Goal: Task Accomplishment & Management: Use online tool/utility

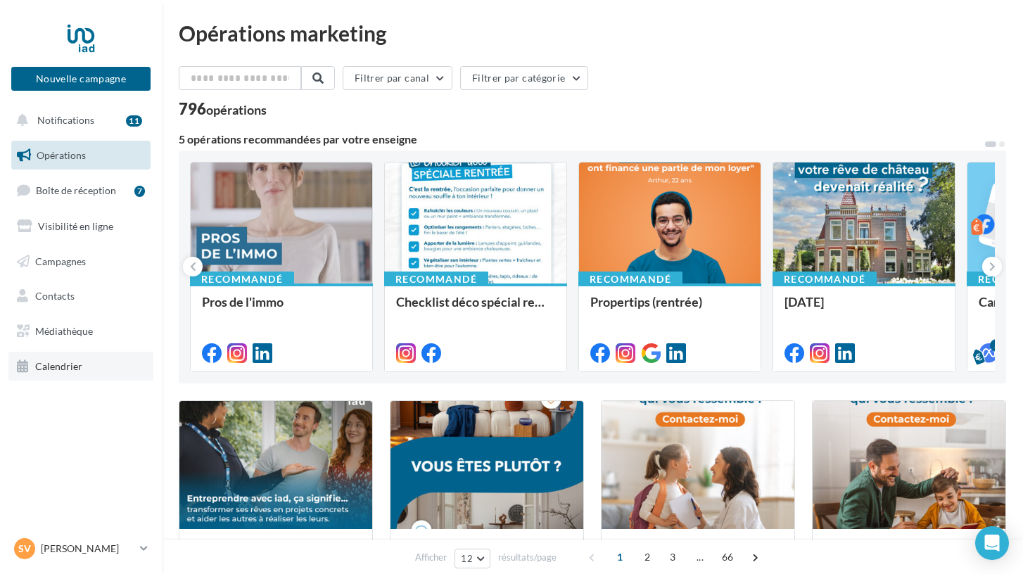
click at [68, 365] on span "Calendrier" at bounding box center [58, 366] width 47 height 12
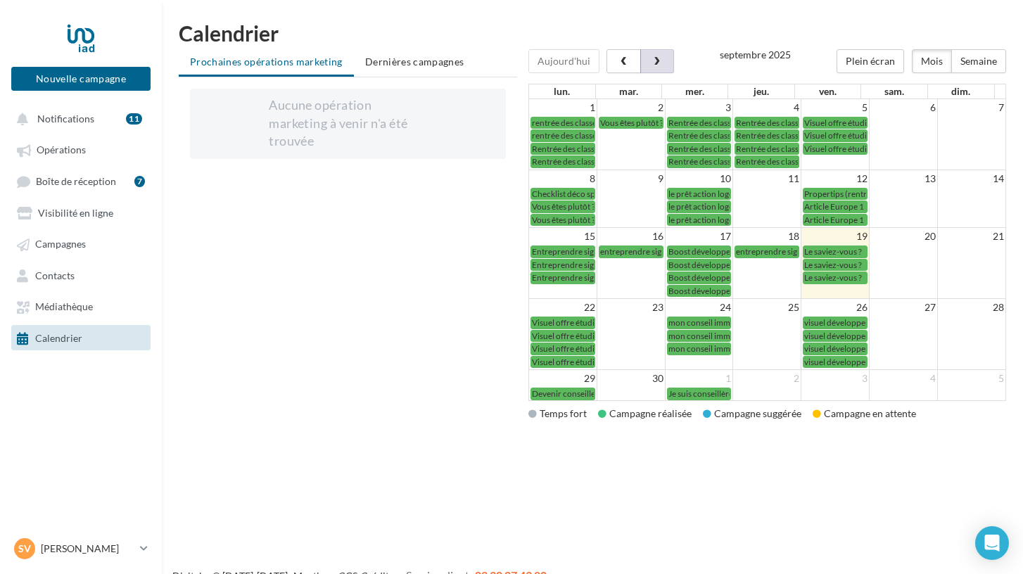
click at [656, 65] on span "button" at bounding box center [657, 62] width 12 height 10
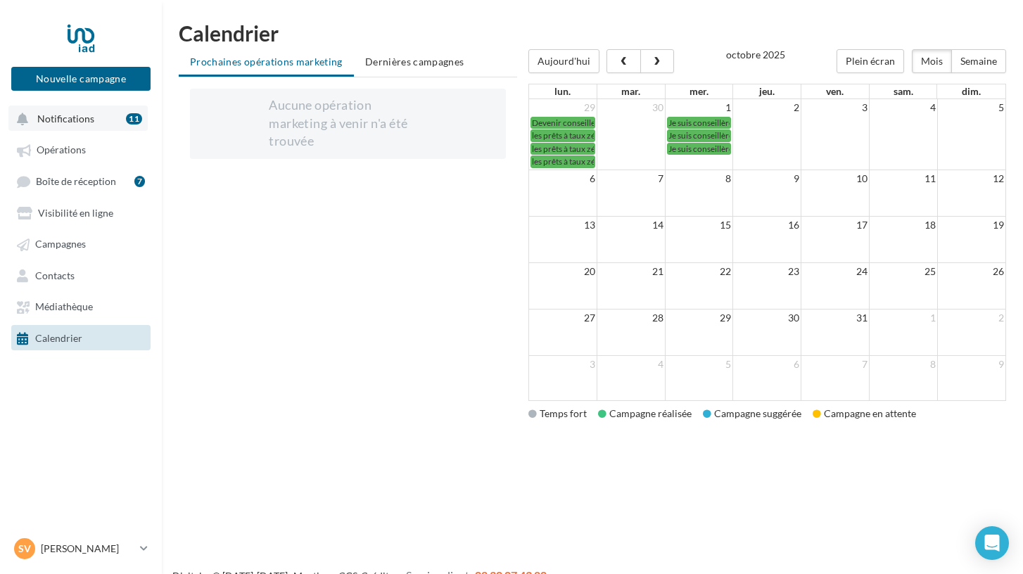
click at [75, 123] on span "Notifications" at bounding box center [65, 119] width 57 height 12
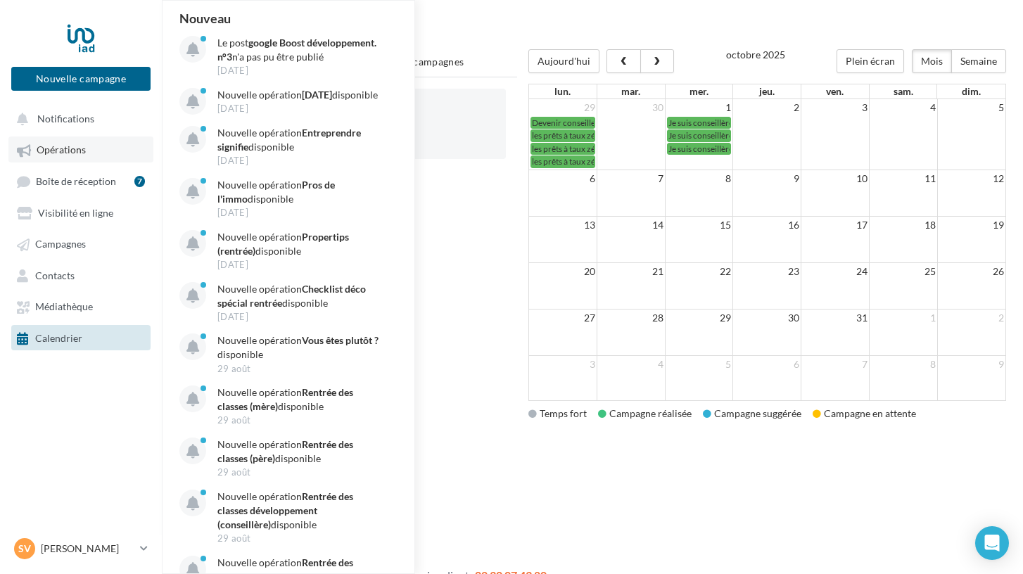
click at [74, 154] on span "Opérations" at bounding box center [61, 150] width 49 height 12
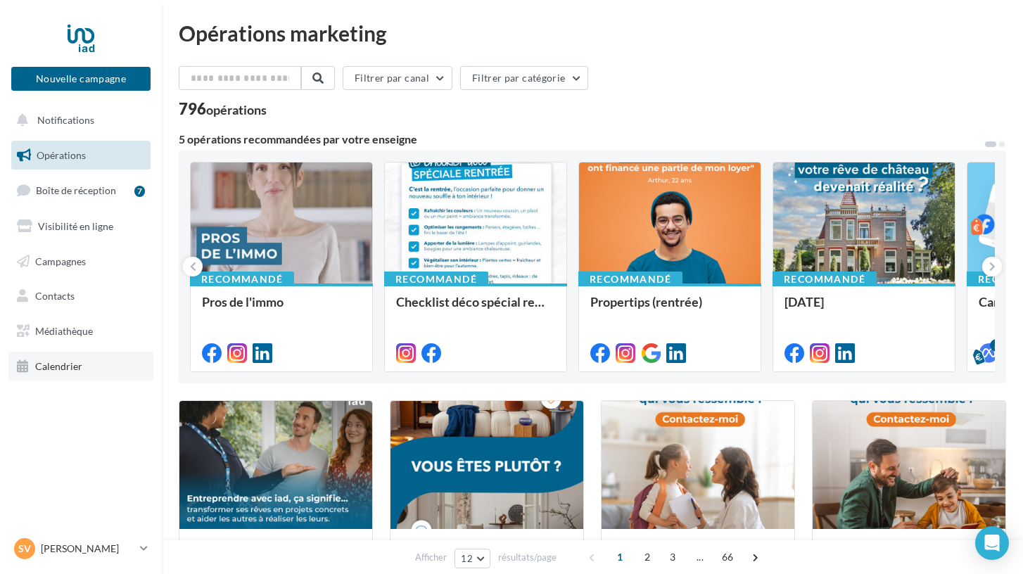
click at [81, 363] on link "Calendrier" at bounding box center [80, 367] width 145 height 30
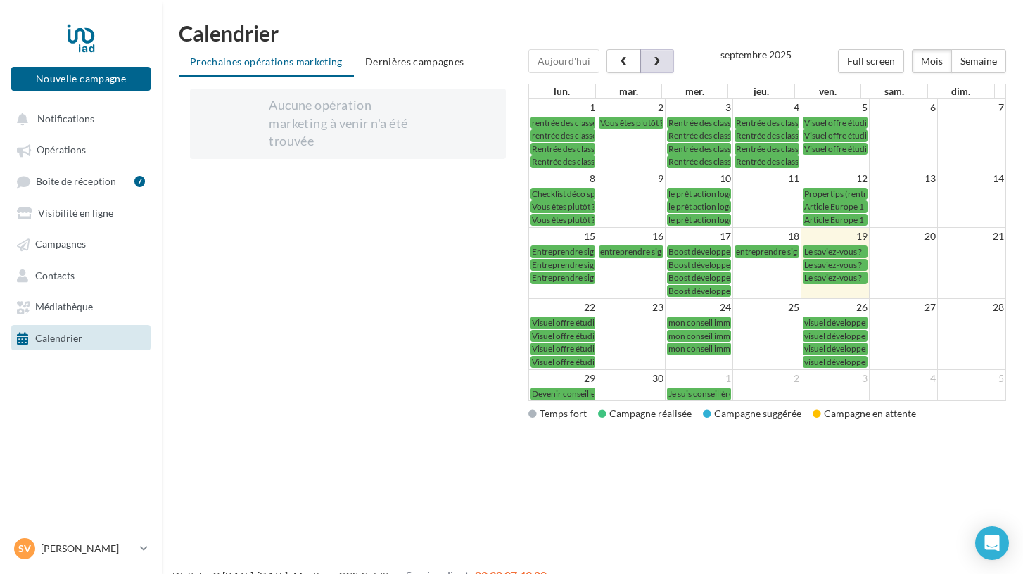
click at [659, 68] on button "button" at bounding box center [657, 61] width 34 height 24
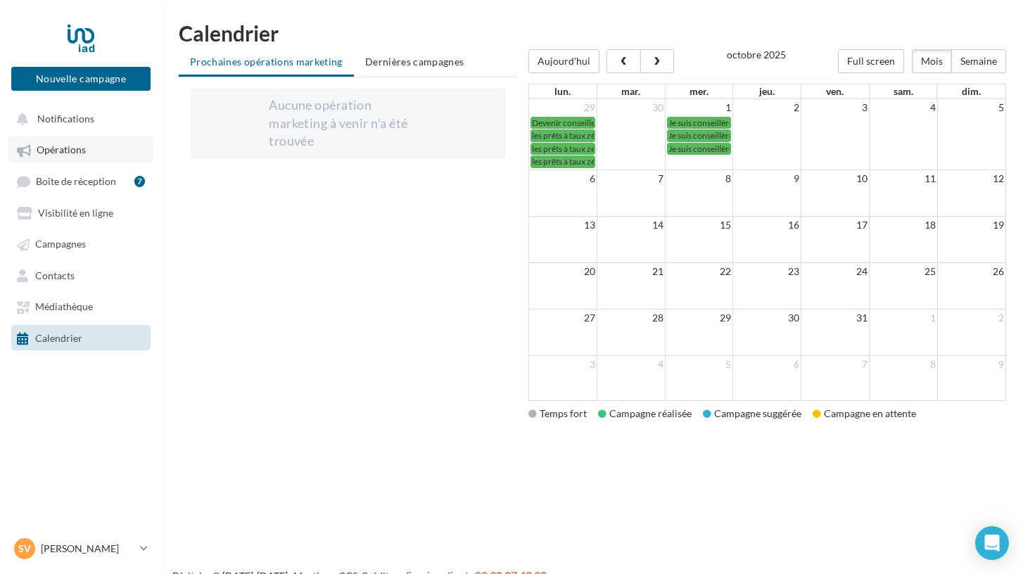
click at [89, 143] on link "Opérations" at bounding box center [80, 148] width 145 height 25
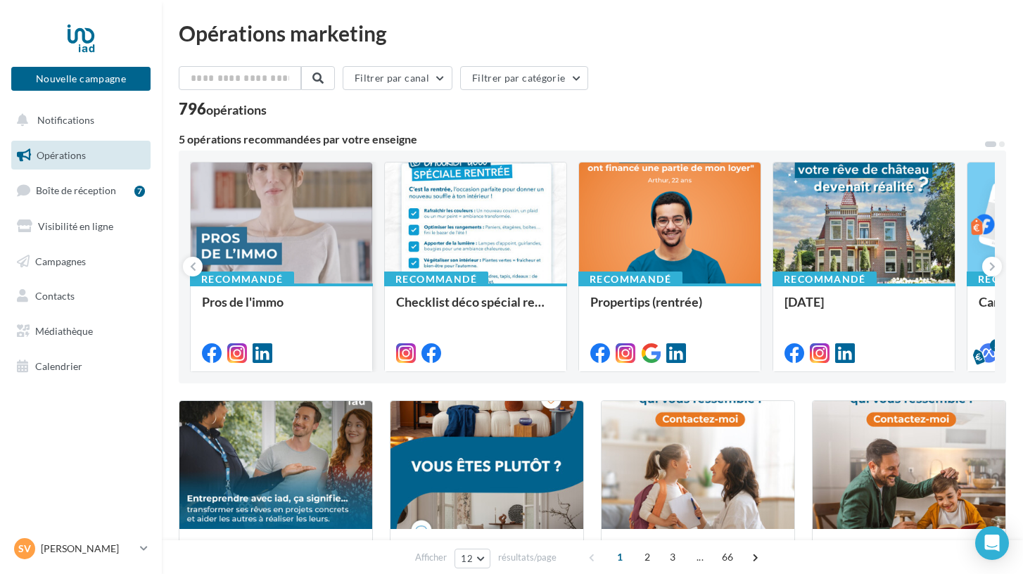
click at [336, 286] on div "Recommandé Pros de l'immo" at bounding box center [281, 326] width 181 height 87
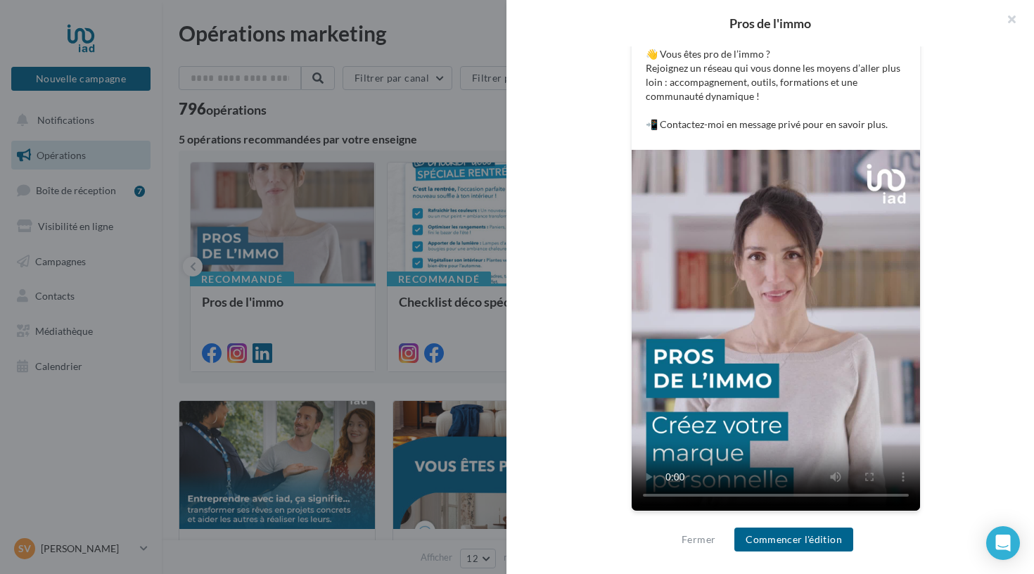
scroll to position [300, 0]
click at [805, 545] on button "Commencer l'édition" at bounding box center [793, 540] width 119 height 24
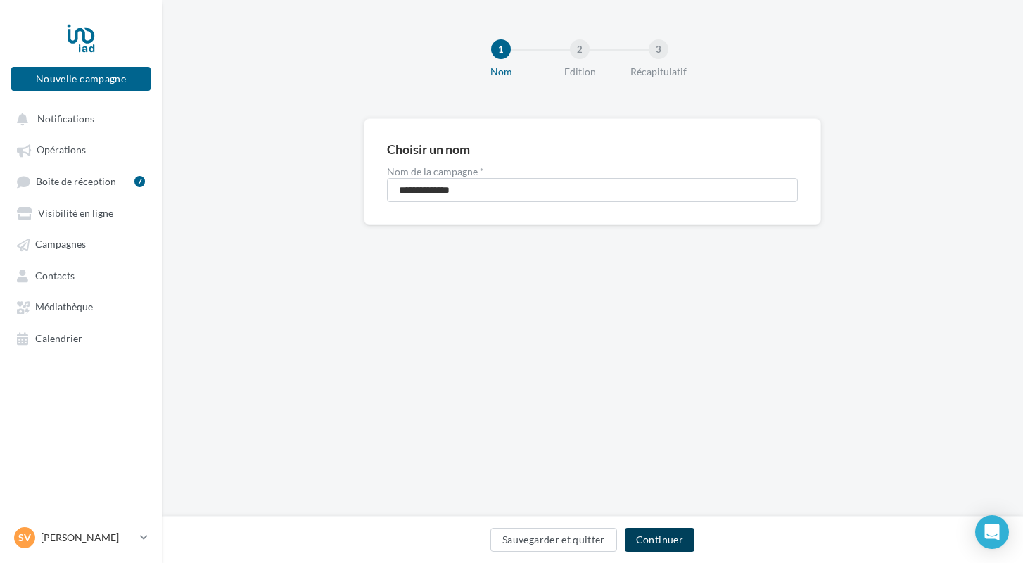
click at [658, 531] on button "Continuer" at bounding box center [660, 540] width 70 height 24
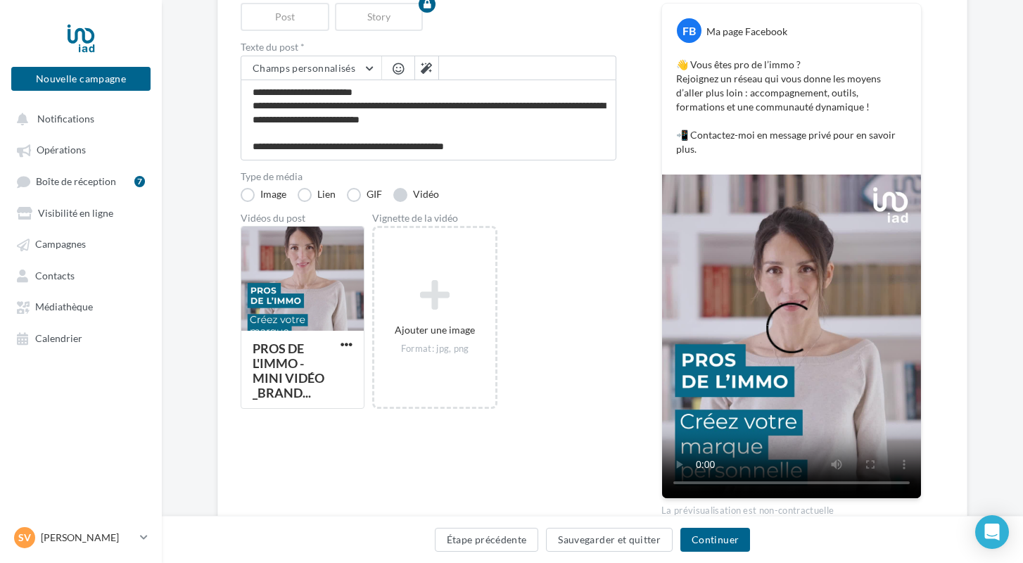
scroll to position [183, 0]
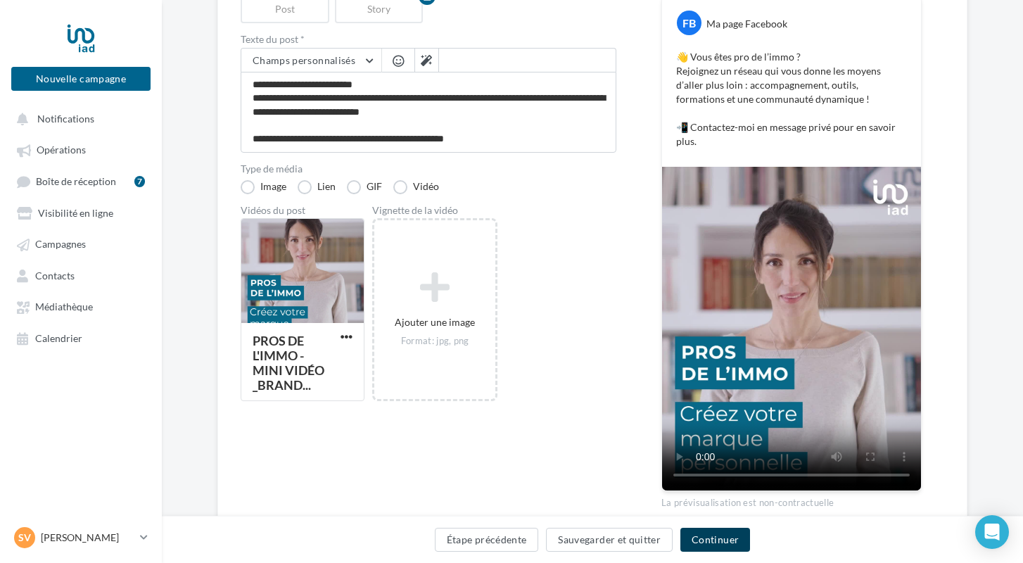
click at [699, 539] on button "Continuer" at bounding box center [715, 540] width 70 height 24
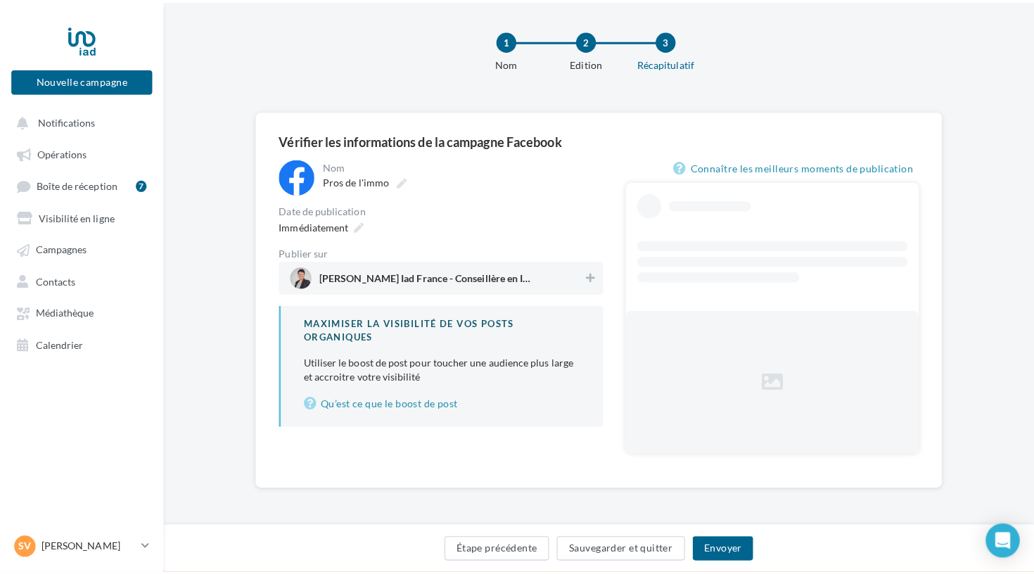
scroll to position [3, 0]
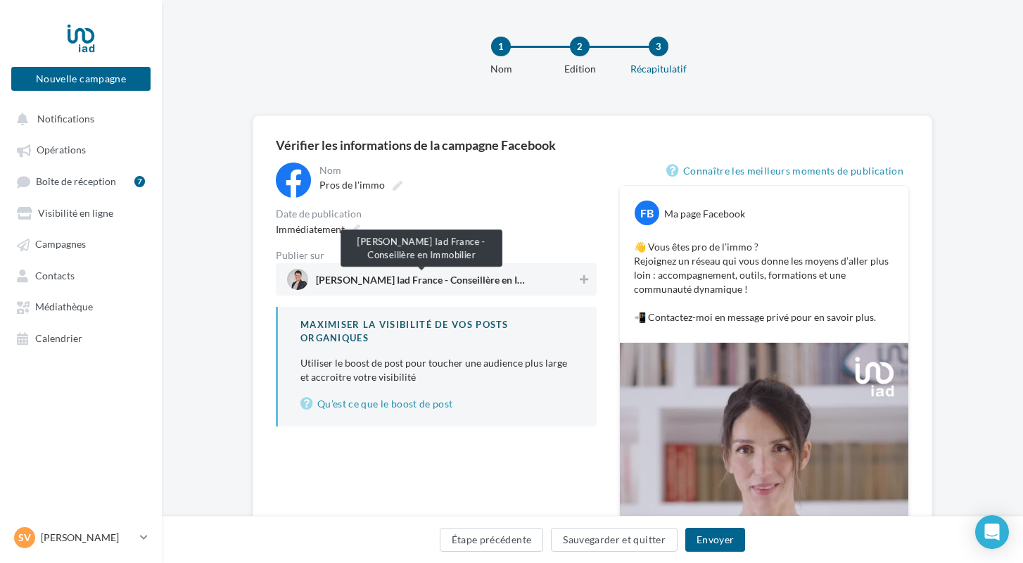
click at [487, 279] on span "Séverine Forlini Iad France - Conseillère en Immobilier" at bounding box center [421, 282] width 211 height 15
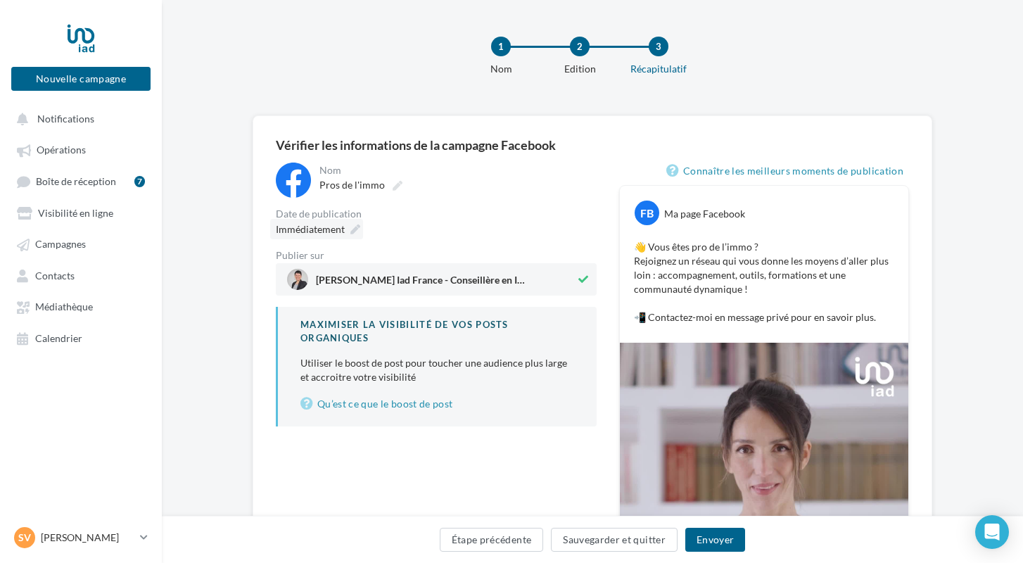
click at [355, 229] on icon at bounding box center [355, 229] width 10 height 10
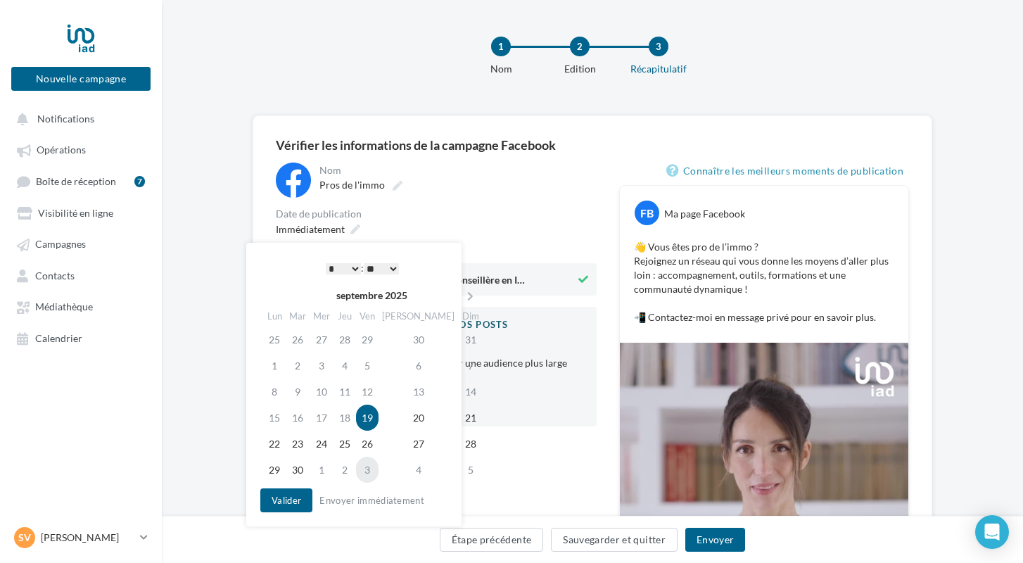
click at [376, 470] on td "3" at bounding box center [367, 470] width 23 height 26
click at [286, 499] on button "Valider" at bounding box center [286, 500] width 52 height 24
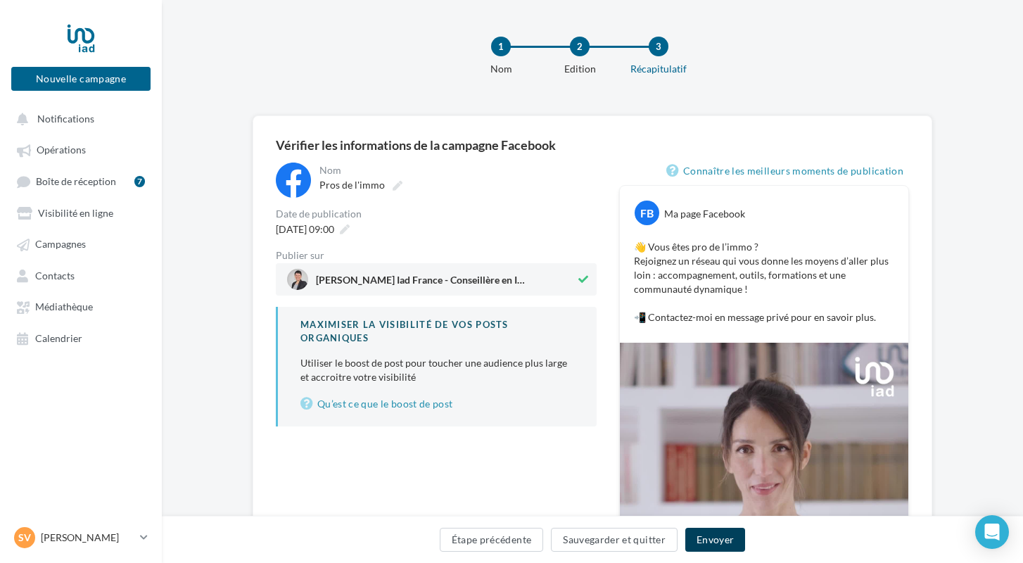
click at [709, 542] on button "Envoyer" at bounding box center [715, 540] width 60 height 24
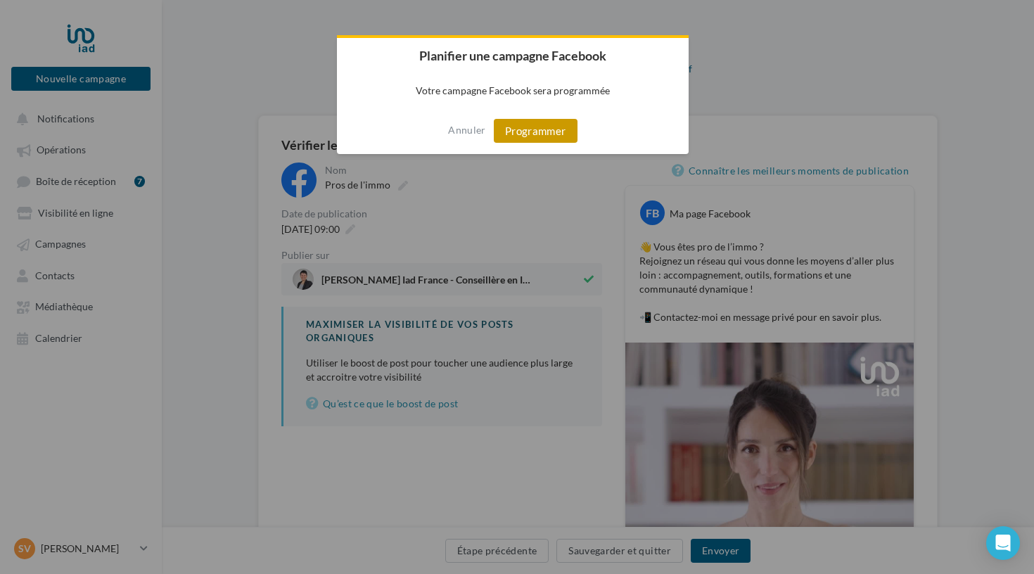
click at [526, 130] on button "Programmer" at bounding box center [536, 131] width 84 height 24
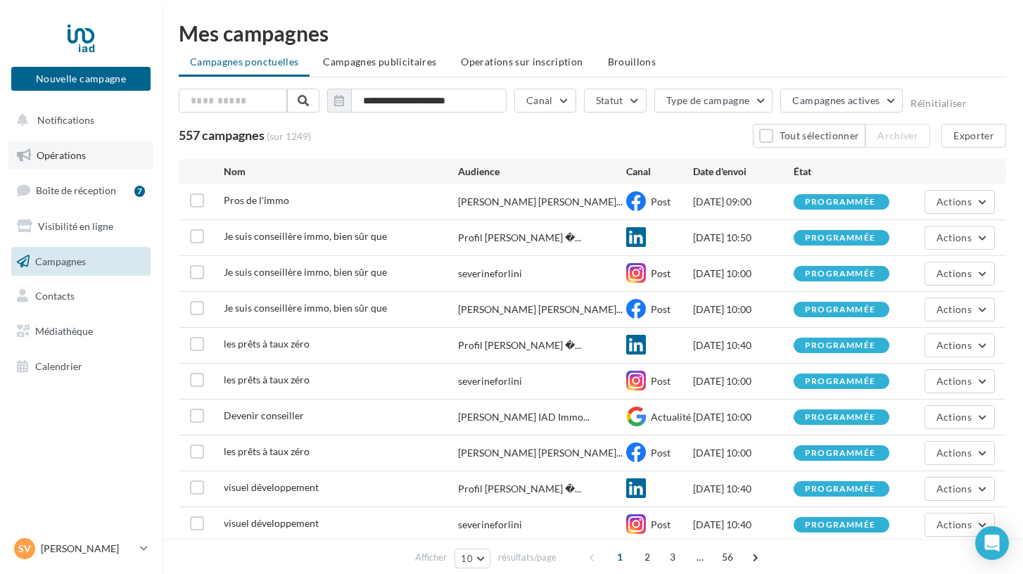
click at [78, 159] on span "Opérations" at bounding box center [61, 155] width 49 height 12
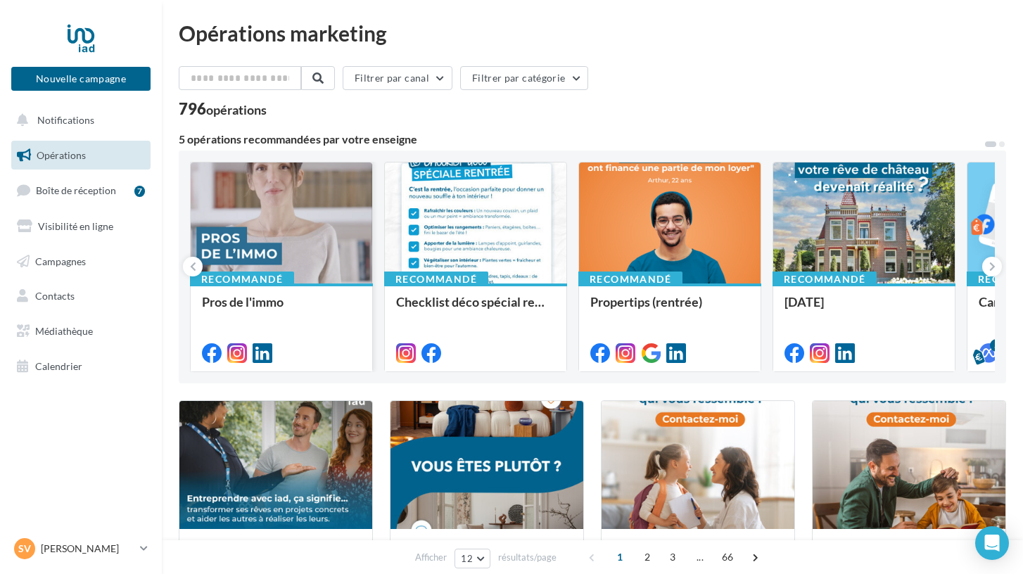
click at [297, 330] on div "Pros de l'immo" at bounding box center [281, 327] width 159 height 64
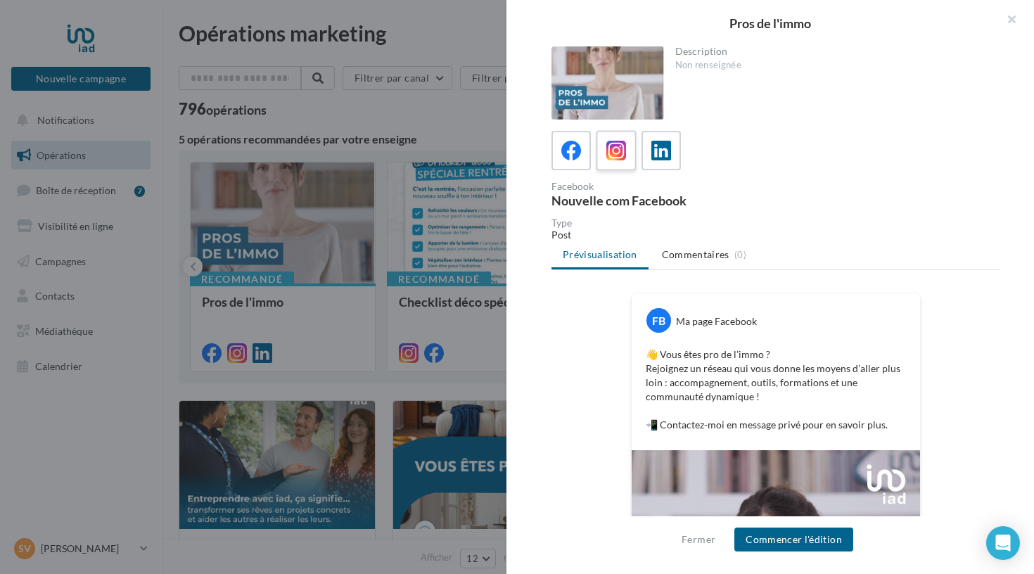
click at [615, 154] on icon at bounding box center [616, 151] width 20 height 20
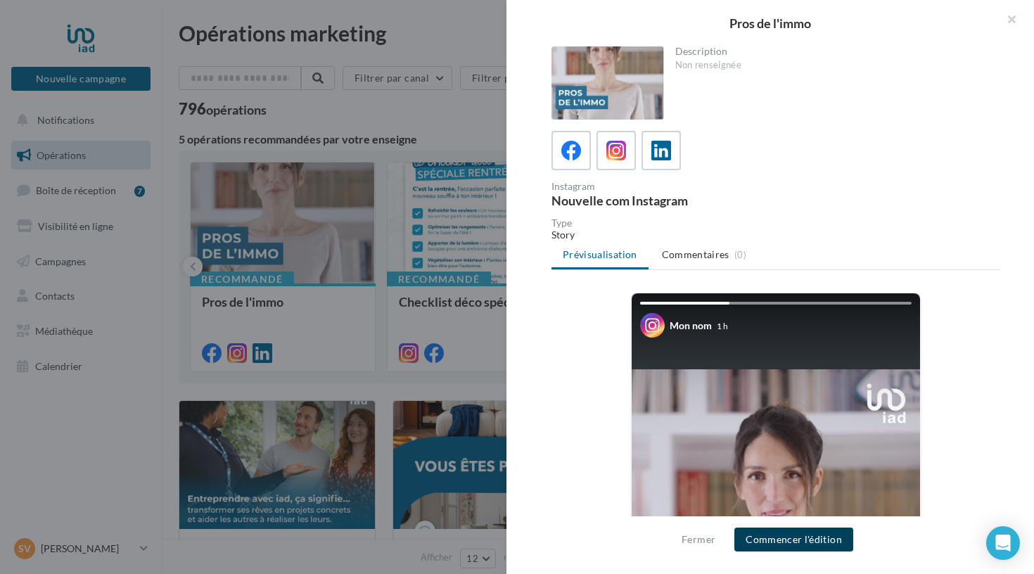
click at [759, 538] on button "Commencer l'édition" at bounding box center [793, 540] width 119 height 24
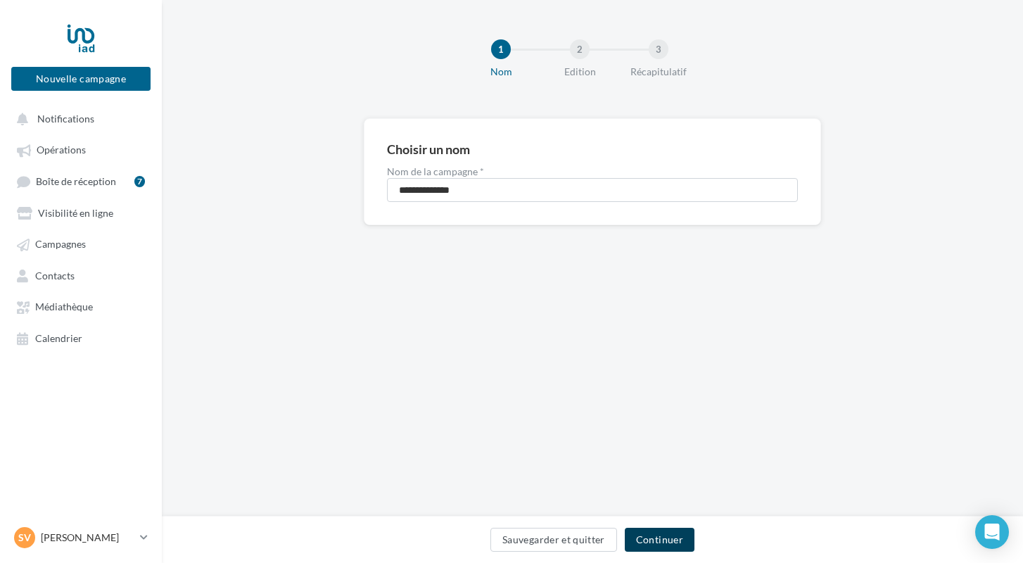
click at [667, 545] on button "Continuer" at bounding box center [660, 540] width 70 height 24
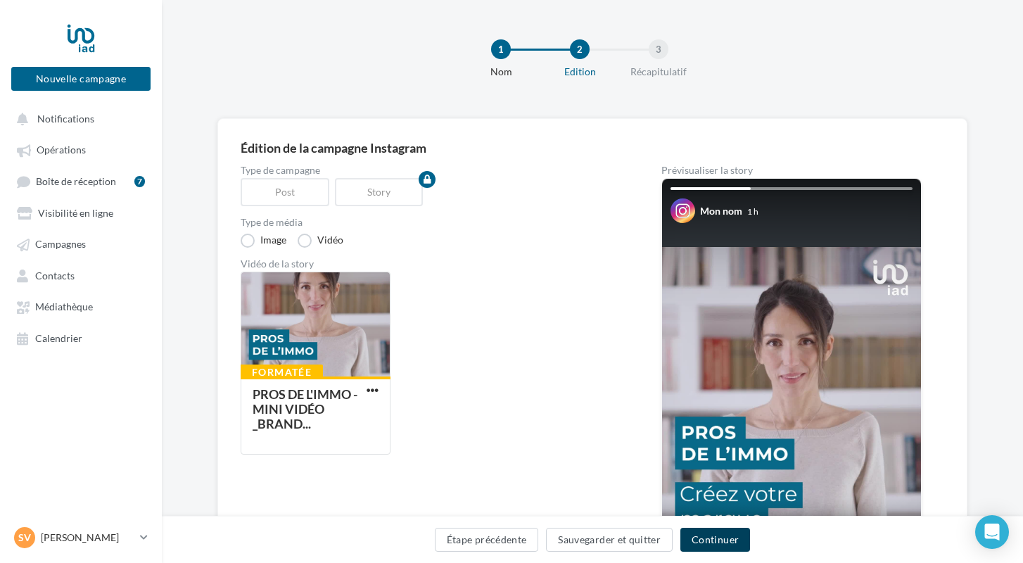
click at [702, 544] on button "Continuer" at bounding box center [715, 540] width 70 height 24
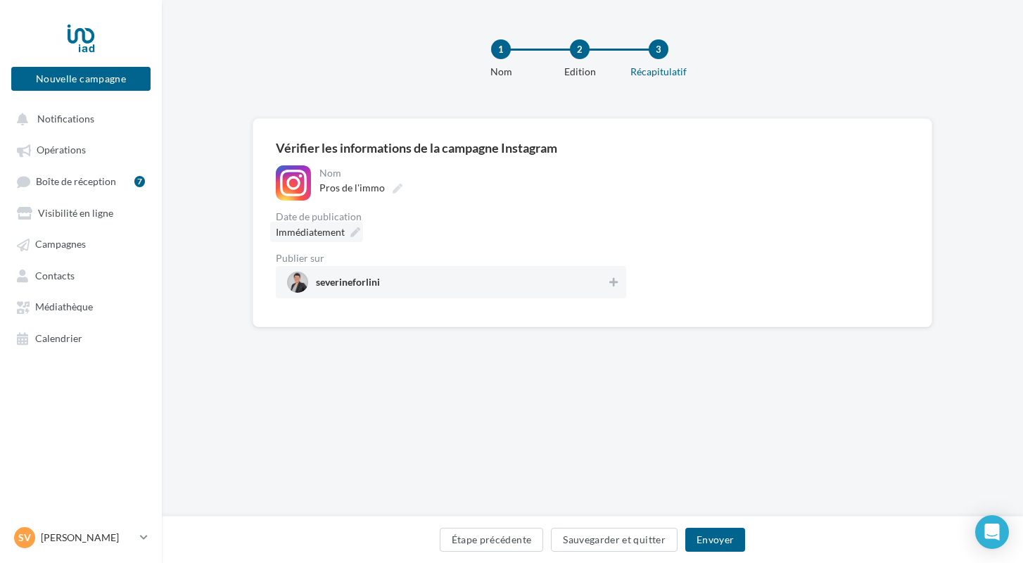
click at [351, 236] on icon at bounding box center [355, 232] width 10 height 10
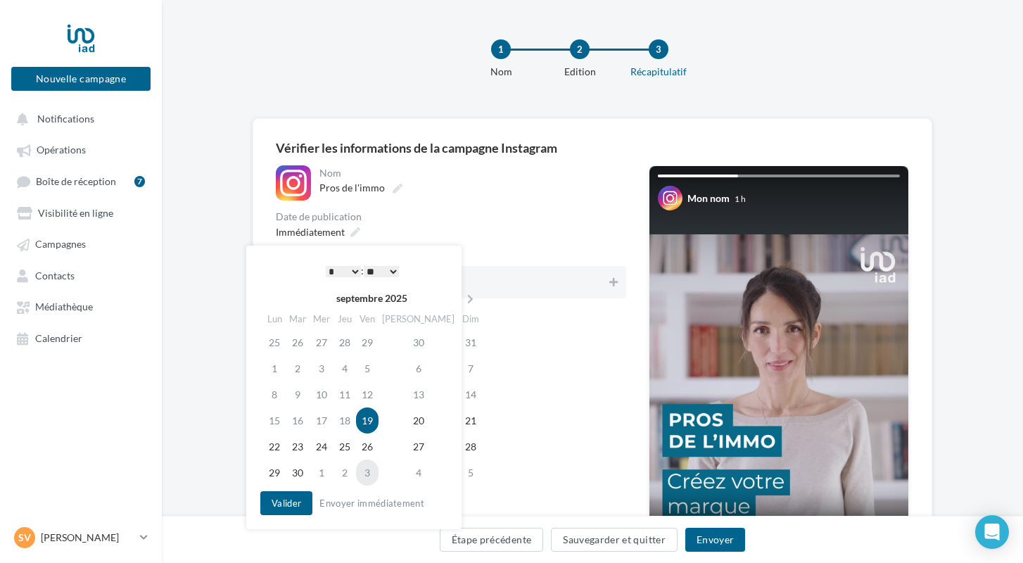
click at [378, 476] on td "3" at bounding box center [367, 472] width 23 height 26
click at [287, 499] on button "Valider" at bounding box center [286, 503] width 52 height 24
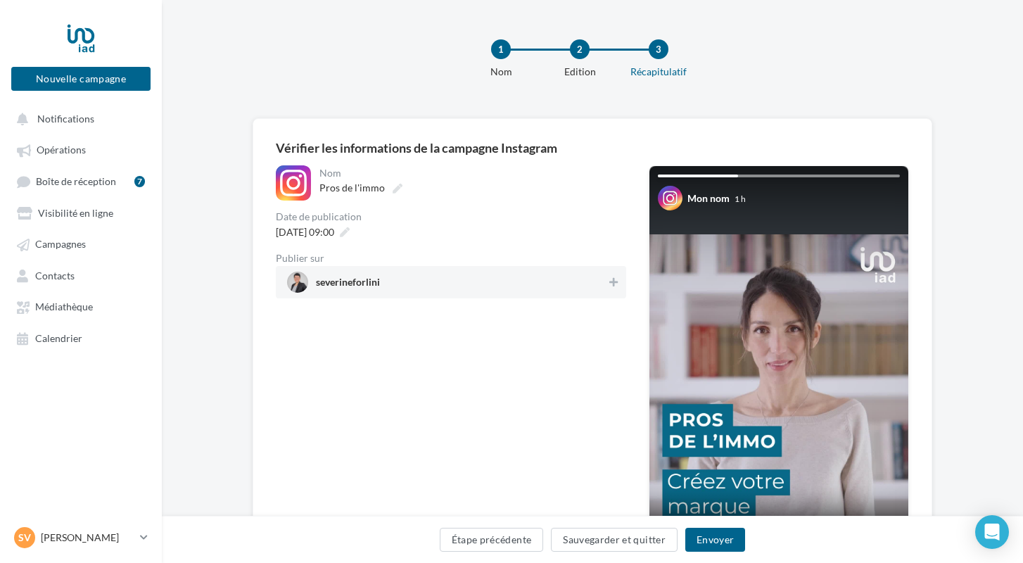
click at [446, 276] on span "severineforlini" at bounding box center [446, 282] width 319 height 21
click at [721, 542] on button "Envoyer" at bounding box center [715, 540] width 60 height 24
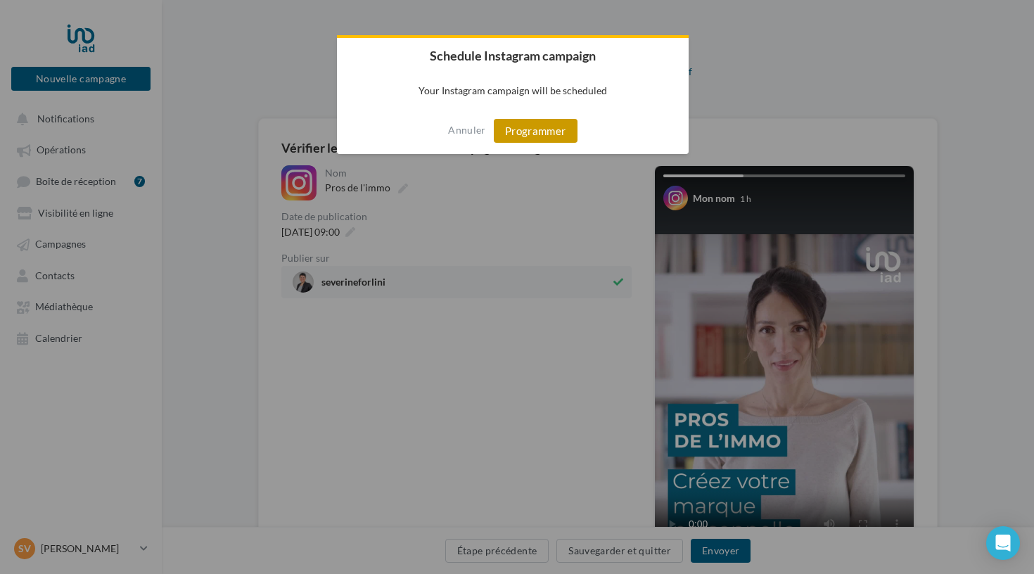
click at [548, 135] on button "Programmer" at bounding box center [536, 131] width 84 height 24
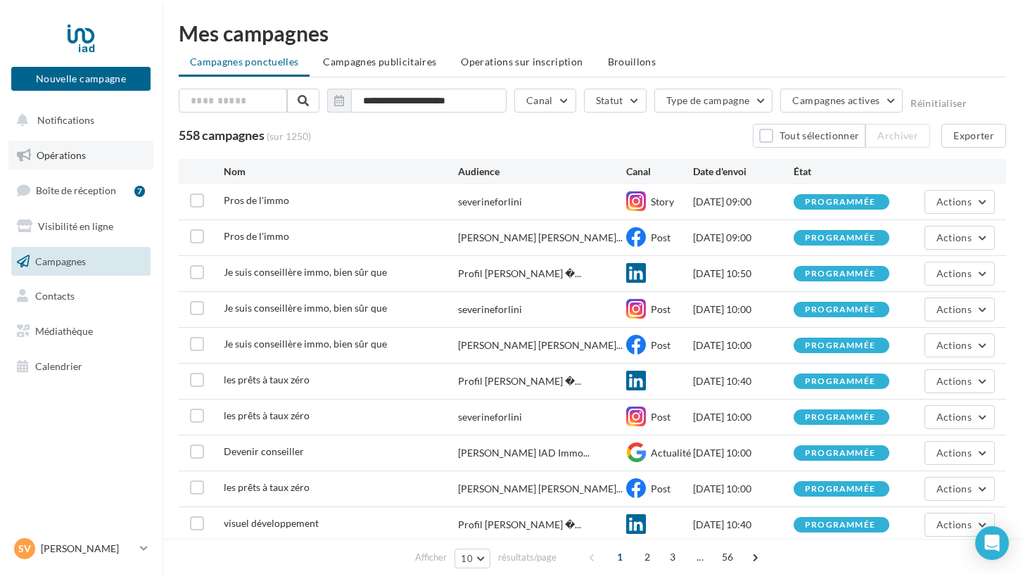
click at [97, 160] on link "Opérations" at bounding box center [80, 156] width 145 height 30
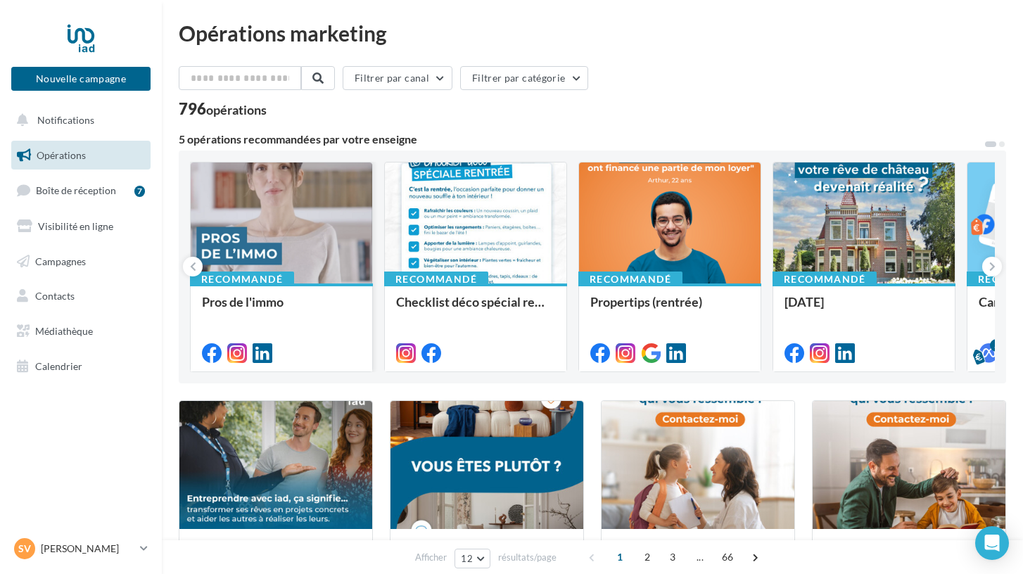
click at [261, 222] on div at bounding box center [281, 223] width 181 height 122
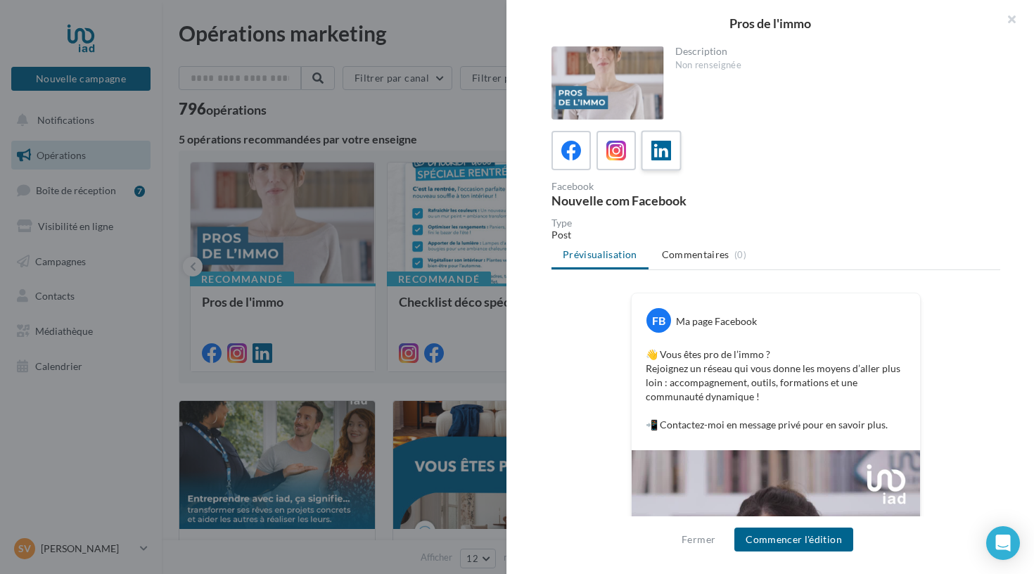
click at [659, 150] on icon at bounding box center [661, 151] width 20 height 20
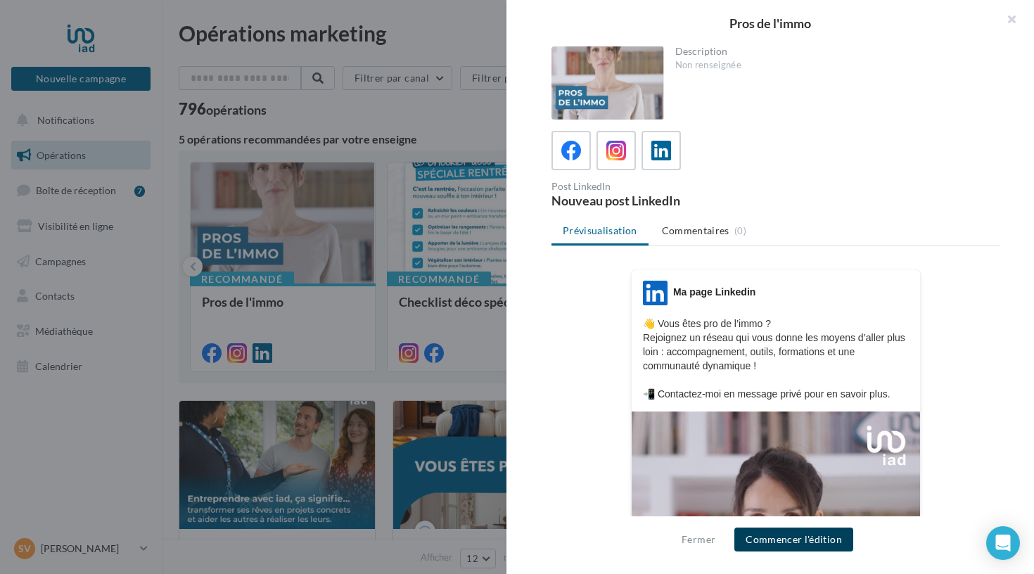
click at [803, 542] on button "Commencer l'édition" at bounding box center [793, 540] width 119 height 24
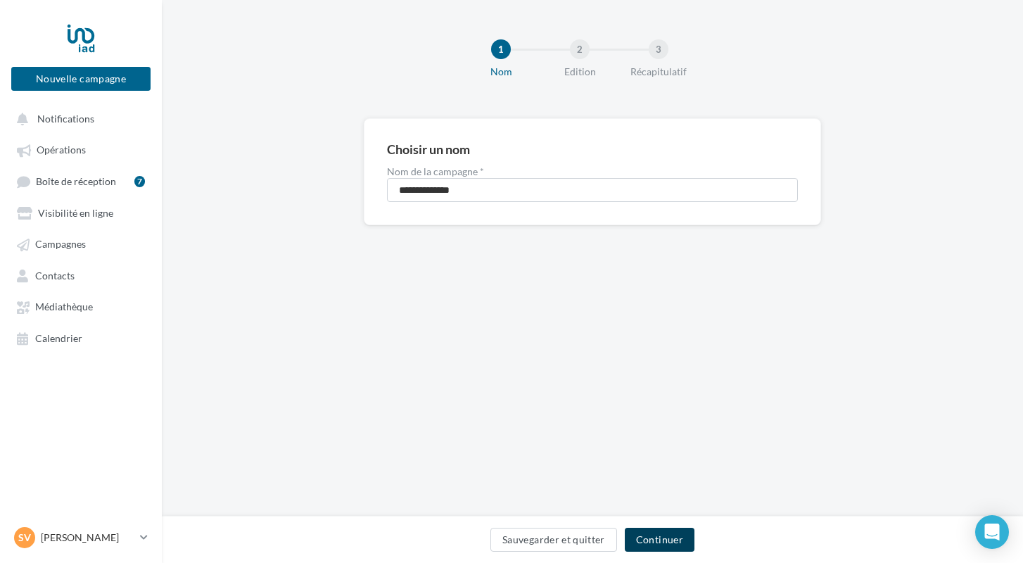
click at [673, 540] on button "Continuer" at bounding box center [660, 540] width 70 height 24
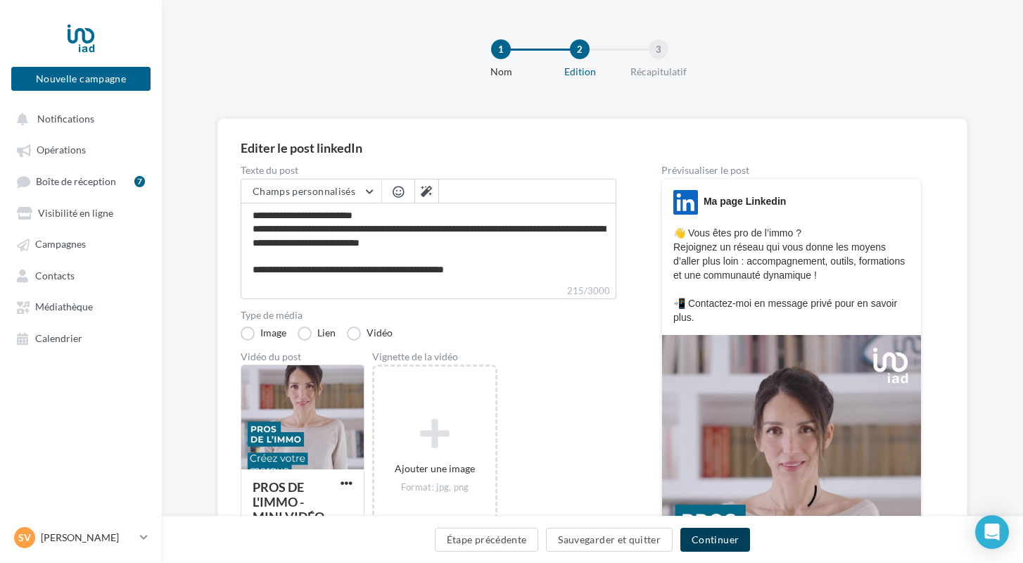
click at [693, 536] on button "Continuer" at bounding box center [715, 540] width 70 height 24
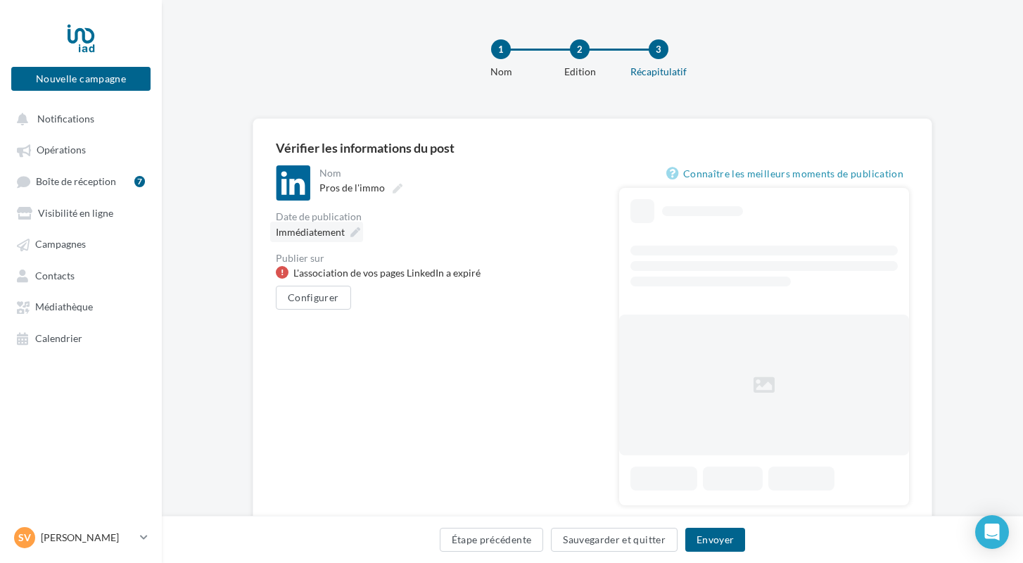
click at [350, 235] on icon at bounding box center [355, 232] width 10 height 10
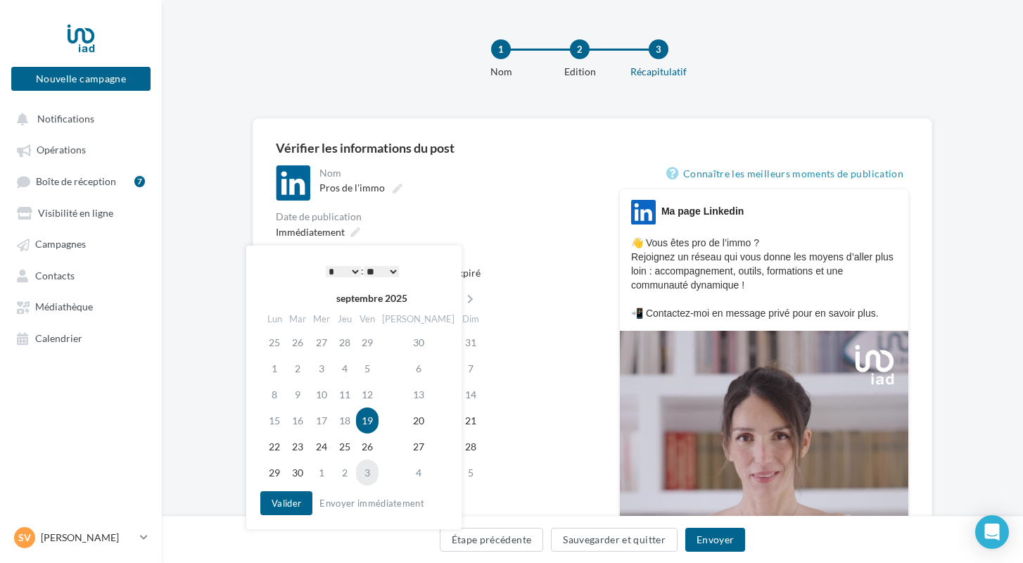
click at [378, 472] on td "3" at bounding box center [367, 472] width 23 height 26
click at [297, 507] on button "Valider" at bounding box center [286, 503] width 52 height 24
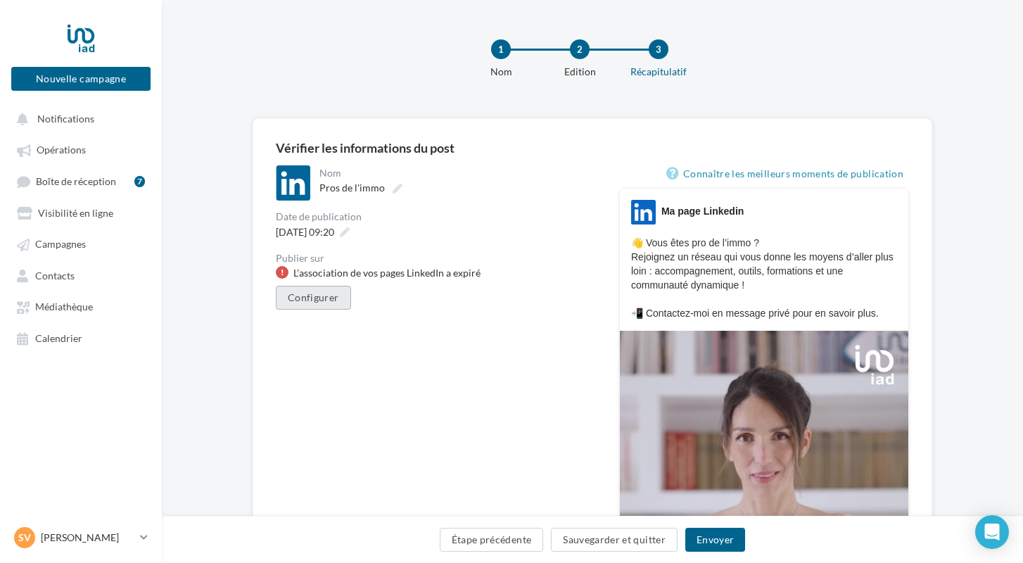
click at [321, 300] on button "Configurer" at bounding box center [313, 298] width 75 height 24
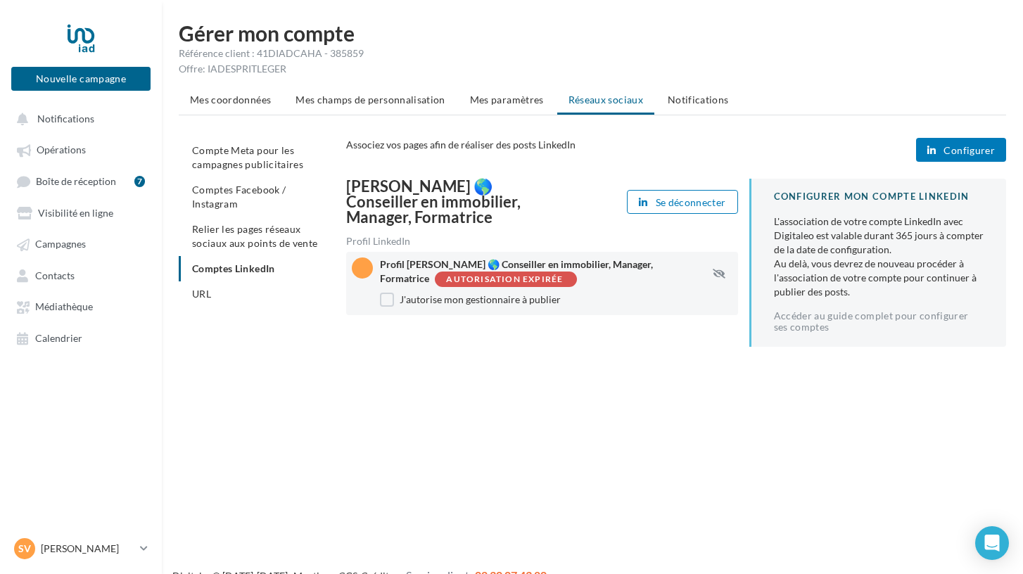
click at [946, 154] on span "Configurer" at bounding box center [968, 150] width 51 height 11
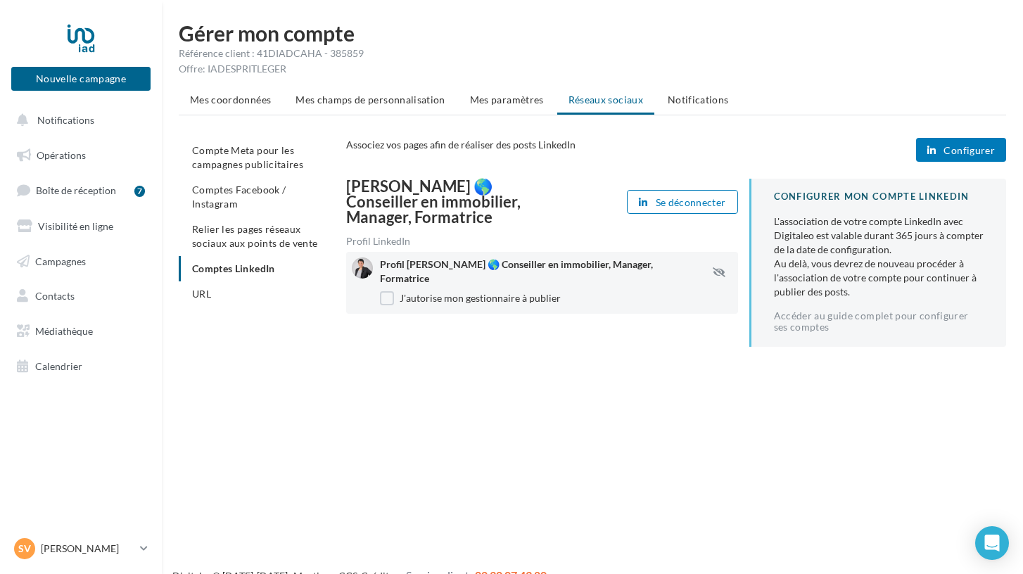
click at [960, 150] on span "Configurer" at bounding box center [968, 150] width 51 height 11
click at [77, 152] on span "Opérations" at bounding box center [61, 155] width 49 height 12
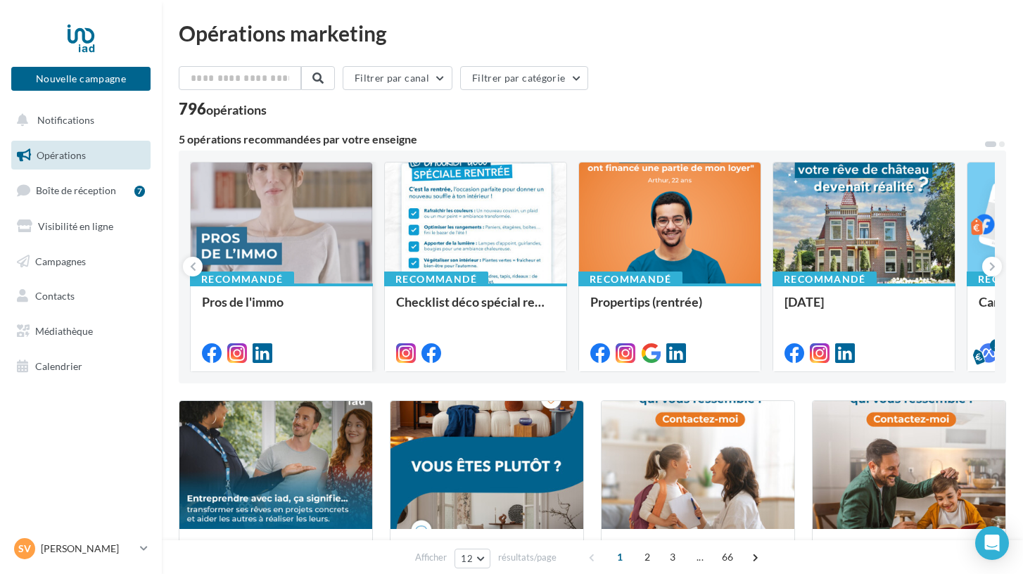
click at [292, 253] on div at bounding box center [281, 223] width 181 height 122
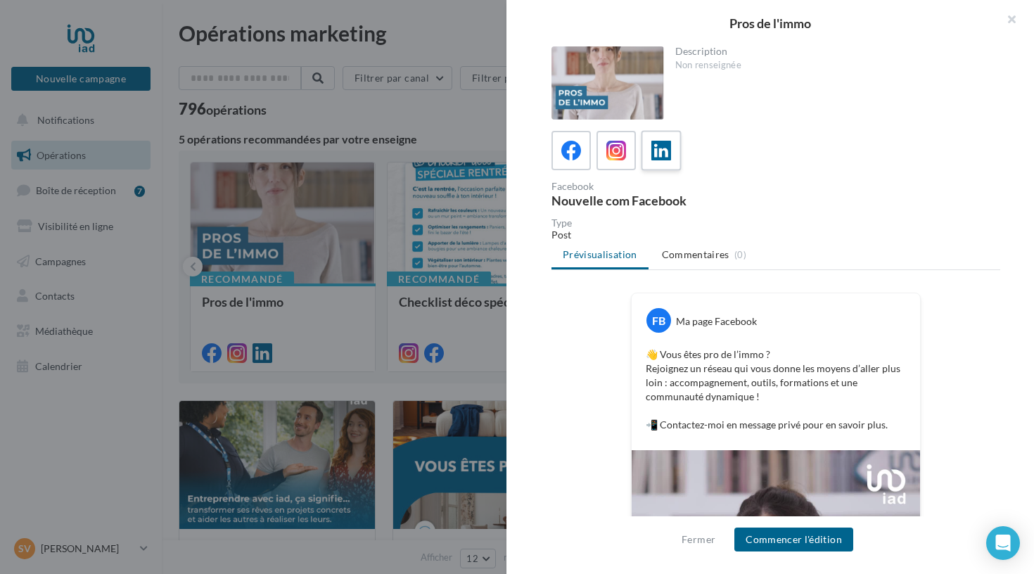
click at [657, 150] on icon at bounding box center [661, 151] width 20 height 20
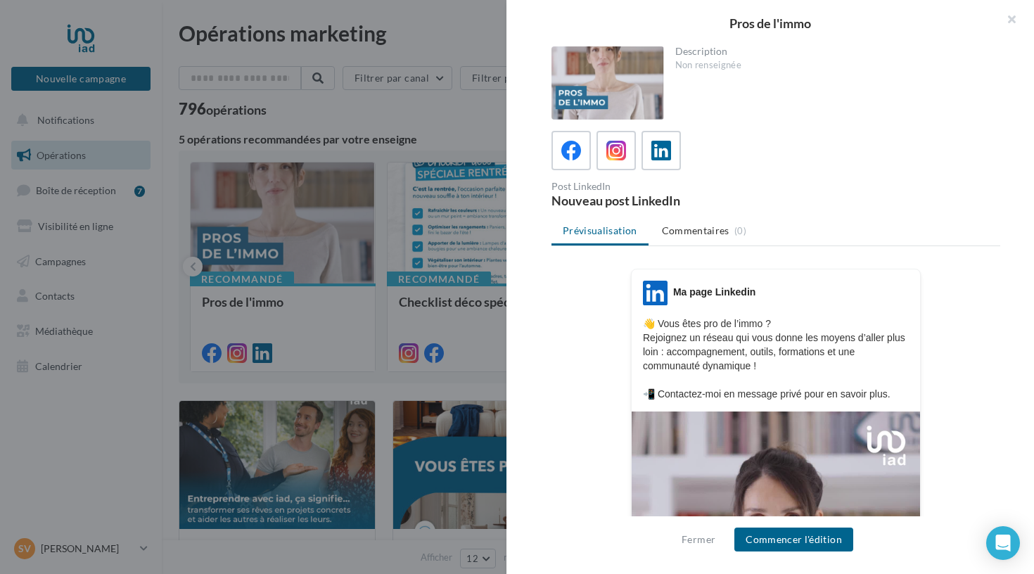
click at [784, 534] on button "Commencer l'édition" at bounding box center [793, 540] width 119 height 24
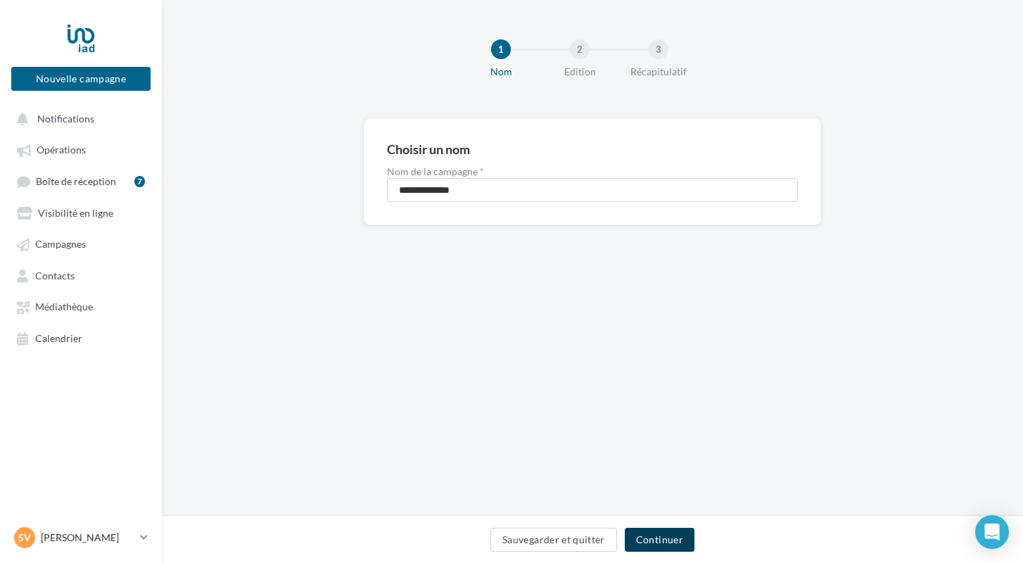
click at [654, 530] on button "Continuer" at bounding box center [660, 540] width 70 height 24
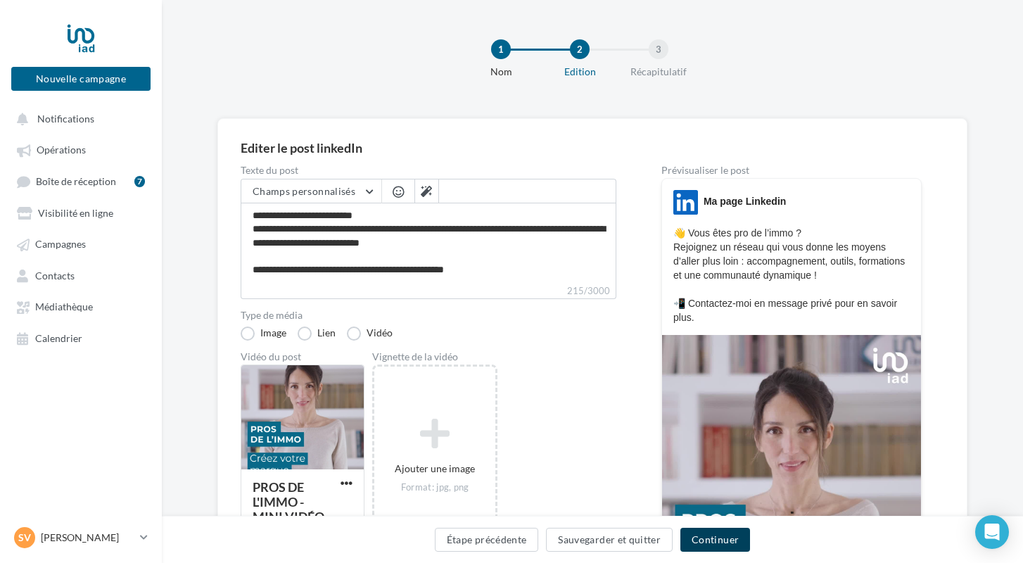
click at [712, 530] on button "Continuer" at bounding box center [715, 540] width 70 height 24
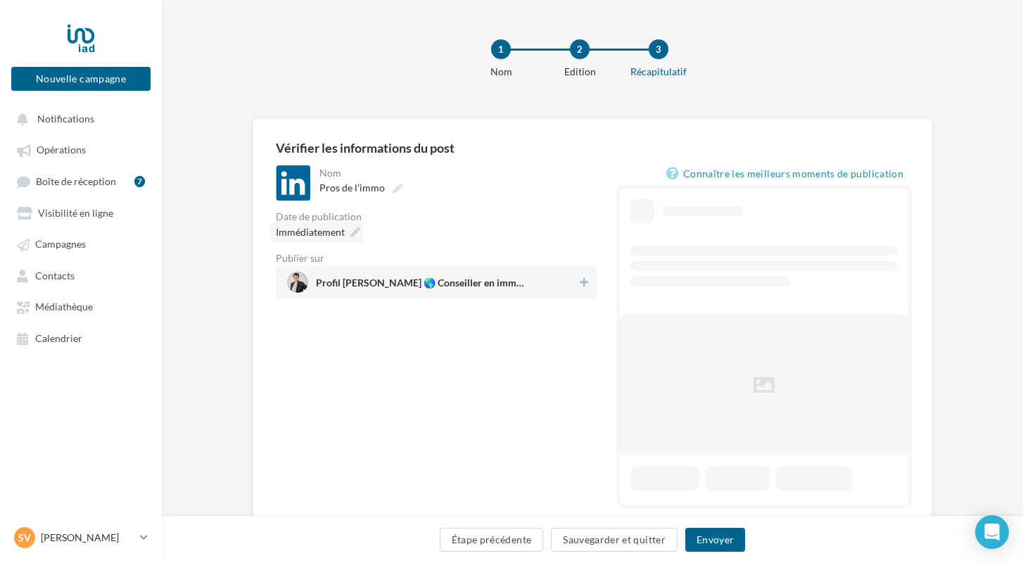
click at [354, 236] on icon at bounding box center [355, 232] width 10 height 10
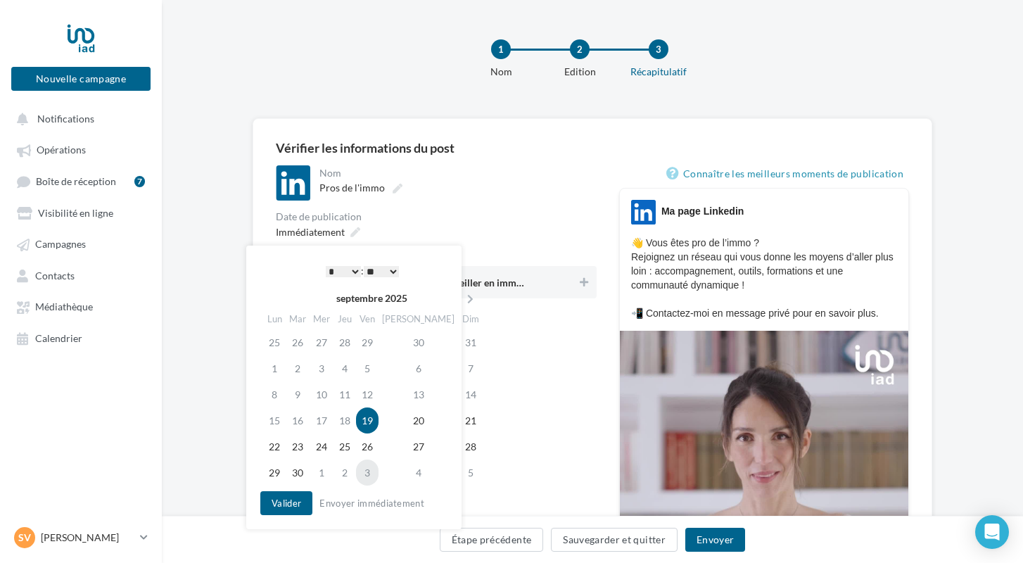
click at [378, 475] on td "3" at bounding box center [367, 472] width 23 height 26
click at [294, 503] on button "Valider" at bounding box center [286, 503] width 52 height 24
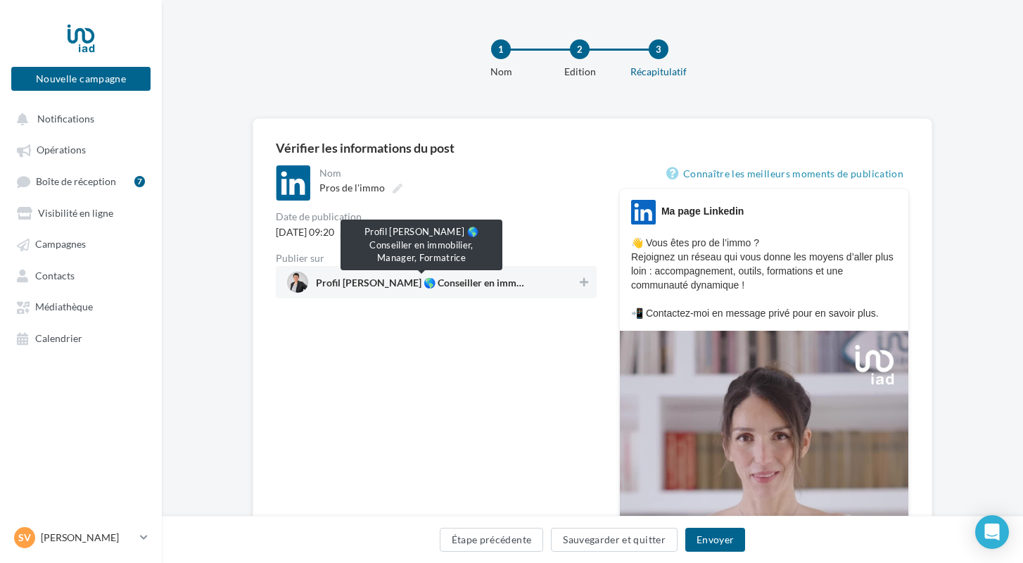
click at [371, 283] on span "Profil Séverine FORLINI 🌎 Conseiller en immobilier, Manager, Formatrice" at bounding box center [421, 285] width 211 height 15
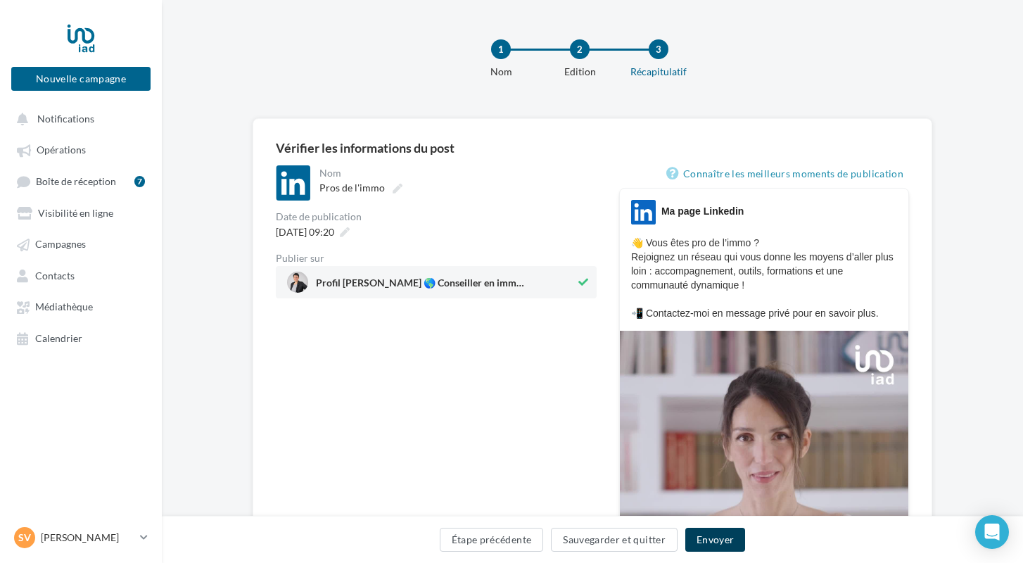
click at [698, 536] on button "Envoyer" at bounding box center [715, 540] width 60 height 24
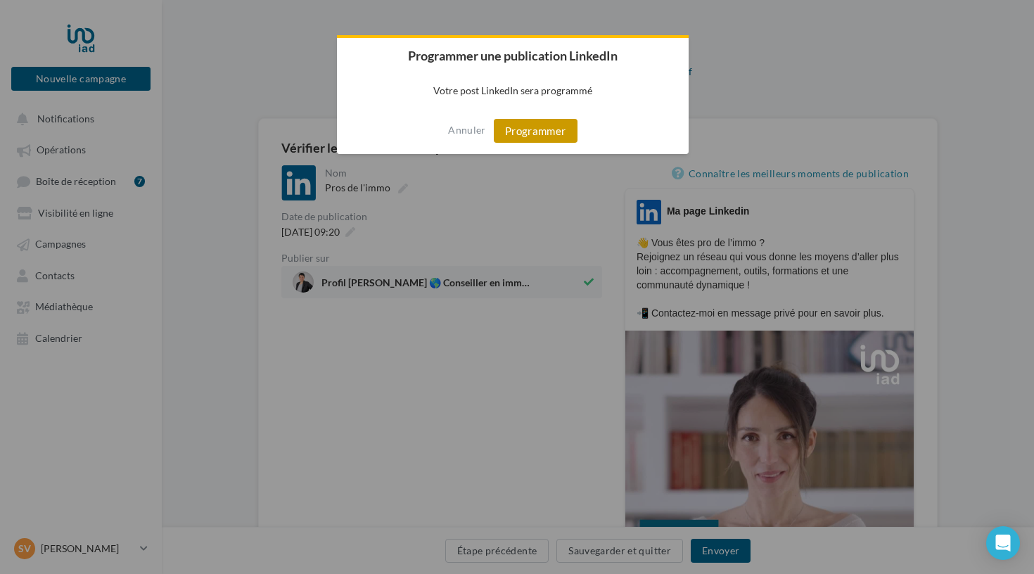
click at [549, 136] on button "Programmer" at bounding box center [536, 131] width 84 height 24
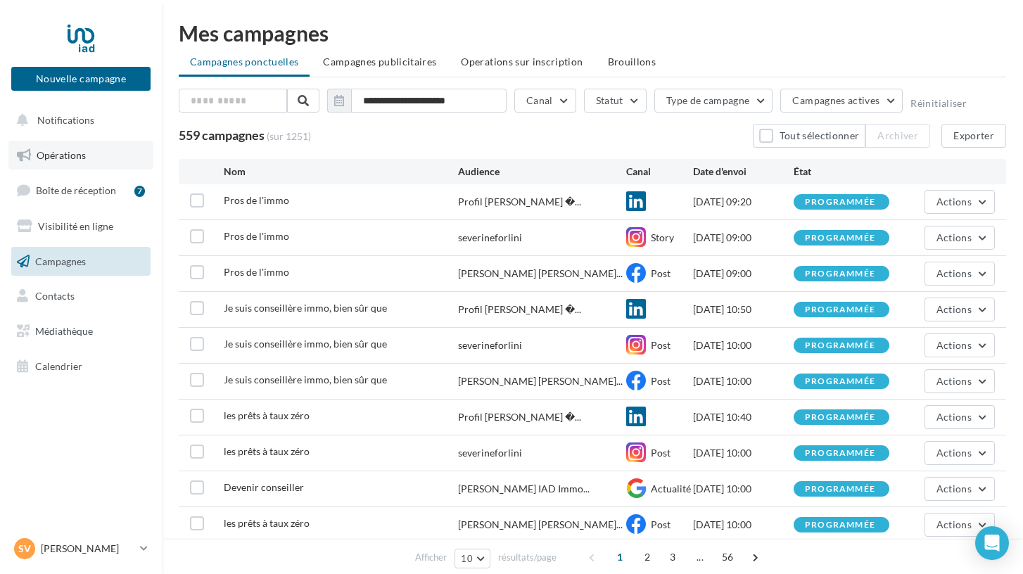
click at [81, 153] on span "Opérations" at bounding box center [61, 155] width 49 height 12
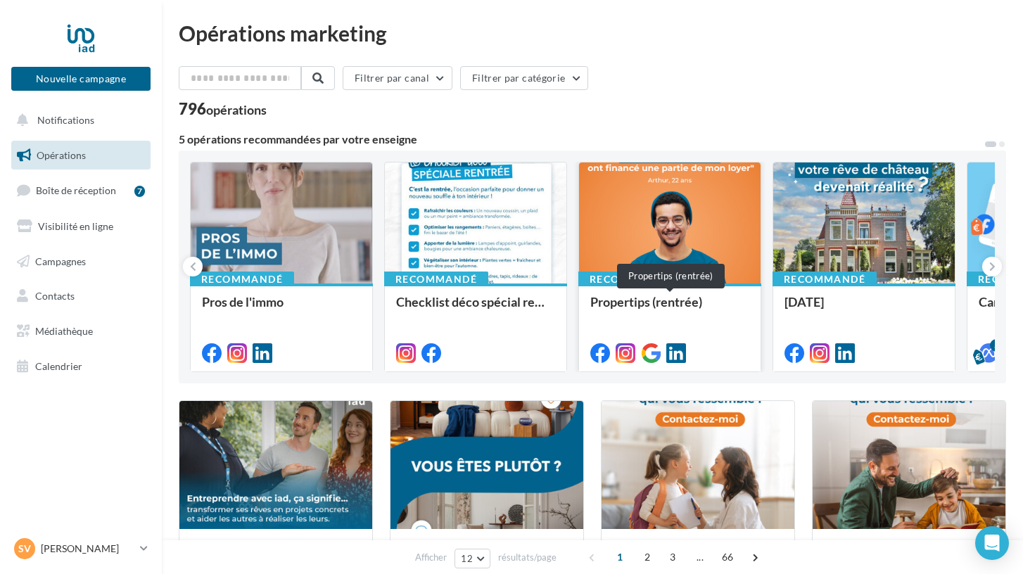
click at [649, 309] on div "Propertips (rentrée)" at bounding box center [669, 309] width 159 height 28
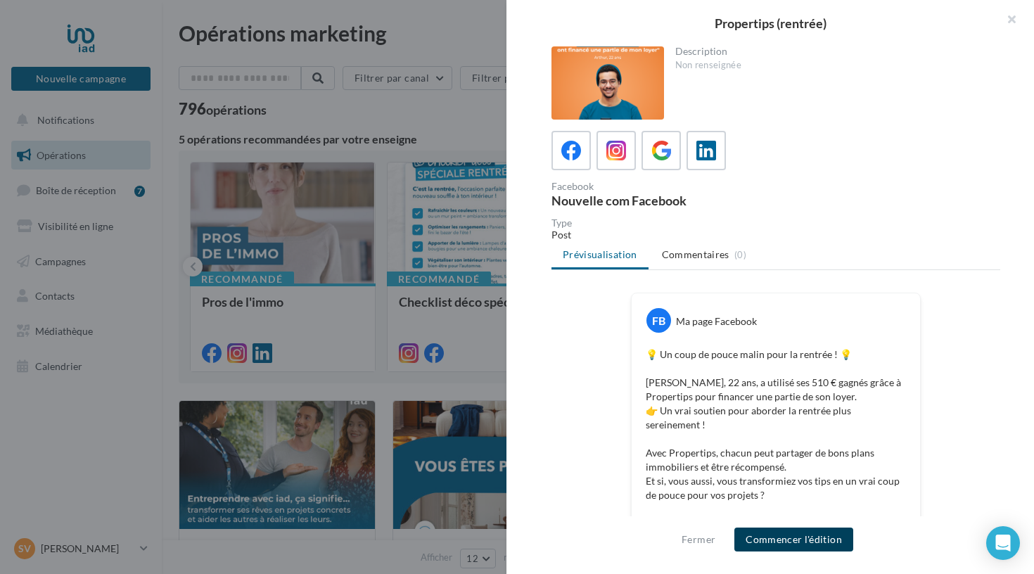
click at [767, 538] on button "Commencer l'édition" at bounding box center [793, 540] width 119 height 24
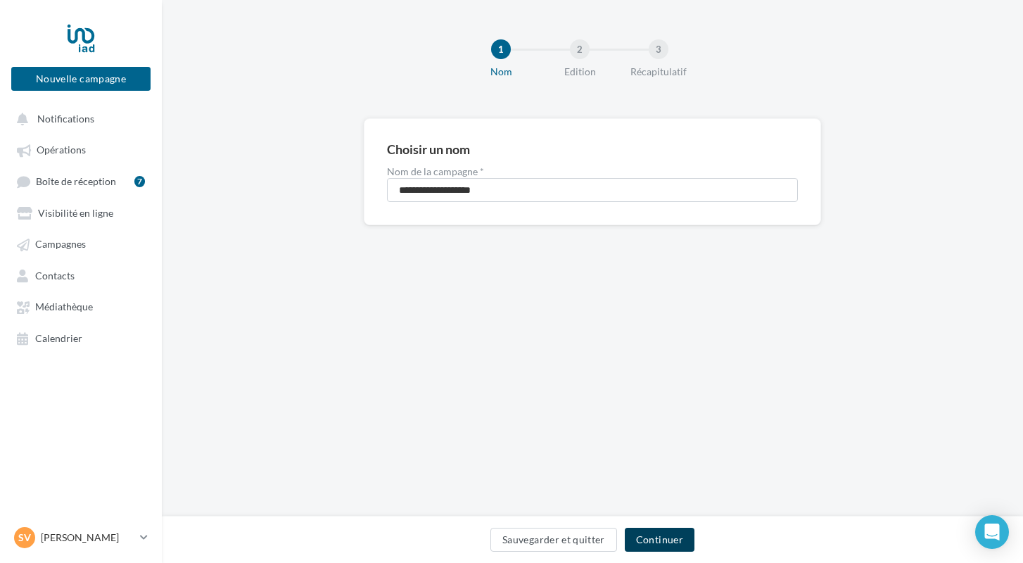
click at [644, 541] on button "Continuer" at bounding box center [660, 540] width 70 height 24
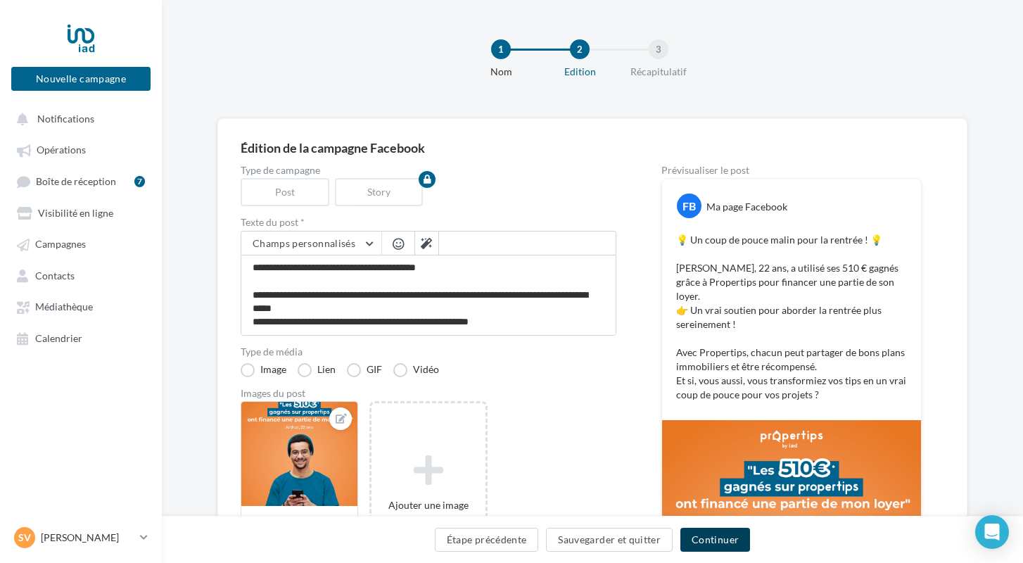
click at [687, 533] on button "Continuer" at bounding box center [715, 540] width 70 height 24
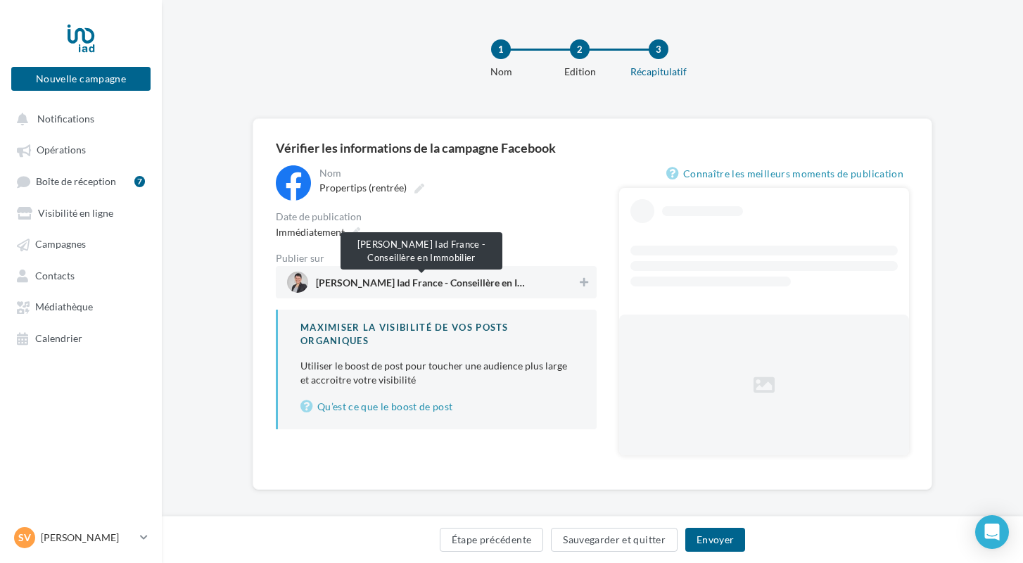
click at [407, 289] on span "[PERSON_NAME] Iad France - Conseillère en Immobilier" at bounding box center [421, 285] width 211 height 15
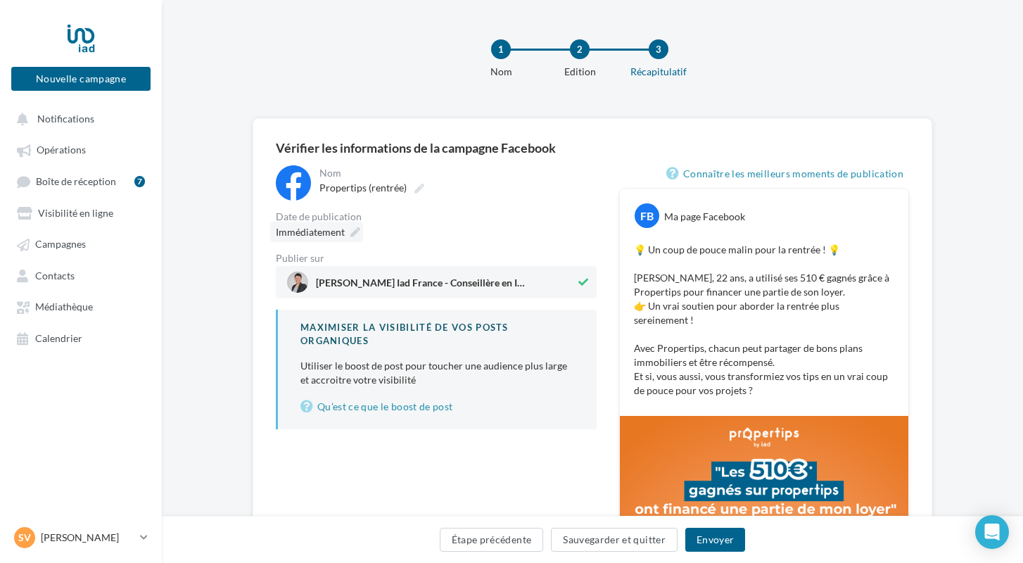
click at [357, 234] on icon at bounding box center [355, 232] width 10 height 10
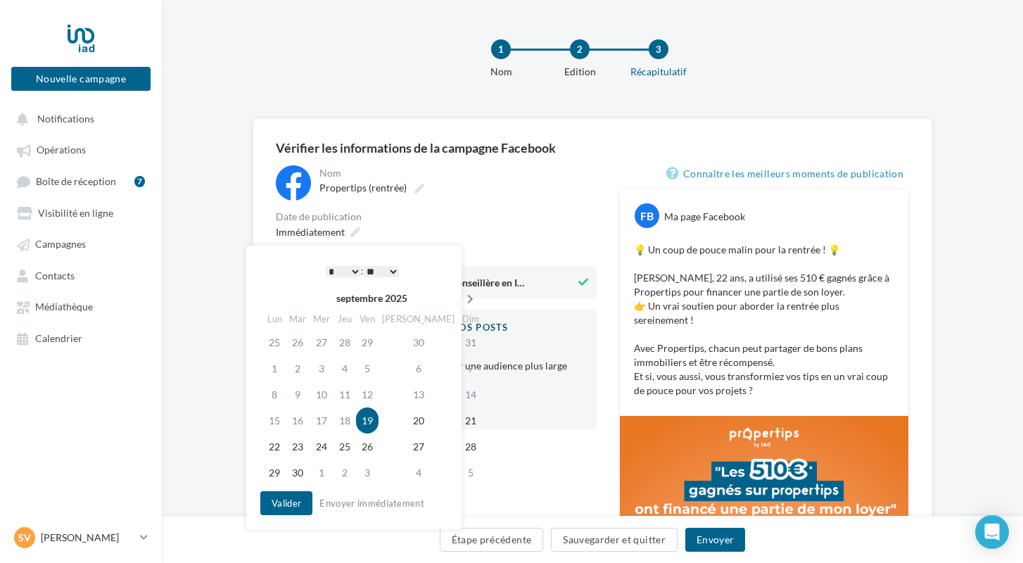
click at [461, 295] on icon at bounding box center [470, 299] width 18 height 10
click at [277, 345] on td "29" at bounding box center [275, 342] width 25 height 26
click at [461, 300] on icon at bounding box center [470, 299] width 18 height 10
click at [279, 369] on td "6" at bounding box center [275, 368] width 25 height 26
click at [281, 502] on button "Valider" at bounding box center [286, 503] width 52 height 24
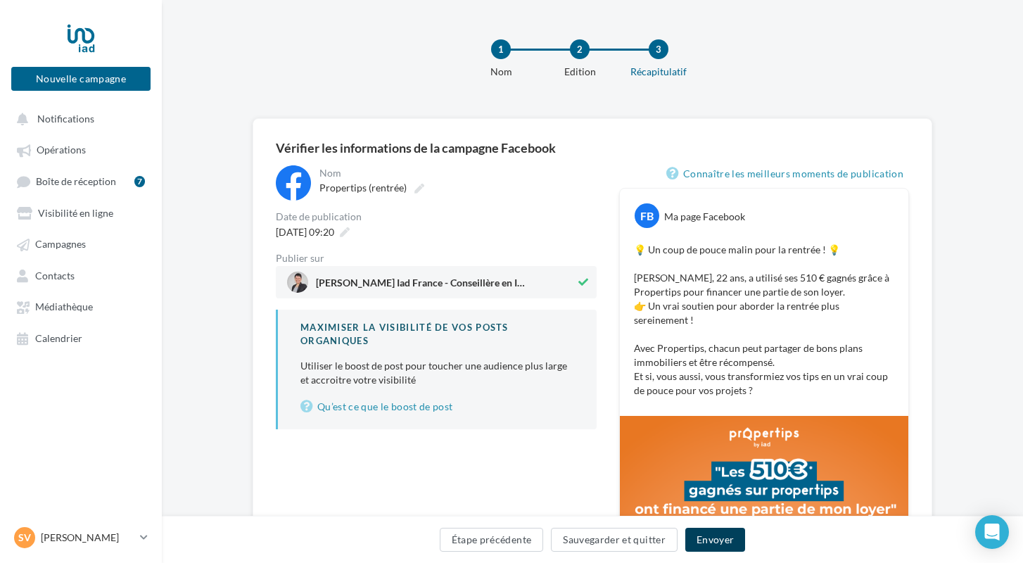
click at [706, 538] on button "Envoyer" at bounding box center [715, 540] width 60 height 24
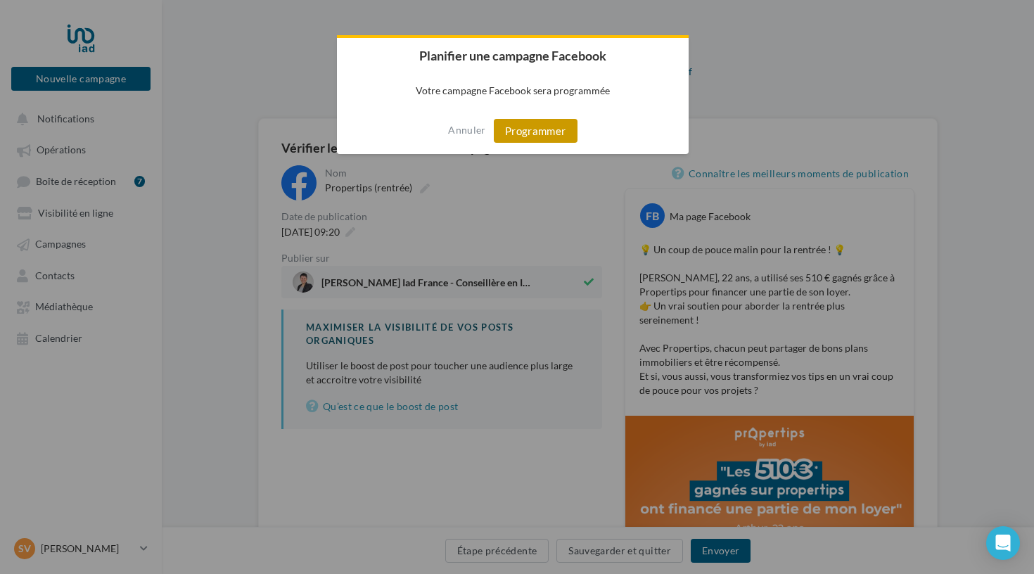
click at [535, 131] on button "Programmer" at bounding box center [536, 131] width 84 height 24
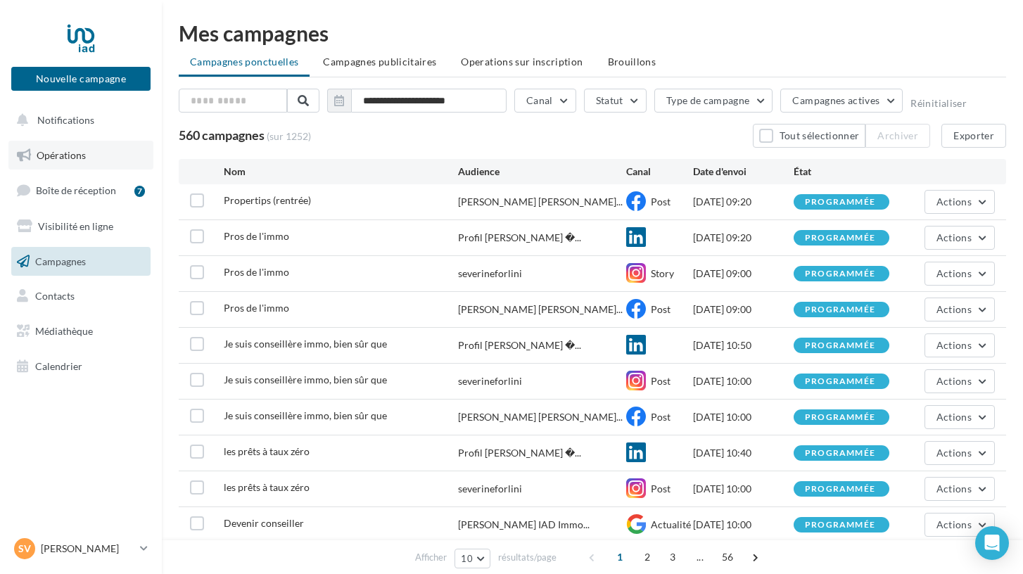
click at [51, 152] on span "Opérations" at bounding box center [61, 155] width 49 height 12
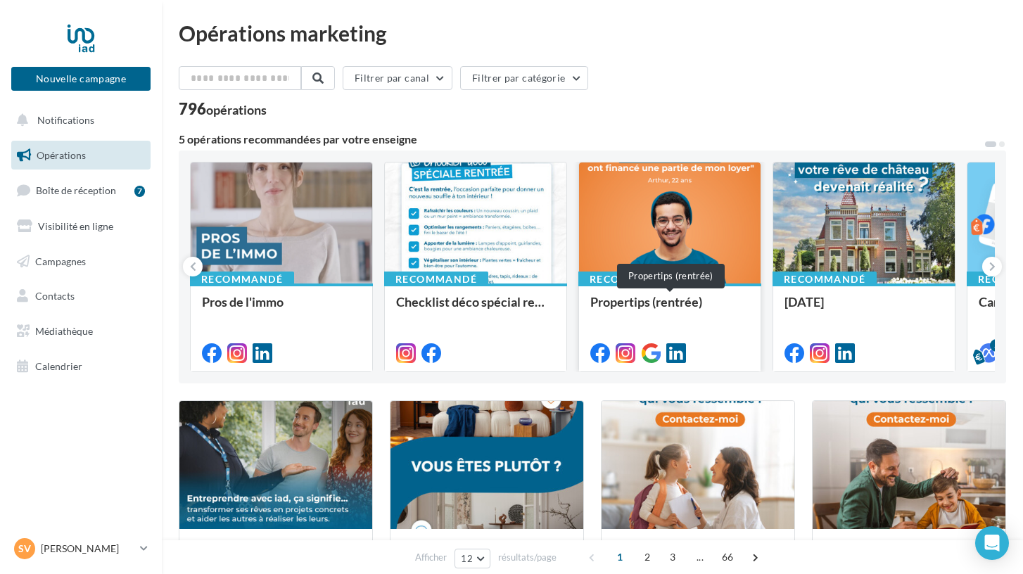
click at [612, 308] on div "Propertips (rentrée)" at bounding box center [669, 309] width 159 height 28
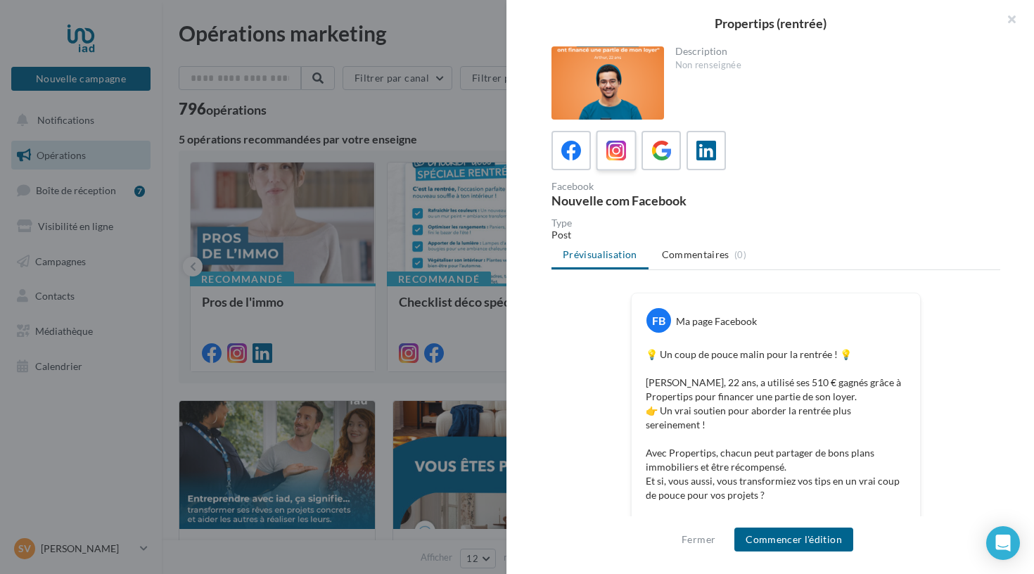
click at [618, 144] on icon at bounding box center [616, 151] width 20 height 20
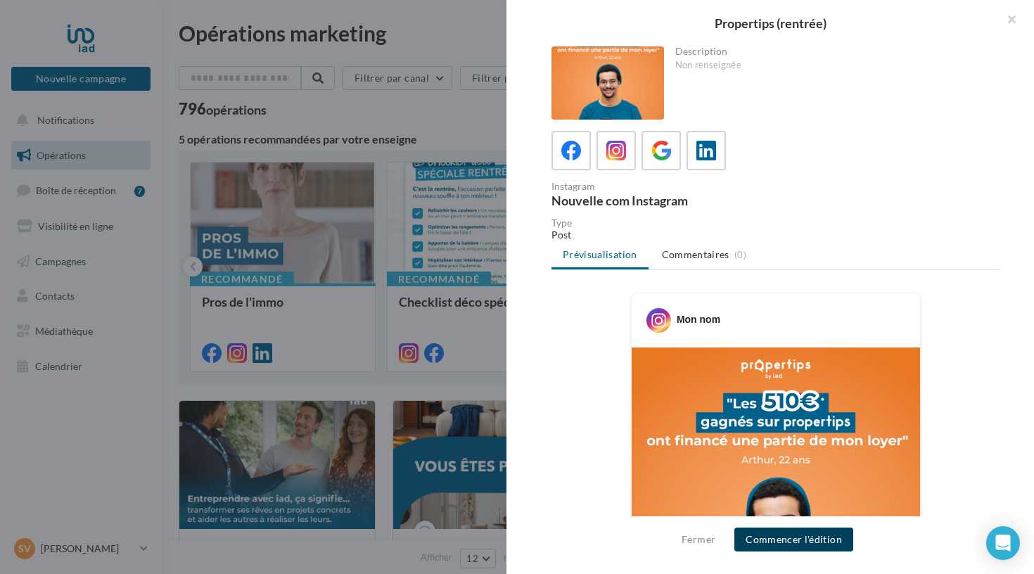
click at [769, 538] on button "Commencer l'édition" at bounding box center [793, 540] width 119 height 24
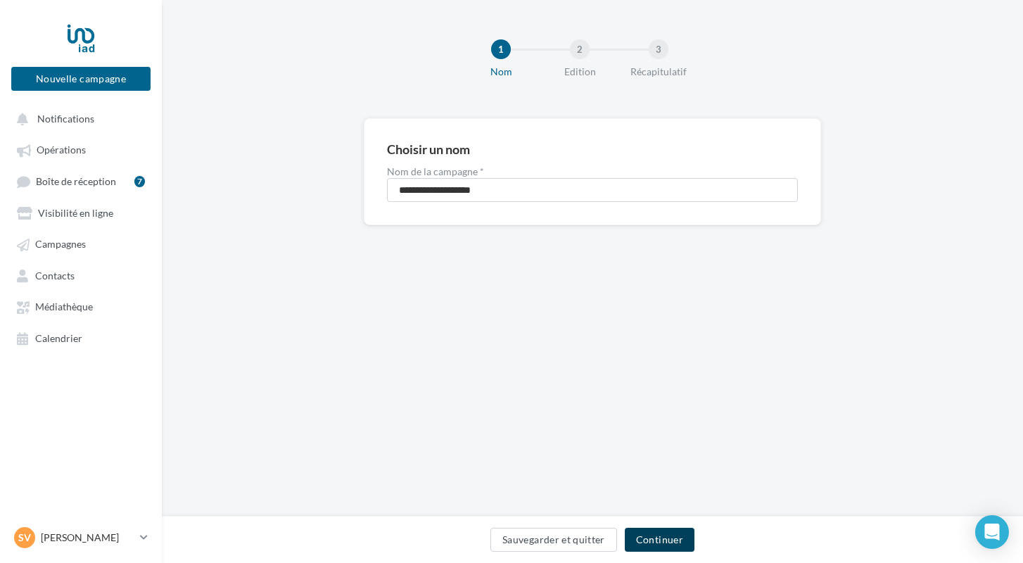
click at [655, 533] on button "Continuer" at bounding box center [660, 540] width 70 height 24
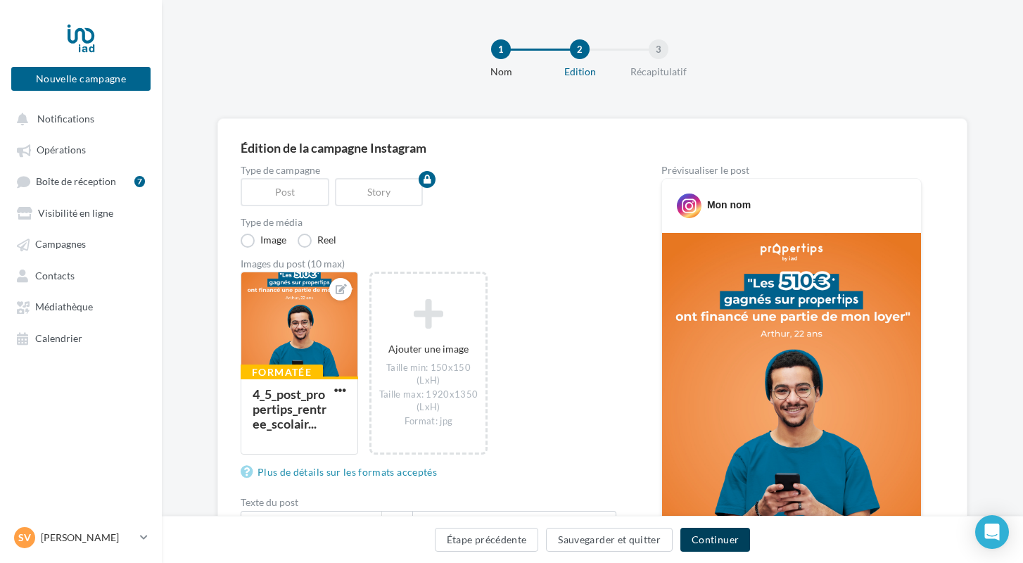
click at [692, 535] on button "Continuer" at bounding box center [715, 540] width 70 height 24
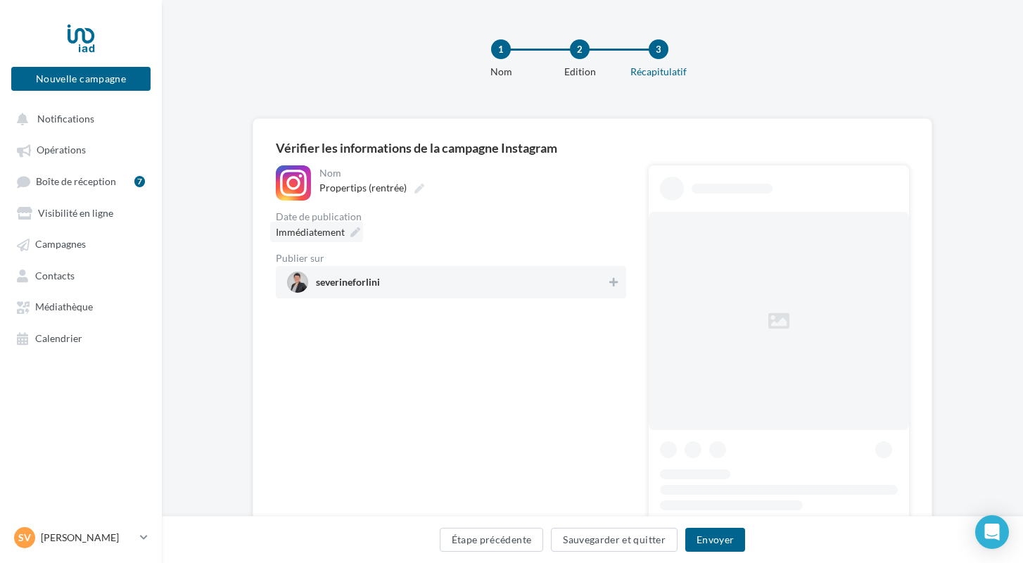
click at [355, 235] on icon at bounding box center [355, 232] width 10 height 10
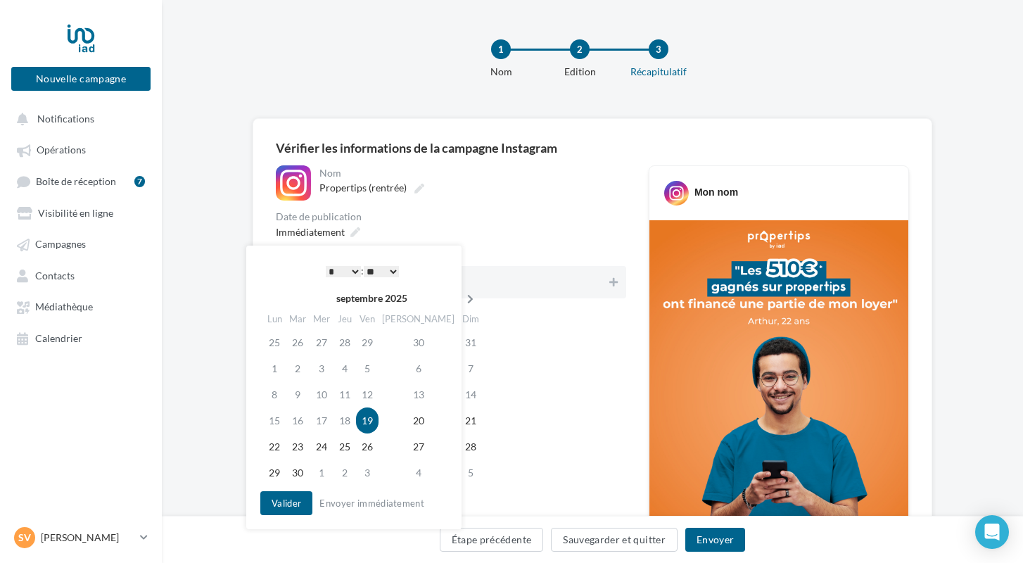
click at [461, 302] on icon at bounding box center [470, 299] width 18 height 10
click at [272, 370] on td "6" at bounding box center [275, 368] width 25 height 26
click at [277, 504] on button "Valider" at bounding box center [286, 503] width 52 height 24
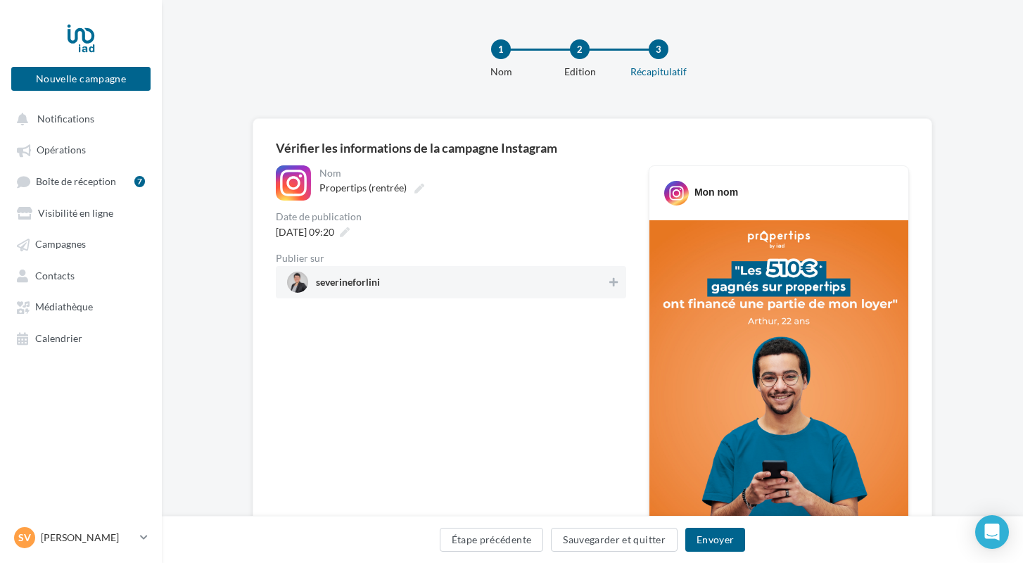
click at [411, 291] on span "severineforlini" at bounding box center [446, 282] width 319 height 21
click at [708, 538] on button "Envoyer" at bounding box center [715, 540] width 60 height 24
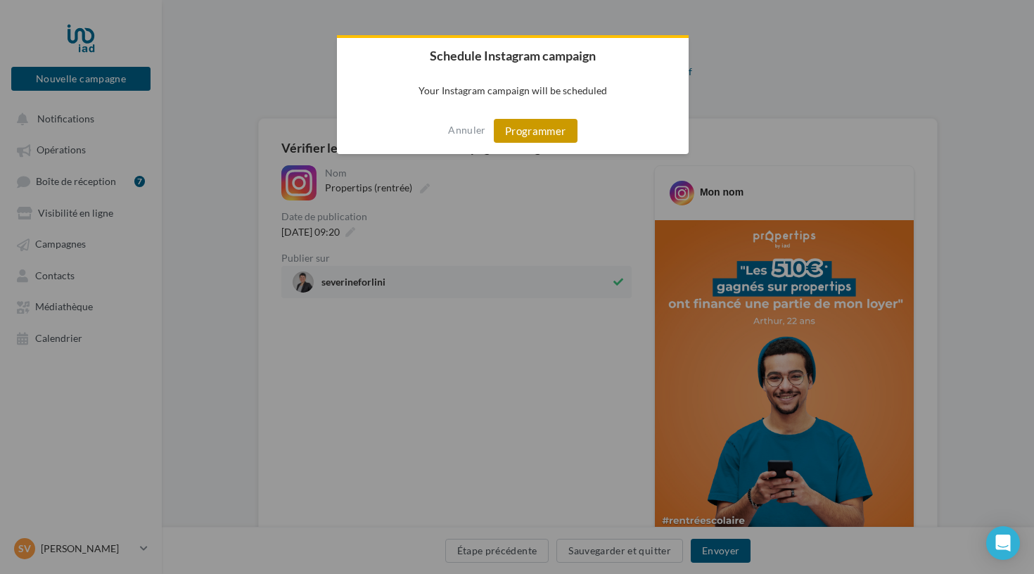
click at [523, 140] on button "Programmer" at bounding box center [536, 131] width 84 height 24
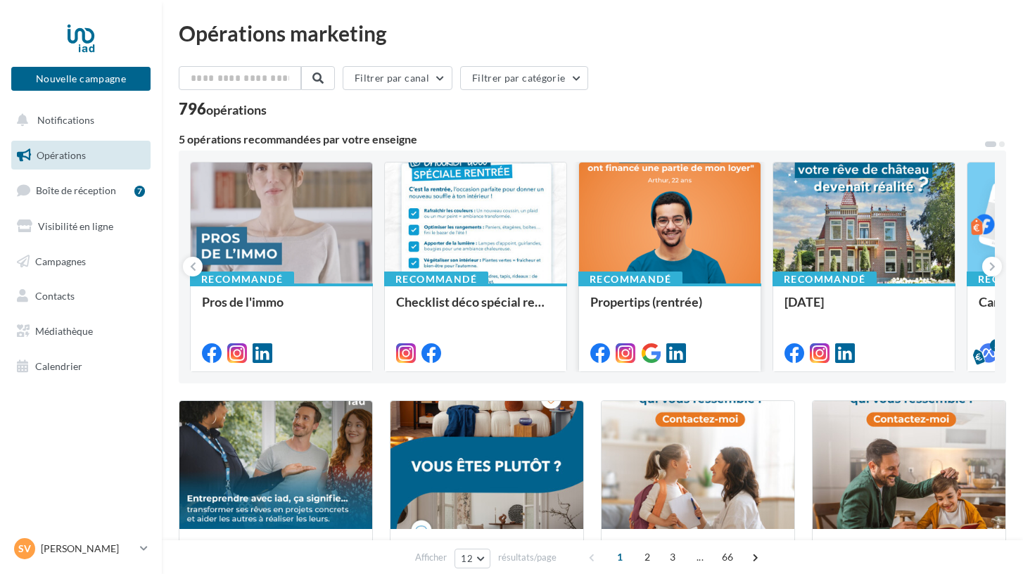
click at [722, 332] on div at bounding box center [669, 351] width 181 height 39
click at [703, 335] on div at bounding box center [669, 351] width 181 height 39
click at [673, 317] on div "Propertips (rentrée)" at bounding box center [669, 309] width 159 height 28
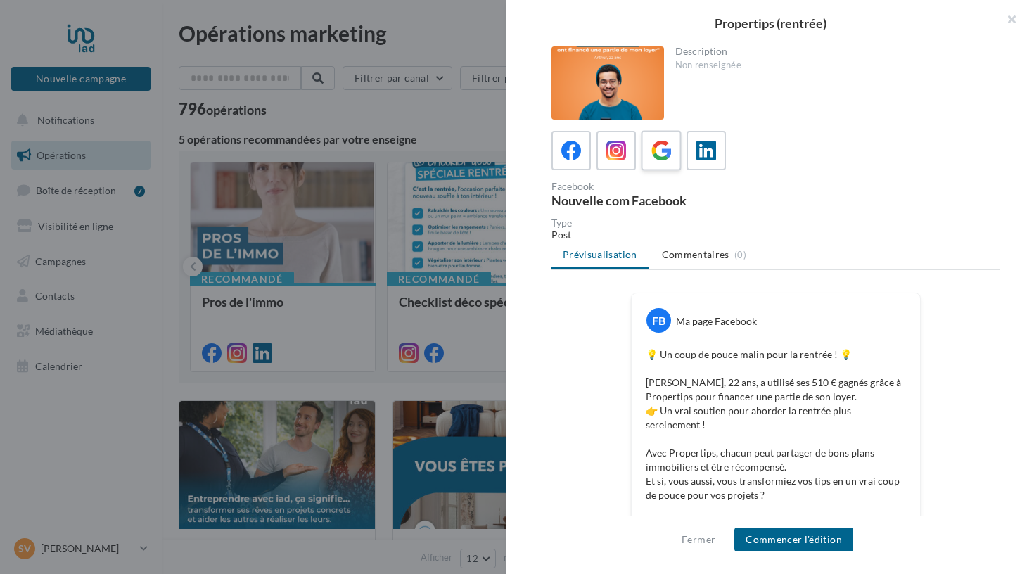
click at [651, 144] on icon at bounding box center [661, 151] width 20 height 20
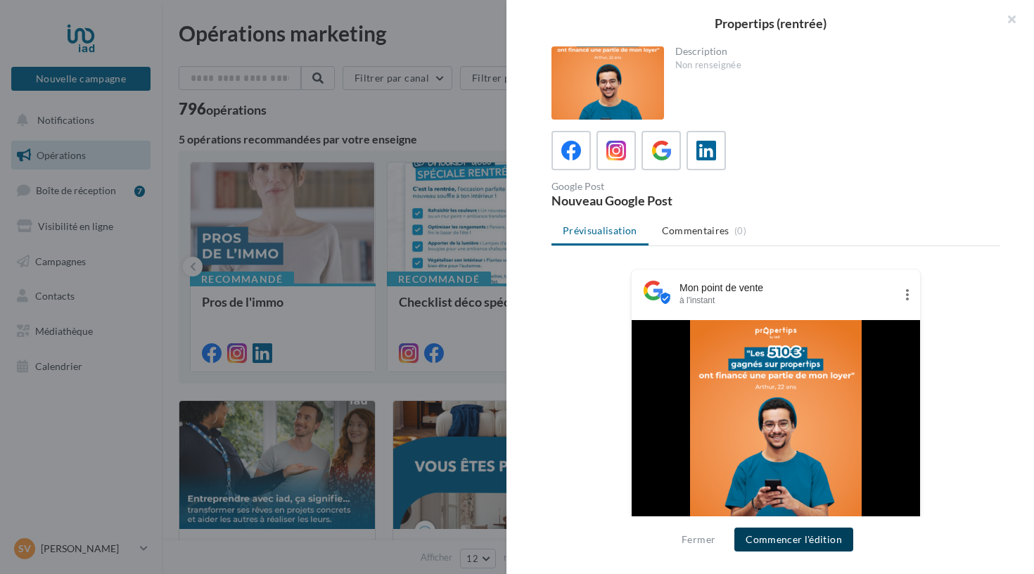
click at [783, 535] on button "Commencer l'édition" at bounding box center [793, 540] width 119 height 24
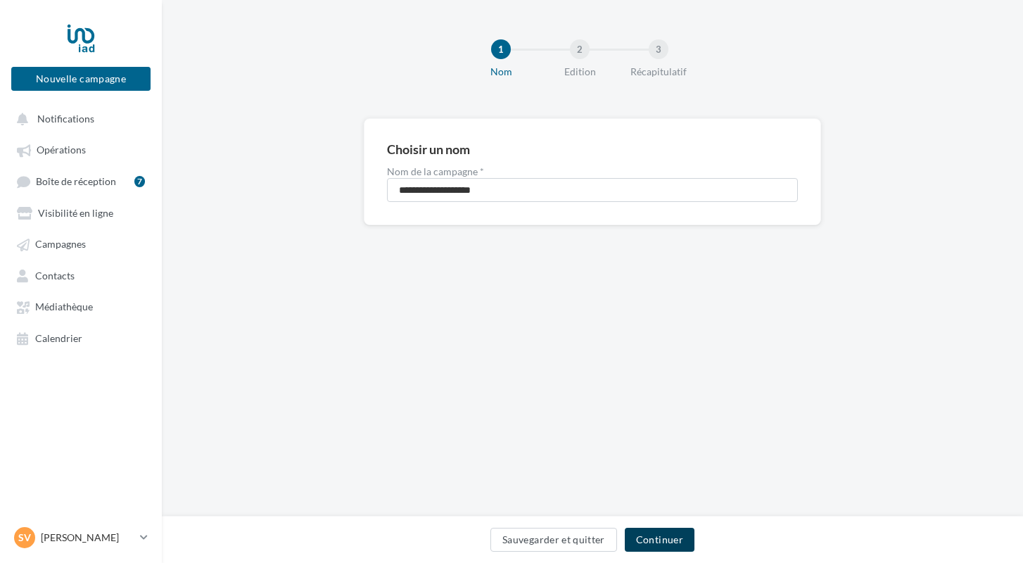
click at [670, 537] on button "Continuer" at bounding box center [660, 540] width 70 height 24
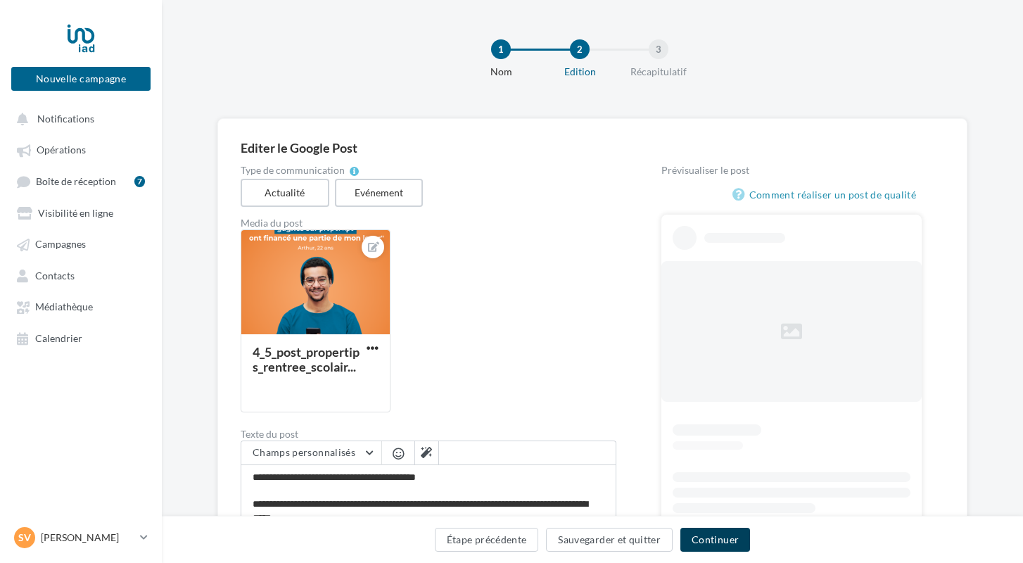
click at [708, 535] on button "Continuer" at bounding box center [715, 540] width 70 height 24
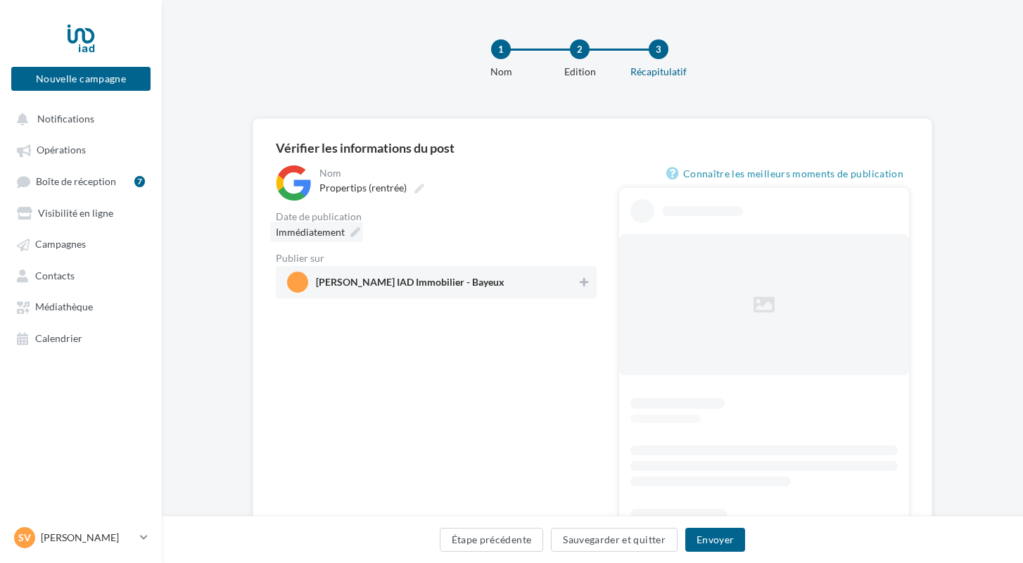
click at [353, 231] on icon at bounding box center [355, 232] width 10 height 10
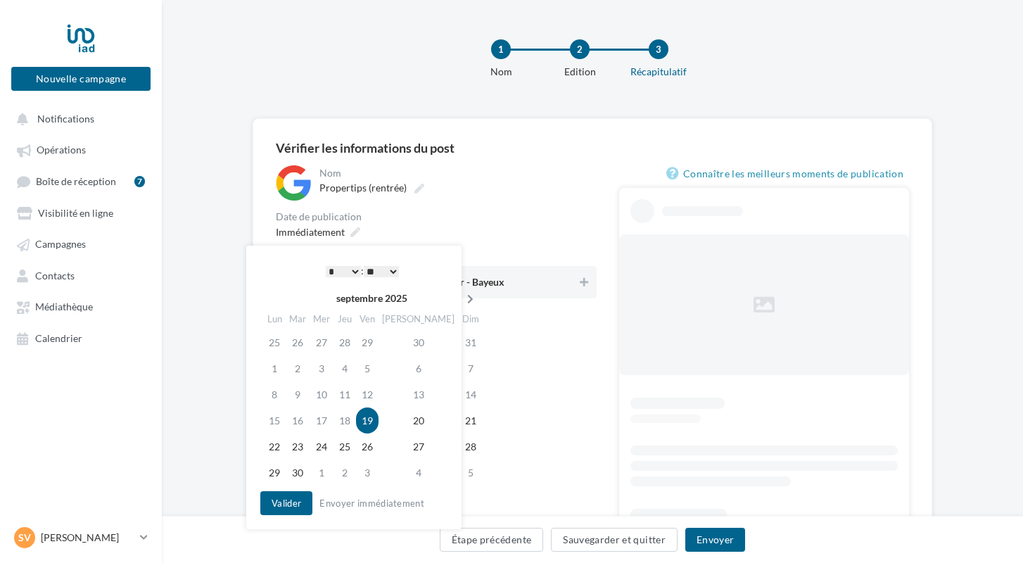
click at [461, 300] on icon at bounding box center [470, 299] width 18 height 10
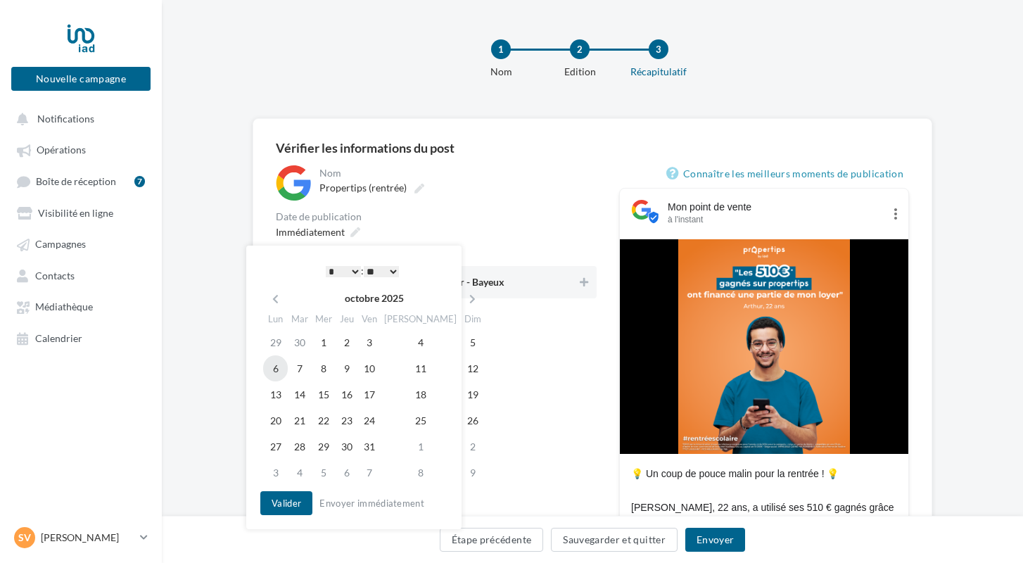
click at [279, 364] on td "6" at bounding box center [275, 368] width 25 height 26
click at [279, 502] on button "Valider" at bounding box center [286, 503] width 52 height 24
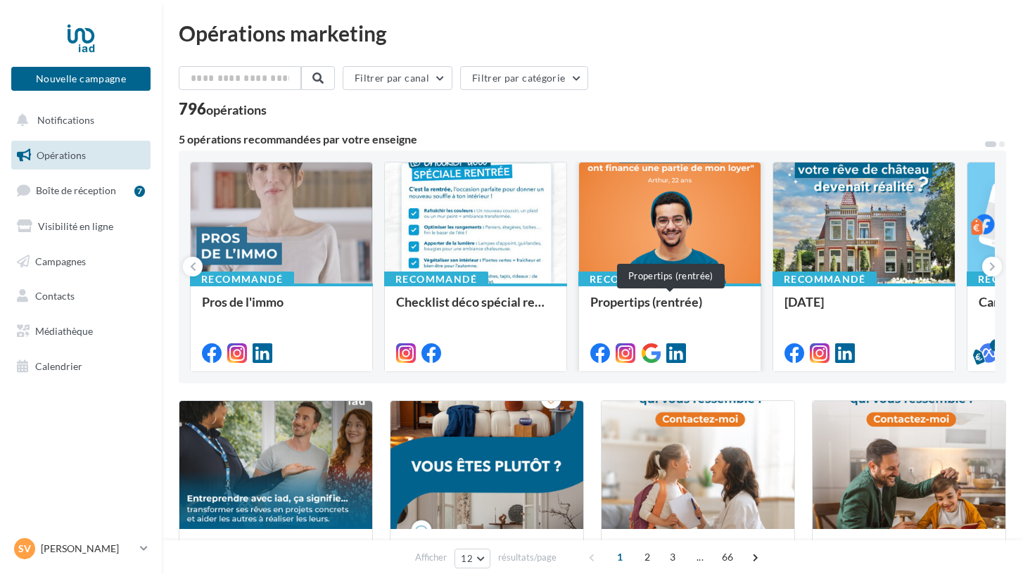
click at [694, 318] on div "Propertips (rentrée)" at bounding box center [669, 309] width 159 height 28
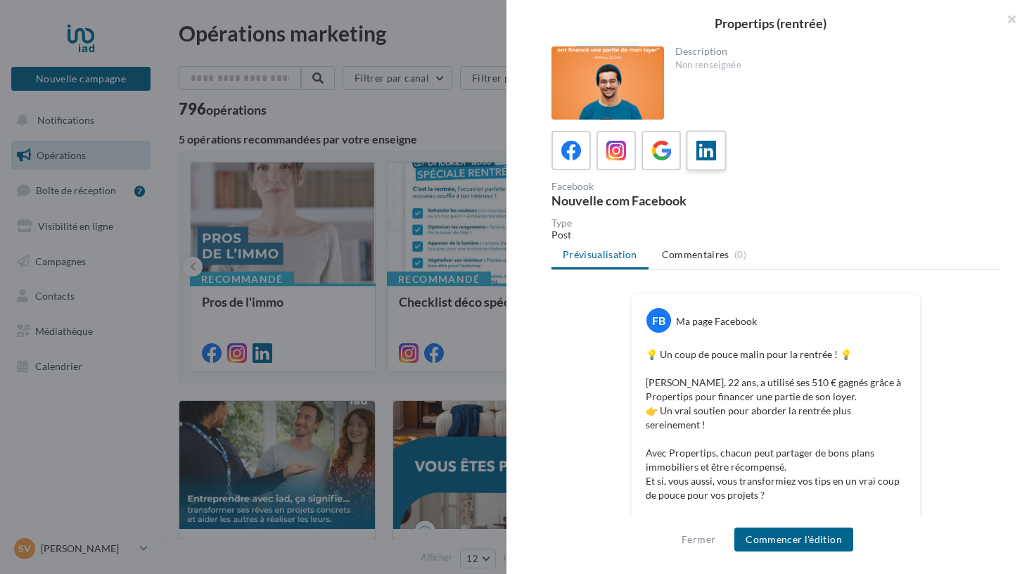
click at [713, 148] on icon at bounding box center [706, 151] width 20 height 20
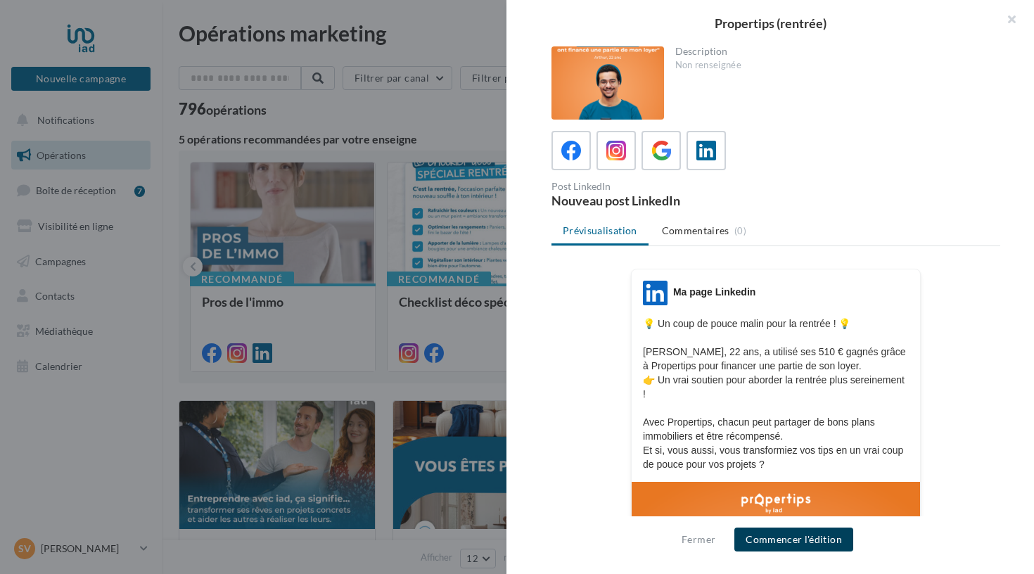
click at [780, 531] on button "Commencer l'édition" at bounding box center [793, 540] width 119 height 24
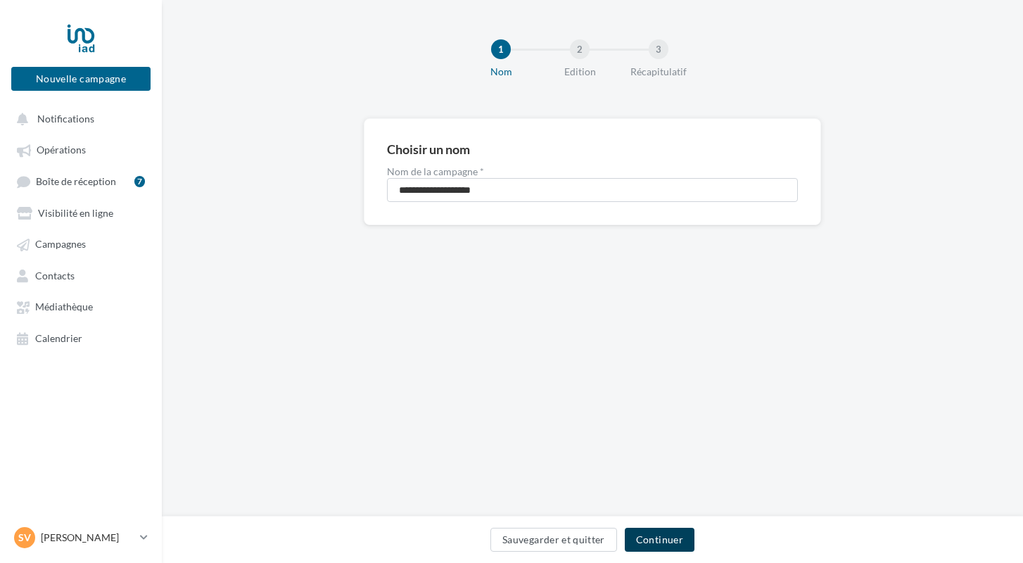
click at [647, 539] on button "Continuer" at bounding box center [660, 540] width 70 height 24
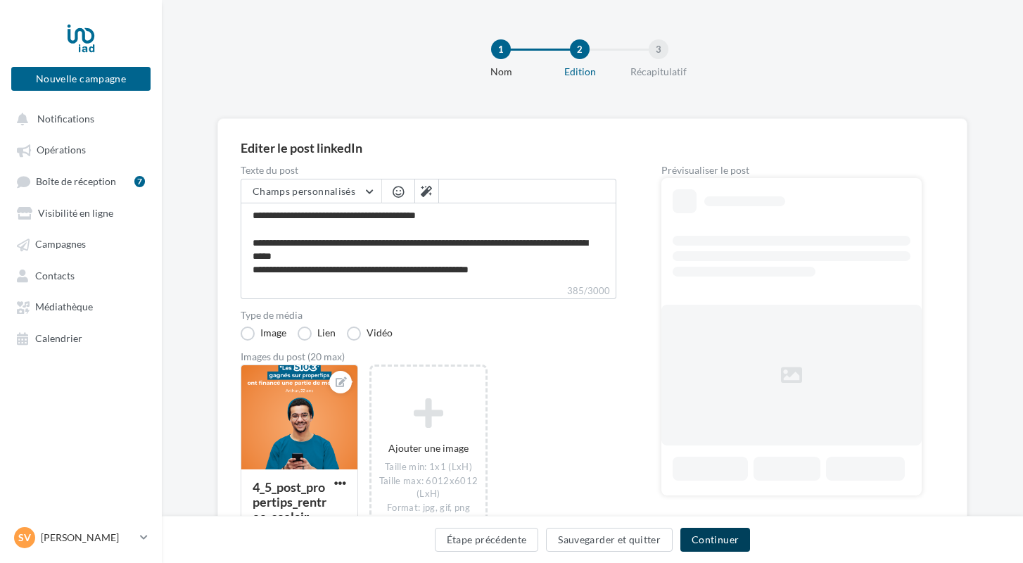
click at [718, 540] on button "Continuer" at bounding box center [715, 540] width 70 height 24
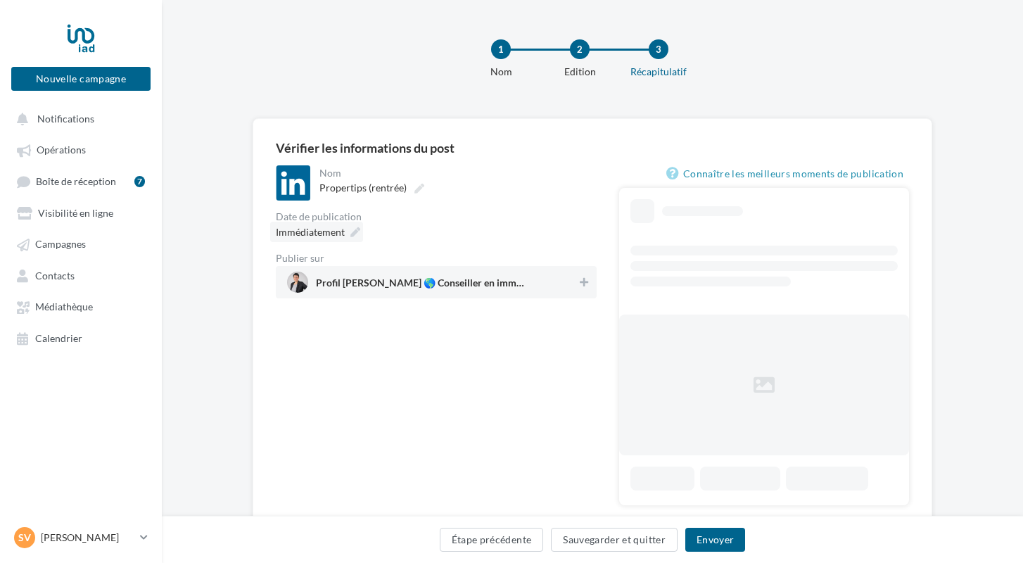
click at [346, 237] on div "Immédiatement" at bounding box center [316, 232] width 93 height 20
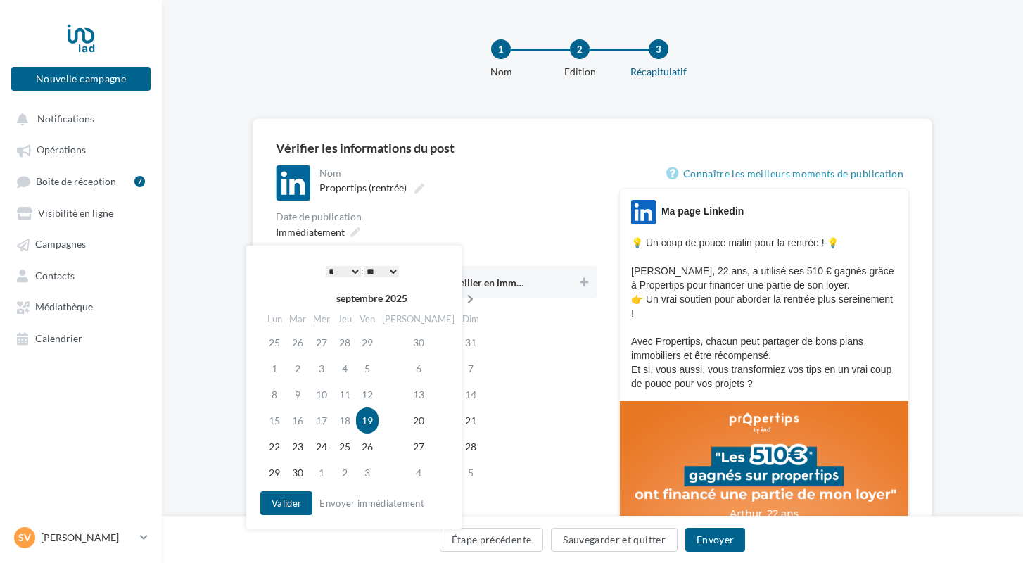
click at [461, 301] on icon at bounding box center [470, 299] width 18 height 10
click at [272, 368] on td "6" at bounding box center [275, 368] width 25 height 26
click at [299, 503] on button "Valider" at bounding box center [286, 503] width 52 height 24
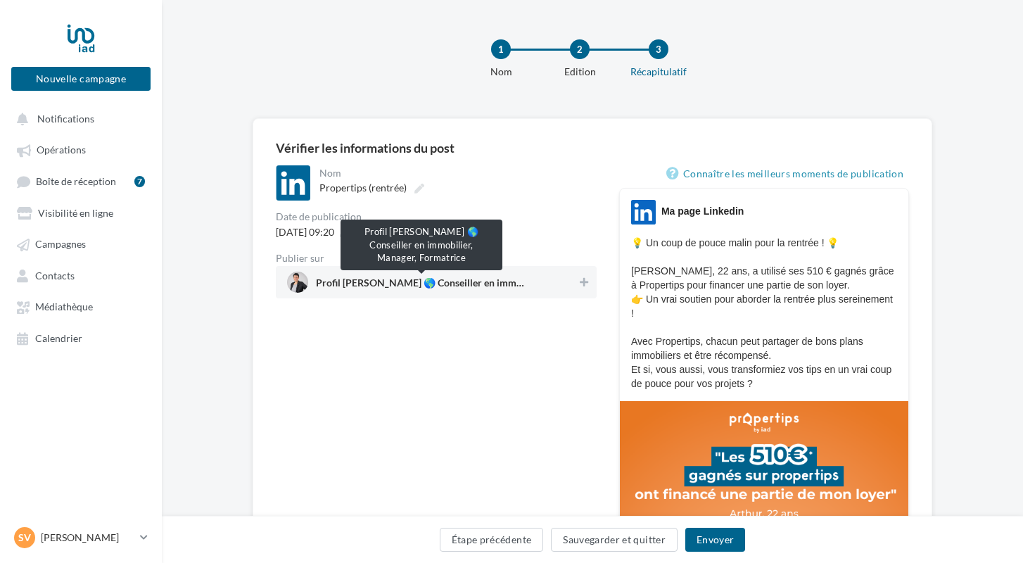
click at [383, 286] on span "Profil Séverine FORLINI 🌎 Conseiller en immobilier, Manager, Formatrice" at bounding box center [421, 285] width 211 height 15
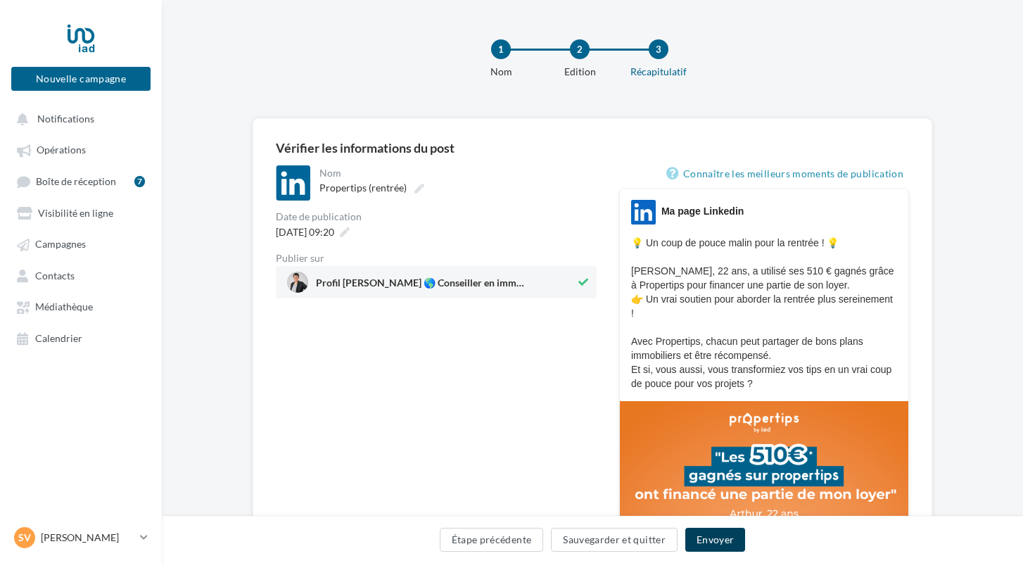
click at [719, 537] on button "Envoyer" at bounding box center [715, 540] width 60 height 24
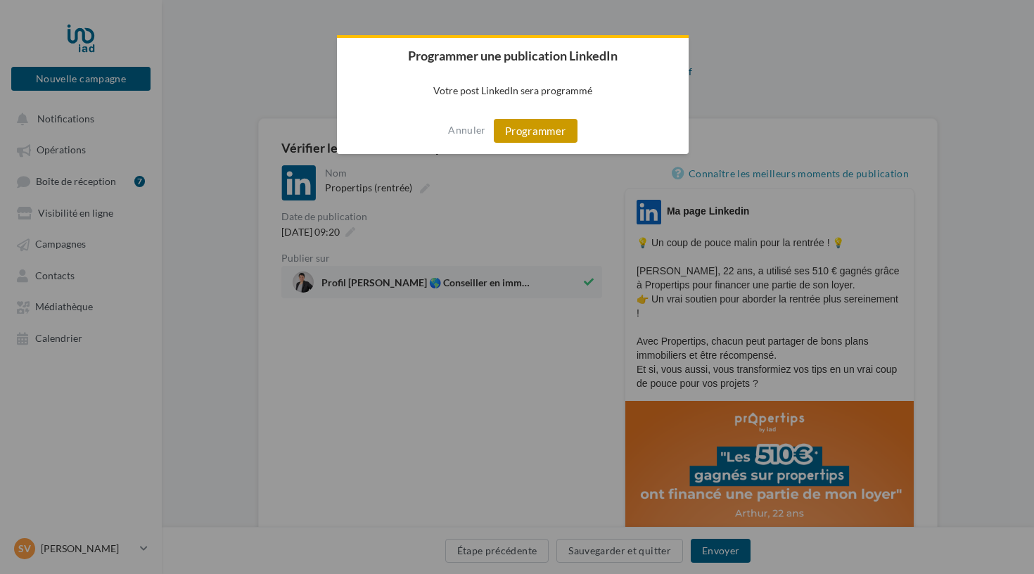
click at [540, 139] on button "Programmer" at bounding box center [536, 131] width 84 height 24
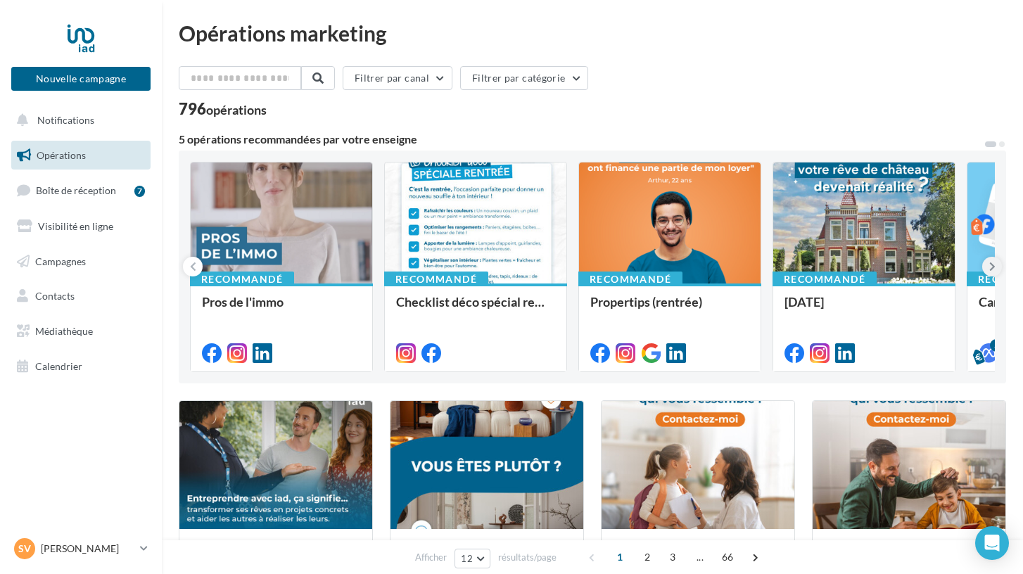
click at [995, 267] on icon at bounding box center [992, 267] width 6 height 14
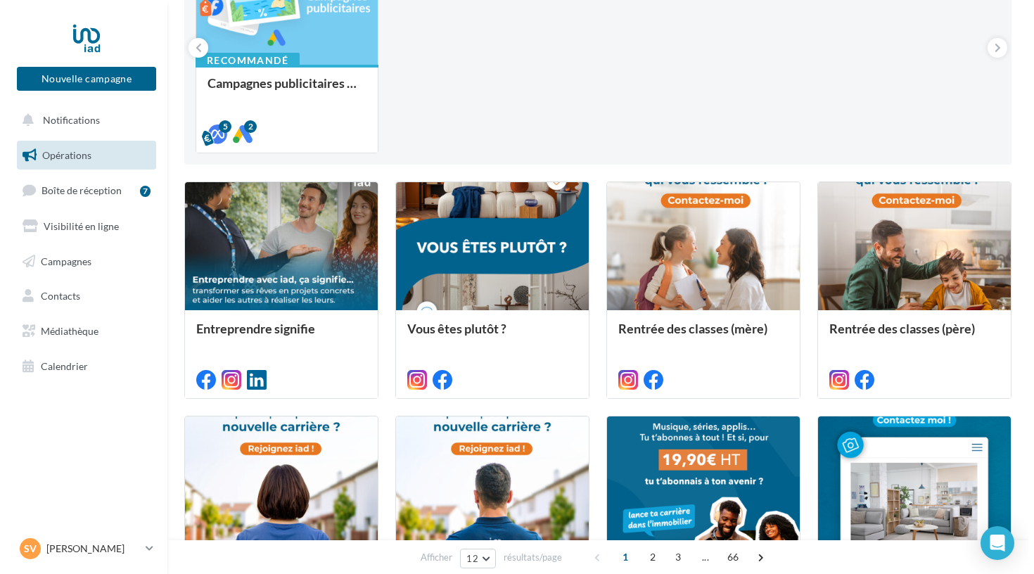
scroll to position [234, 0]
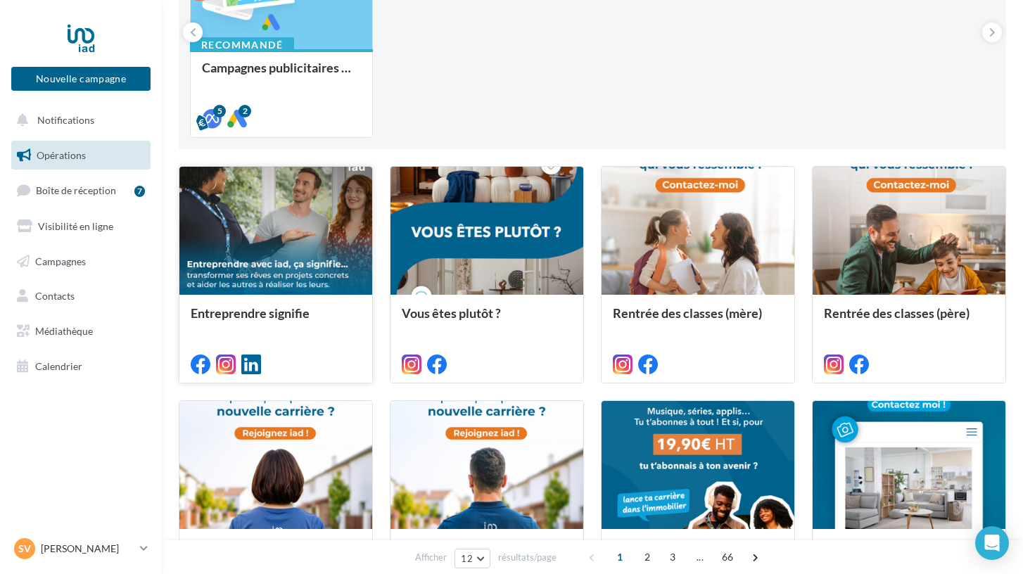
click at [338, 353] on div at bounding box center [275, 362] width 193 height 39
click at [272, 313] on div "Entreprendre signifie" at bounding box center [276, 320] width 170 height 28
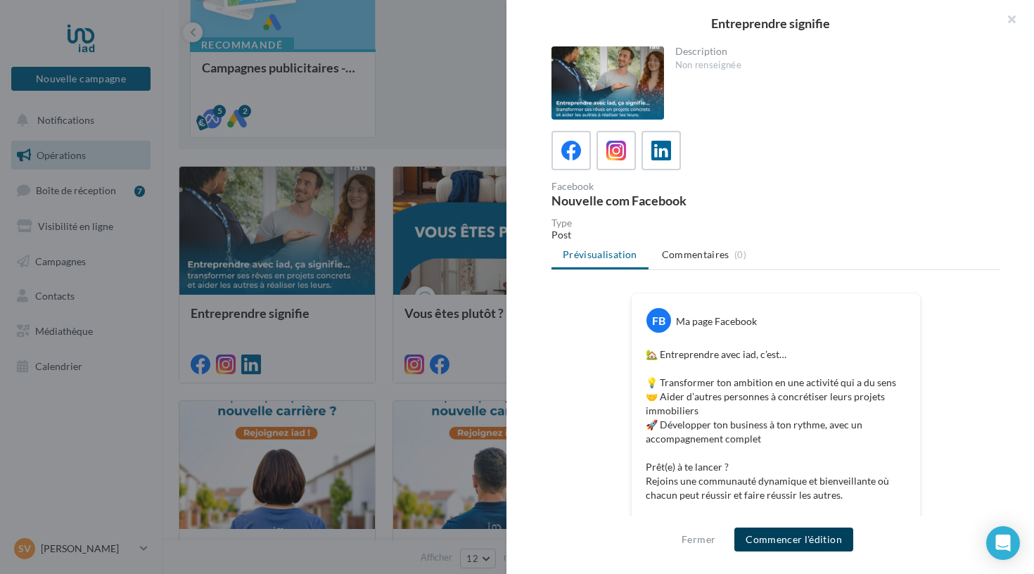
click at [784, 540] on button "Commencer l'édition" at bounding box center [793, 540] width 119 height 24
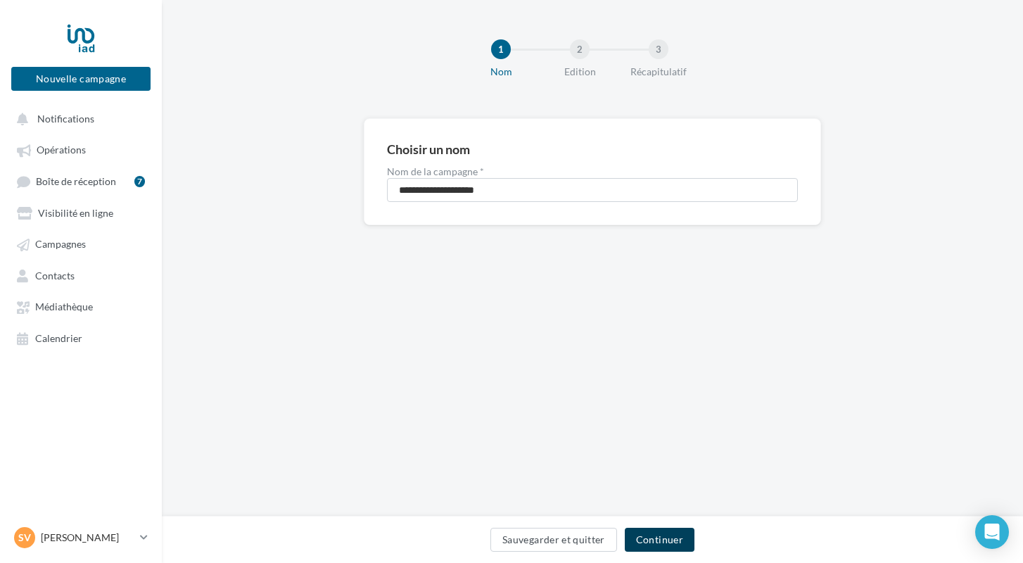
click at [655, 541] on button "Continuer" at bounding box center [660, 540] width 70 height 24
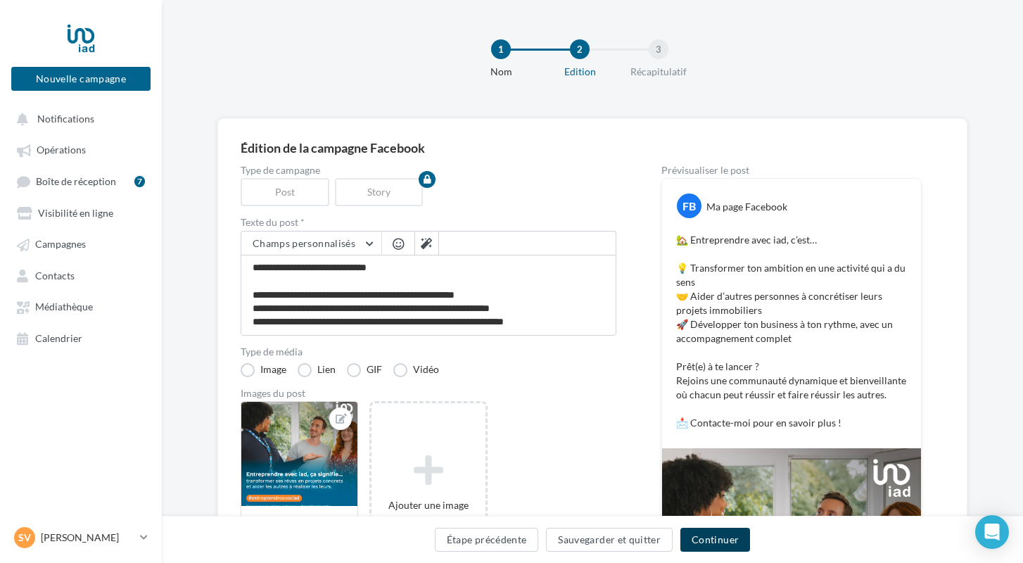
click at [709, 540] on button "Continuer" at bounding box center [715, 540] width 70 height 24
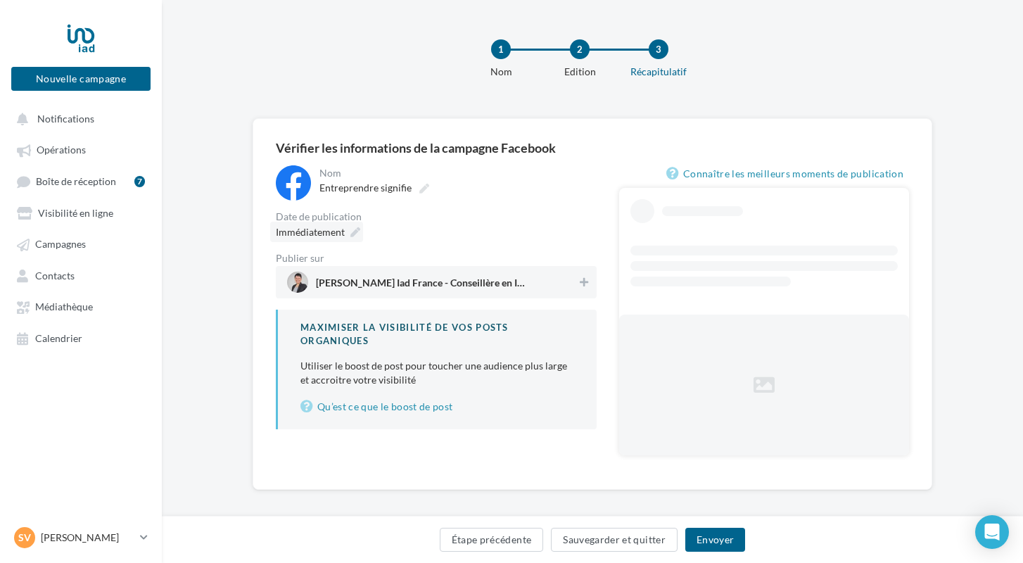
click at [348, 231] on div "Immédiatement" at bounding box center [316, 232] width 93 height 20
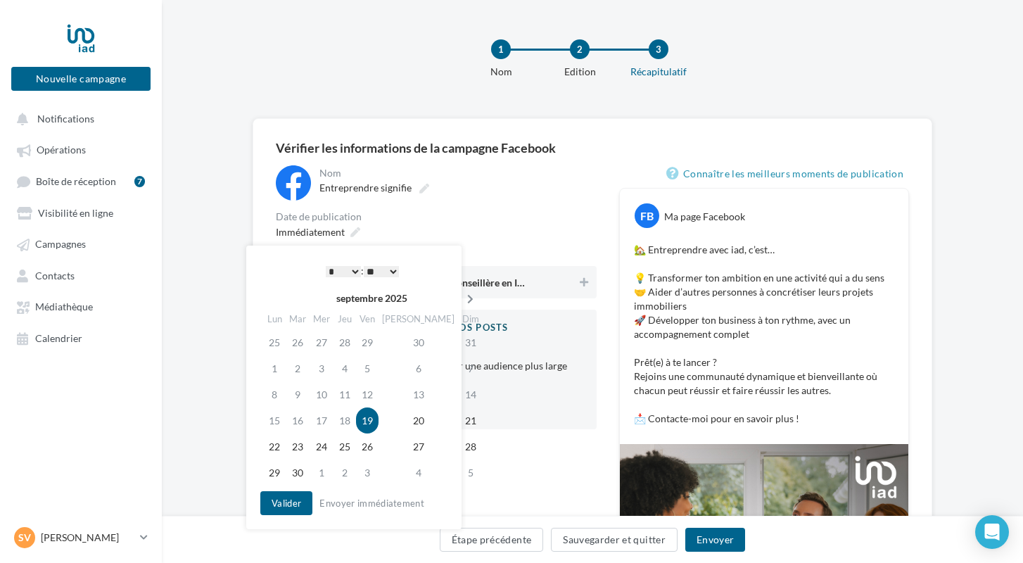
click at [461, 297] on icon at bounding box center [470, 299] width 18 height 10
click at [330, 371] on td "8" at bounding box center [324, 368] width 24 height 26
click at [301, 502] on button "Valider" at bounding box center [286, 503] width 52 height 24
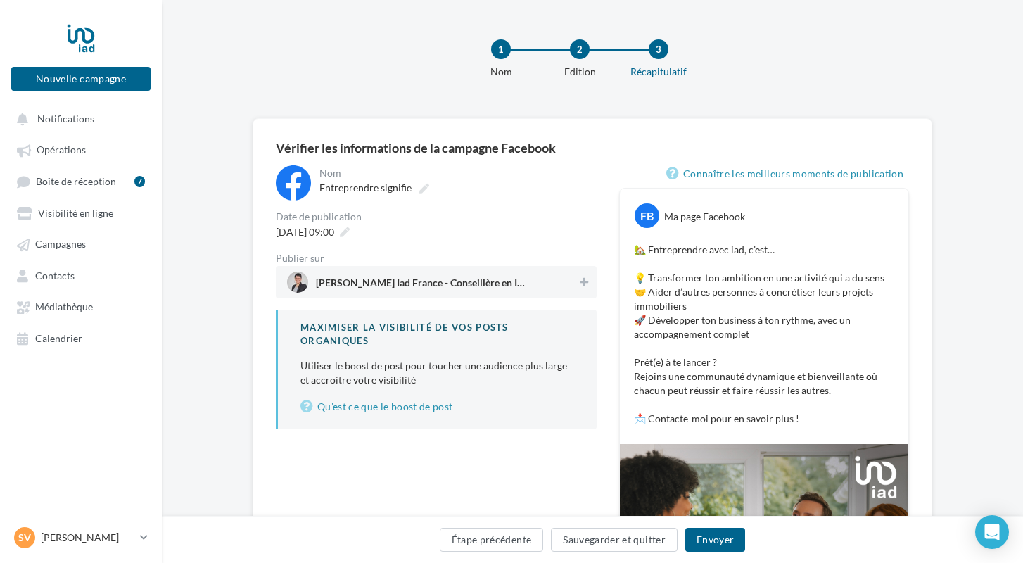
click at [393, 277] on span "[PERSON_NAME] Iad France - Conseillère en Immobilier" at bounding box center [421, 282] width 211 height 12
click at [721, 540] on button "Envoyer" at bounding box center [715, 540] width 60 height 24
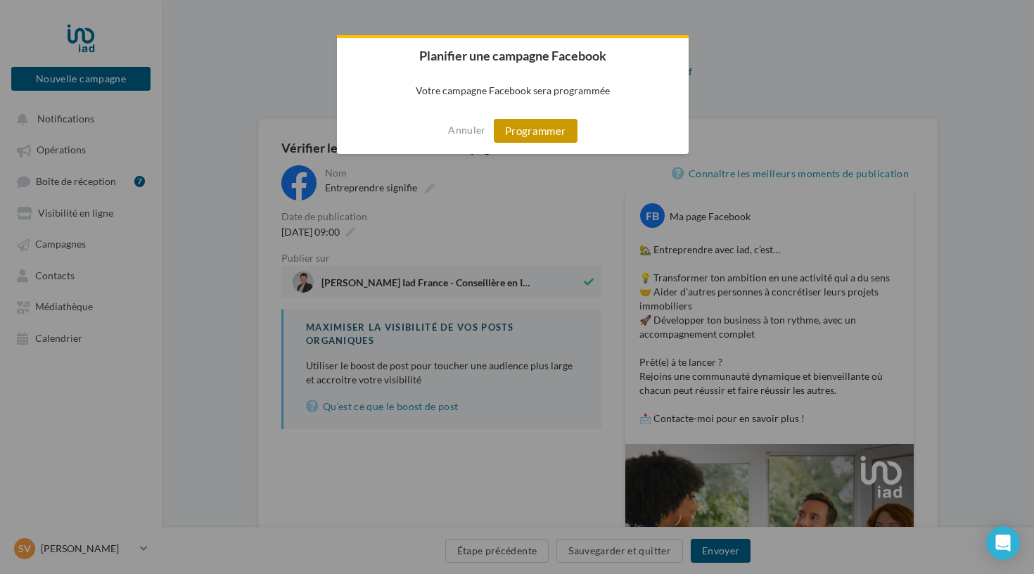
click at [520, 132] on button "Programmer" at bounding box center [536, 131] width 84 height 24
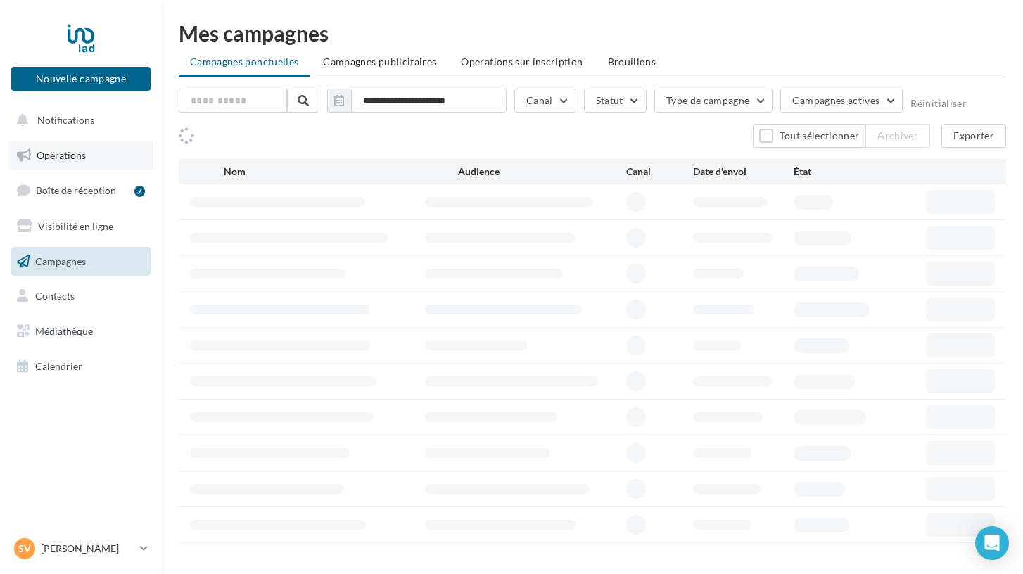
click at [70, 155] on span "Opérations" at bounding box center [61, 155] width 49 height 12
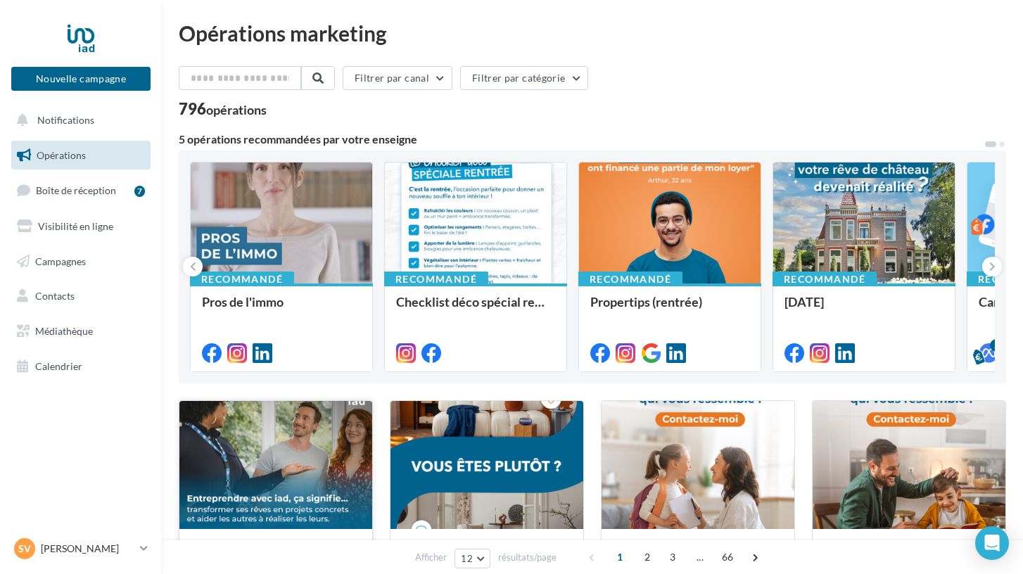
click at [310, 448] on div at bounding box center [275, 465] width 193 height 129
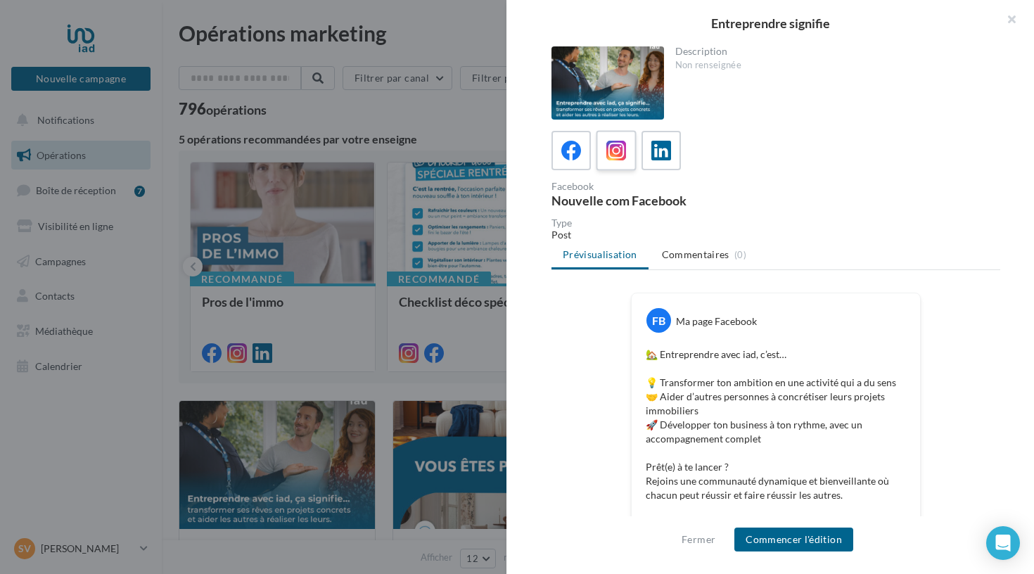
click at [616, 139] on div at bounding box center [617, 151] width 26 height 26
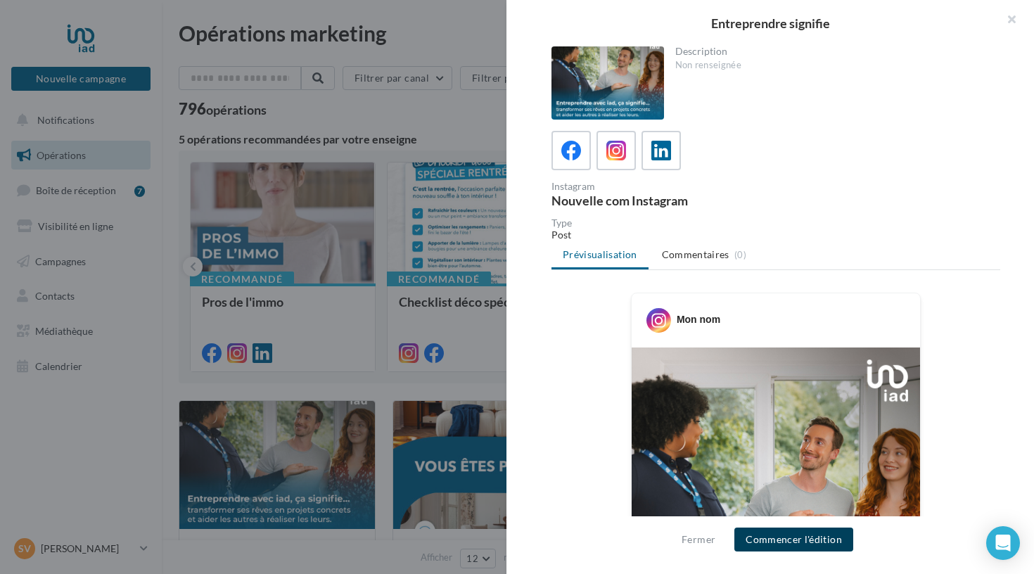
click at [795, 539] on button "Commencer l'édition" at bounding box center [793, 540] width 119 height 24
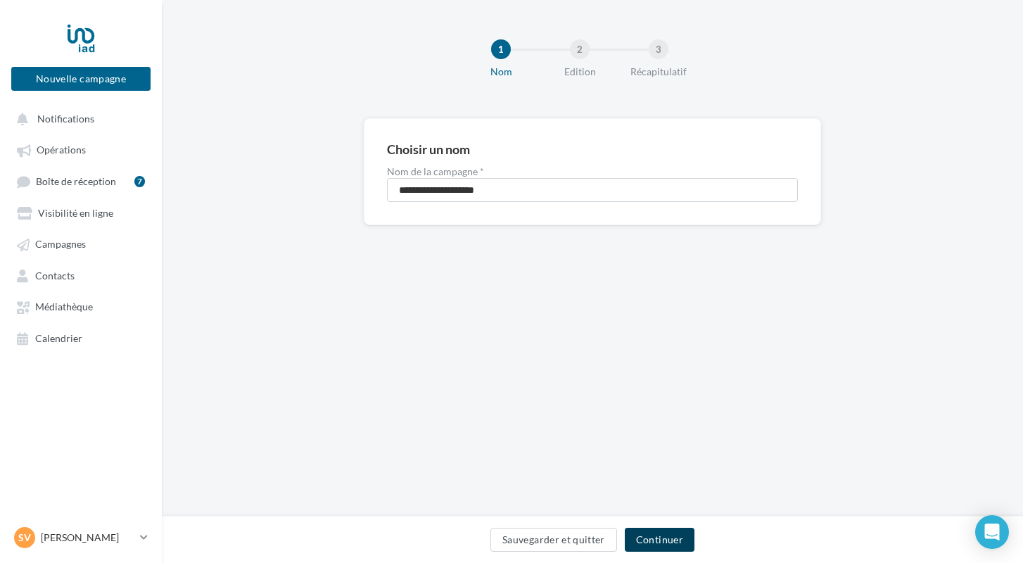
click at [661, 542] on button "Continuer" at bounding box center [660, 540] width 70 height 24
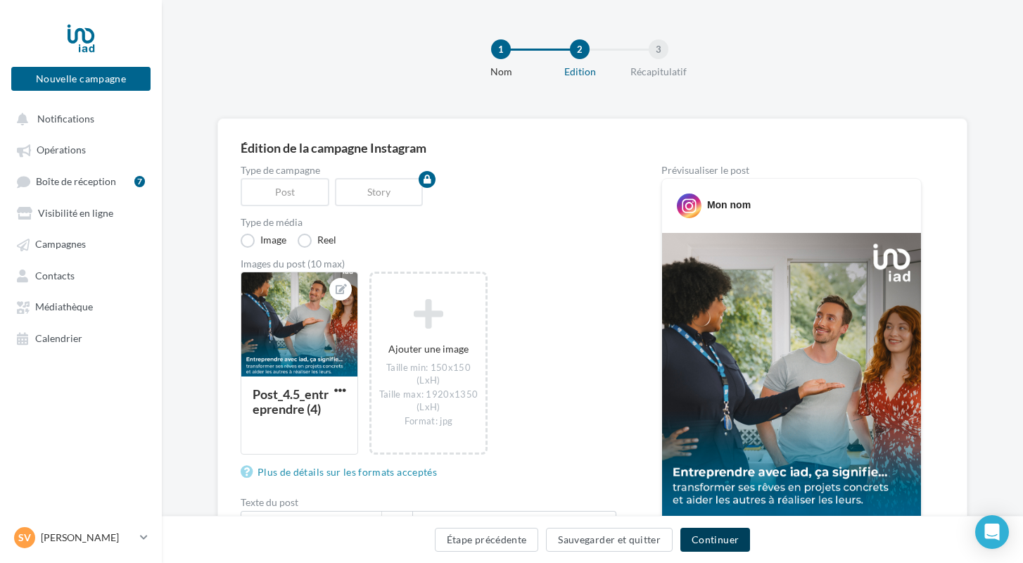
click at [692, 540] on button "Continuer" at bounding box center [715, 540] width 70 height 24
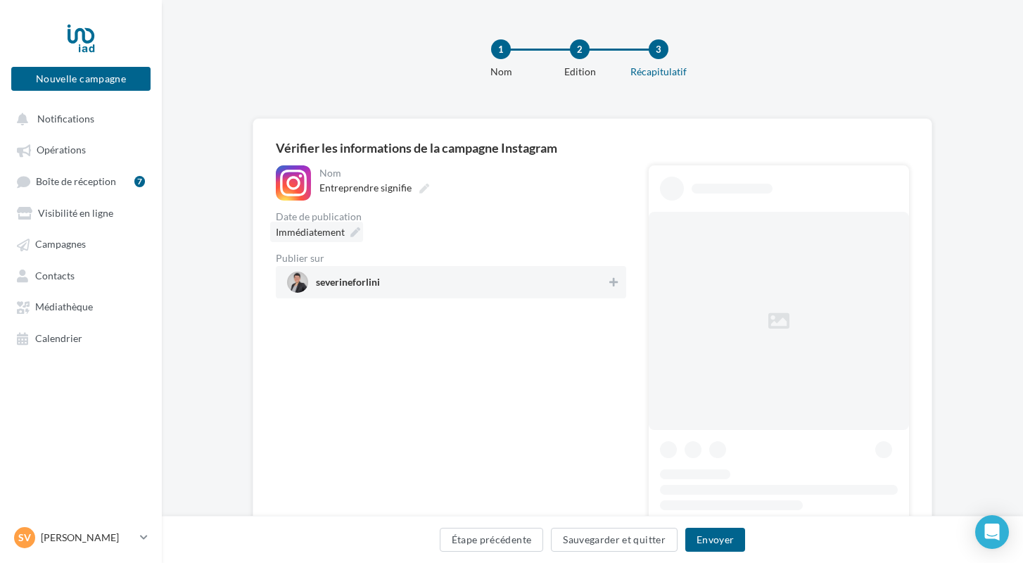
click at [353, 234] on icon at bounding box center [355, 232] width 10 height 10
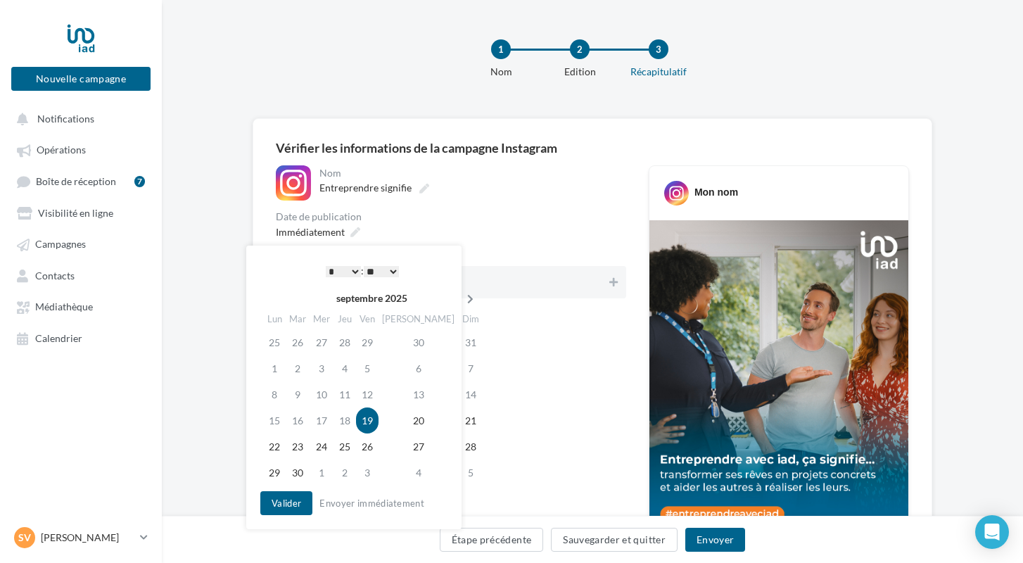
click at [461, 300] on icon at bounding box center [470, 299] width 18 height 10
click at [333, 372] on td "8" at bounding box center [324, 368] width 24 height 26
click at [289, 496] on button "Valider" at bounding box center [286, 503] width 52 height 24
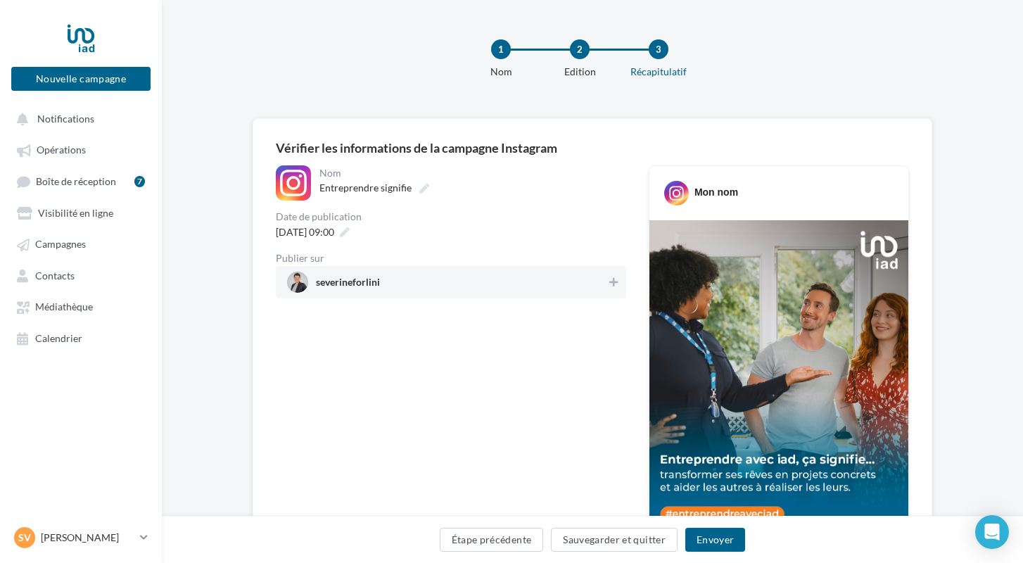
click at [404, 283] on span "severineforlini" at bounding box center [446, 282] width 319 height 21
click at [702, 537] on button "Envoyer" at bounding box center [715, 540] width 60 height 24
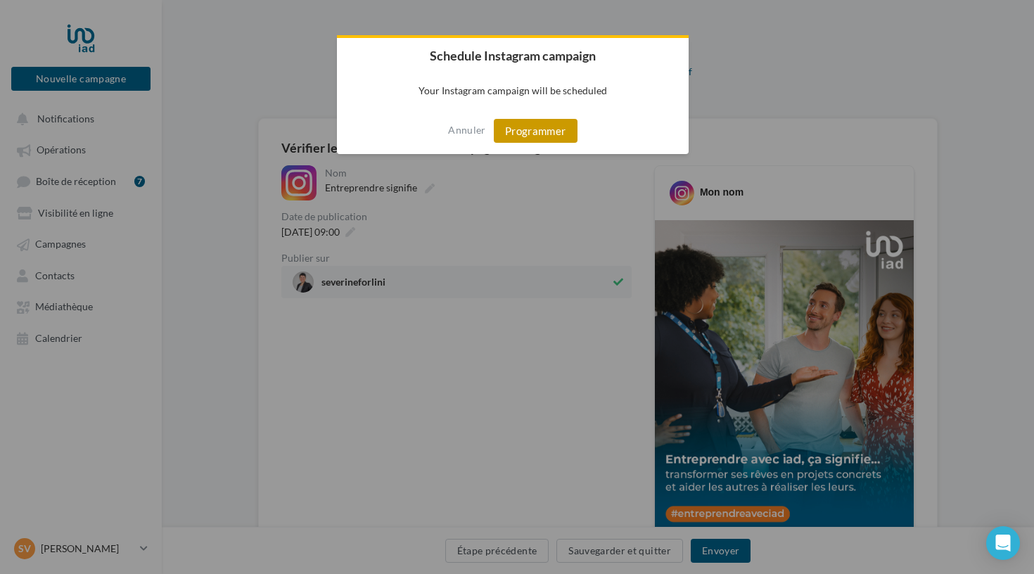
click at [527, 127] on button "Programmer" at bounding box center [536, 131] width 84 height 24
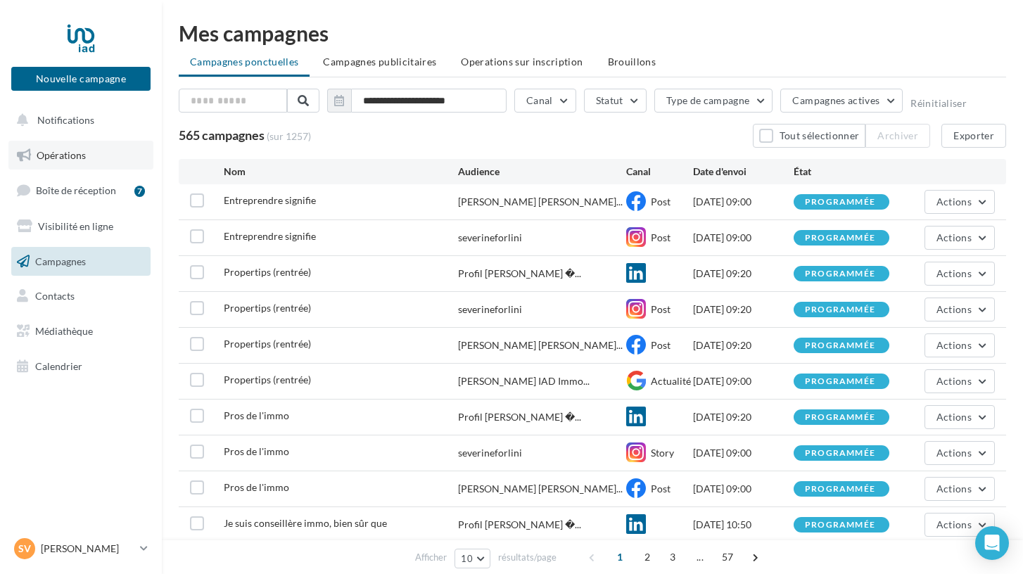
click at [75, 154] on span "Opérations" at bounding box center [61, 155] width 49 height 12
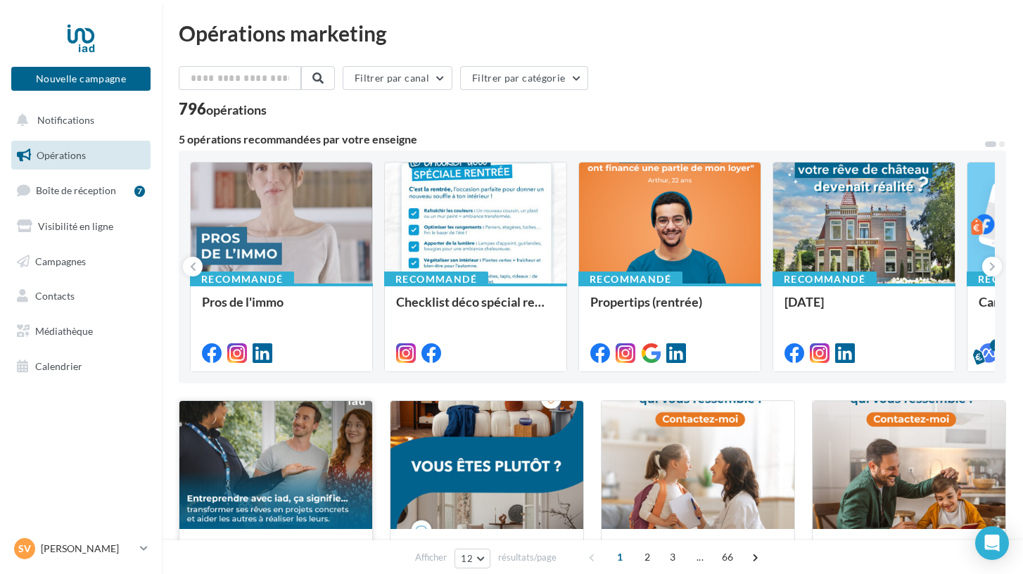
click at [313, 436] on div at bounding box center [275, 465] width 193 height 129
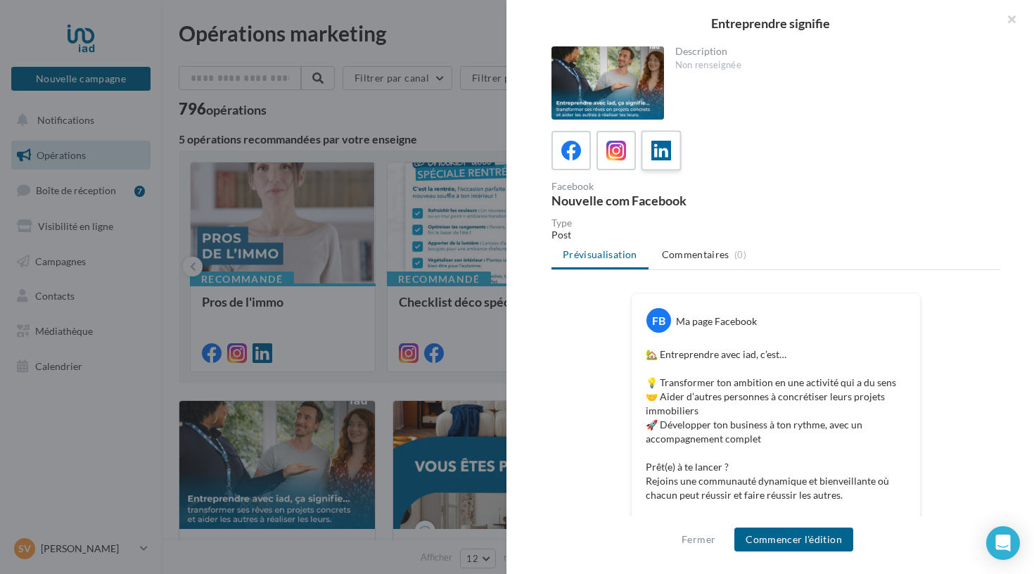
click at [667, 148] on icon at bounding box center [661, 151] width 20 height 20
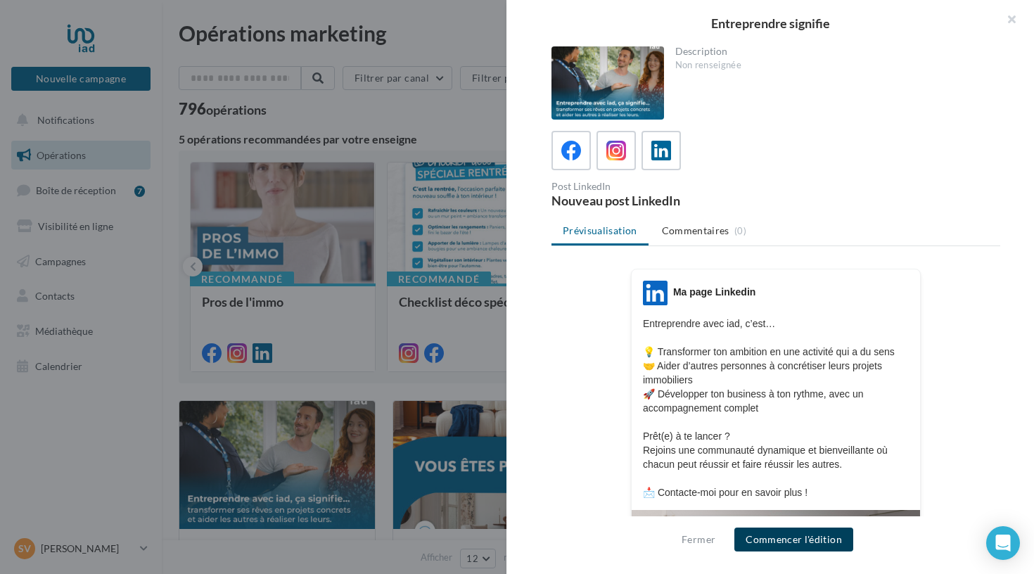
click at [770, 540] on button "Commencer l'édition" at bounding box center [793, 540] width 119 height 24
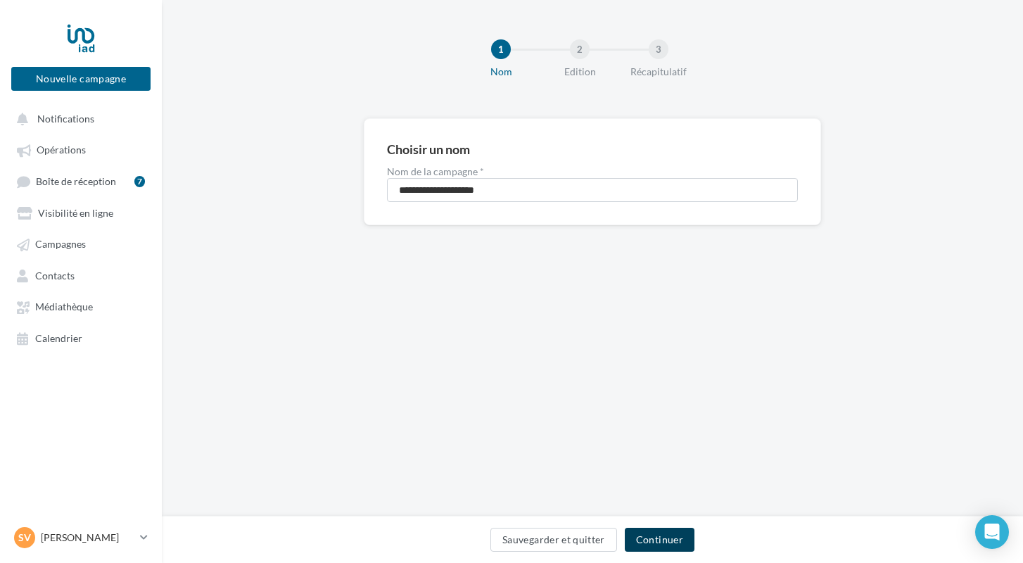
click at [651, 535] on button "Continuer" at bounding box center [660, 540] width 70 height 24
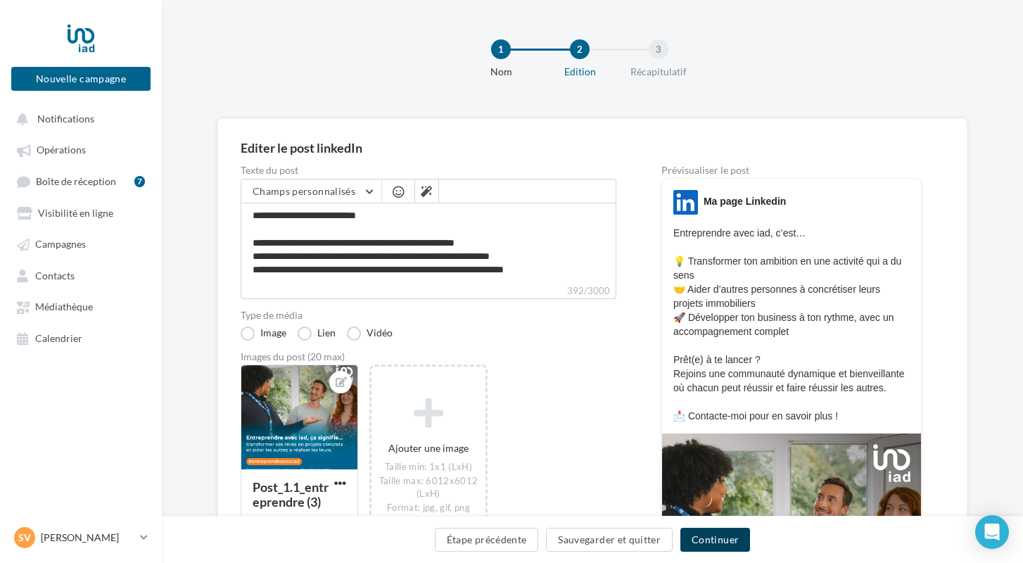
click at [696, 541] on button "Continuer" at bounding box center [715, 540] width 70 height 24
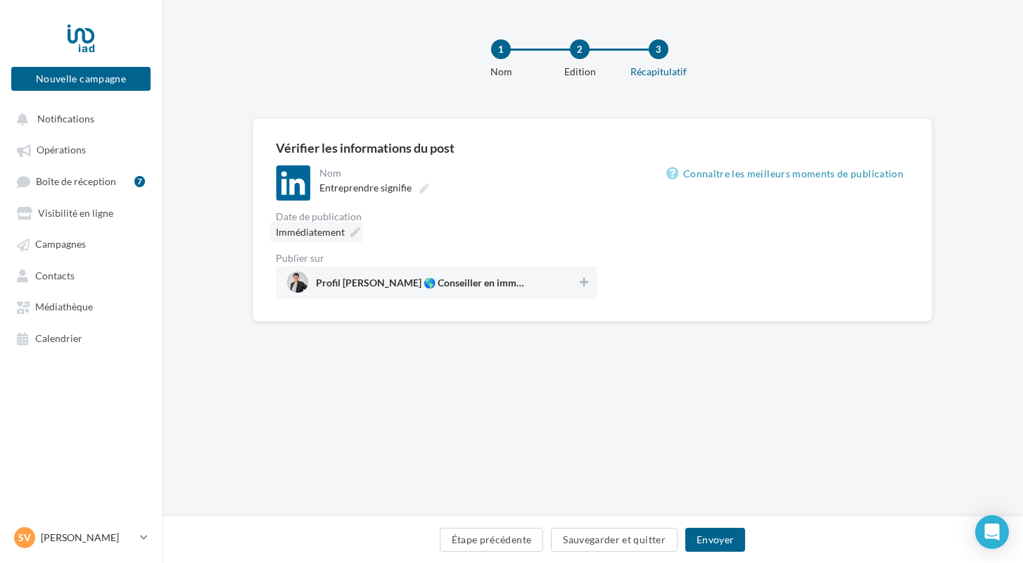
click at [354, 235] on icon at bounding box center [355, 232] width 10 height 10
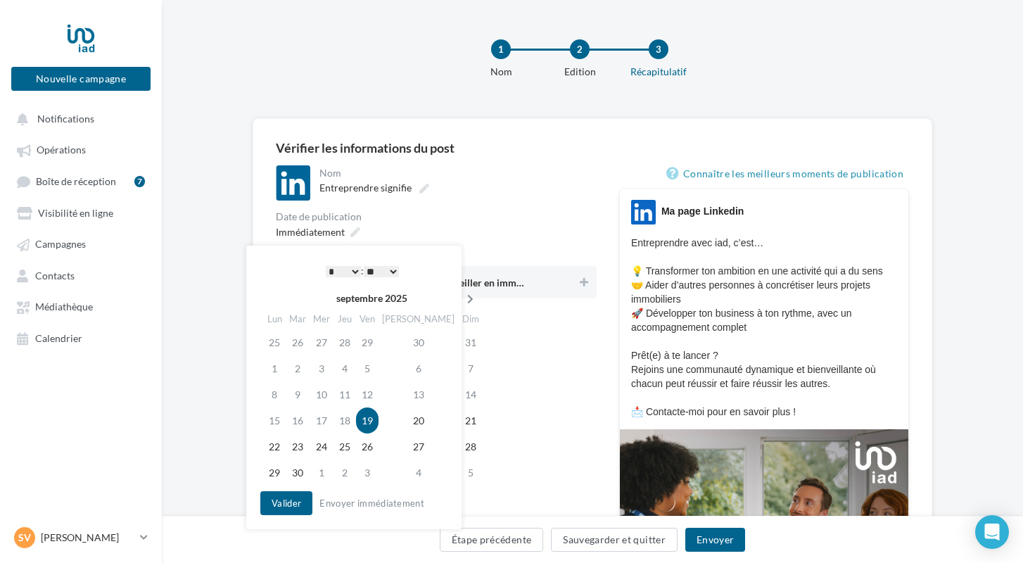
click at [461, 296] on icon at bounding box center [470, 299] width 18 height 10
click at [325, 370] on td "8" at bounding box center [324, 368] width 24 height 26
click at [299, 509] on button "Valider" at bounding box center [286, 503] width 52 height 24
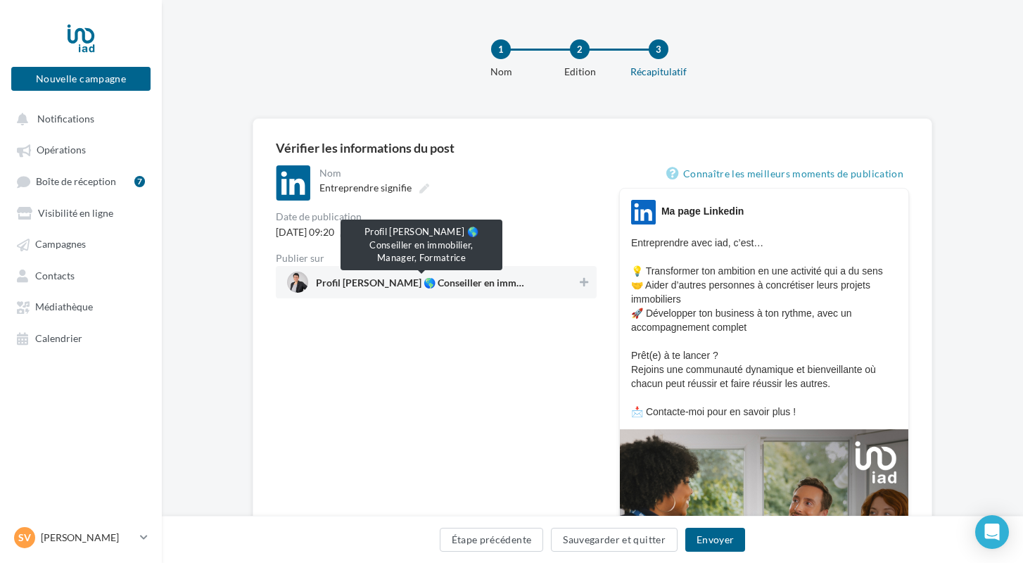
click at [390, 278] on span "Profil Séverine FORLINI 🌎 Conseiller en immobilier, Manager, Formatrice" at bounding box center [421, 285] width 211 height 15
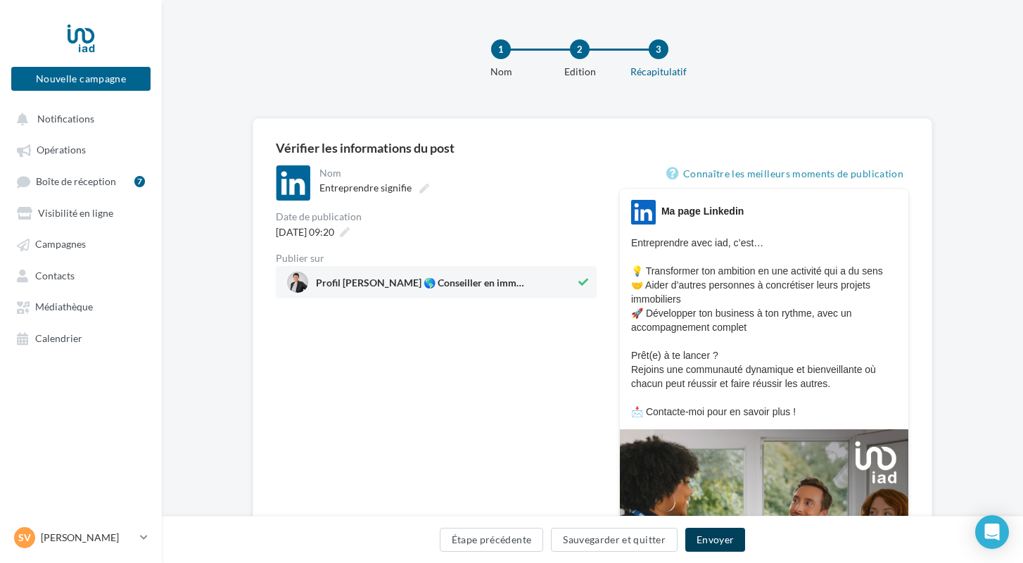
click at [714, 531] on button "Envoyer" at bounding box center [715, 540] width 60 height 24
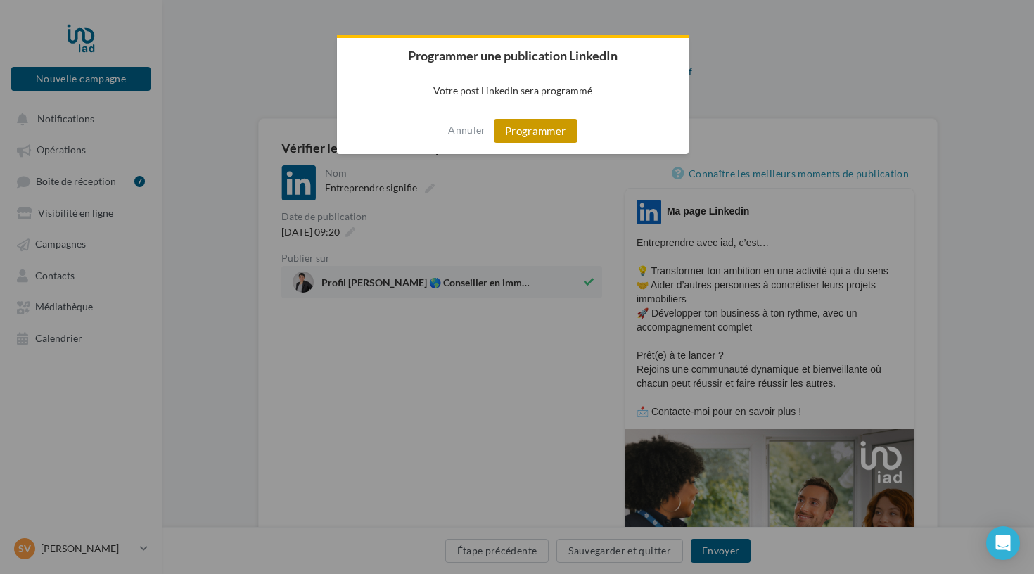
click at [524, 136] on button "Programmer" at bounding box center [536, 131] width 84 height 24
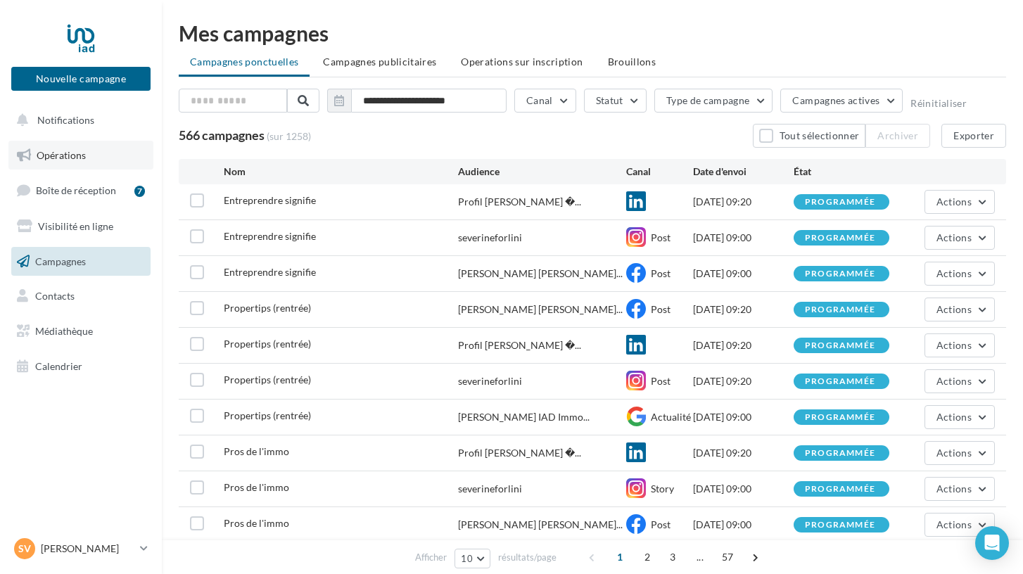
click at [92, 156] on link "Opérations" at bounding box center [80, 156] width 145 height 30
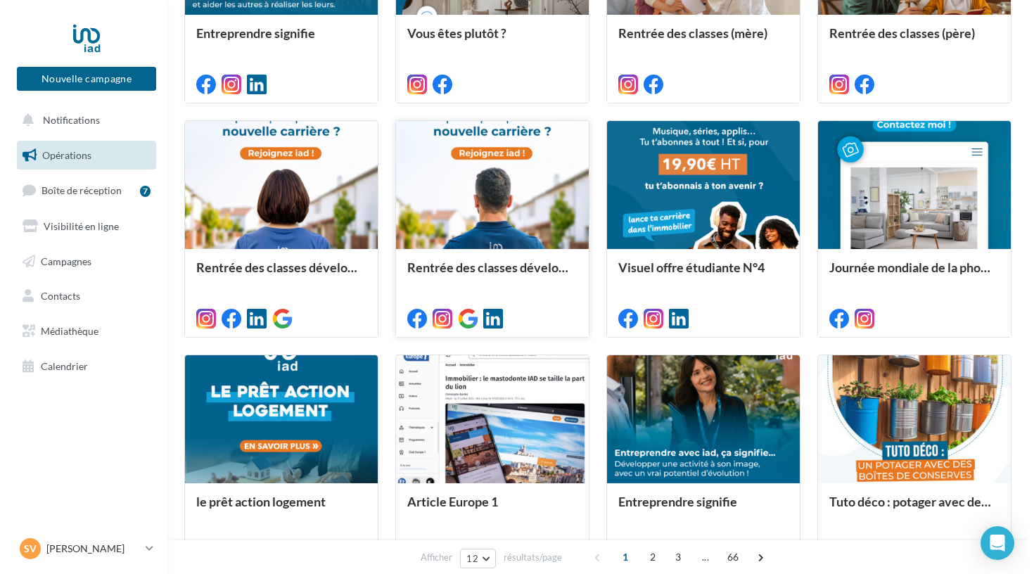
scroll to position [521, 0]
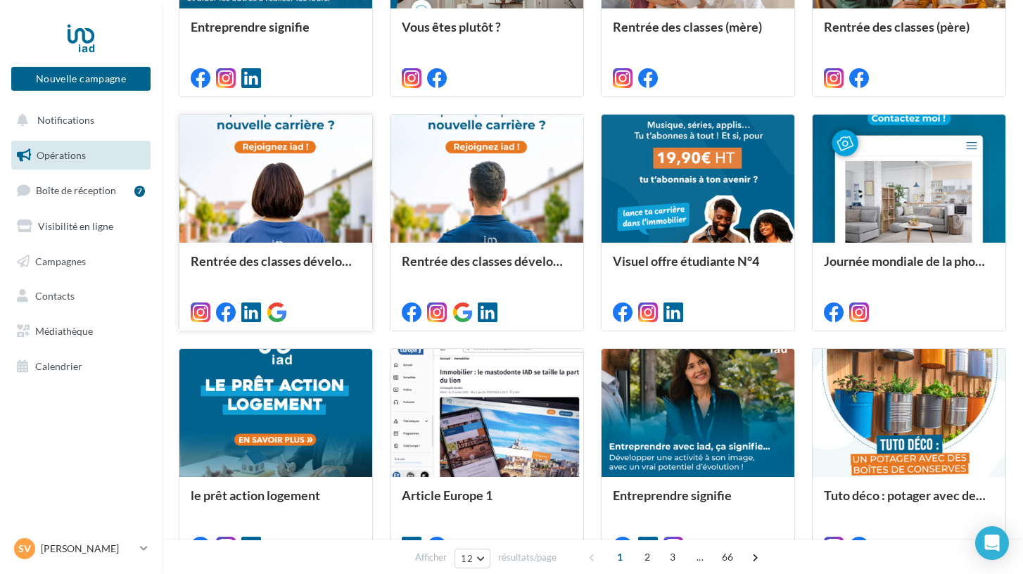
click at [328, 293] on div at bounding box center [275, 310] width 193 height 39
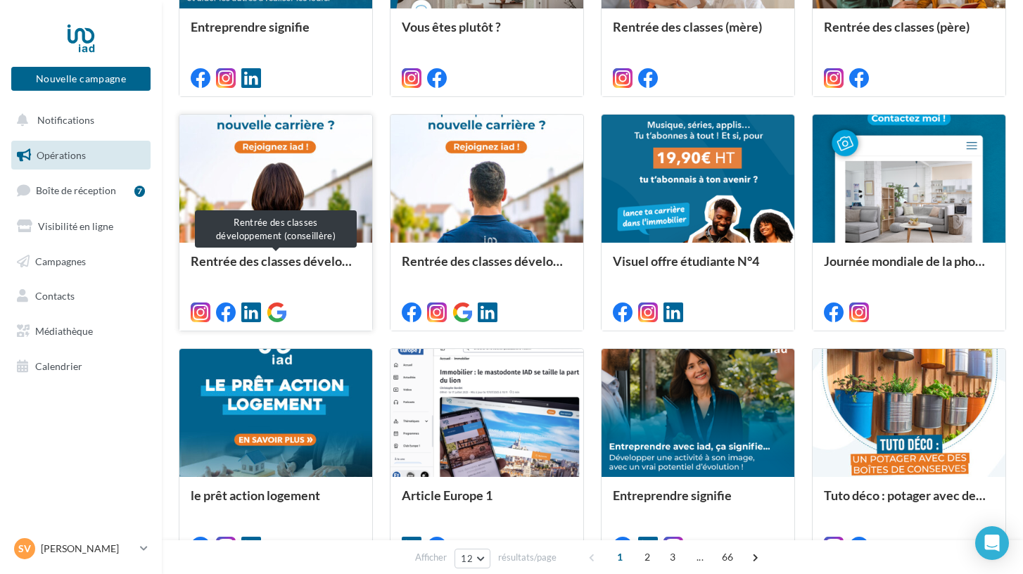
click at [319, 277] on div "Rentrée des classes développement (conseillère)" at bounding box center [276, 268] width 170 height 28
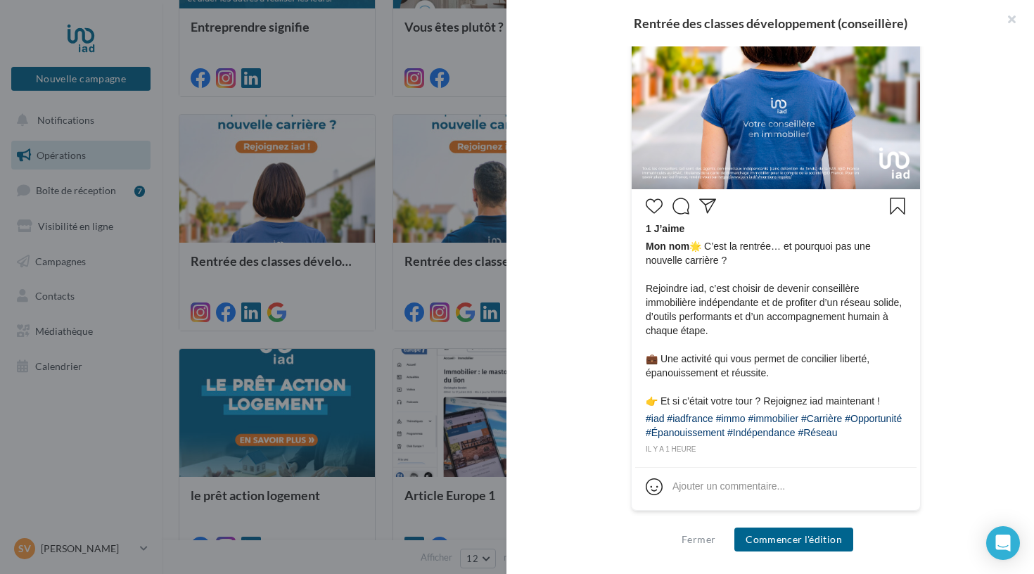
scroll to position [535, 0]
click at [768, 539] on button "Commencer l'édition" at bounding box center [793, 540] width 119 height 24
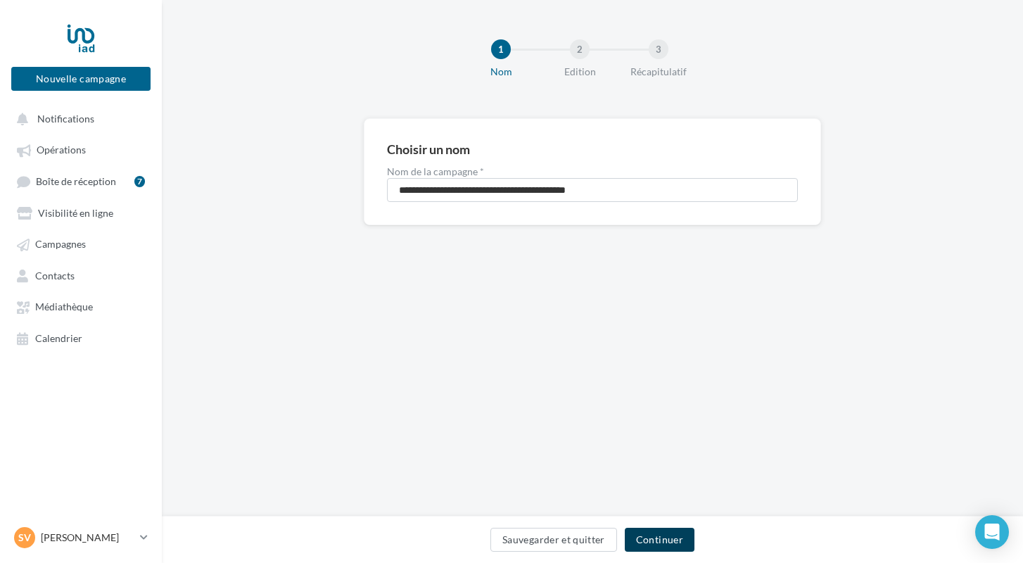
click at [665, 534] on button "Continuer" at bounding box center [660, 540] width 70 height 24
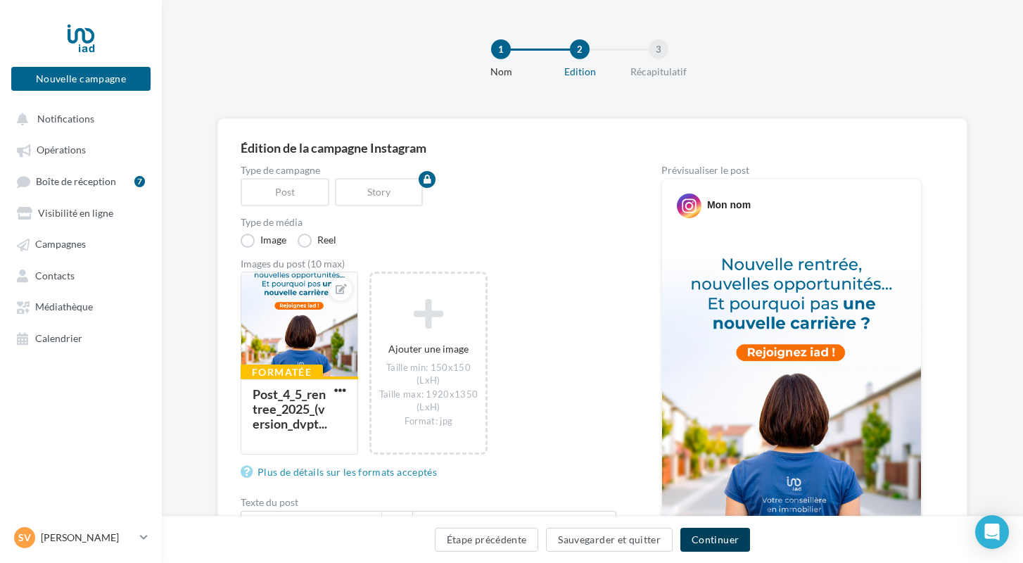
click at [701, 535] on button "Continuer" at bounding box center [715, 540] width 70 height 24
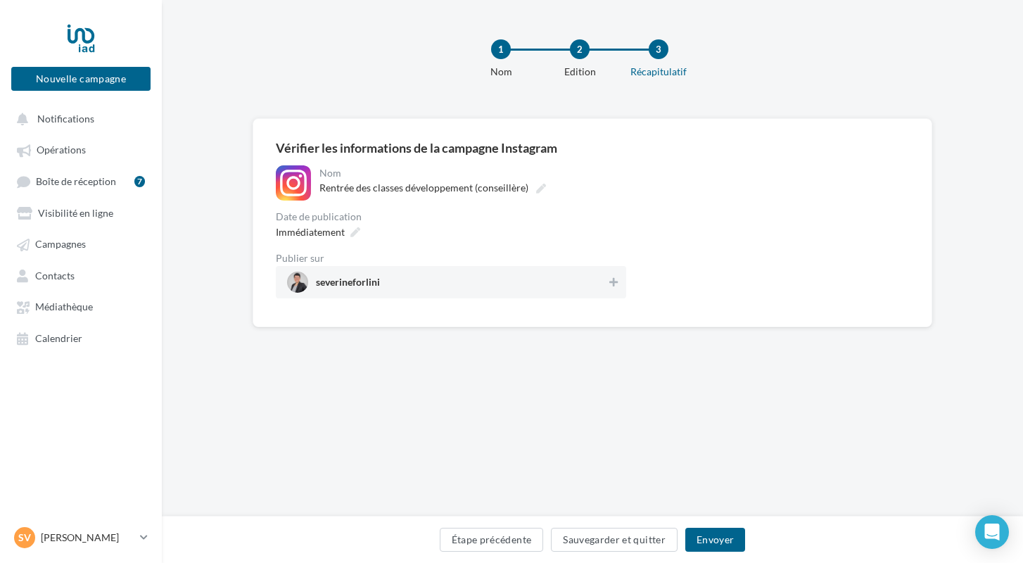
click at [423, 282] on span "severineforlini" at bounding box center [446, 282] width 319 height 21
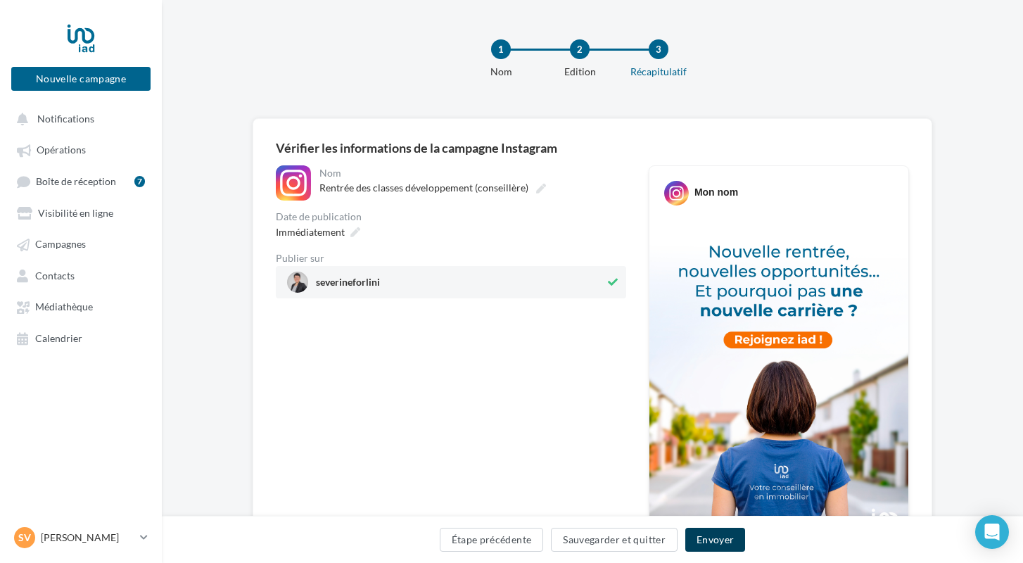
click at [710, 540] on button "Envoyer" at bounding box center [715, 540] width 60 height 24
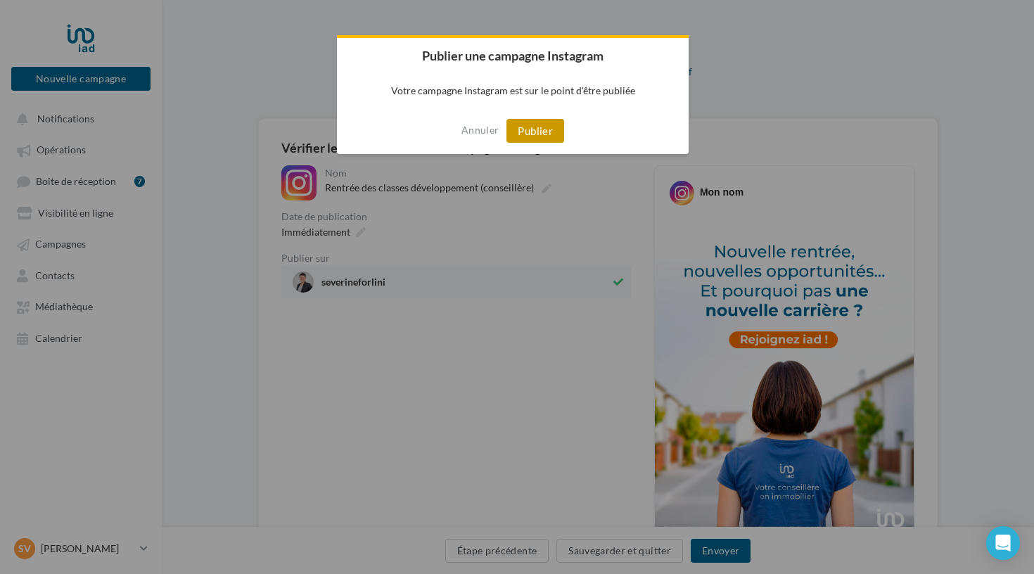
click at [516, 130] on button "Publier" at bounding box center [535, 131] width 58 height 24
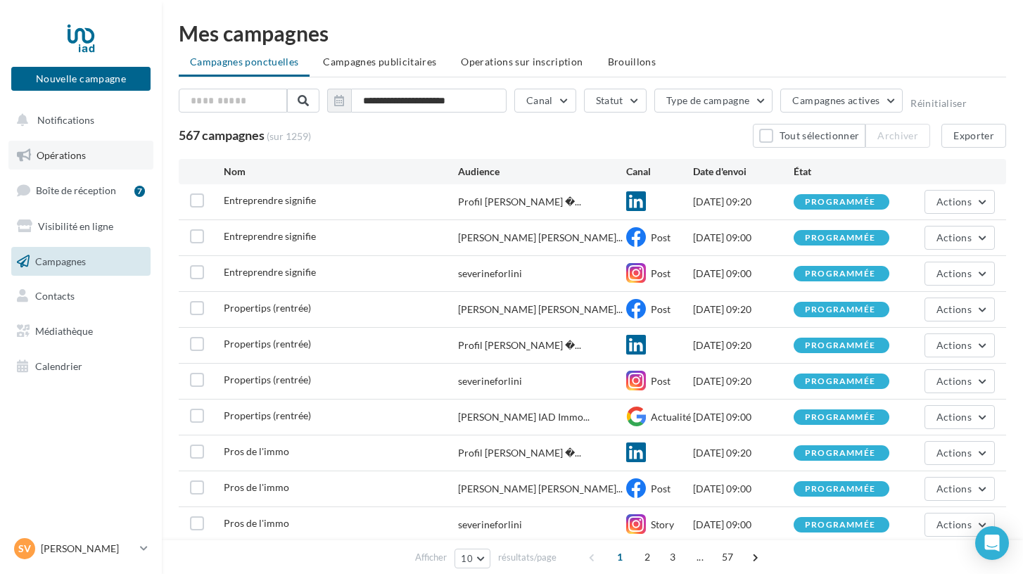
click at [77, 160] on span "Opérations" at bounding box center [61, 155] width 49 height 12
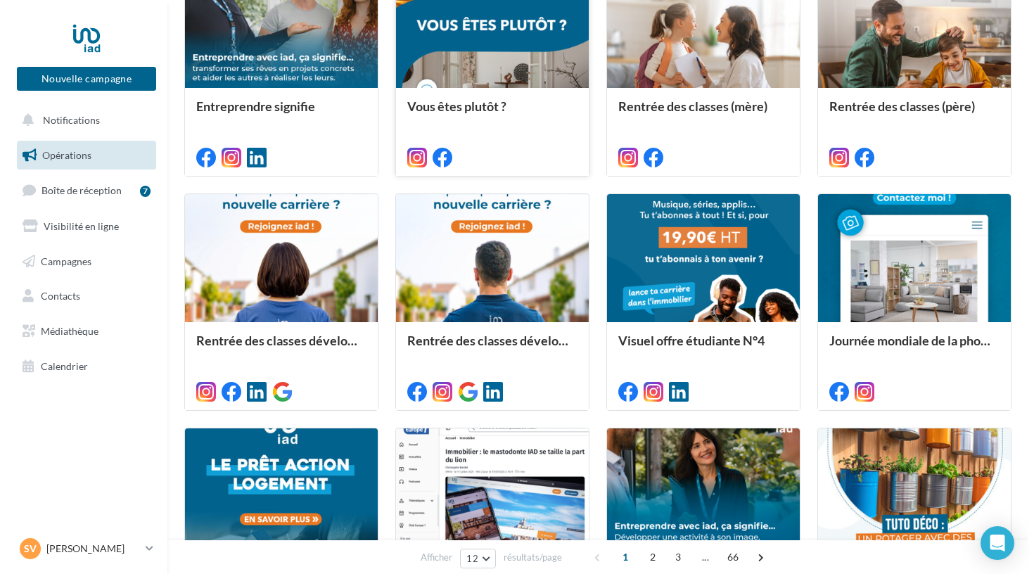
scroll to position [447, 0]
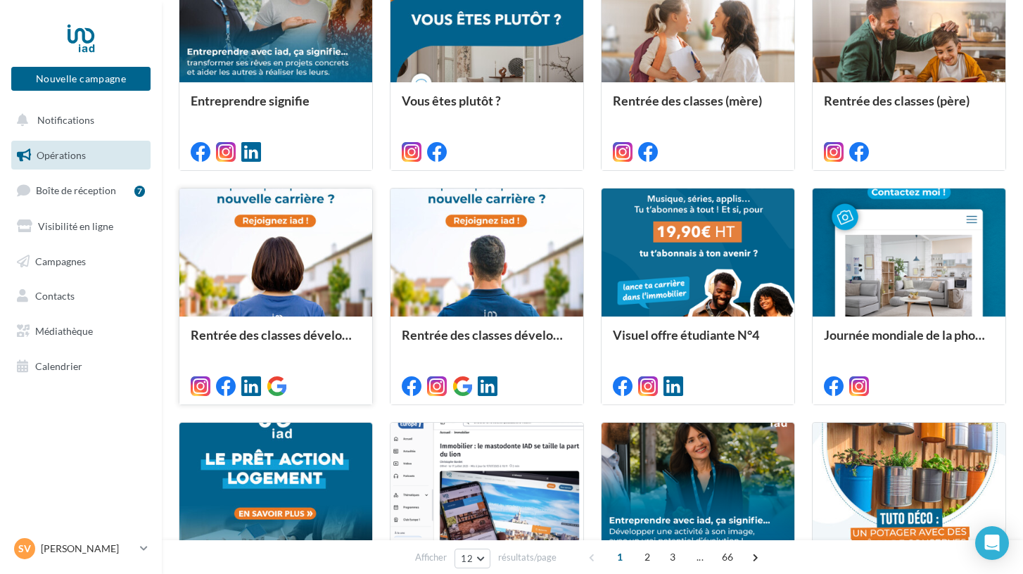
click at [272, 304] on div at bounding box center [275, 253] width 193 height 129
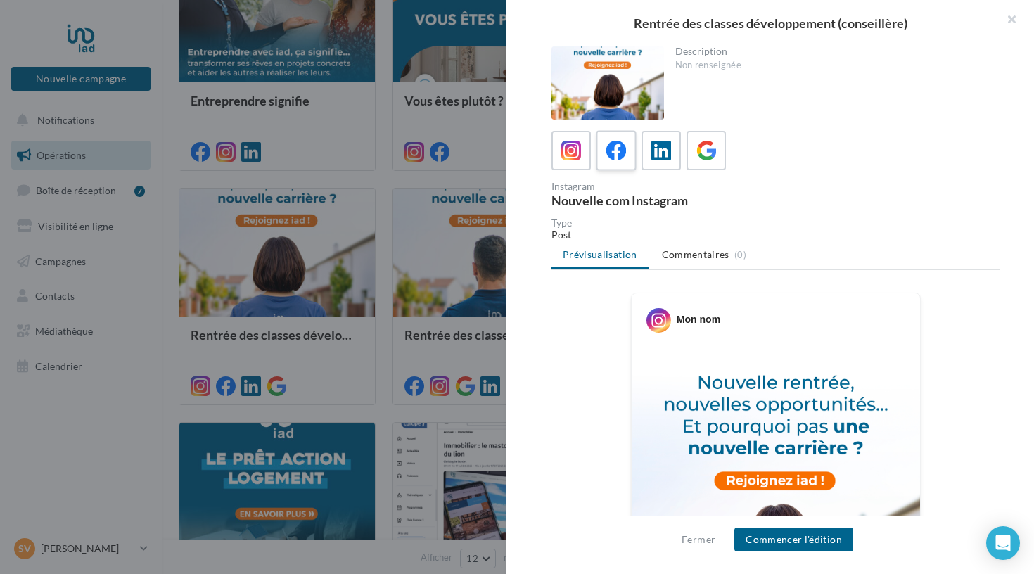
click at [608, 159] on icon at bounding box center [616, 151] width 20 height 20
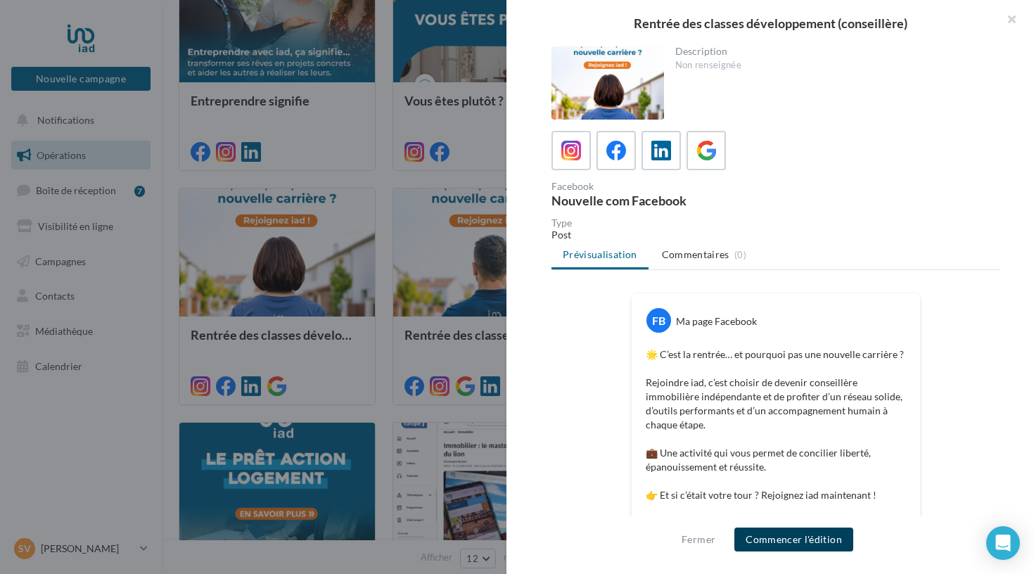
click at [774, 543] on button "Commencer l'édition" at bounding box center [793, 540] width 119 height 24
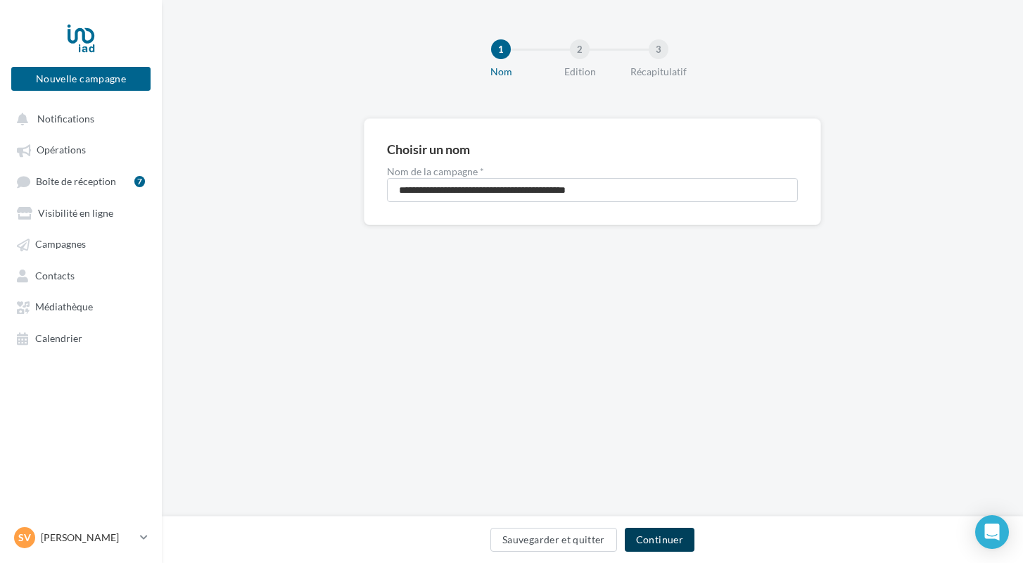
click at [663, 536] on button "Continuer" at bounding box center [660, 540] width 70 height 24
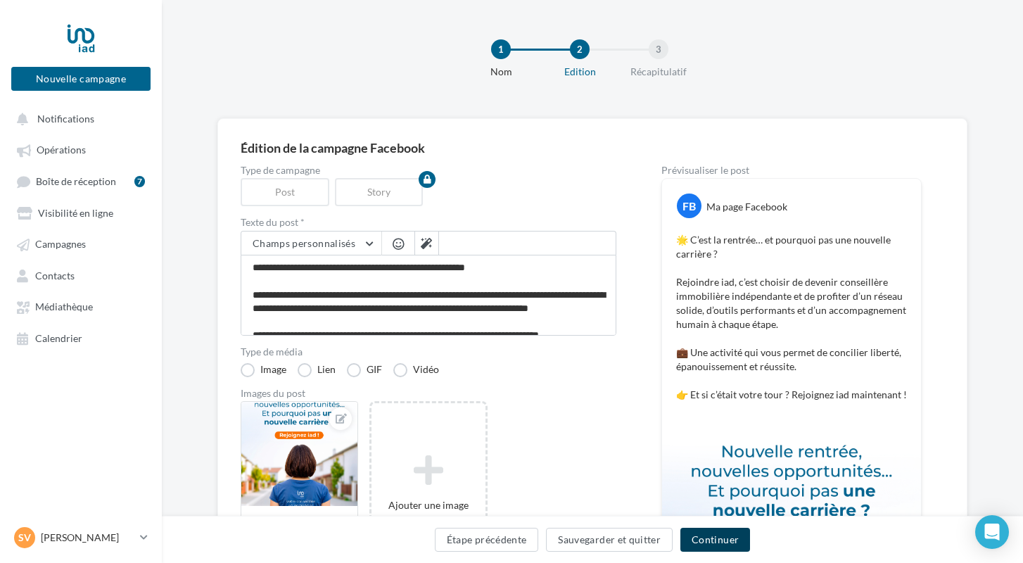
click at [708, 531] on button "Continuer" at bounding box center [715, 540] width 70 height 24
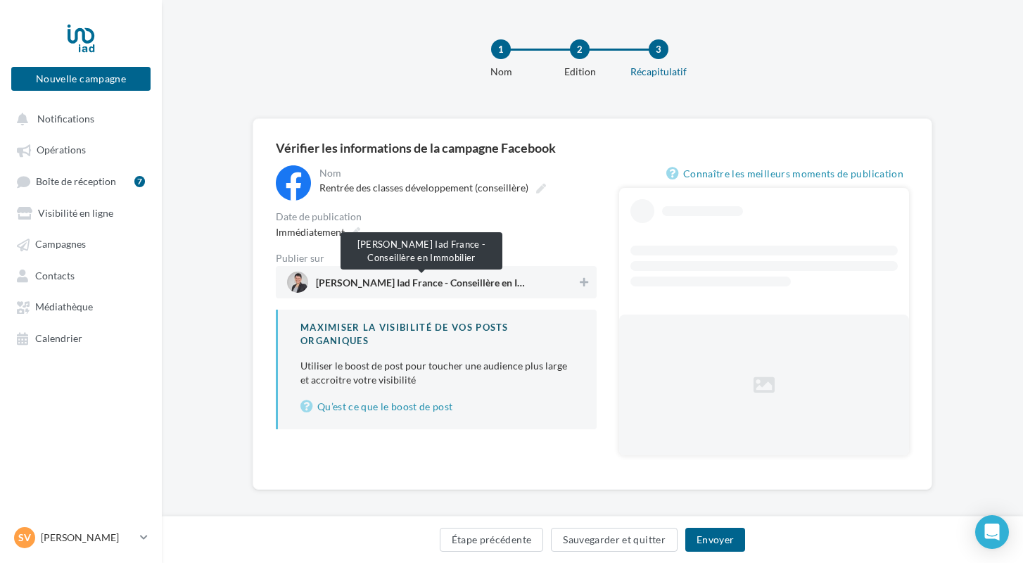
click at [388, 292] on span "[PERSON_NAME] Iad France - Conseillère en Immobilier" at bounding box center [421, 285] width 211 height 15
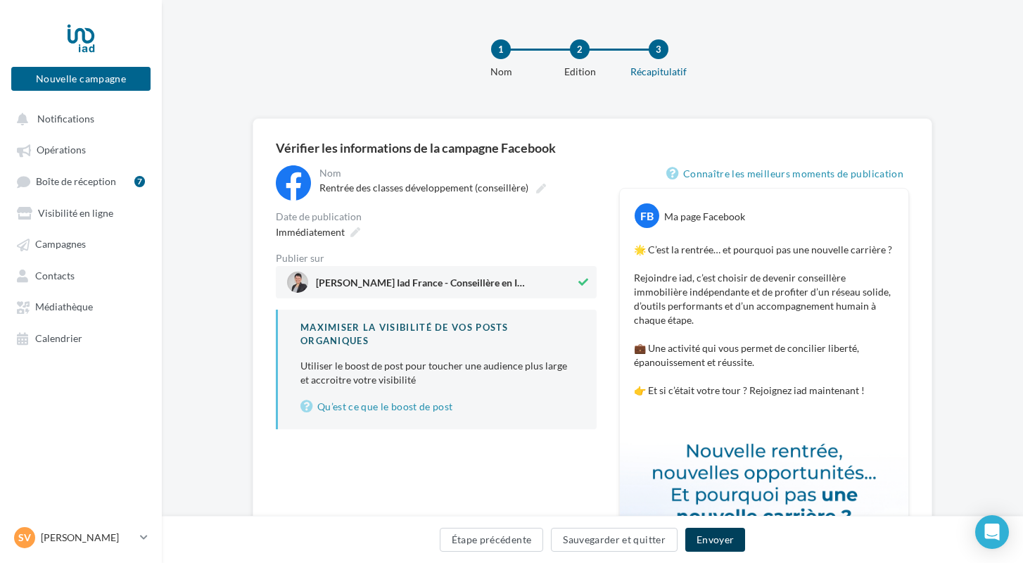
click at [703, 540] on button "Envoyer" at bounding box center [715, 540] width 60 height 24
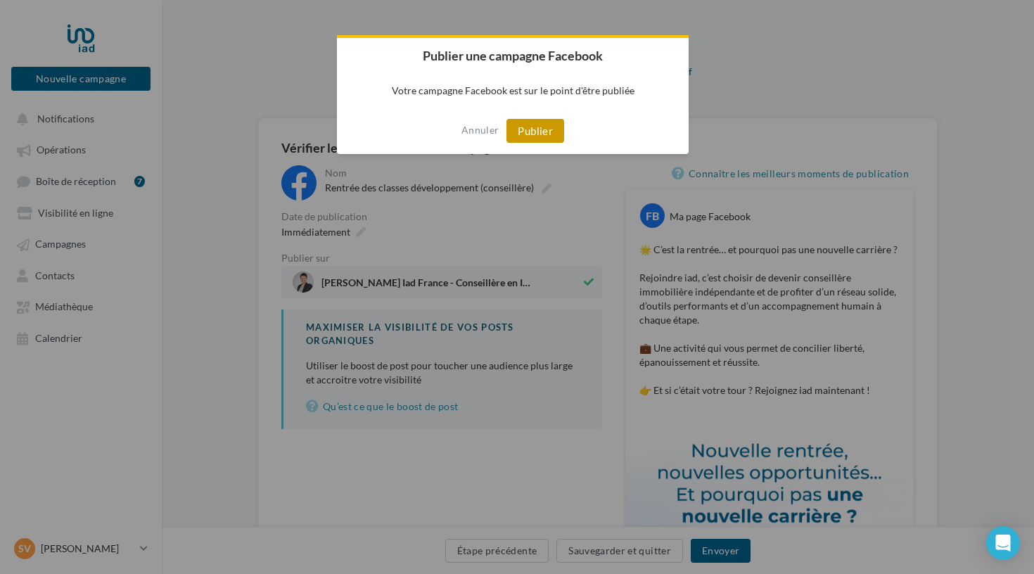
click at [522, 129] on button "Publier" at bounding box center [535, 131] width 58 height 24
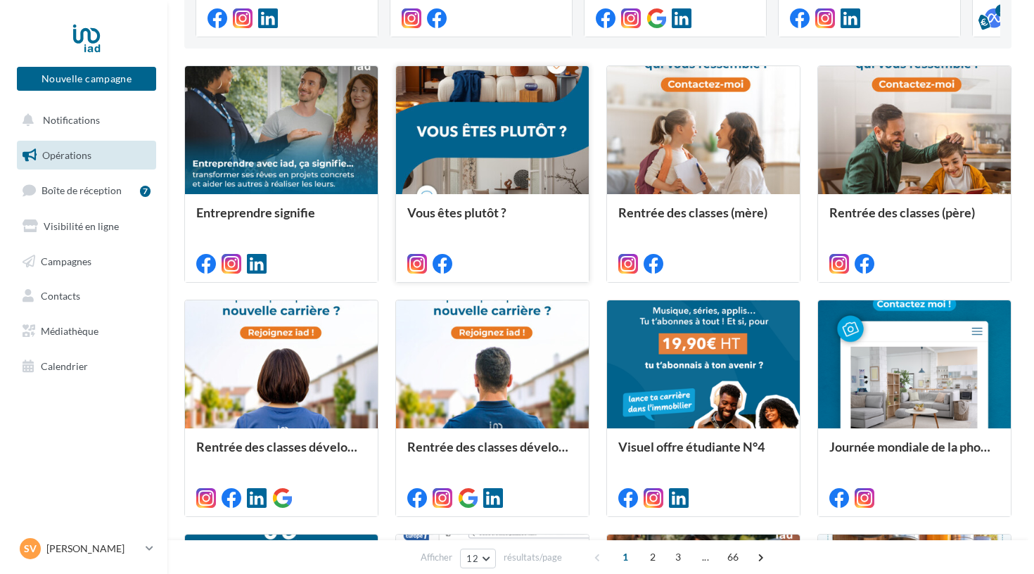
scroll to position [351, 0]
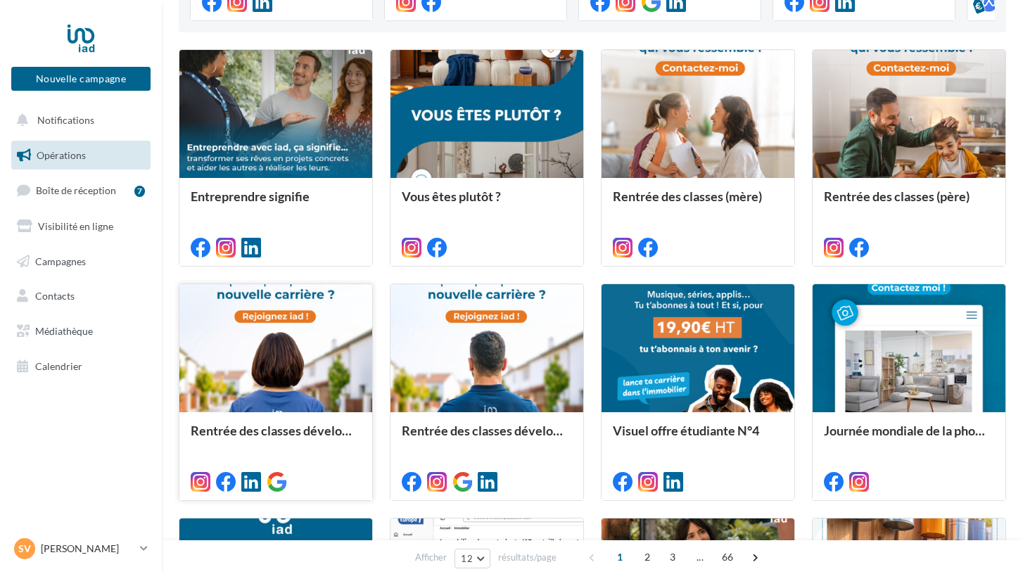
click at [329, 385] on div at bounding box center [275, 348] width 193 height 129
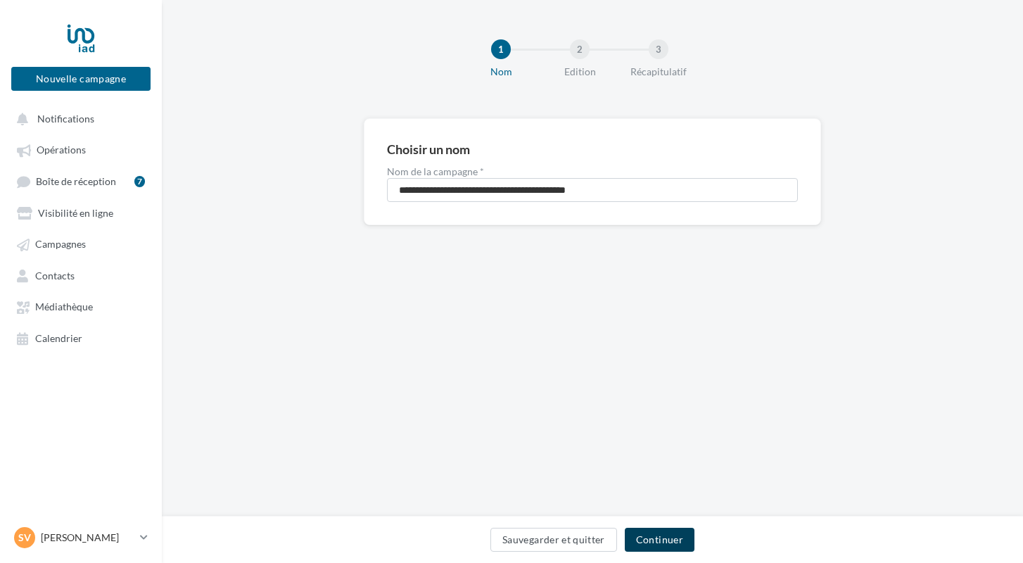
click at [642, 540] on button "Continuer" at bounding box center [660, 540] width 70 height 24
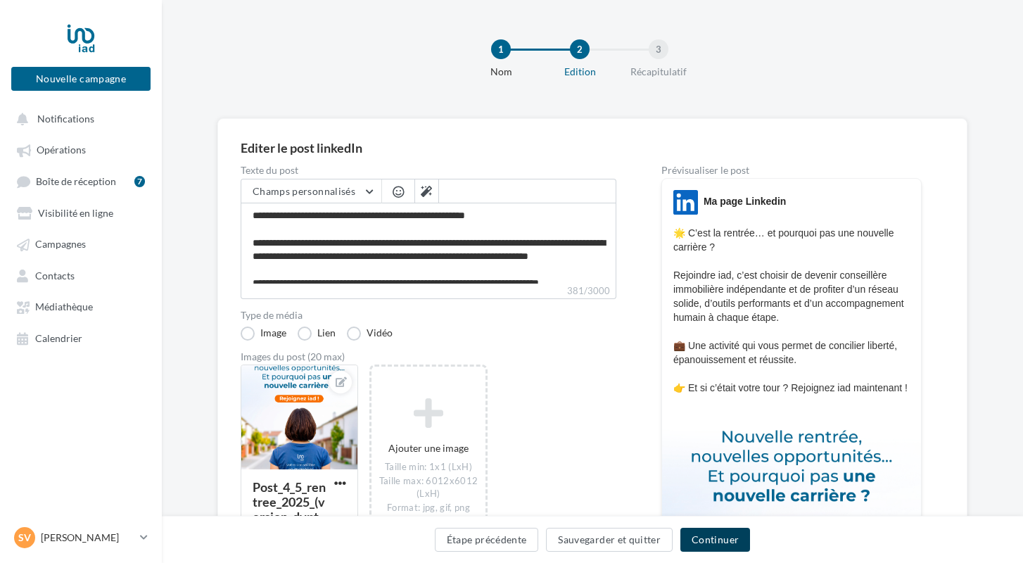
click at [713, 542] on button "Continuer" at bounding box center [715, 540] width 70 height 24
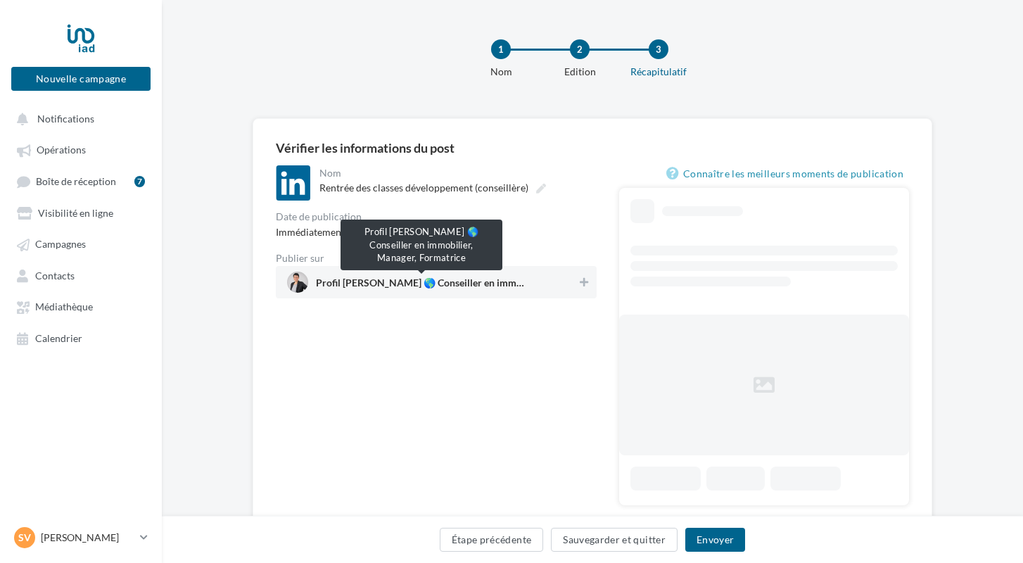
click at [358, 284] on span "Profil Séverine FORLINI 🌎 Conseiller en immobilier, Manager, Formatrice" at bounding box center [421, 285] width 211 height 15
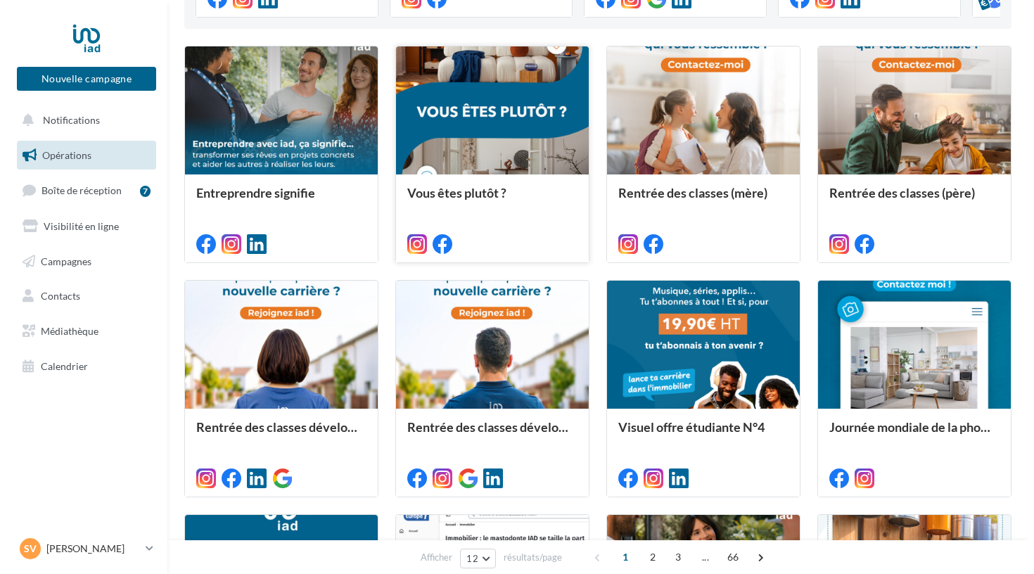
scroll to position [375, 0]
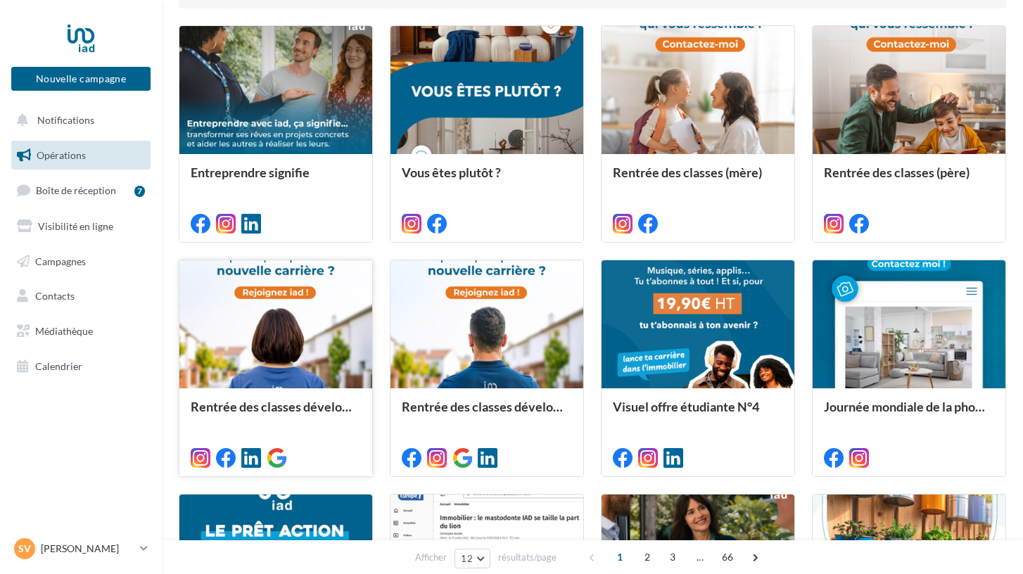
click at [295, 363] on div at bounding box center [275, 324] width 193 height 129
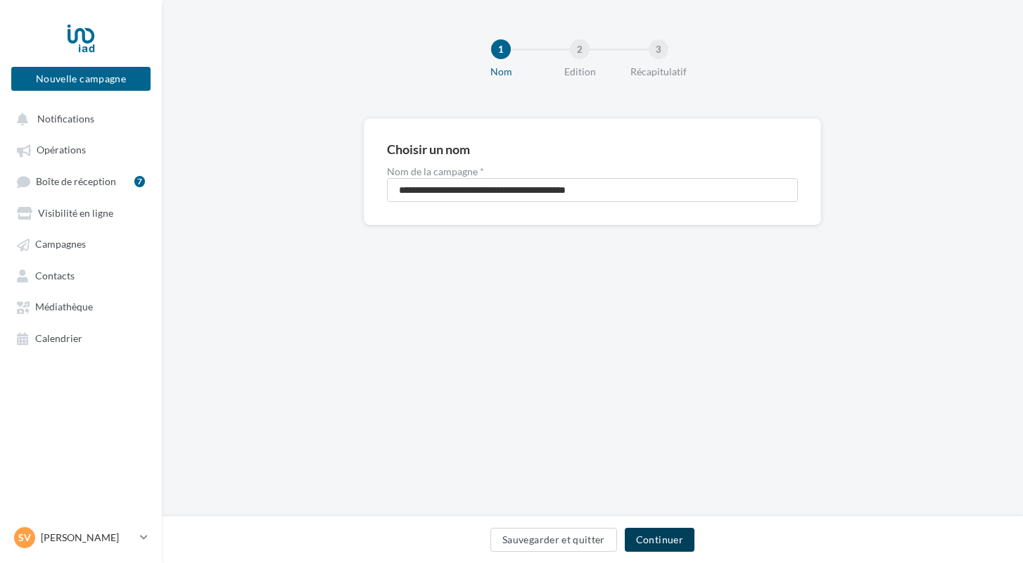
click at [652, 540] on button "Continuer" at bounding box center [660, 540] width 70 height 24
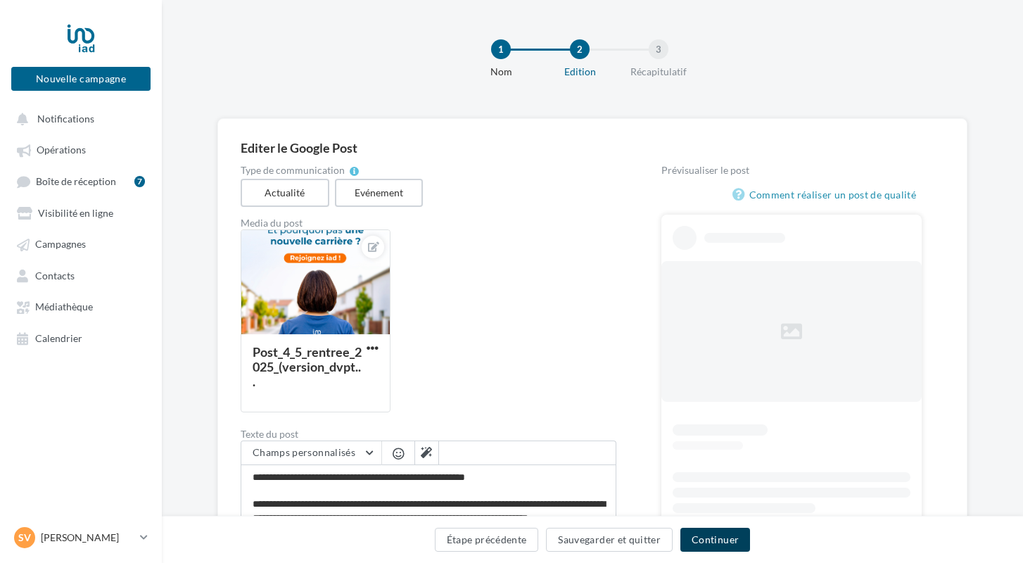
click at [711, 539] on button "Continuer" at bounding box center [715, 540] width 70 height 24
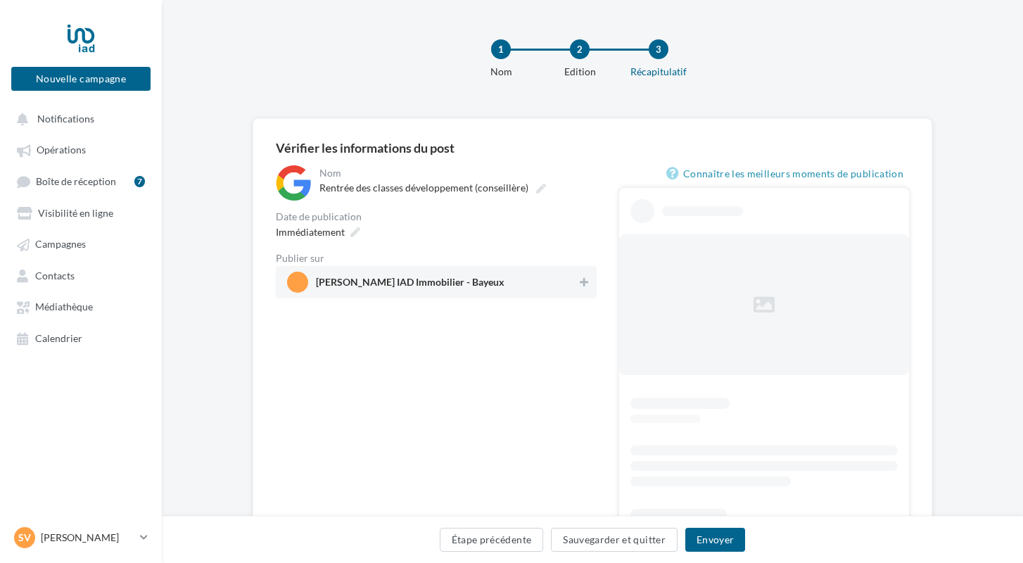
click at [384, 282] on span "[PERSON_NAME] IAD Immobilier - Bayeux" at bounding box center [410, 284] width 189 height 15
click at [698, 542] on button "Envoyer" at bounding box center [715, 540] width 60 height 24
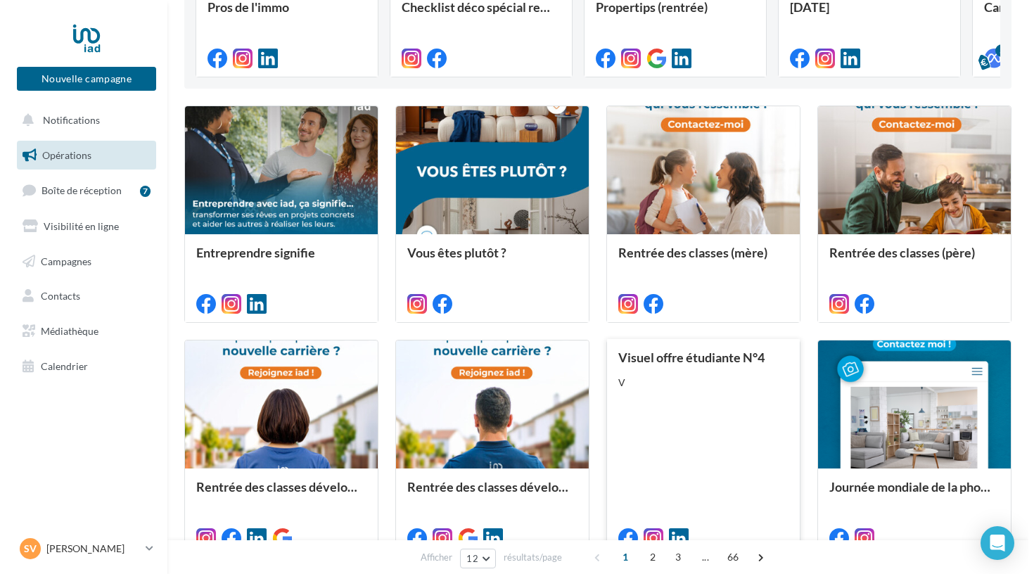
scroll to position [286, 0]
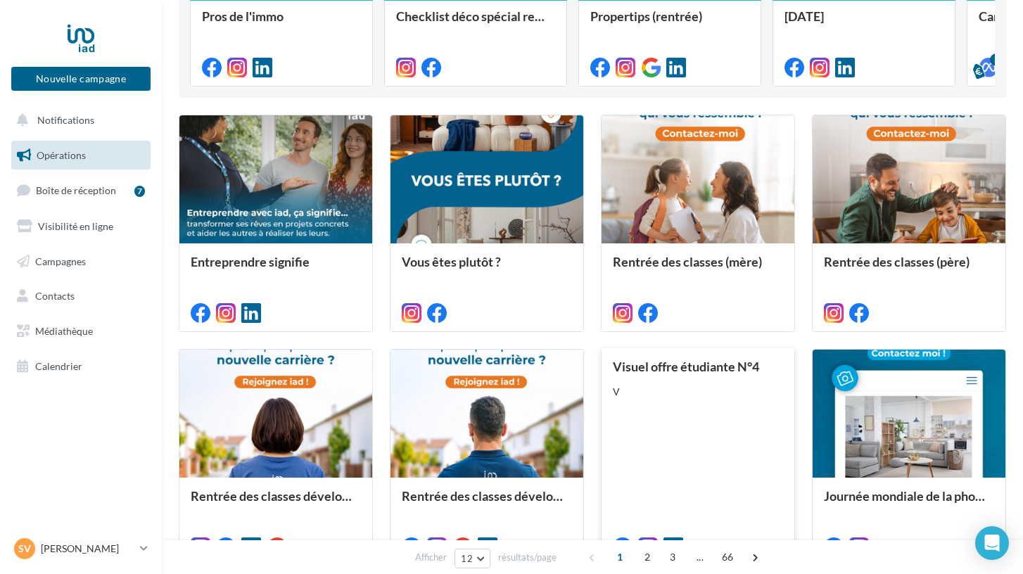
click at [727, 467] on div "Visuel offre étudiante N°4 V" at bounding box center [698, 455] width 170 height 193
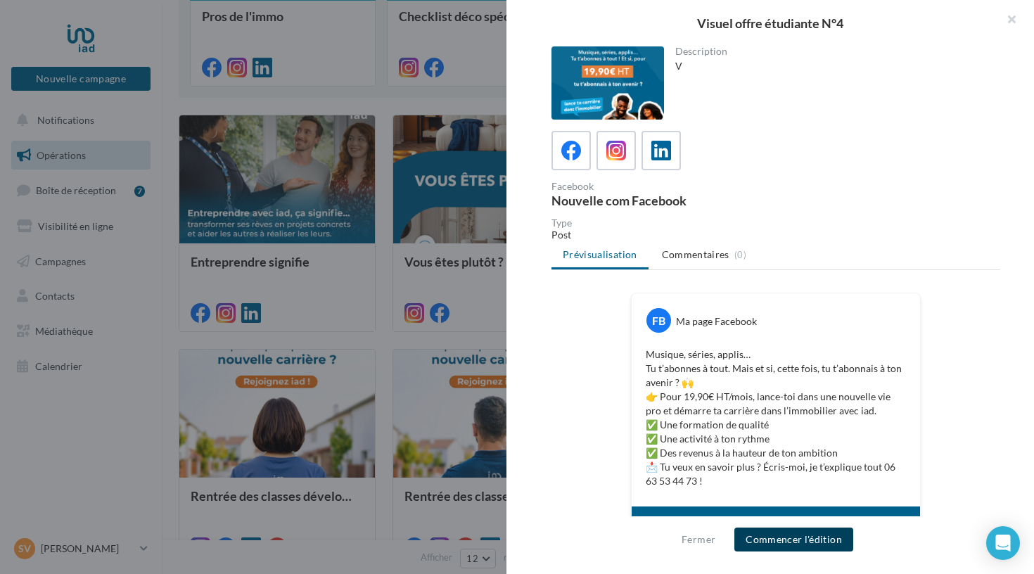
click at [758, 540] on button "Commencer l'édition" at bounding box center [793, 540] width 119 height 24
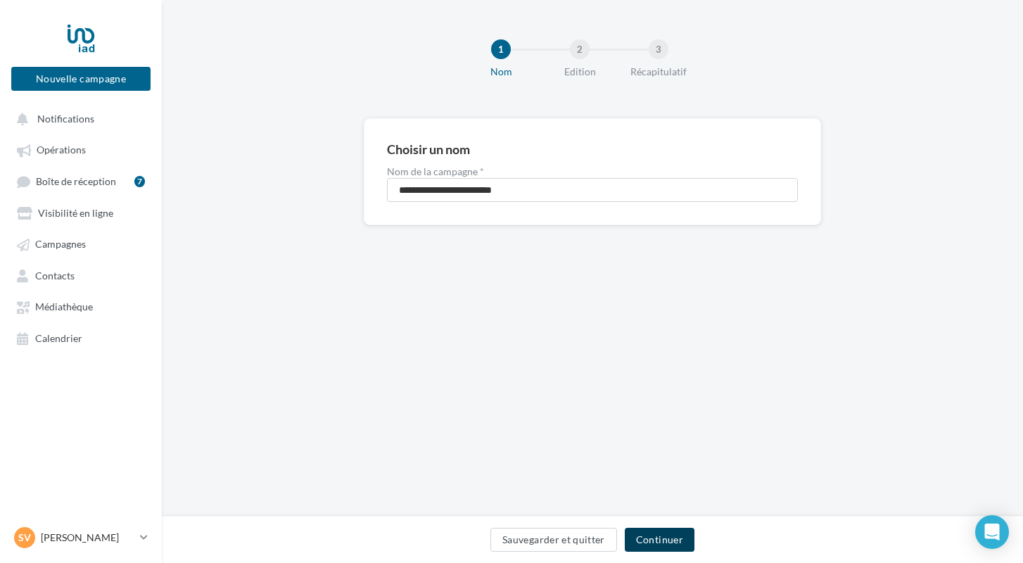
click at [645, 537] on button "Continuer" at bounding box center [660, 540] width 70 height 24
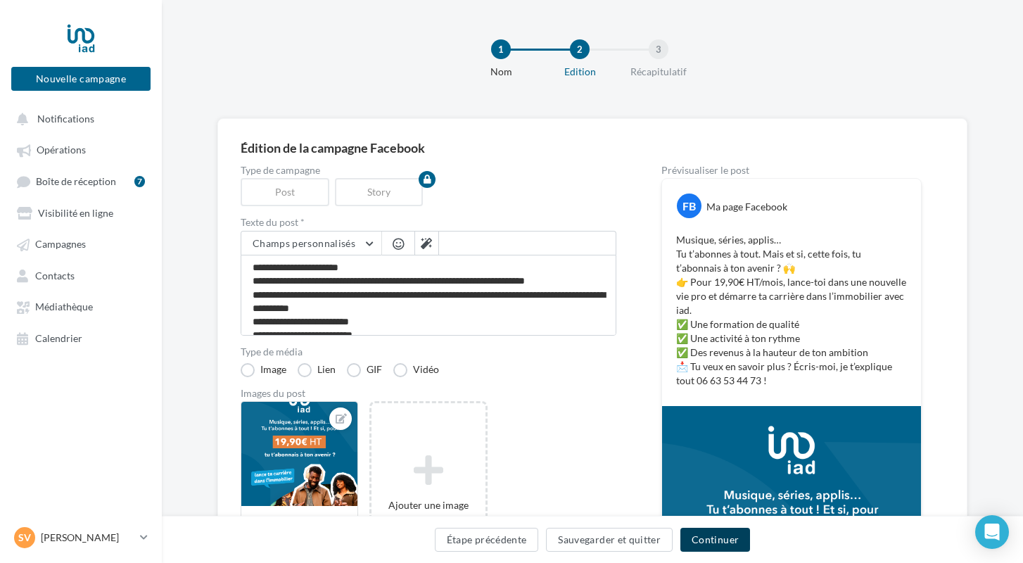
click at [710, 537] on button "Continuer" at bounding box center [715, 540] width 70 height 24
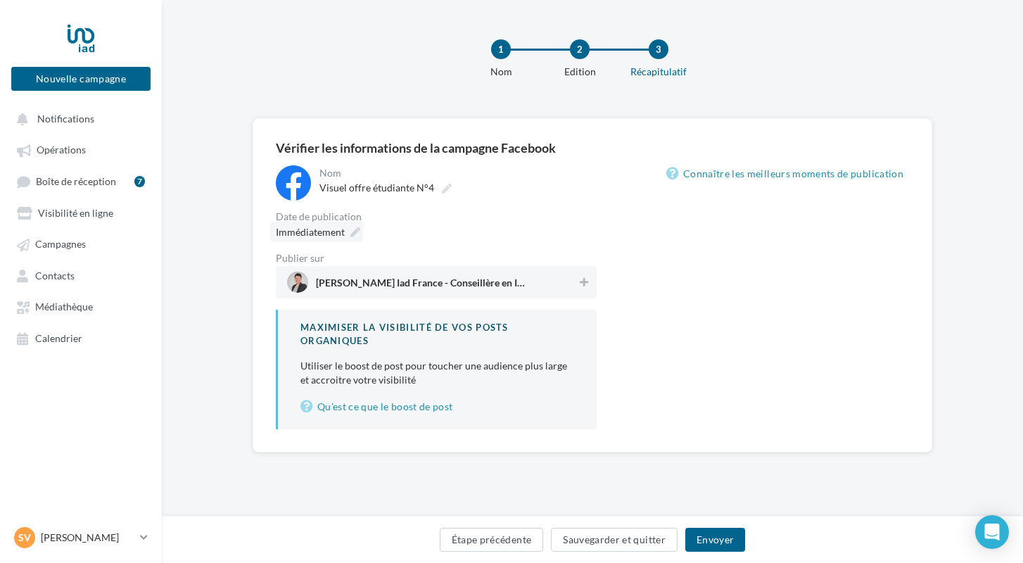
click at [350, 236] on icon at bounding box center [355, 232] width 10 height 10
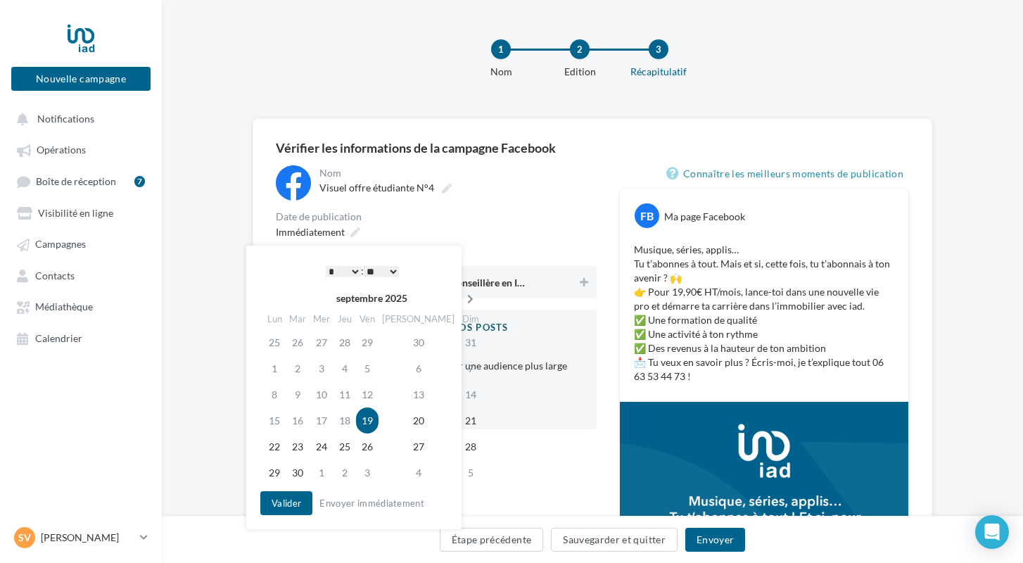
click at [461, 302] on icon at bounding box center [470, 299] width 18 height 10
click at [378, 369] on td "10" at bounding box center [369, 368] width 23 height 26
click at [265, 505] on button "Valider" at bounding box center [286, 503] width 52 height 24
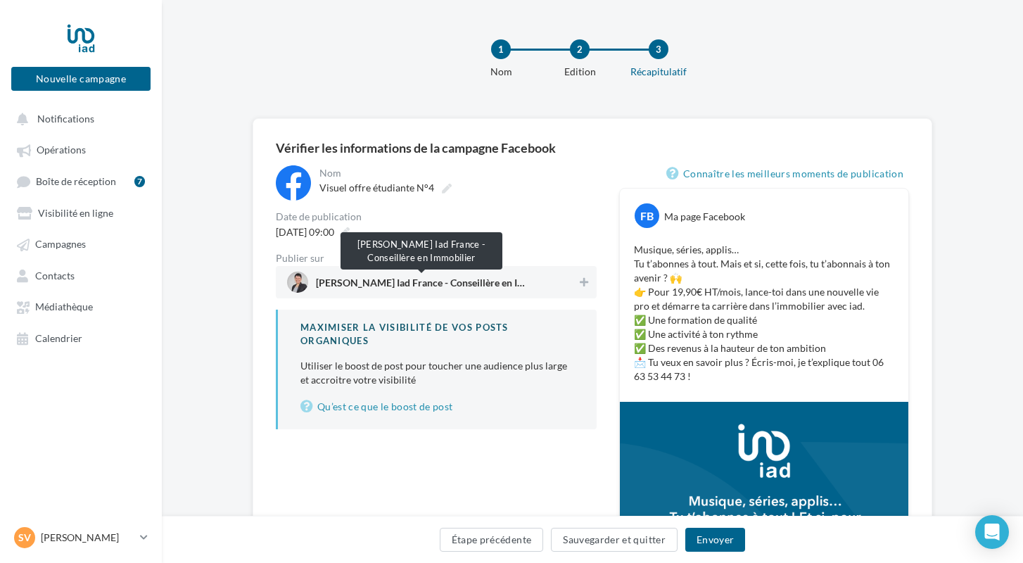
click at [433, 287] on span "Séverine Forlini Iad France - Conseillère en Immobilier" at bounding box center [421, 285] width 211 height 15
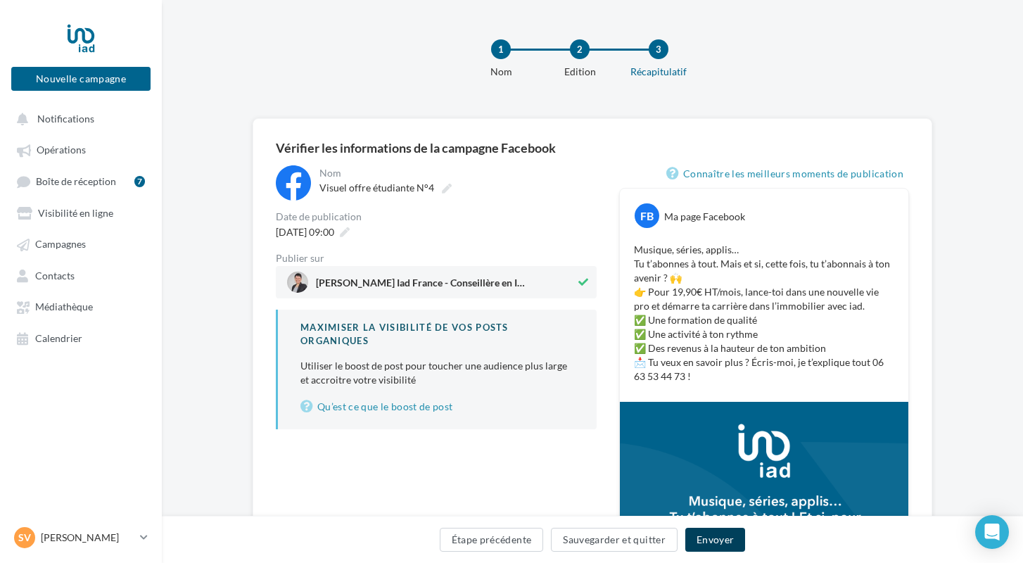
click at [710, 533] on button "Envoyer" at bounding box center [715, 540] width 60 height 24
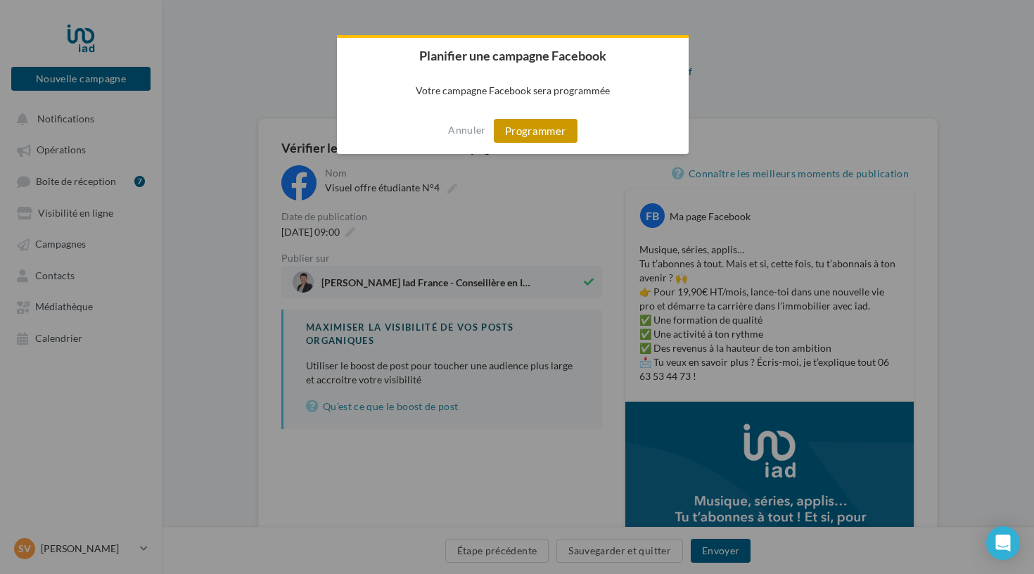
click at [544, 125] on button "Programmer" at bounding box center [536, 131] width 84 height 24
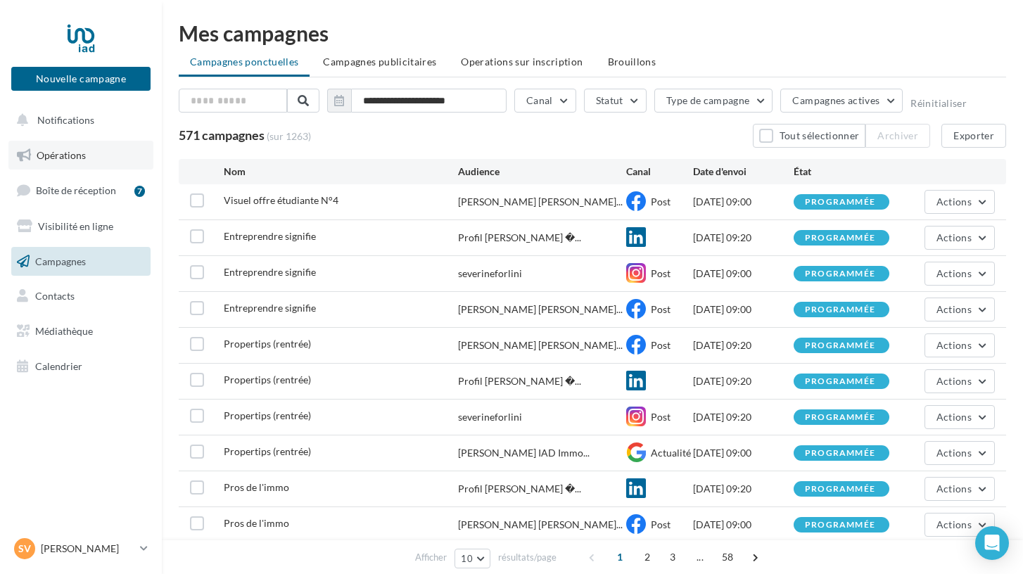
click at [66, 155] on span "Opérations" at bounding box center [61, 155] width 49 height 12
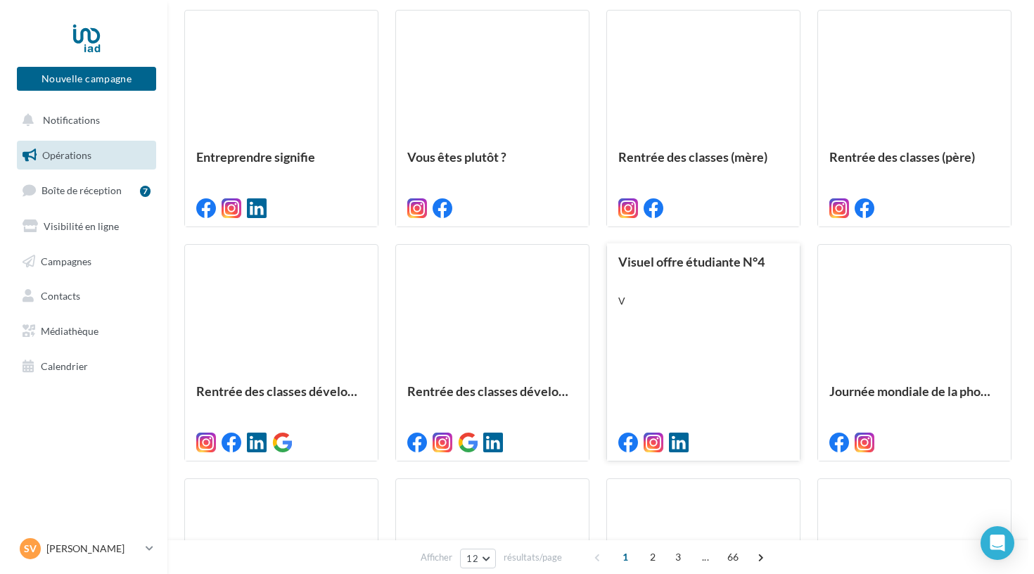
scroll to position [390, 0]
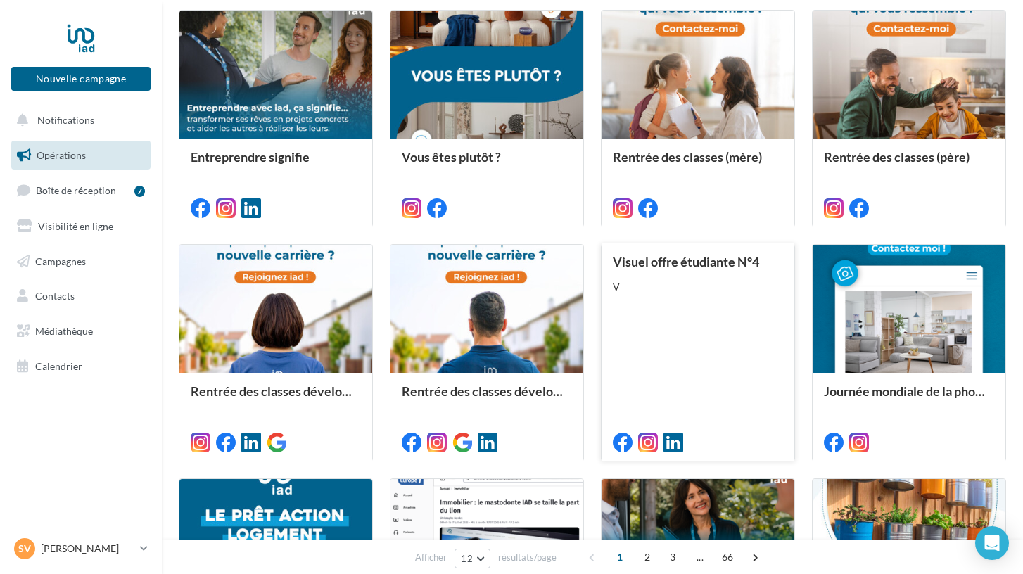
click at [750, 435] on div at bounding box center [698, 441] width 170 height 17
click at [664, 329] on div "Visuel offre étudiante N°4 V" at bounding box center [698, 351] width 170 height 193
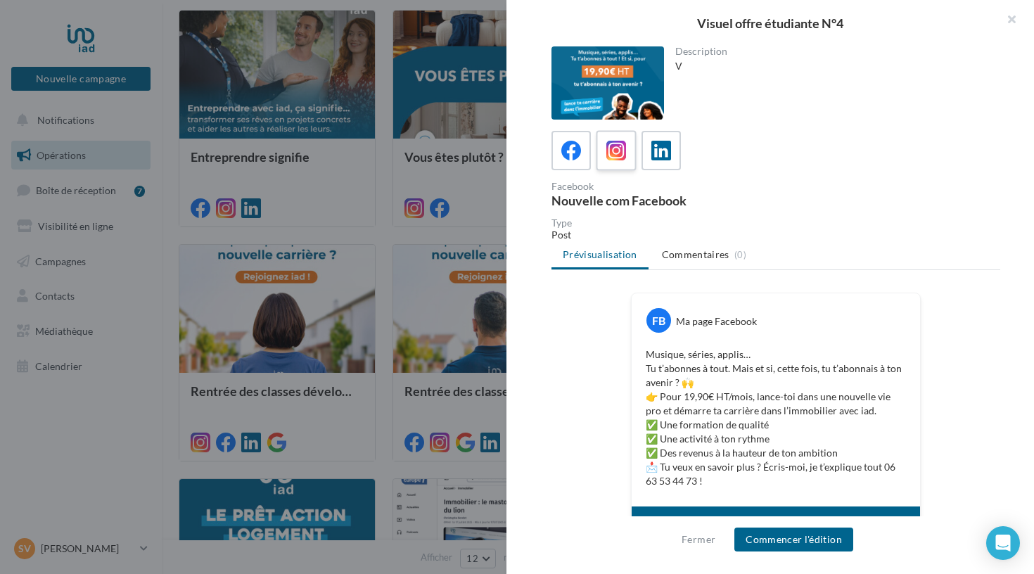
click at [618, 162] on div at bounding box center [617, 151] width 26 height 26
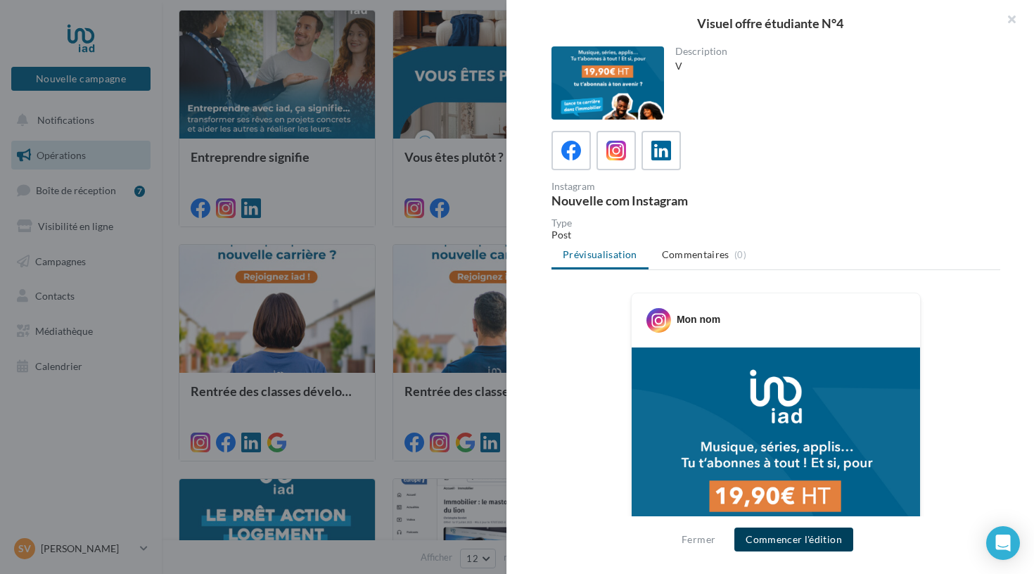
click at [775, 540] on button "Commencer l'édition" at bounding box center [793, 540] width 119 height 24
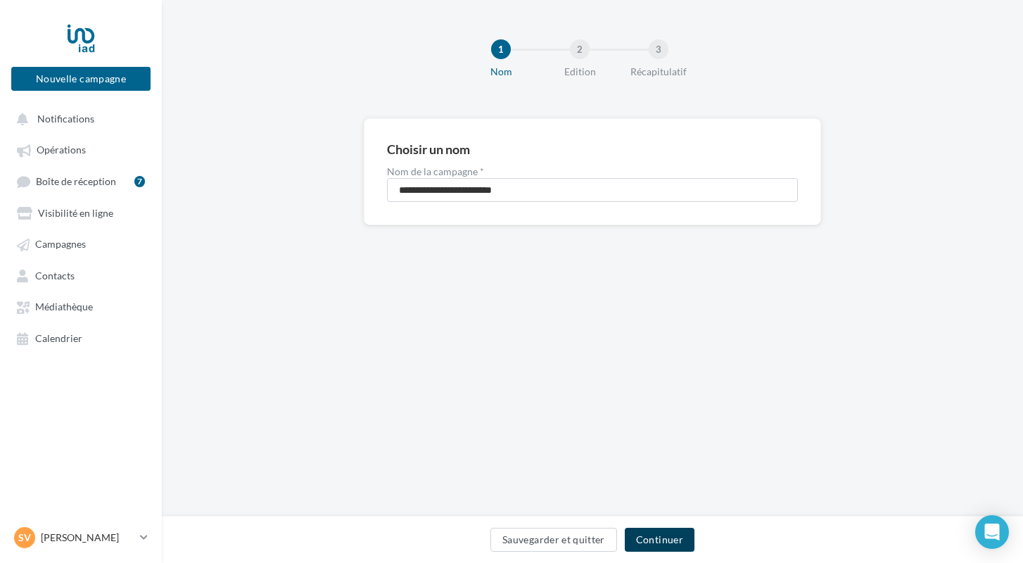
click at [661, 536] on button "Continuer" at bounding box center [660, 540] width 70 height 24
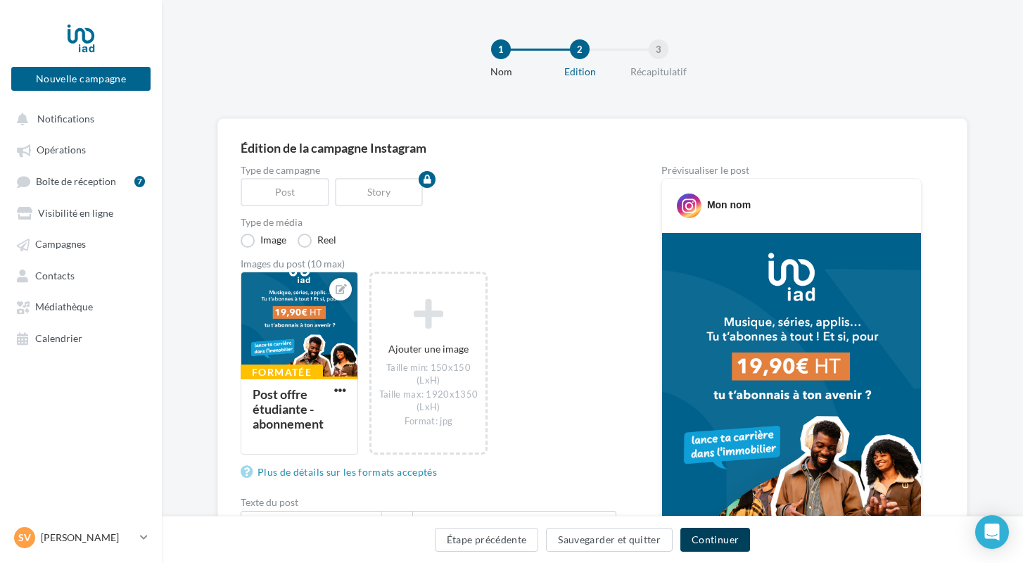
click at [714, 533] on button "Continuer" at bounding box center [715, 540] width 70 height 24
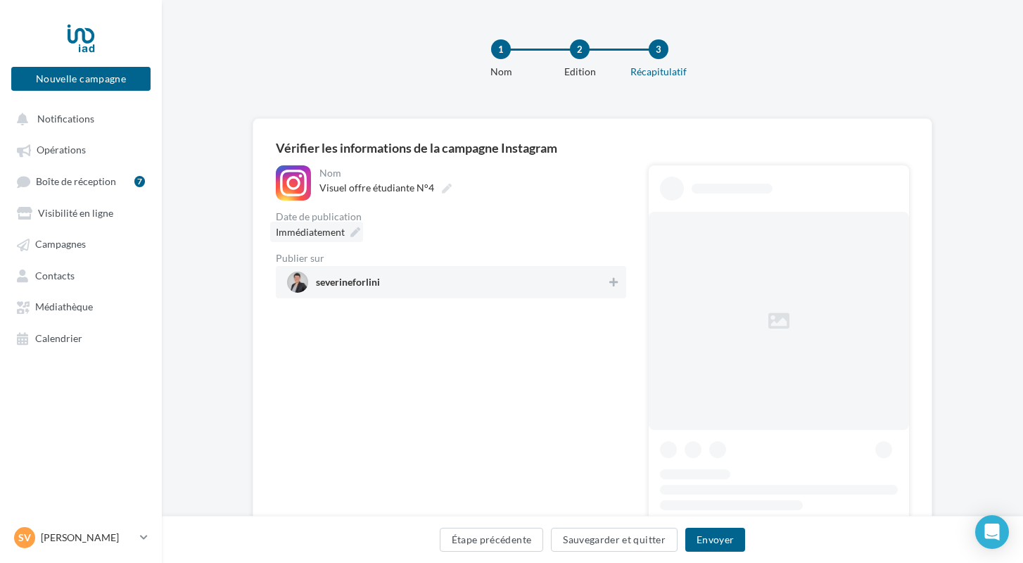
click at [329, 232] on span "Immédiatement" at bounding box center [310, 232] width 69 height 12
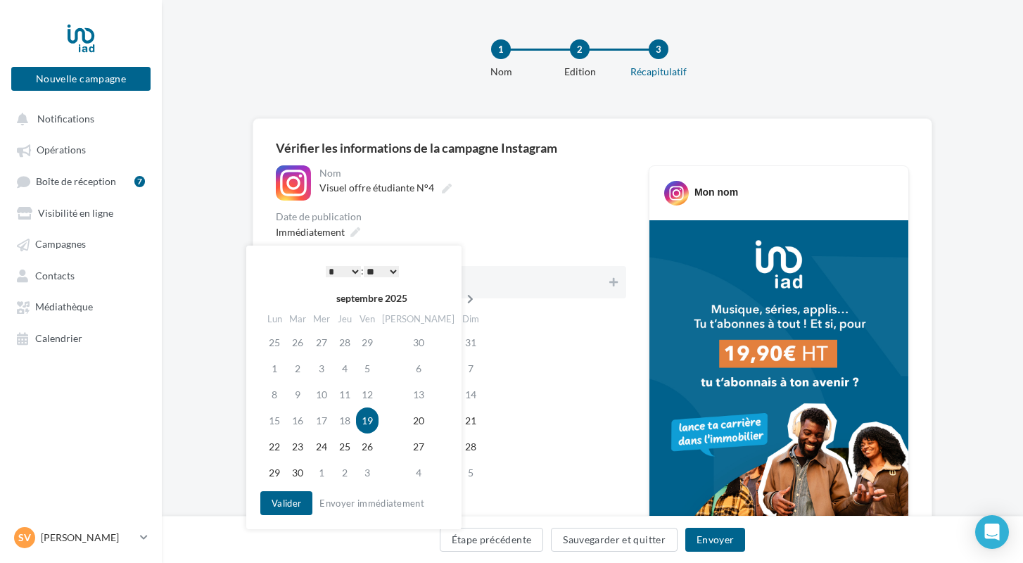
click at [461, 299] on icon at bounding box center [470, 299] width 18 height 10
click at [378, 371] on td "10" at bounding box center [369, 368] width 23 height 26
click at [291, 495] on button "Valider" at bounding box center [286, 503] width 52 height 24
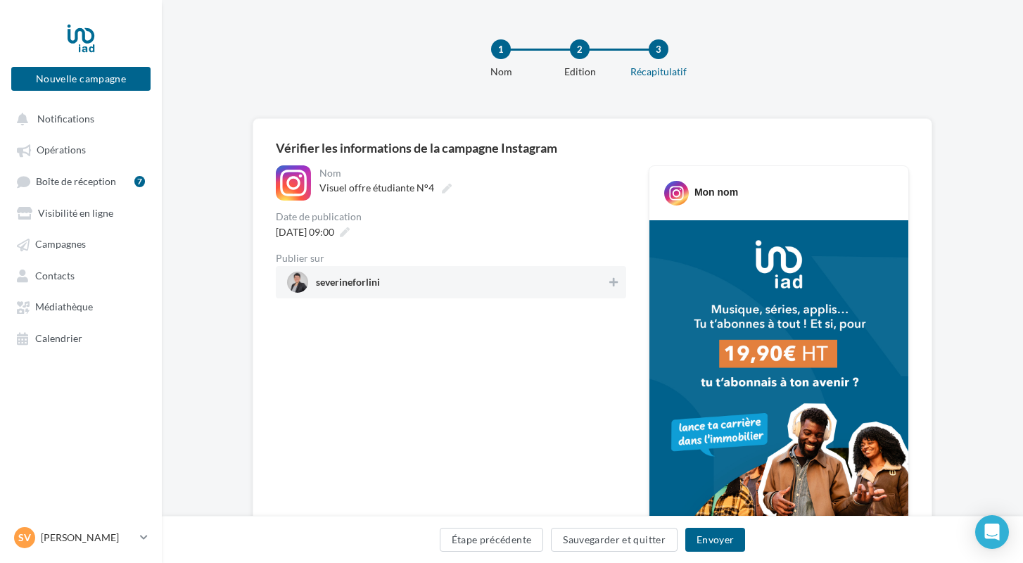
click at [413, 288] on span "severineforlini" at bounding box center [446, 282] width 319 height 21
click at [696, 540] on button "Envoyer" at bounding box center [715, 540] width 60 height 24
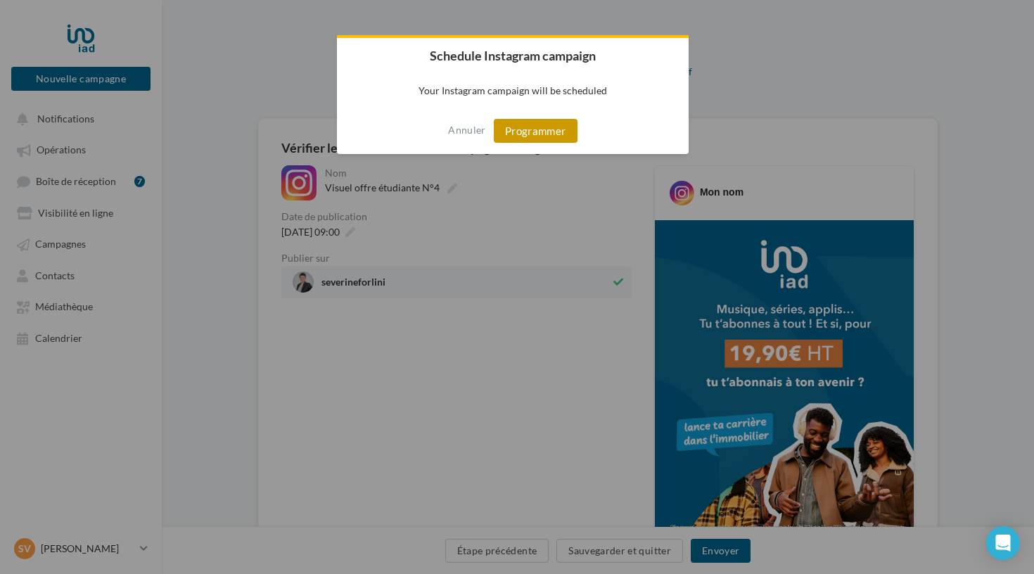
click at [549, 133] on button "Programmer" at bounding box center [536, 131] width 84 height 24
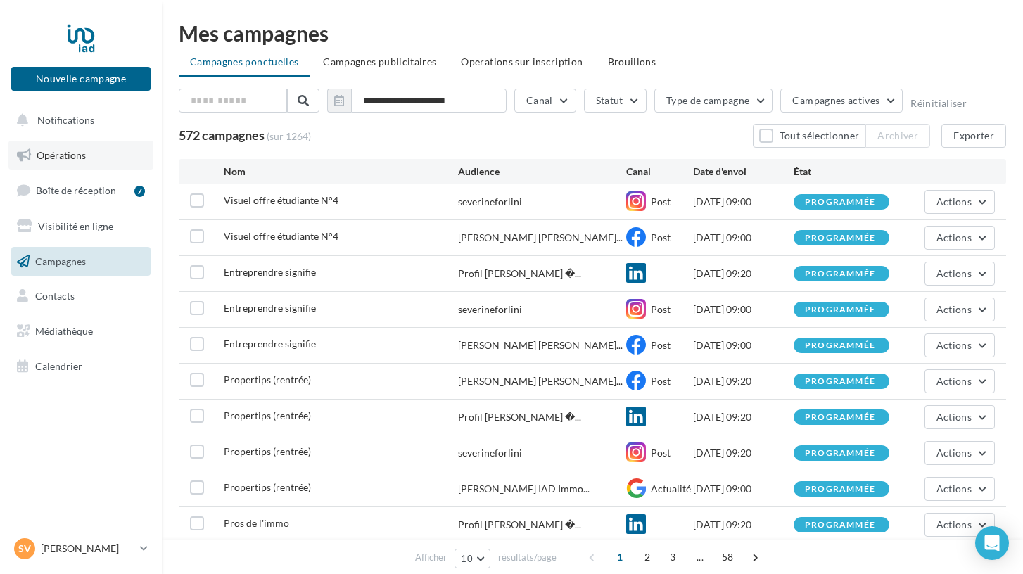
click at [59, 159] on span "Opérations" at bounding box center [61, 155] width 49 height 12
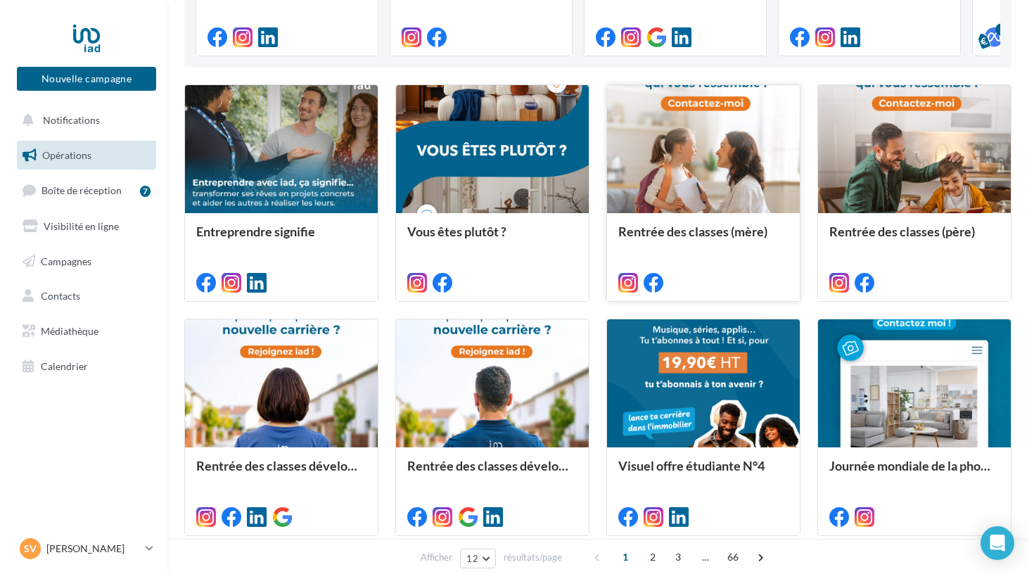
scroll to position [317, 0]
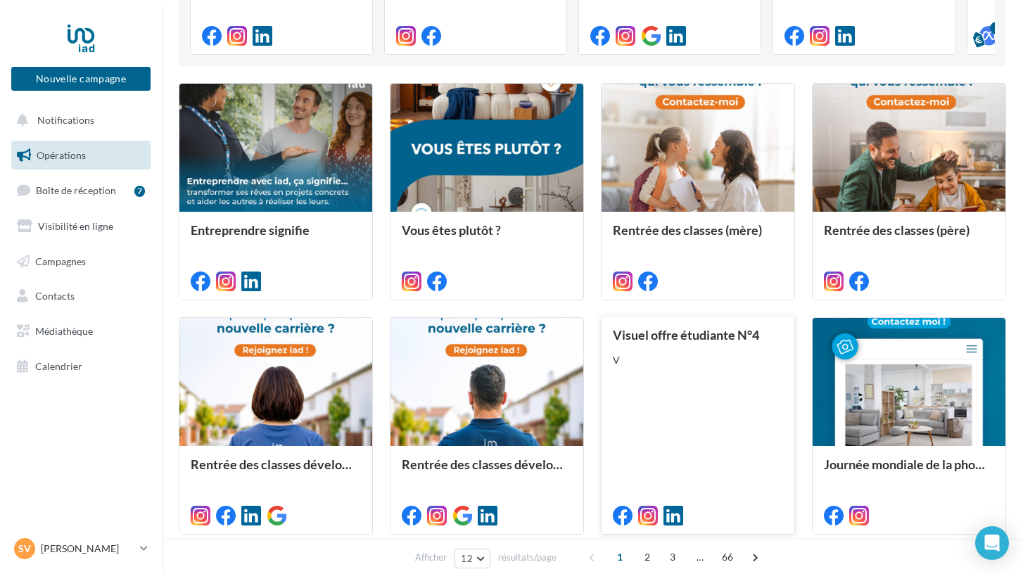
click at [630, 477] on div "Visuel offre étudiante N°4 V" at bounding box center [698, 424] width 170 height 193
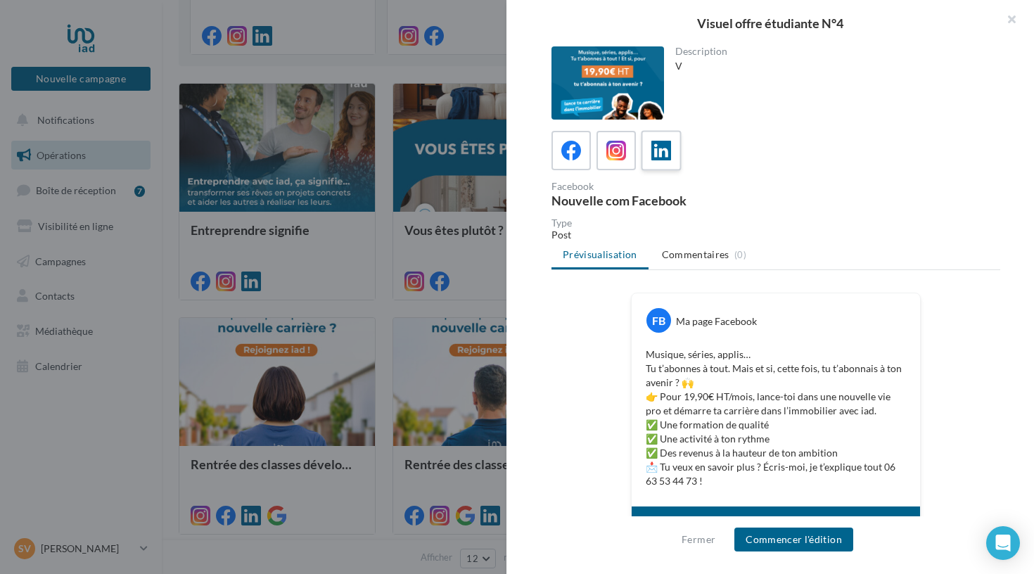
click at [661, 155] on icon at bounding box center [661, 151] width 20 height 20
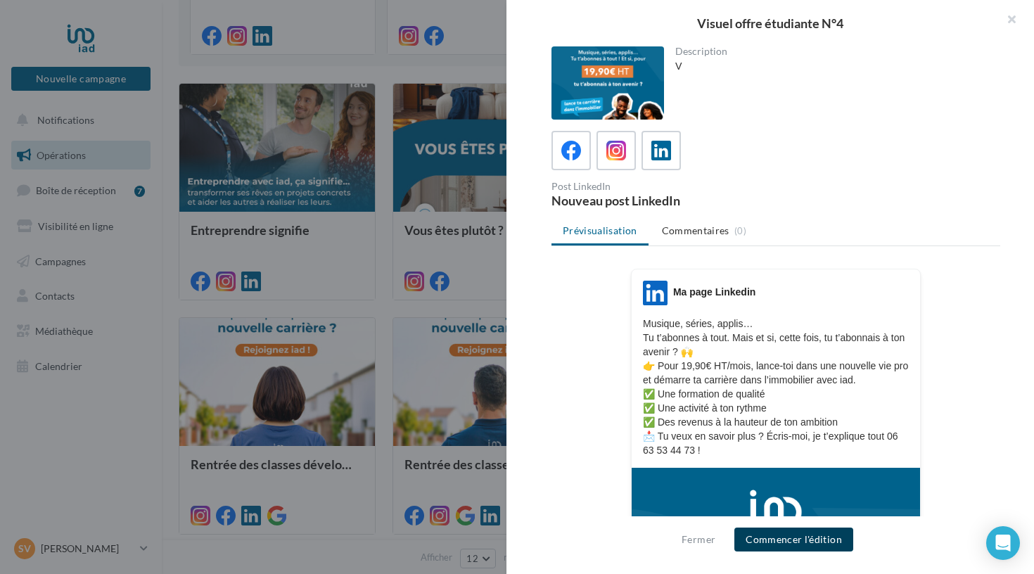
click at [777, 536] on button "Commencer l'édition" at bounding box center [793, 540] width 119 height 24
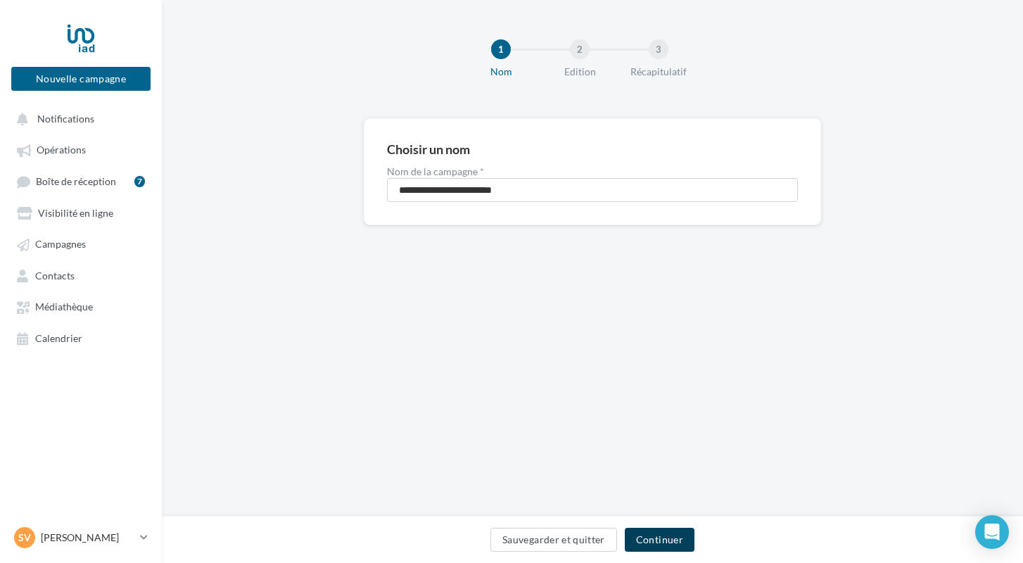
click at [664, 537] on button "Continuer" at bounding box center [660, 540] width 70 height 24
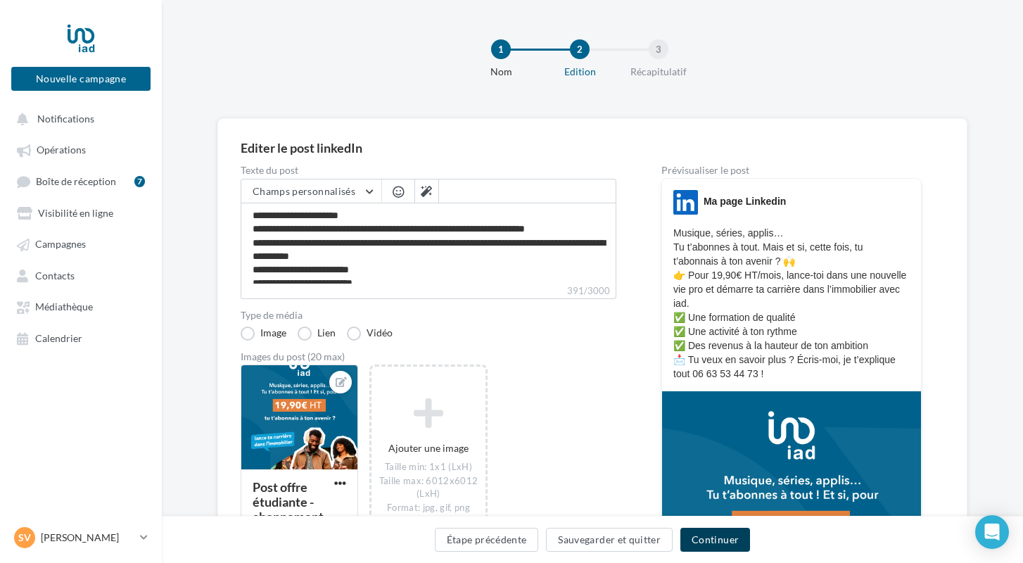
click at [725, 539] on button "Continuer" at bounding box center [715, 540] width 70 height 24
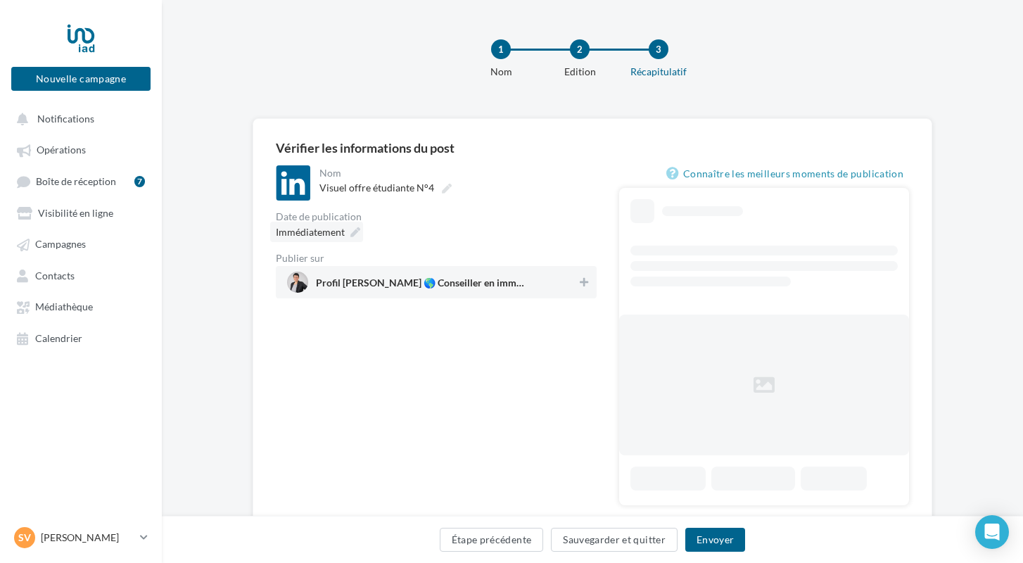
click at [357, 231] on icon at bounding box center [355, 232] width 10 height 10
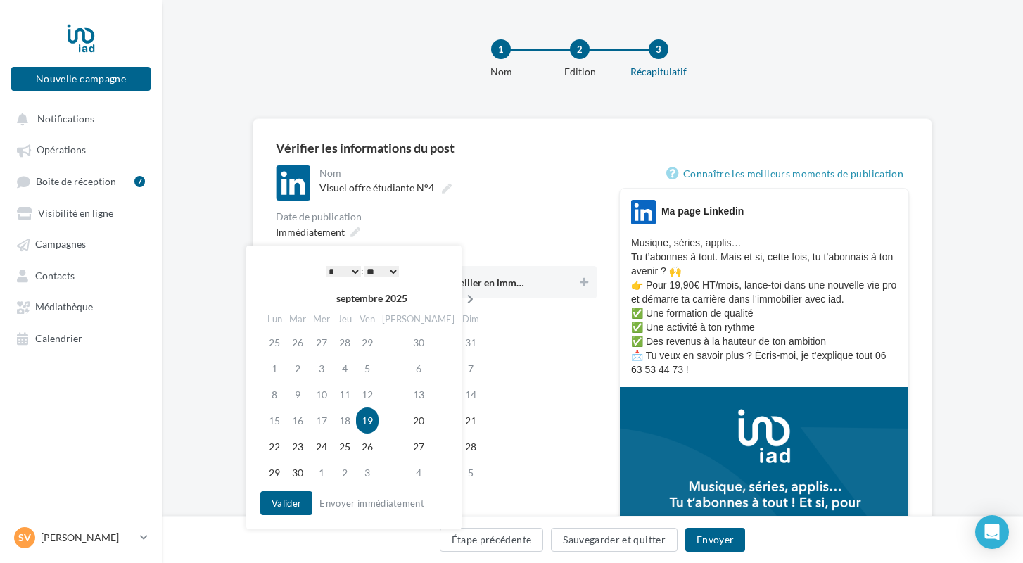
click at [461, 295] on icon at bounding box center [470, 299] width 18 height 10
click at [381, 367] on td "10" at bounding box center [369, 368] width 23 height 26
click at [284, 505] on button "Valider" at bounding box center [286, 503] width 52 height 24
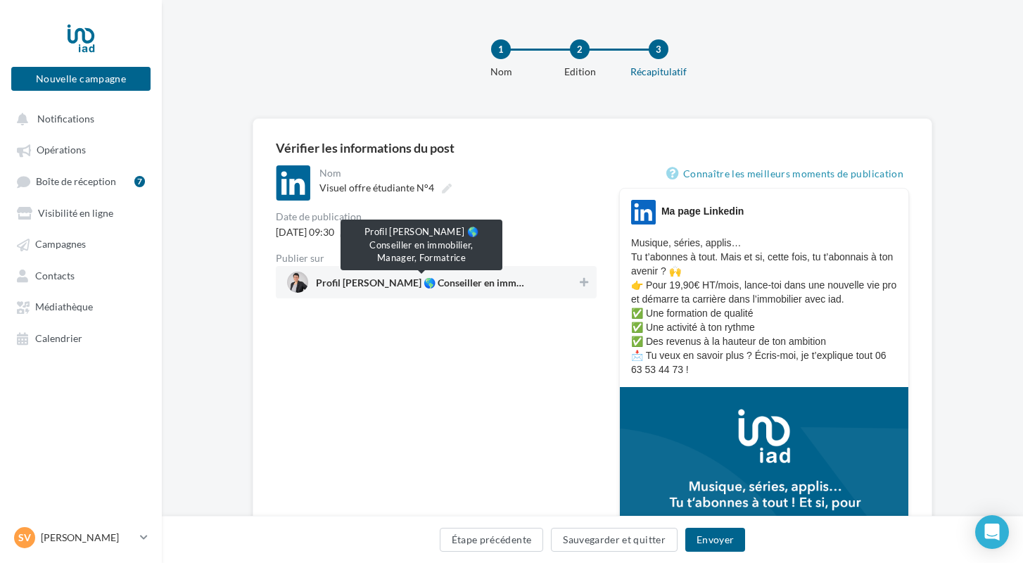
click at [423, 288] on span "Profil Séverine FORLINI 🌎 Conseiller en immobilier, Manager, Formatrice" at bounding box center [421, 285] width 211 height 15
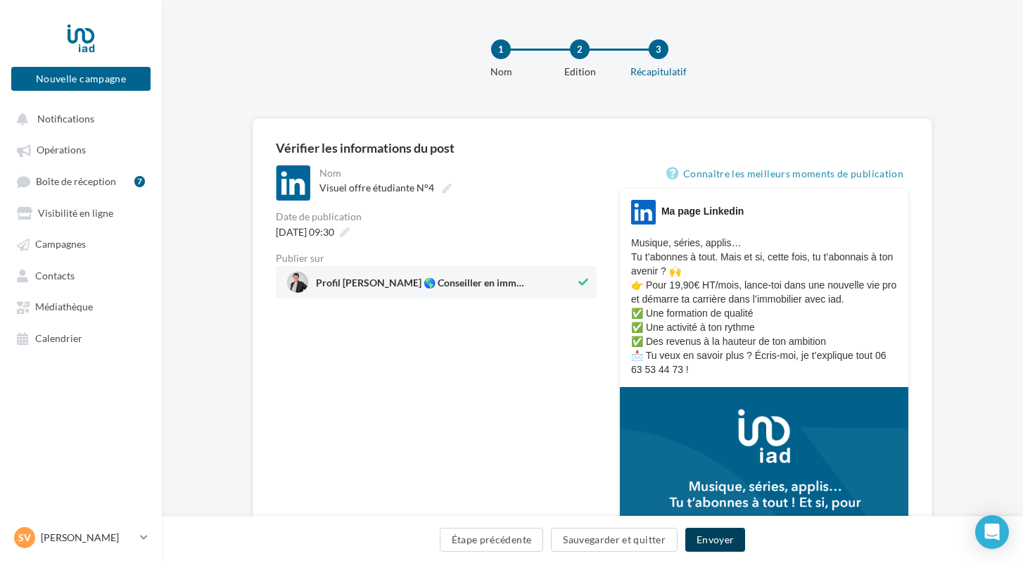
click at [711, 539] on button "Envoyer" at bounding box center [715, 540] width 60 height 24
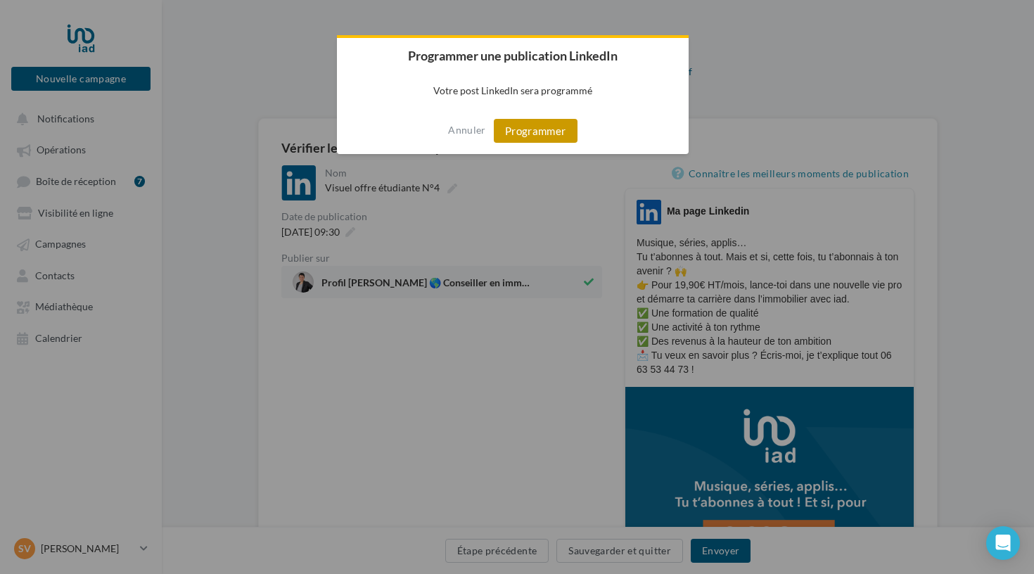
click at [541, 131] on button "Programmer" at bounding box center [536, 131] width 84 height 24
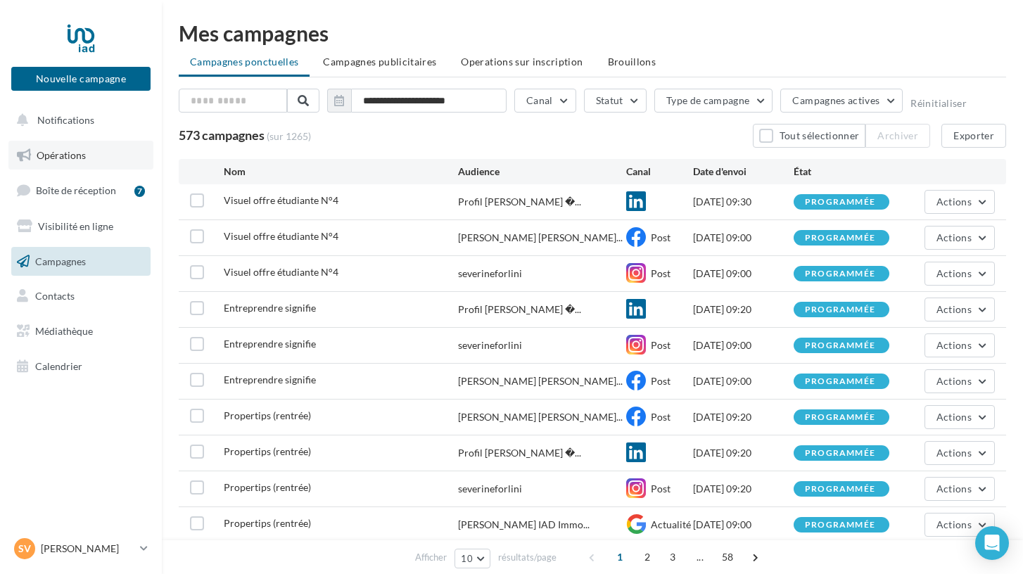
click at [70, 155] on span "Opérations" at bounding box center [61, 155] width 49 height 12
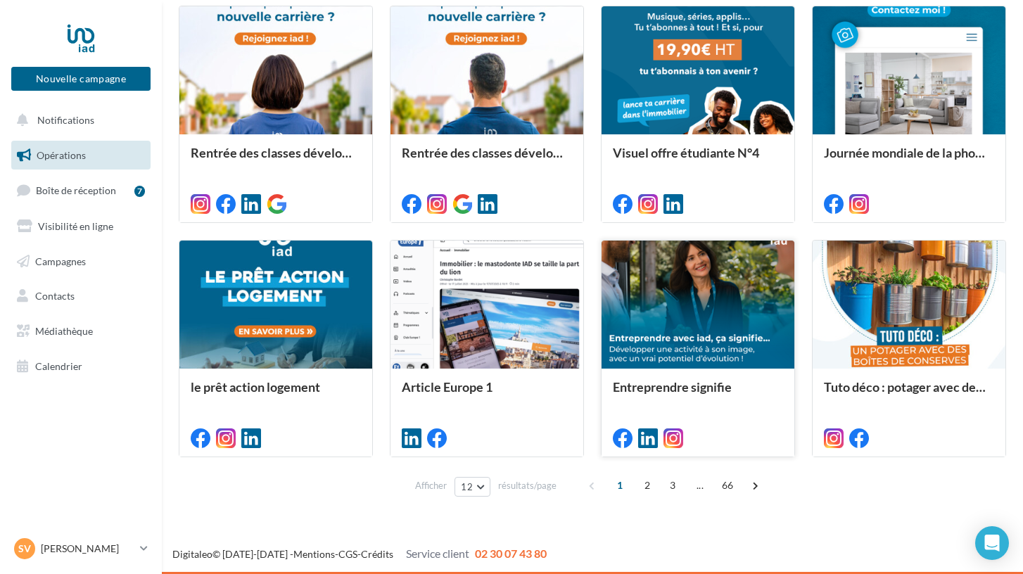
scroll to position [629, 0]
click at [644, 485] on span "2" at bounding box center [647, 485] width 23 height 23
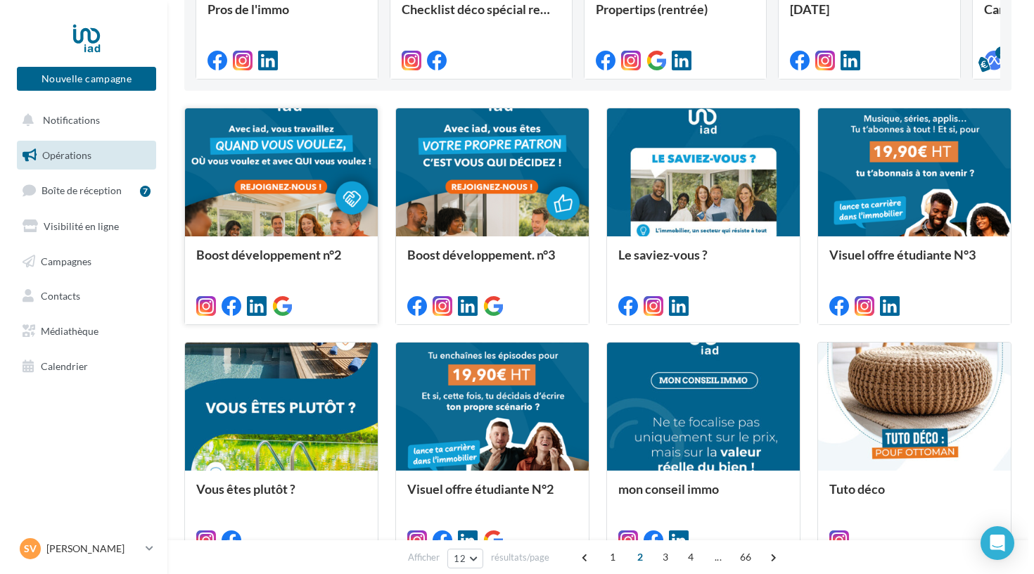
scroll to position [293, 0]
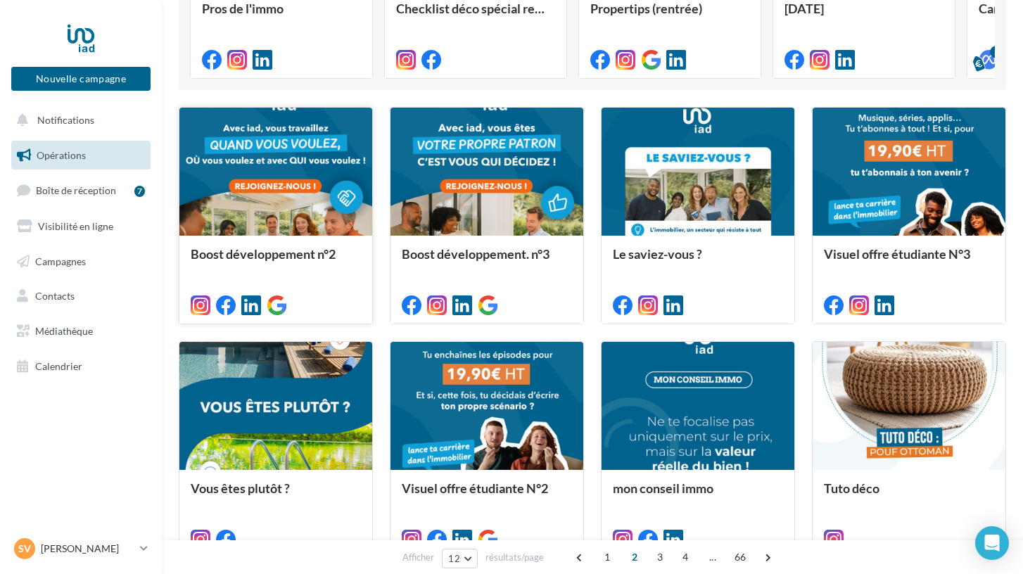
click at [295, 208] on div at bounding box center [275, 172] width 193 height 129
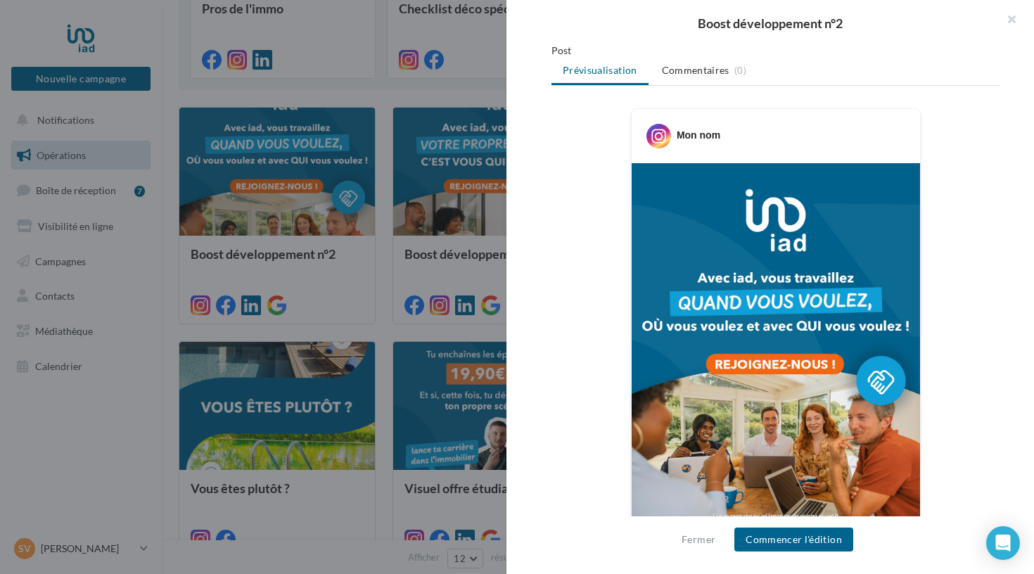
scroll to position [189, 0]
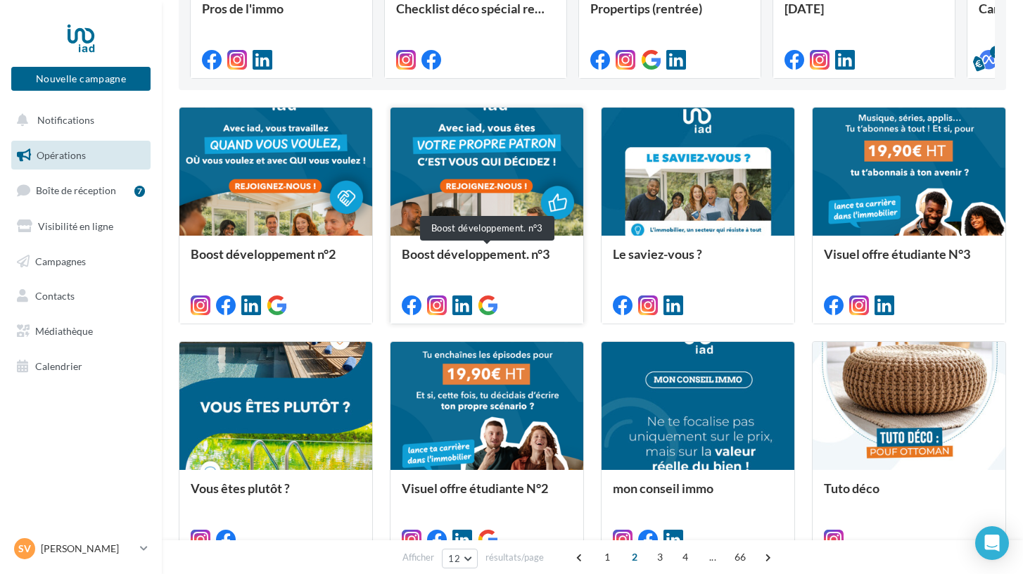
click at [448, 272] on div "Boost développement. n°3" at bounding box center [487, 261] width 170 height 28
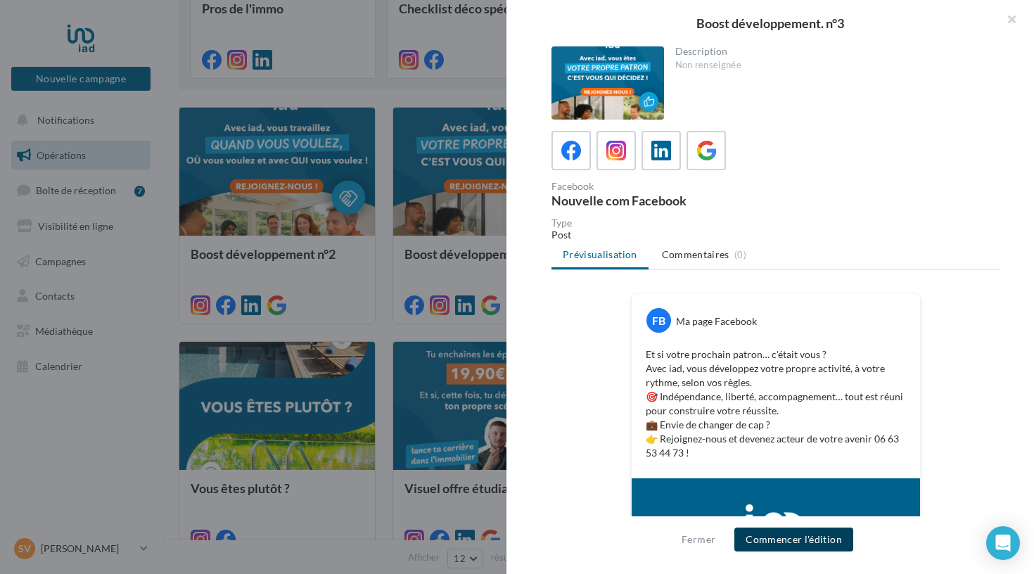
click at [789, 539] on button "Commencer l'édition" at bounding box center [793, 540] width 119 height 24
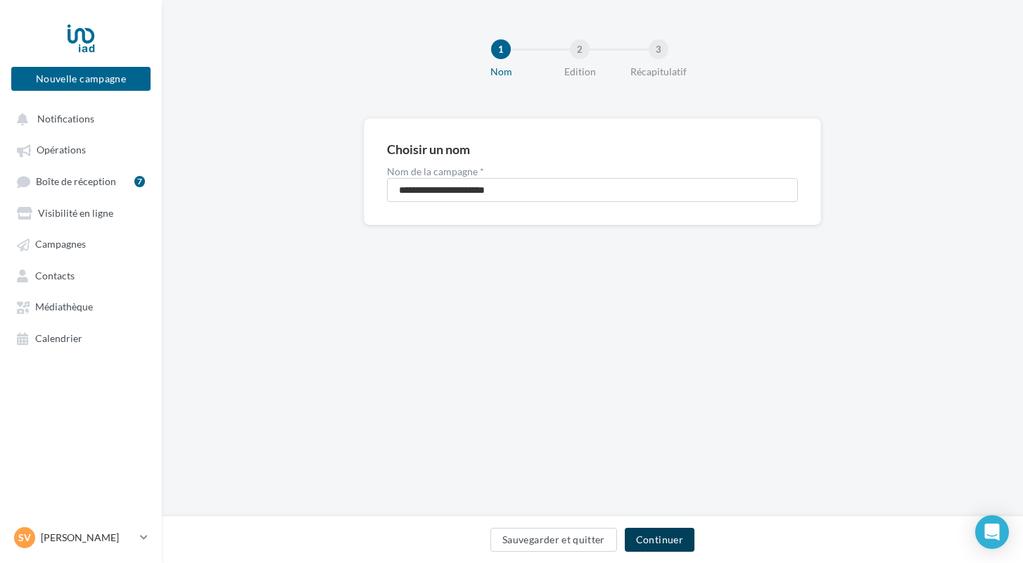
click at [663, 538] on button "Continuer" at bounding box center [660, 540] width 70 height 24
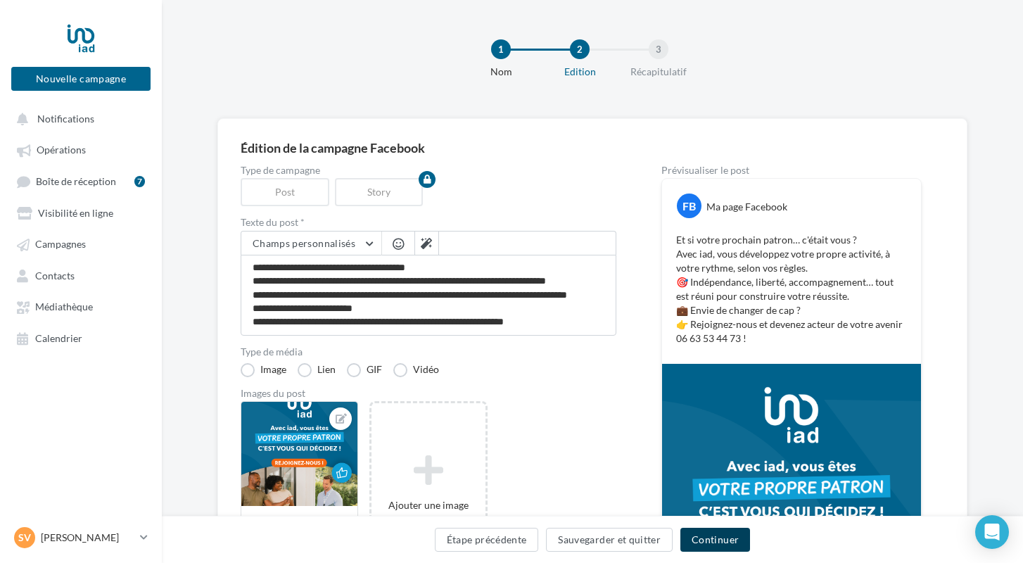
click at [691, 534] on button "Continuer" at bounding box center [715, 540] width 70 height 24
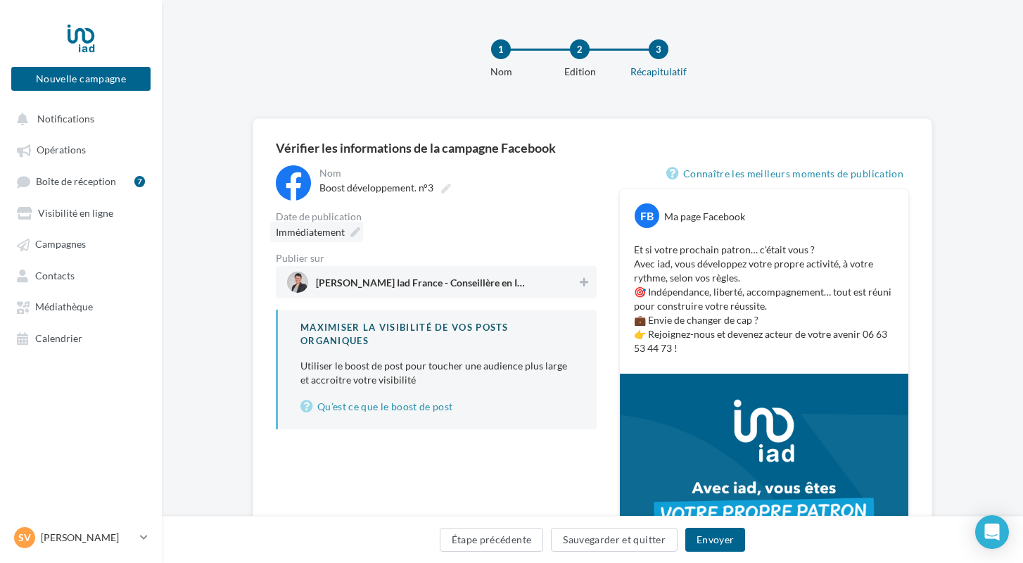
click at [350, 237] on icon at bounding box center [355, 232] width 10 height 10
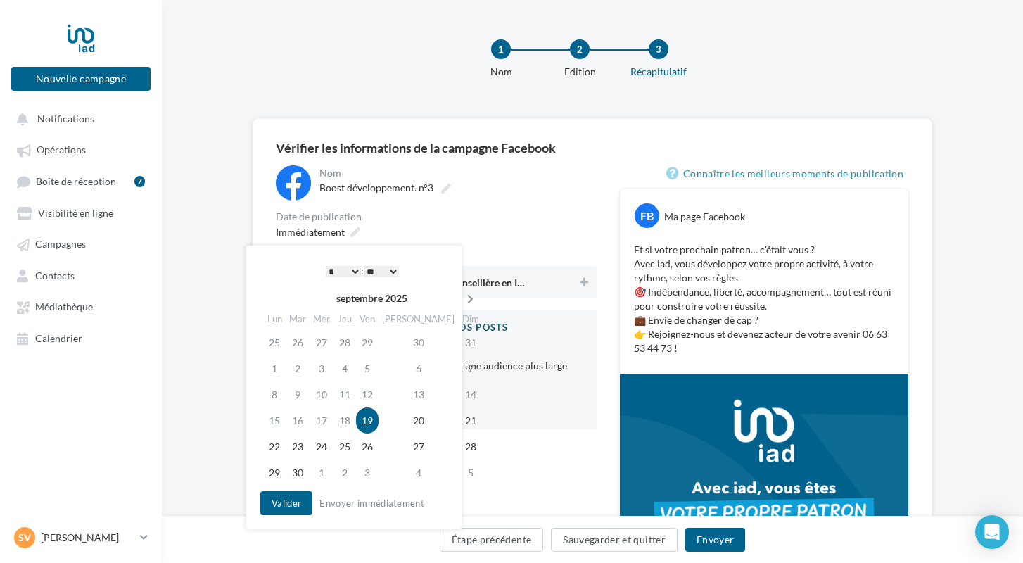
click at [461, 300] on icon at bounding box center [470, 299] width 18 height 10
click at [284, 392] on td "13" at bounding box center [275, 394] width 25 height 26
click at [275, 504] on button "Valider" at bounding box center [286, 503] width 52 height 24
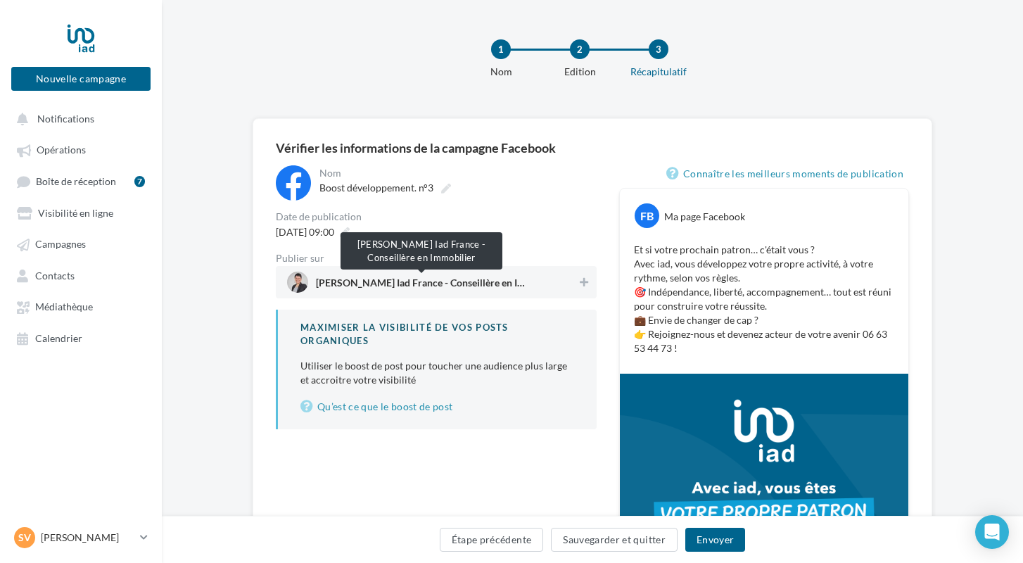
click at [397, 285] on span "[PERSON_NAME] Iad France - Conseillère en Immobilier" at bounding box center [421, 285] width 211 height 15
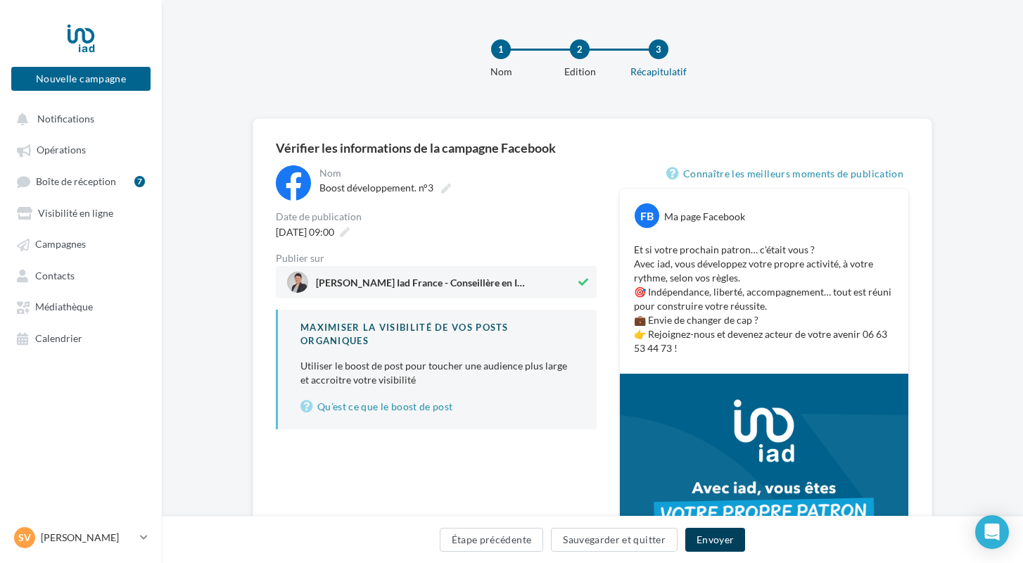
click at [706, 547] on button "Envoyer" at bounding box center [715, 540] width 60 height 24
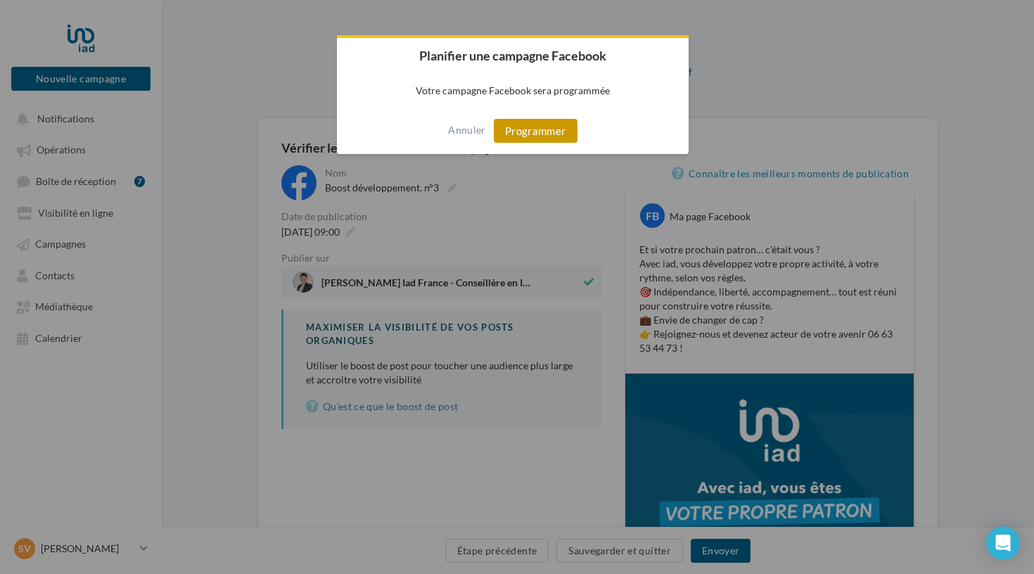
click at [526, 129] on button "Programmer" at bounding box center [536, 131] width 84 height 24
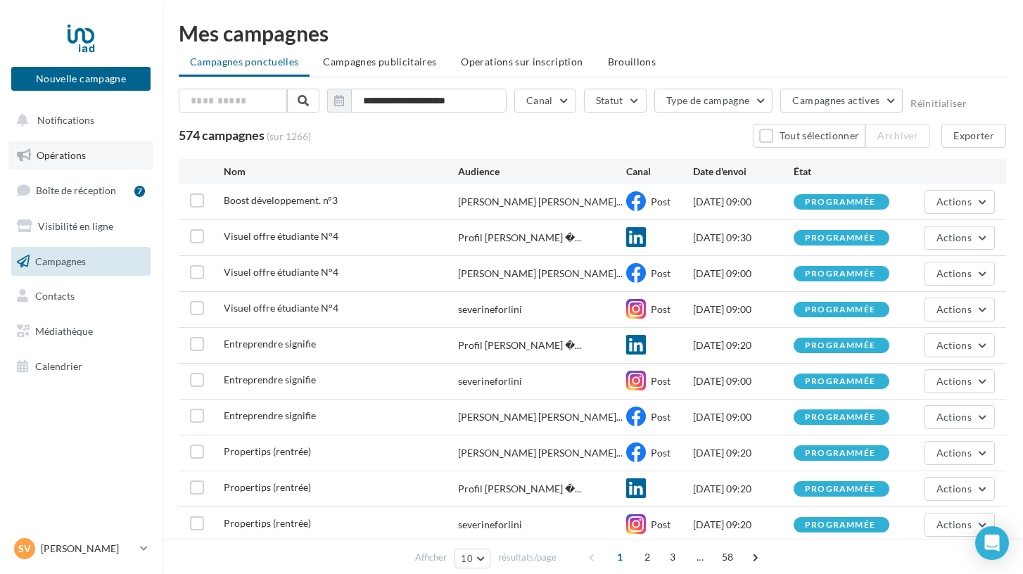
click at [81, 159] on span "Opérations" at bounding box center [61, 155] width 49 height 12
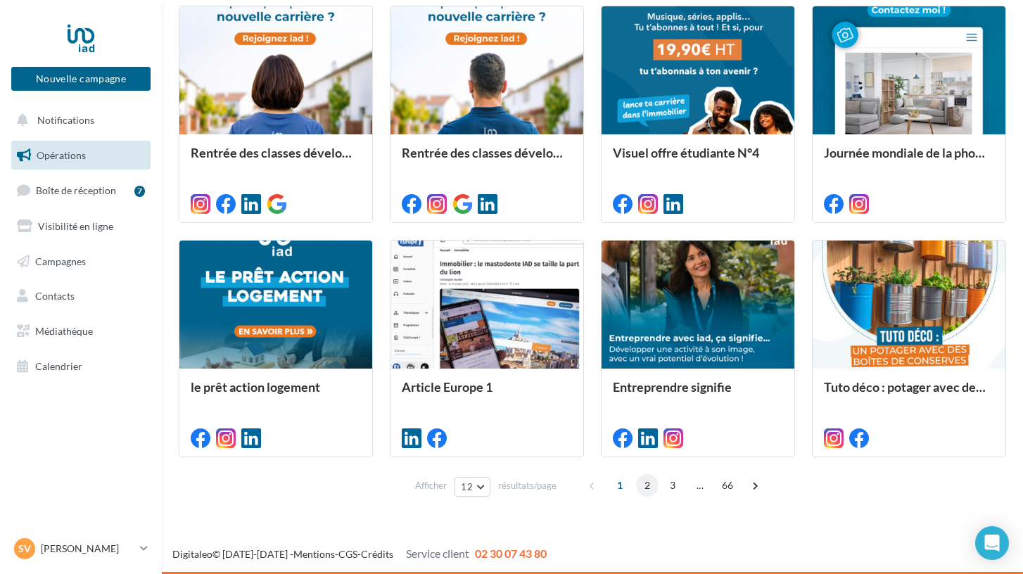
scroll to position [629, 0]
click at [646, 487] on span "2" at bounding box center [647, 485] width 23 height 23
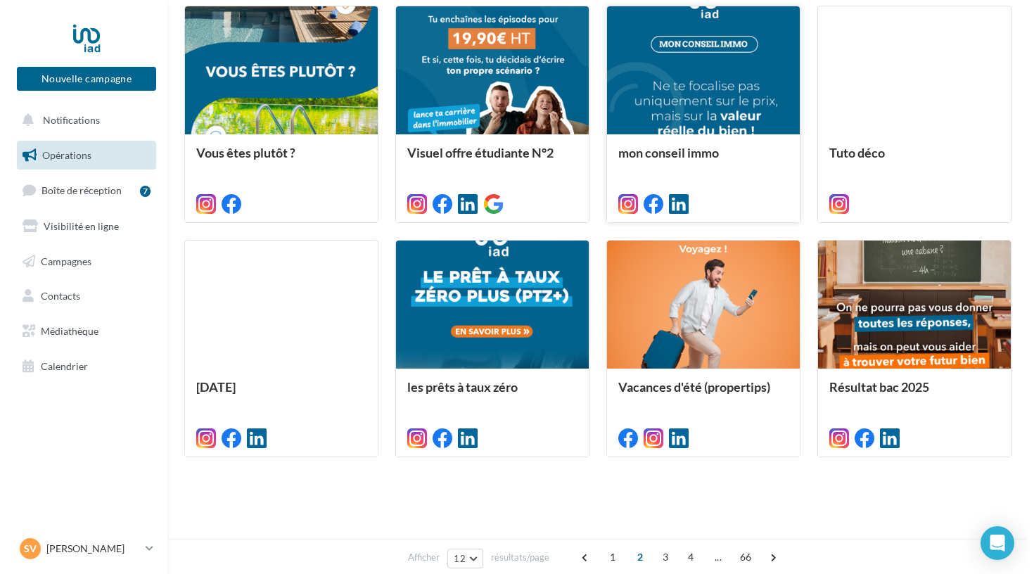
scroll to position [343, 0]
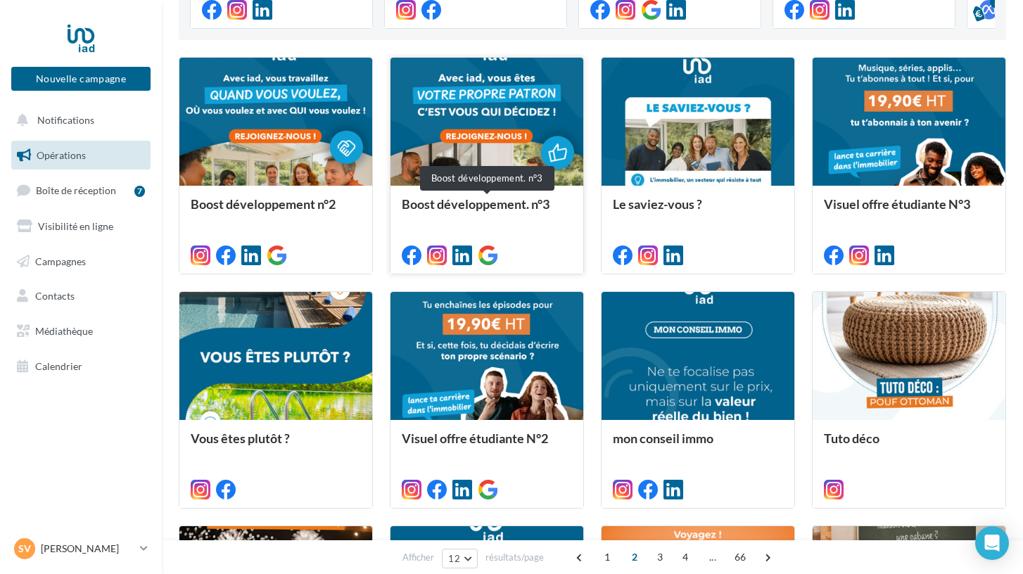
click at [459, 220] on div "Boost développement. n°3" at bounding box center [487, 211] width 170 height 28
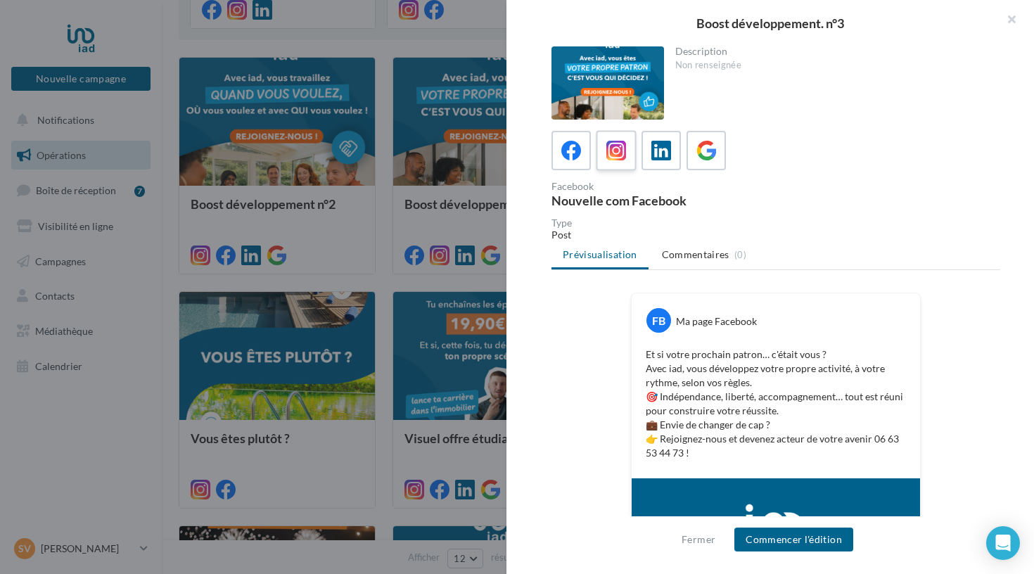
click at [613, 152] on icon at bounding box center [616, 151] width 20 height 20
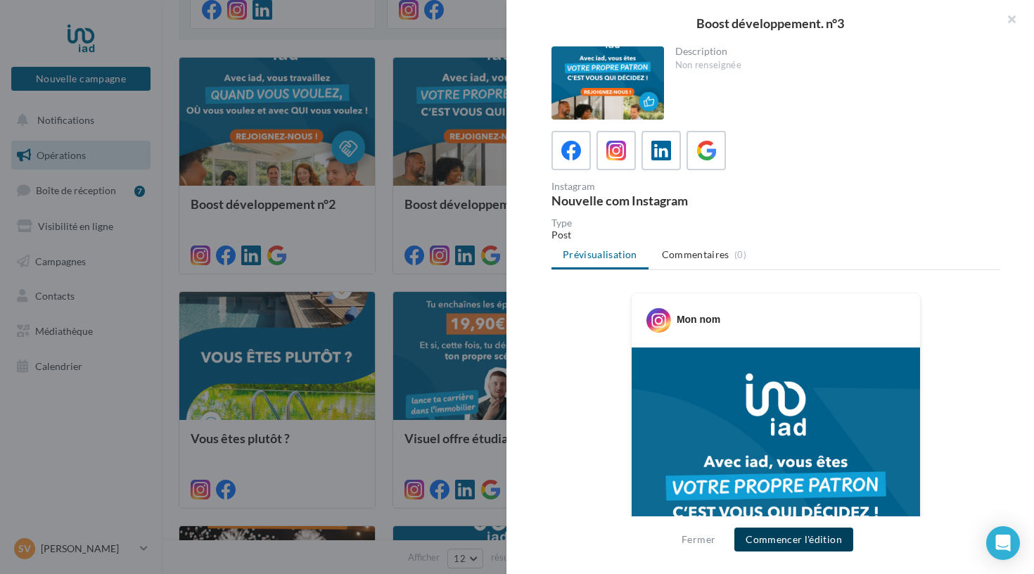
click at [764, 534] on button "Commencer l'édition" at bounding box center [793, 540] width 119 height 24
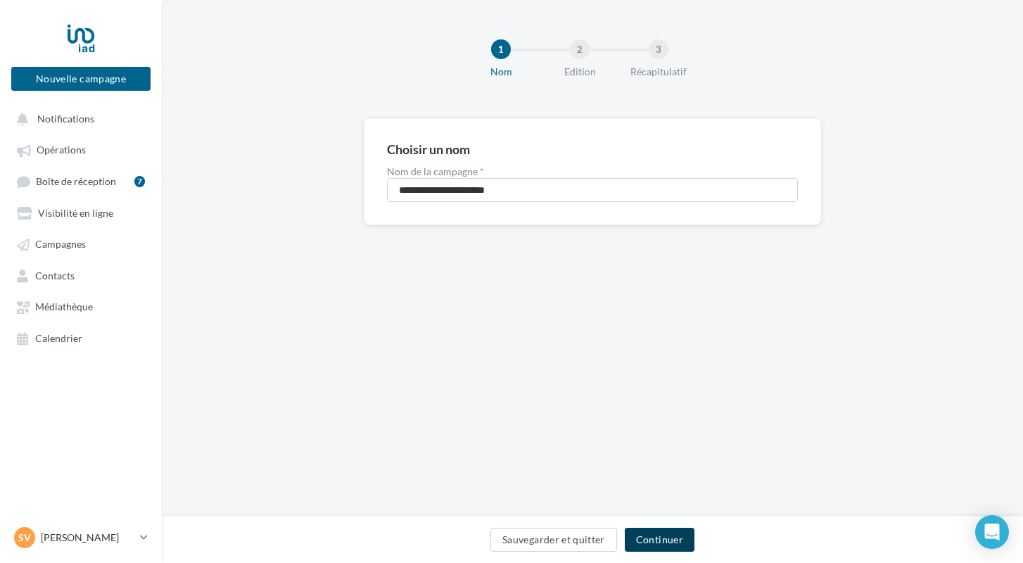
click at [668, 547] on button "Continuer" at bounding box center [660, 540] width 70 height 24
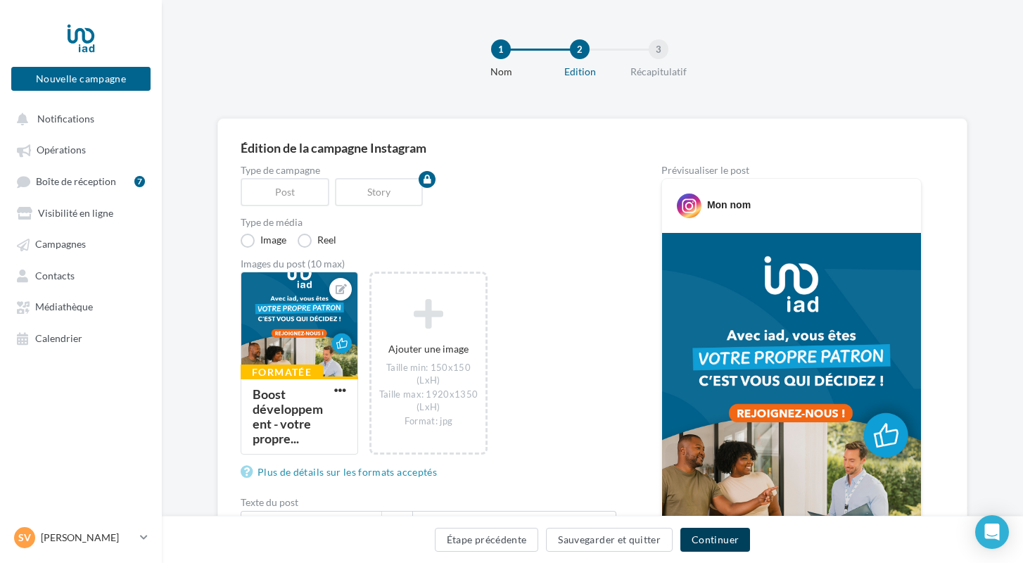
click at [710, 538] on button "Continuer" at bounding box center [715, 540] width 70 height 24
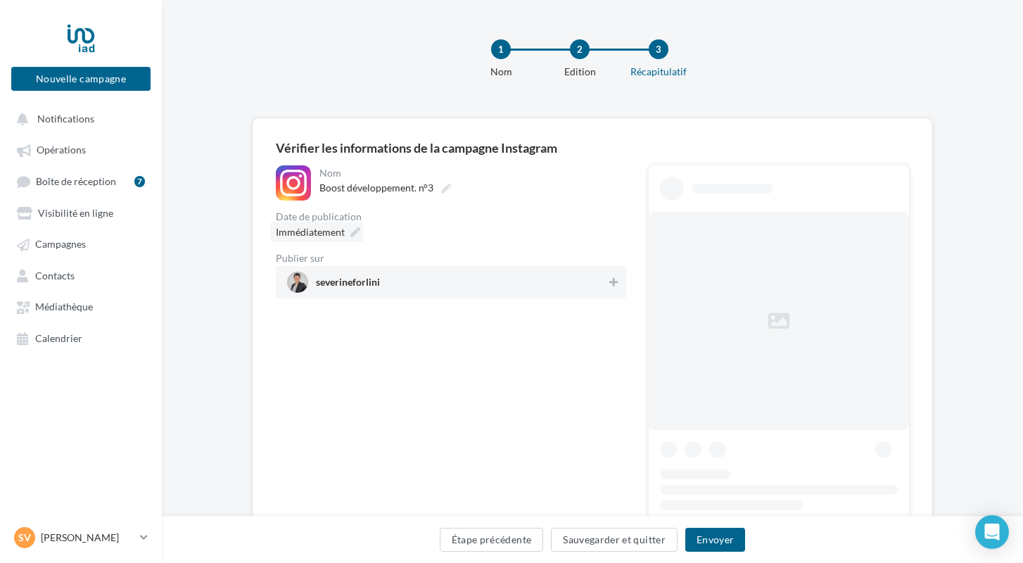
click at [354, 233] on icon at bounding box center [355, 232] width 10 height 10
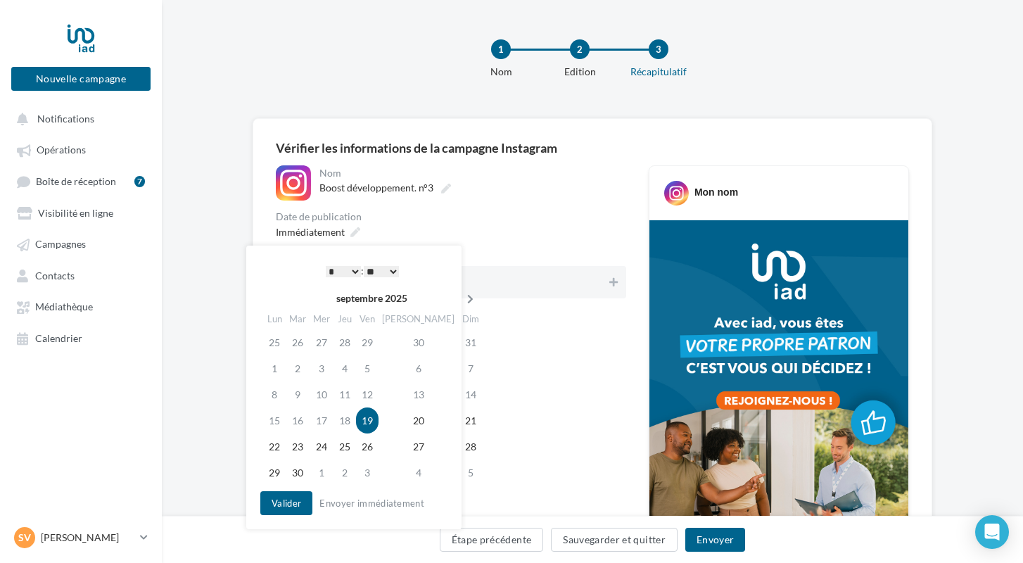
click at [461, 298] on icon at bounding box center [470, 299] width 18 height 10
click at [282, 393] on td "13" at bounding box center [275, 394] width 25 height 26
click at [281, 504] on button "Valider" at bounding box center [286, 503] width 52 height 24
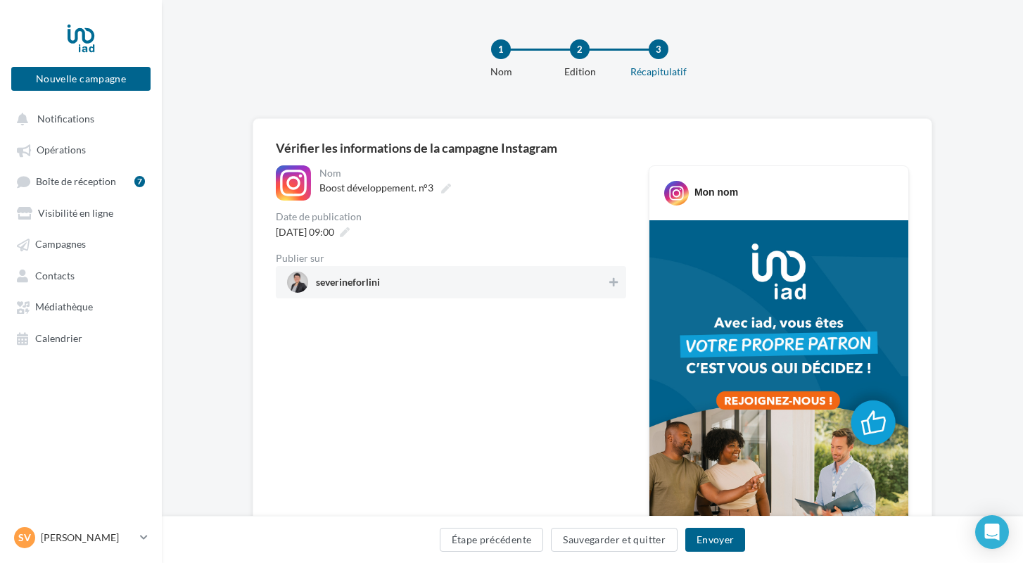
click at [371, 287] on span "severineforlini" at bounding box center [348, 284] width 64 height 15
click at [719, 537] on button "Envoyer" at bounding box center [715, 540] width 60 height 24
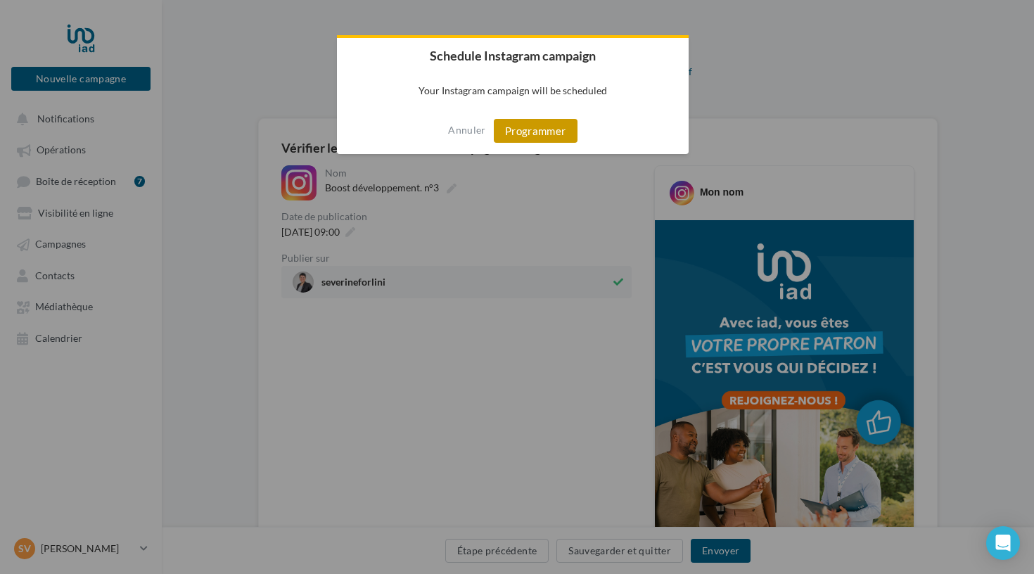
click at [514, 125] on button "Programmer" at bounding box center [536, 131] width 84 height 24
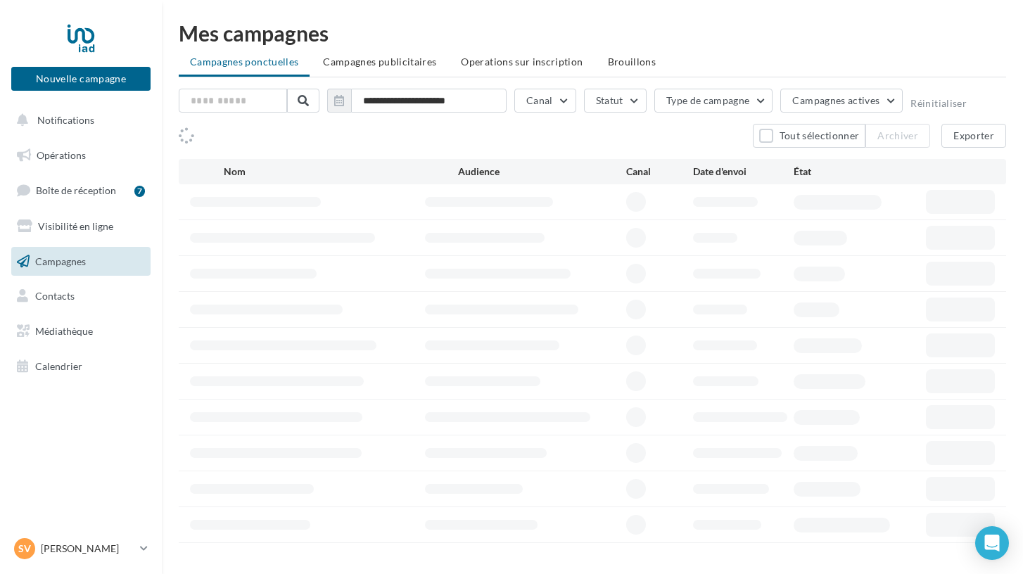
click at [59, 153] on span "Opérations" at bounding box center [61, 155] width 49 height 12
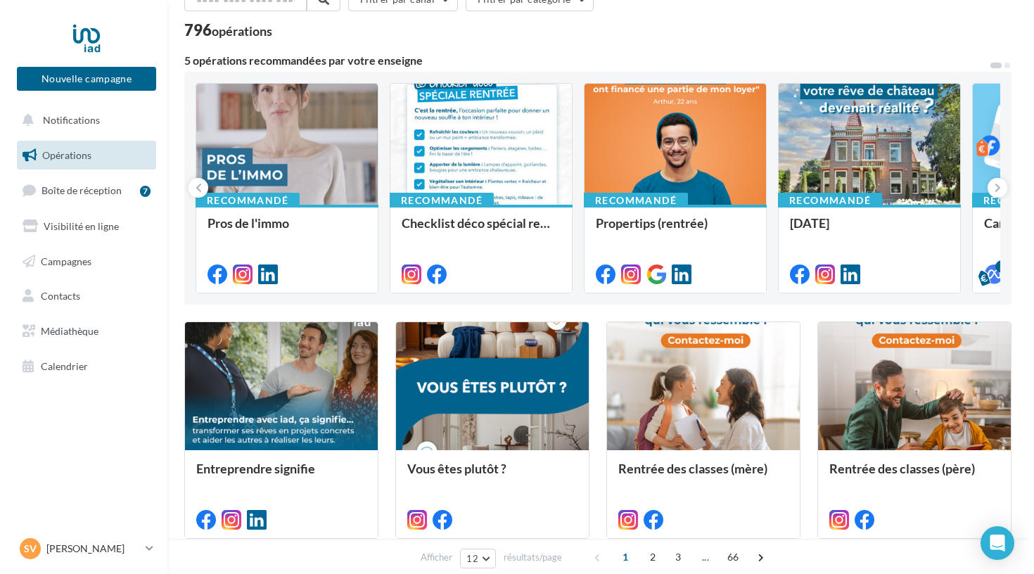
scroll to position [78, 0]
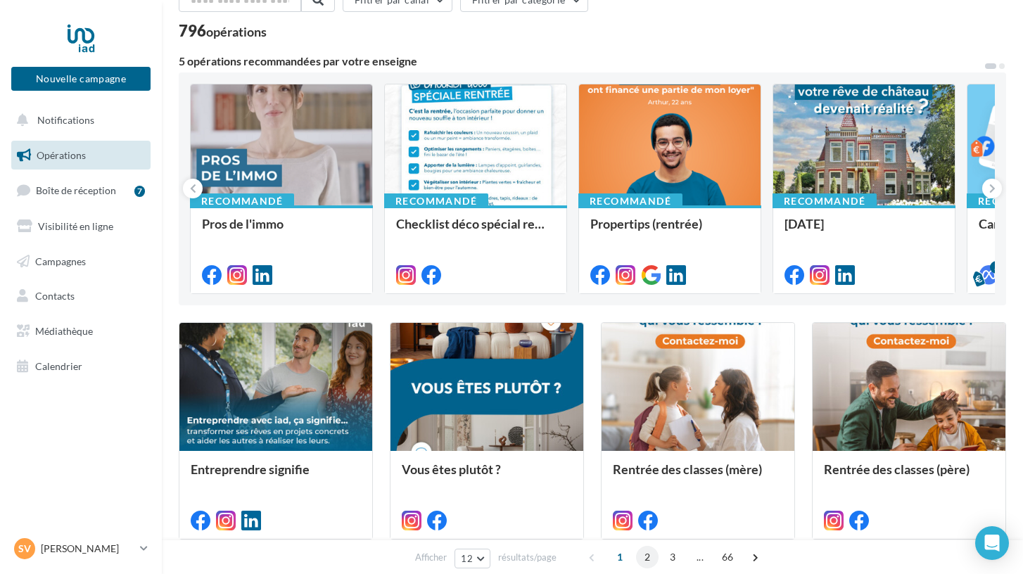
click at [645, 559] on span "2" at bounding box center [647, 557] width 23 height 23
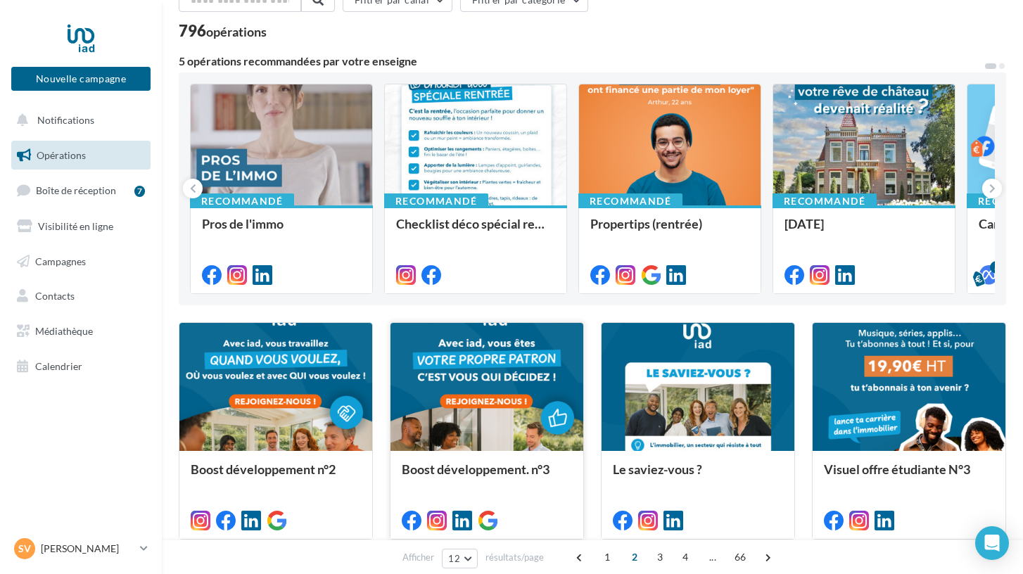
click at [502, 453] on div "Boost développement. n°3" at bounding box center [486, 494] width 193 height 87
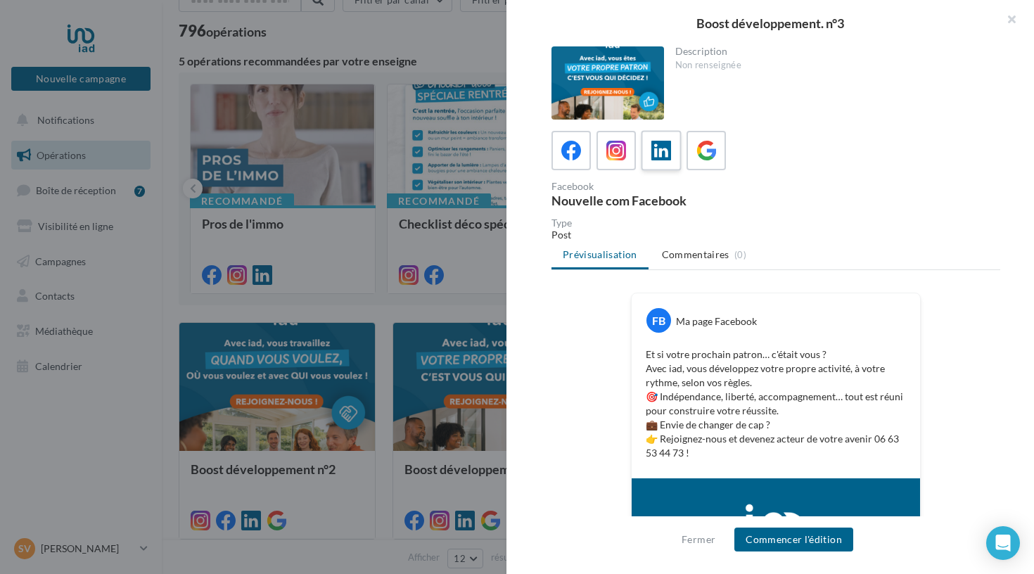
click at [656, 161] on span at bounding box center [661, 152] width 20 height 22
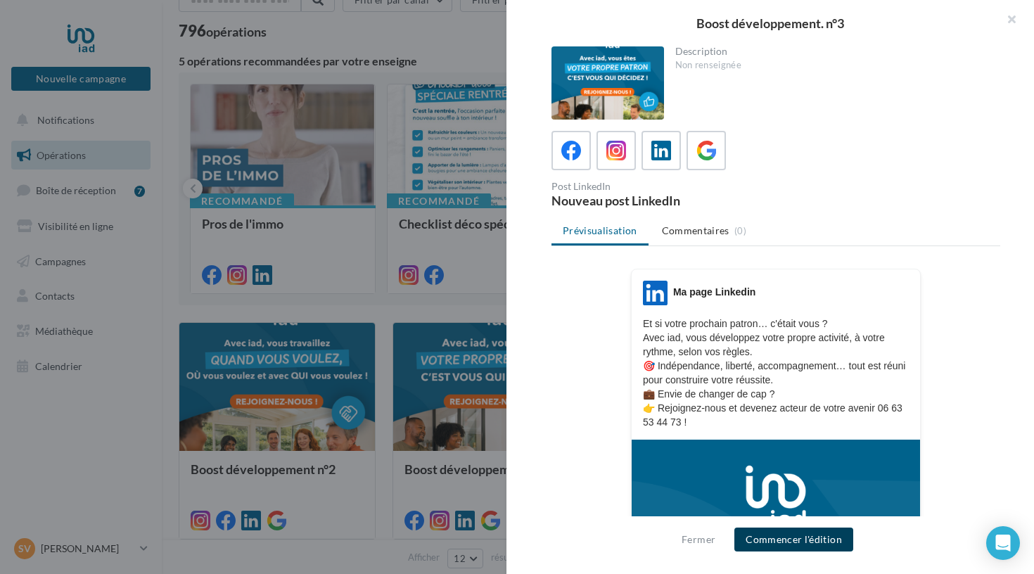
click at [744, 537] on button "Commencer l'édition" at bounding box center [793, 540] width 119 height 24
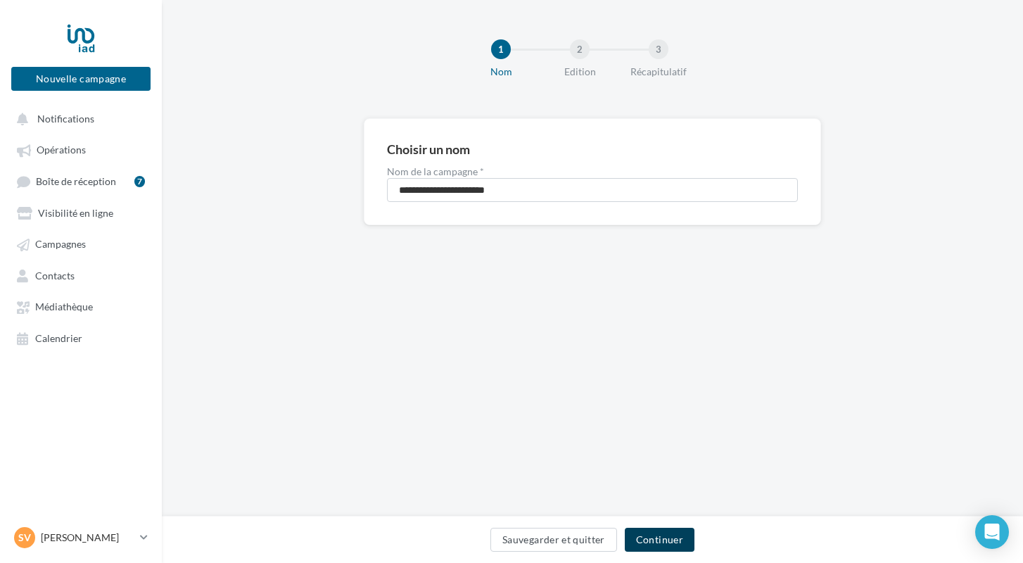
click at [649, 534] on button "Continuer" at bounding box center [660, 540] width 70 height 24
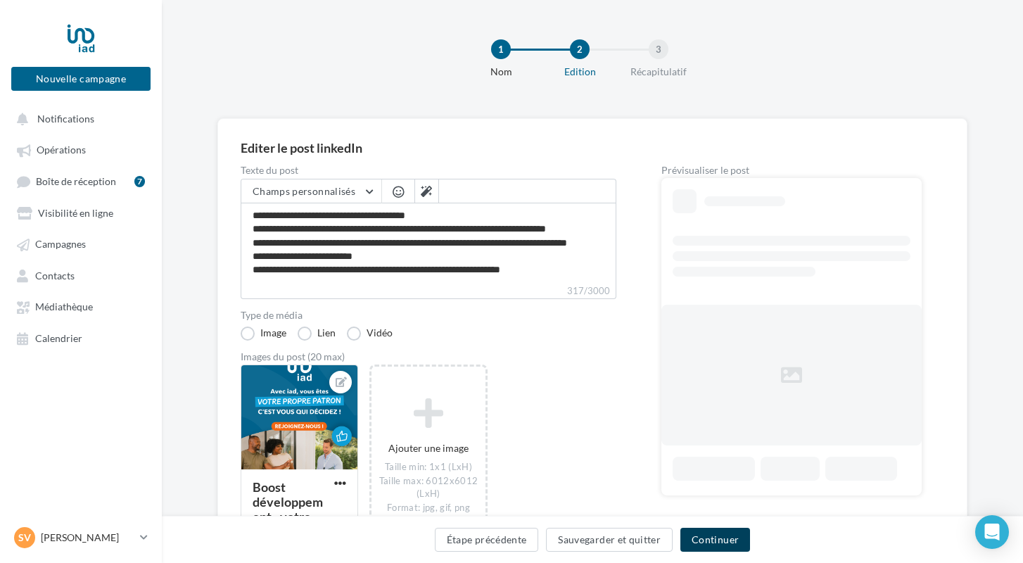
click at [696, 537] on button "Continuer" at bounding box center [715, 540] width 70 height 24
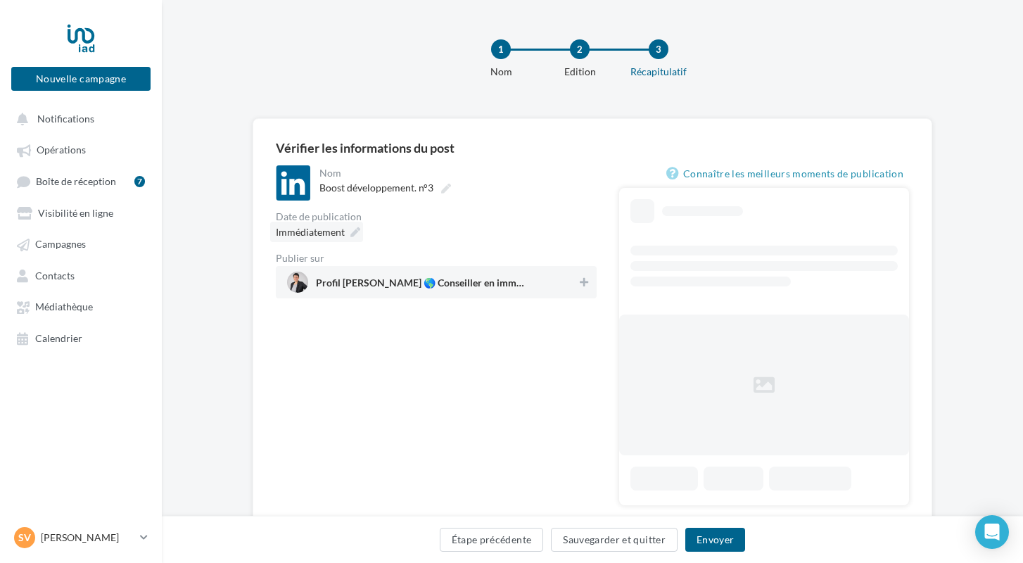
click at [355, 236] on icon at bounding box center [355, 232] width 10 height 10
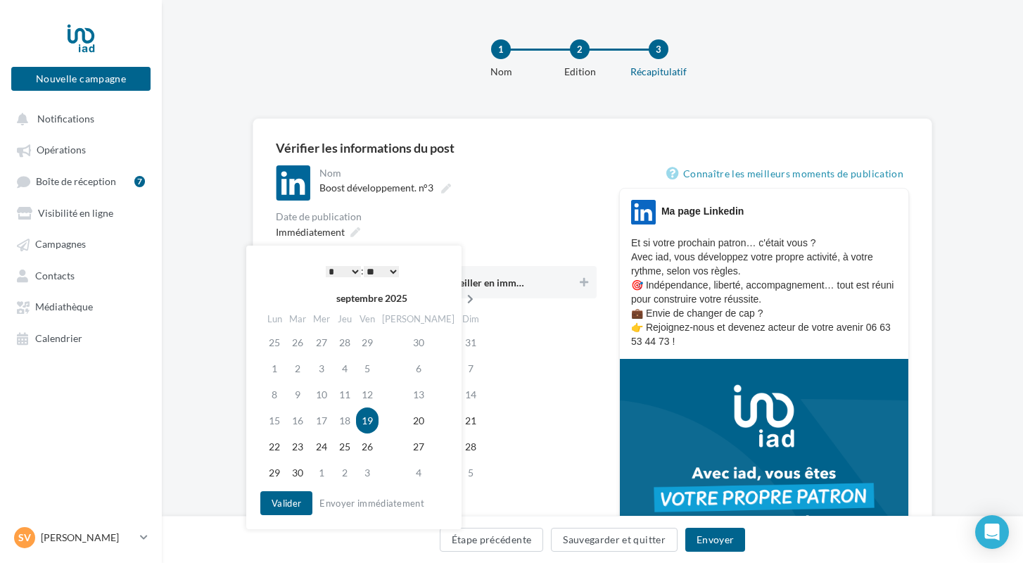
click at [458, 293] on th at bounding box center [470, 298] width 25 height 21
click at [279, 396] on td "13" at bounding box center [275, 394] width 25 height 26
click at [281, 502] on button "Valider" at bounding box center [286, 503] width 52 height 24
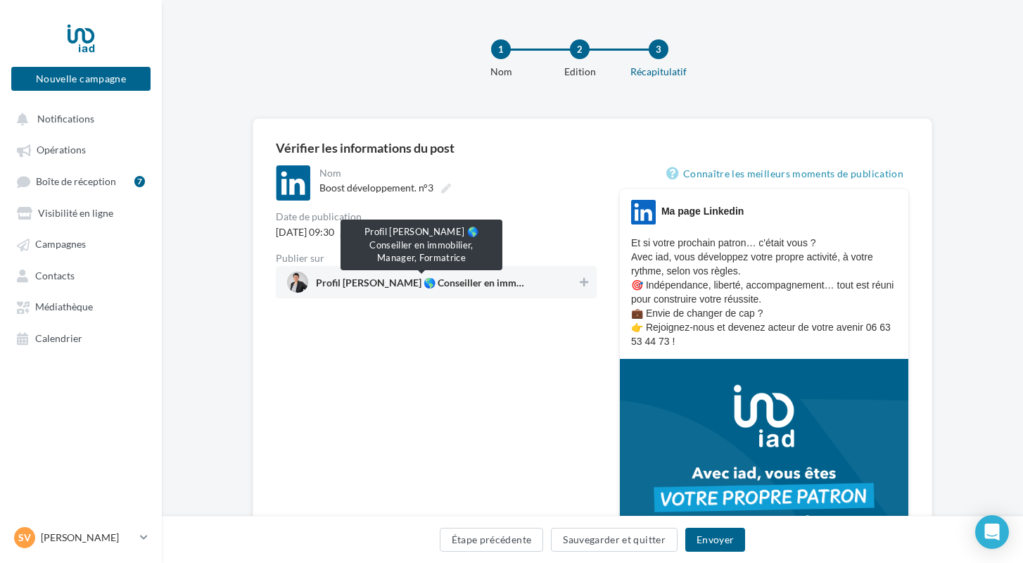
click at [447, 285] on span "Profil Séverine FORLINI 🌎 Conseiller en immobilier, Manager, Formatrice" at bounding box center [421, 285] width 211 height 15
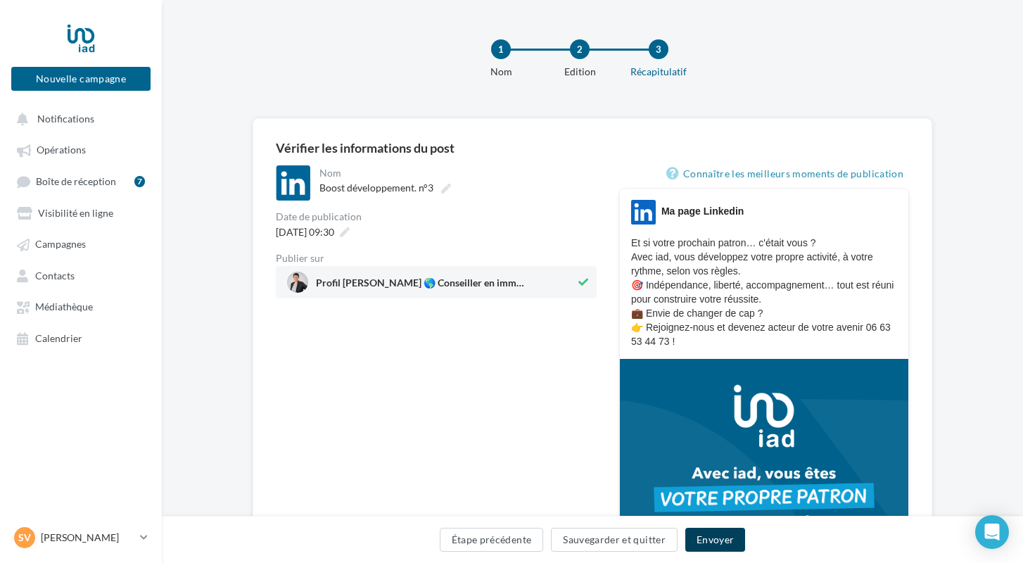
click at [717, 539] on button "Envoyer" at bounding box center [715, 540] width 60 height 24
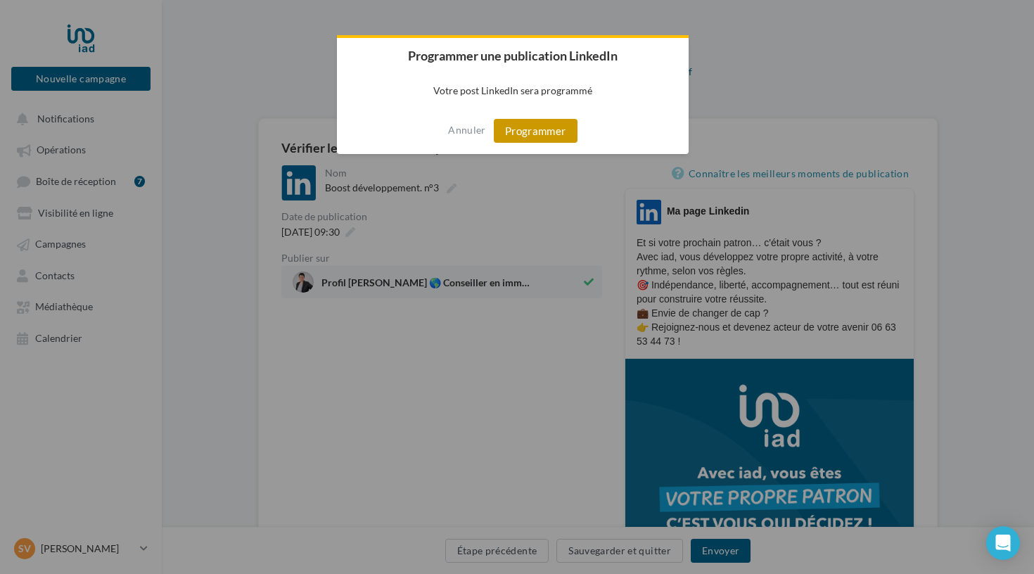
click at [530, 126] on button "Programmer" at bounding box center [536, 131] width 84 height 24
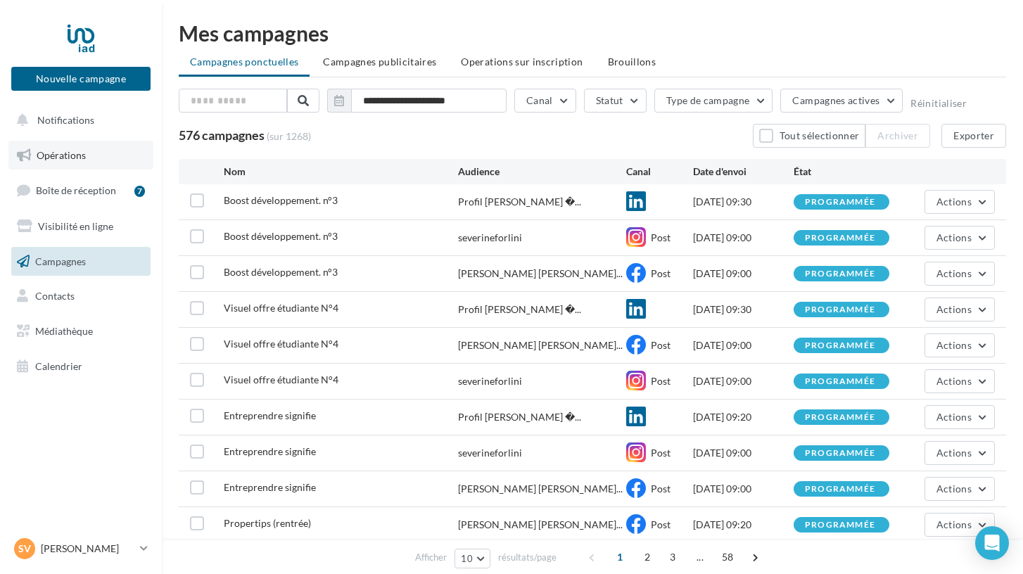
click at [62, 158] on span "Opérations" at bounding box center [61, 155] width 49 height 12
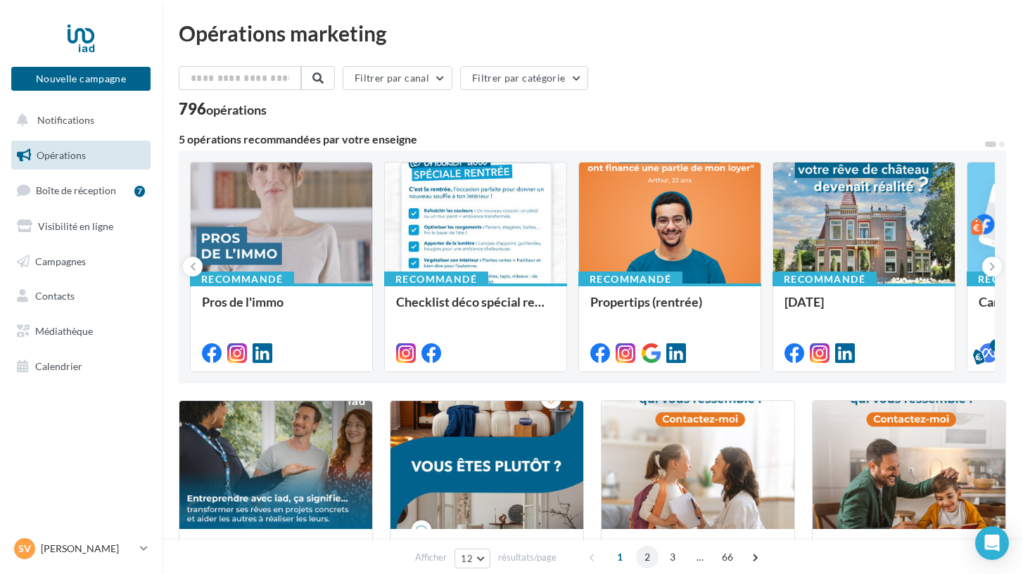
click at [640, 549] on span "2" at bounding box center [647, 557] width 23 height 23
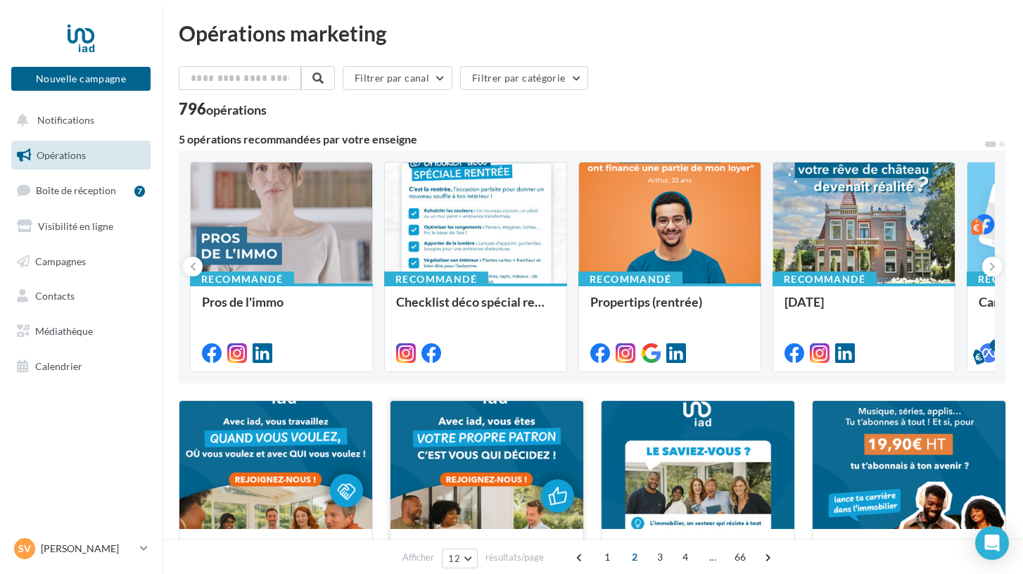
click at [538, 466] on div at bounding box center [486, 465] width 193 height 129
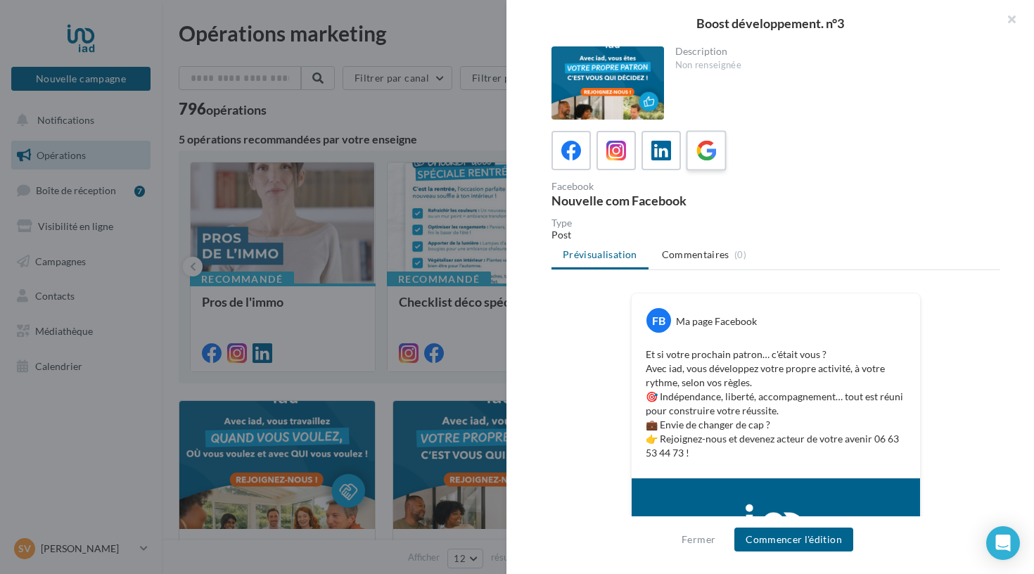
click at [710, 150] on icon at bounding box center [706, 151] width 20 height 20
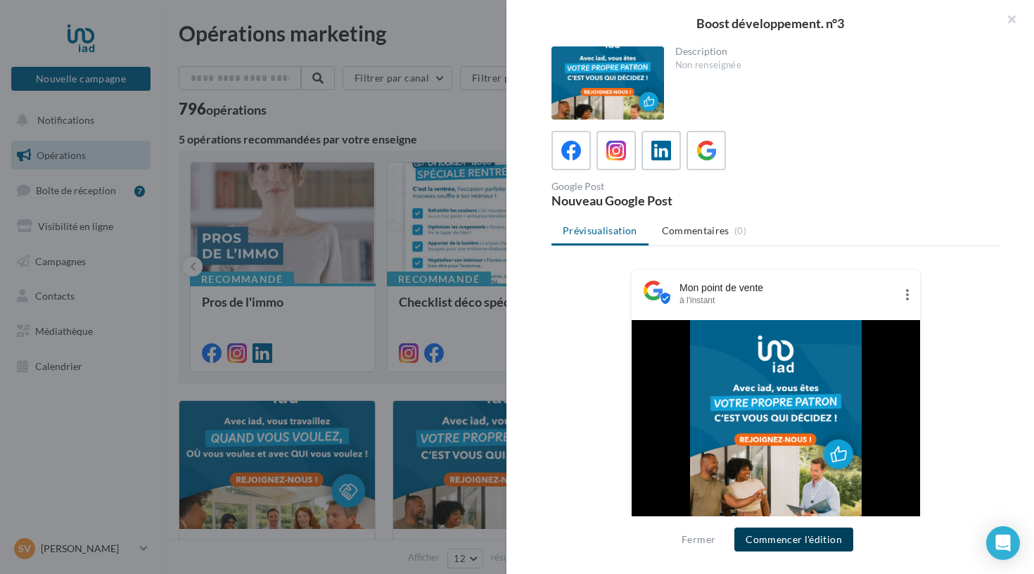
click at [772, 541] on button "Commencer l'édition" at bounding box center [793, 540] width 119 height 24
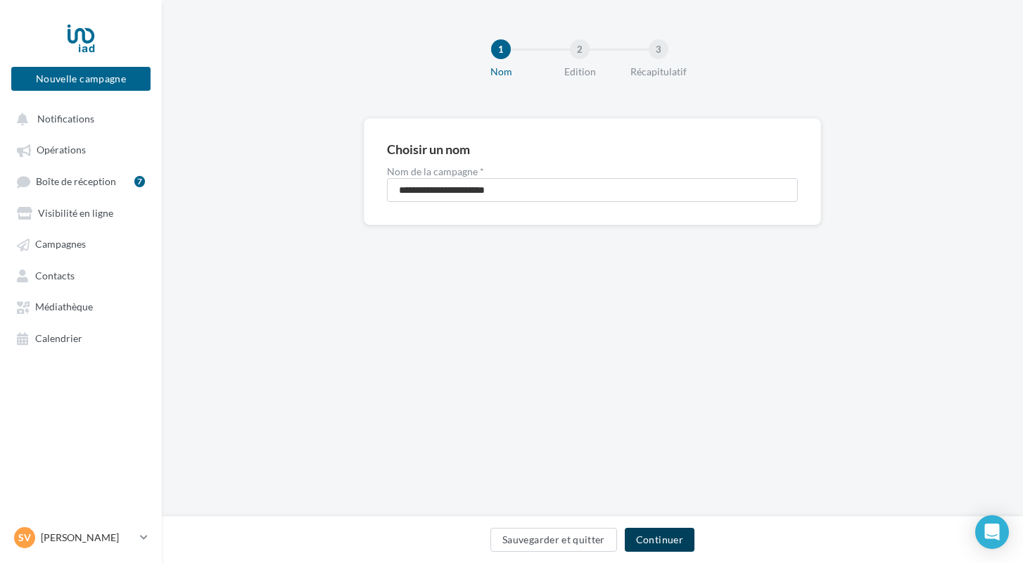
click at [661, 539] on button "Continuer" at bounding box center [660, 540] width 70 height 24
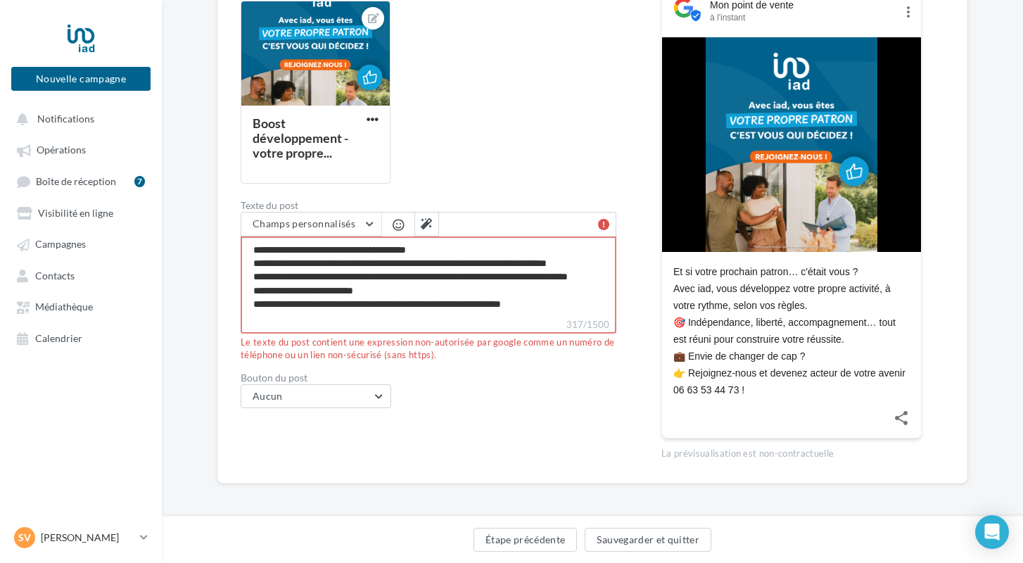
scroll to position [228, 0]
click at [549, 312] on textarea "**********" at bounding box center [429, 277] width 376 height 81
drag, startPoint x: 489, startPoint y: 305, endPoint x: 547, endPoint y: 304, distance: 58.4
click at [547, 305] on textarea "**********" at bounding box center [429, 277] width 376 height 81
type textarea "**********"
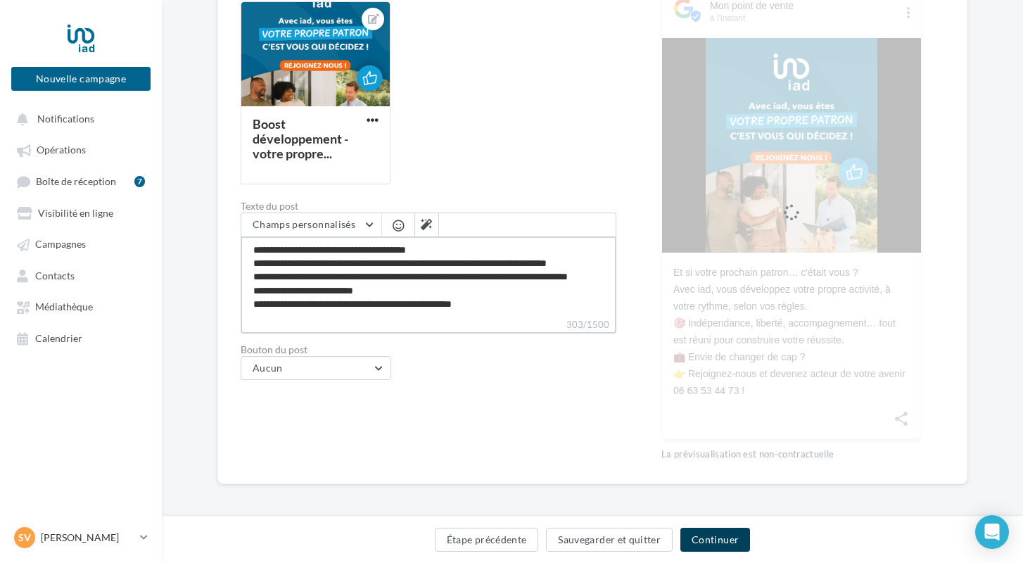
type textarea "**********"
click at [725, 541] on button "Continuer" at bounding box center [715, 540] width 70 height 24
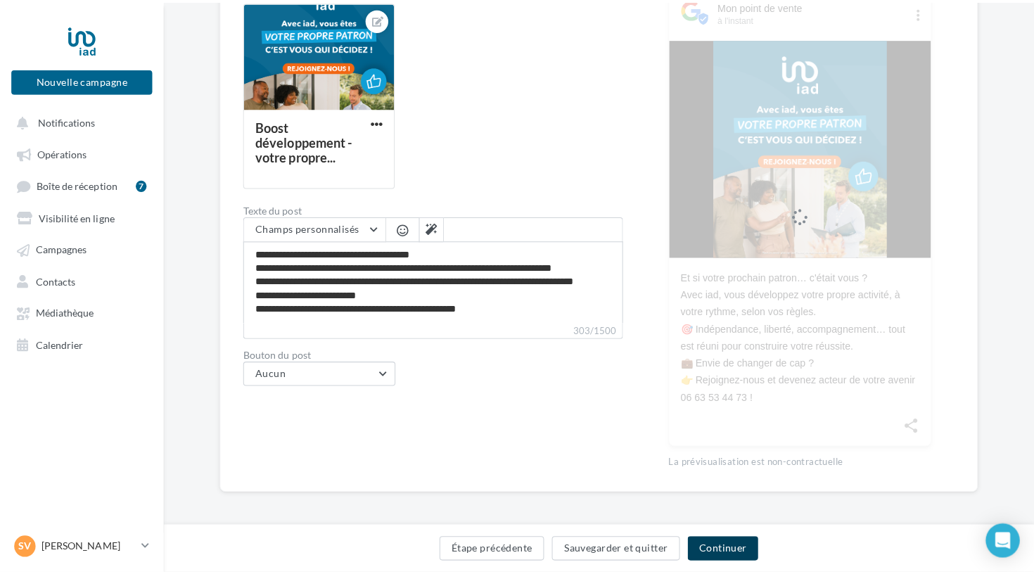
scroll to position [93, 0]
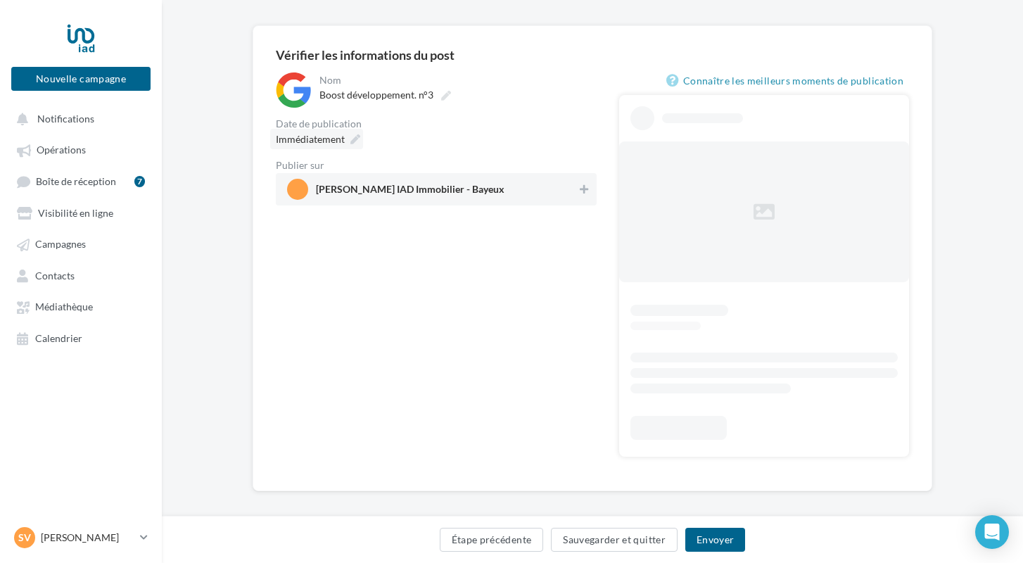
click at [354, 138] on icon at bounding box center [355, 139] width 10 height 10
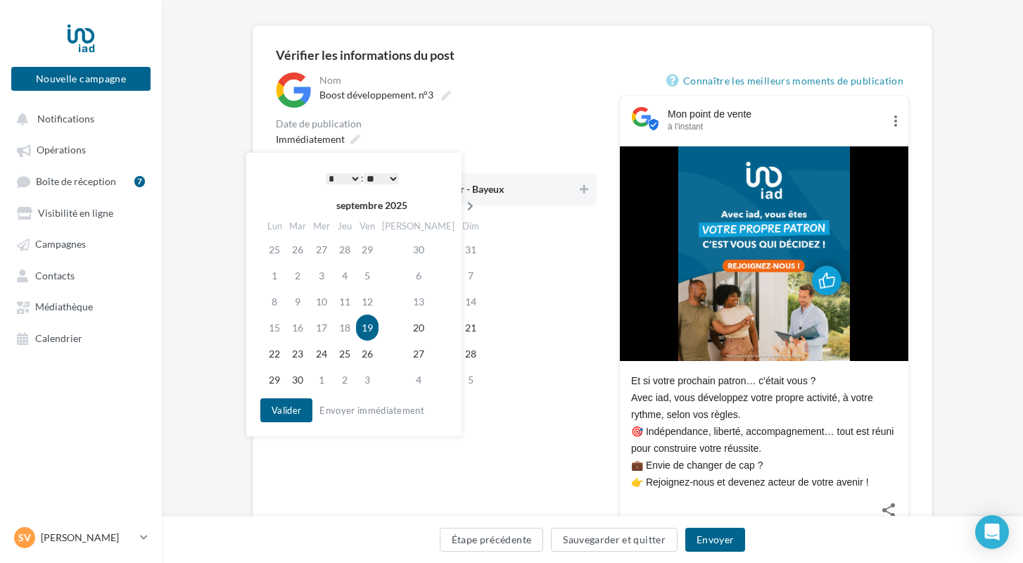
click at [461, 203] on icon at bounding box center [470, 206] width 18 height 10
click at [275, 303] on td "13" at bounding box center [275, 301] width 25 height 26
click at [282, 415] on button "Valider" at bounding box center [286, 410] width 52 height 24
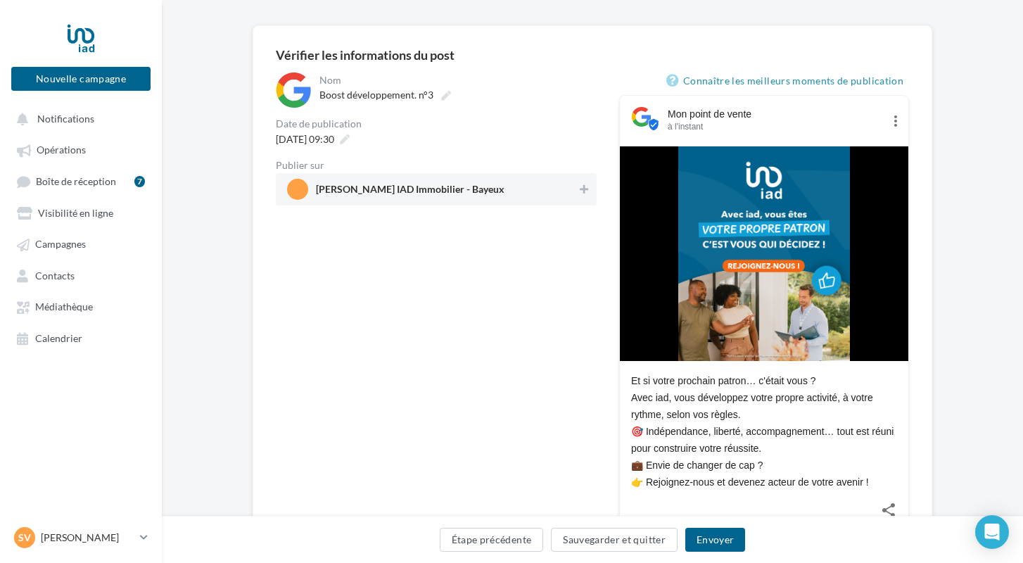
click at [390, 182] on span "[PERSON_NAME] IAD Immobilier - Bayeux" at bounding box center [432, 189] width 290 height 21
click at [706, 541] on button "Envoyer" at bounding box center [715, 540] width 60 height 24
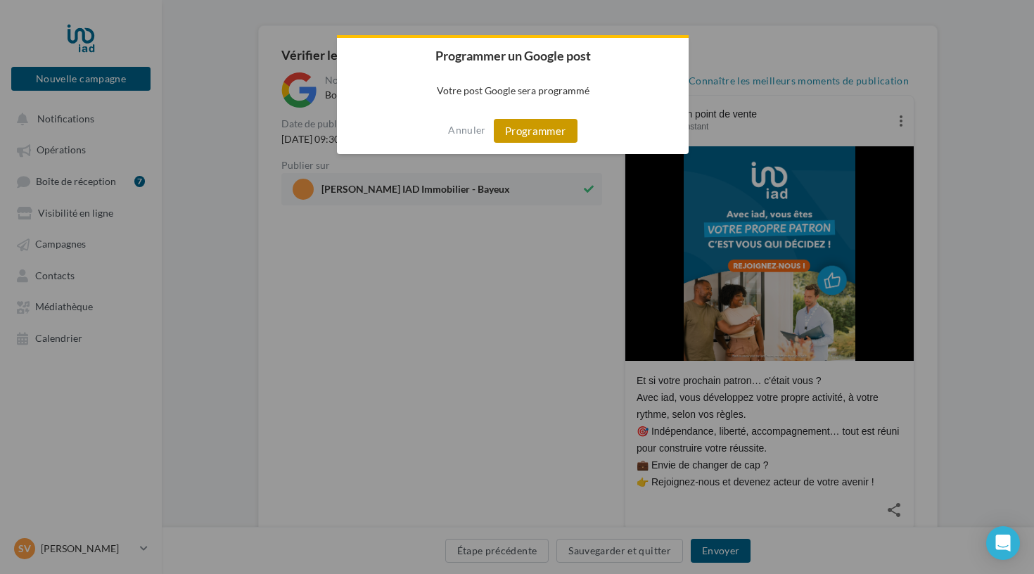
click at [528, 129] on button "Programmer" at bounding box center [536, 131] width 84 height 24
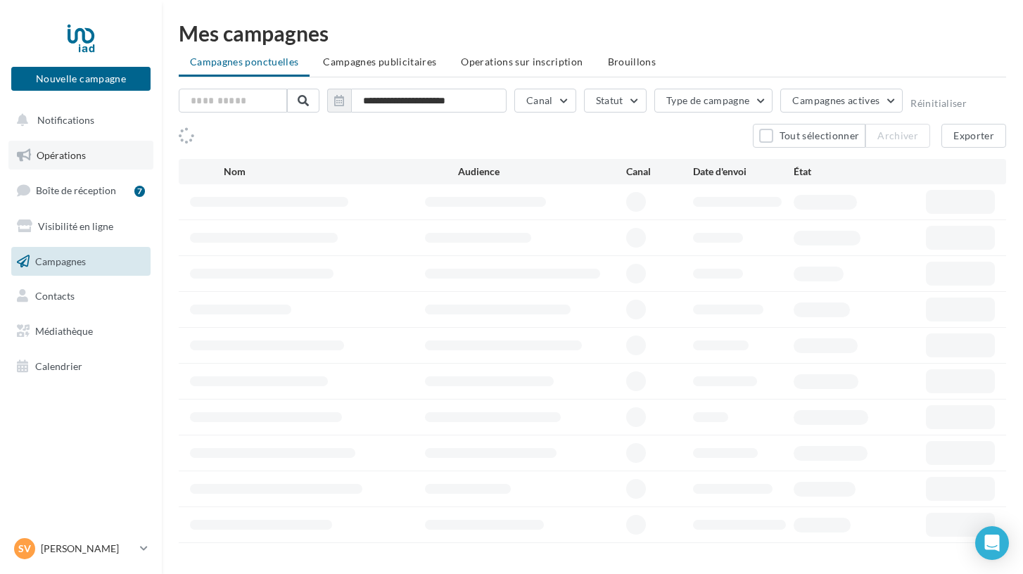
click at [70, 156] on span "Opérations" at bounding box center [61, 155] width 49 height 12
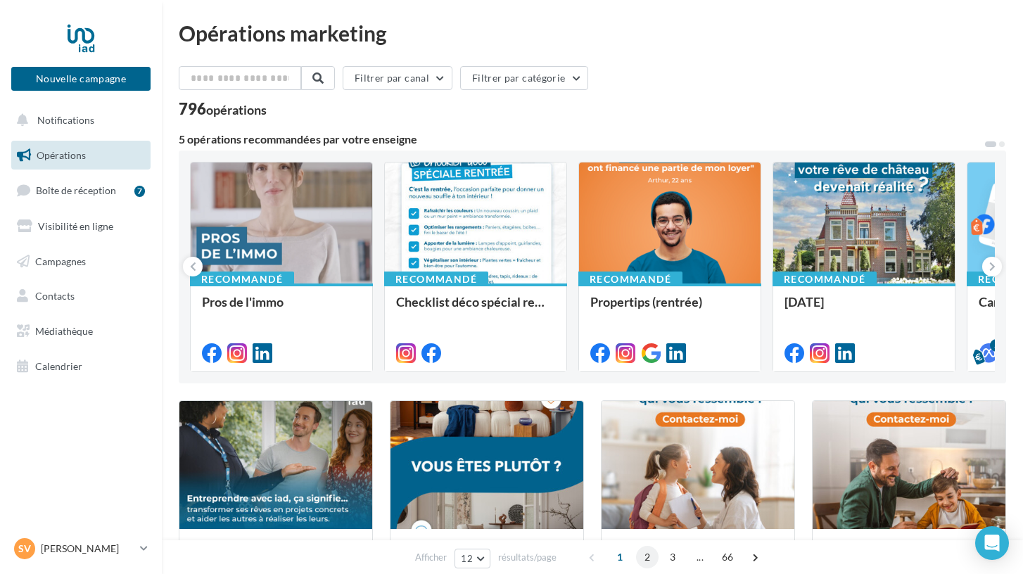
click at [645, 556] on span "2" at bounding box center [647, 557] width 23 height 23
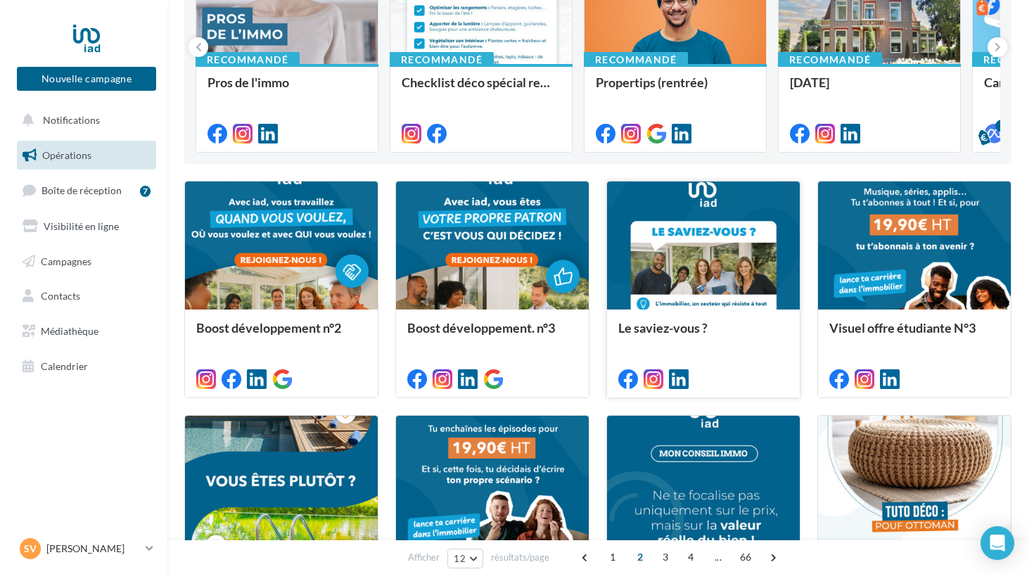
scroll to position [220, 0]
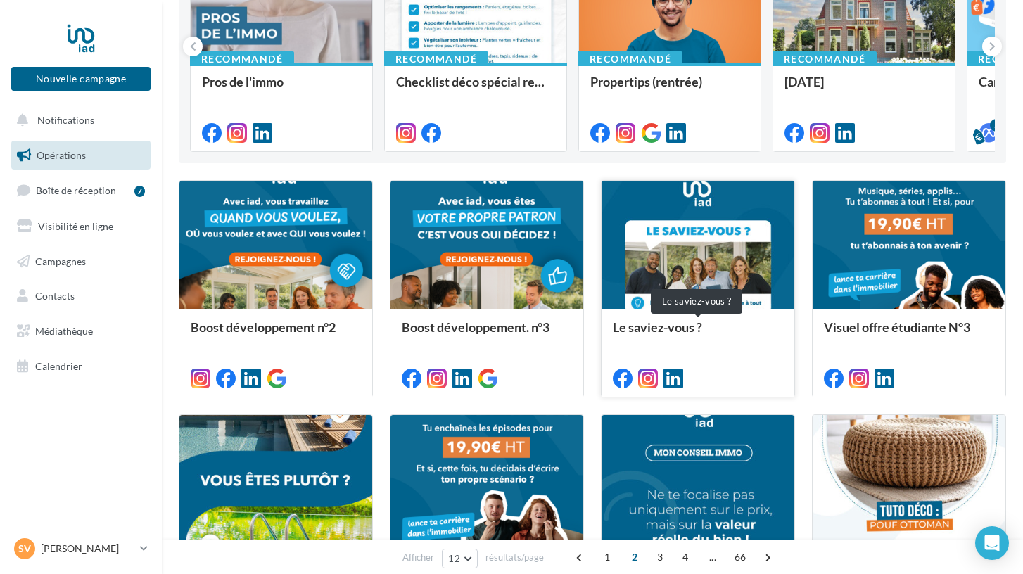
click at [616, 348] on div "Le saviez-vous ?" at bounding box center [698, 334] width 170 height 28
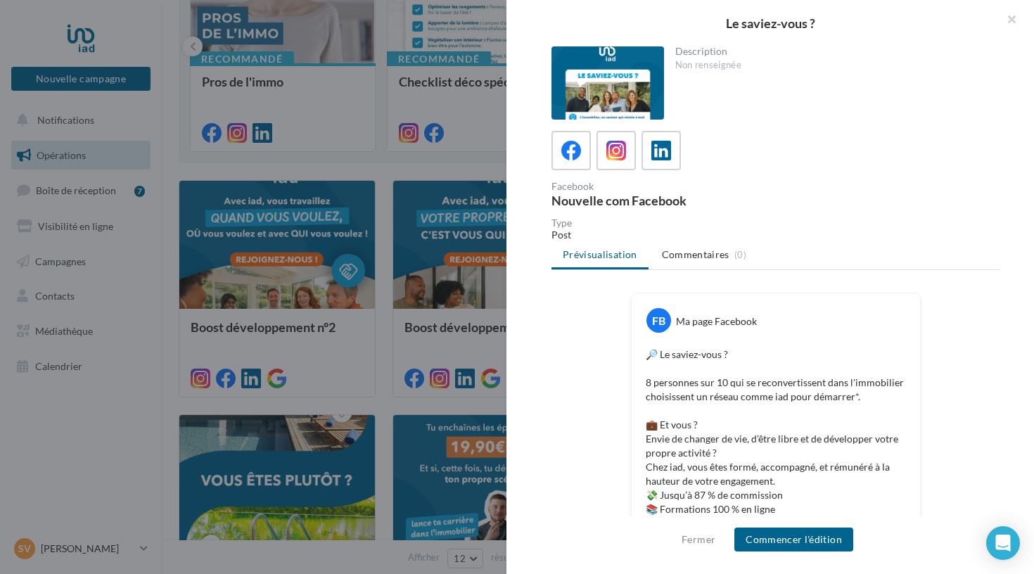
scroll to position [0, 0]
click at [779, 543] on button "Commencer l'édition" at bounding box center [793, 540] width 119 height 24
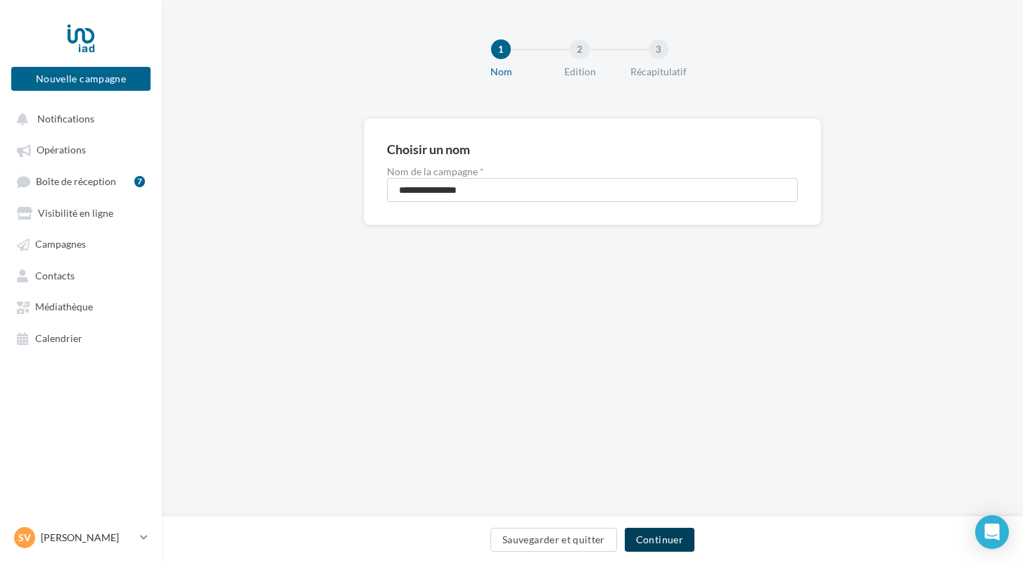
click at [661, 548] on button "Continuer" at bounding box center [660, 540] width 70 height 24
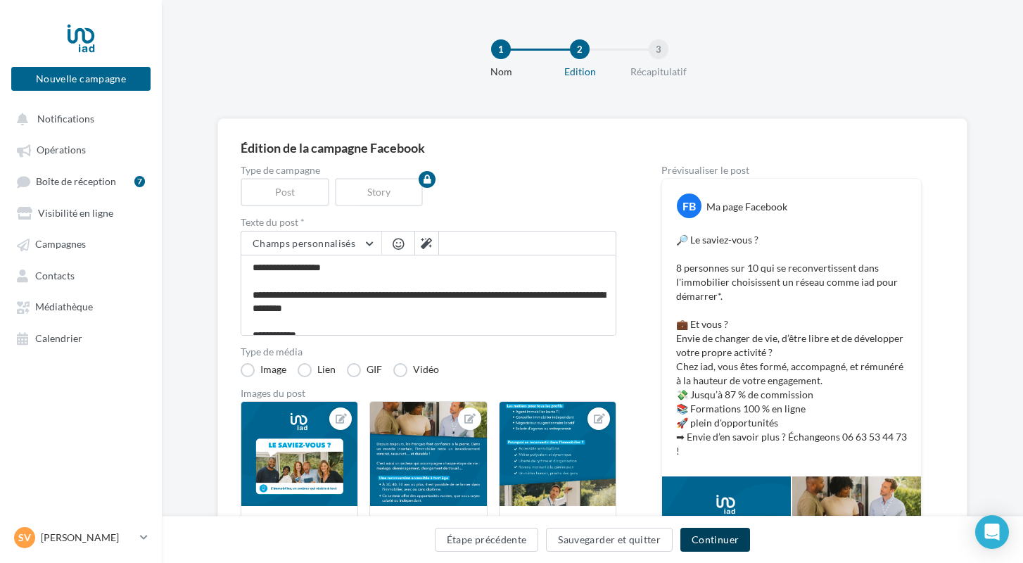
click at [716, 546] on button "Continuer" at bounding box center [715, 540] width 70 height 24
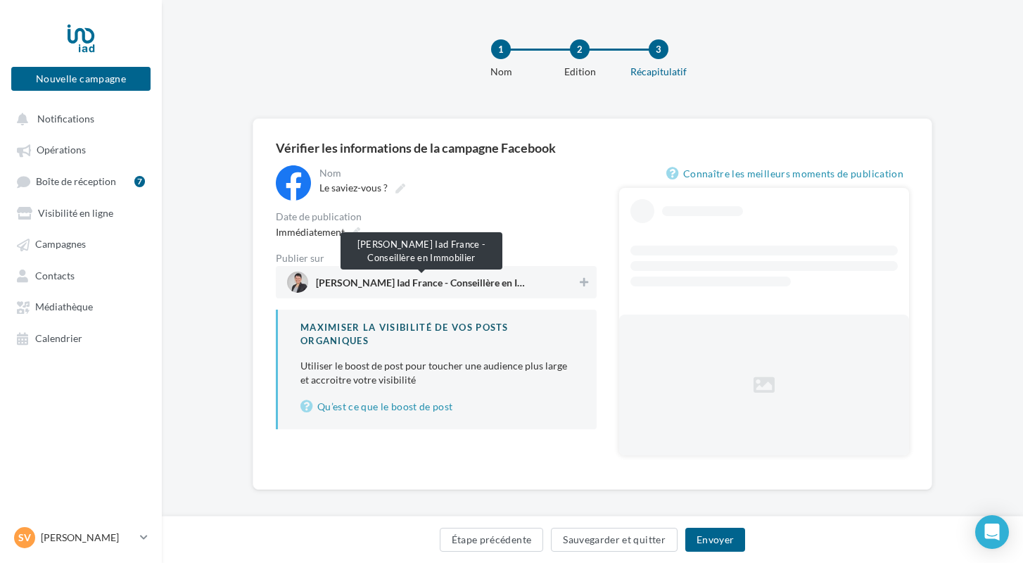
click at [427, 286] on span "[PERSON_NAME] Iad France - Conseillère en Immobilier" at bounding box center [421, 285] width 211 height 15
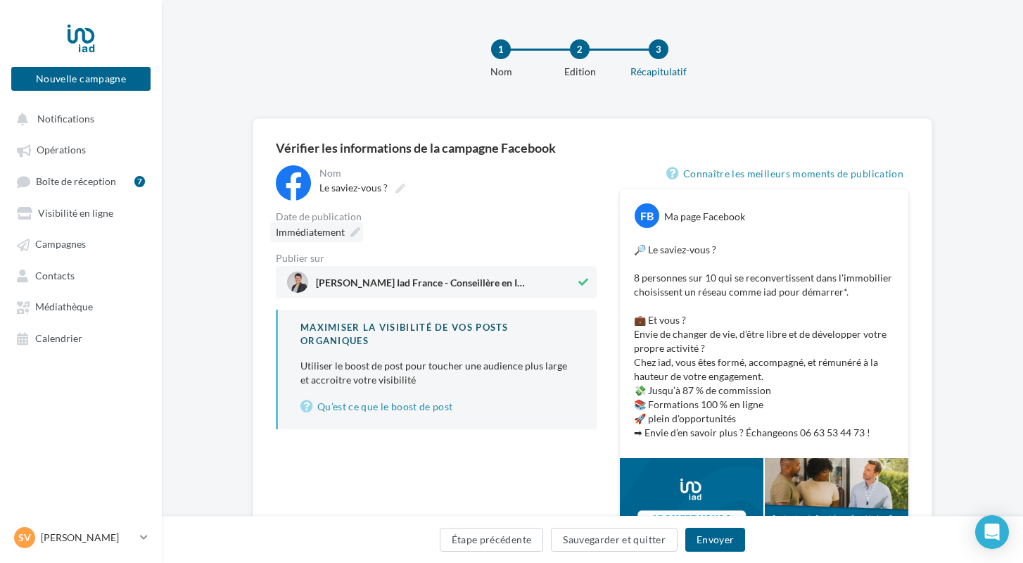
click at [345, 234] on div "Immédiatement" at bounding box center [316, 232] width 93 height 20
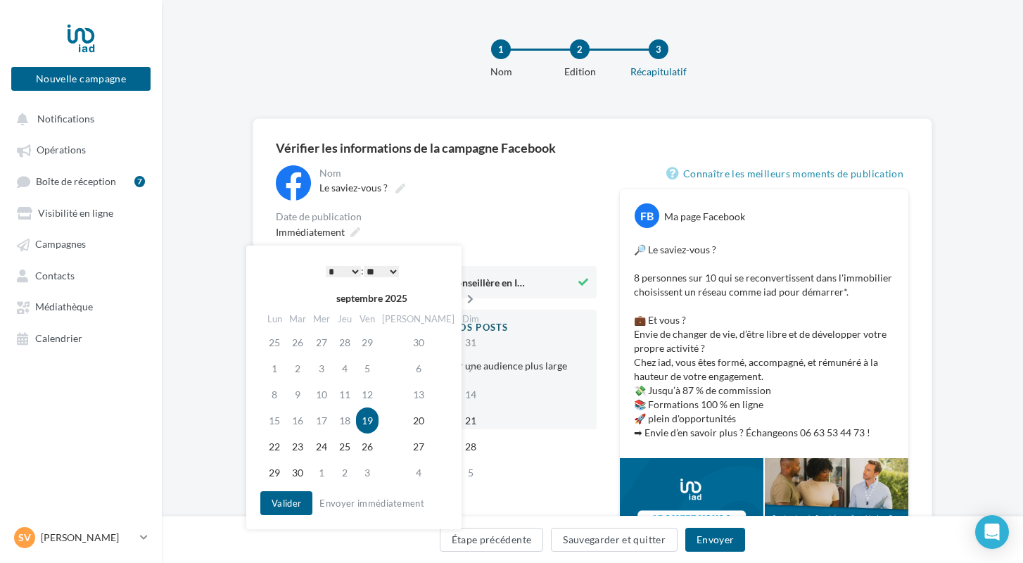
click at [461, 296] on icon at bounding box center [470, 299] width 18 height 10
click at [329, 395] on td "15" at bounding box center [324, 394] width 24 height 26
click at [276, 504] on button "Valider" at bounding box center [286, 503] width 52 height 24
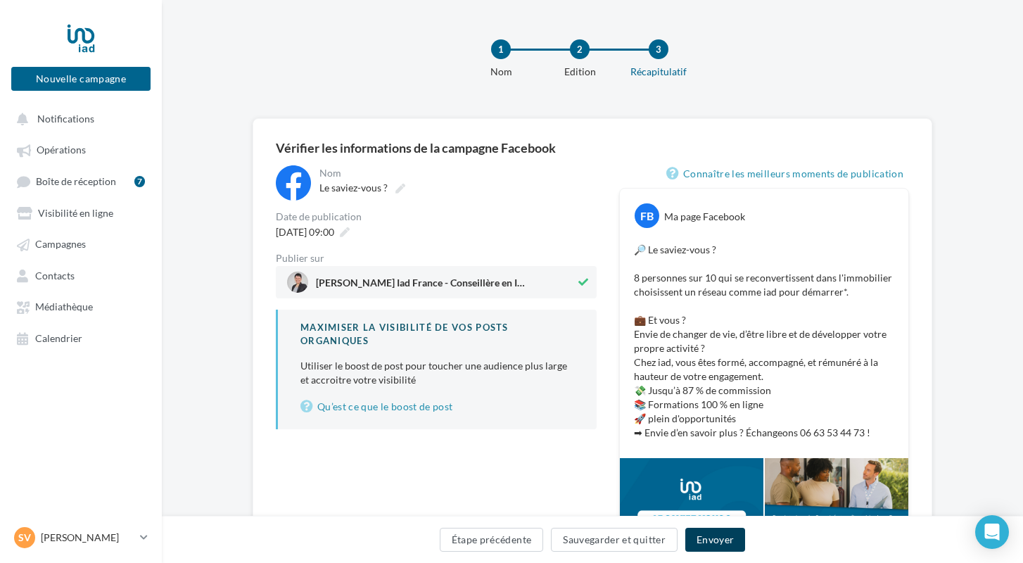
click at [704, 528] on button "Envoyer" at bounding box center [715, 540] width 60 height 24
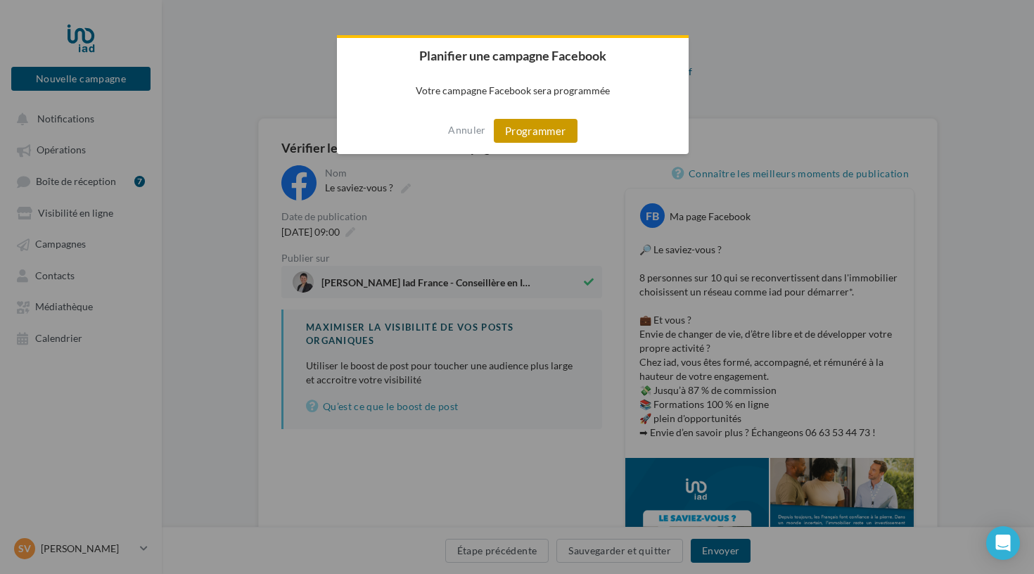
click at [536, 131] on button "Programmer" at bounding box center [536, 131] width 84 height 24
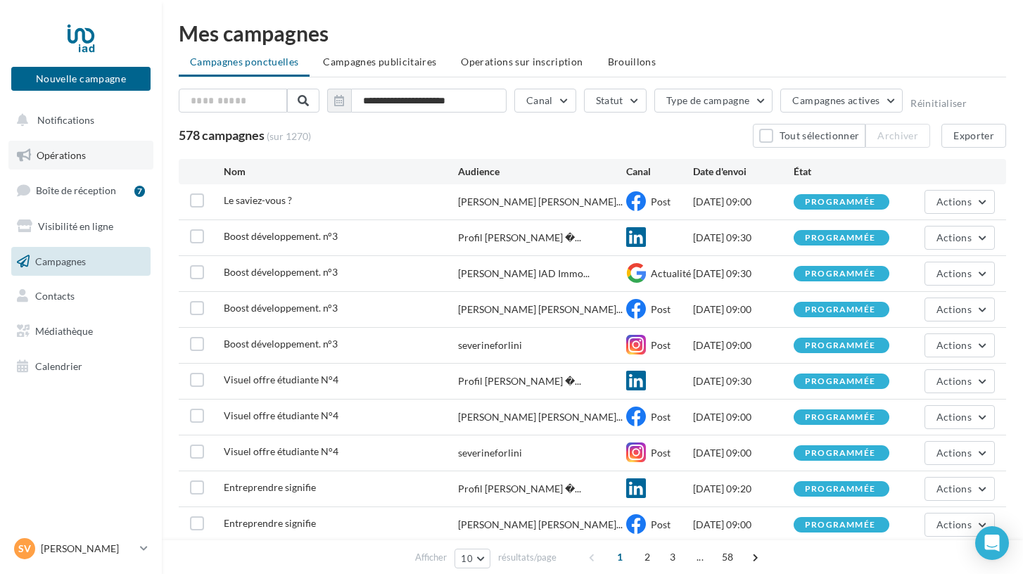
click at [69, 158] on span "Opérations" at bounding box center [61, 155] width 49 height 12
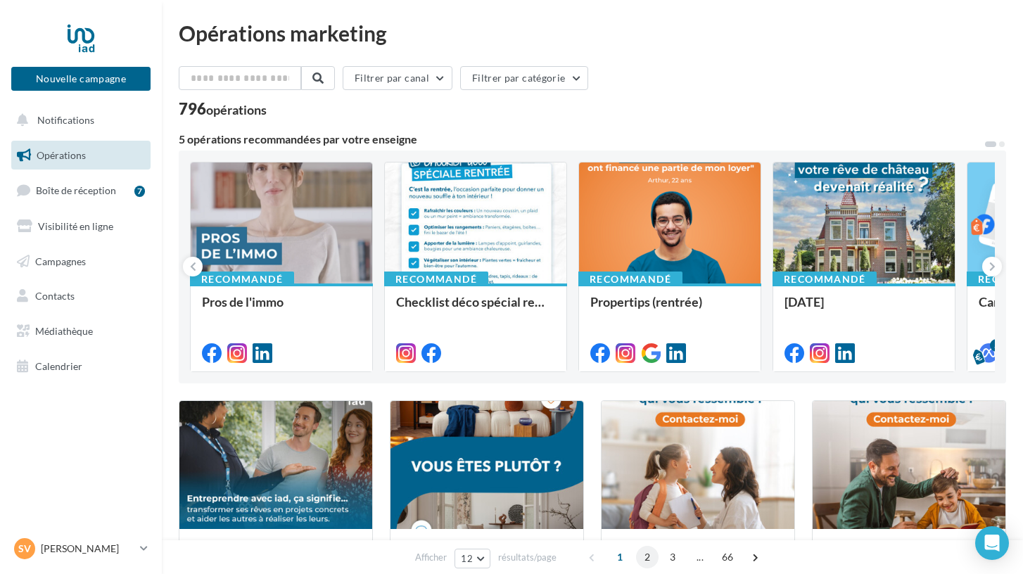
click at [647, 561] on span "2" at bounding box center [647, 557] width 23 height 23
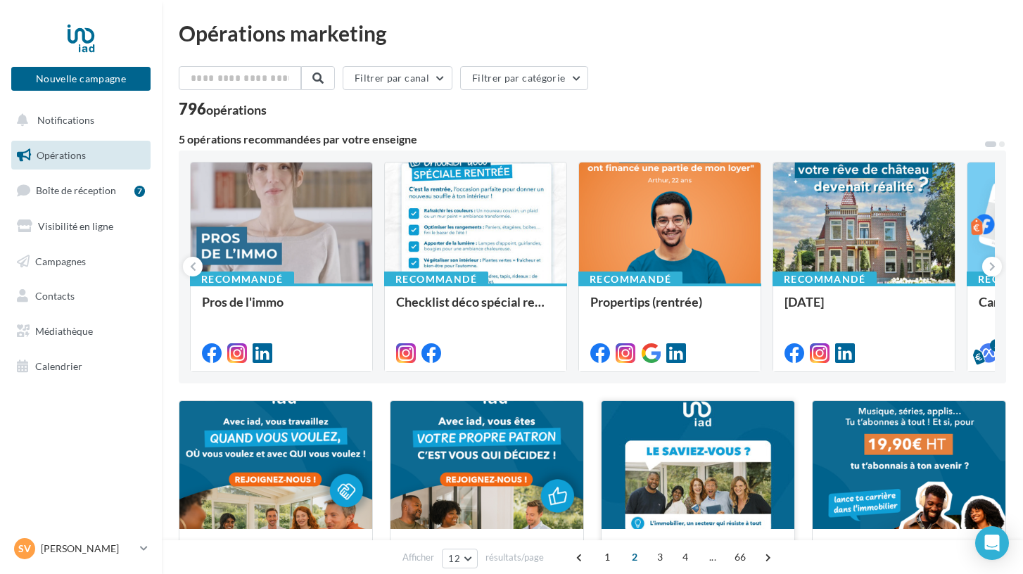
click at [650, 490] on div at bounding box center [697, 465] width 193 height 129
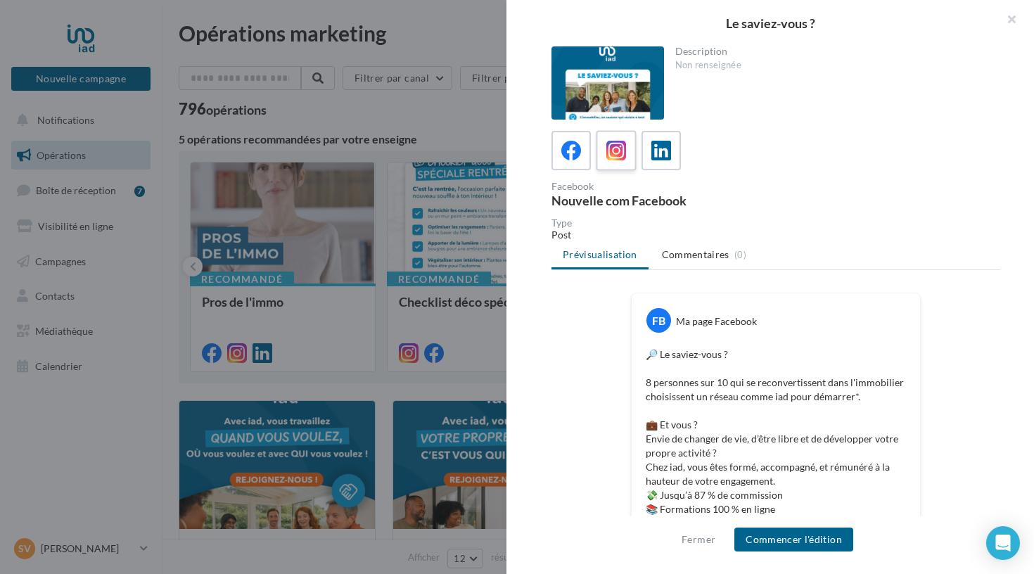
click at [616, 161] on span at bounding box center [616, 152] width 20 height 22
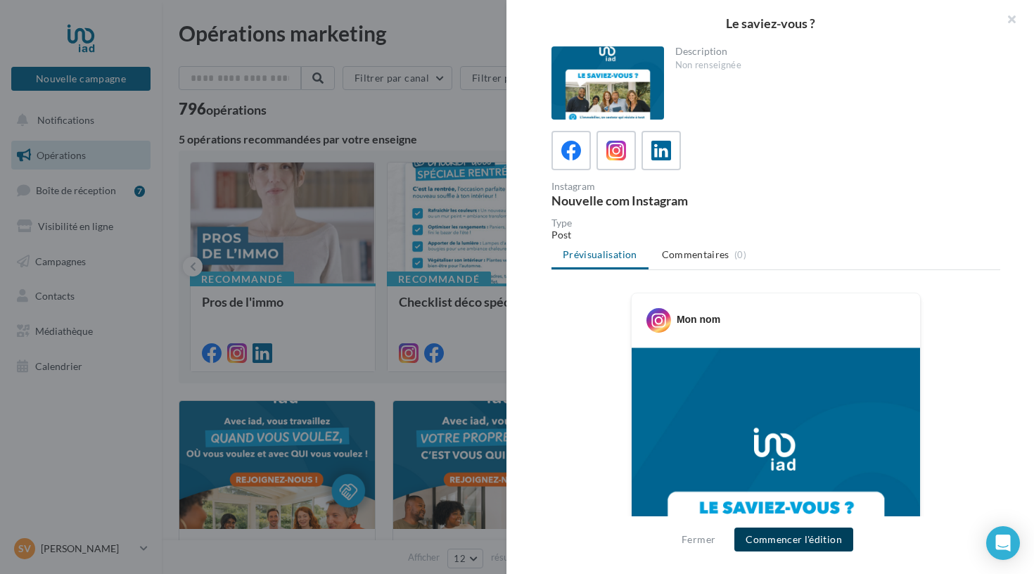
click at [762, 536] on button "Commencer l'édition" at bounding box center [793, 540] width 119 height 24
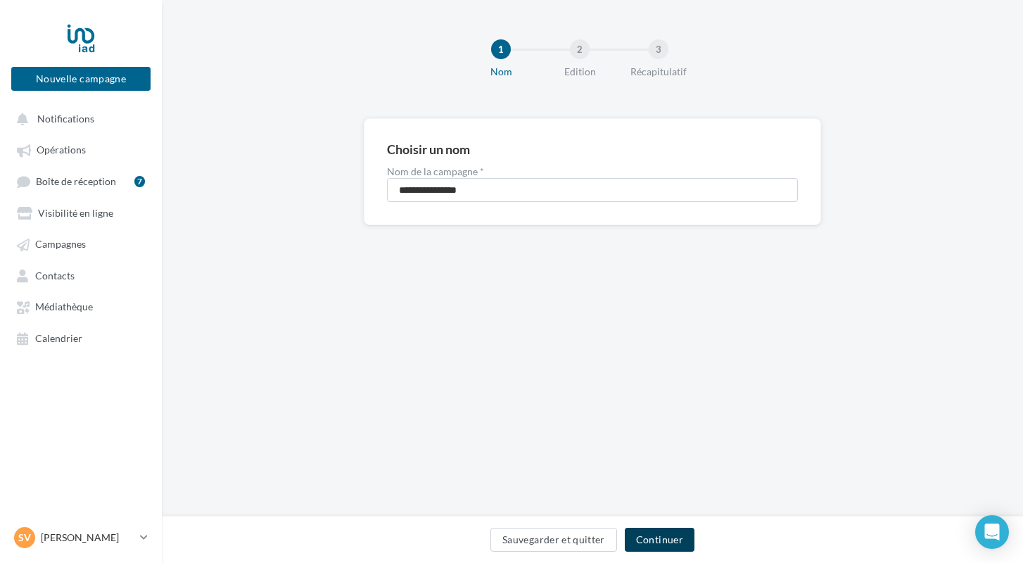
click at [670, 539] on button "Continuer" at bounding box center [660, 540] width 70 height 24
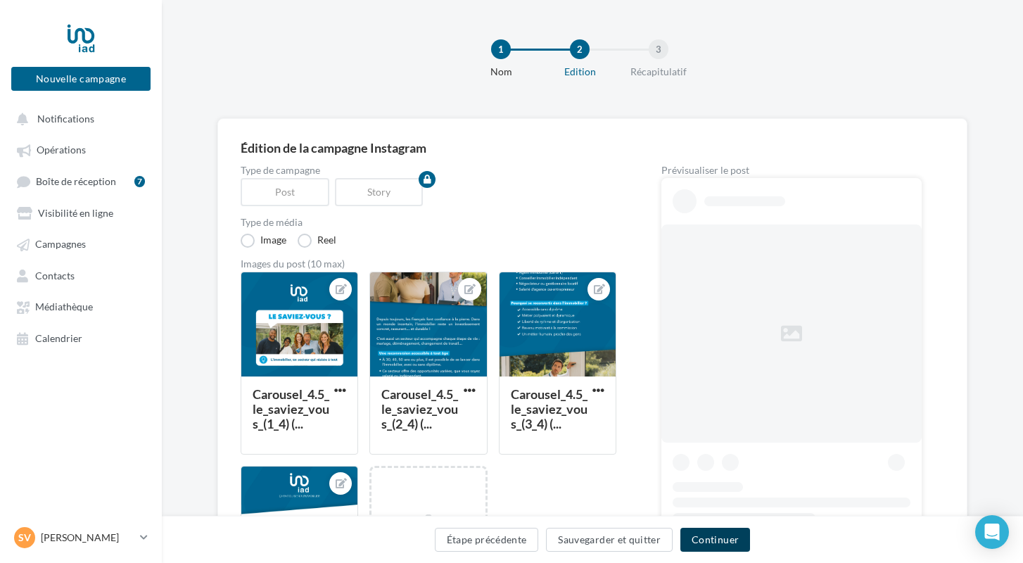
click at [710, 540] on button "Continuer" at bounding box center [715, 540] width 70 height 24
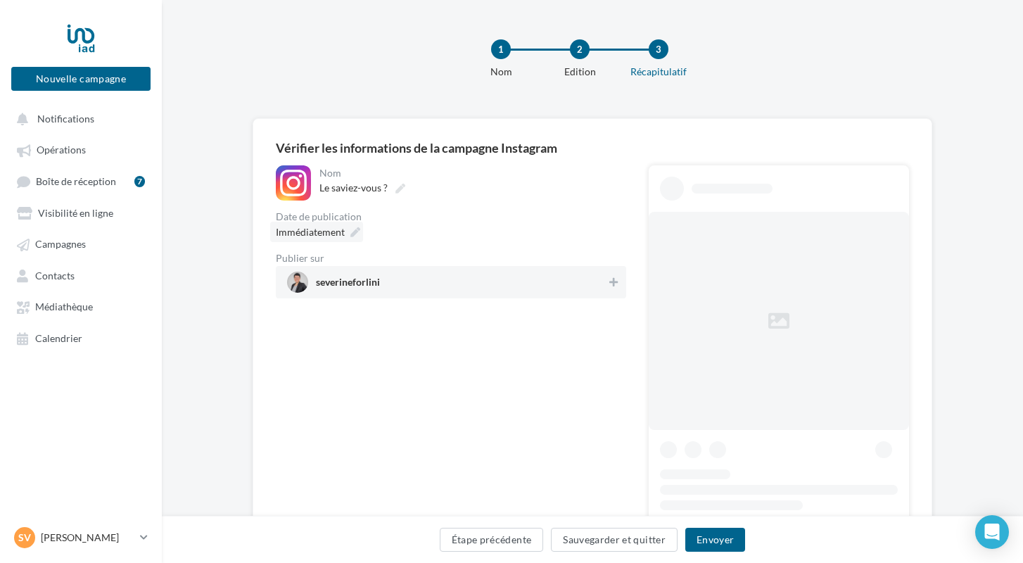
click at [346, 232] on div "Immédiatement" at bounding box center [316, 232] width 93 height 20
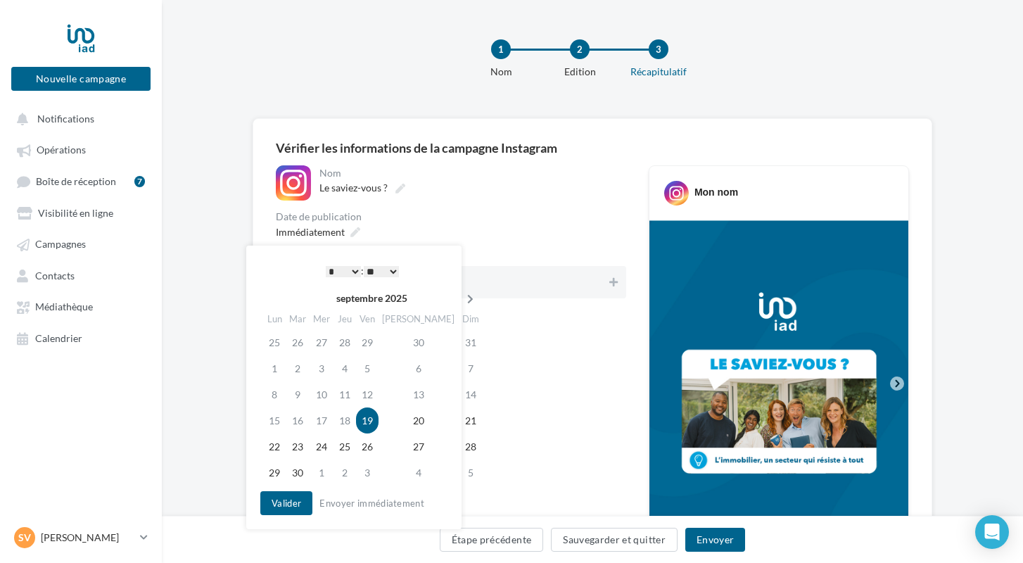
click at [461, 298] on icon at bounding box center [470, 299] width 18 height 10
click at [330, 394] on td "15" at bounding box center [324, 394] width 24 height 26
click at [288, 495] on button "Valider" at bounding box center [286, 503] width 52 height 24
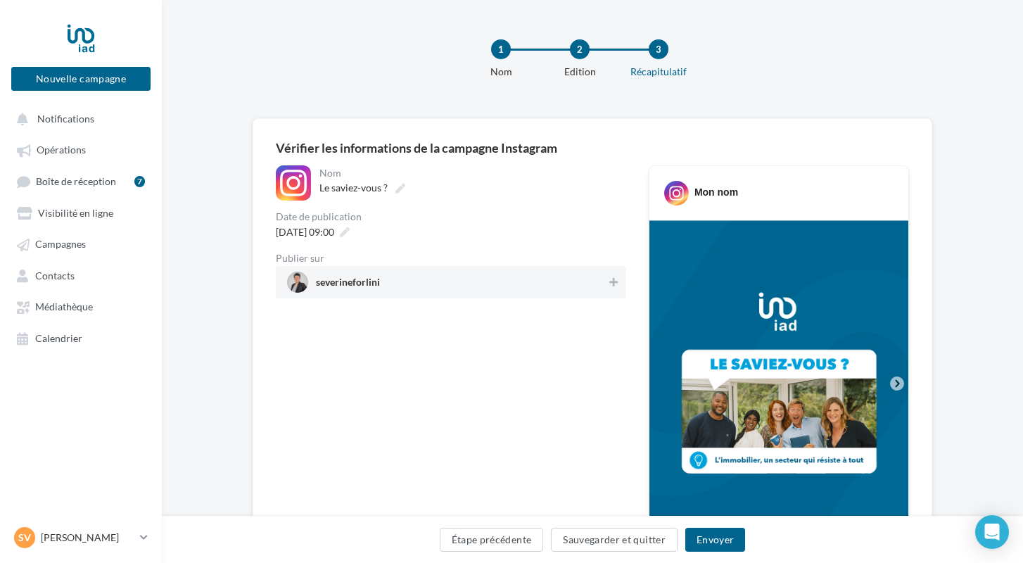
click at [390, 292] on span "severineforlini" at bounding box center [446, 282] width 319 height 21
click at [694, 534] on button "Envoyer" at bounding box center [715, 540] width 60 height 24
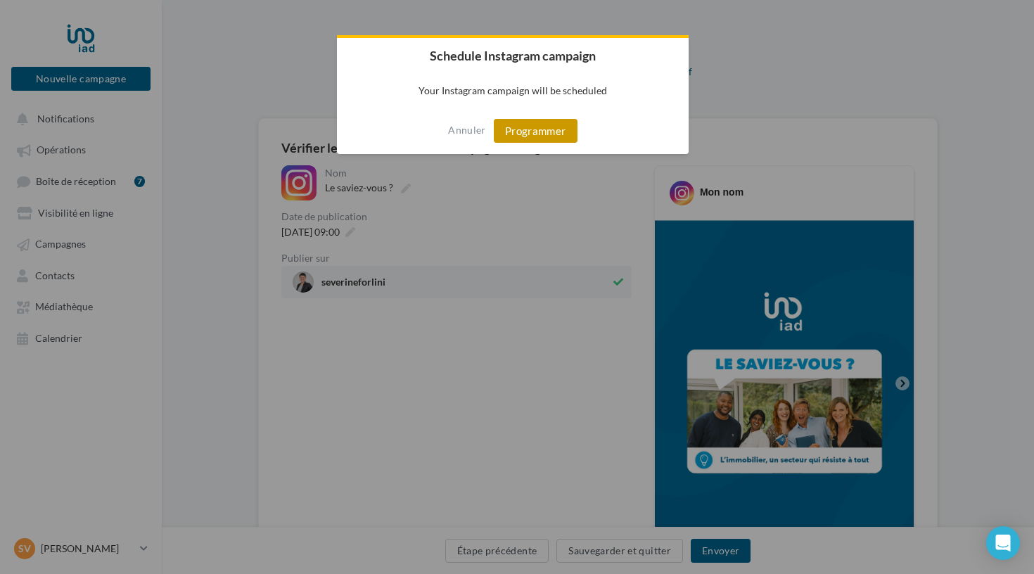
click at [509, 139] on button "Programmer" at bounding box center [536, 131] width 84 height 24
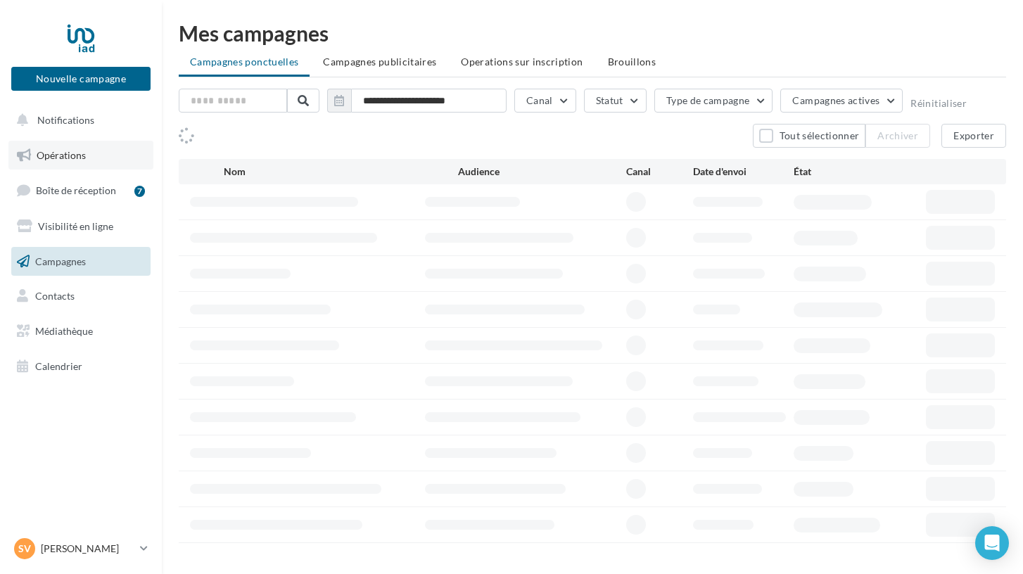
click at [61, 155] on span "Opérations" at bounding box center [61, 155] width 49 height 12
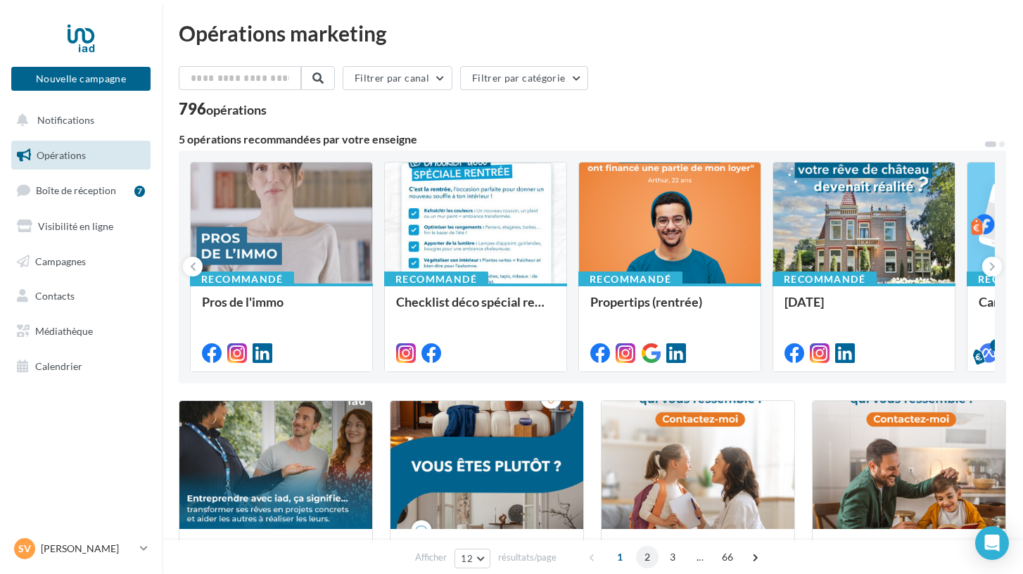
click at [645, 559] on span "2" at bounding box center [647, 557] width 23 height 23
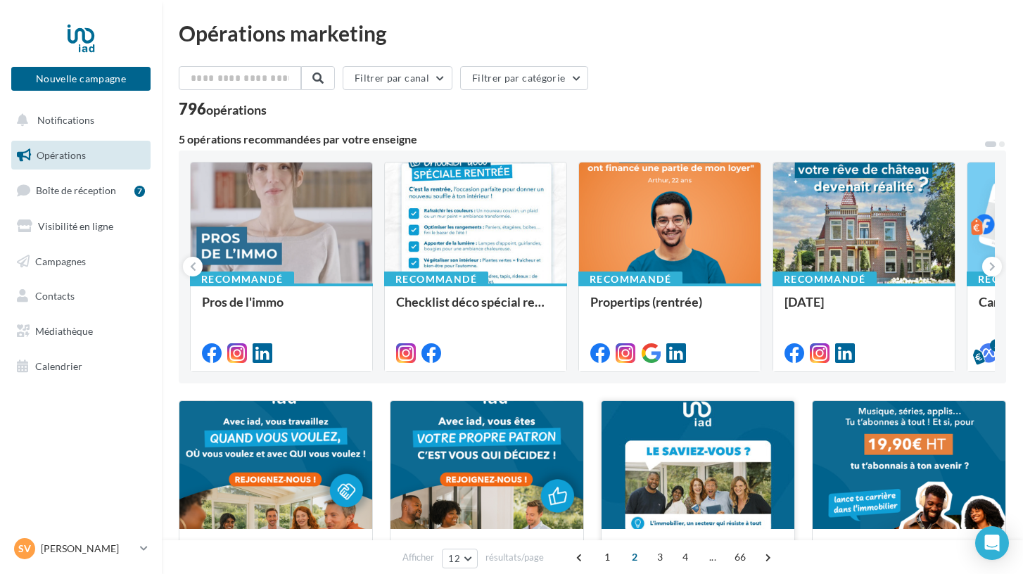
click at [651, 495] on div at bounding box center [697, 465] width 193 height 129
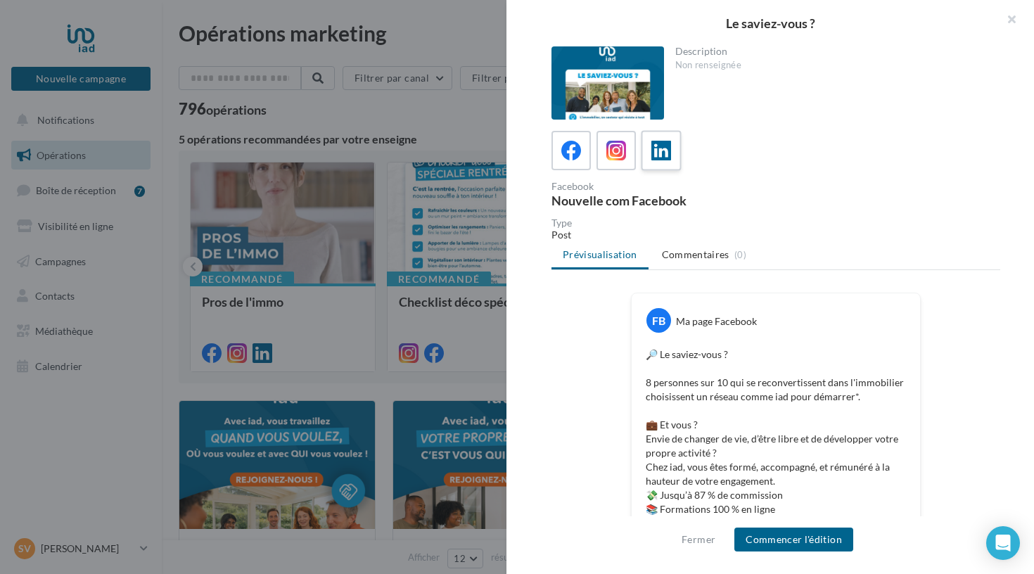
click at [658, 155] on icon at bounding box center [661, 151] width 20 height 20
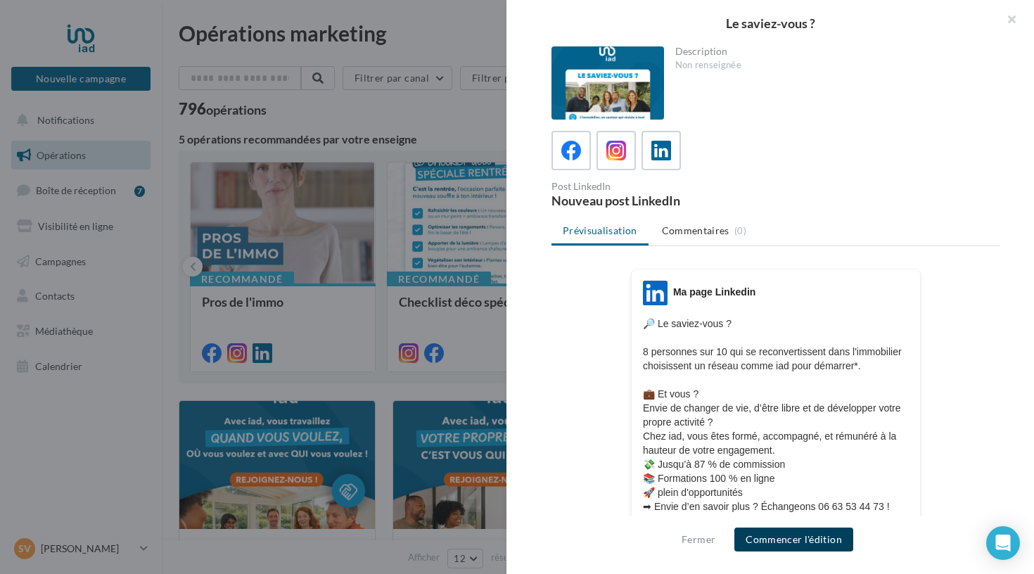
click at [770, 542] on button "Commencer l'édition" at bounding box center [793, 540] width 119 height 24
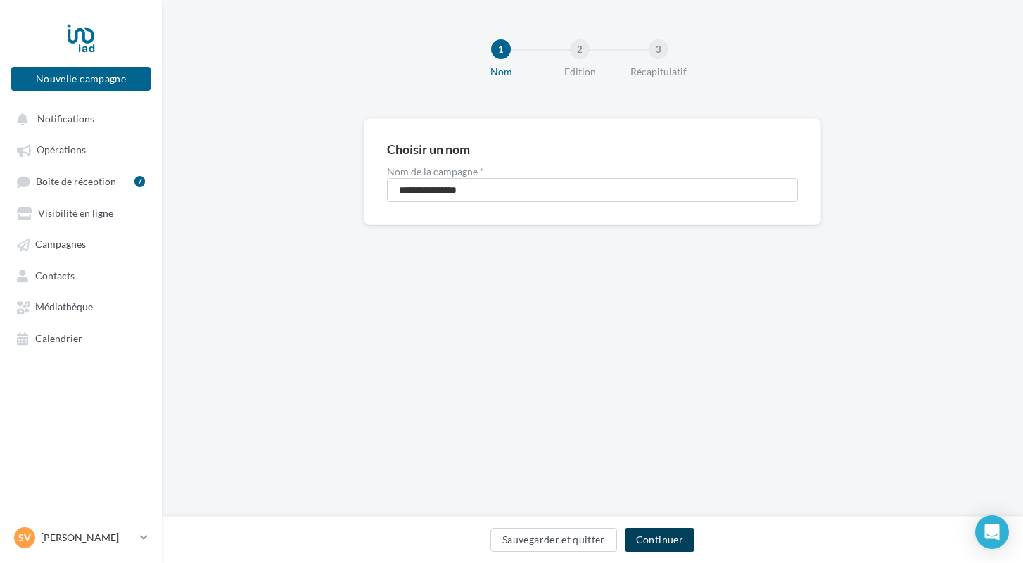
click at [662, 535] on button "Continuer" at bounding box center [660, 540] width 70 height 24
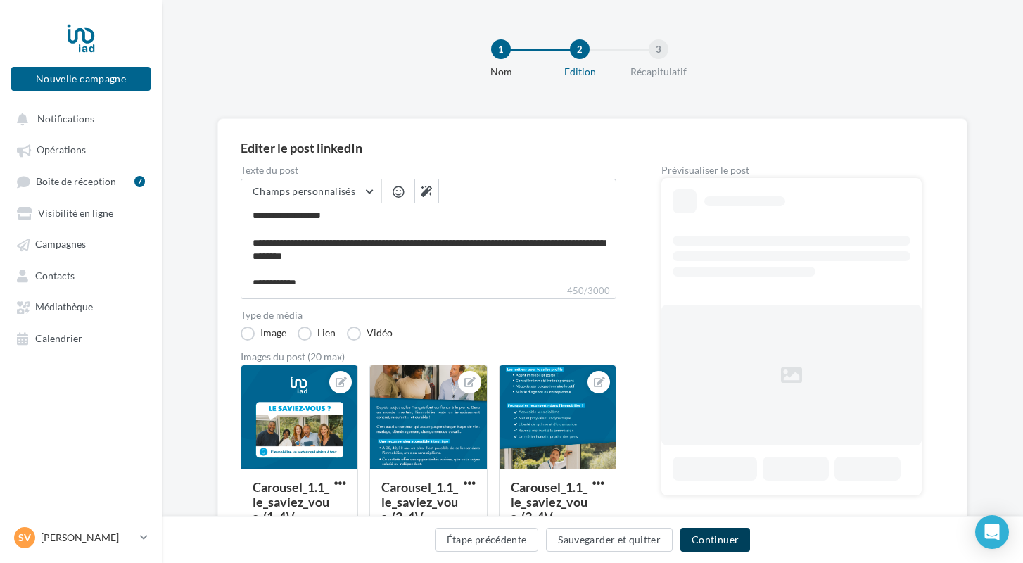
click at [696, 533] on button "Continuer" at bounding box center [715, 540] width 70 height 24
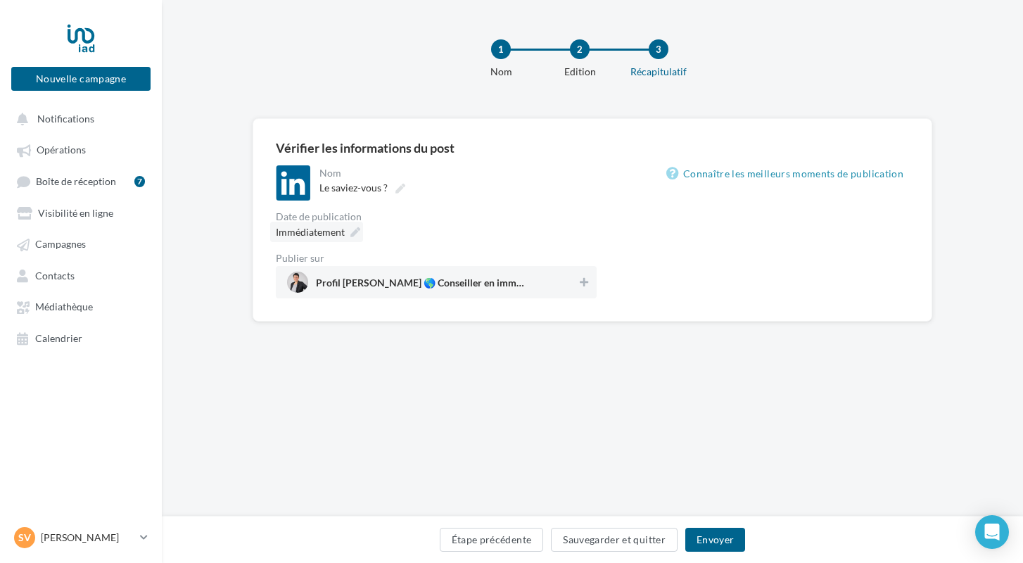
click at [354, 232] on icon at bounding box center [355, 232] width 10 height 10
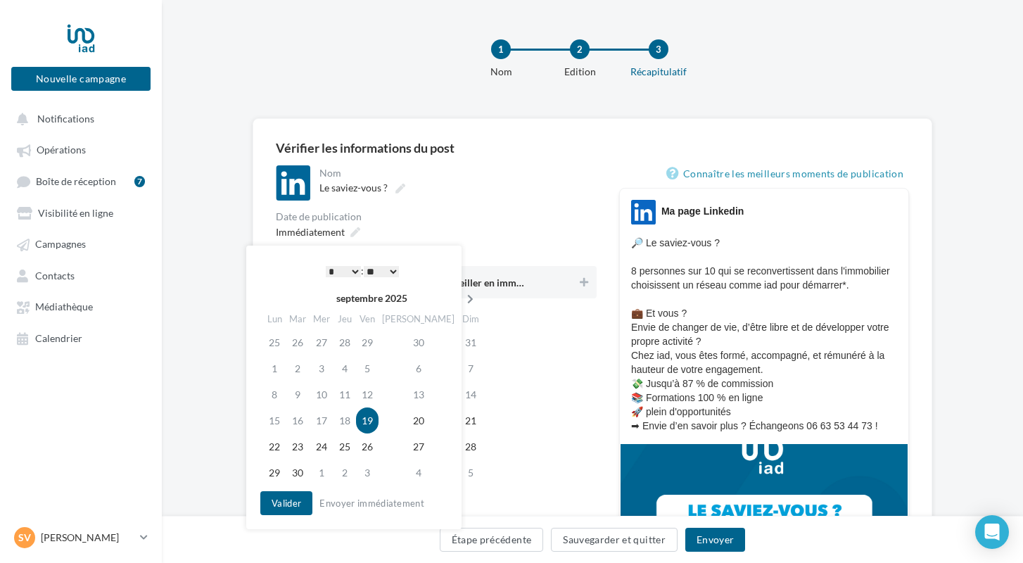
click at [461, 302] on icon at bounding box center [470, 299] width 18 height 10
click at [333, 392] on td "15" at bounding box center [324, 394] width 24 height 26
click at [291, 503] on button "Valider" at bounding box center [286, 503] width 52 height 24
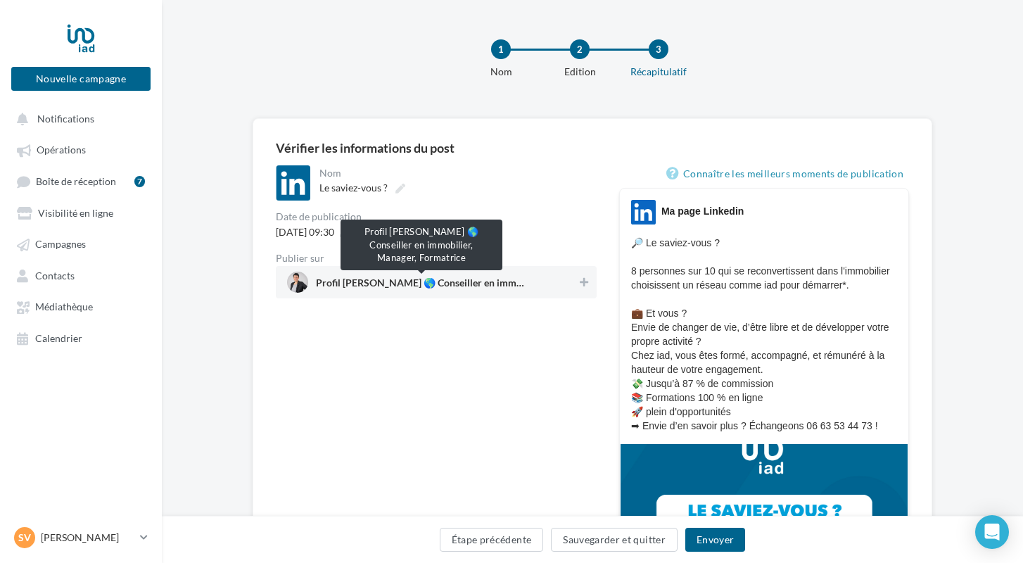
click at [376, 291] on span "Profil Séverine FORLINI 🌎 Conseiller en immobilier, Manager, Formatrice" at bounding box center [421, 285] width 211 height 15
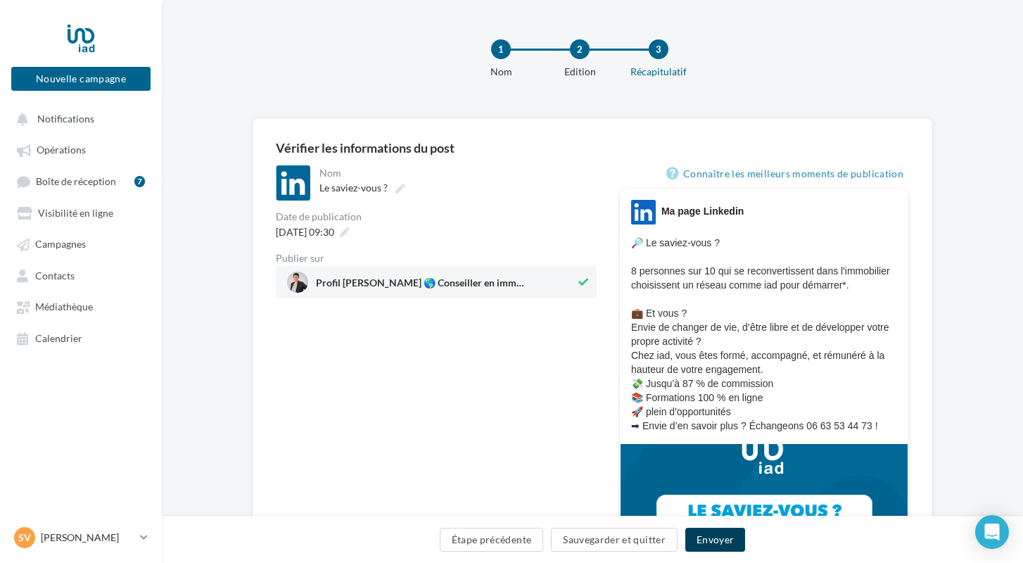
click at [725, 536] on button "Envoyer" at bounding box center [715, 540] width 60 height 24
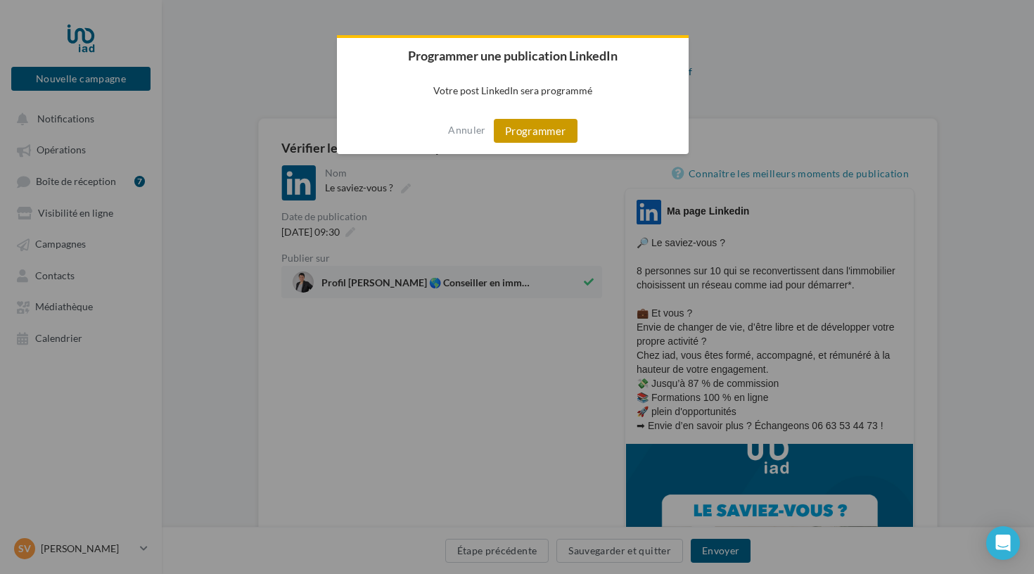
click at [544, 127] on button "Programmer" at bounding box center [536, 131] width 84 height 24
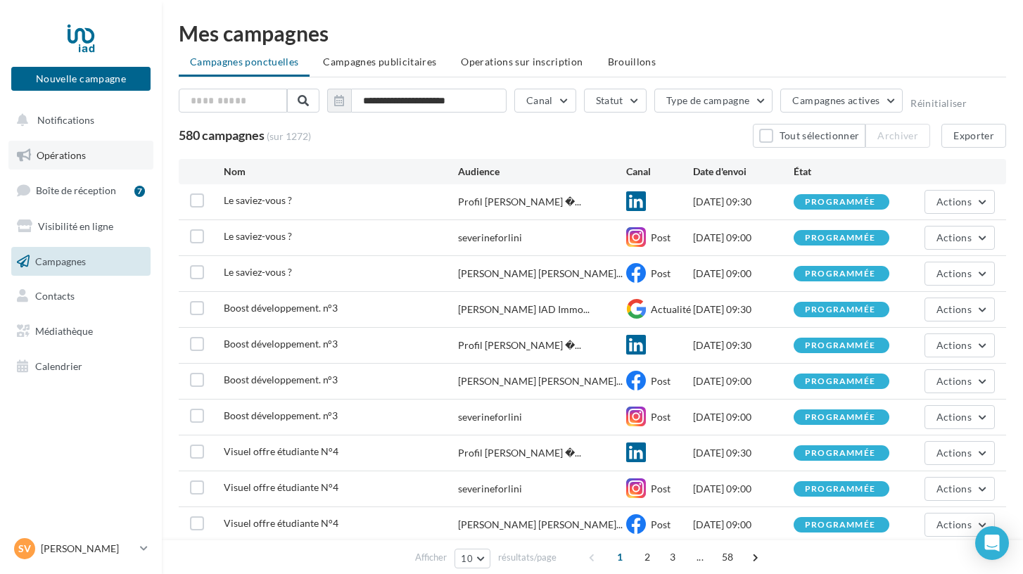
click at [68, 153] on span "Opérations" at bounding box center [61, 155] width 49 height 12
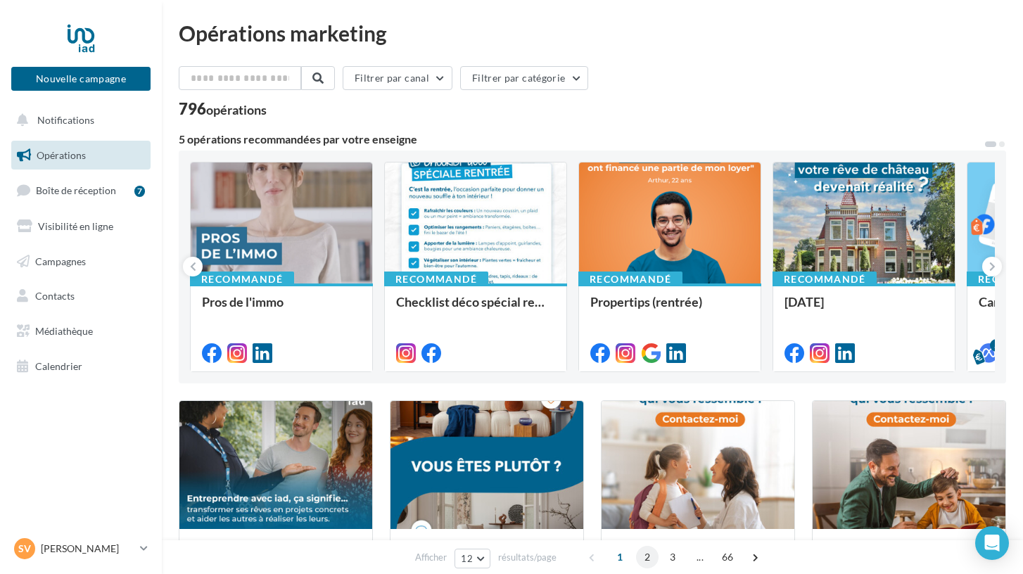
click at [646, 559] on span "2" at bounding box center [647, 557] width 23 height 23
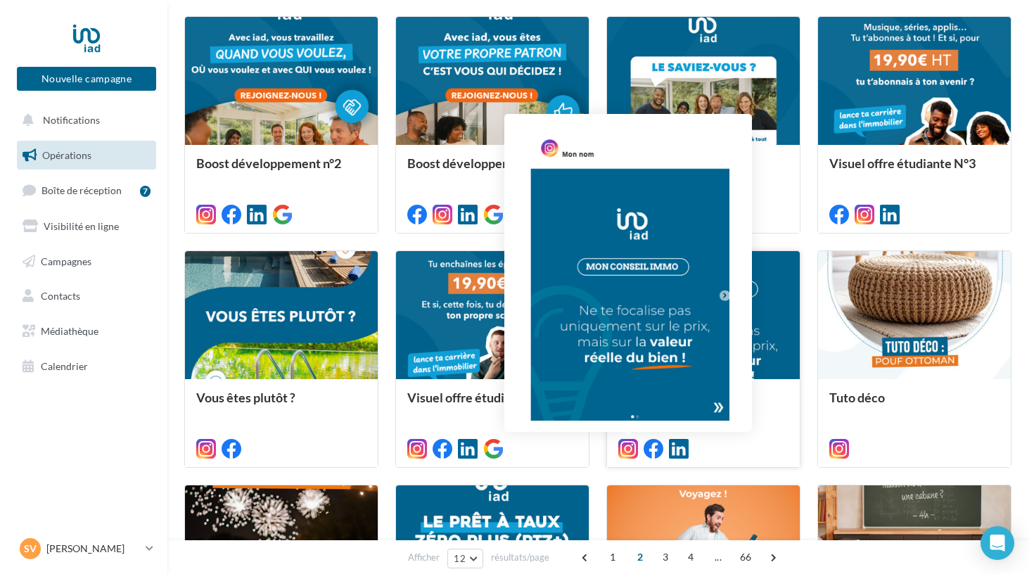
scroll to position [383, 0]
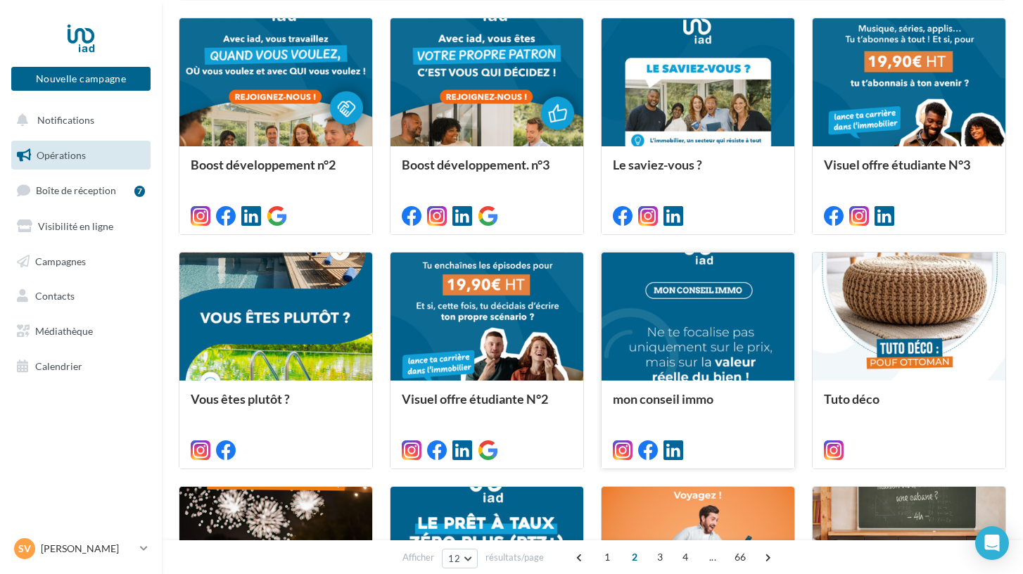
click at [727, 445] on div at bounding box center [698, 448] width 170 height 17
click at [685, 364] on div at bounding box center [697, 317] width 193 height 129
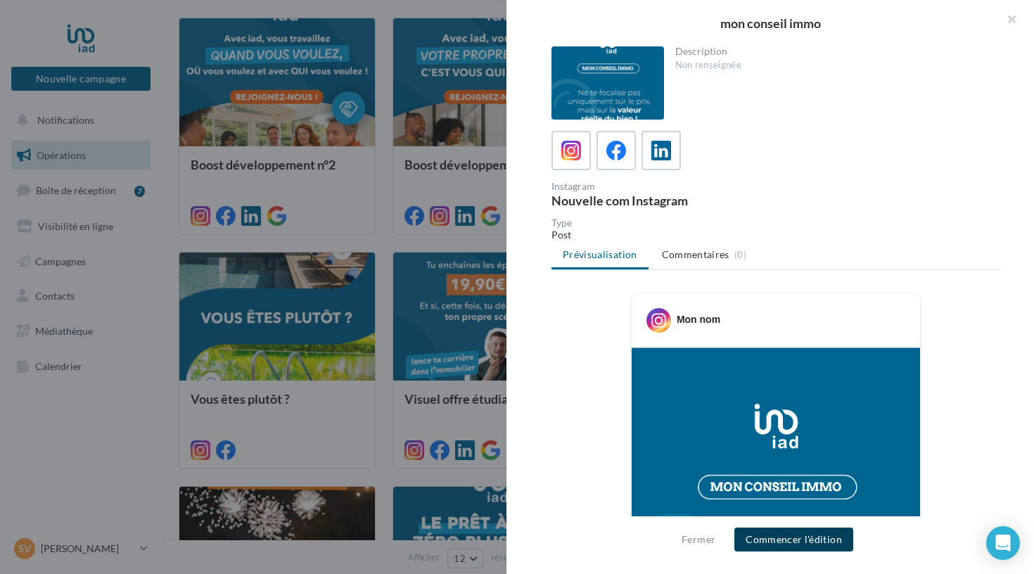
click at [776, 541] on button "Commencer l'édition" at bounding box center [793, 540] width 119 height 24
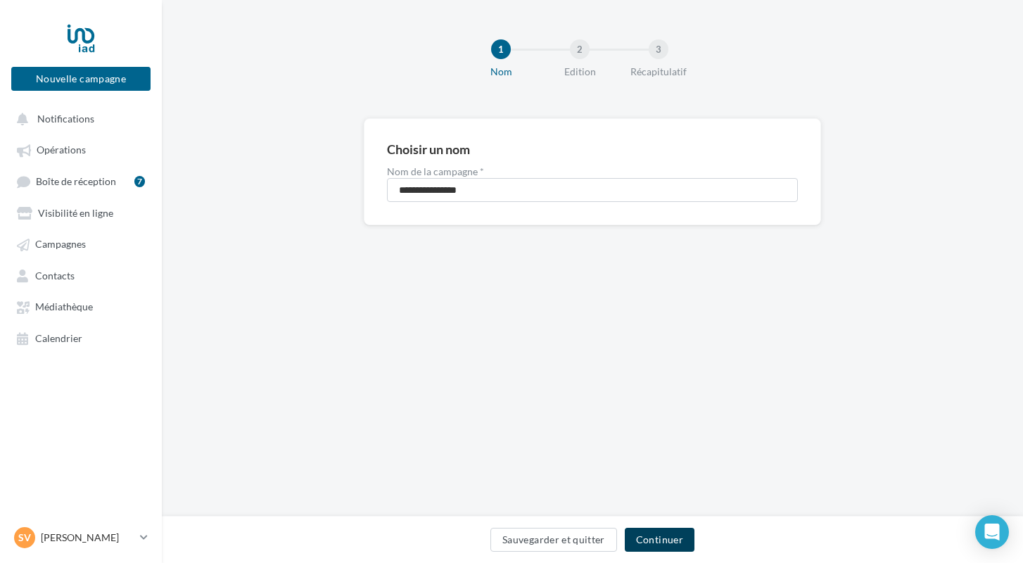
click at [655, 536] on button "Continuer" at bounding box center [660, 540] width 70 height 24
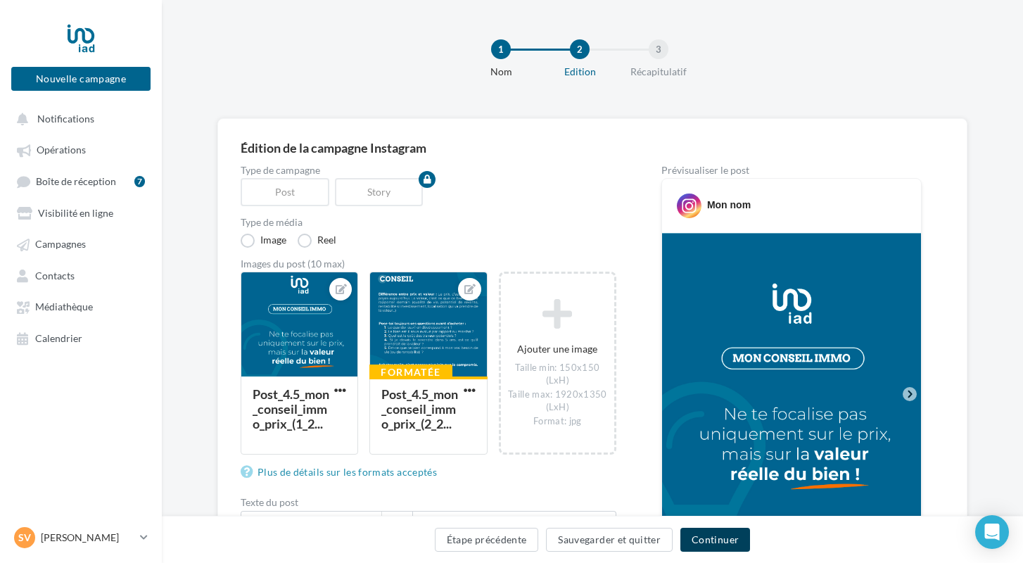
click at [699, 535] on button "Continuer" at bounding box center [715, 540] width 70 height 24
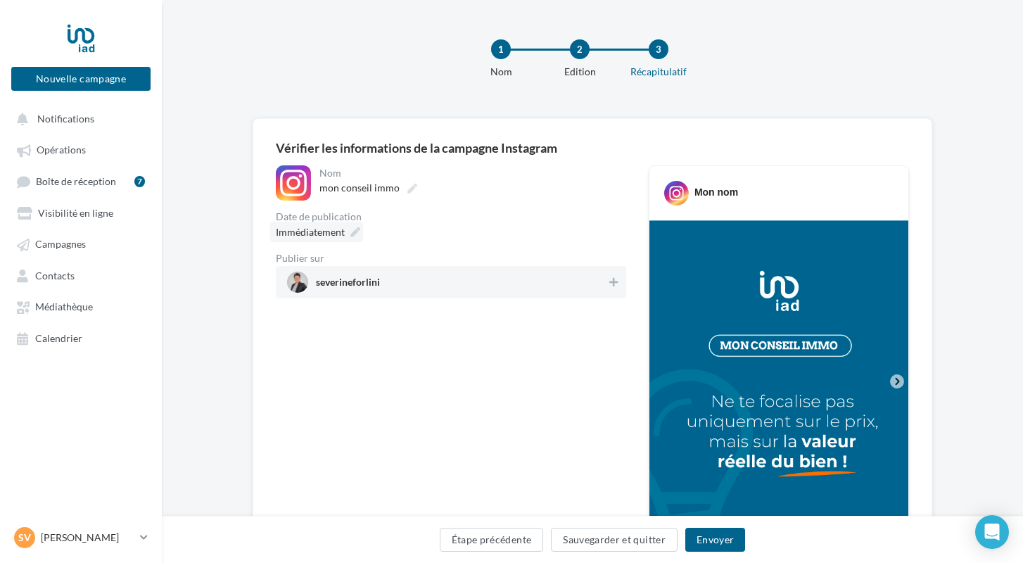
click at [352, 231] on icon at bounding box center [355, 232] width 10 height 10
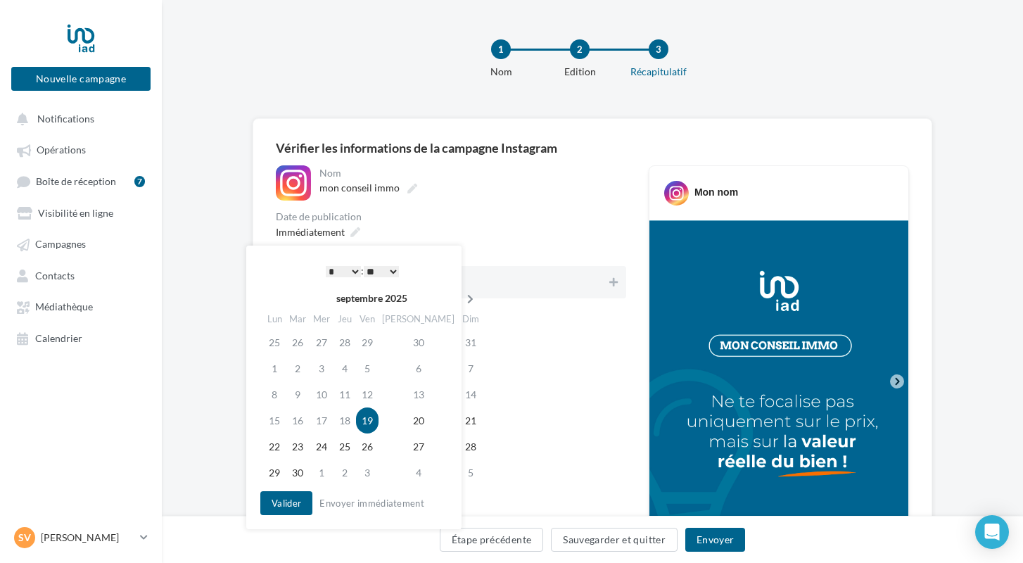
click at [458, 293] on th at bounding box center [470, 298] width 25 height 21
click at [381, 395] on td "17" at bounding box center [369, 394] width 23 height 26
click at [305, 505] on button "Valider" at bounding box center [286, 503] width 52 height 24
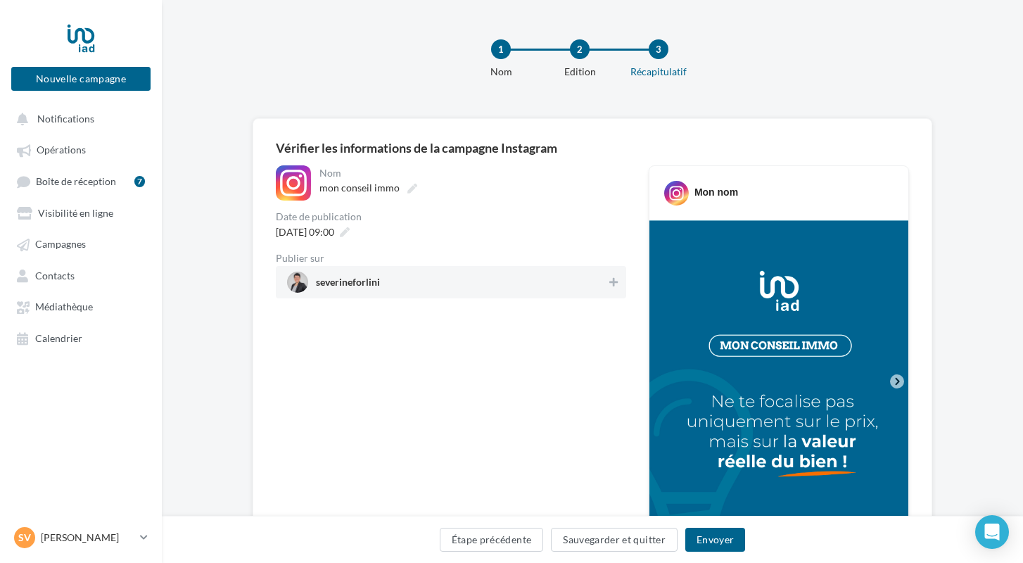
click at [392, 283] on span "severineforlini" at bounding box center [446, 282] width 319 height 21
click at [714, 537] on button "Envoyer" at bounding box center [715, 540] width 60 height 24
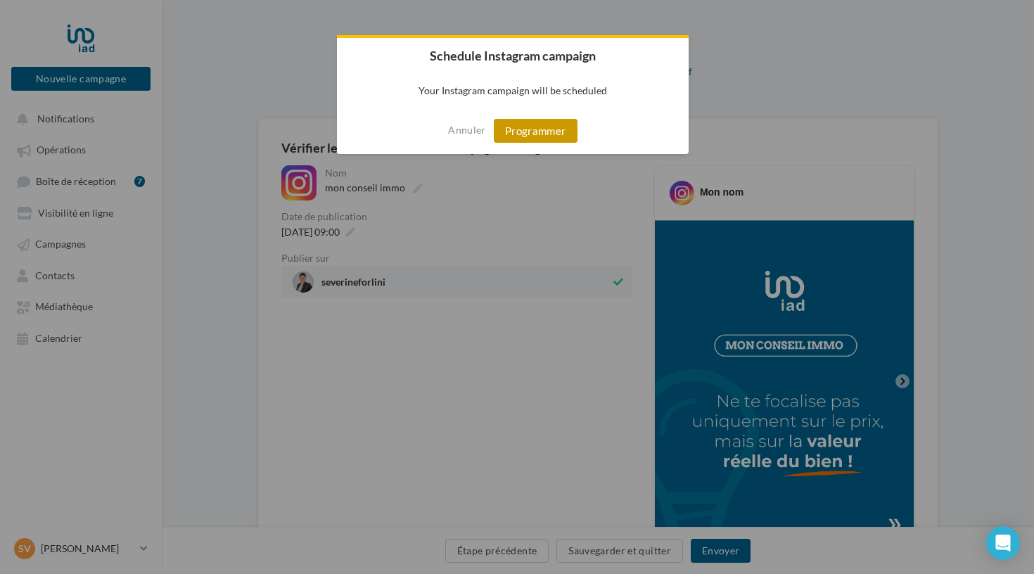
click at [529, 132] on button "Programmer" at bounding box center [536, 131] width 84 height 24
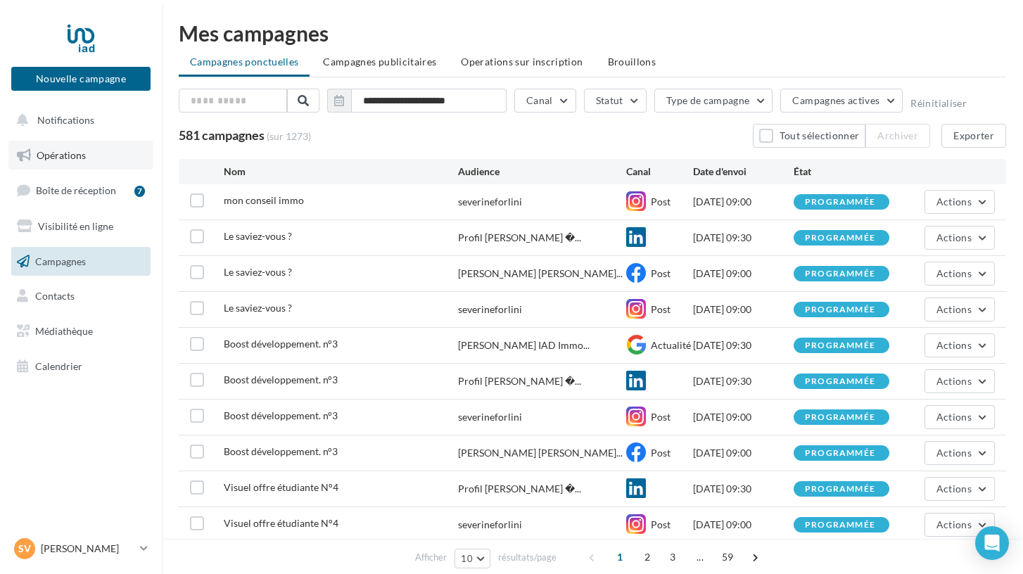
click at [79, 157] on span "Opérations" at bounding box center [61, 155] width 49 height 12
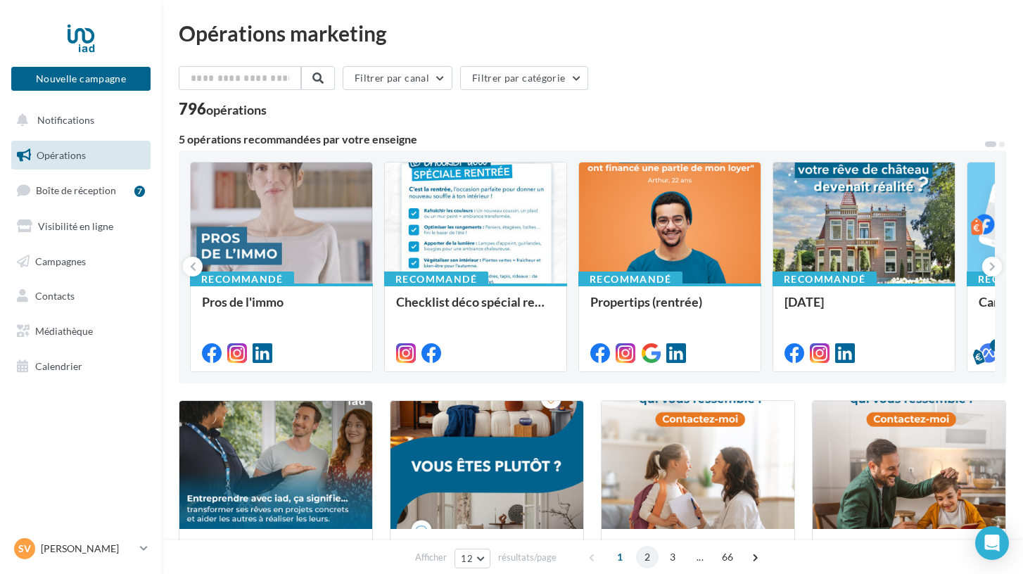
click at [647, 558] on span "2" at bounding box center [647, 557] width 23 height 23
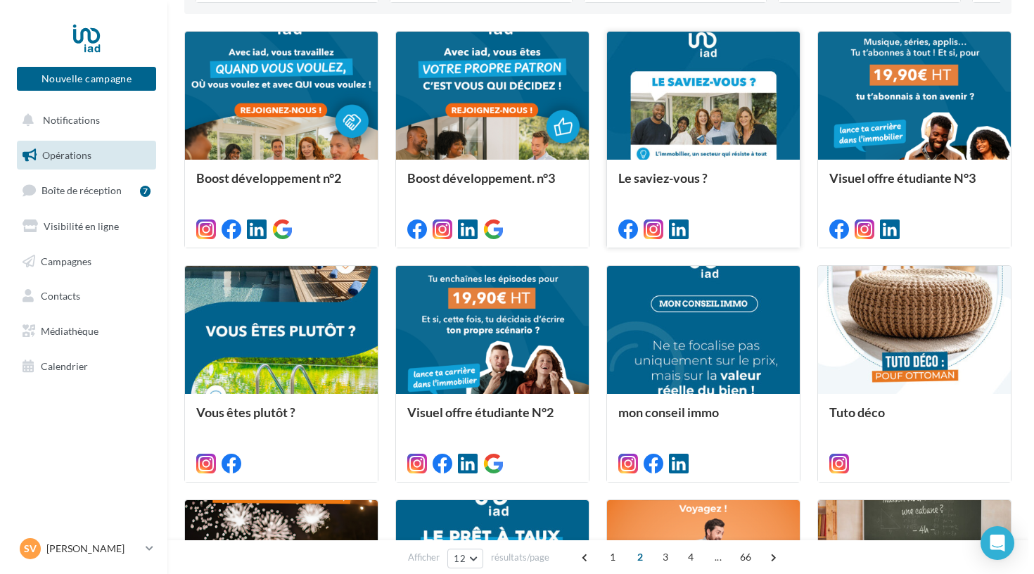
scroll to position [377, 0]
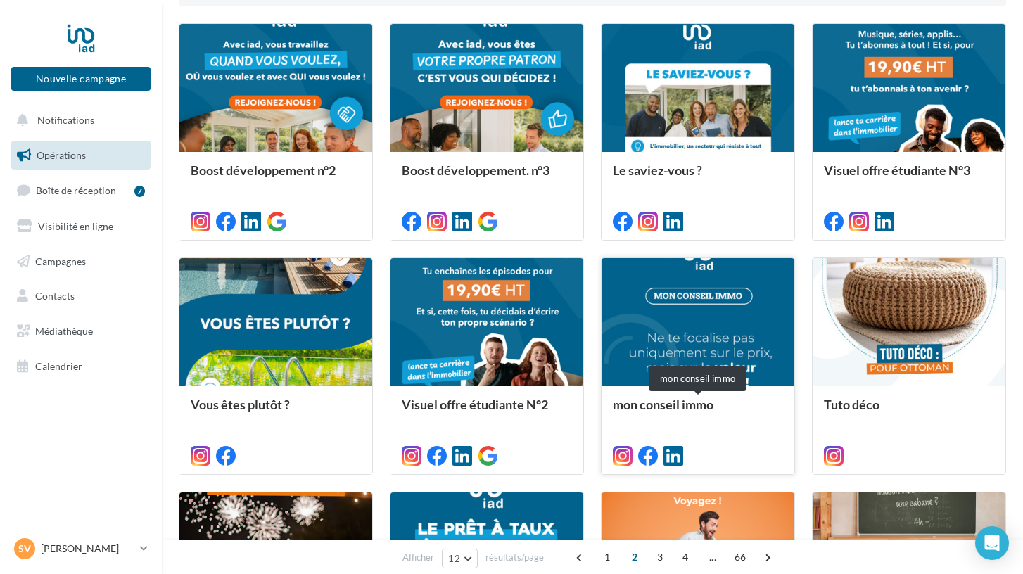
click at [651, 413] on div "mon conseil immo" at bounding box center [698, 411] width 170 height 28
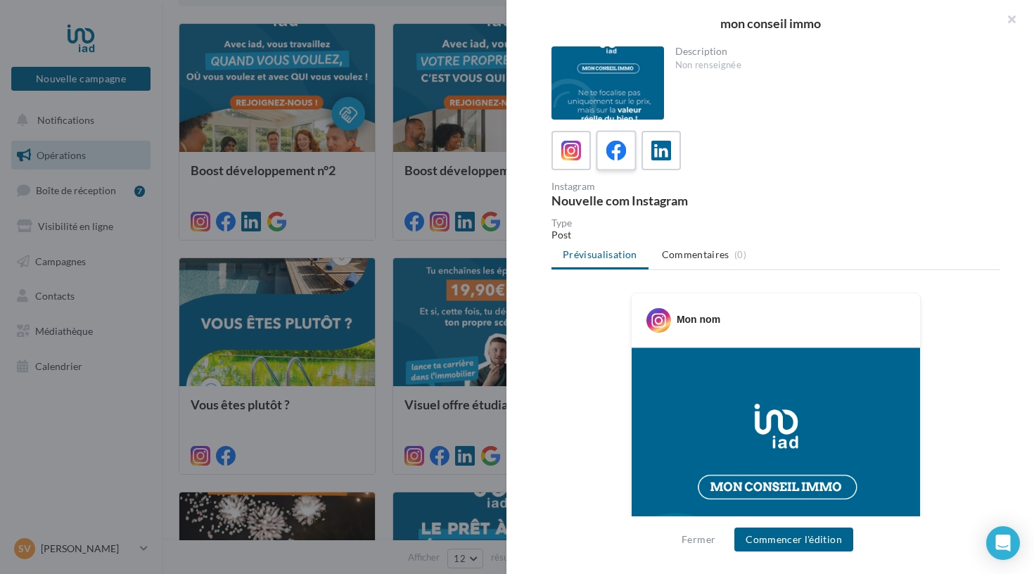
click at [609, 159] on icon at bounding box center [616, 151] width 20 height 20
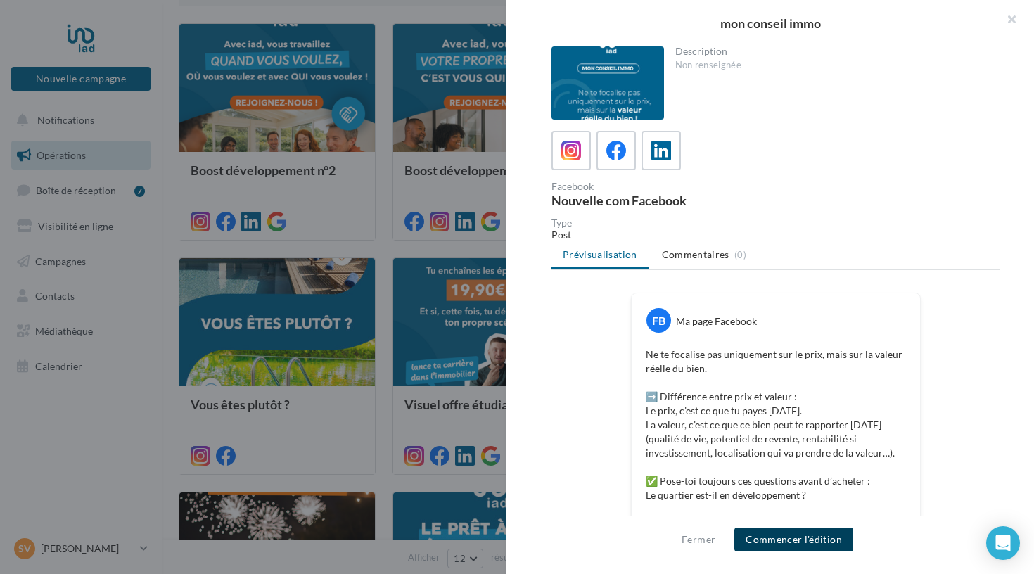
click at [777, 535] on button "Commencer l'édition" at bounding box center [793, 540] width 119 height 24
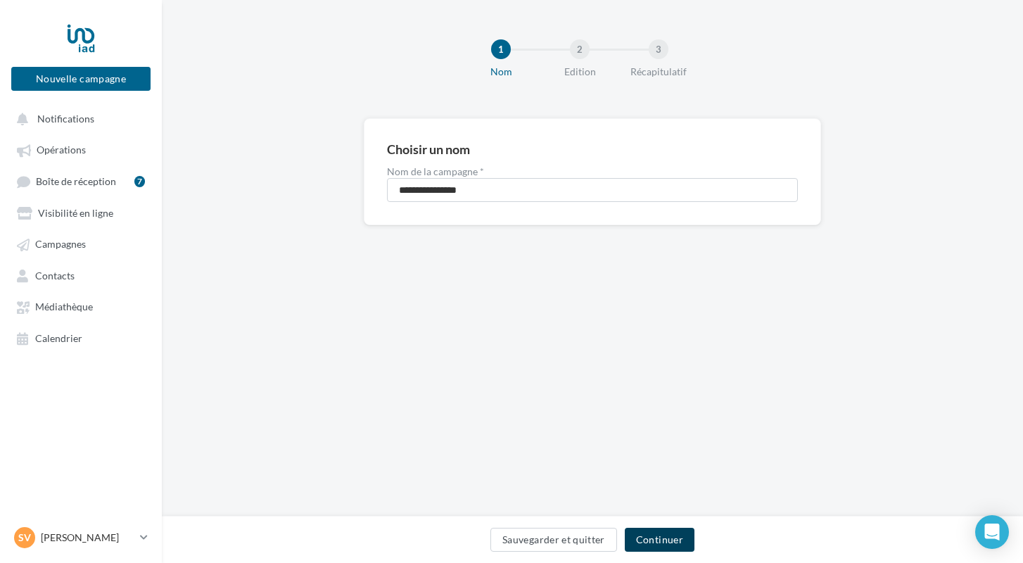
click at [649, 540] on button "Continuer" at bounding box center [660, 540] width 70 height 24
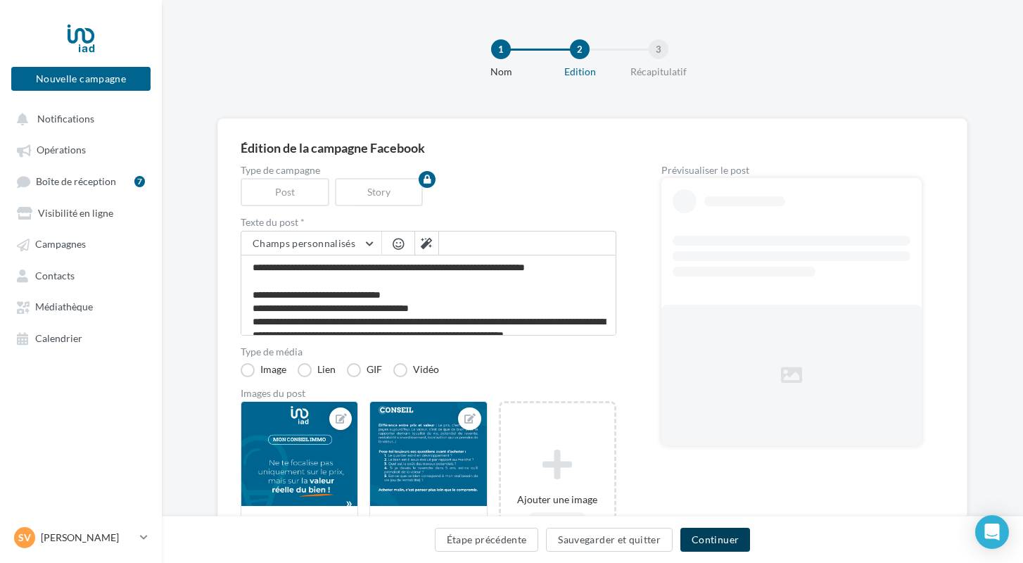
click at [698, 535] on button "Continuer" at bounding box center [715, 540] width 70 height 24
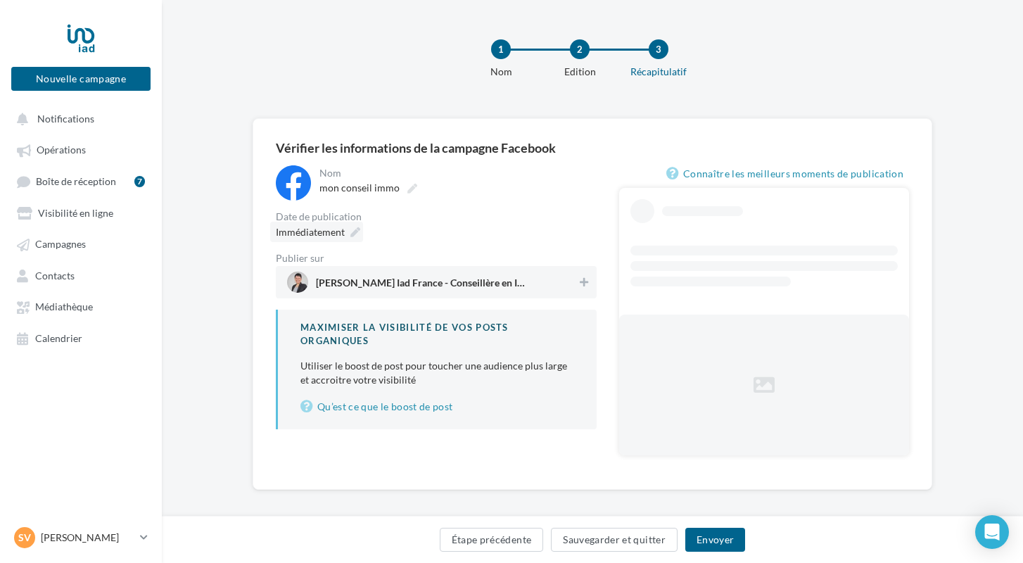
click at [352, 233] on icon at bounding box center [355, 232] width 10 height 10
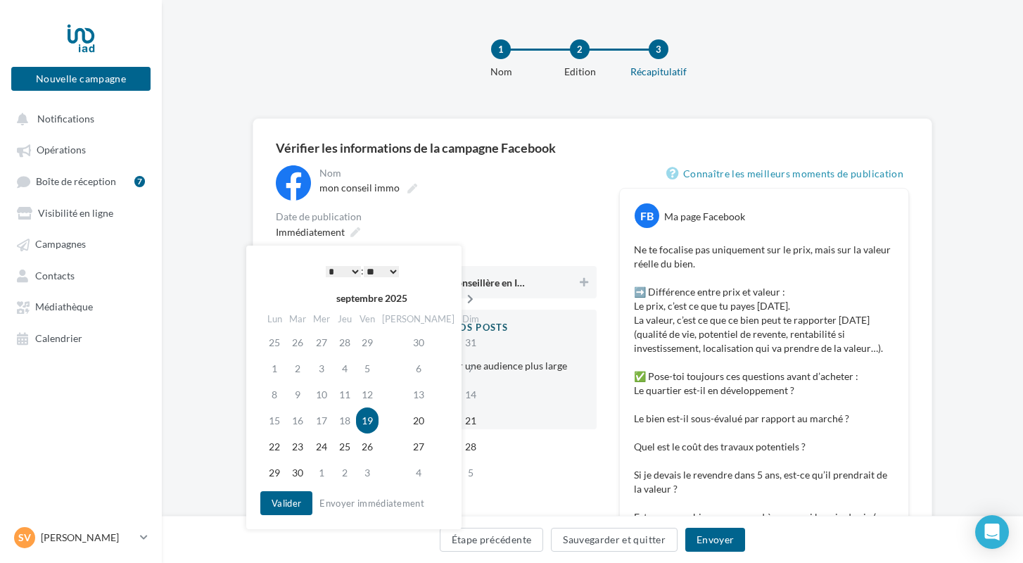
click at [461, 300] on icon at bounding box center [470, 299] width 18 height 10
click at [375, 393] on td "17" at bounding box center [369, 394] width 23 height 26
click at [298, 500] on button "Valider" at bounding box center [286, 503] width 52 height 24
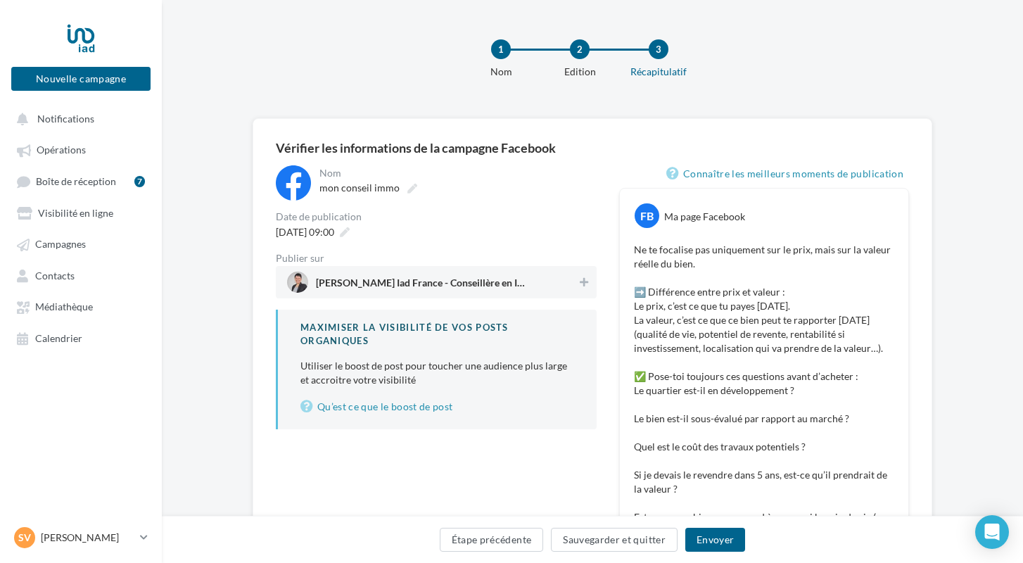
click at [504, 286] on span "Séverine Forlini Iad France - Conseillère en Immobilier" at bounding box center [421, 285] width 211 height 15
click at [684, 535] on div "Étape précédente Sauvegarder et quitter Envoyer" at bounding box center [592, 543] width 839 height 30
click at [694, 536] on button "Envoyer" at bounding box center [715, 540] width 60 height 24
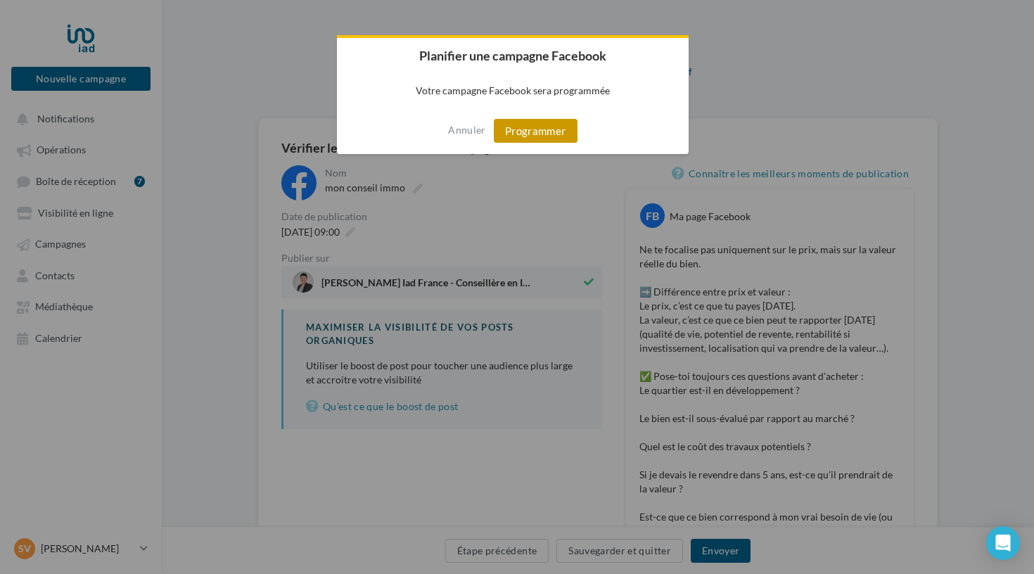
click at [541, 132] on button "Programmer" at bounding box center [536, 131] width 84 height 24
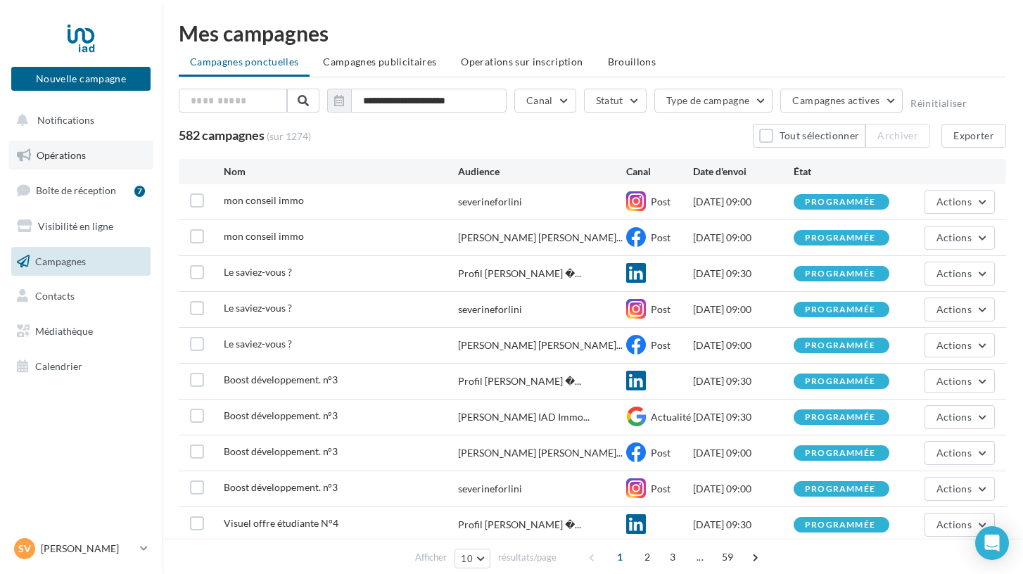
click at [63, 153] on span "Opérations" at bounding box center [61, 155] width 49 height 12
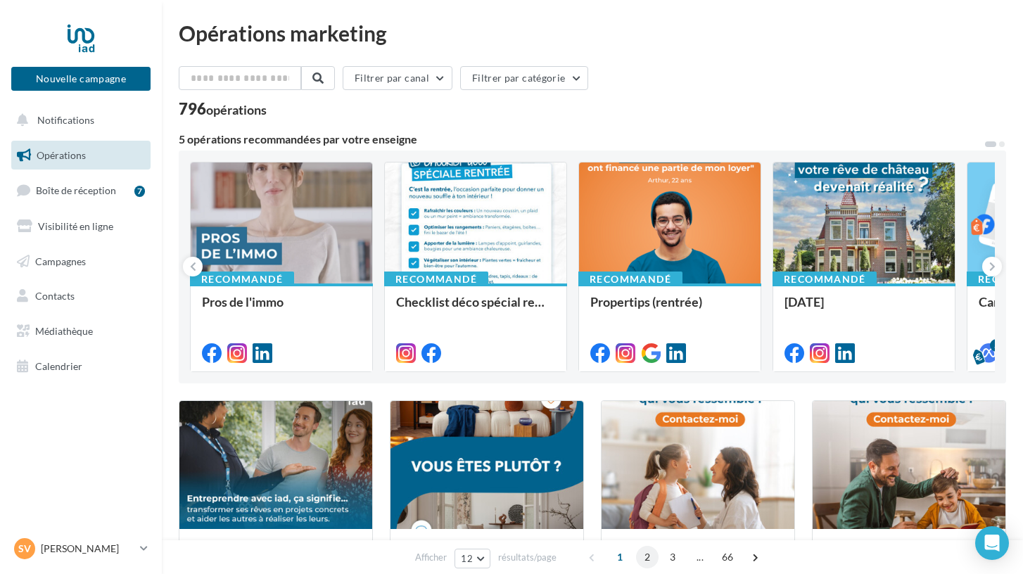
click at [643, 555] on span "2" at bounding box center [647, 557] width 23 height 23
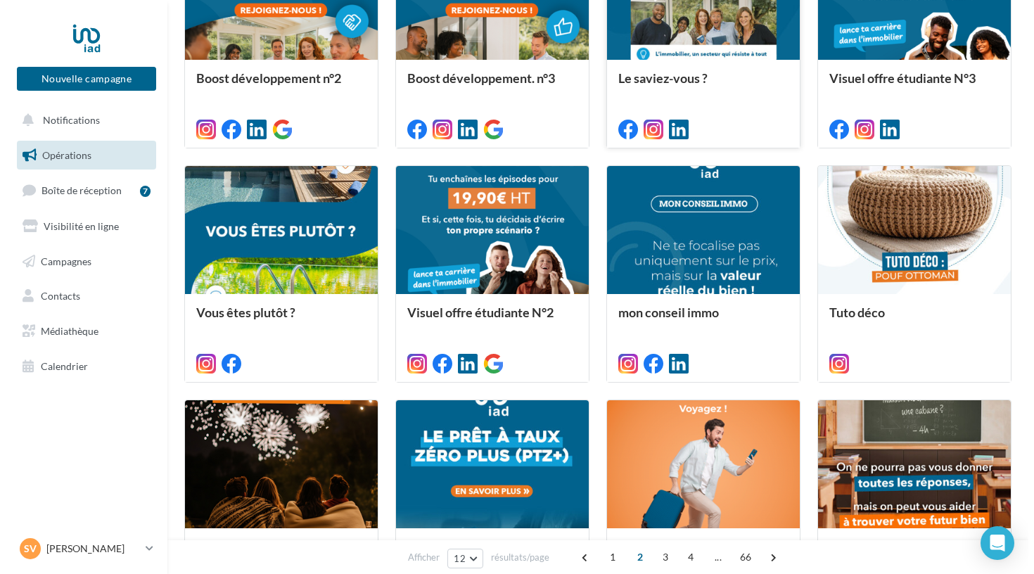
scroll to position [492, 0]
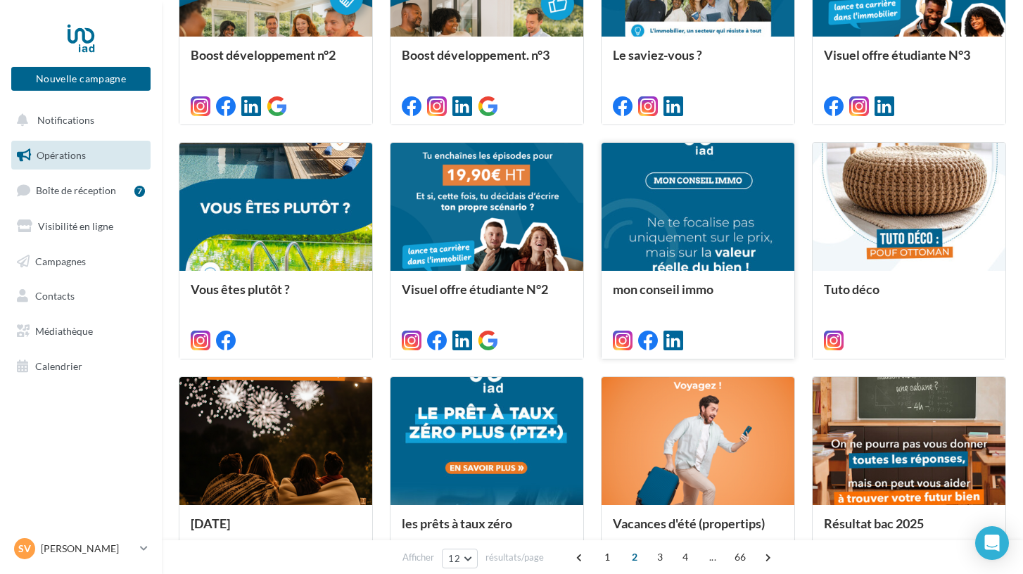
click at [717, 310] on div "mon conseil immo" at bounding box center [698, 296] width 170 height 28
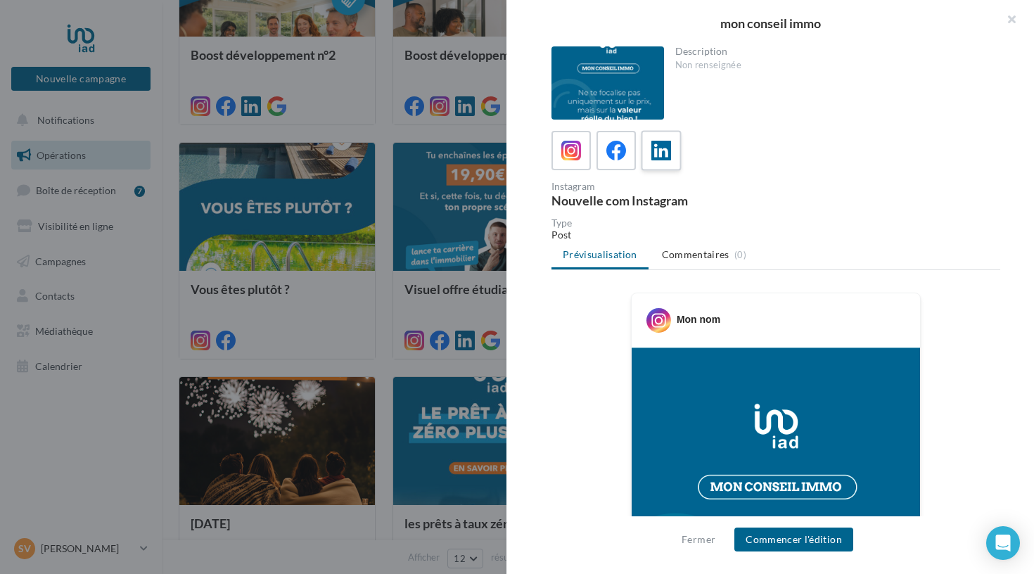
click at [660, 136] on label at bounding box center [661, 150] width 40 height 40
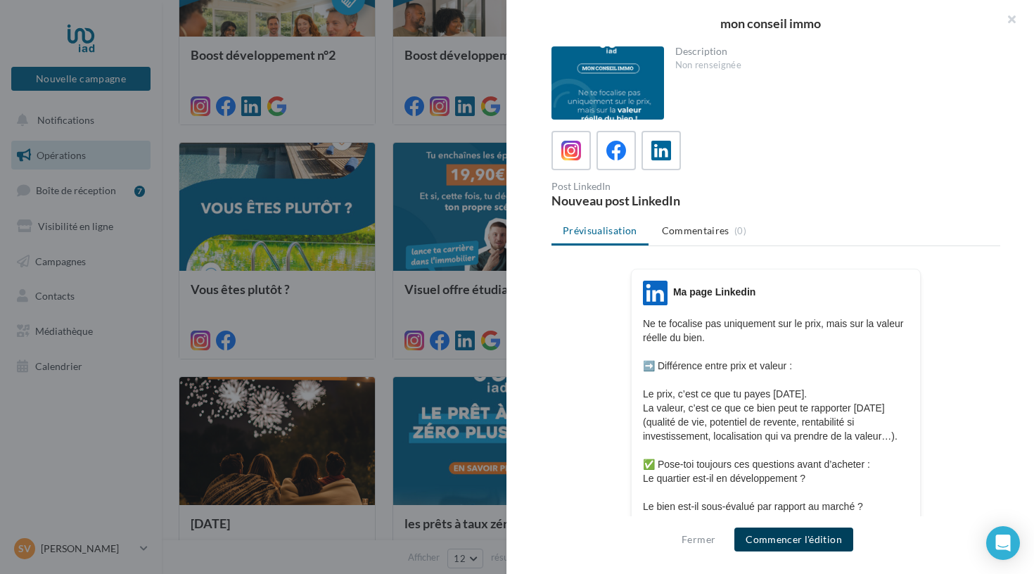
click at [766, 537] on button "Commencer l'édition" at bounding box center [793, 540] width 119 height 24
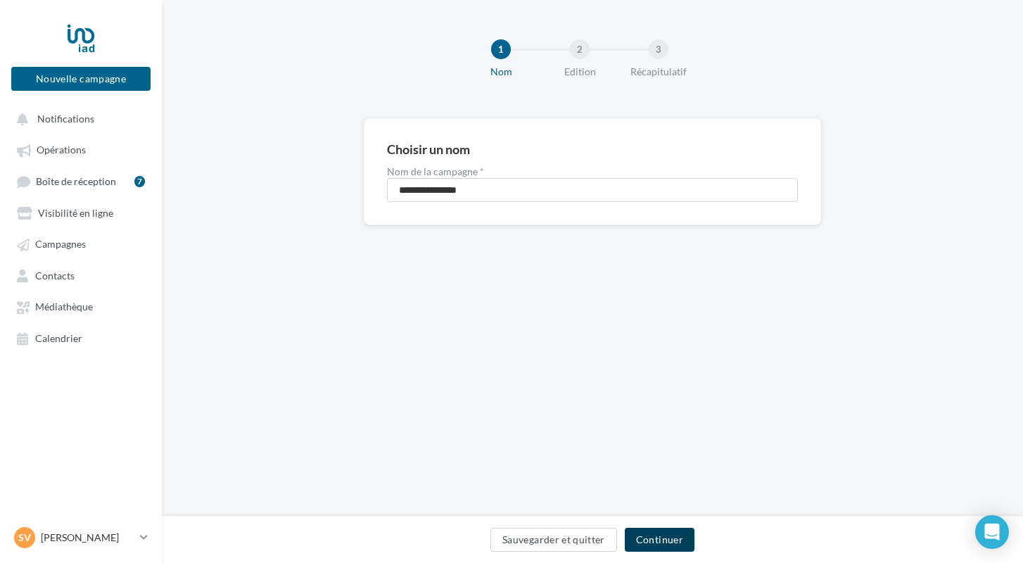
click at [654, 547] on button "Continuer" at bounding box center [660, 540] width 70 height 24
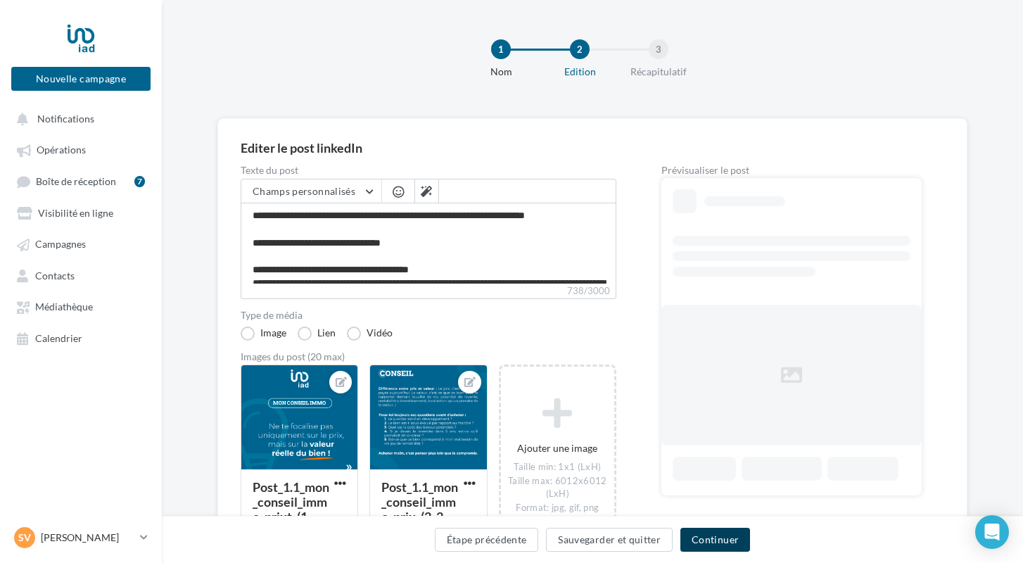
click at [724, 542] on button "Continuer" at bounding box center [715, 540] width 70 height 24
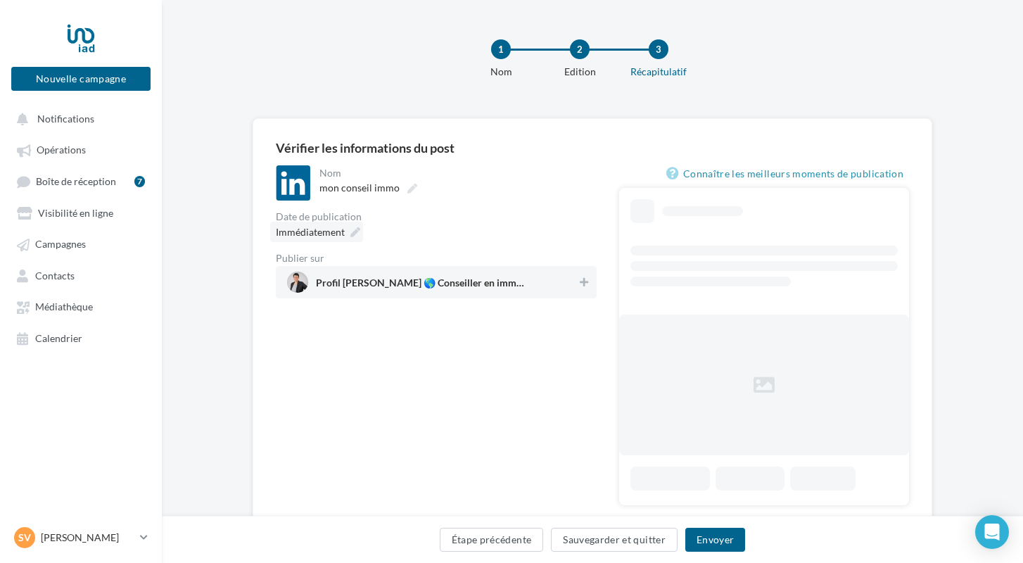
click at [339, 238] on span "Immédiatement" at bounding box center [310, 232] width 69 height 14
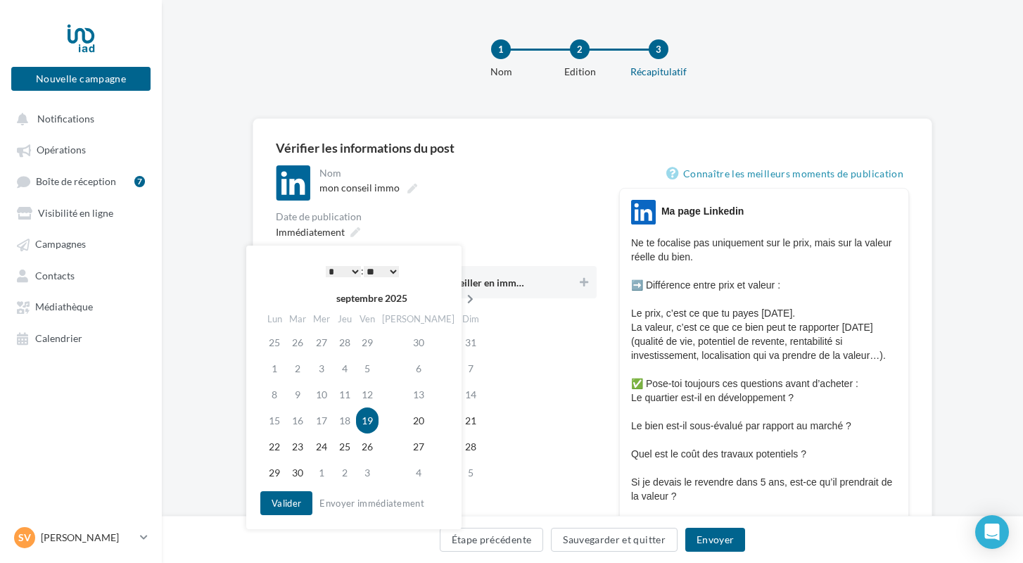
click at [461, 297] on icon at bounding box center [470, 299] width 18 height 10
click at [371, 395] on td "17" at bounding box center [369, 394] width 23 height 26
click at [300, 502] on button "Valider" at bounding box center [286, 503] width 52 height 24
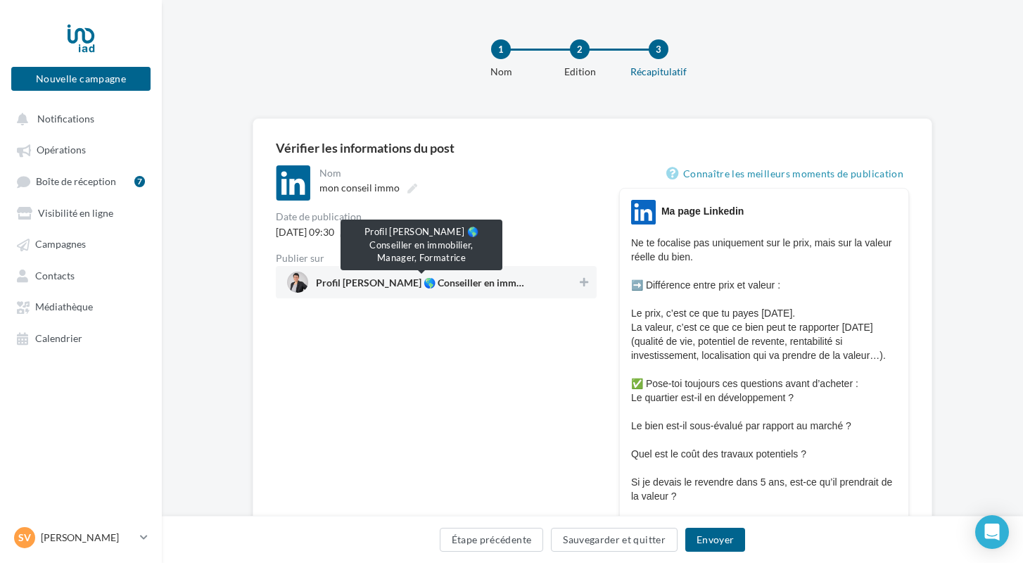
click at [386, 281] on span "Profil [PERSON_NAME] 🌎 Conseiller en immobilier, Manager, Formatrice" at bounding box center [421, 285] width 211 height 15
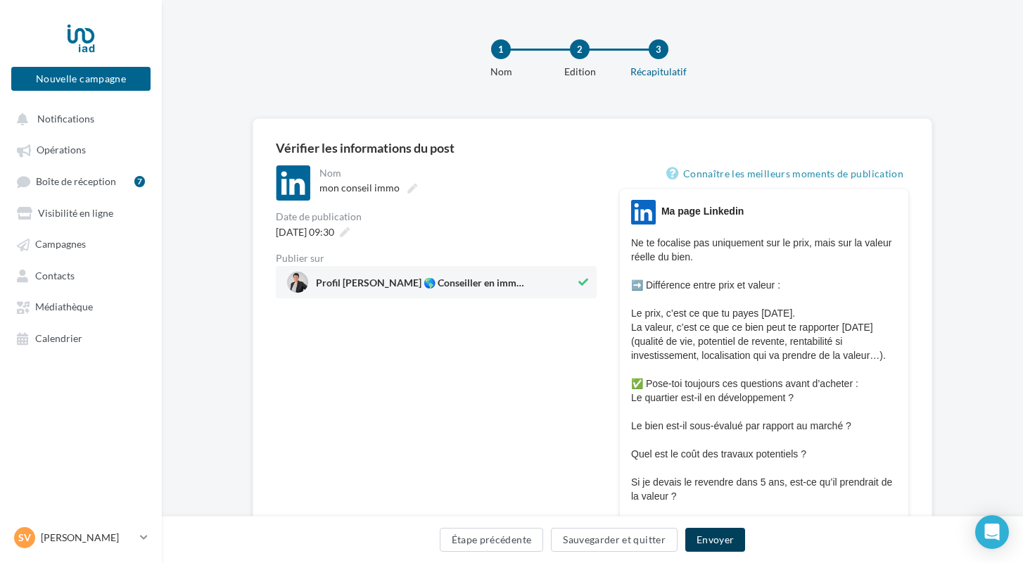
click at [710, 544] on button "Envoyer" at bounding box center [715, 540] width 60 height 24
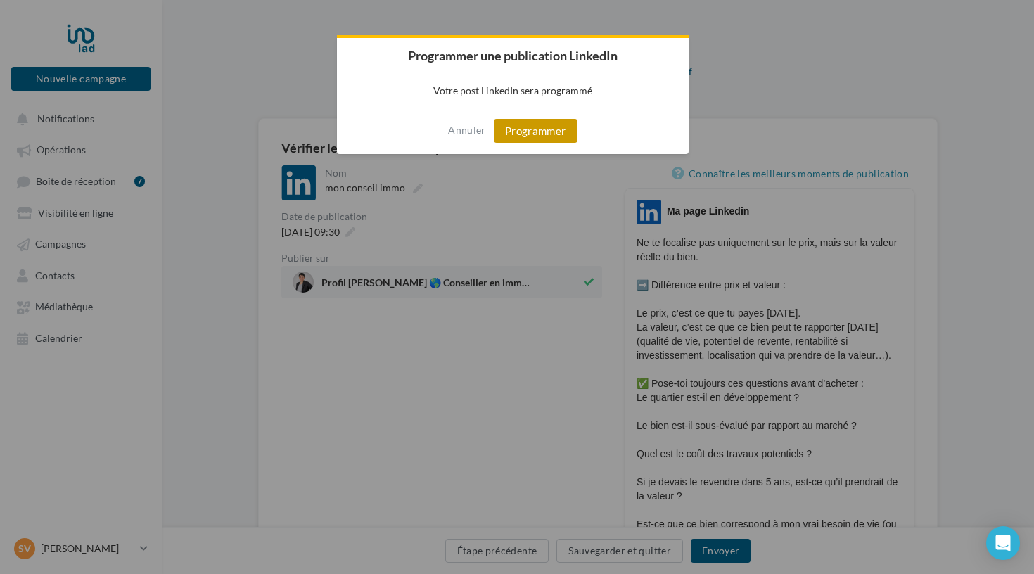
click at [542, 132] on button "Programmer" at bounding box center [536, 131] width 84 height 24
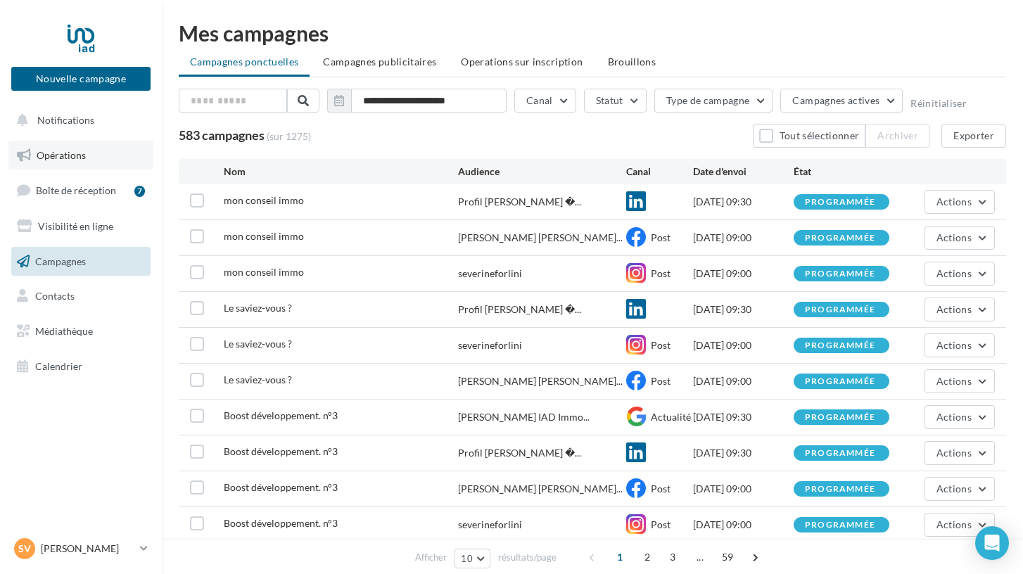
click at [53, 151] on span "Opérations" at bounding box center [61, 155] width 49 height 12
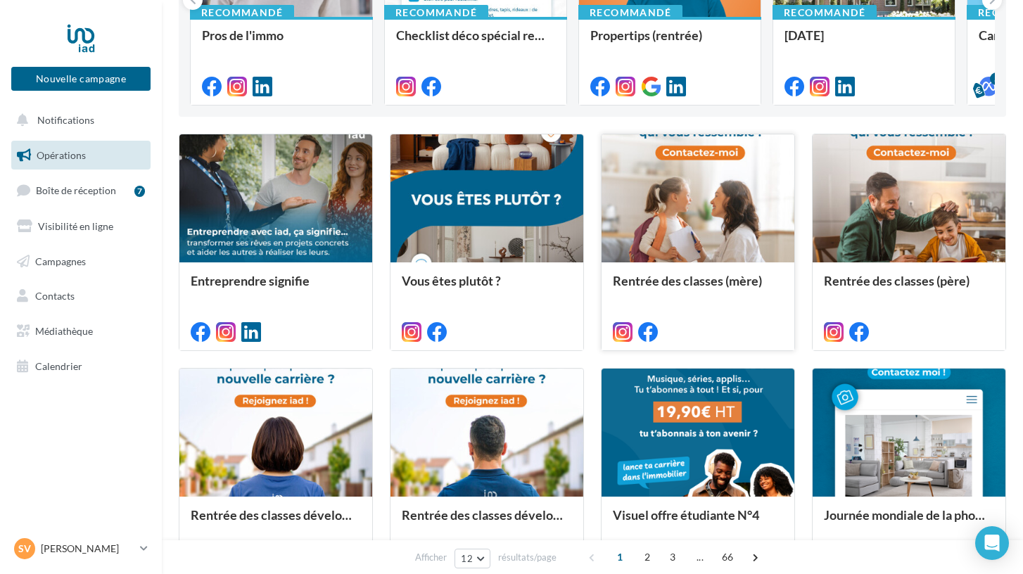
scroll to position [292, 0]
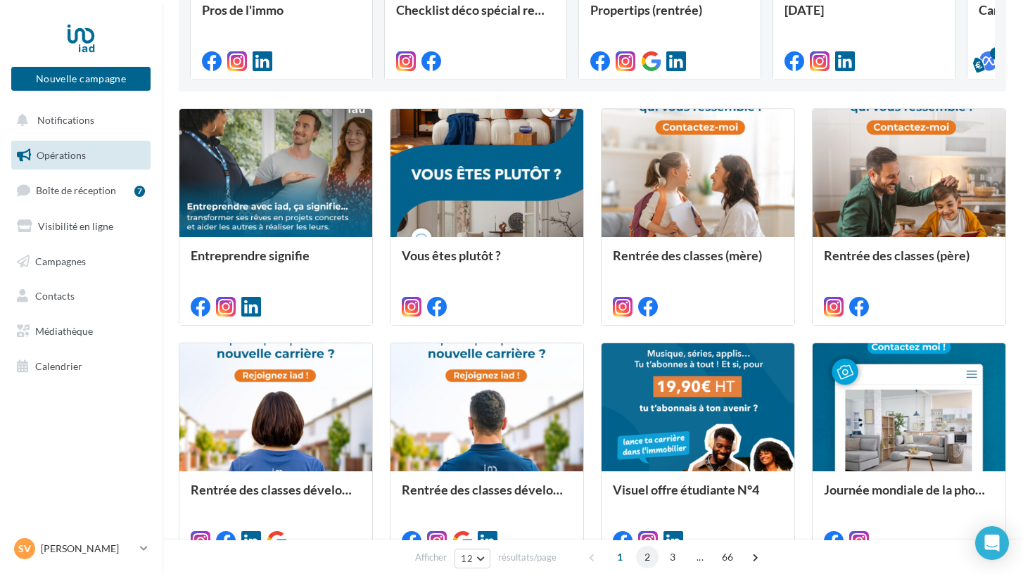
click at [647, 560] on span "2" at bounding box center [647, 557] width 23 height 23
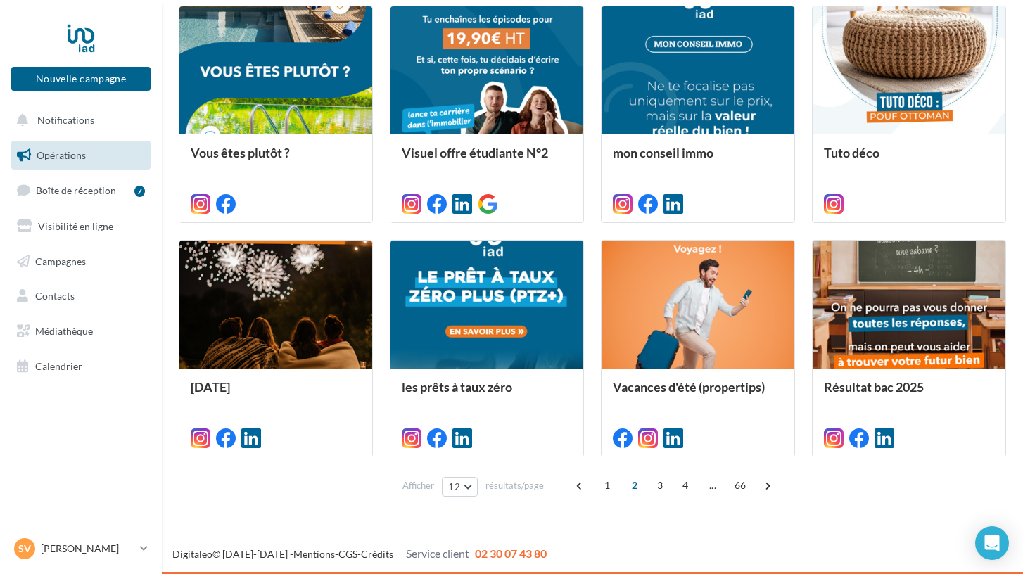
scroll to position [629, 0]
click at [658, 485] on span "3" at bounding box center [660, 485] width 23 height 23
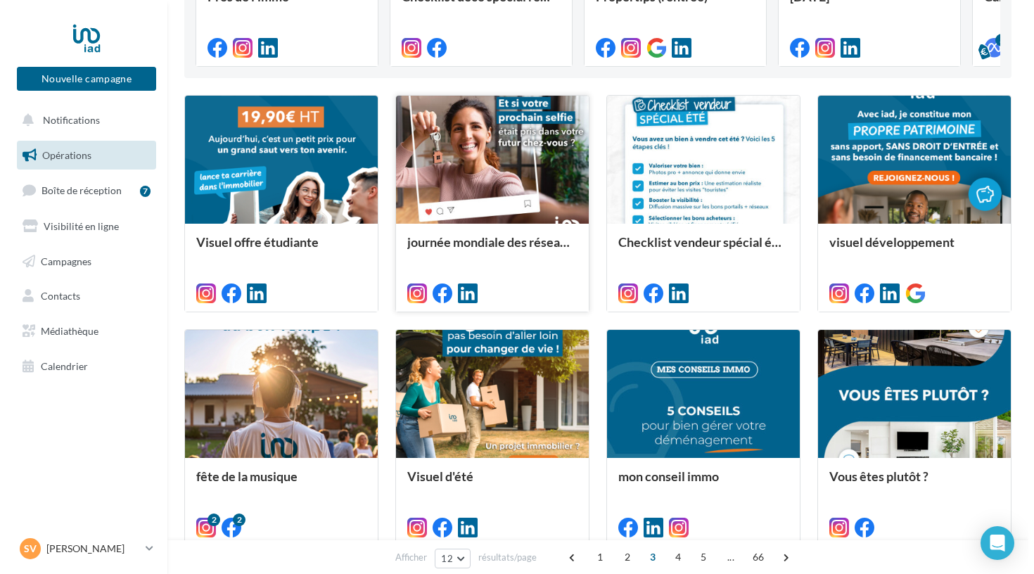
scroll to position [304, 0]
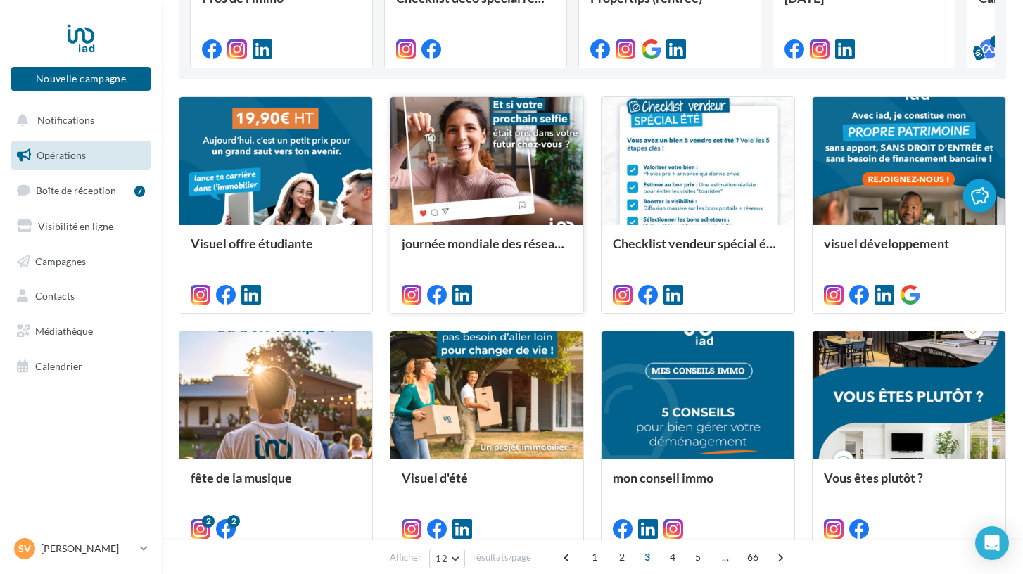
click at [509, 170] on div at bounding box center [486, 161] width 193 height 129
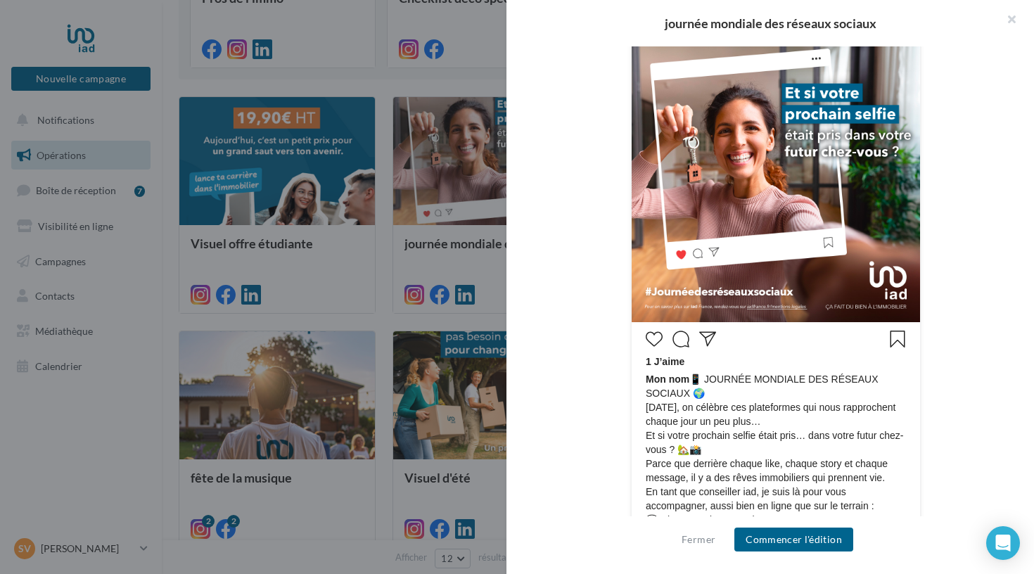
scroll to position [331, 0]
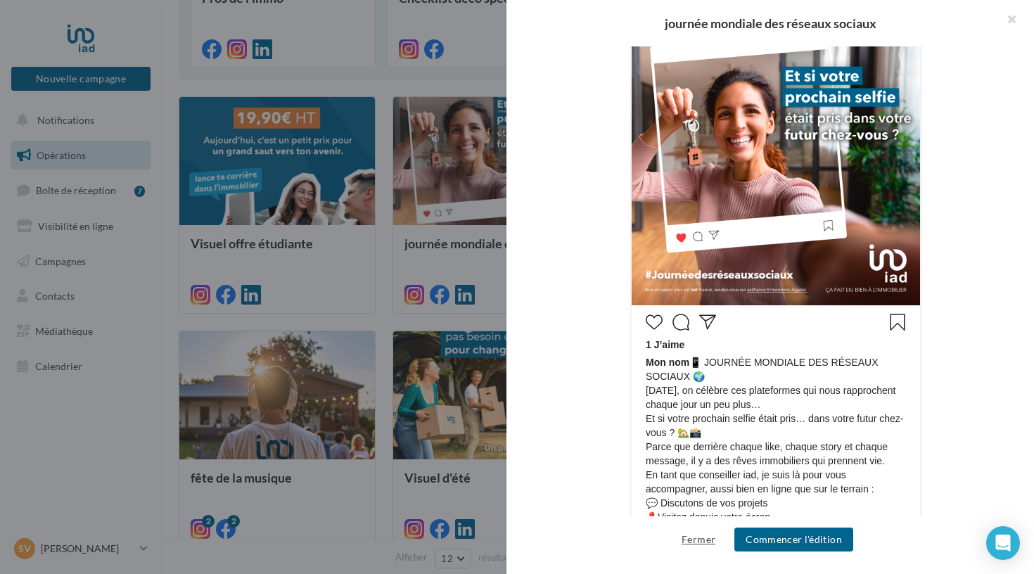
click at [706, 538] on button "Fermer" at bounding box center [698, 539] width 45 height 17
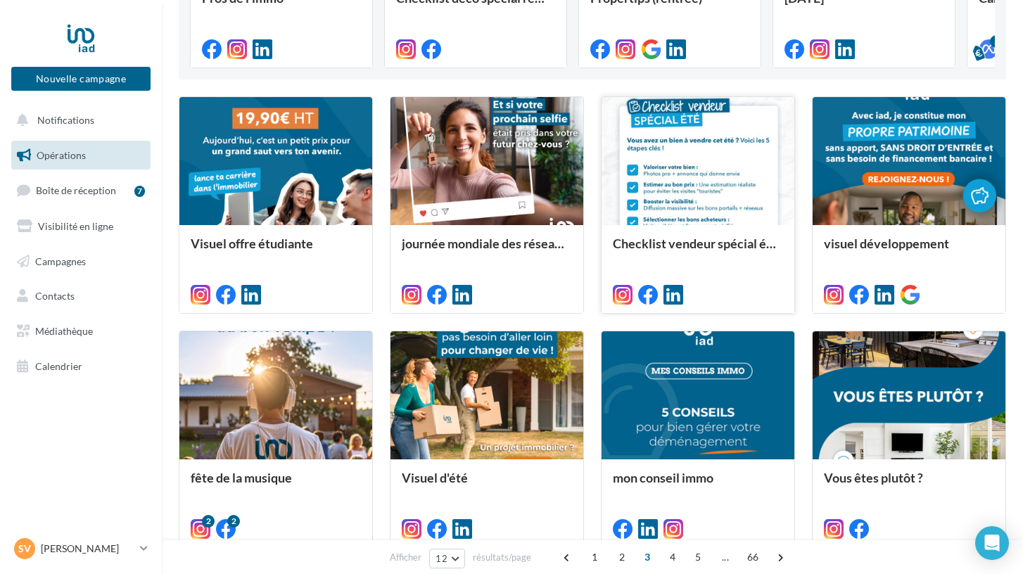
click at [729, 269] on div "Checklist vendeur spécial été" at bounding box center [698, 268] width 170 height 64
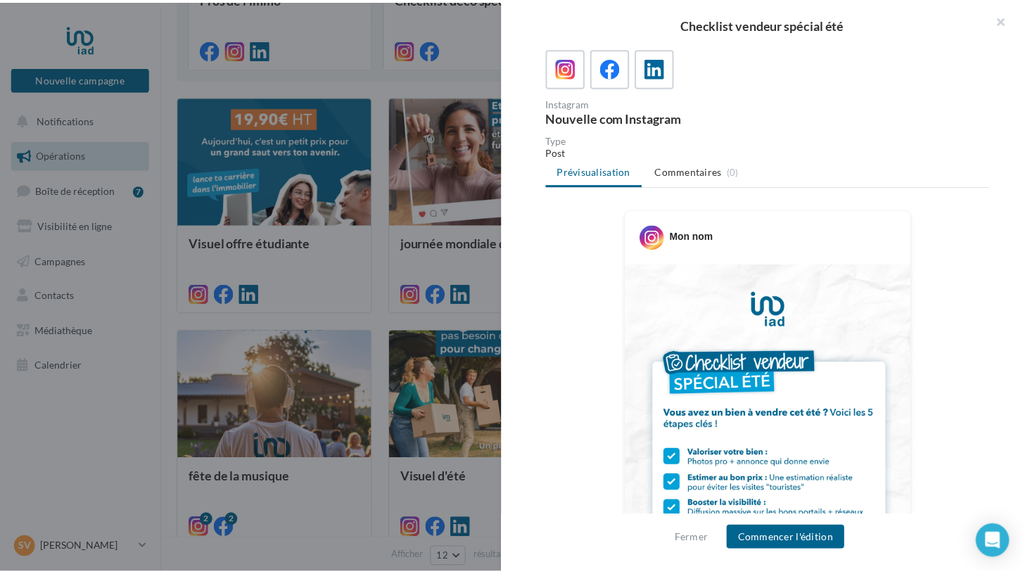
scroll to position [86, 0]
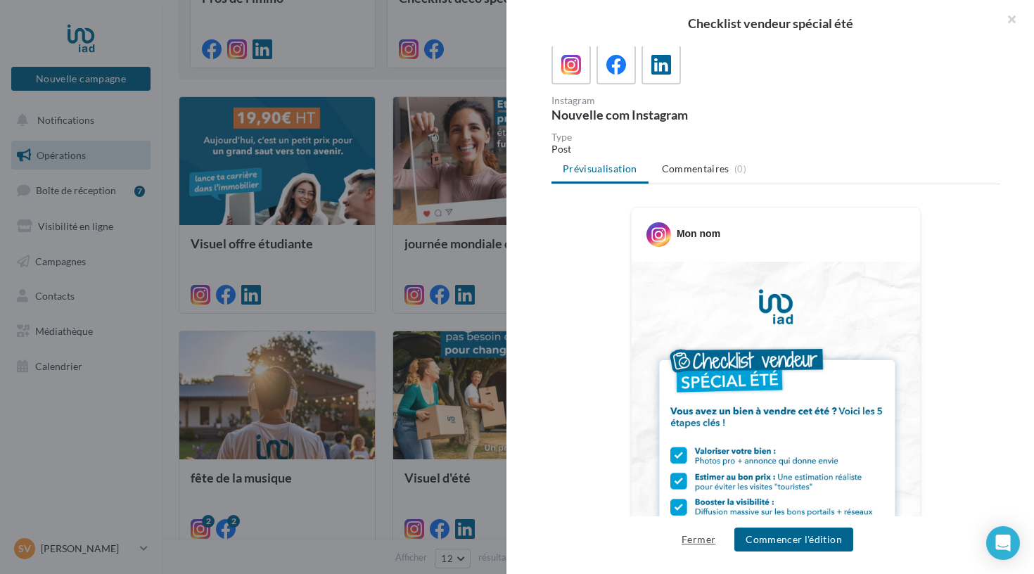
click at [695, 538] on button "Fermer" at bounding box center [698, 539] width 45 height 17
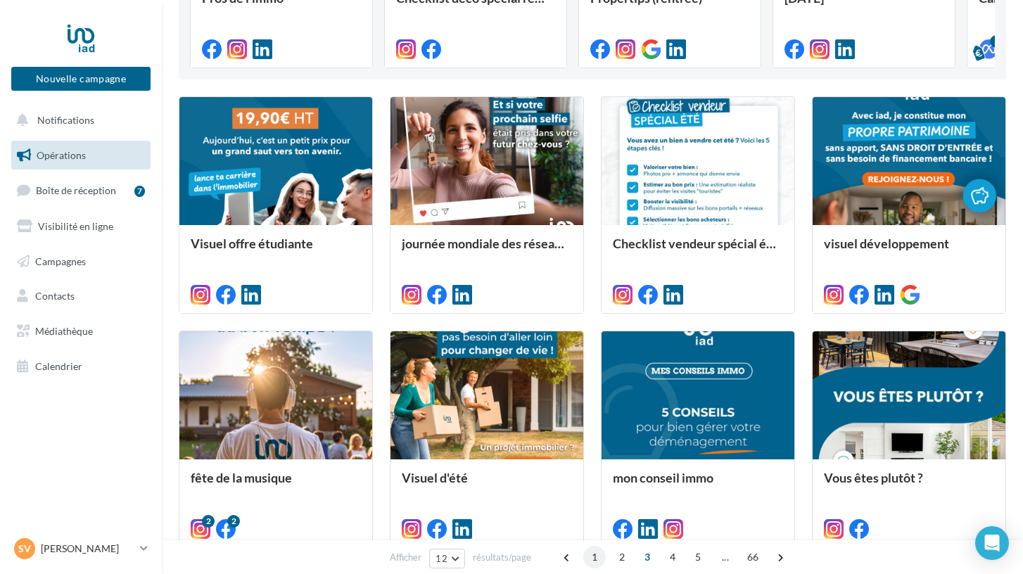
click at [590, 554] on span "1" at bounding box center [594, 557] width 23 height 23
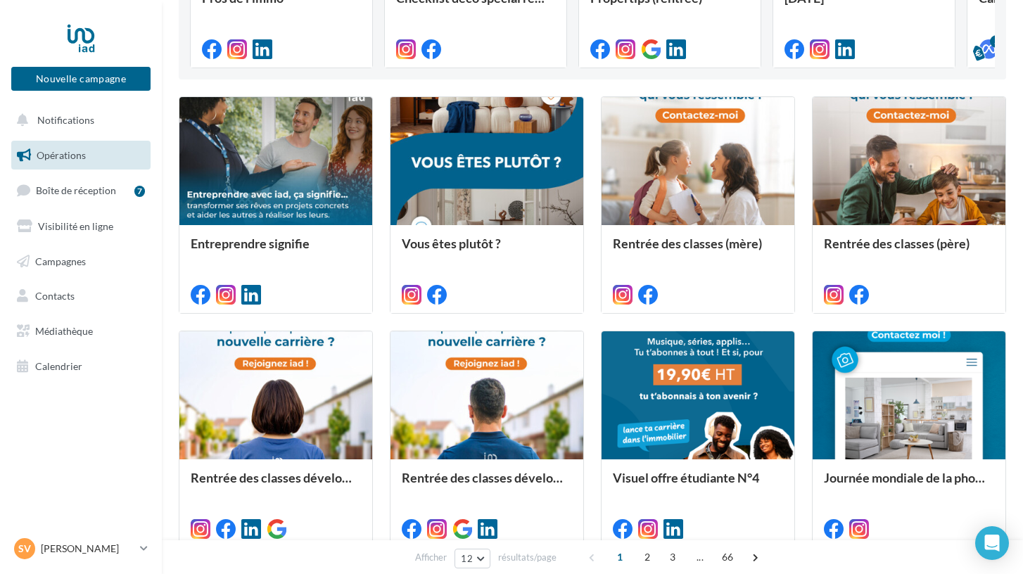
click at [617, 561] on span "1" at bounding box center [619, 557] width 23 height 23
click at [618, 555] on span "1" at bounding box center [619, 557] width 23 height 23
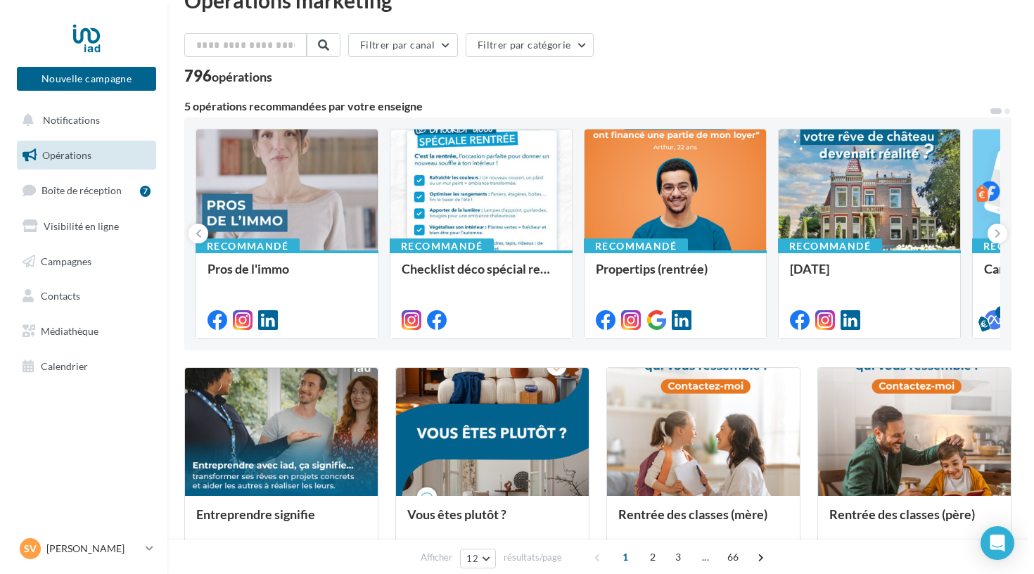
scroll to position [5, 0]
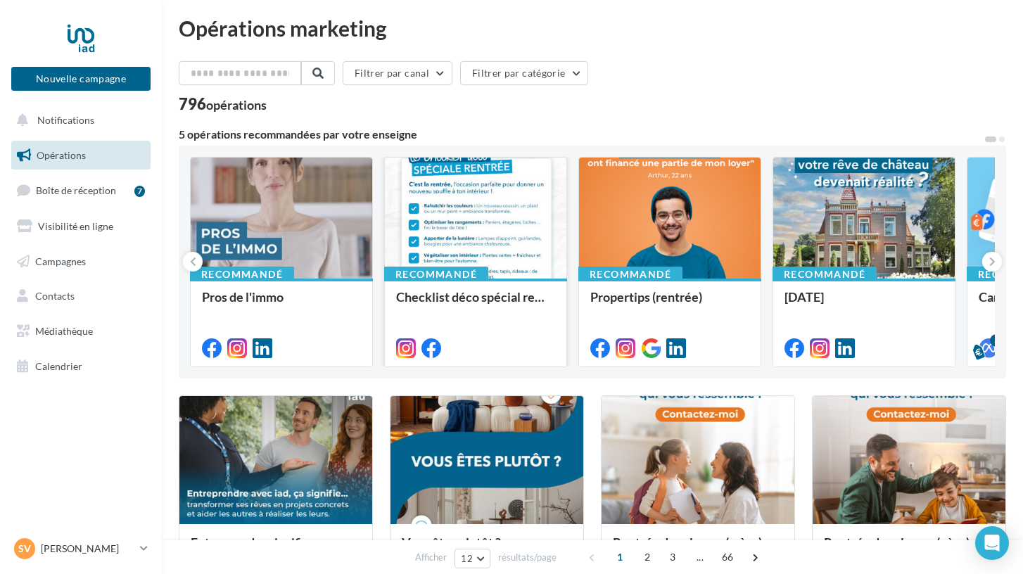
click at [498, 319] on div "Checklist déco spécial rentrée" at bounding box center [475, 322] width 159 height 64
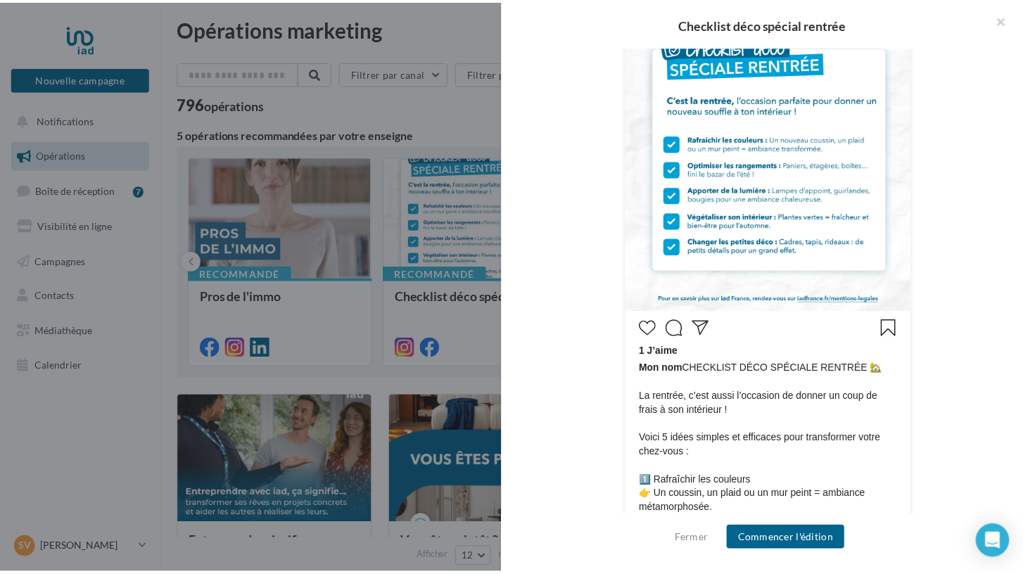
scroll to position [377, 0]
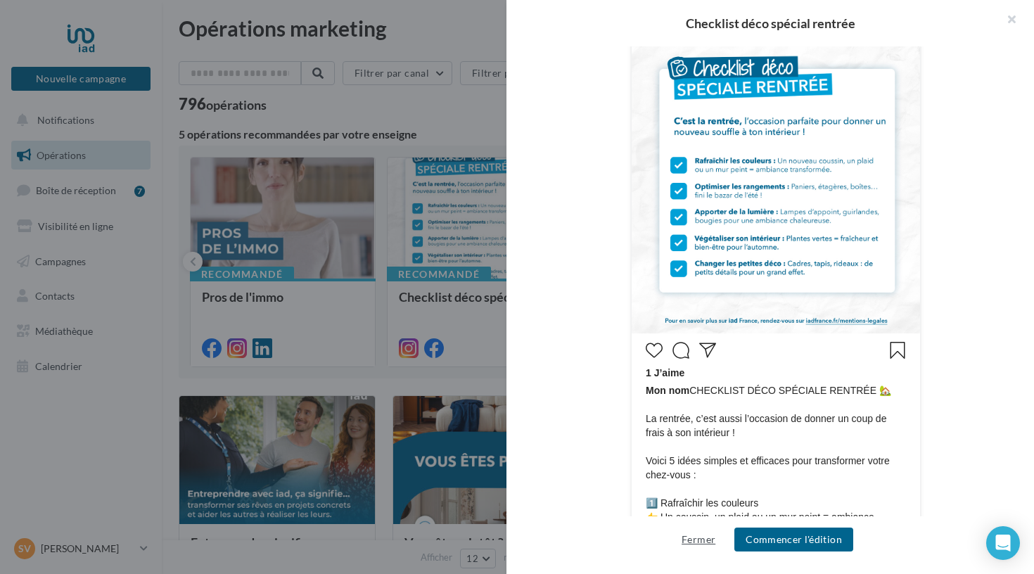
click at [712, 537] on button "Fermer" at bounding box center [698, 539] width 45 height 17
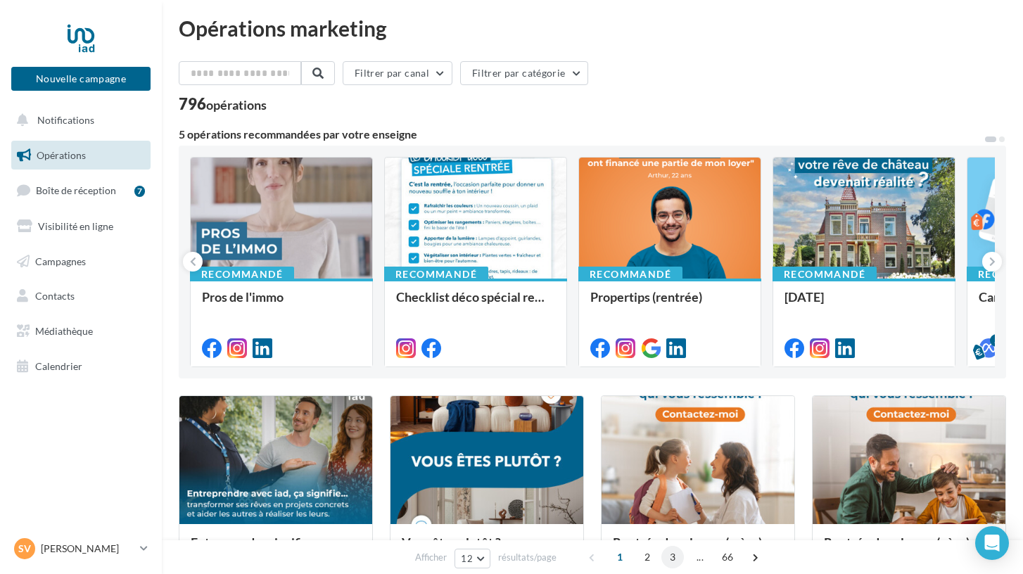
click at [674, 556] on span "3" at bounding box center [672, 557] width 23 height 23
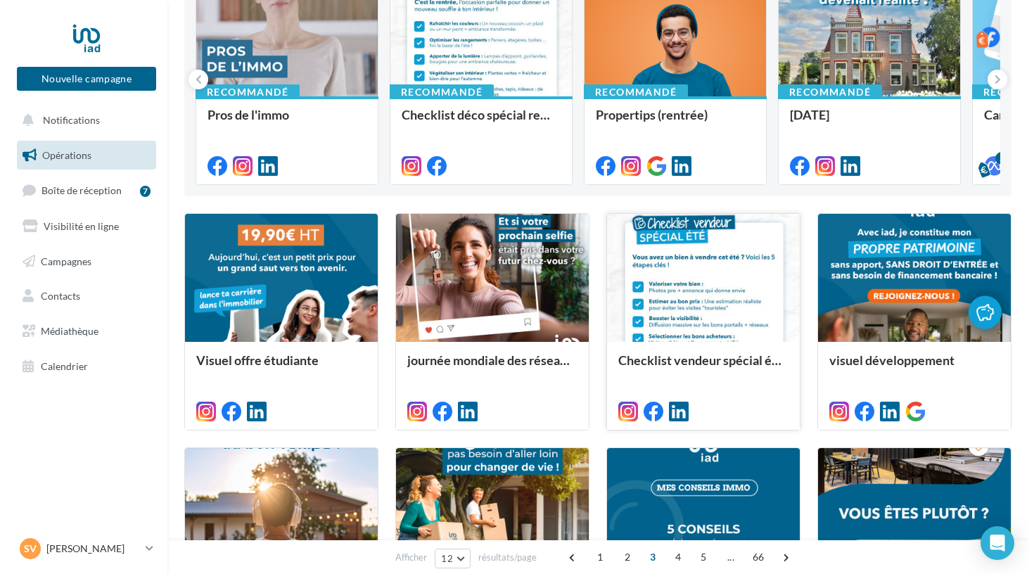
scroll to position [193, 0]
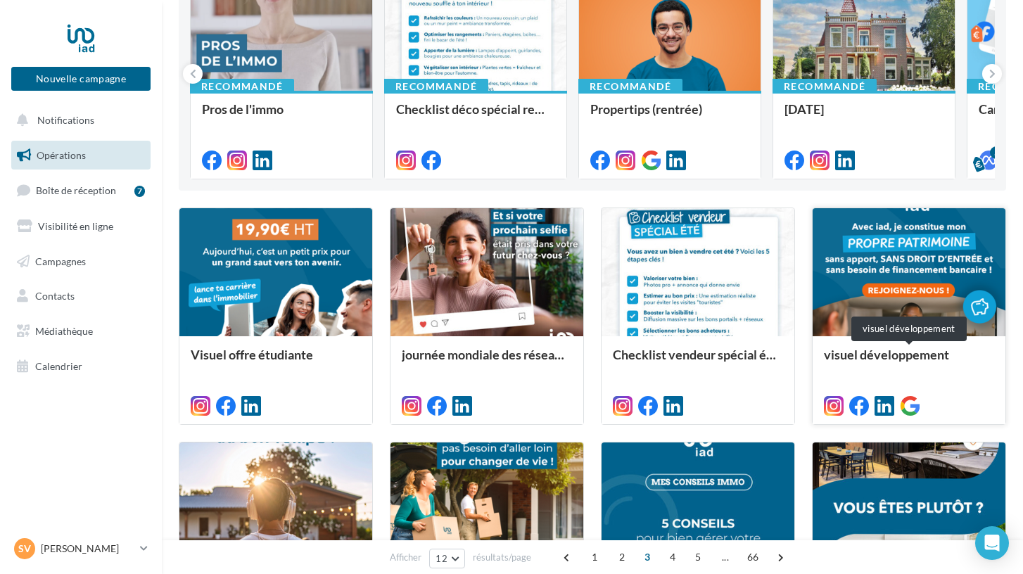
click at [827, 367] on div "visuel développement" at bounding box center [909, 362] width 170 height 28
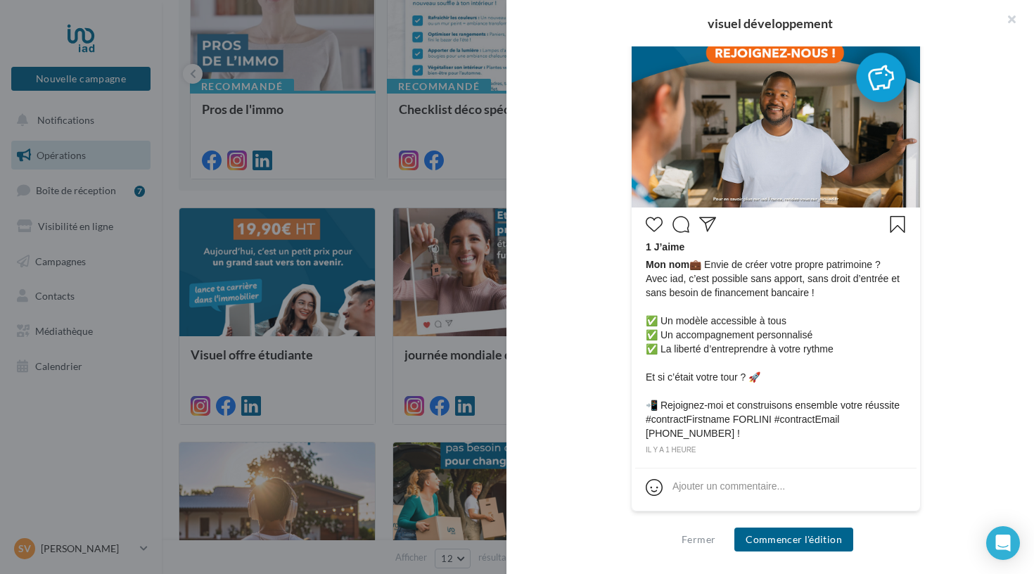
scroll to position [501, 0]
click at [784, 537] on button "Commencer l'édition" at bounding box center [793, 540] width 119 height 24
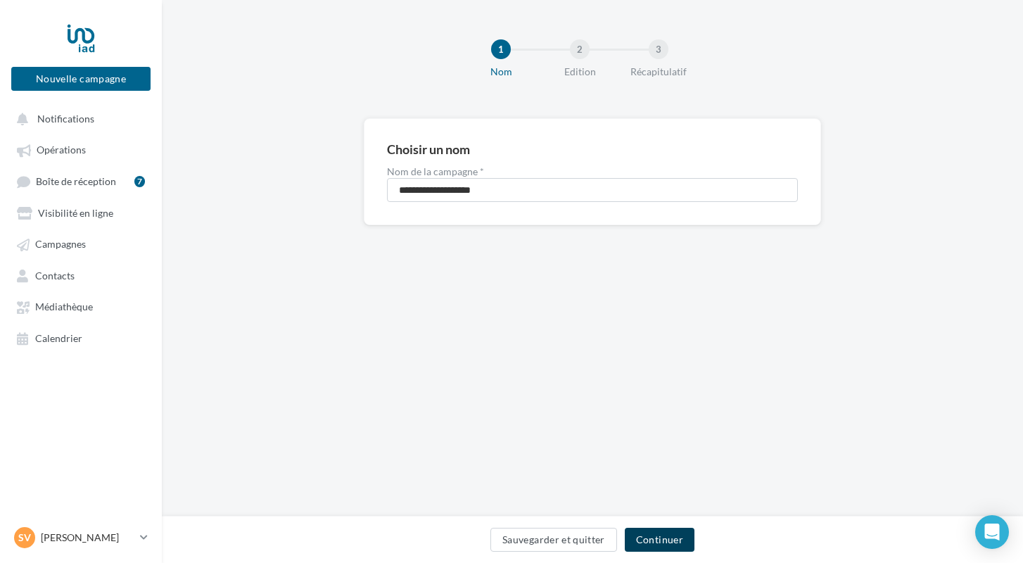
click at [677, 549] on button "Continuer" at bounding box center [660, 540] width 70 height 24
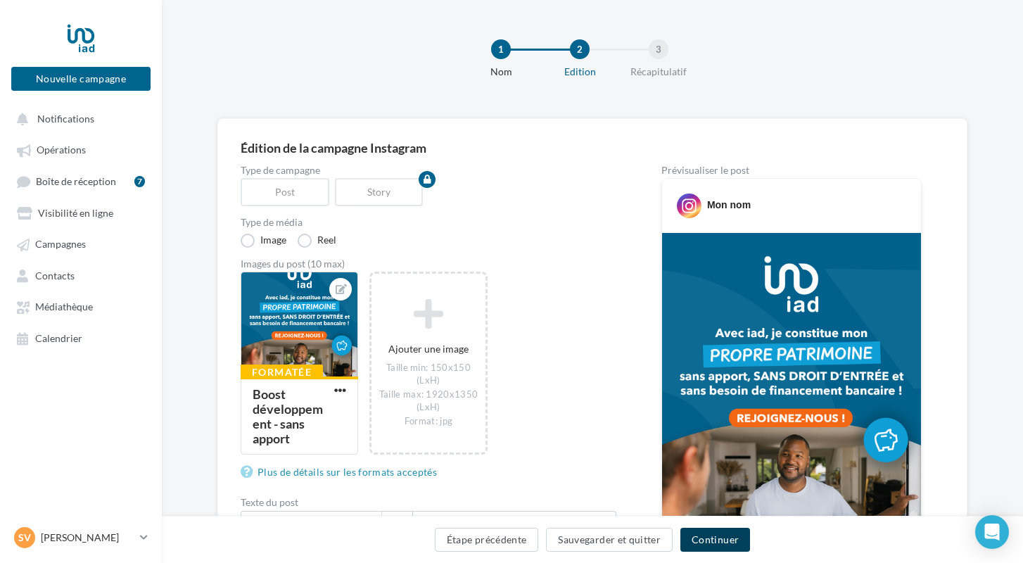
click at [721, 540] on button "Continuer" at bounding box center [715, 540] width 70 height 24
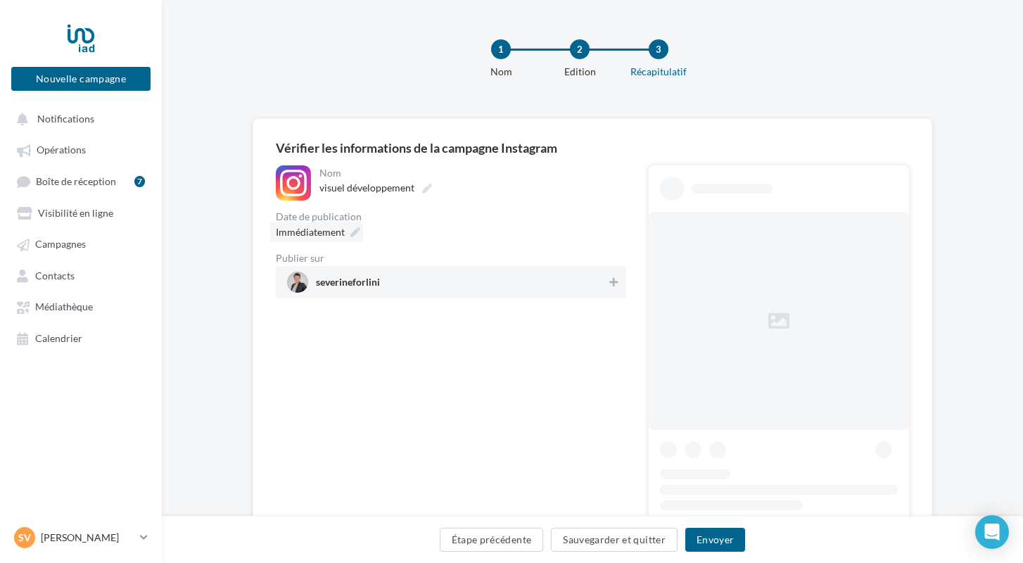
click at [353, 232] on icon at bounding box center [355, 232] width 10 height 10
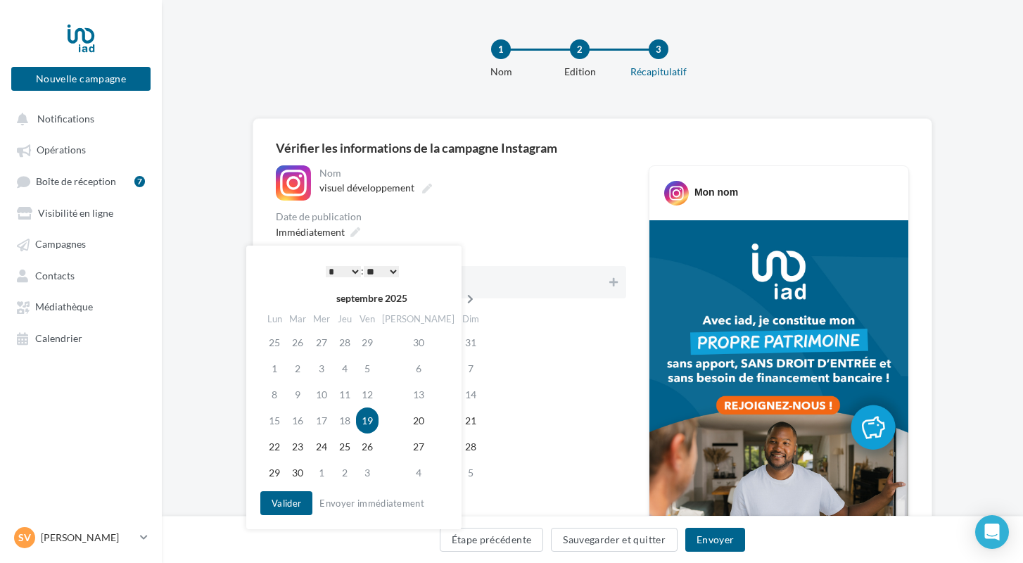
click at [461, 302] on icon at bounding box center [470, 299] width 18 height 10
click at [273, 421] on td "20" at bounding box center [275, 420] width 25 height 26
click at [284, 502] on button "Valider" at bounding box center [286, 503] width 52 height 24
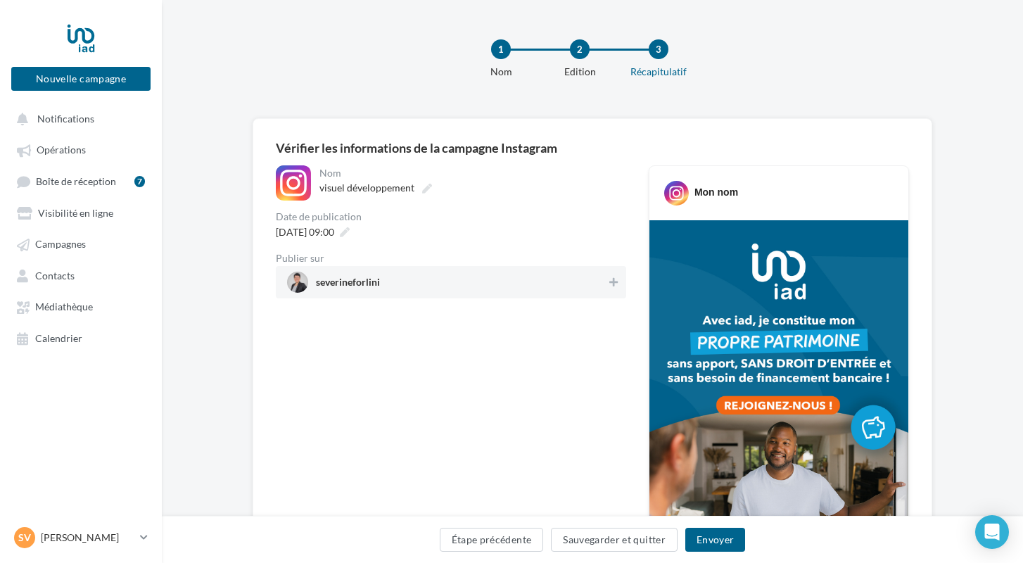
click at [458, 279] on span "severineforlini" at bounding box center [446, 282] width 319 height 21
click at [710, 535] on button "Envoyer" at bounding box center [715, 540] width 60 height 24
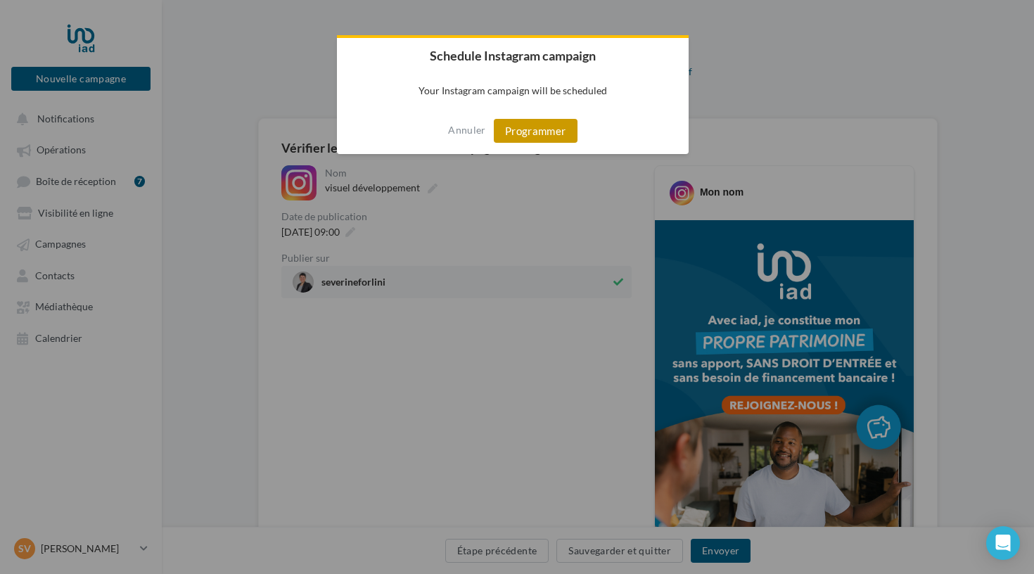
click at [526, 140] on button "Programmer" at bounding box center [536, 131] width 84 height 24
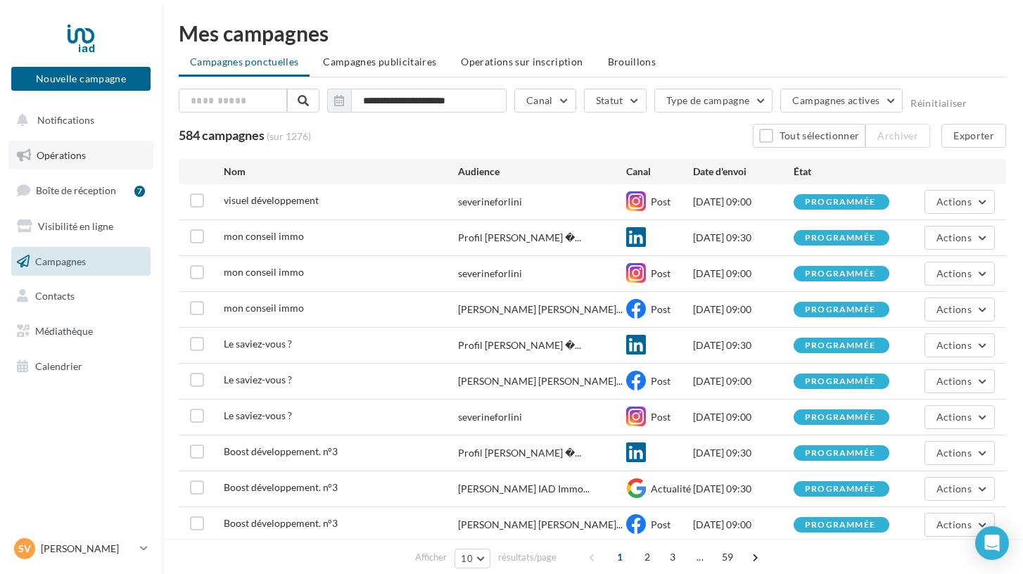
click at [61, 153] on span "Opérations" at bounding box center [61, 155] width 49 height 12
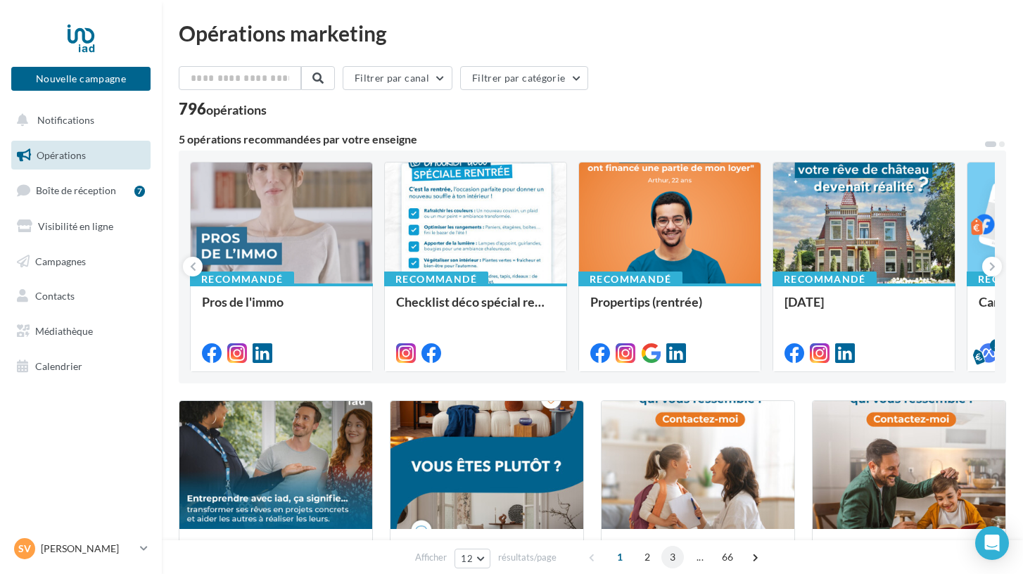
click at [666, 558] on span "3" at bounding box center [672, 557] width 23 height 23
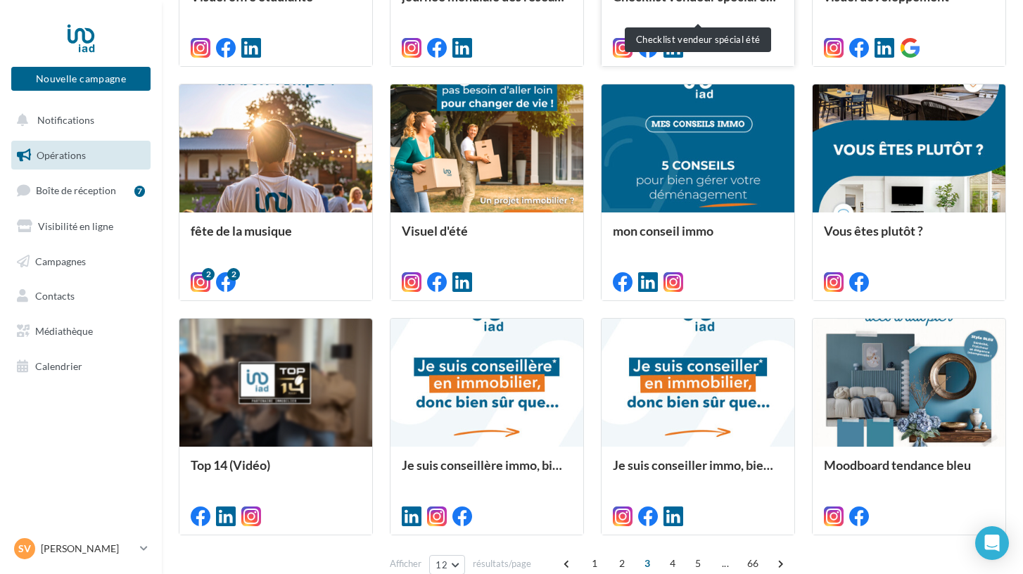
scroll to position [594, 0]
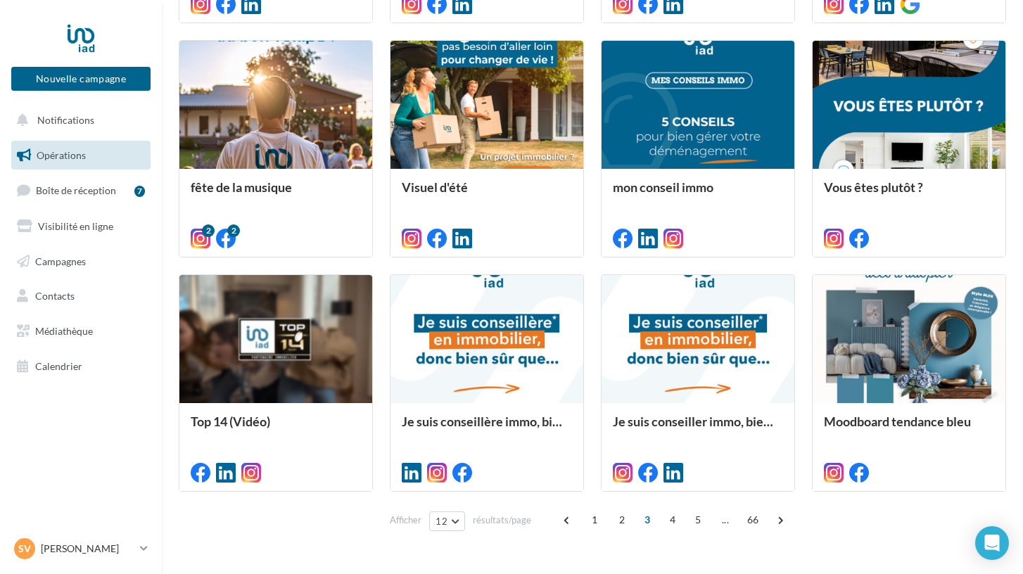
click at [644, 523] on span "3" at bounding box center [647, 520] width 23 height 23
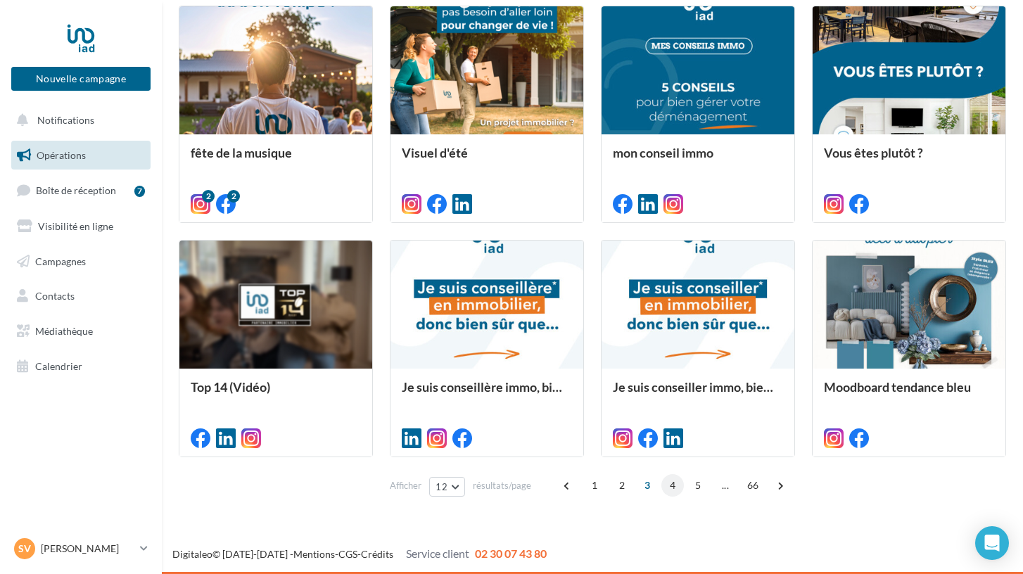
click at [669, 483] on span "4" at bounding box center [672, 485] width 23 height 23
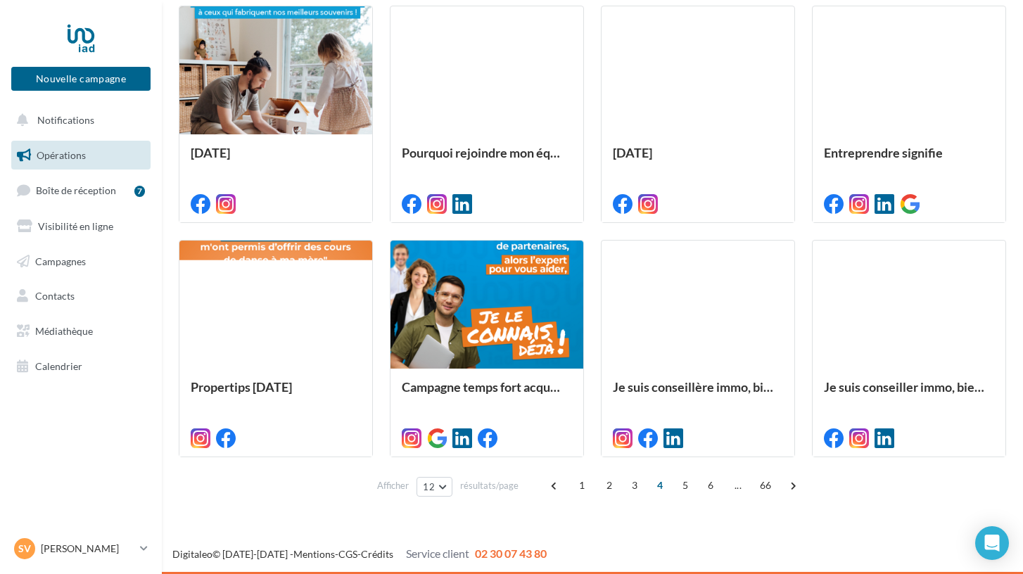
scroll to position [629, 0]
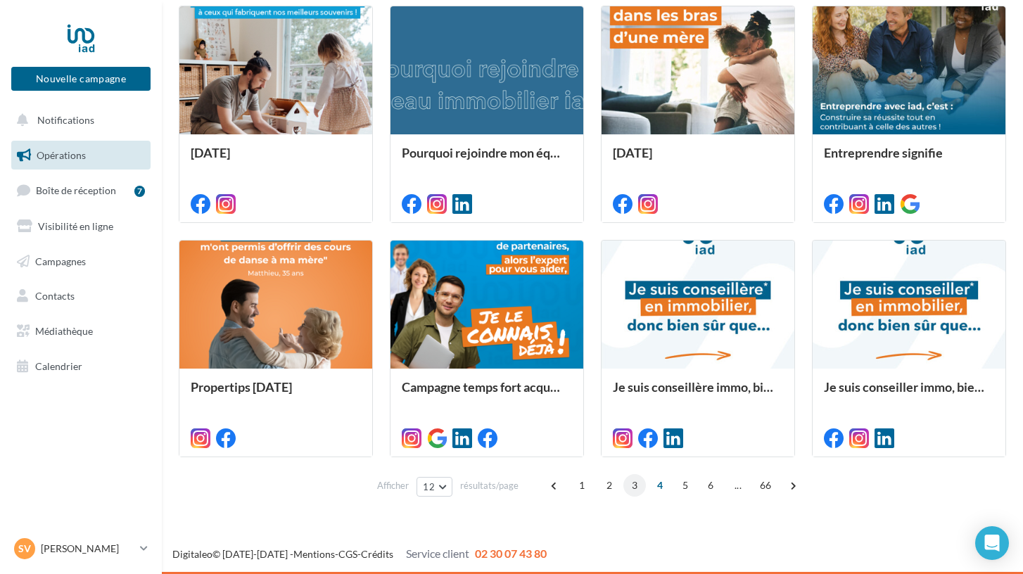
click at [625, 482] on span "3" at bounding box center [634, 485] width 23 height 23
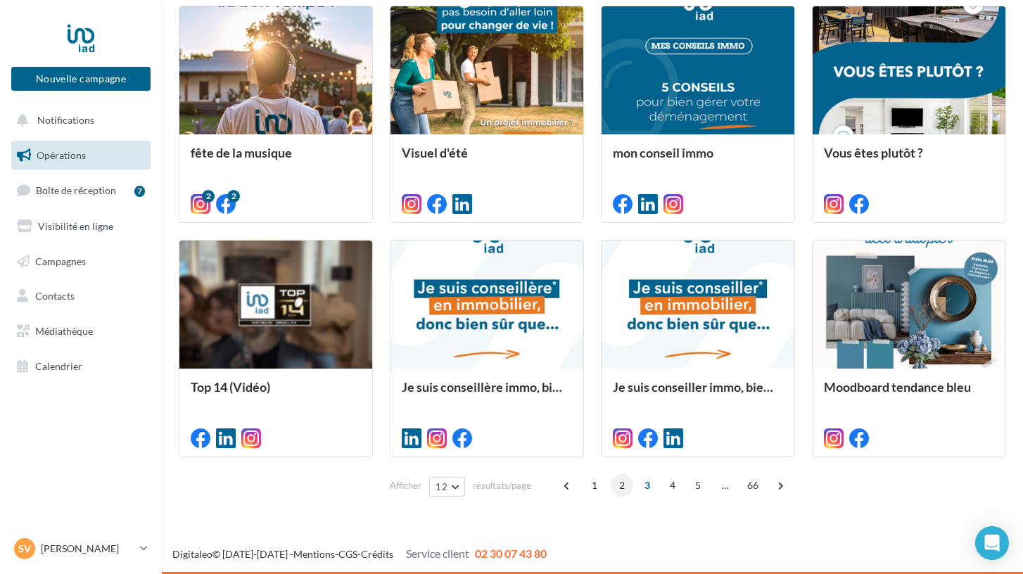
click at [618, 491] on span "2" at bounding box center [622, 485] width 23 height 23
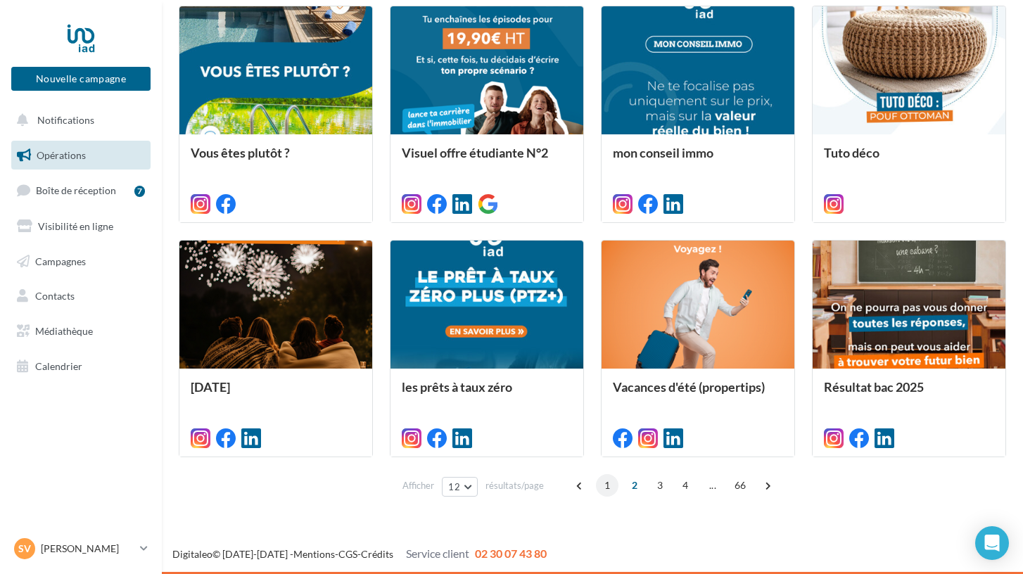
click at [608, 492] on span "1" at bounding box center [607, 485] width 23 height 23
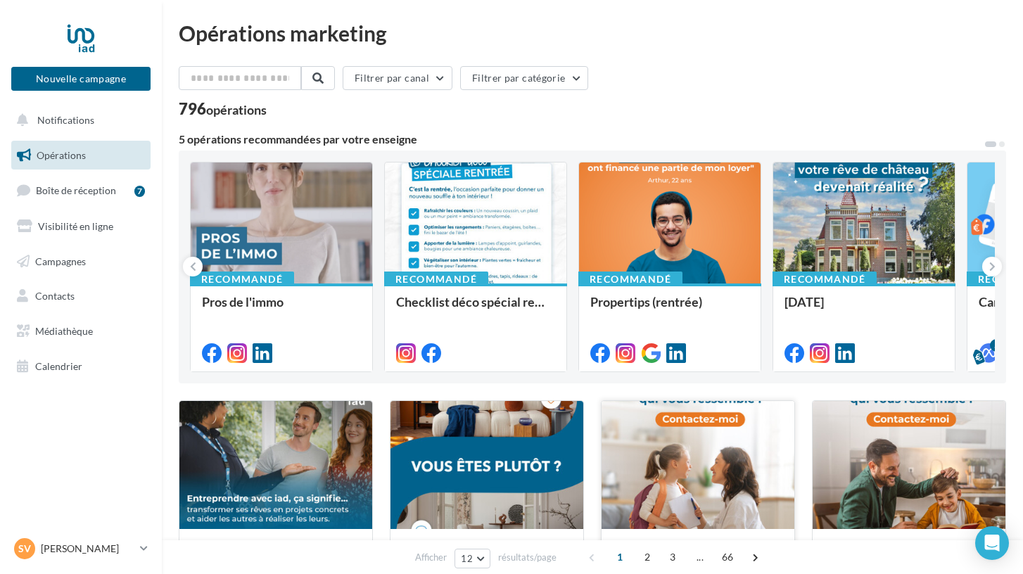
scroll to position [0, 0]
click at [75, 362] on span "Calendrier" at bounding box center [58, 366] width 47 height 12
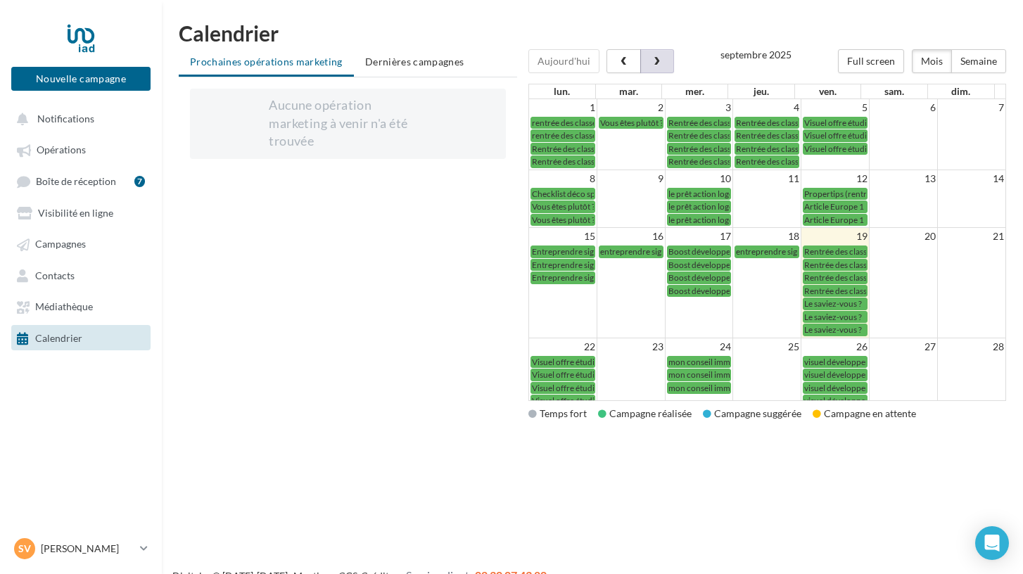
click at [661, 62] on button "button" at bounding box center [657, 61] width 34 height 24
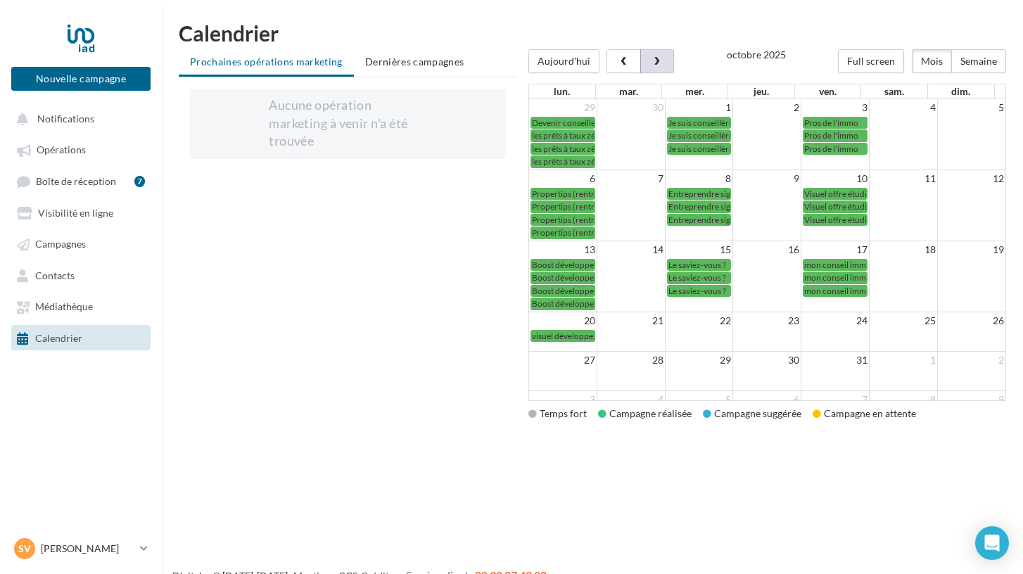
click at [657, 63] on span "button" at bounding box center [657, 62] width 12 height 10
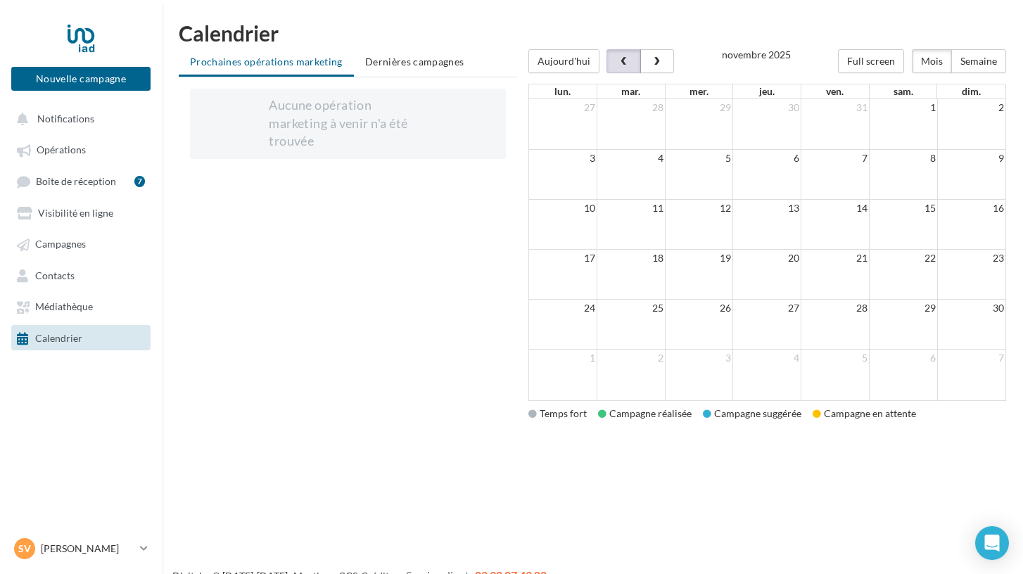
click at [618, 62] on span "button" at bounding box center [624, 62] width 12 height 10
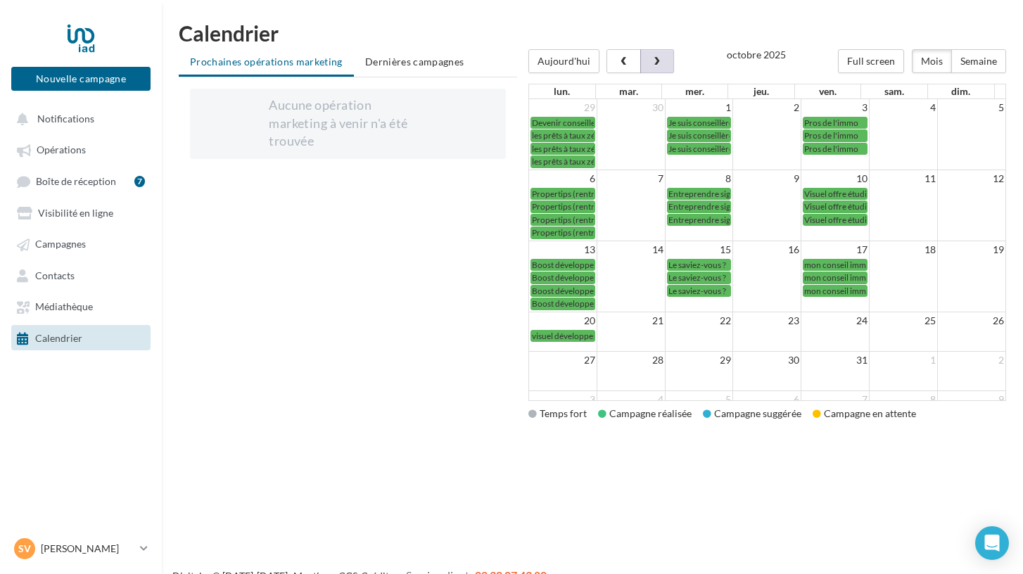
click at [656, 69] on button "button" at bounding box center [657, 61] width 34 height 24
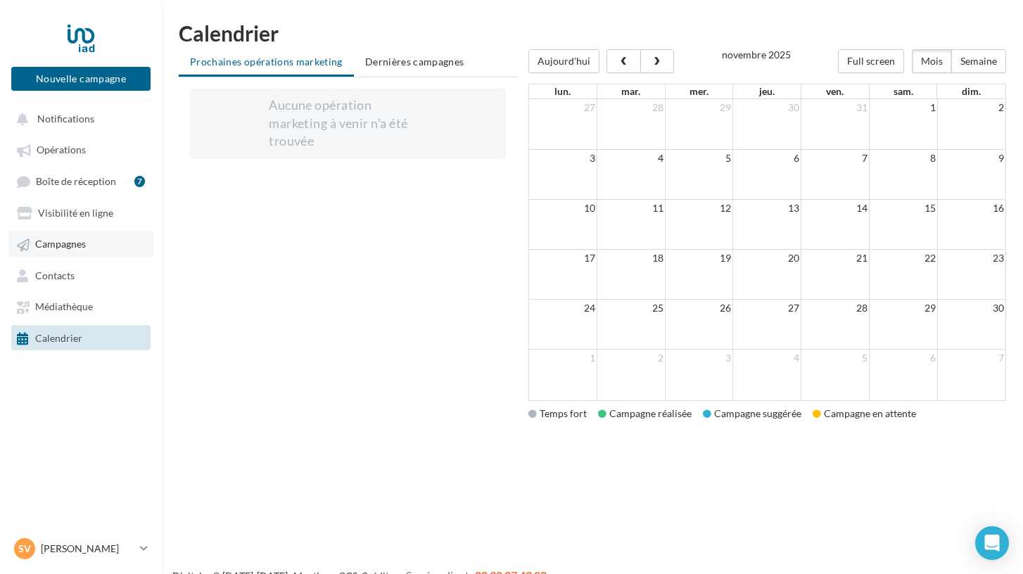
click at [77, 248] on span "Campagnes" at bounding box center [60, 244] width 51 height 12
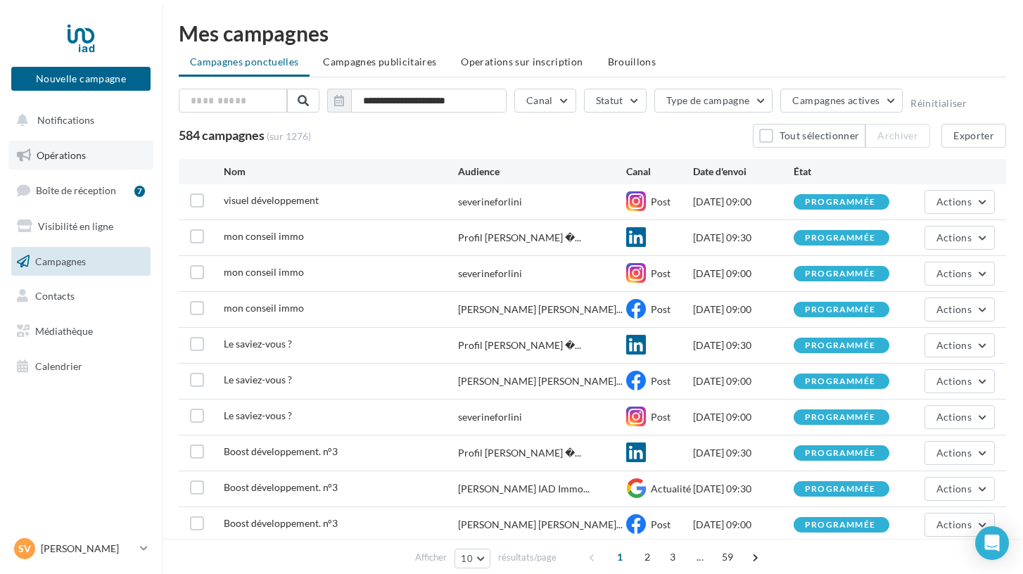
click at [82, 153] on span "Opérations" at bounding box center [61, 155] width 49 height 12
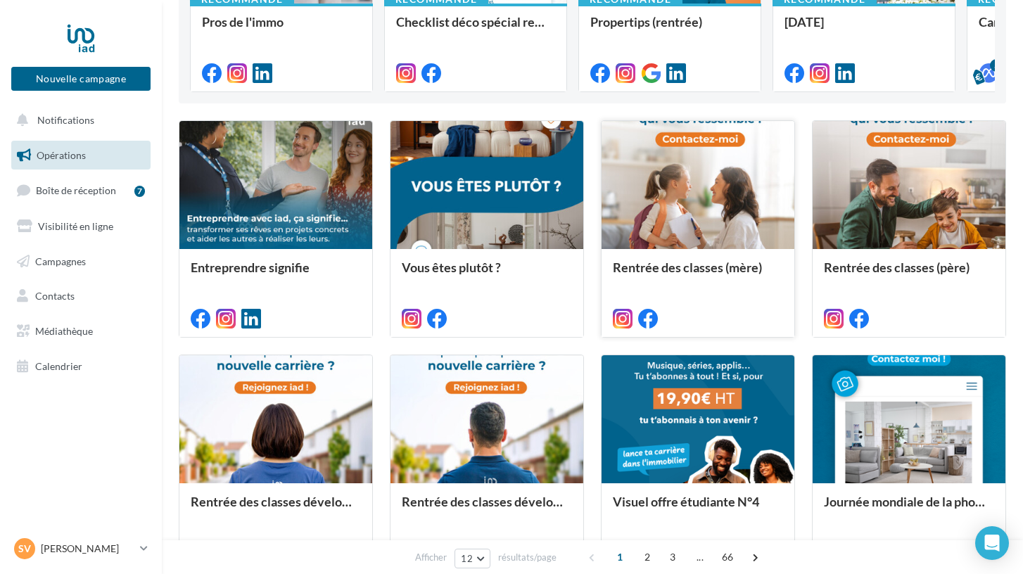
scroll to position [299, 0]
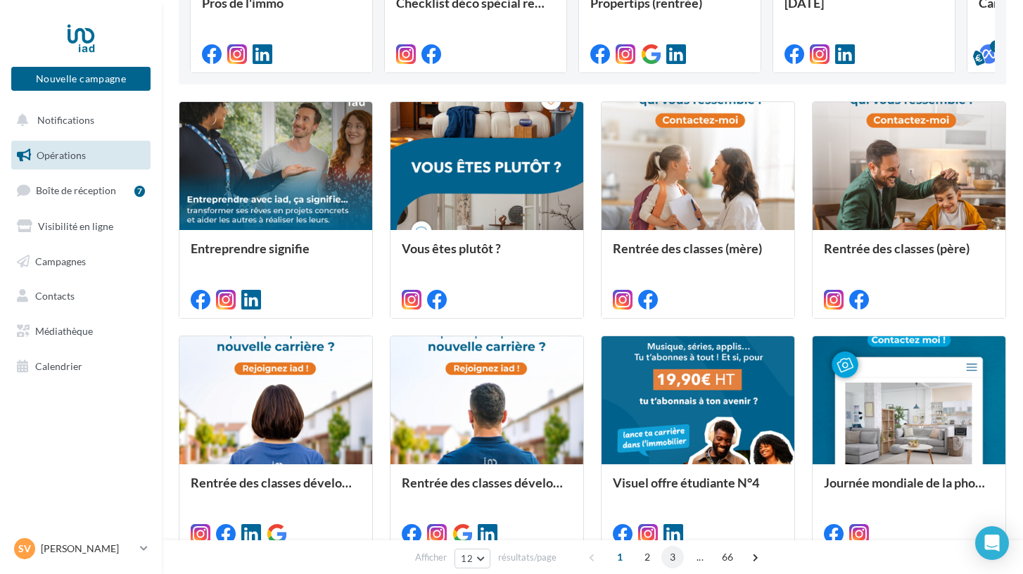
click at [668, 559] on span "3" at bounding box center [672, 557] width 23 height 23
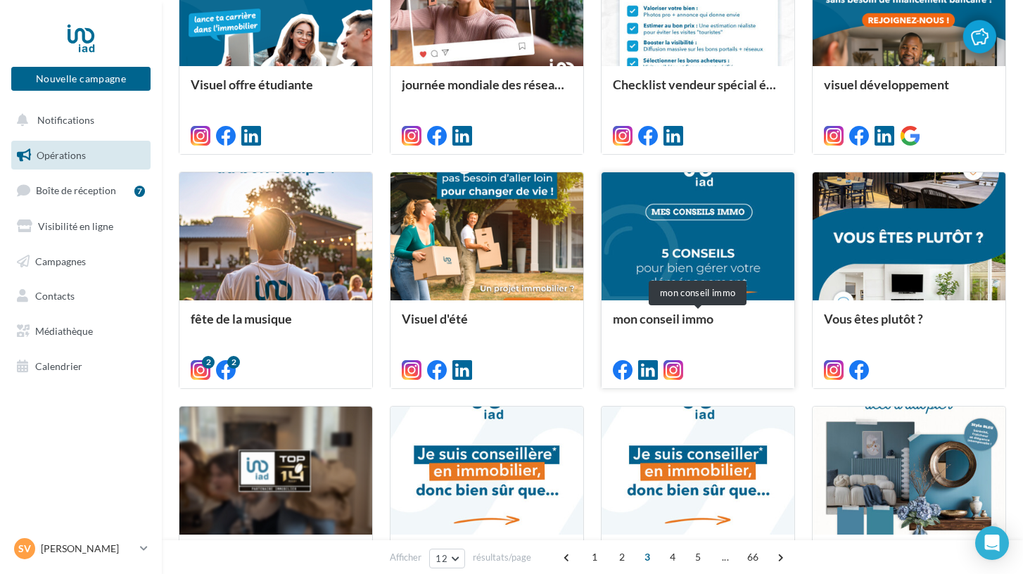
scroll to position [465, 0]
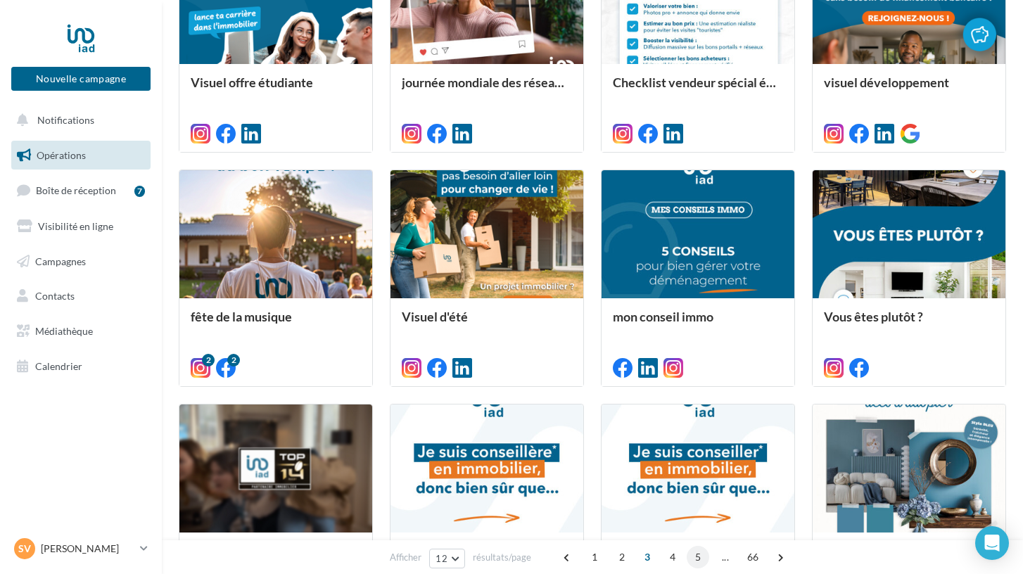
click at [693, 554] on span "5" at bounding box center [698, 557] width 23 height 23
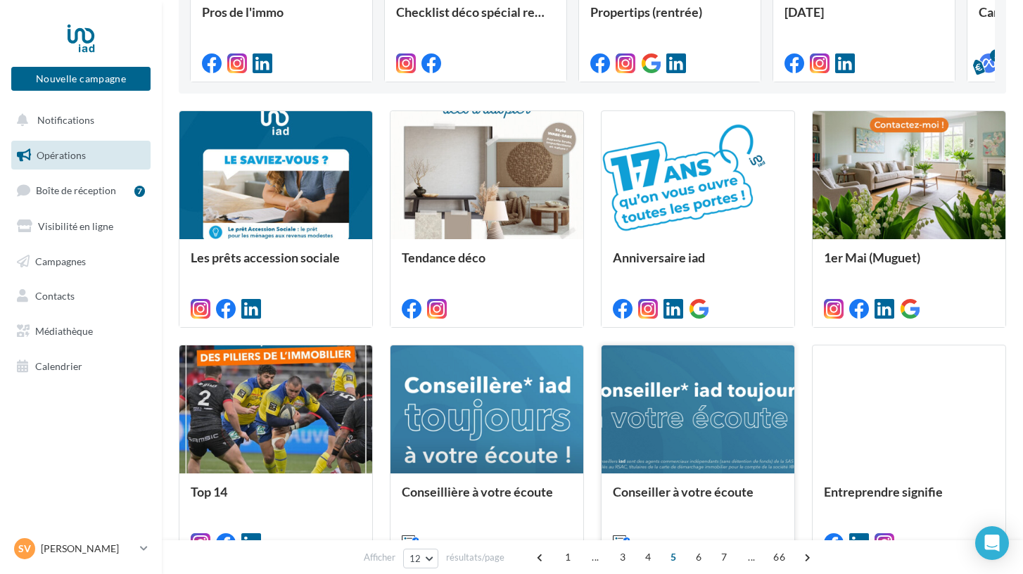
scroll to position [291, 0]
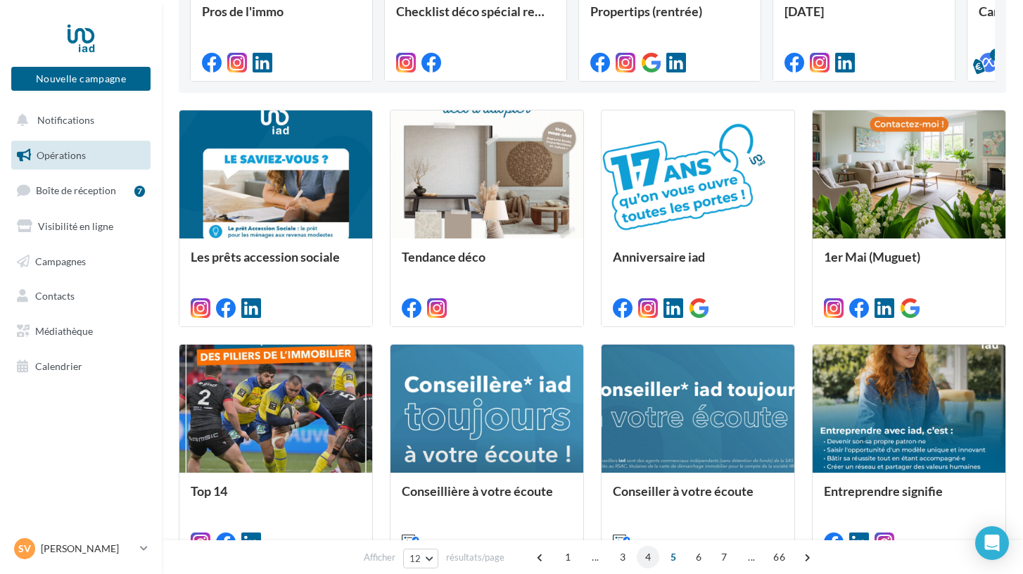
click at [649, 563] on span "4" at bounding box center [648, 557] width 23 height 23
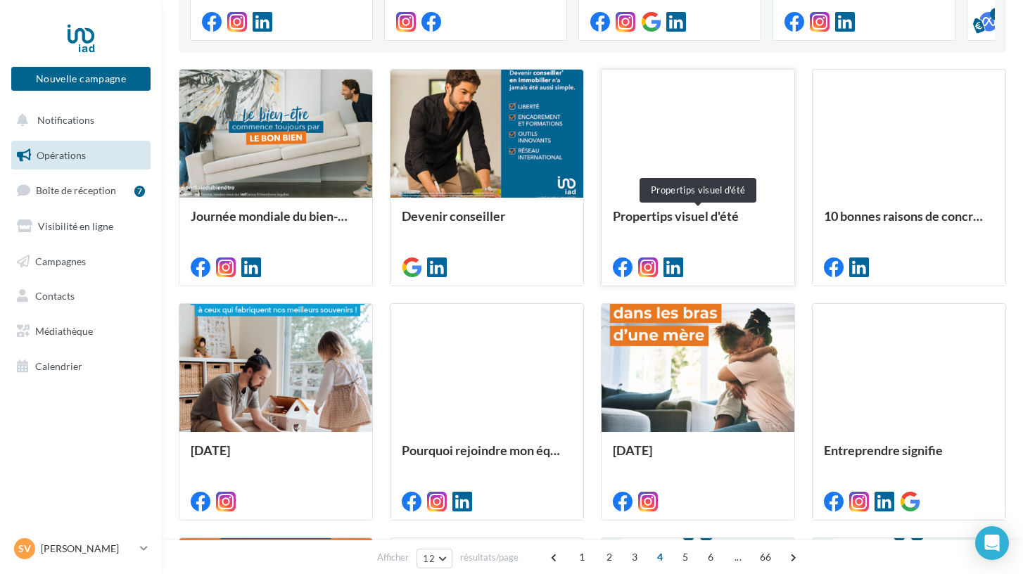
scroll to position [331, 0]
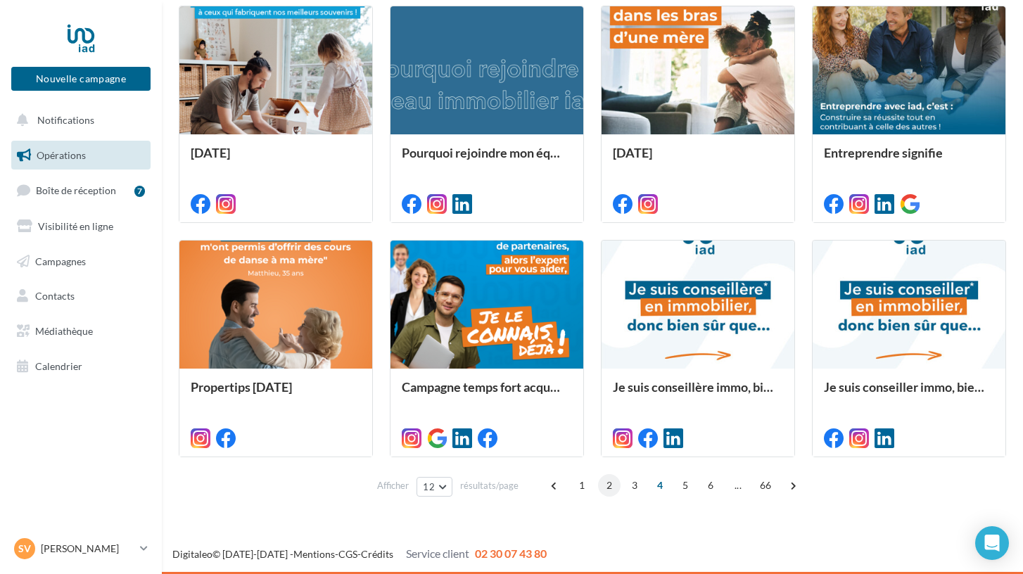
click at [610, 485] on span "2" at bounding box center [609, 485] width 23 height 23
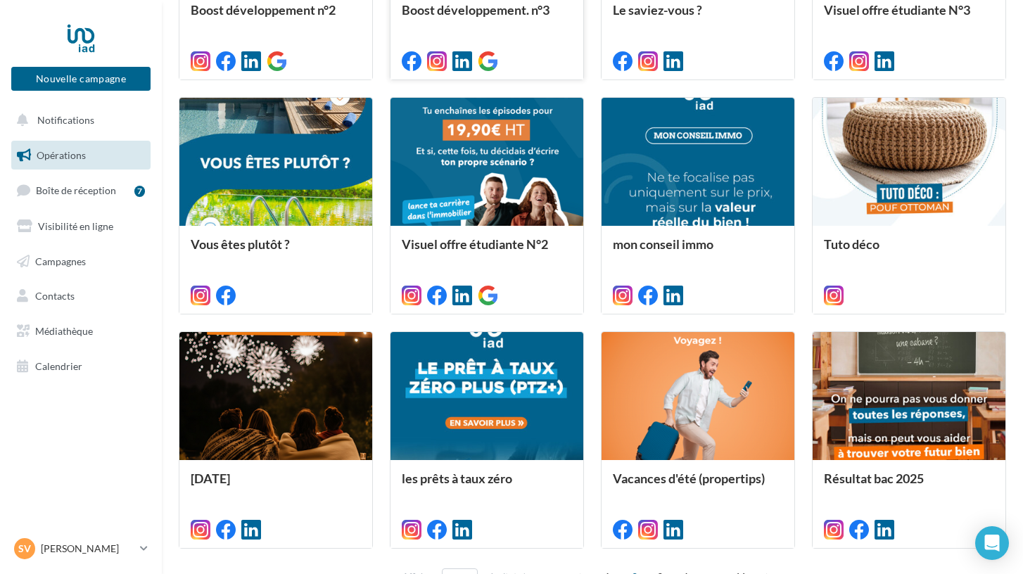
scroll to position [604, 0]
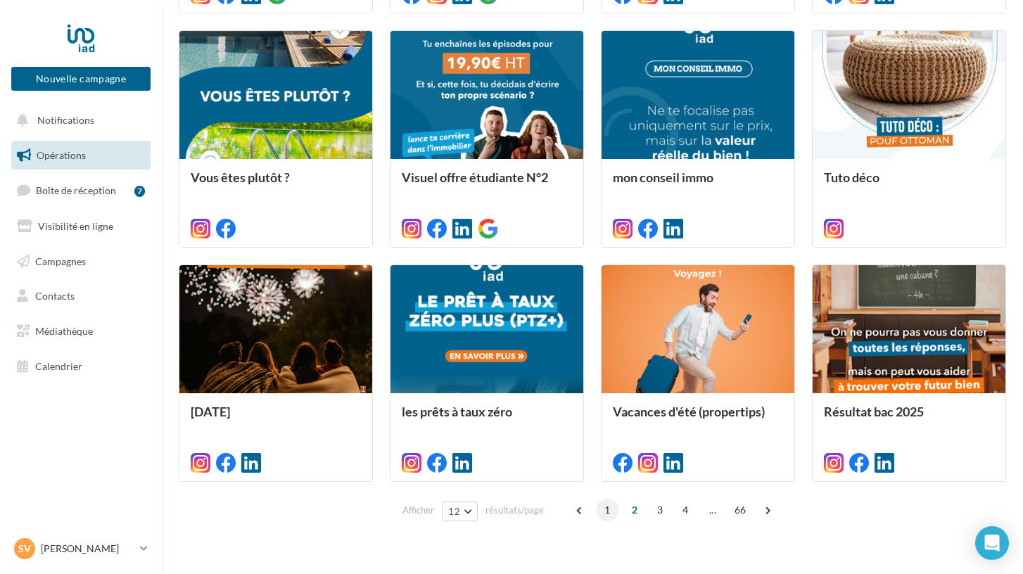
click at [604, 512] on span "1" at bounding box center [607, 510] width 23 height 23
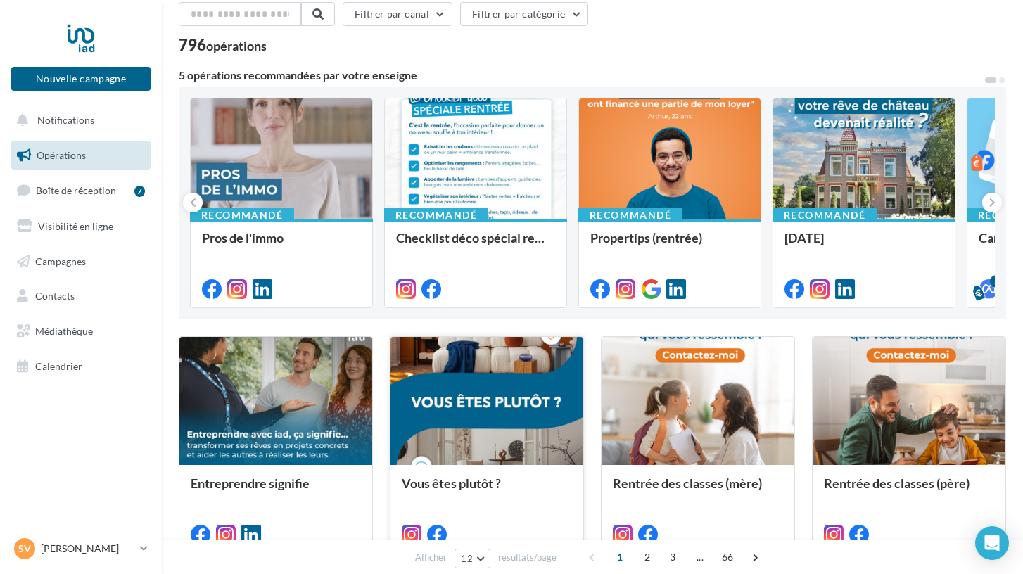
scroll to position [53, 0]
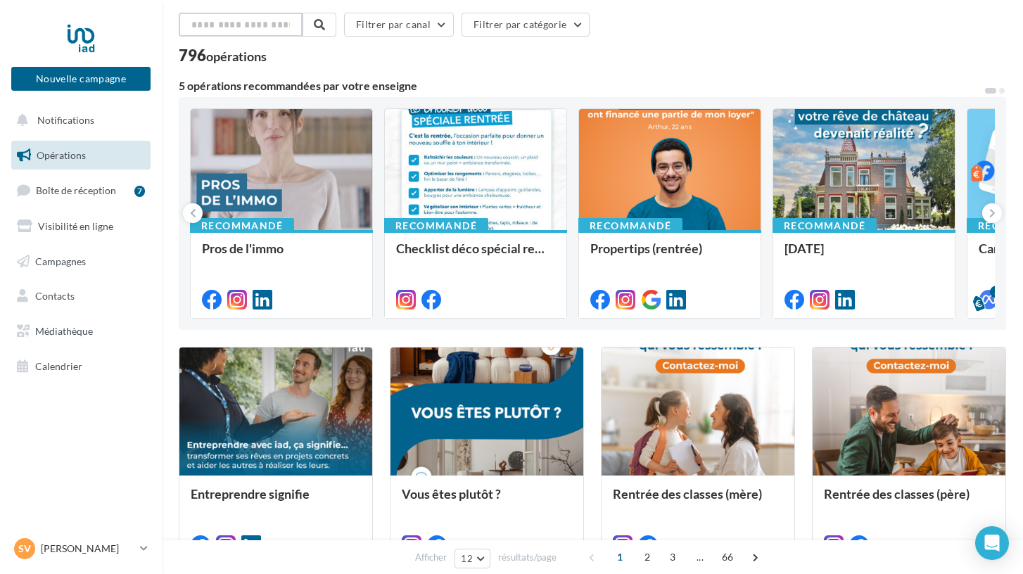
click at [229, 29] on input "text" at bounding box center [241, 25] width 124 height 24
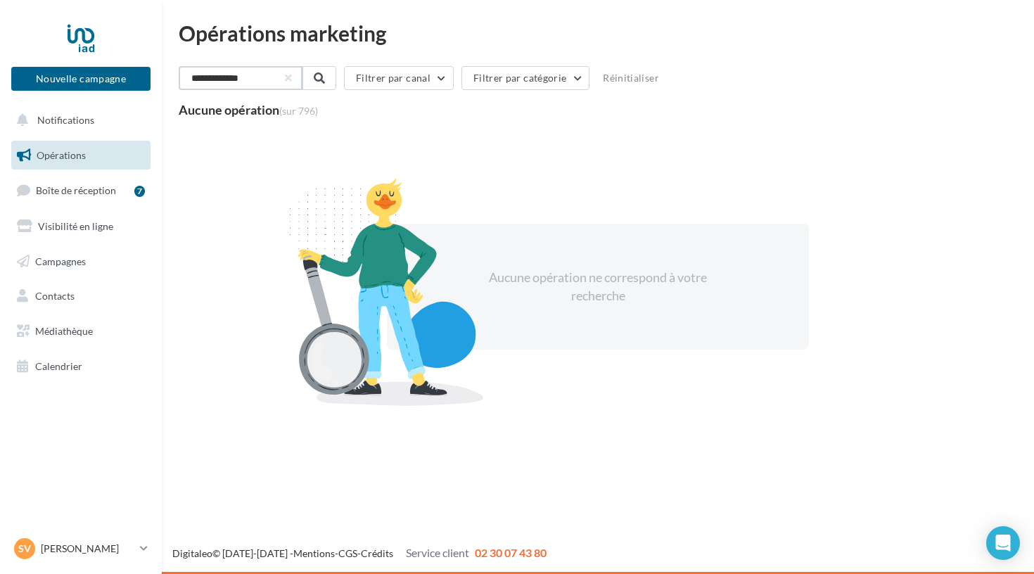
click at [272, 79] on input "**********" at bounding box center [241, 78] width 124 height 24
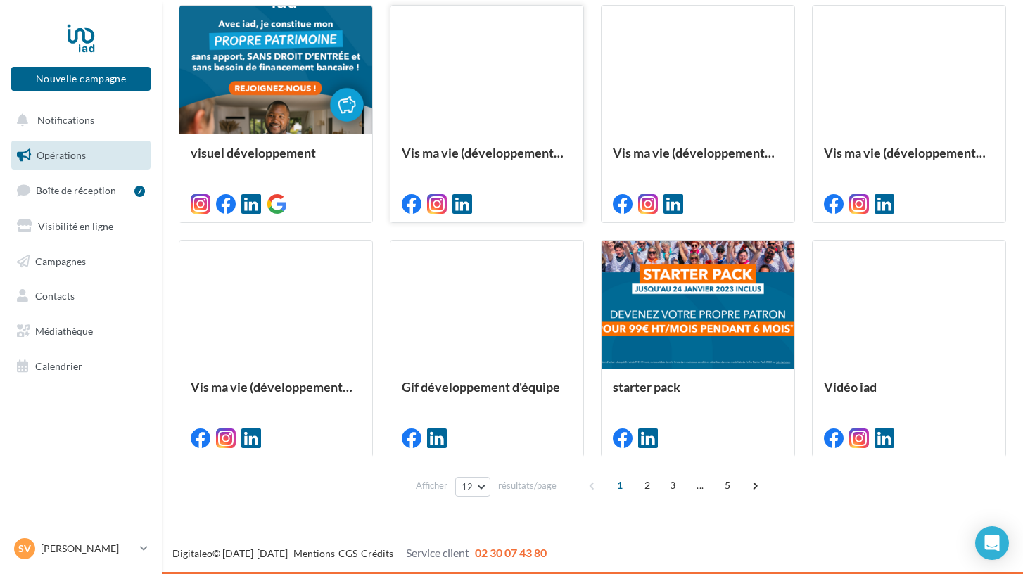
scroll to position [654, 0]
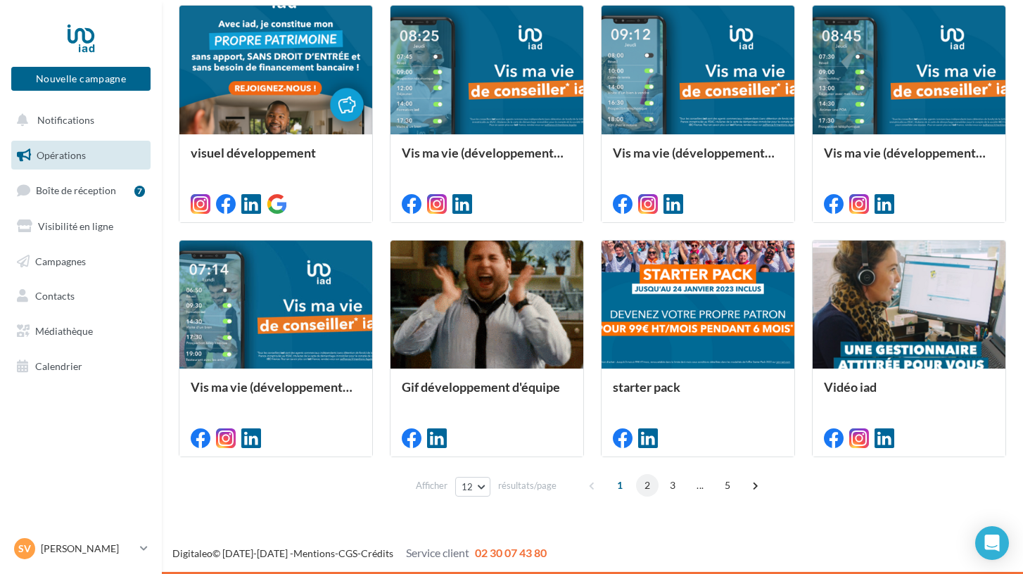
type input "**********"
click at [646, 489] on span "2" at bounding box center [647, 485] width 23 height 23
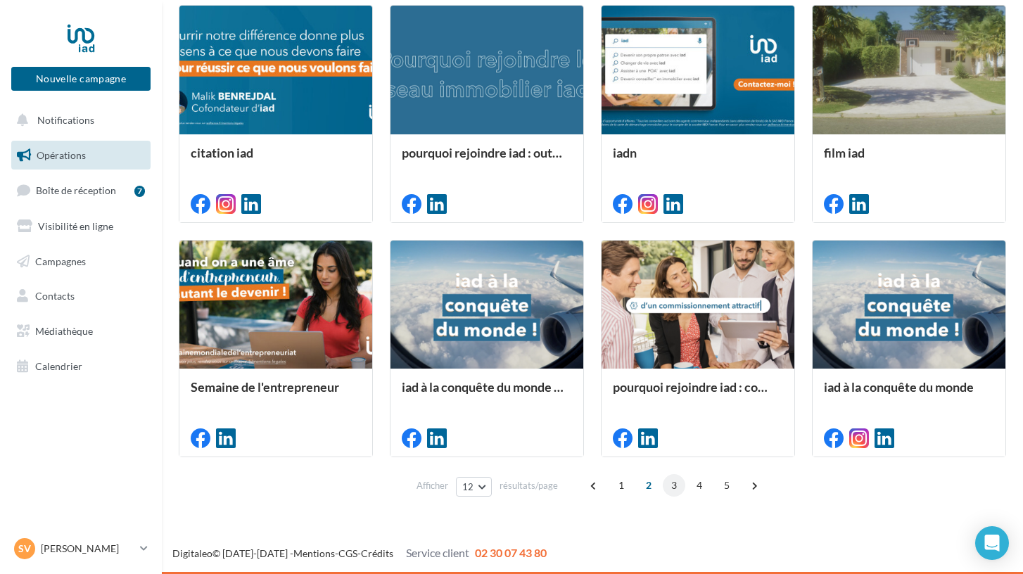
click at [670, 488] on span "3" at bounding box center [674, 485] width 23 height 23
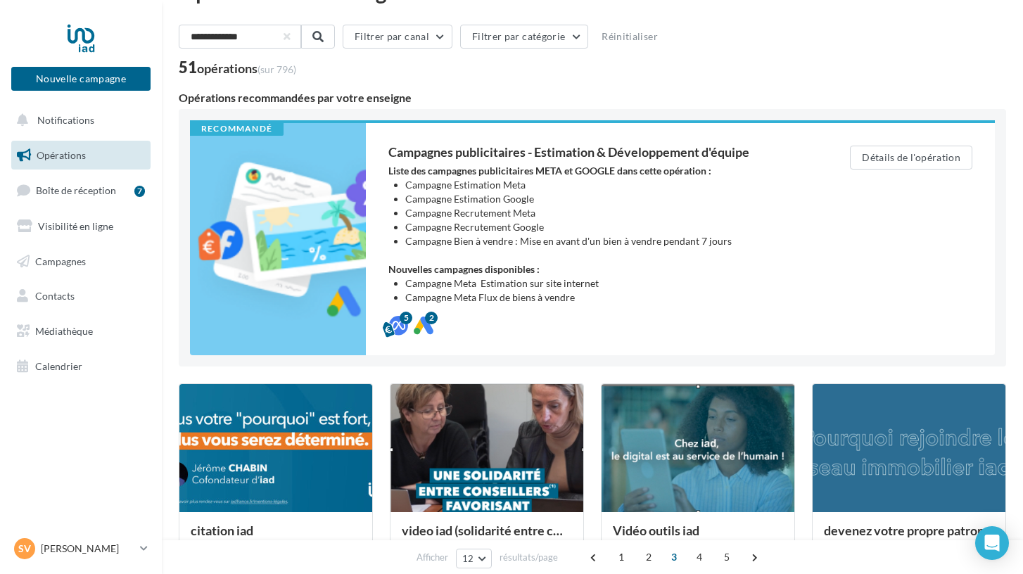
scroll to position [29, 0]
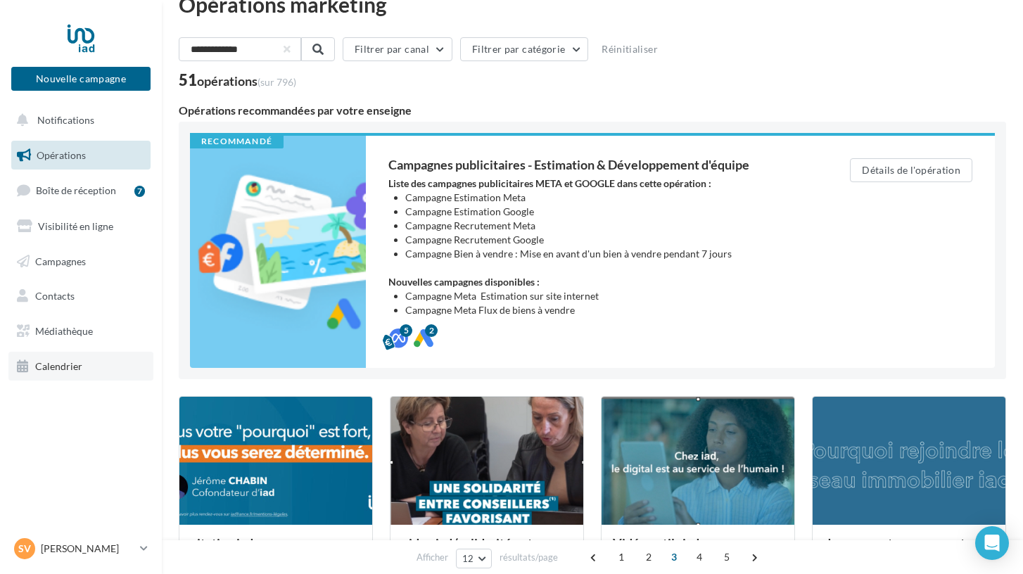
click at [75, 366] on span "Calendrier" at bounding box center [58, 366] width 47 height 12
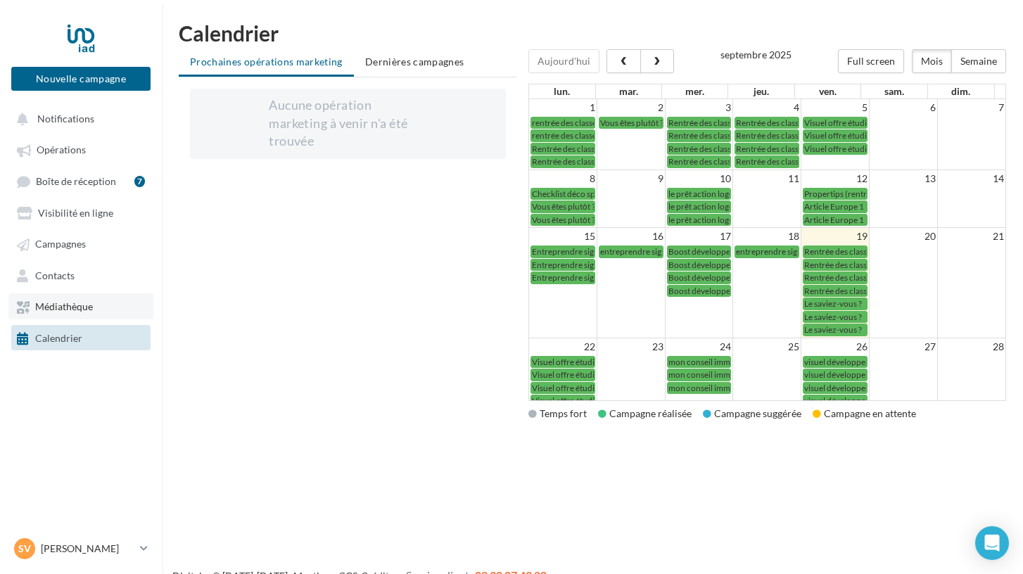
click at [91, 310] on span "Médiathèque" at bounding box center [64, 307] width 58 height 12
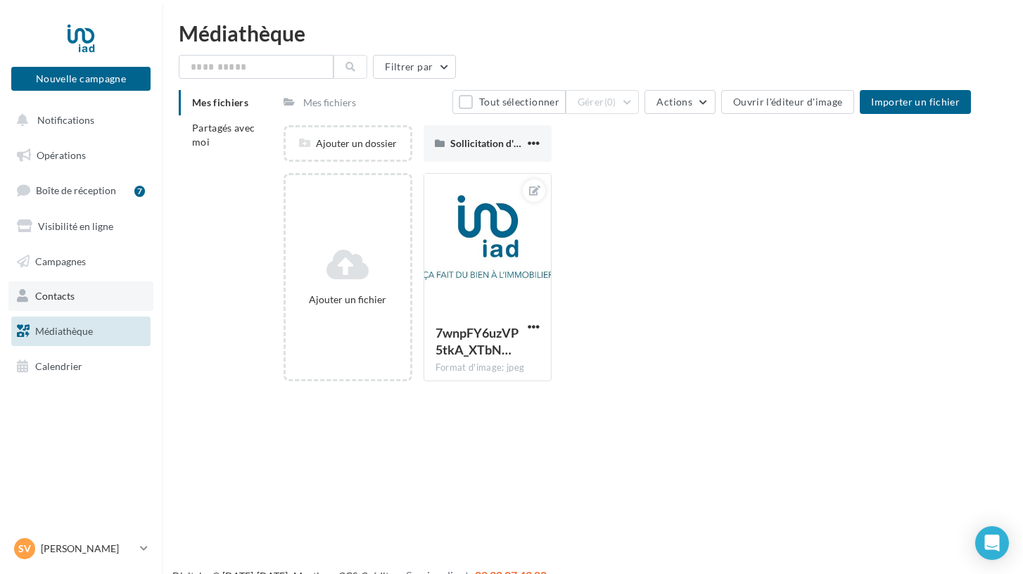
click at [82, 302] on link "Contacts" at bounding box center [80, 296] width 145 height 30
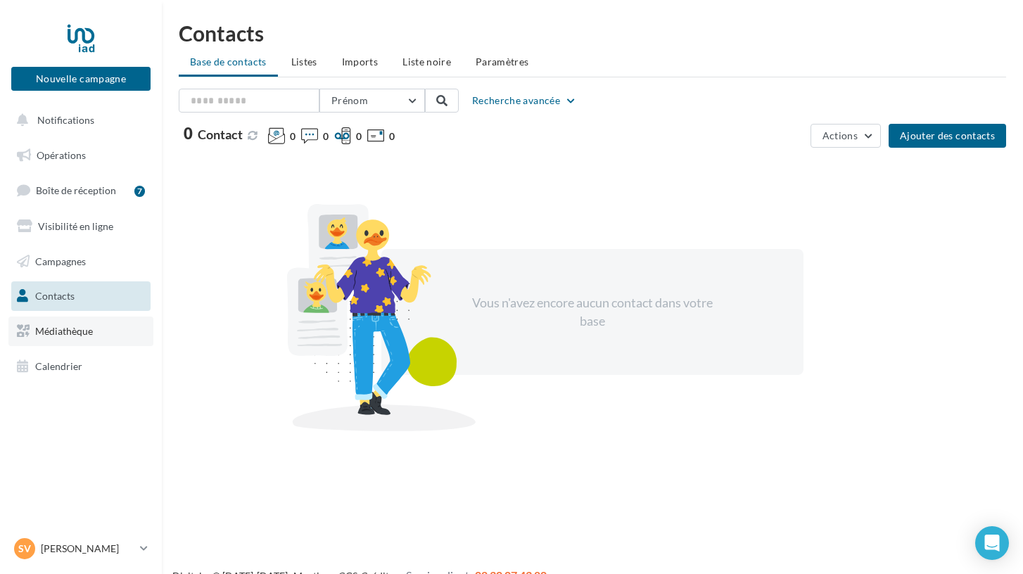
click at [84, 328] on span "Médiathèque" at bounding box center [64, 331] width 58 height 12
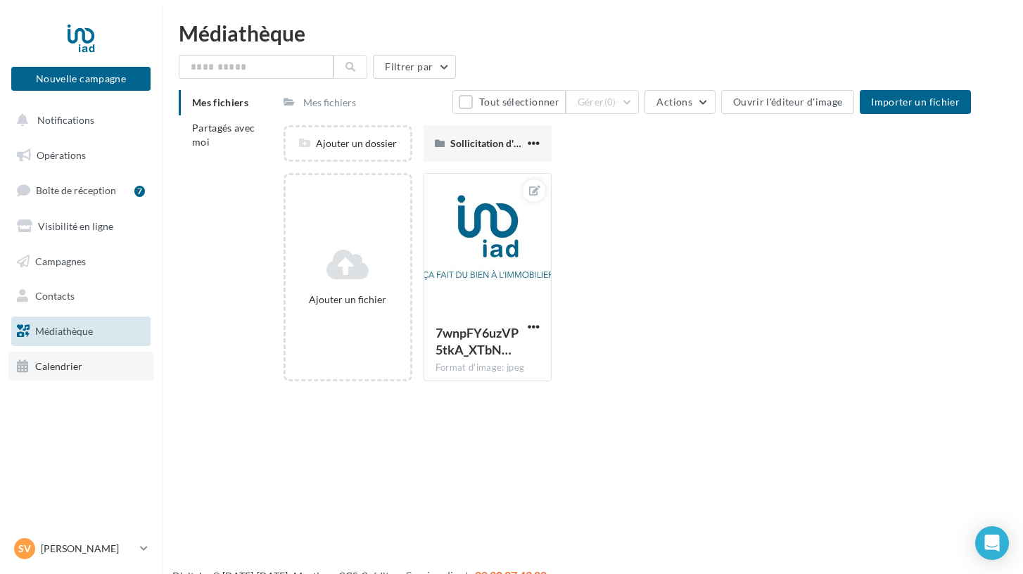
click at [56, 353] on link "Calendrier" at bounding box center [80, 367] width 145 height 30
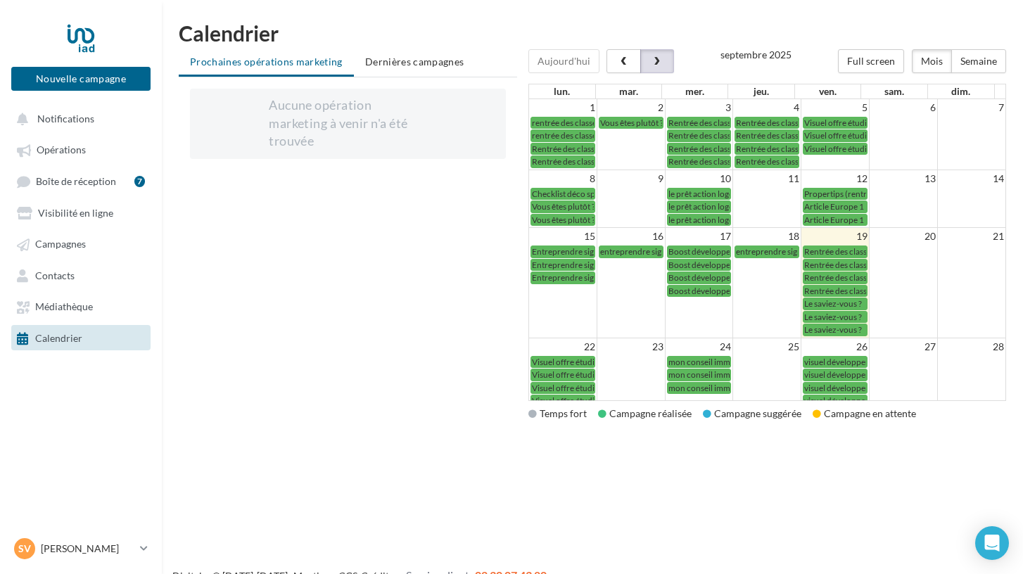
click at [656, 65] on span "button" at bounding box center [657, 62] width 12 height 10
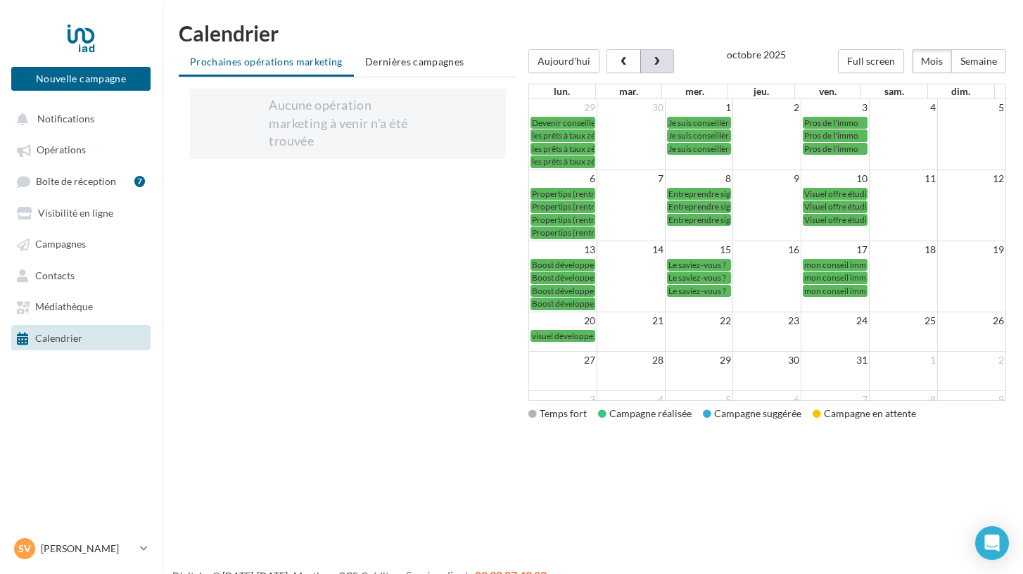
click at [657, 68] on button "button" at bounding box center [657, 61] width 34 height 24
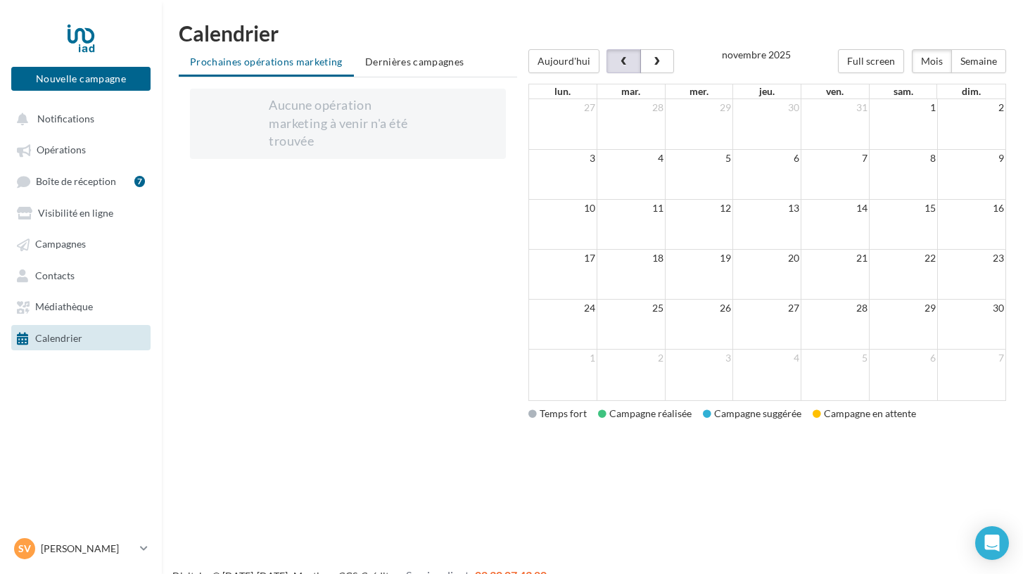
click at [629, 67] on button "button" at bounding box center [623, 61] width 34 height 24
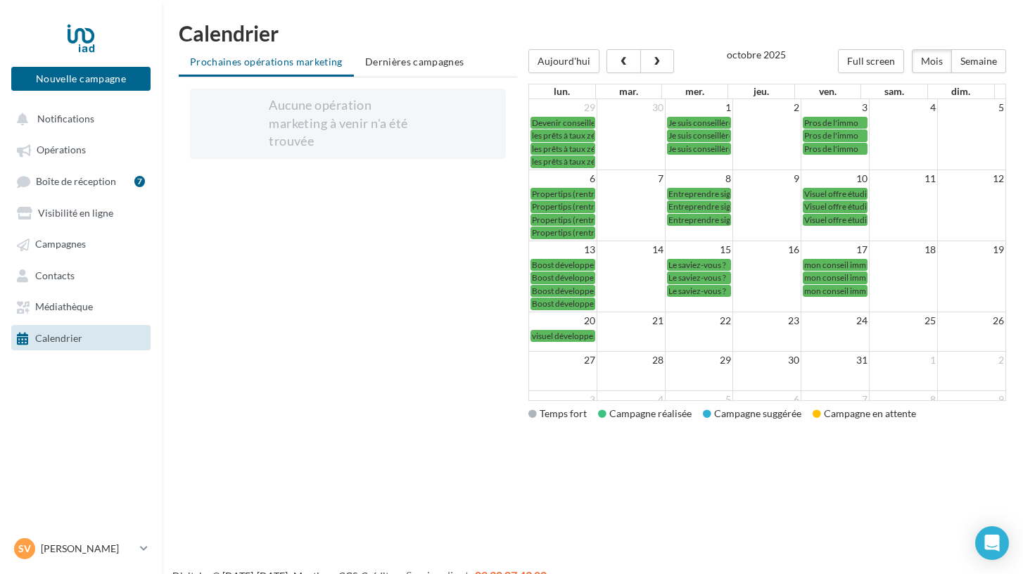
click at [580, 336] on span "visuel développement" at bounding box center [572, 336] width 80 height 11
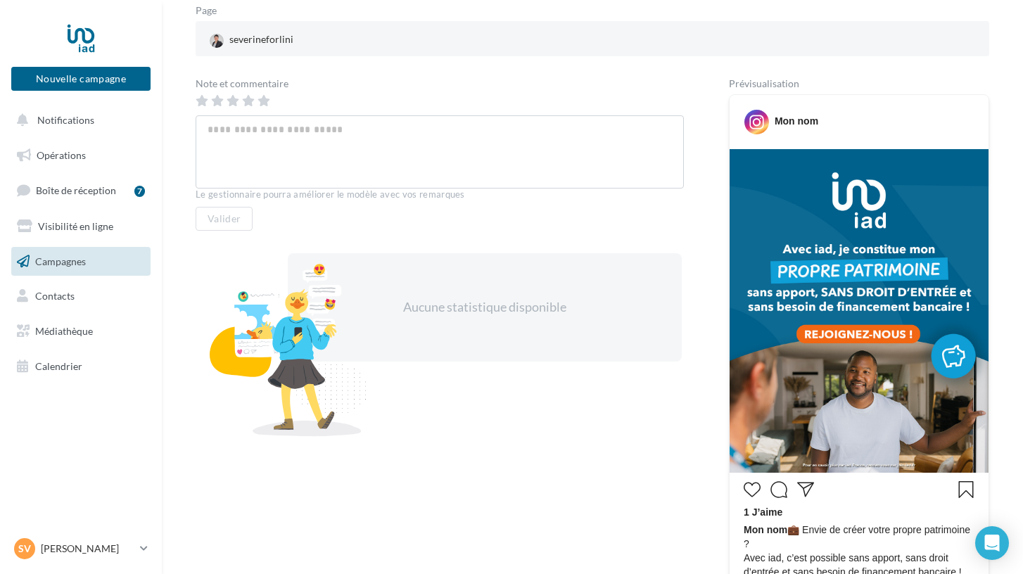
scroll to position [185, 0]
click at [756, 126] on icon at bounding box center [756, 122] width 25 height 25
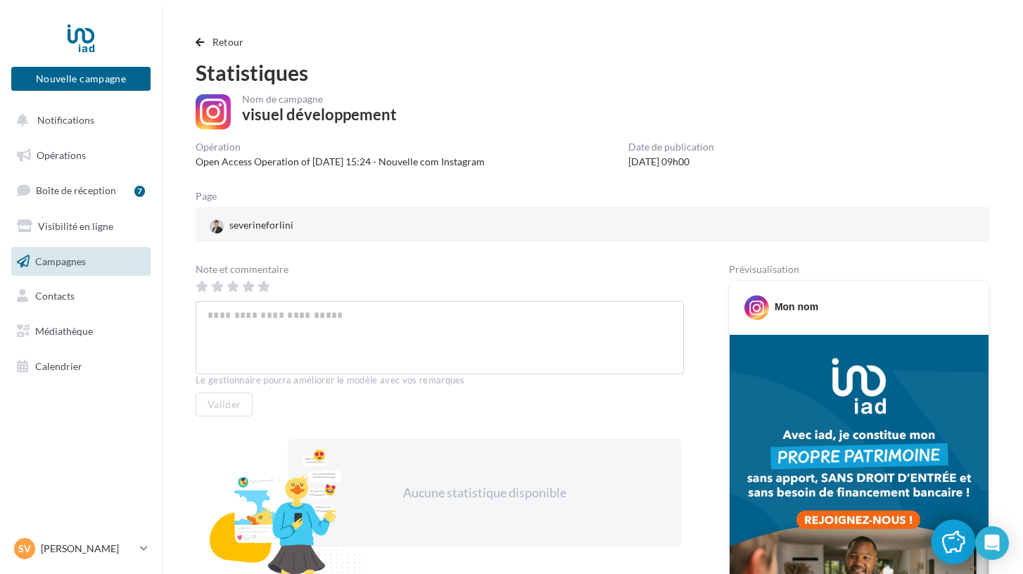
scroll to position [0, 0]
click at [72, 152] on span "Opérations" at bounding box center [61, 155] width 49 height 12
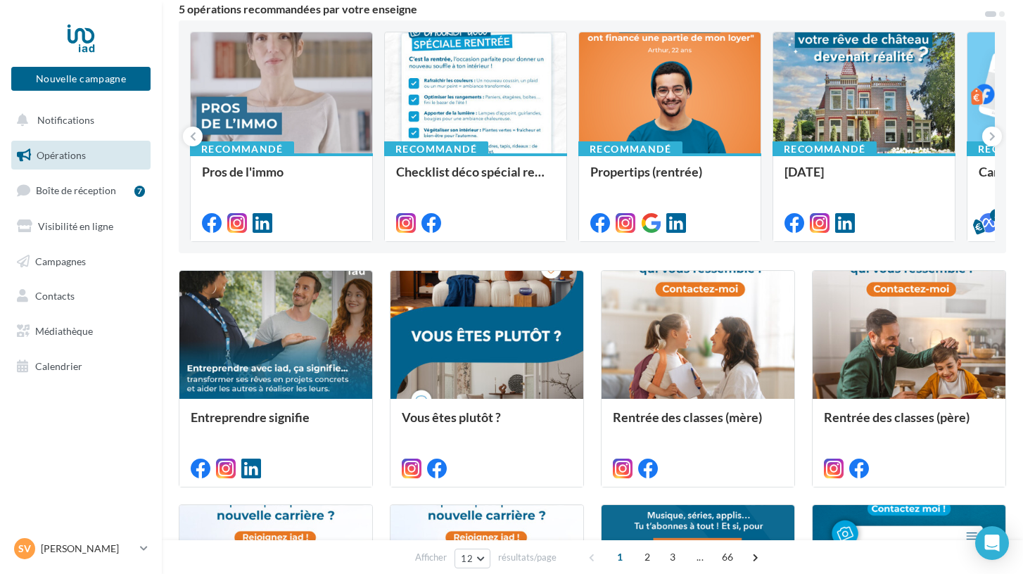
scroll to position [131, 0]
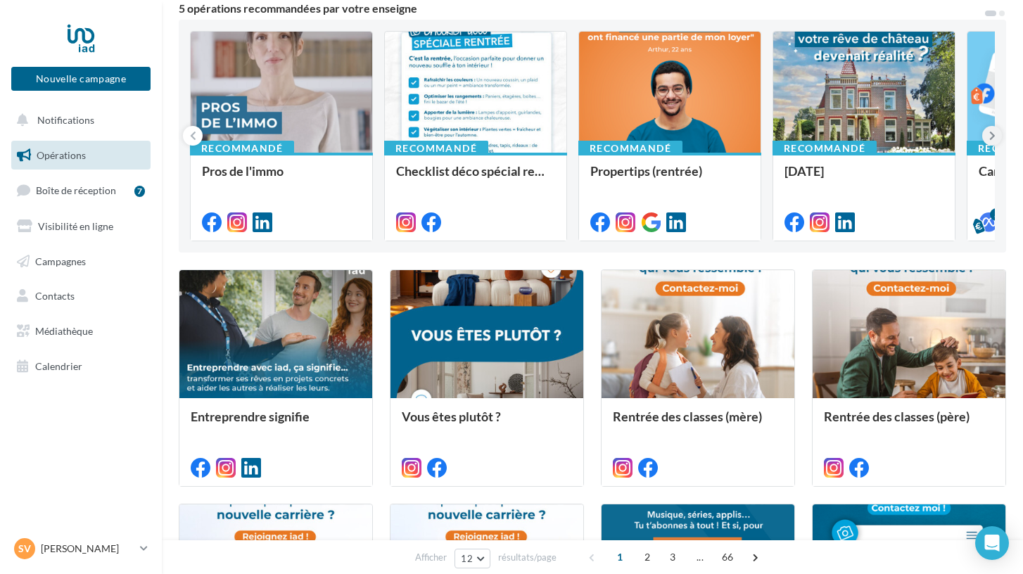
click at [997, 137] on button at bounding box center [992, 136] width 20 height 20
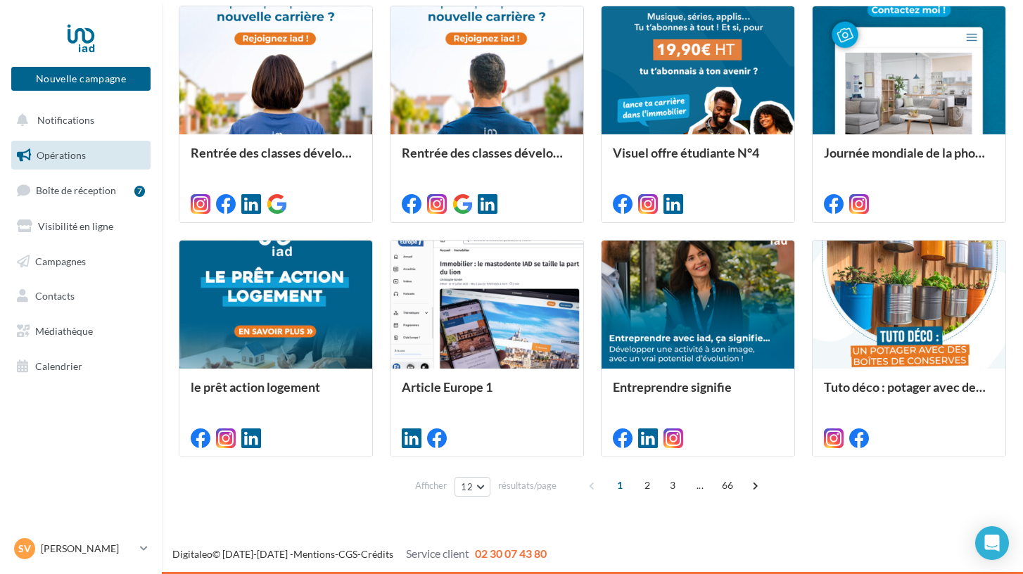
scroll to position [629, 0]
click at [756, 488] on span at bounding box center [755, 485] width 23 height 23
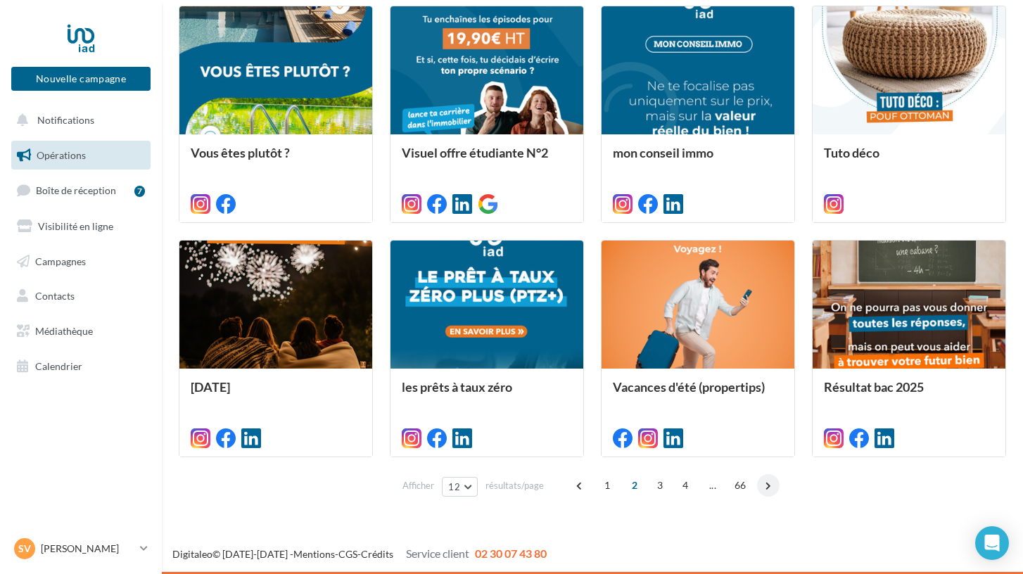
click at [767, 490] on span at bounding box center [768, 485] width 23 height 23
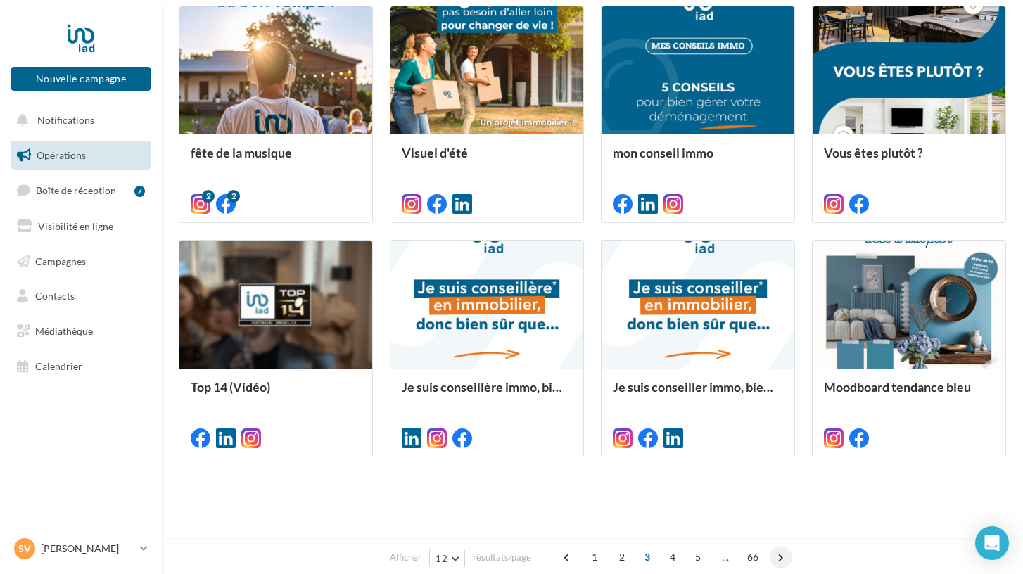
scroll to position [343, 0]
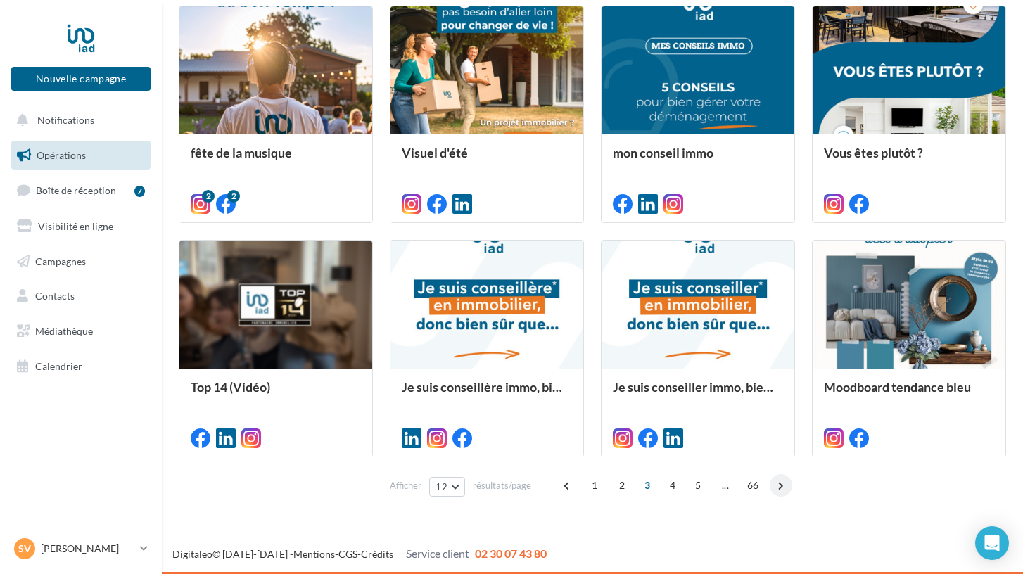
click at [785, 488] on span at bounding box center [781, 485] width 23 height 23
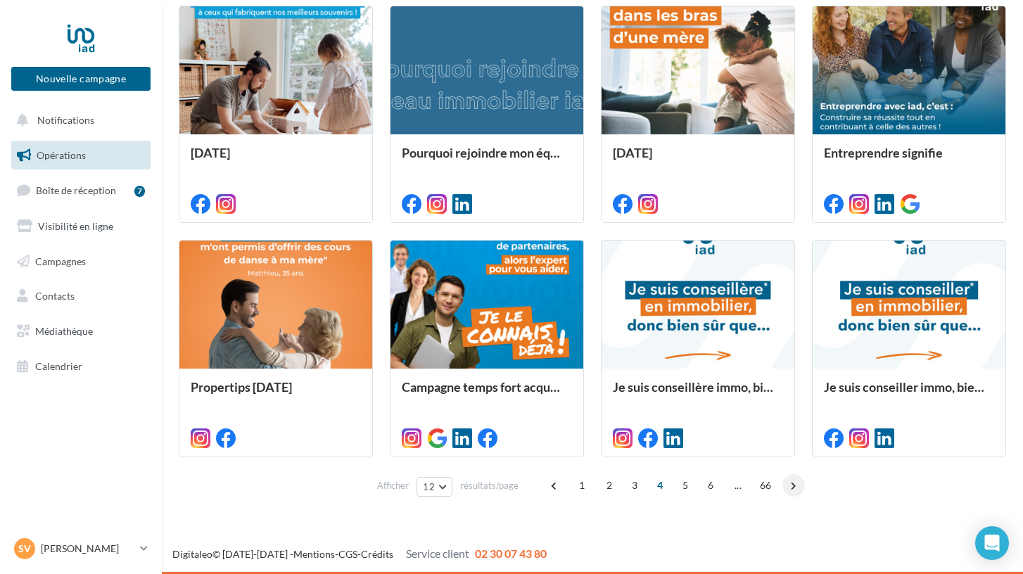
click at [794, 479] on span at bounding box center [793, 485] width 23 height 23
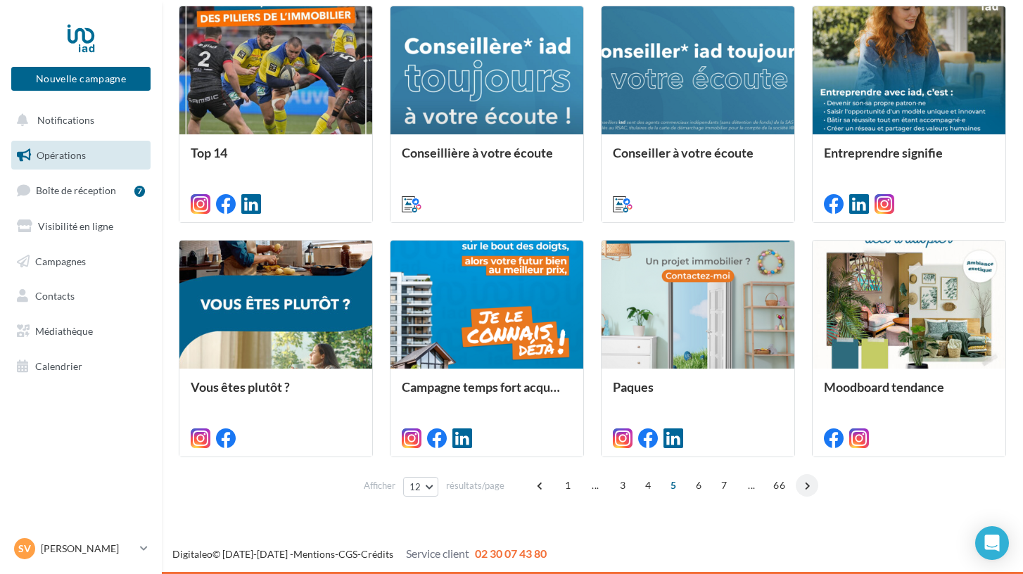
click at [808, 489] on span at bounding box center [807, 485] width 23 height 23
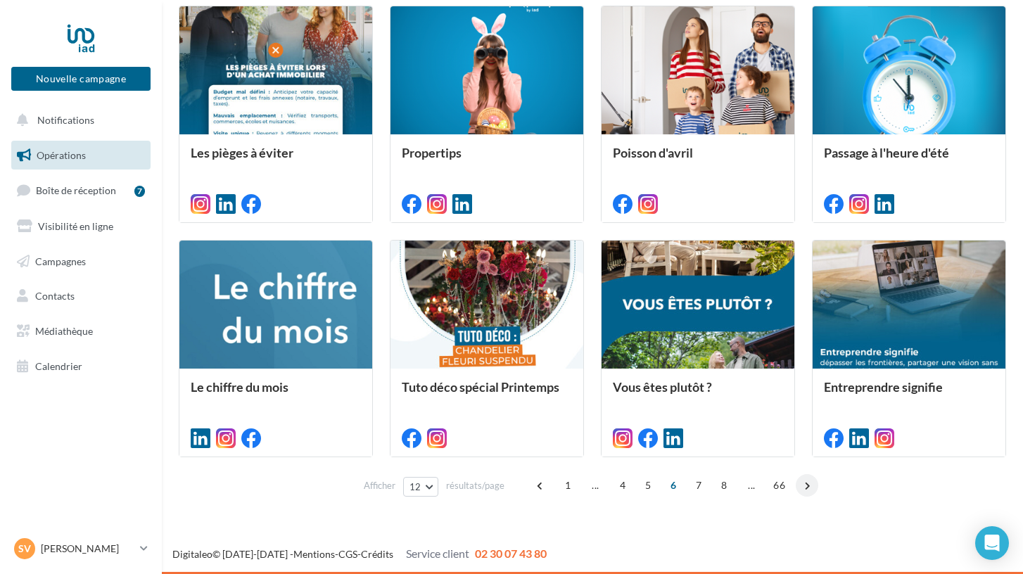
click at [804, 485] on span at bounding box center [807, 485] width 23 height 23
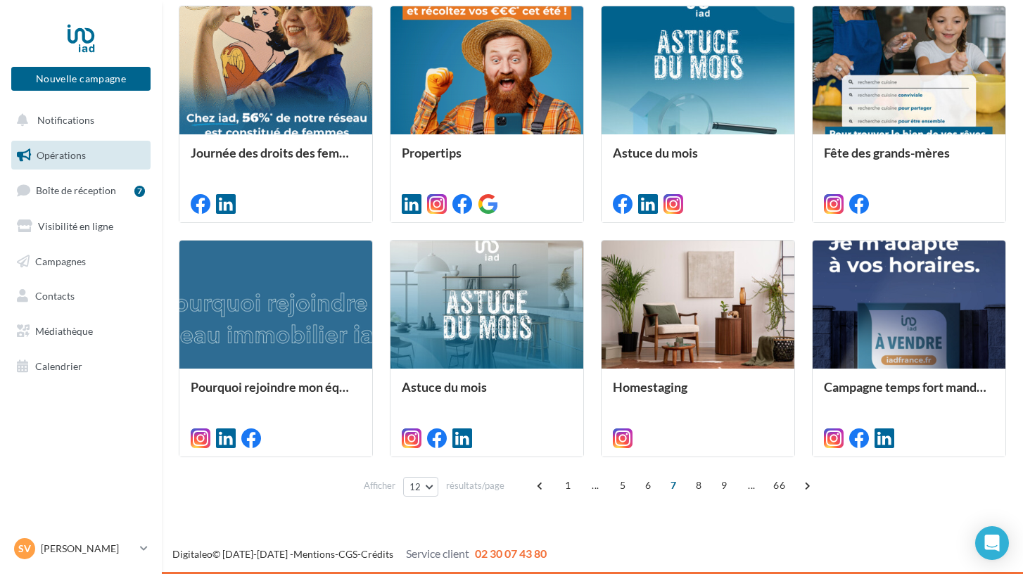
scroll to position [629, 0]
click at [808, 491] on span at bounding box center [807, 485] width 23 height 23
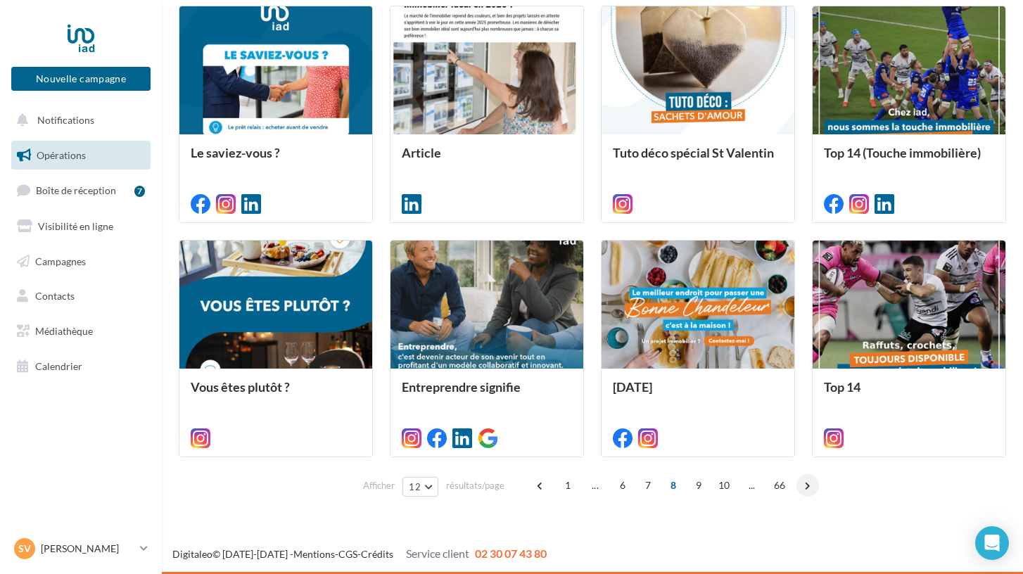
click at [804, 483] on span at bounding box center [807, 485] width 23 height 23
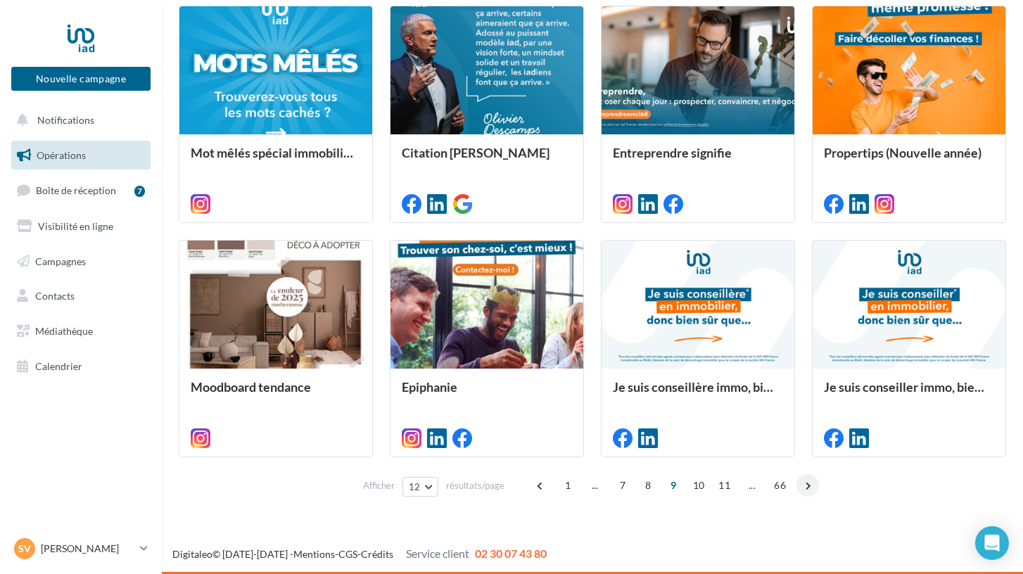
click at [805, 486] on span at bounding box center [807, 485] width 23 height 23
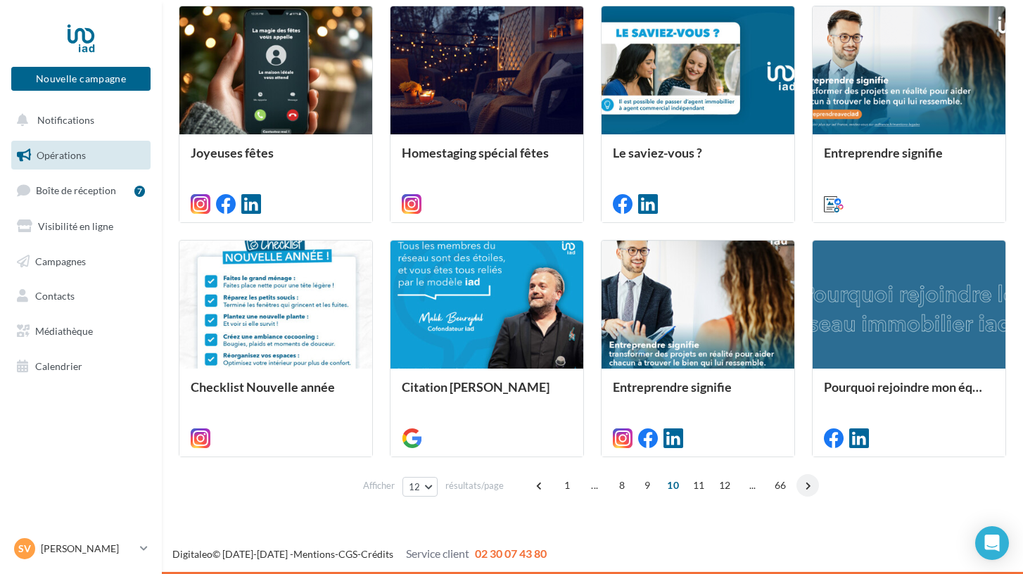
click at [804, 485] on span at bounding box center [807, 485] width 23 height 23
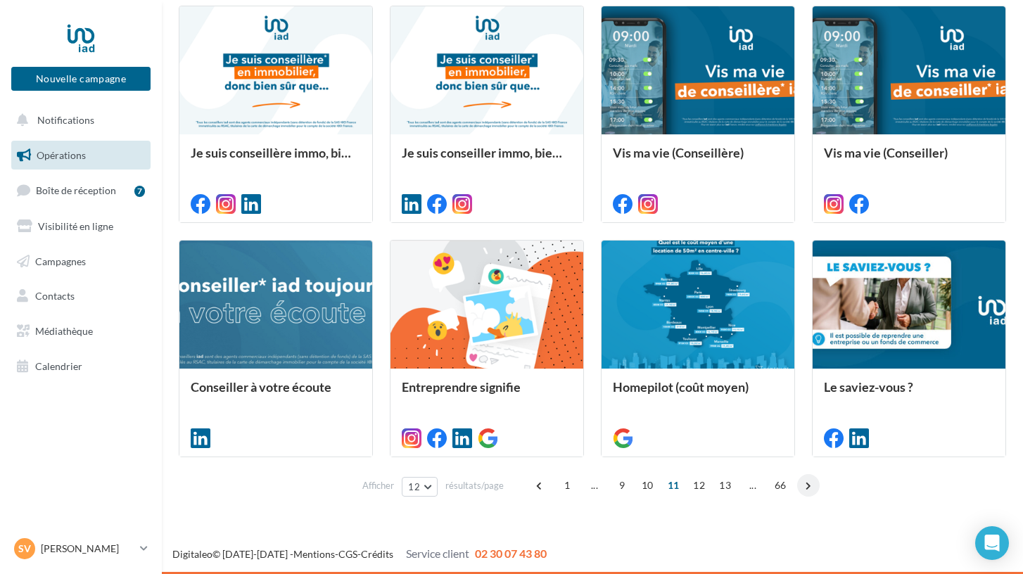
click at [801, 489] on span at bounding box center [808, 485] width 23 height 23
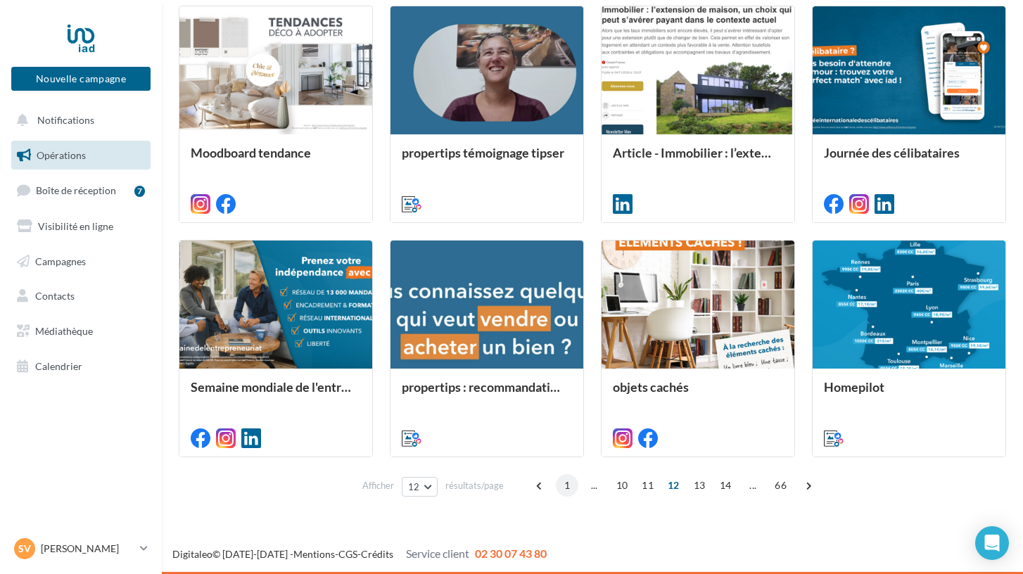
click at [571, 485] on span "1" at bounding box center [567, 485] width 23 height 23
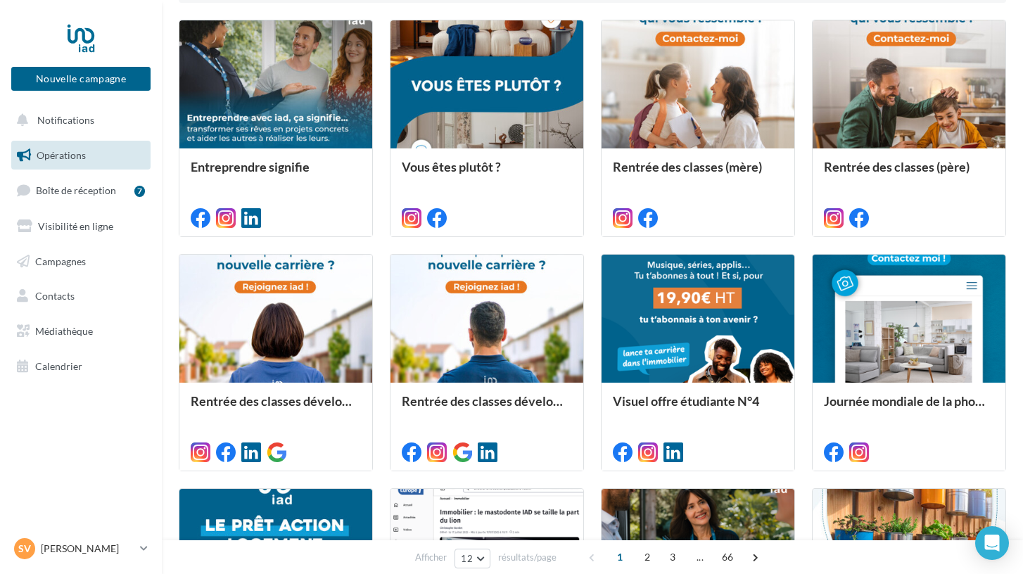
scroll to position [407, 0]
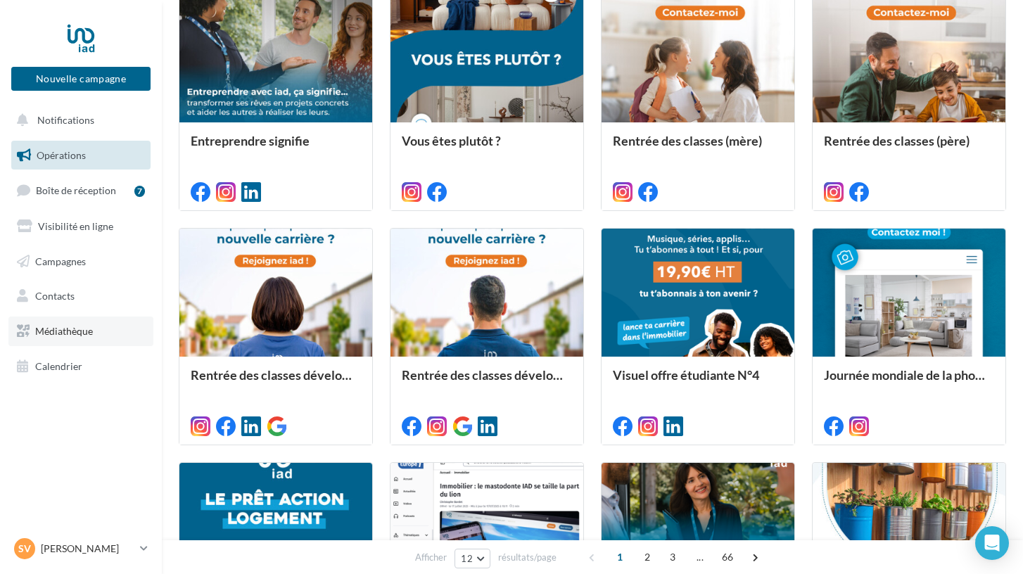
click at [99, 333] on link "Médiathèque" at bounding box center [80, 332] width 145 height 30
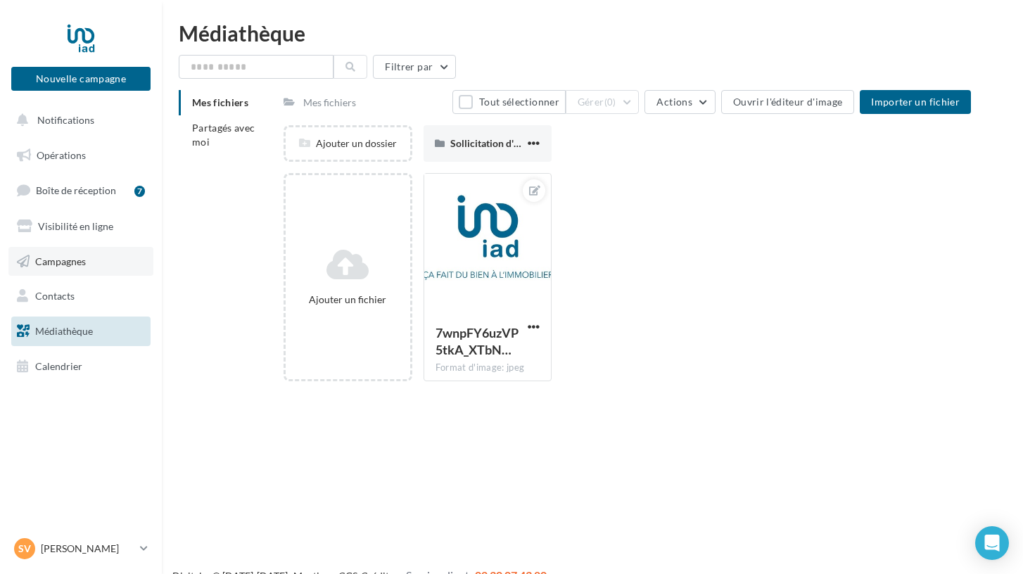
click at [99, 252] on link "Campagnes" at bounding box center [80, 262] width 145 height 30
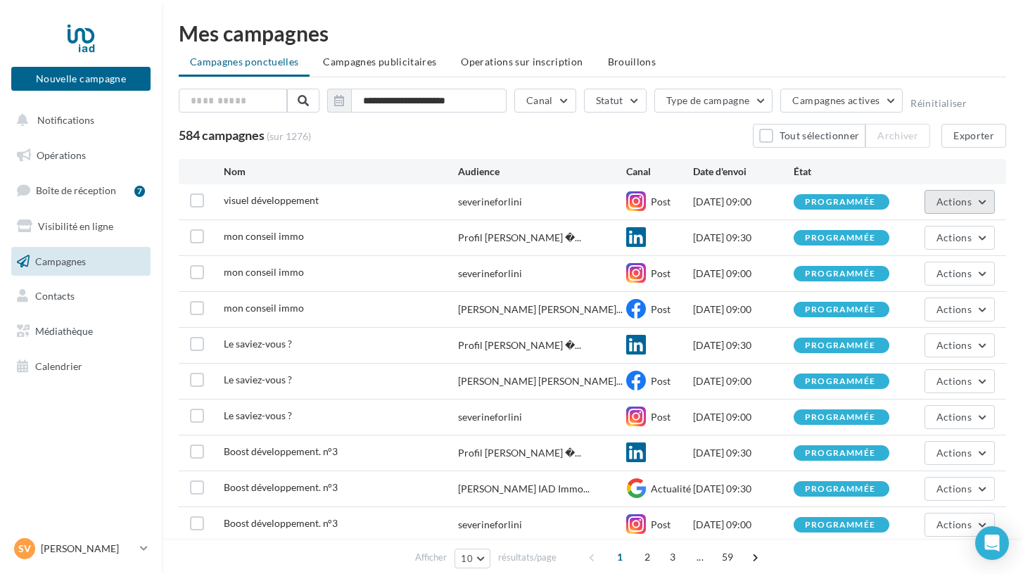
click at [981, 201] on button "Actions" at bounding box center [959, 202] width 70 height 24
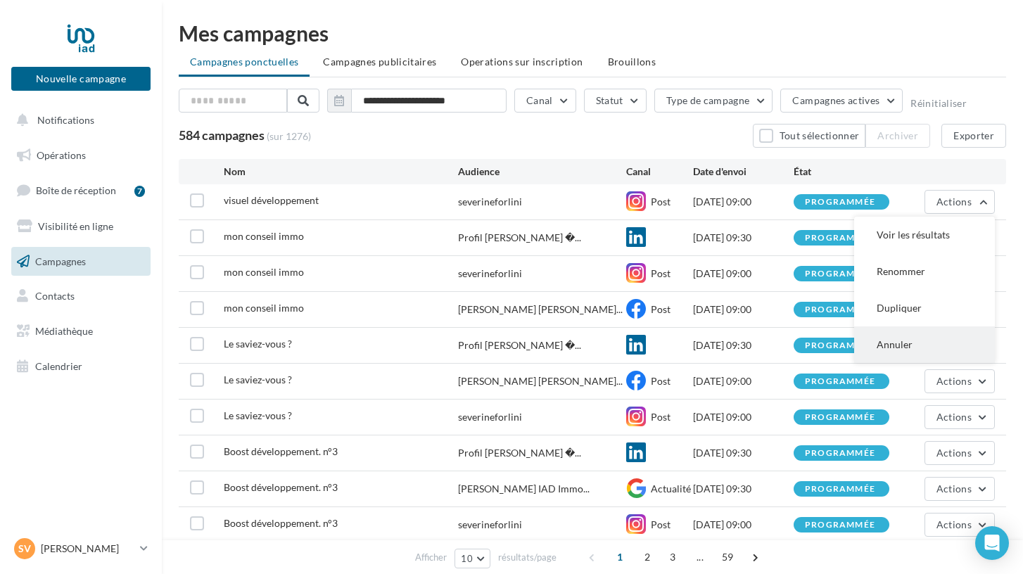
click at [931, 341] on button "Annuler" at bounding box center [924, 344] width 141 height 37
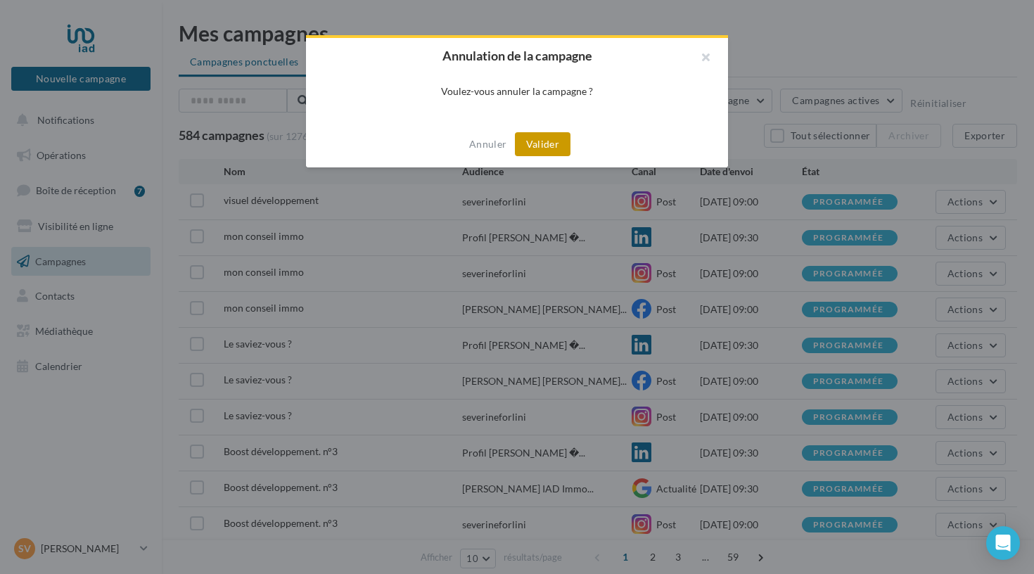
click at [551, 146] on button "Valider" at bounding box center [543, 144] width 56 height 24
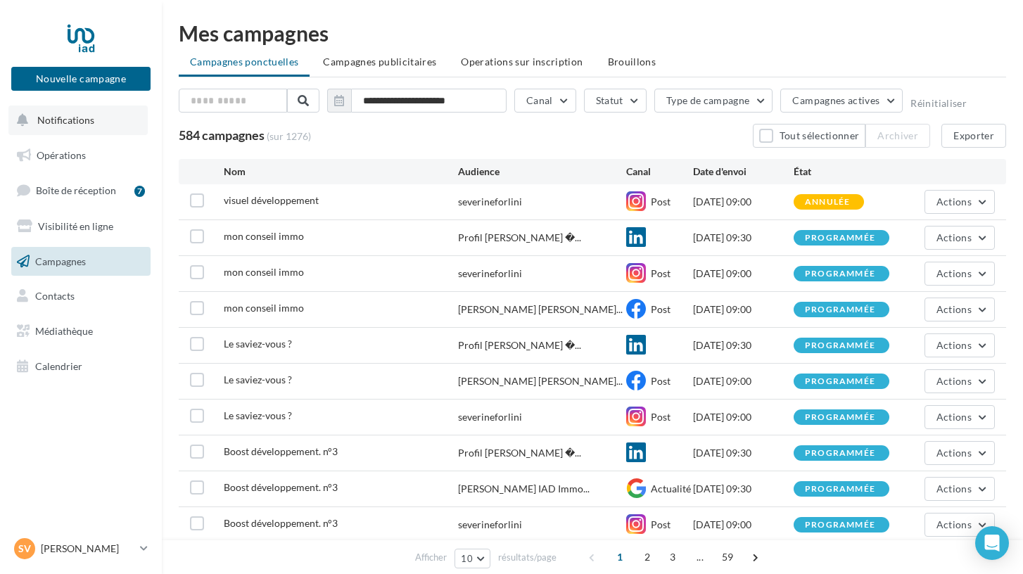
click at [62, 122] on span "Notifications" at bounding box center [65, 120] width 57 height 12
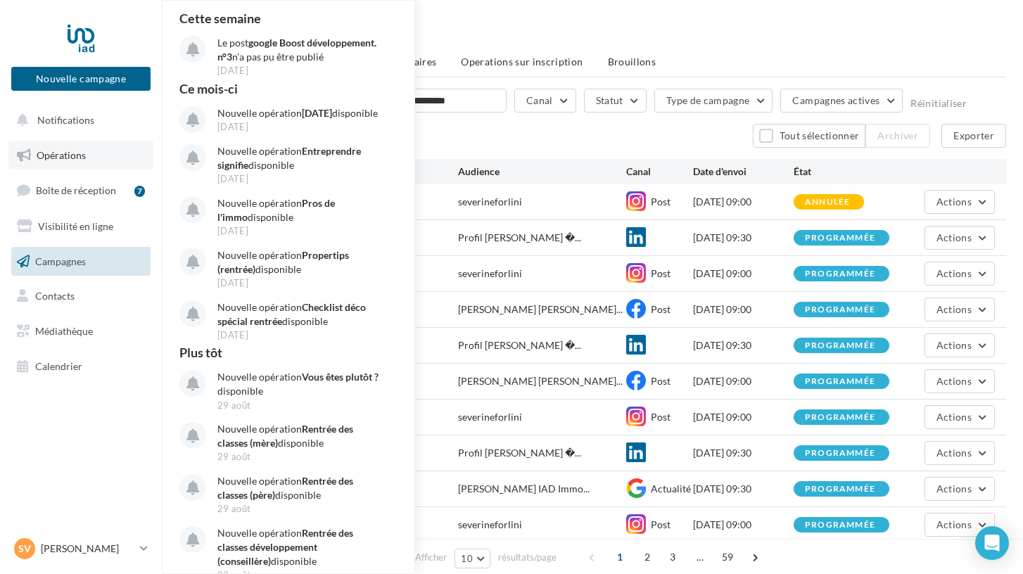
click at [66, 155] on span "Opérations" at bounding box center [61, 155] width 49 height 12
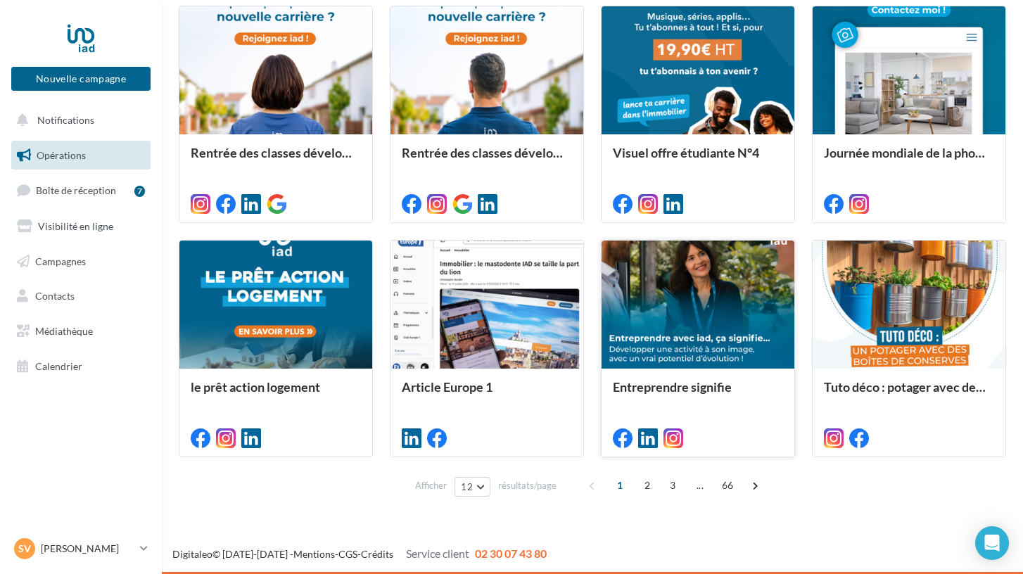
scroll to position [629, 0]
click at [649, 482] on span "2" at bounding box center [647, 485] width 23 height 23
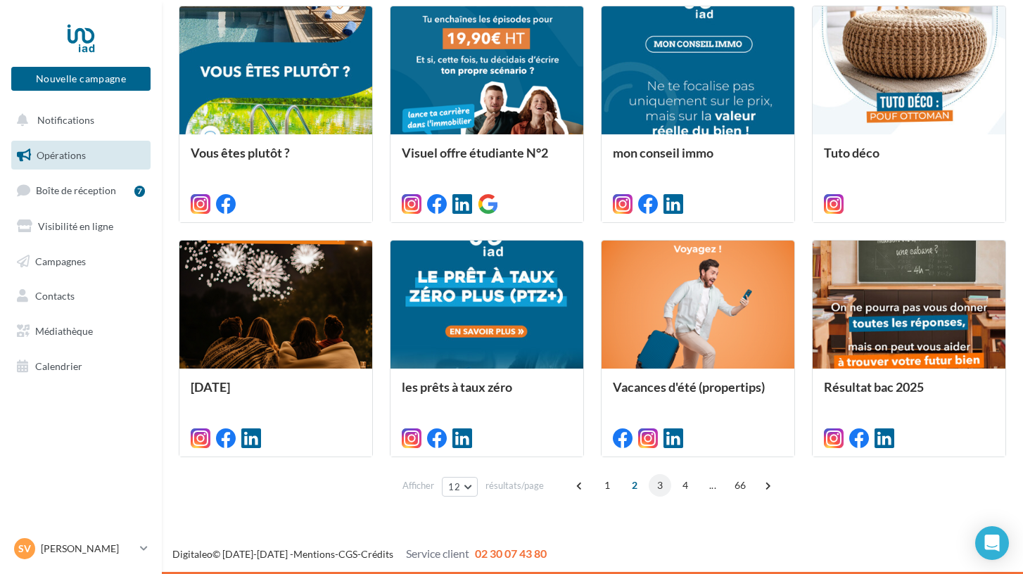
click at [659, 487] on span "3" at bounding box center [660, 485] width 23 height 23
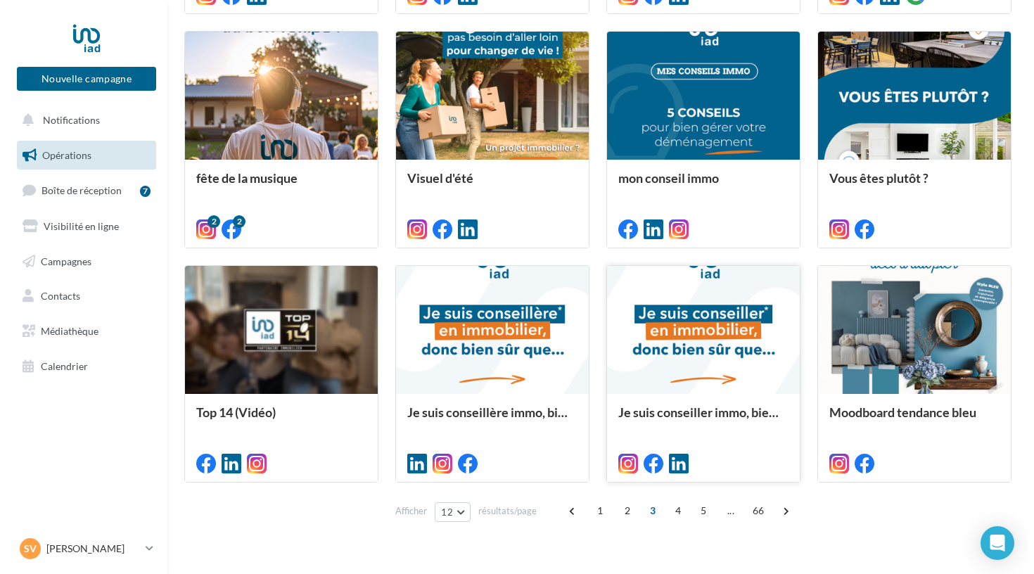
scroll to position [608, 0]
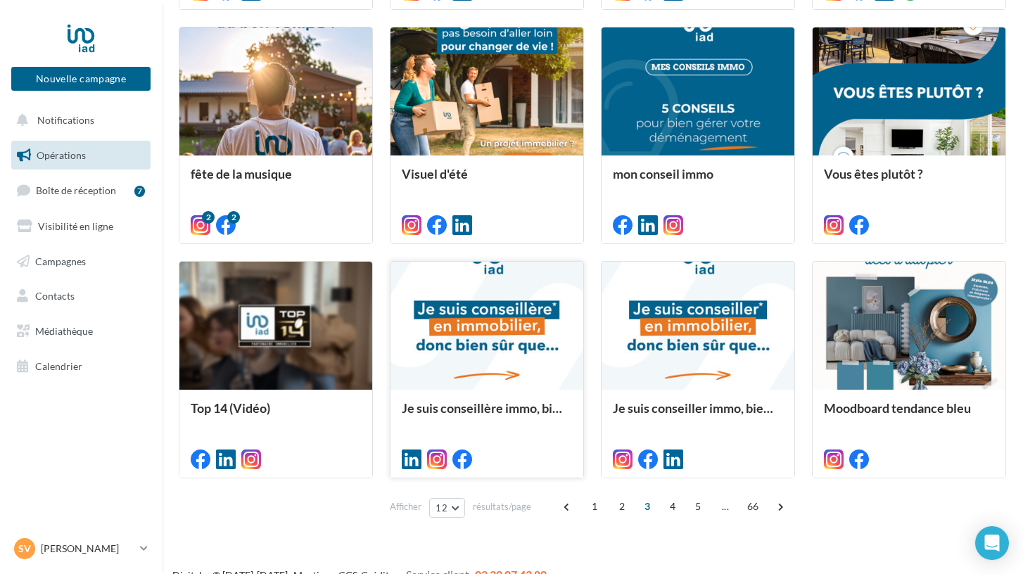
click at [550, 441] on div at bounding box center [486, 457] width 193 height 39
click at [530, 397] on div "Je suis conseillère immo, bien sûr que" at bounding box center [486, 433] width 193 height 87
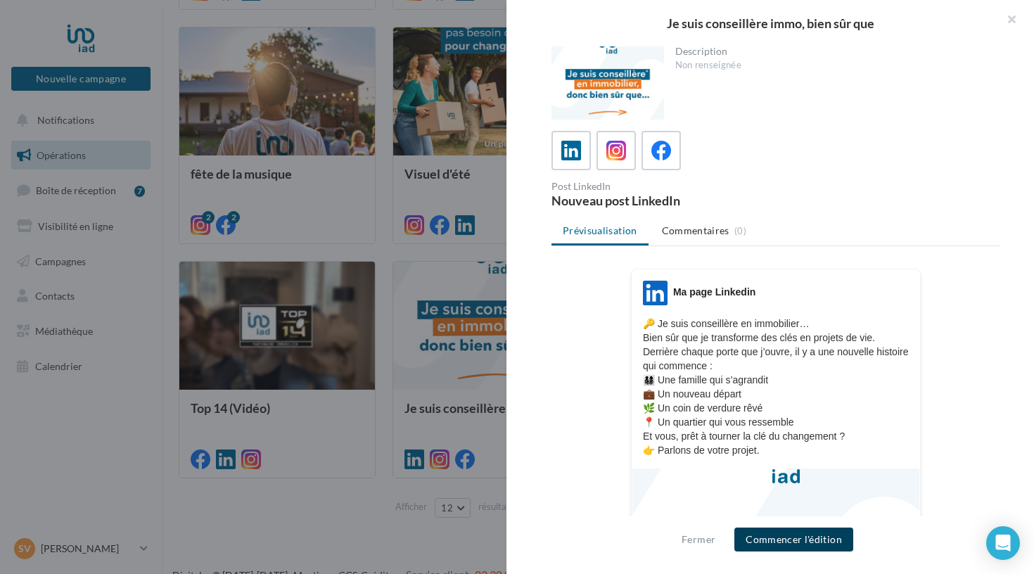
click at [776, 535] on button "Commencer l'édition" at bounding box center [793, 540] width 119 height 24
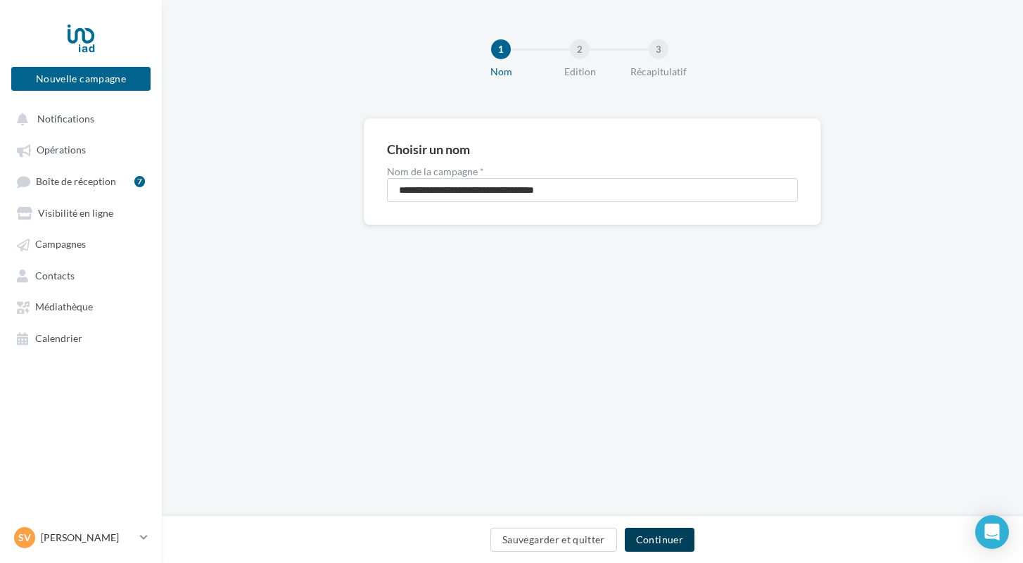
click at [667, 542] on button "Continuer" at bounding box center [660, 540] width 70 height 24
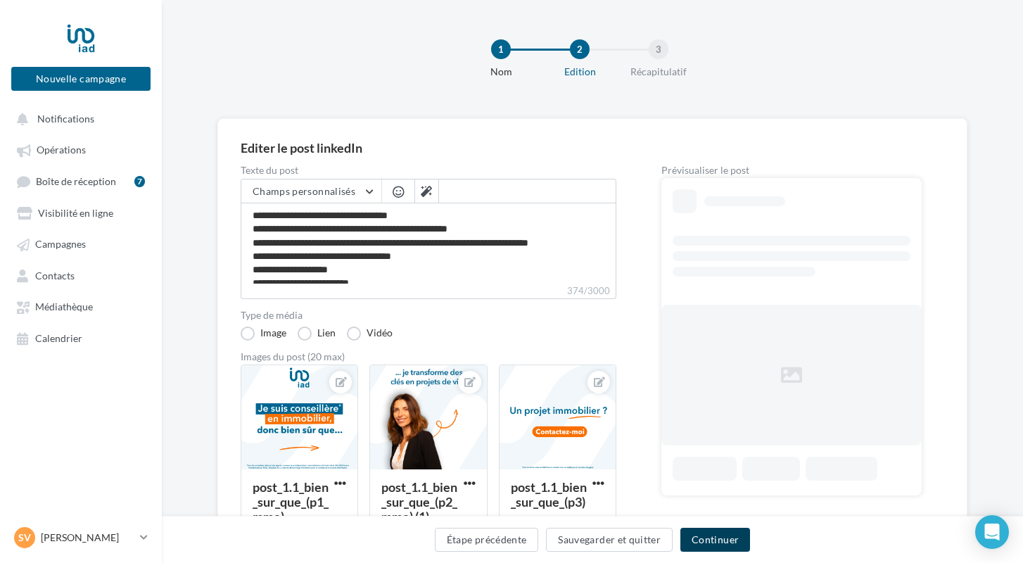
click at [704, 544] on button "Continuer" at bounding box center [715, 540] width 70 height 24
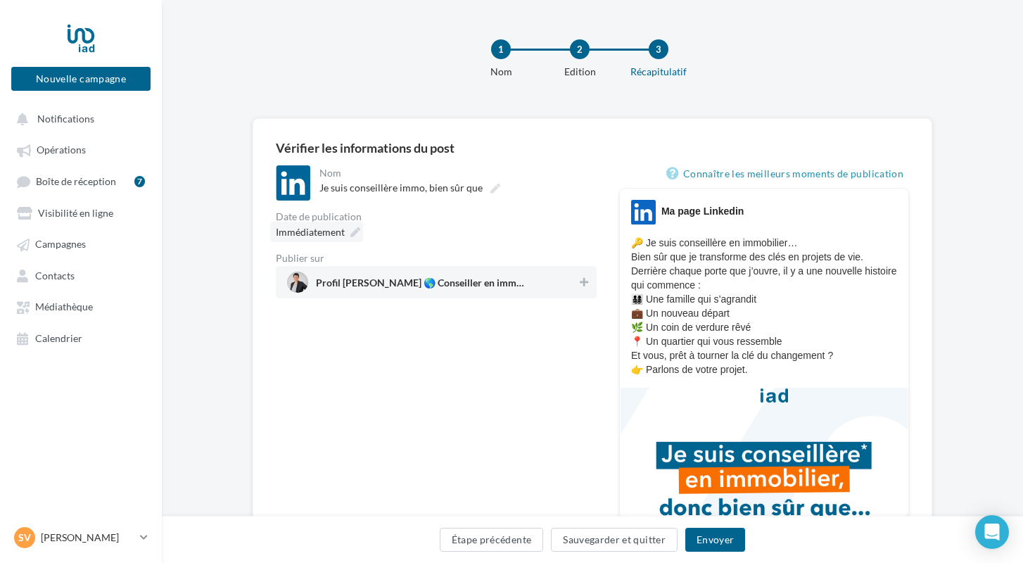
click at [354, 238] on div "Immédiatement" at bounding box center [316, 232] width 93 height 20
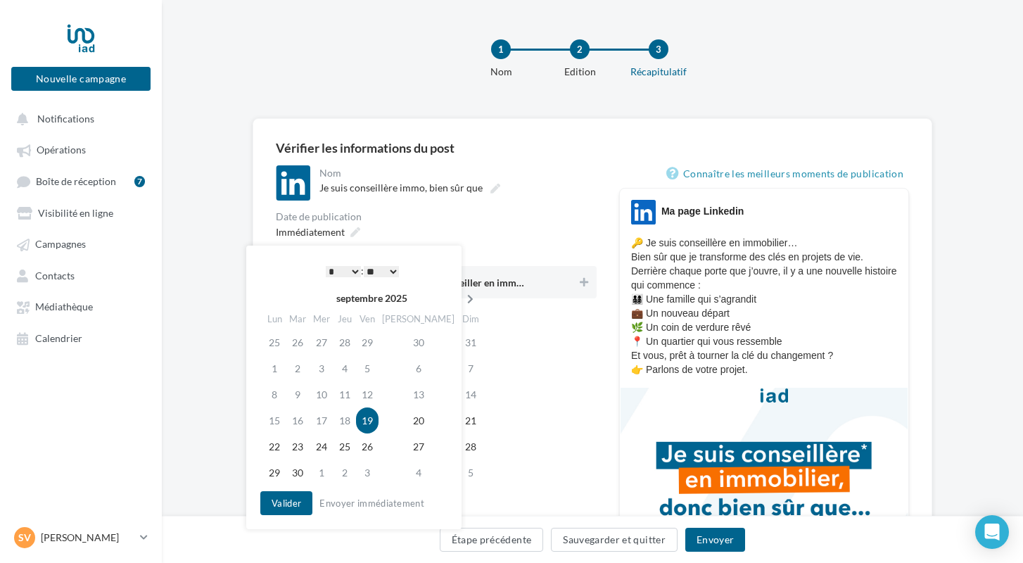
click at [461, 297] on icon at bounding box center [470, 299] width 18 height 10
click at [376, 390] on td "17" at bounding box center [369, 394] width 23 height 26
click at [282, 502] on button "Valider" at bounding box center [286, 503] width 52 height 24
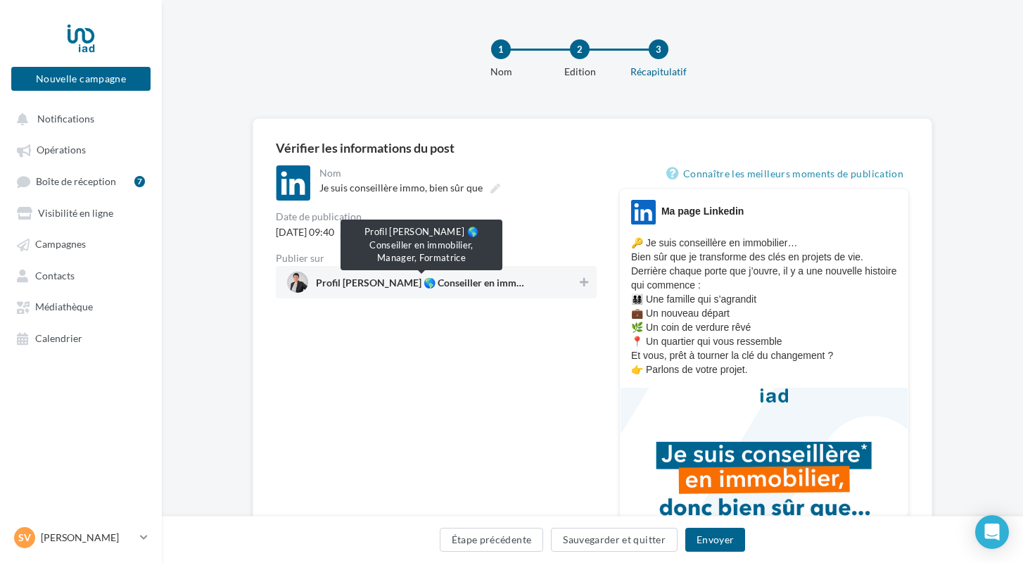
click at [327, 288] on span "Profil Séverine FORLINI 🌎 Conseiller en immobilier, Manager, Formatrice" at bounding box center [421, 285] width 211 height 15
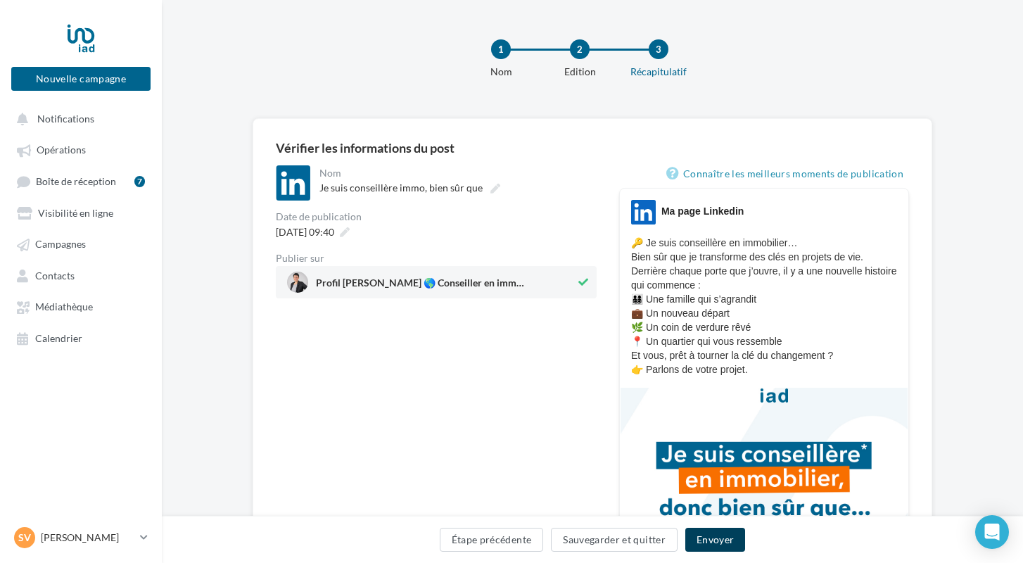
click at [694, 540] on button "Envoyer" at bounding box center [715, 540] width 60 height 24
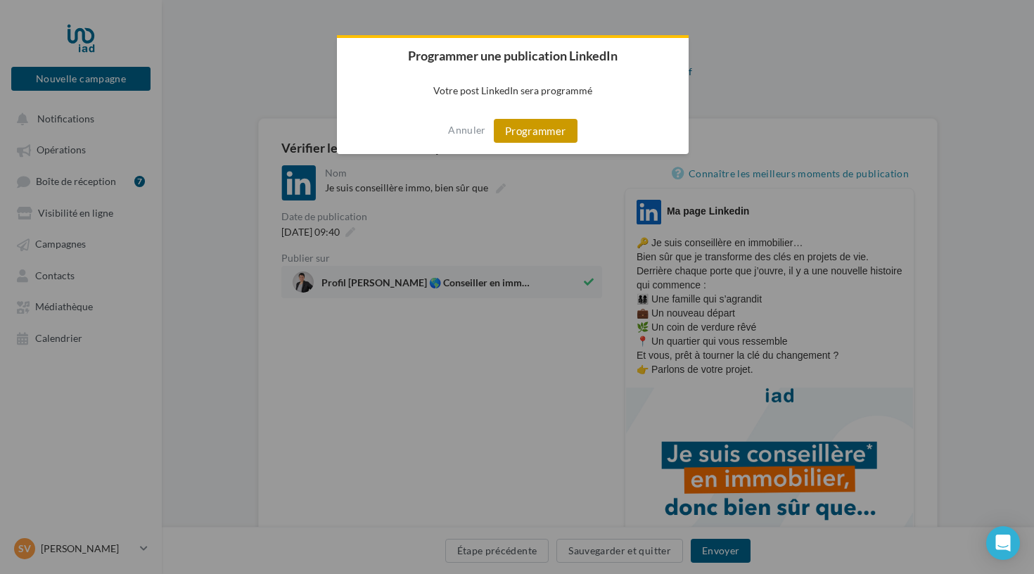
click at [528, 129] on button "Programmer" at bounding box center [536, 131] width 84 height 24
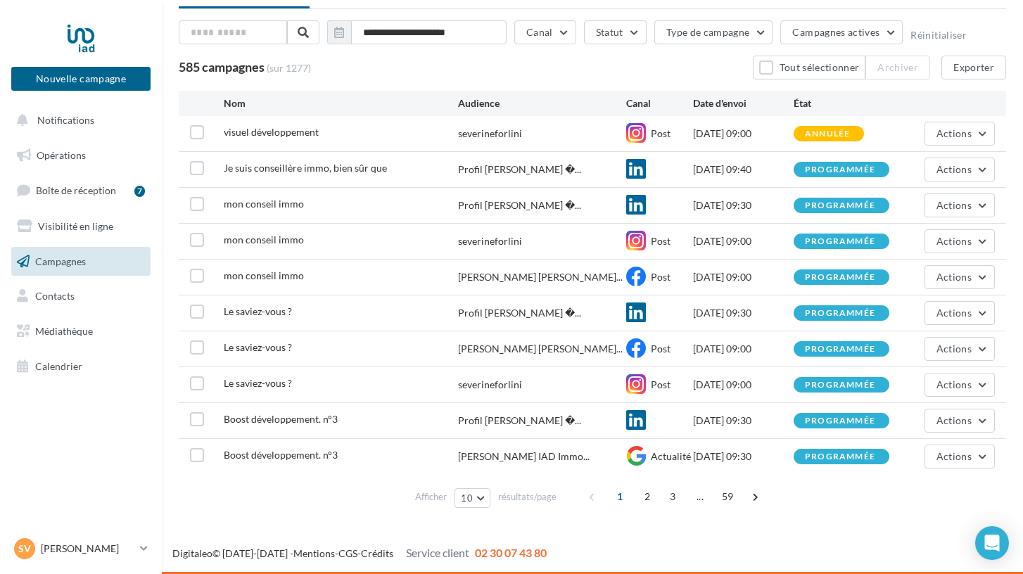
scroll to position [68, 0]
click at [79, 153] on span "Opérations" at bounding box center [61, 155] width 49 height 12
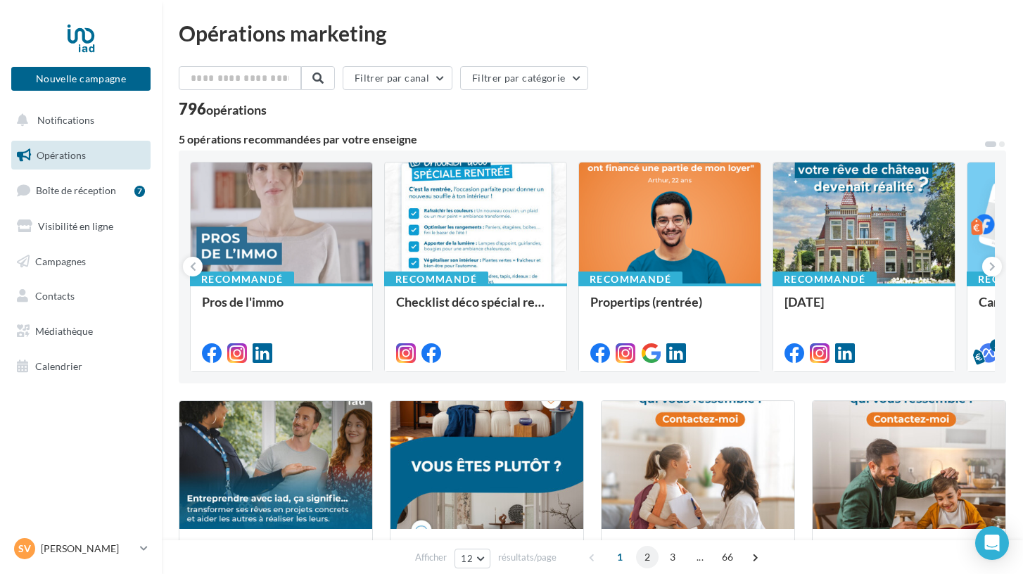
click at [646, 558] on span "2" at bounding box center [647, 557] width 23 height 23
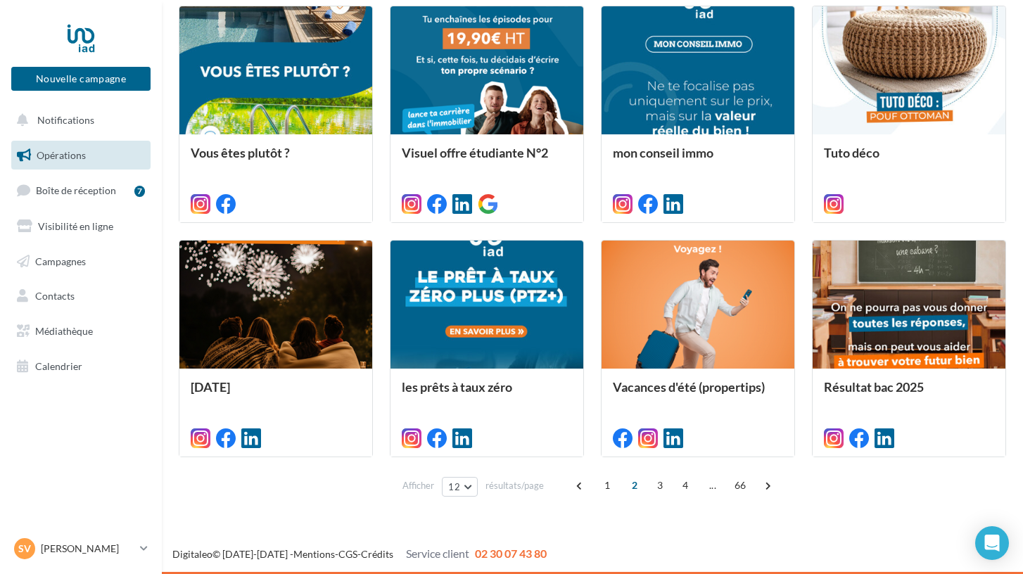
scroll to position [629, 0]
click at [658, 482] on span "3" at bounding box center [660, 485] width 23 height 23
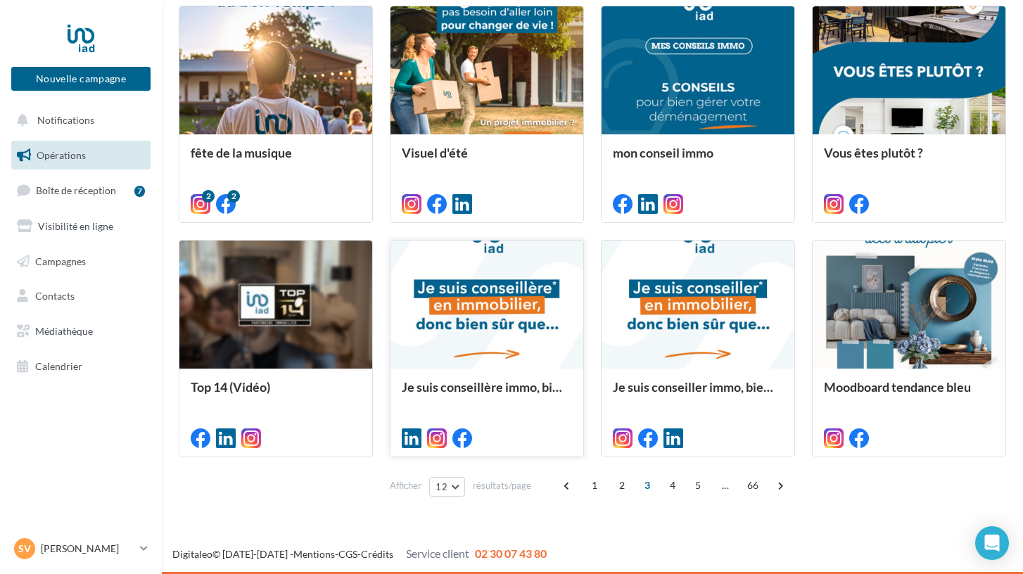
click at [480, 366] on div at bounding box center [486, 305] width 193 height 129
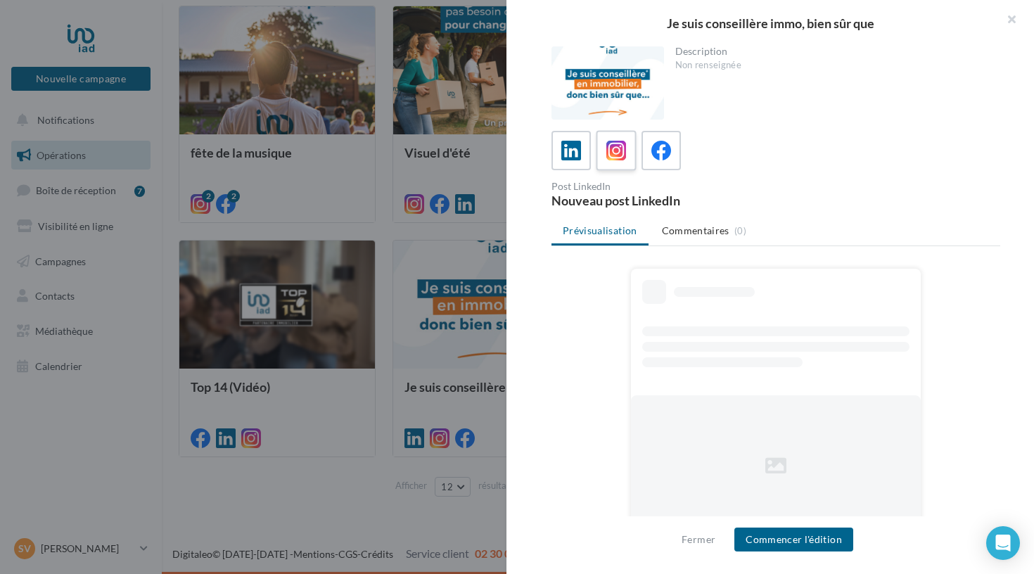
click at [618, 146] on icon at bounding box center [616, 151] width 20 height 20
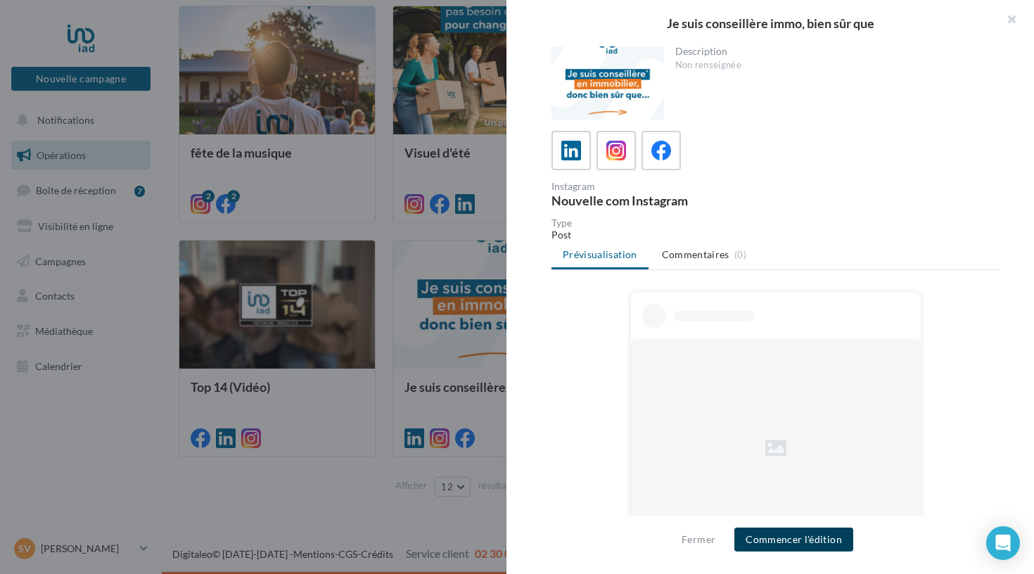
click at [791, 544] on button "Commencer l'édition" at bounding box center [793, 540] width 119 height 24
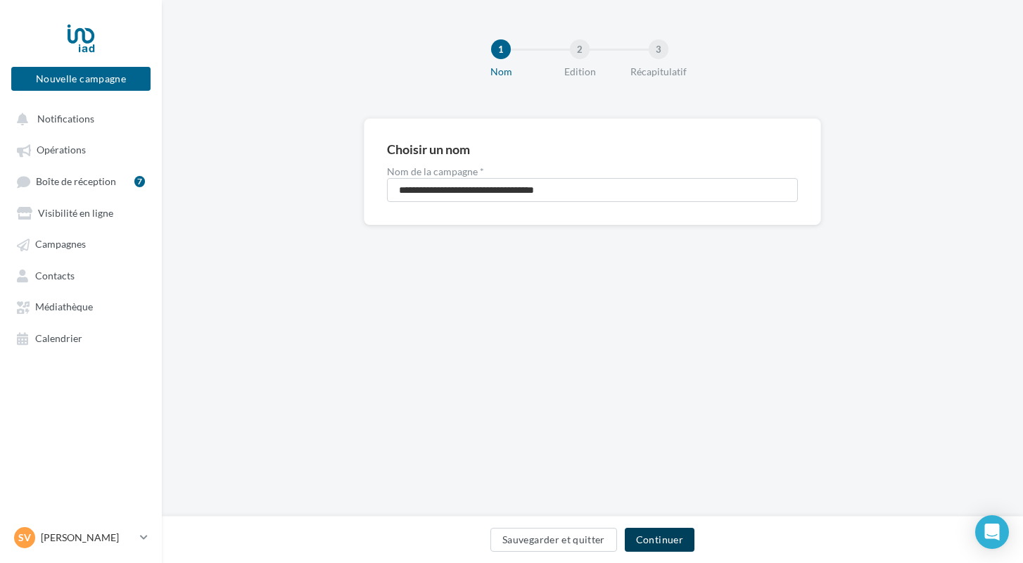
click at [663, 533] on button "Continuer" at bounding box center [660, 540] width 70 height 24
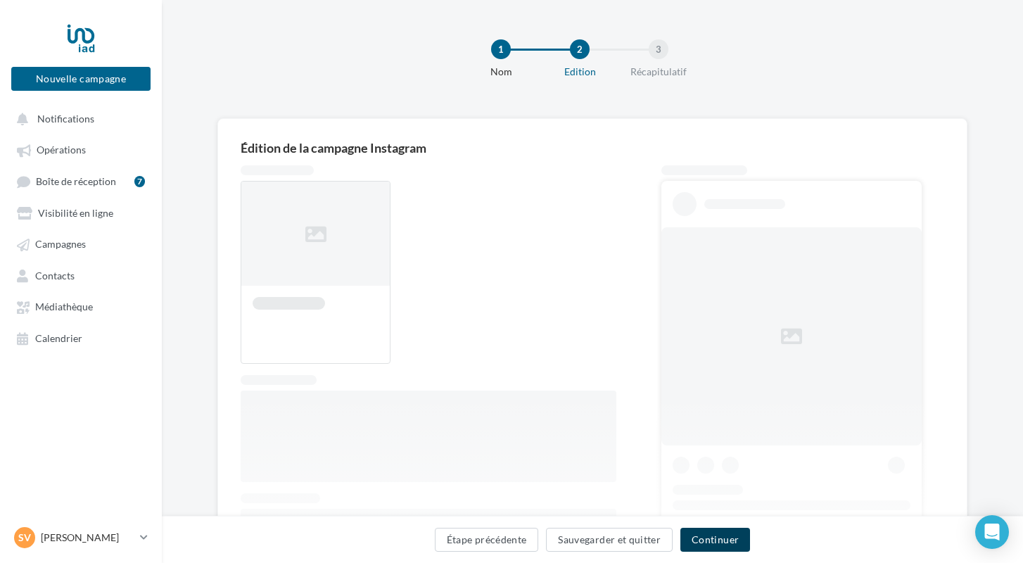
click at [719, 537] on button "Continuer" at bounding box center [715, 540] width 70 height 24
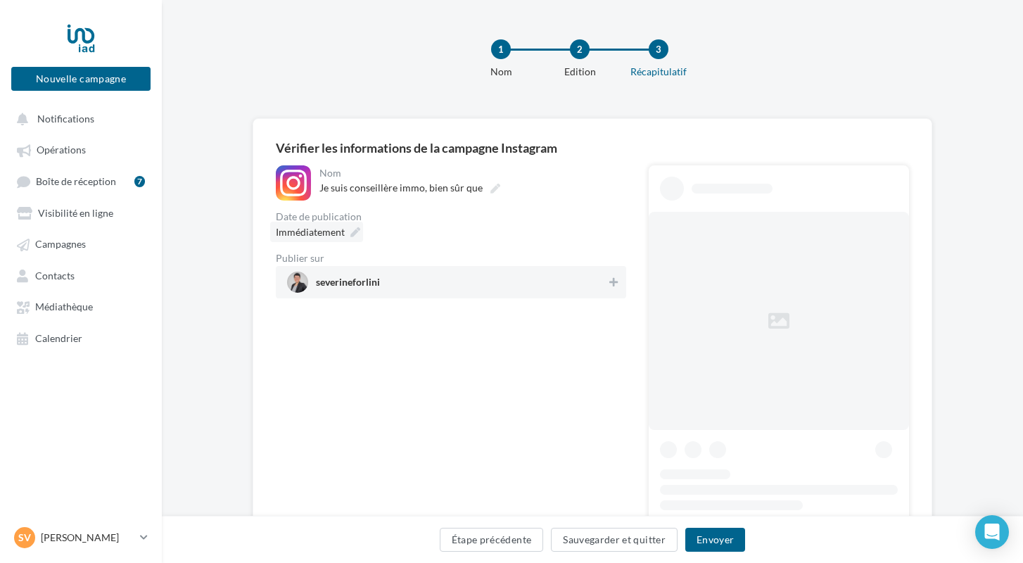
click at [357, 234] on icon at bounding box center [355, 232] width 10 height 10
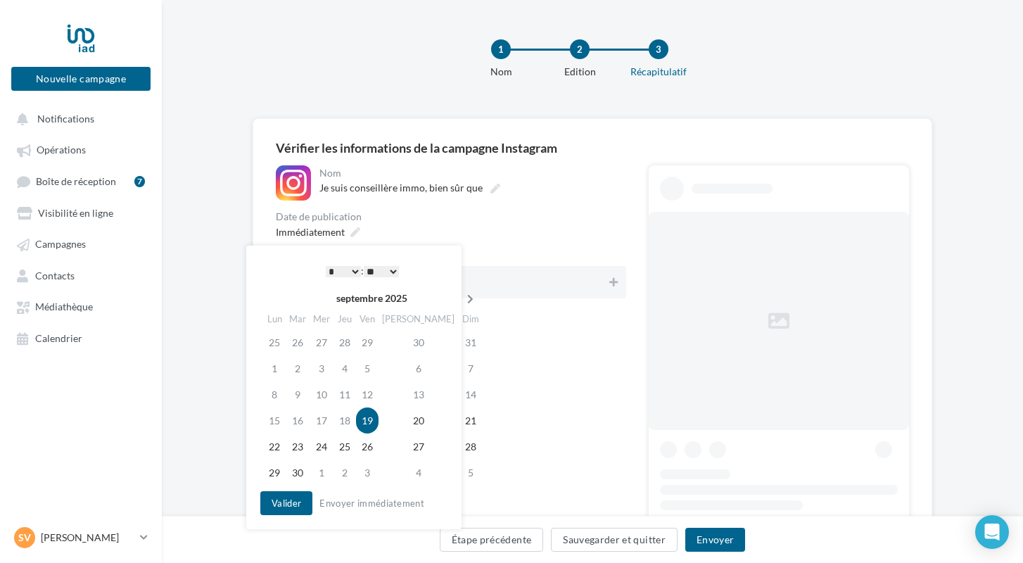
click at [458, 294] on th at bounding box center [470, 298] width 25 height 21
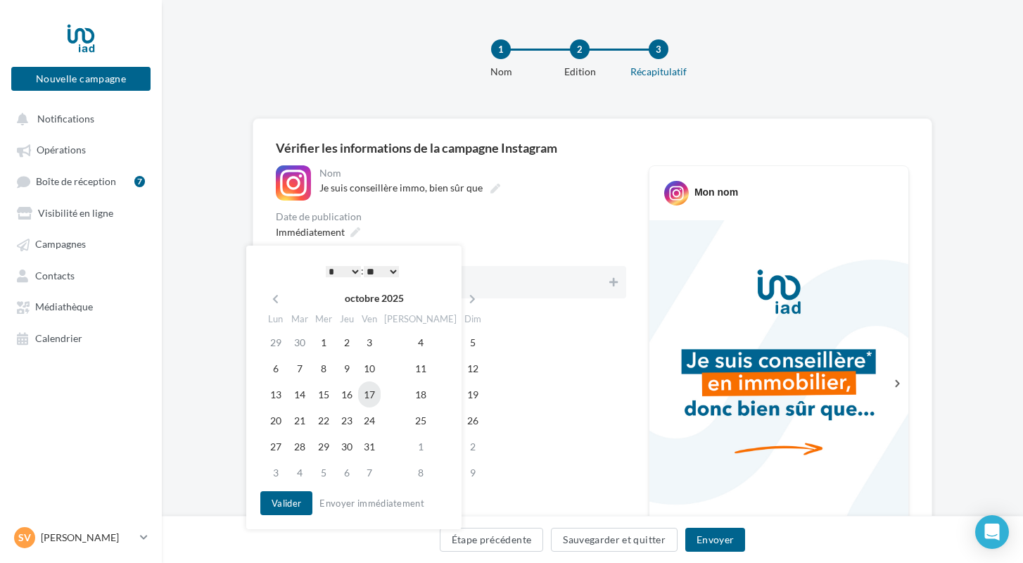
click at [374, 394] on td "17" at bounding box center [369, 394] width 23 height 26
click at [288, 502] on button "Valider" at bounding box center [286, 503] width 52 height 24
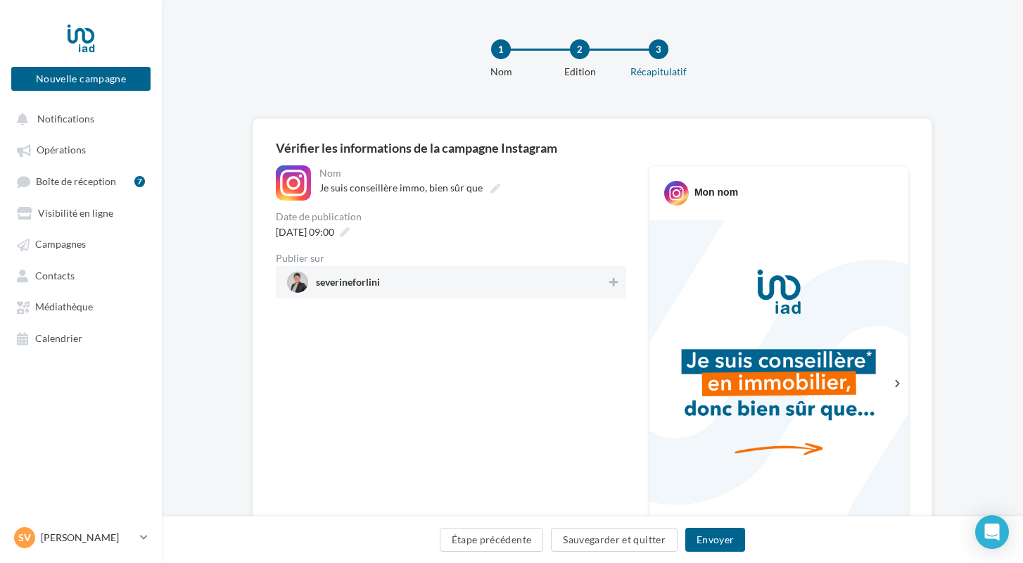
click at [380, 283] on span "severineforlini" at bounding box center [348, 284] width 64 height 15
click at [711, 539] on button "Envoyer" at bounding box center [715, 540] width 60 height 24
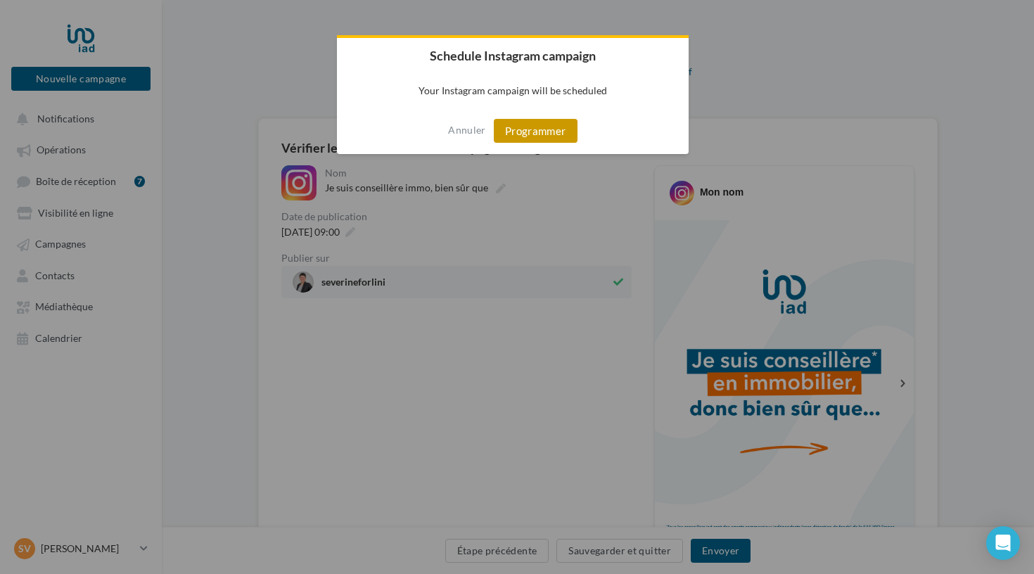
click at [511, 129] on button "Programmer" at bounding box center [536, 131] width 84 height 24
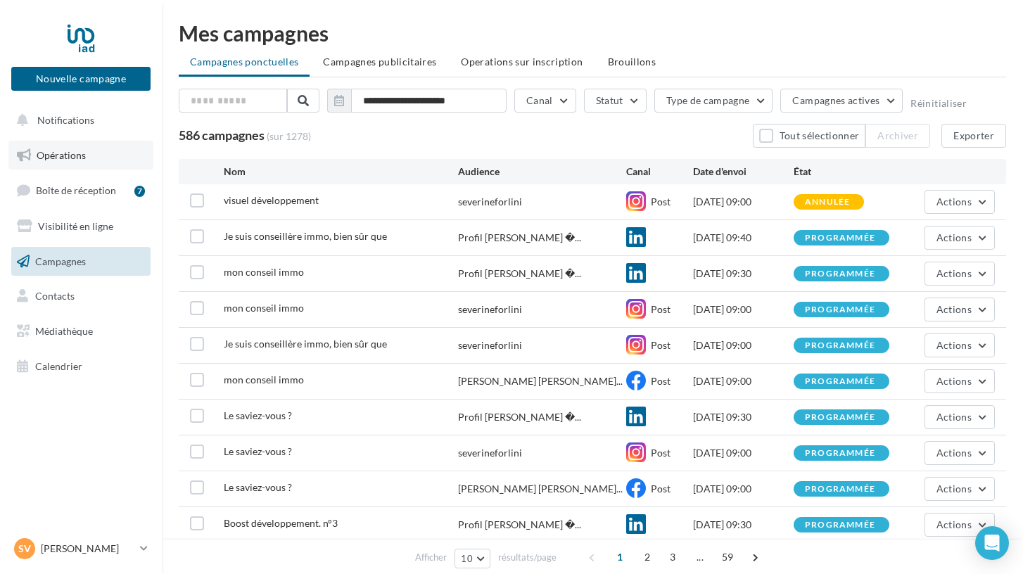
click at [65, 152] on span "Opérations" at bounding box center [61, 155] width 49 height 12
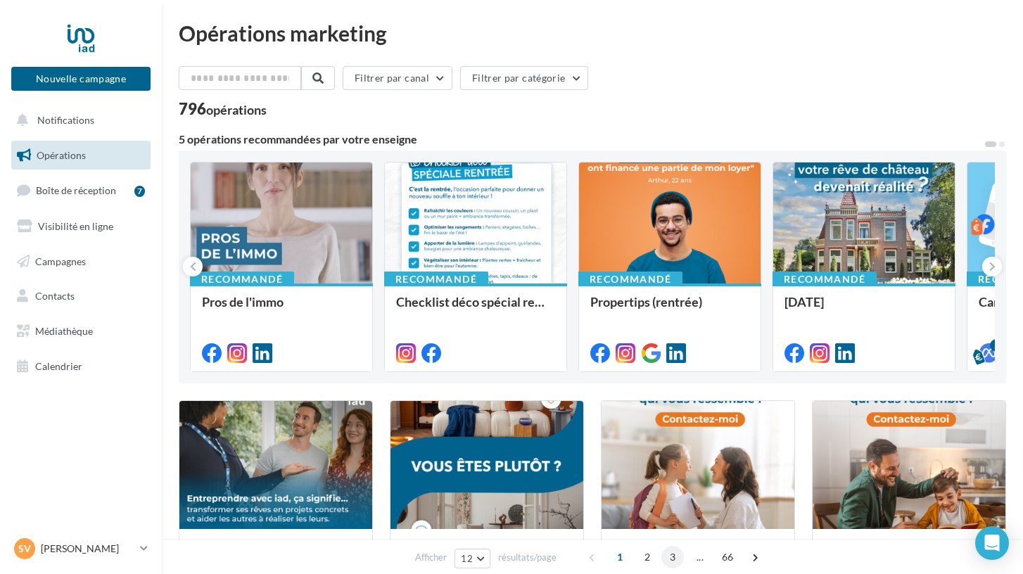
click at [667, 556] on span "3" at bounding box center [672, 557] width 23 height 23
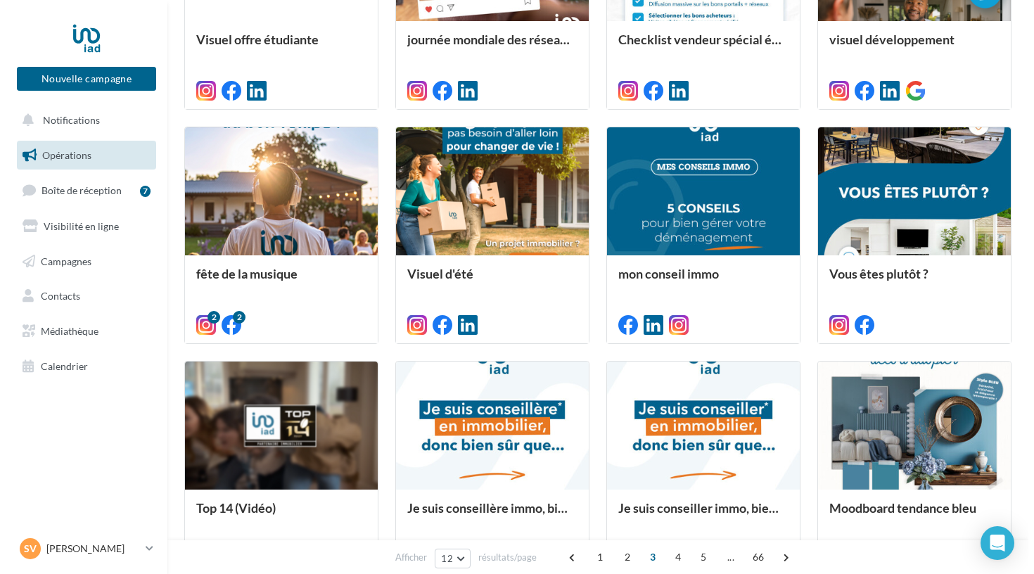
scroll to position [541, 0]
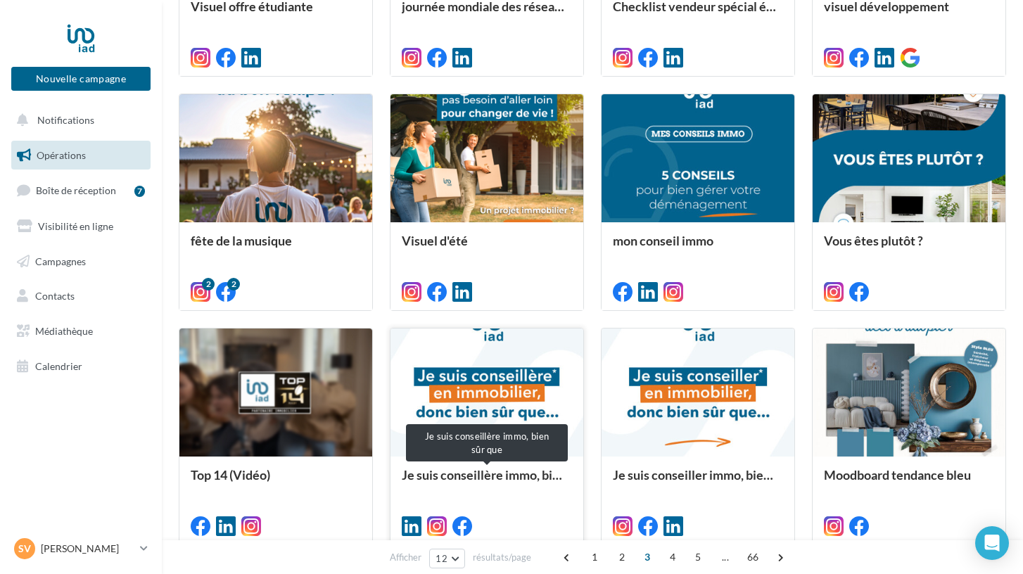
click at [527, 470] on div "Je suis conseillère immo, bien sûr que" at bounding box center [487, 482] width 170 height 28
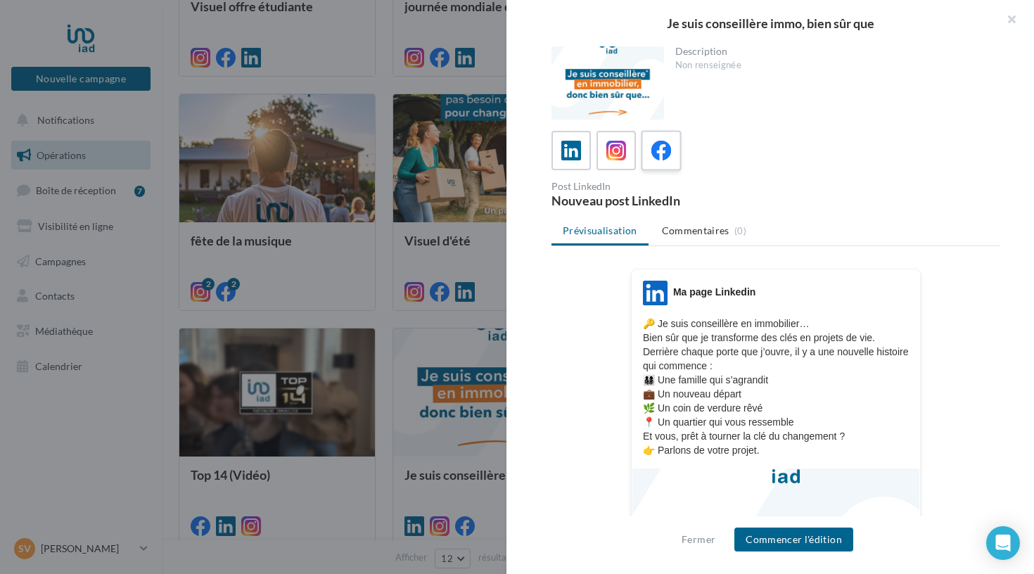
click at [675, 148] on label at bounding box center [661, 150] width 40 height 40
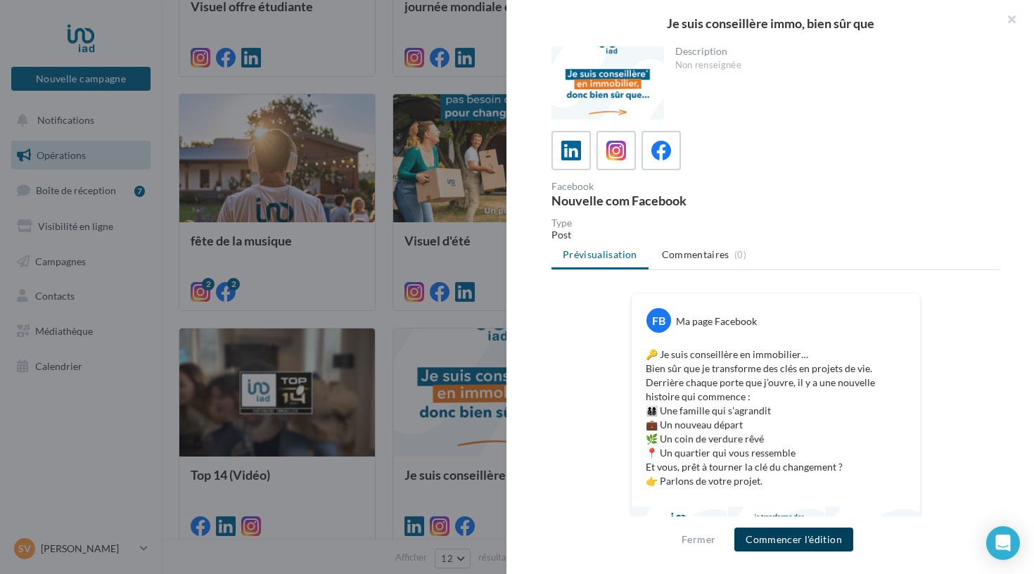
click at [787, 541] on button "Commencer l'édition" at bounding box center [793, 540] width 119 height 24
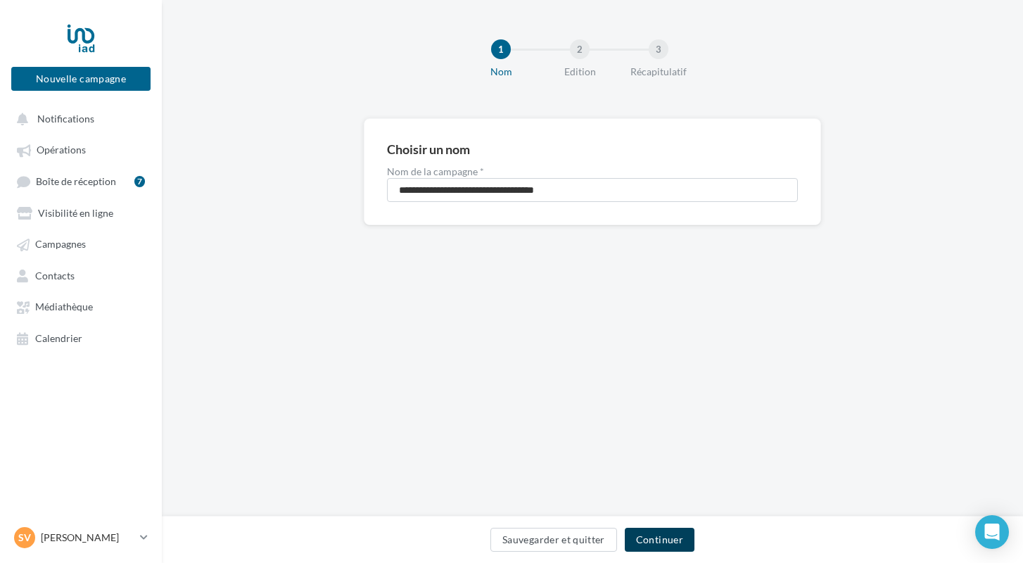
click at [657, 535] on button "Continuer" at bounding box center [660, 540] width 70 height 24
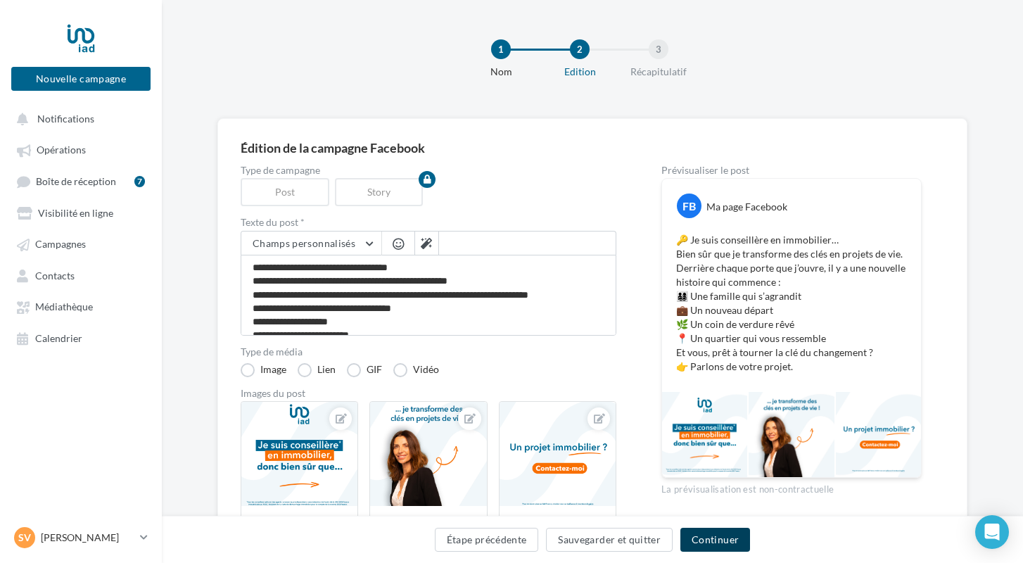
click at [718, 537] on button "Continuer" at bounding box center [715, 540] width 70 height 24
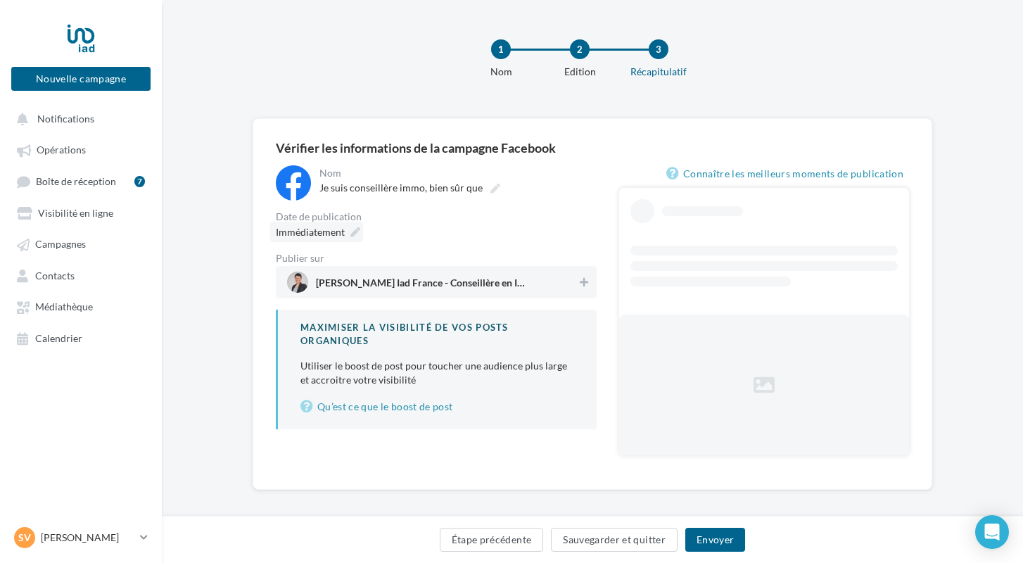
click at [350, 238] on div "Immédiatement" at bounding box center [316, 232] width 93 height 20
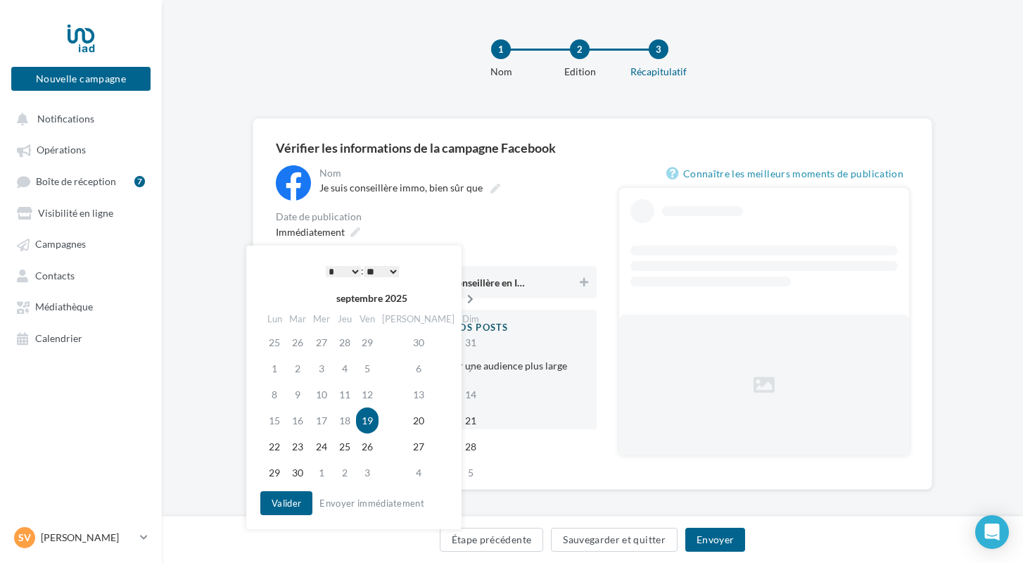
click at [461, 300] on icon at bounding box center [470, 299] width 18 height 10
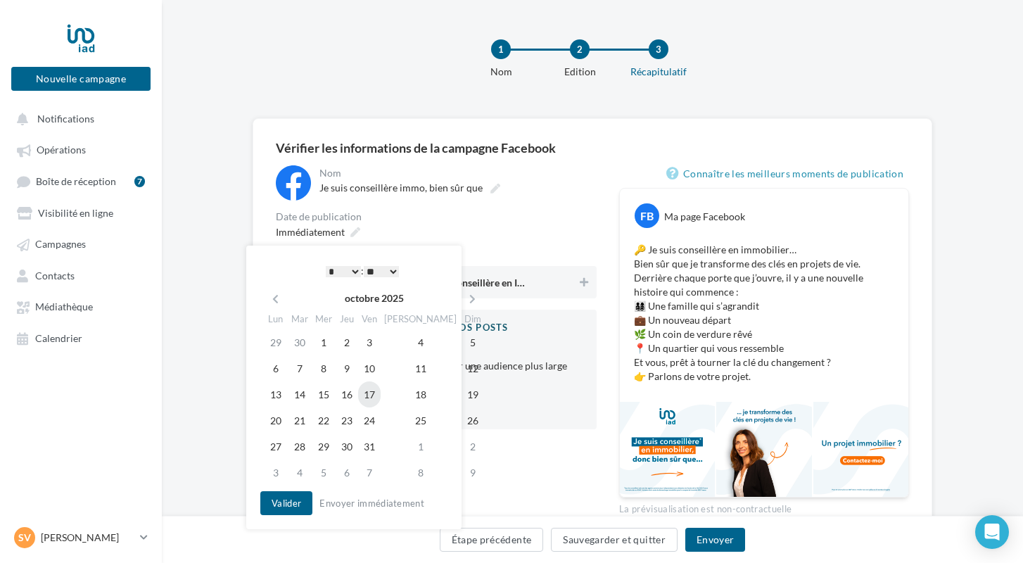
click at [381, 393] on td "17" at bounding box center [369, 394] width 23 height 26
click at [293, 502] on button "Valider" at bounding box center [286, 503] width 52 height 24
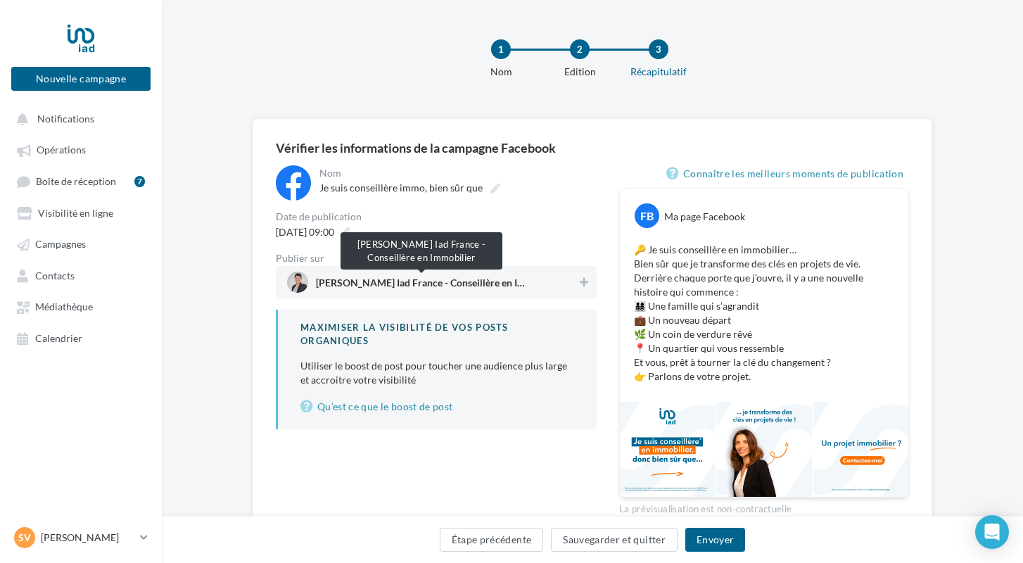
click at [397, 283] on span "Séverine Forlini Iad France - Conseillère en Immobilier" at bounding box center [421, 285] width 211 height 15
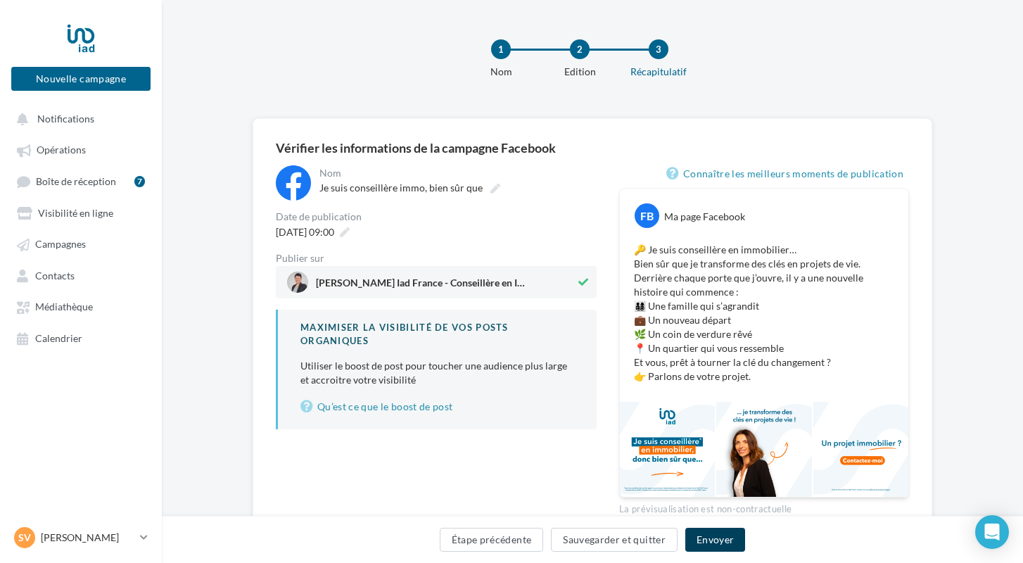
click at [696, 536] on button "Envoyer" at bounding box center [715, 540] width 60 height 24
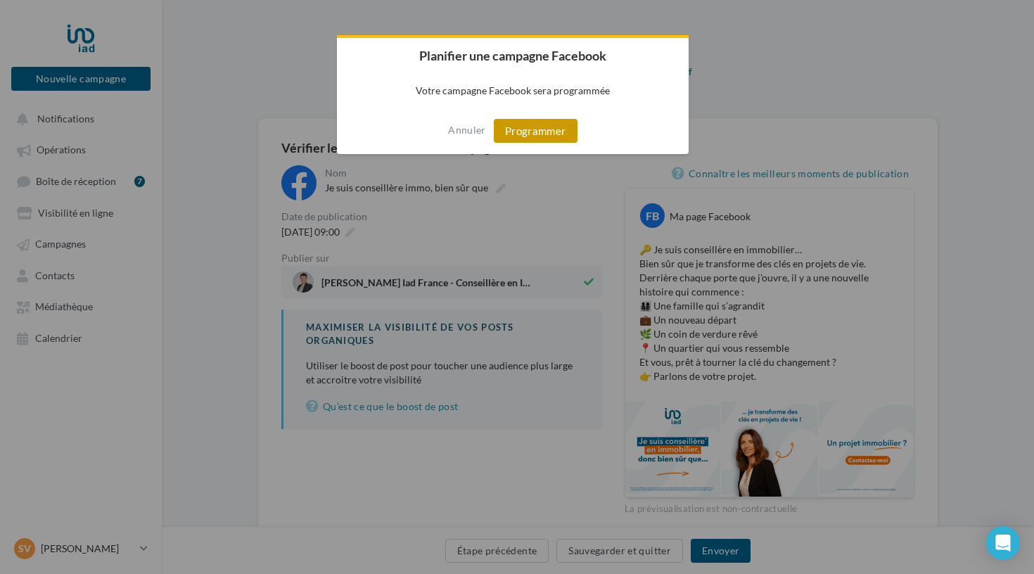
click at [505, 120] on button "Programmer" at bounding box center [536, 131] width 84 height 24
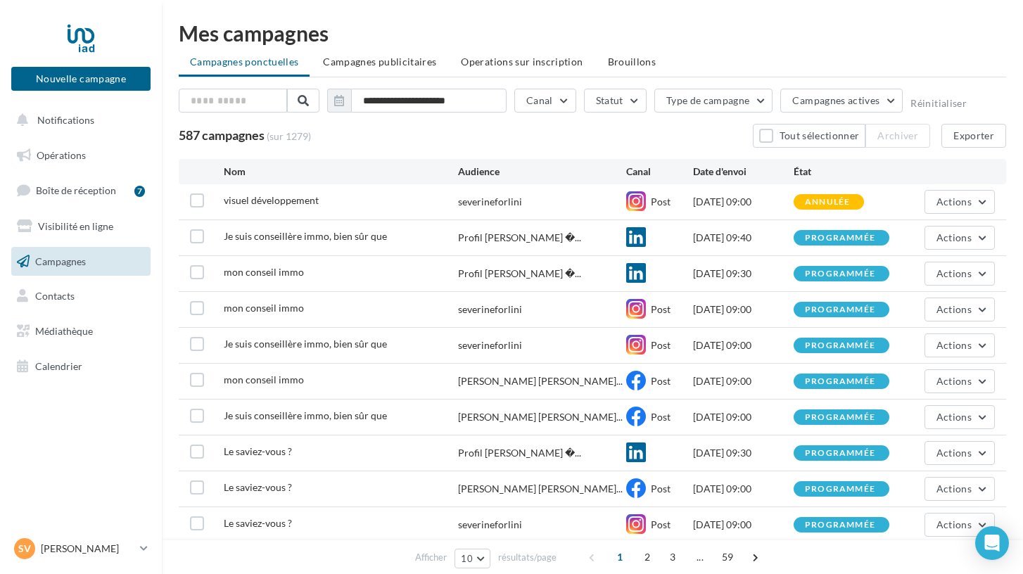
click at [82, 139] on ul "Opérations Boîte de réception 7 Visibilité en ligne Campagnes Contacts Médiathè…" at bounding box center [81, 261] width 151 height 252
click at [67, 154] on span "Opérations" at bounding box center [61, 155] width 49 height 12
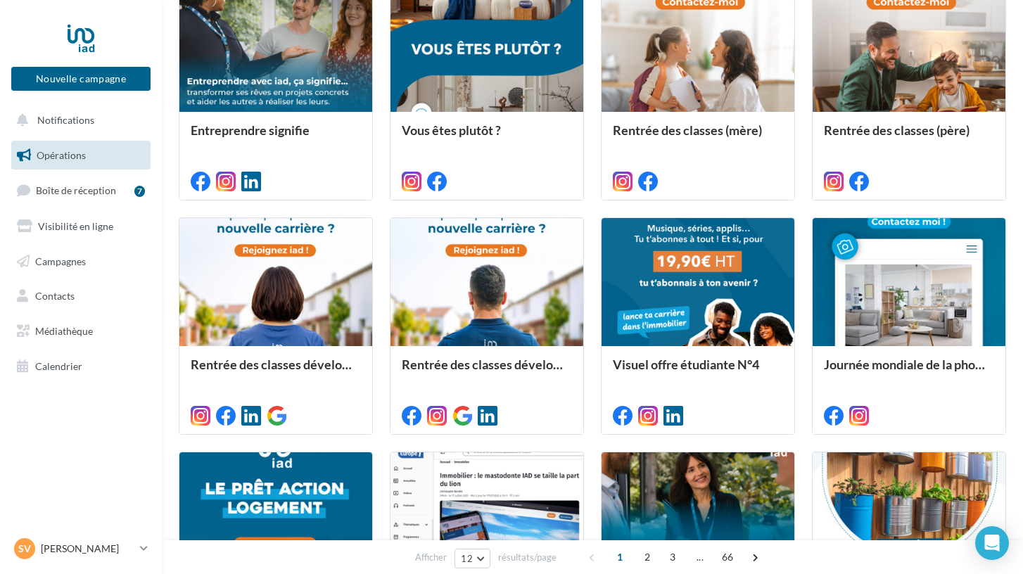
scroll to position [500, 0]
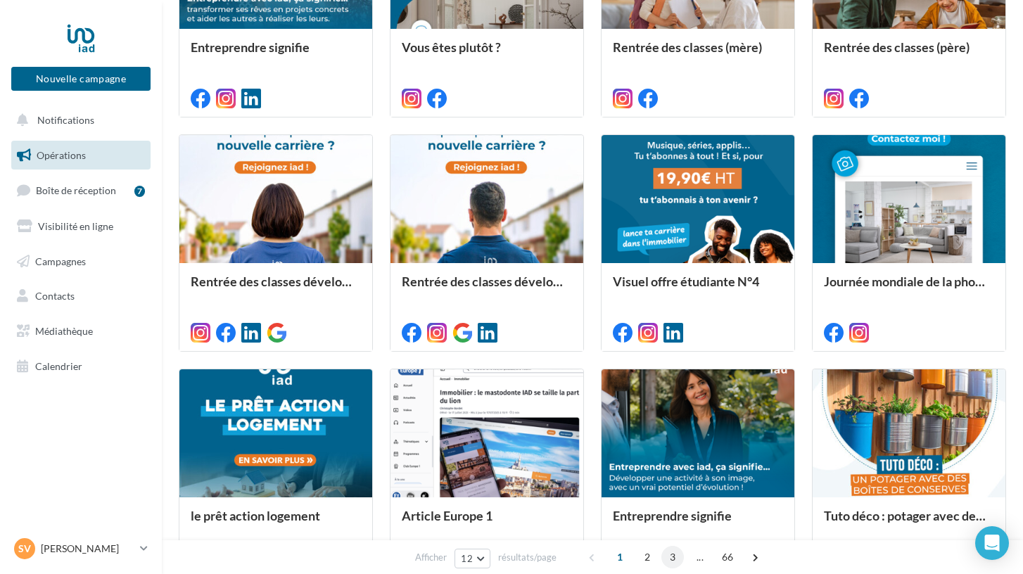
click at [674, 556] on span "3" at bounding box center [672, 557] width 23 height 23
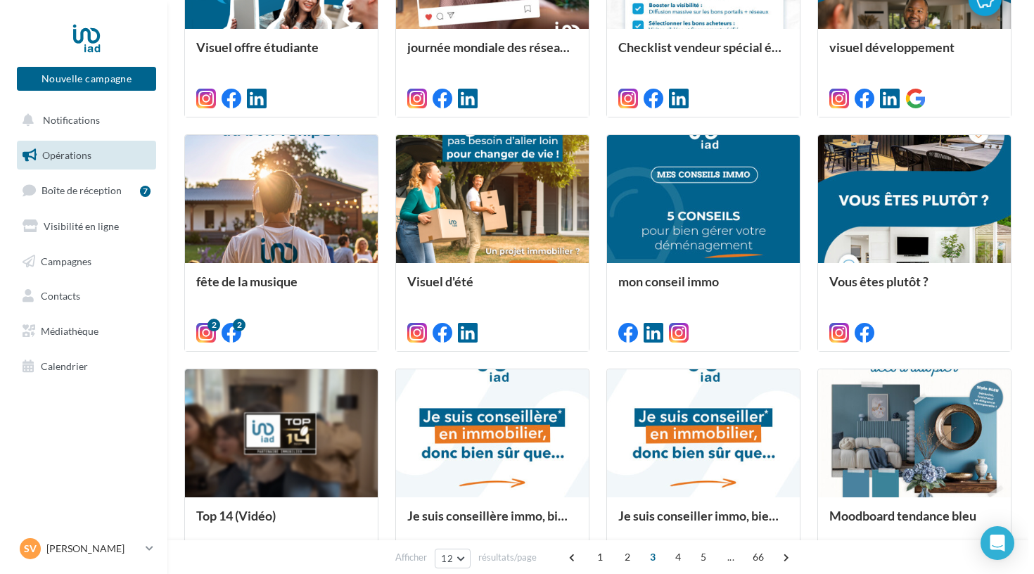
scroll to position [343, 0]
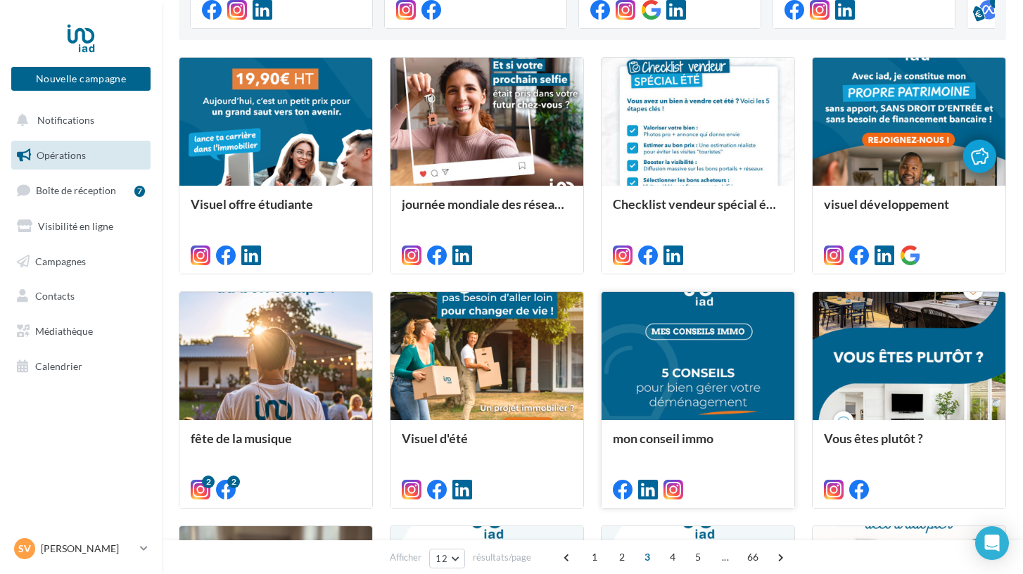
click at [715, 486] on div at bounding box center [698, 488] width 170 height 17
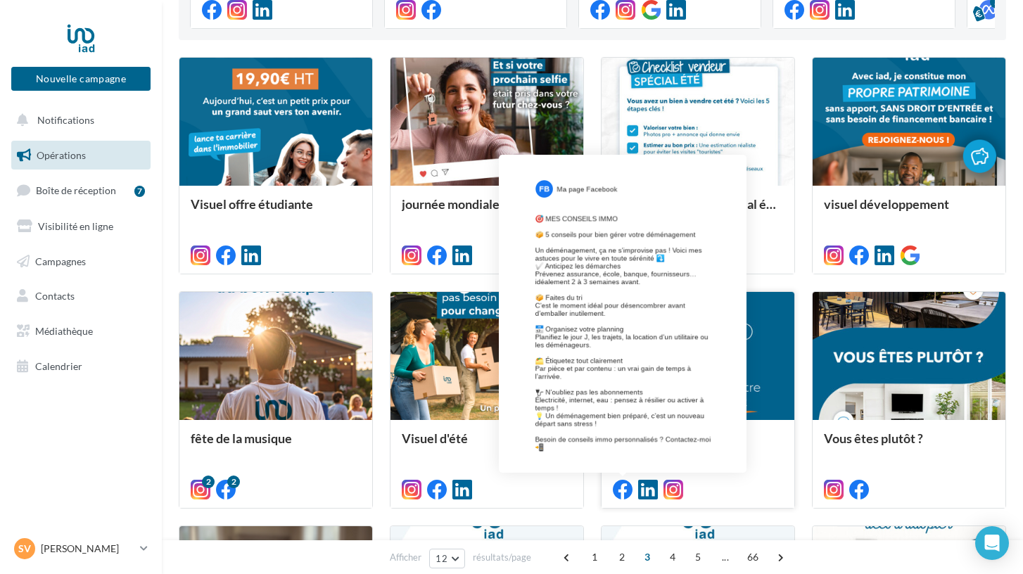
click at [626, 487] on icon at bounding box center [623, 490] width 20 height 20
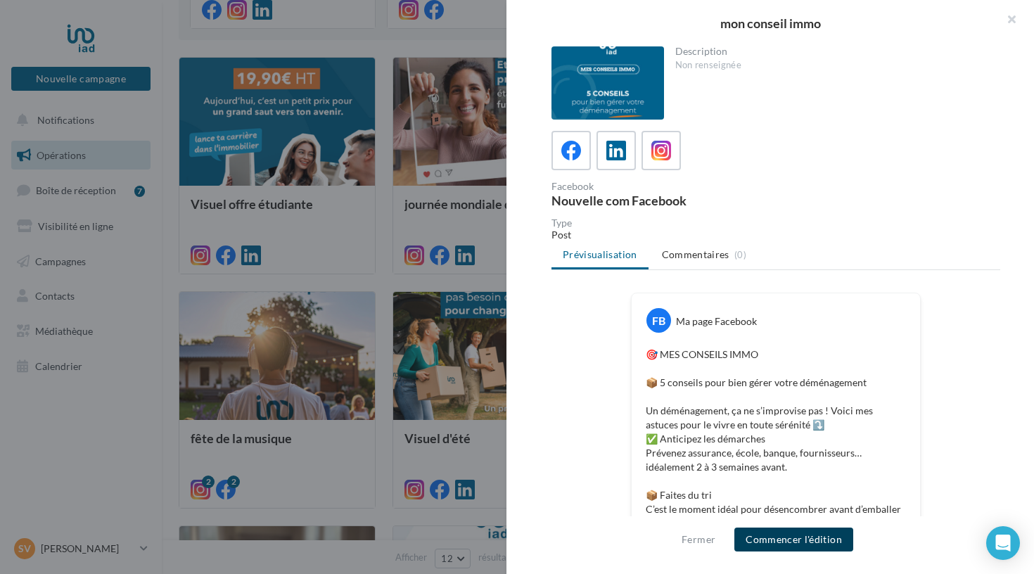
click at [753, 544] on button "Commencer l'édition" at bounding box center [793, 540] width 119 height 24
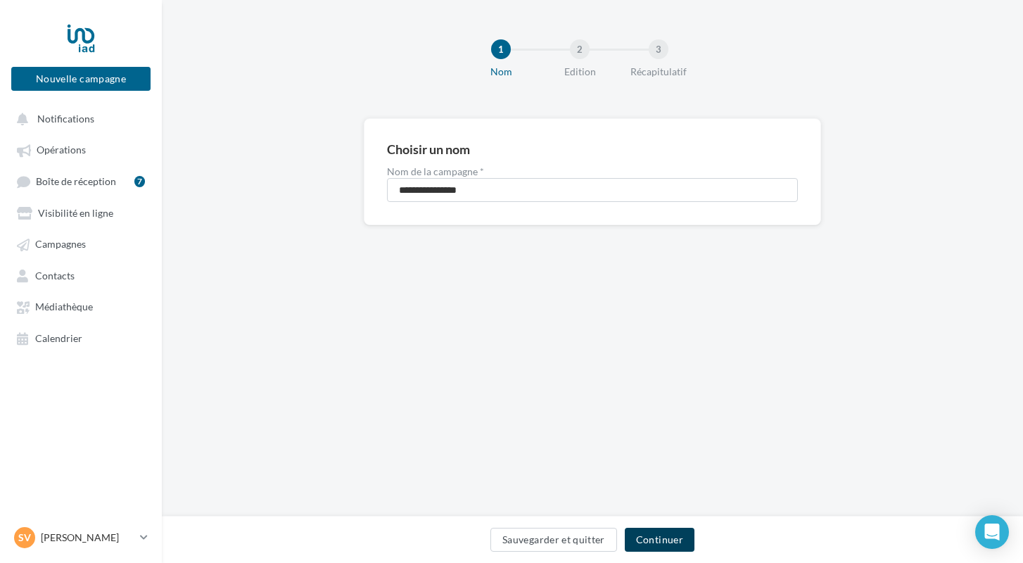
click at [684, 535] on button "Continuer" at bounding box center [660, 540] width 70 height 24
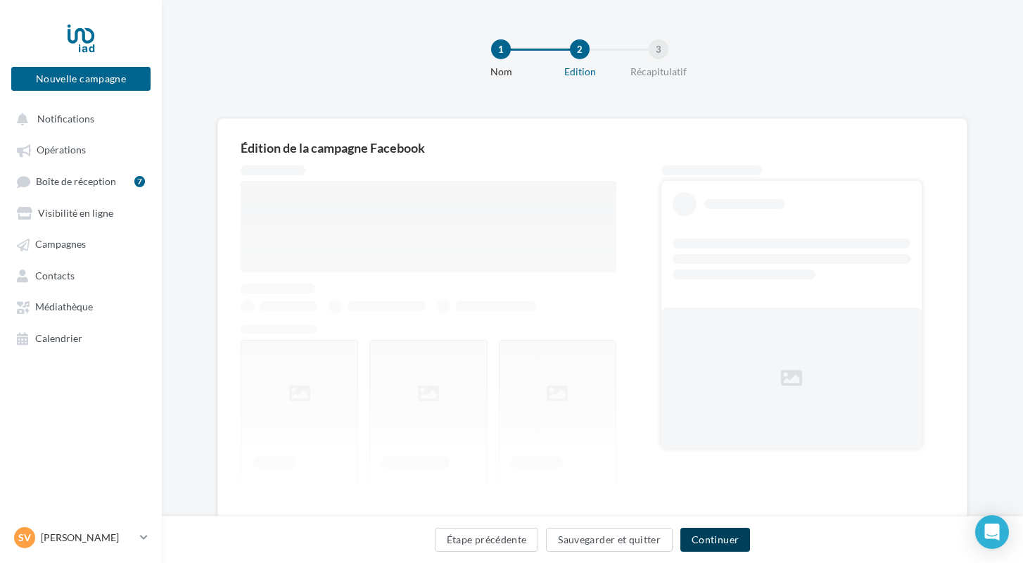
click at [723, 535] on button "Continuer" at bounding box center [715, 540] width 70 height 24
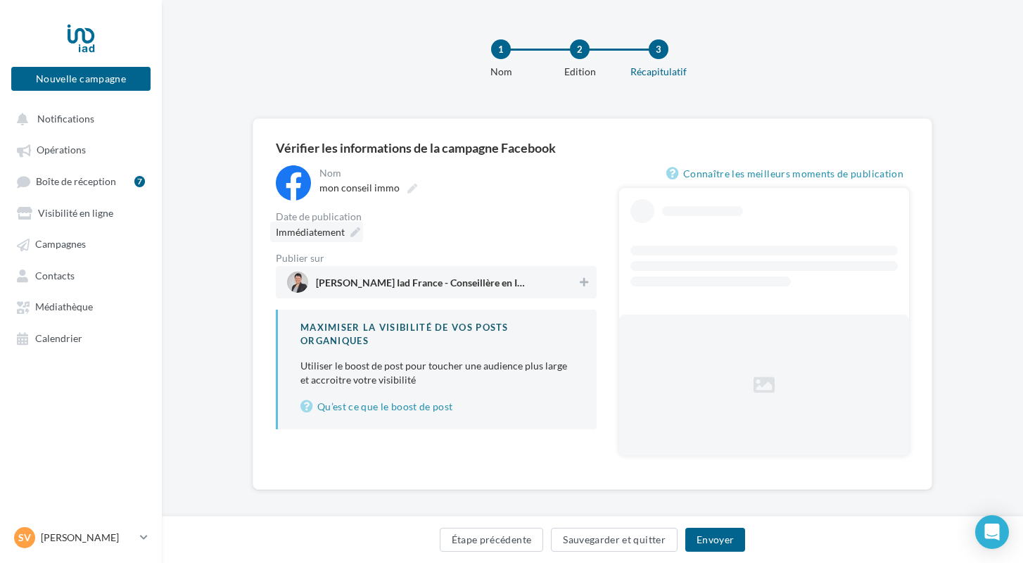
click at [356, 234] on icon at bounding box center [355, 232] width 10 height 10
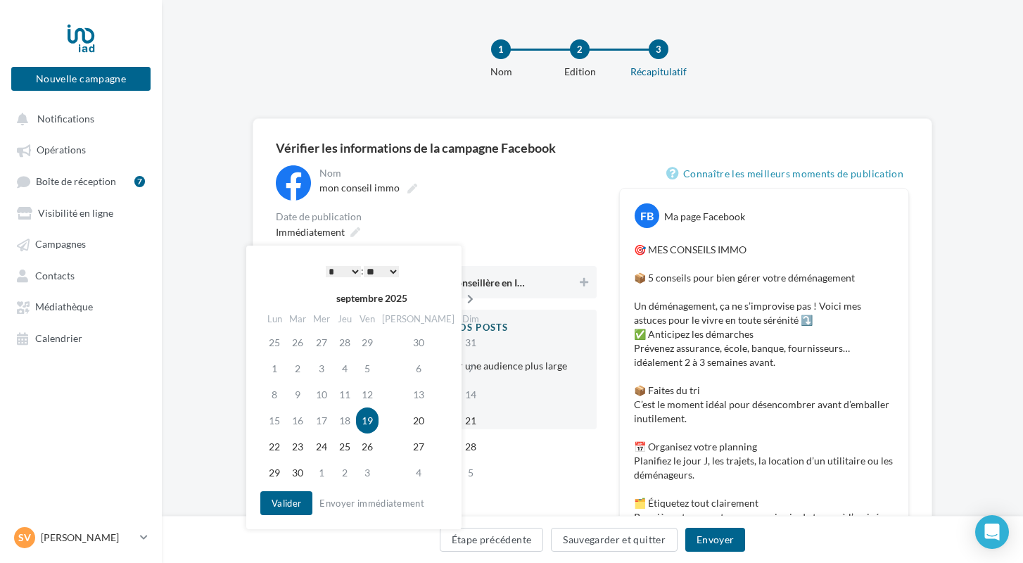
click at [461, 301] on icon at bounding box center [470, 299] width 18 height 10
click at [277, 412] on td "20" at bounding box center [275, 420] width 25 height 26
click at [288, 494] on button "Valider" at bounding box center [286, 503] width 52 height 24
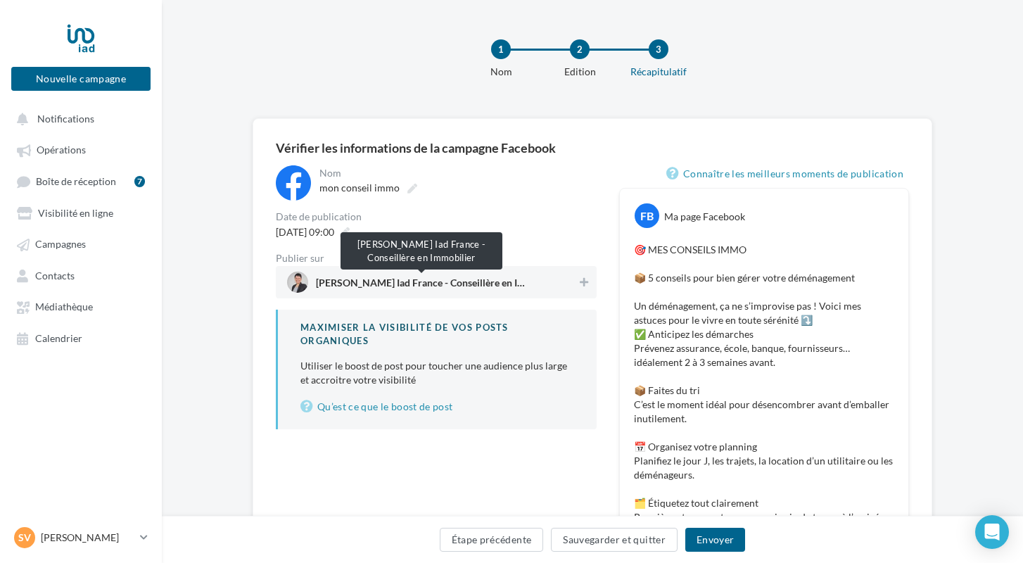
click at [433, 284] on span "[PERSON_NAME] Iad France - Conseillère en Immobilier" at bounding box center [421, 285] width 211 height 15
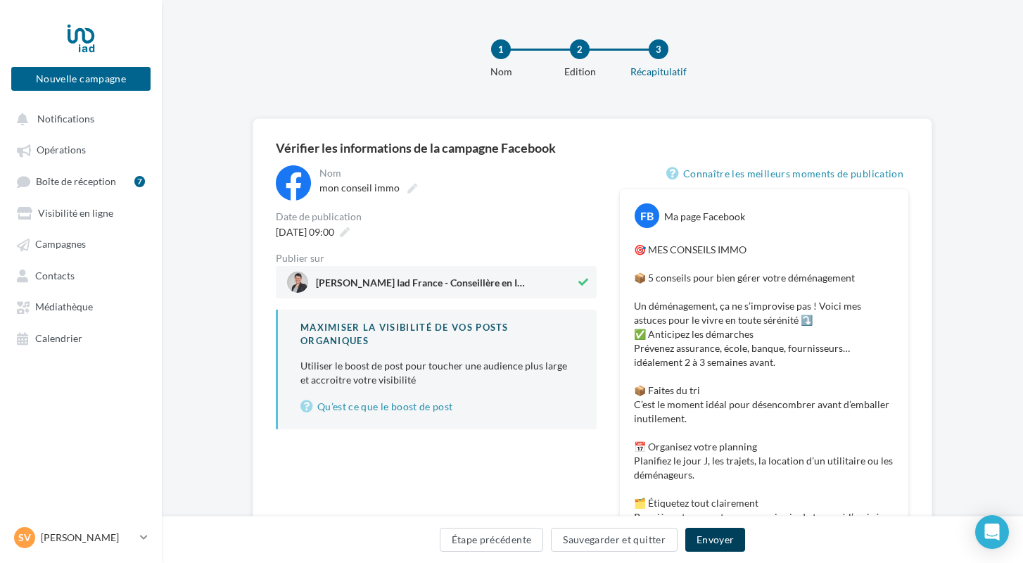
click at [708, 542] on button "Envoyer" at bounding box center [715, 540] width 60 height 24
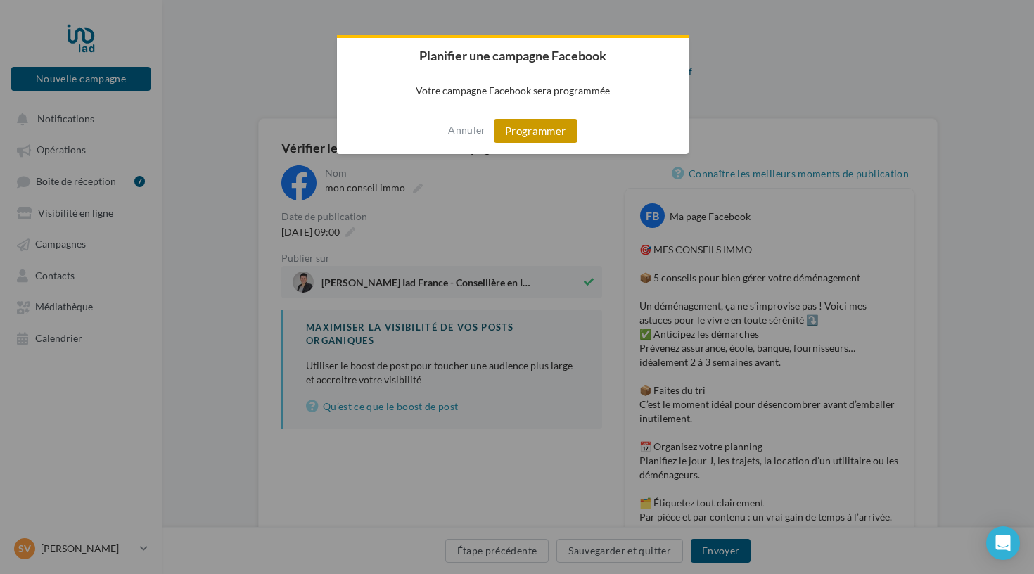
click at [527, 127] on button "Programmer" at bounding box center [536, 131] width 84 height 24
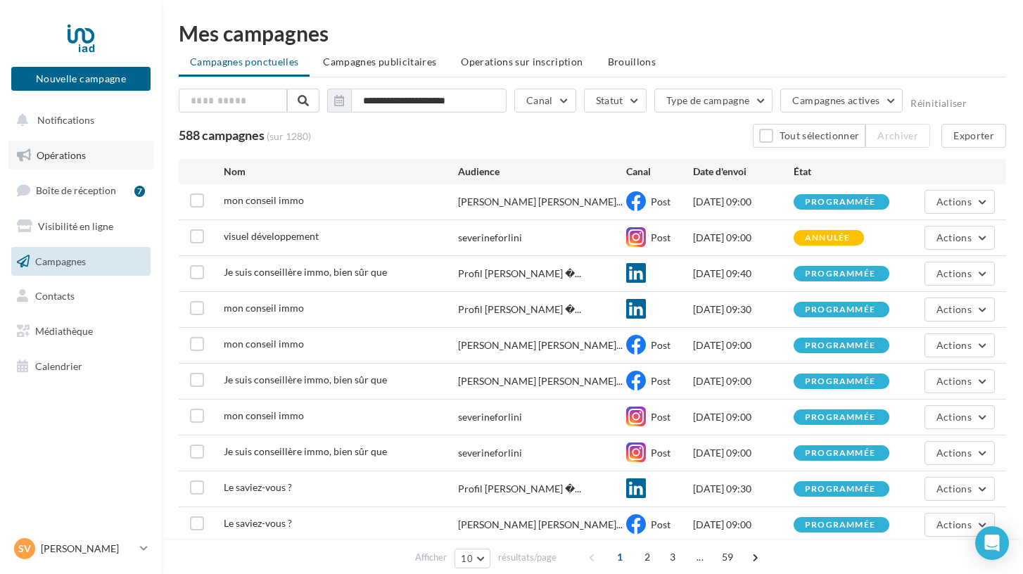
click at [90, 163] on link "Opérations" at bounding box center [80, 156] width 145 height 30
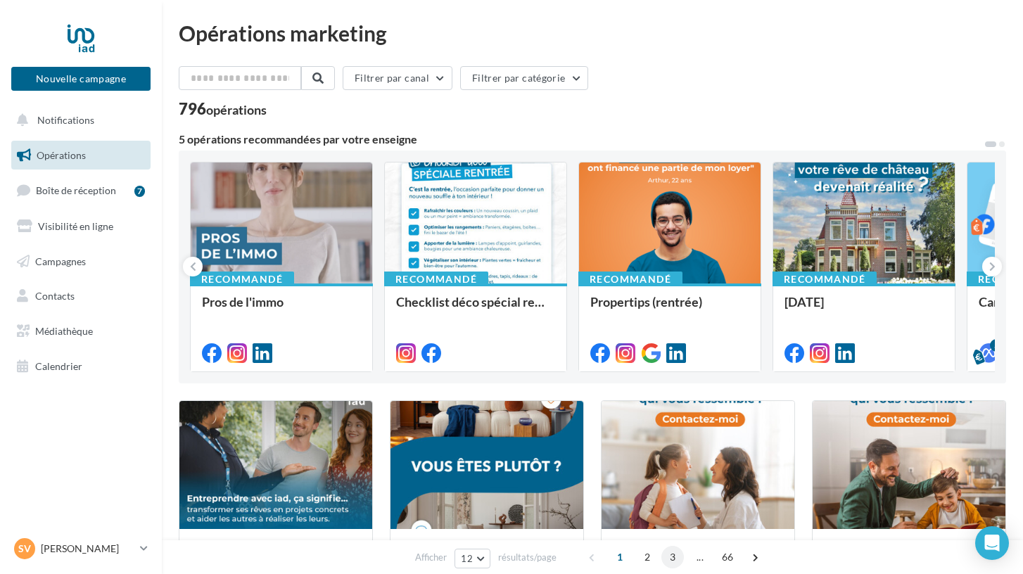
click at [668, 559] on span "3" at bounding box center [672, 557] width 23 height 23
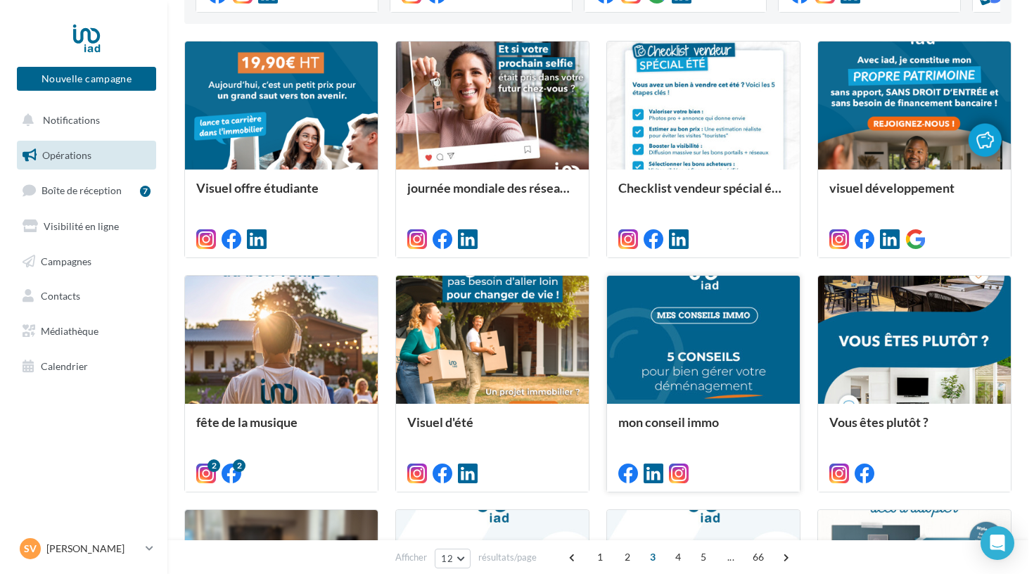
scroll to position [366, 0]
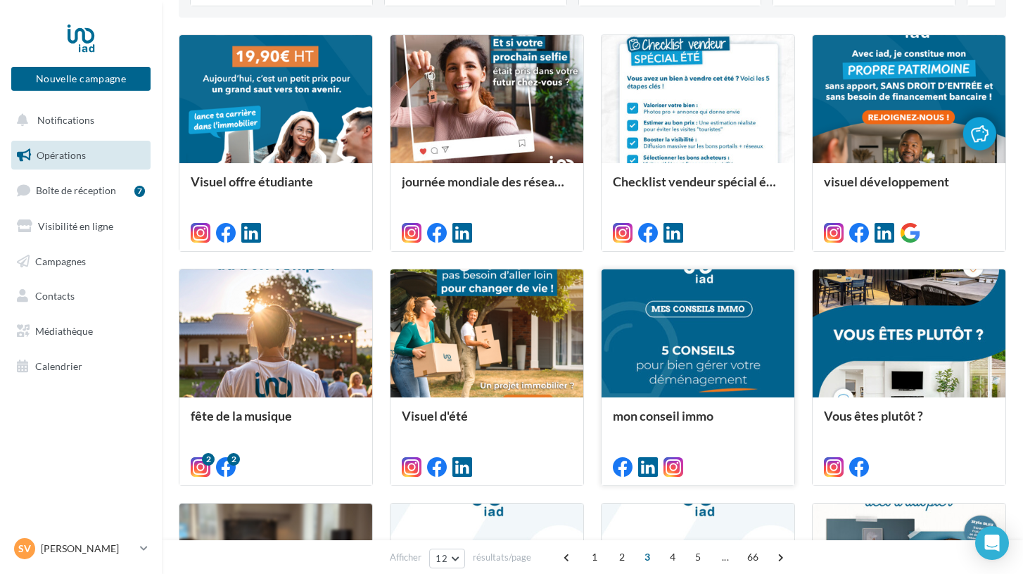
click at [721, 445] on div "mon conseil immo" at bounding box center [698, 441] width 170 height 64
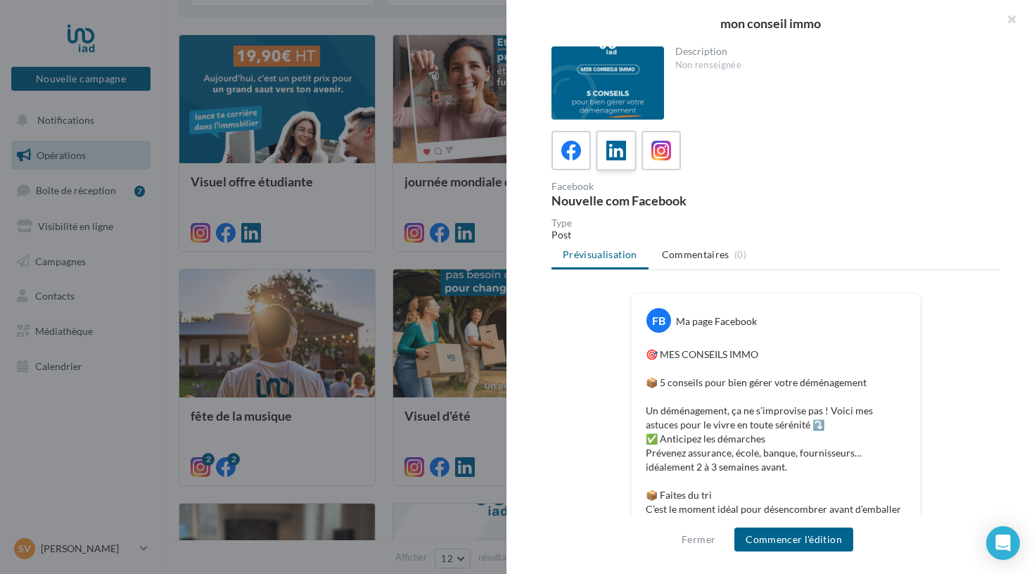
click at [614, 163] on div at bounding box center [617, 151] width 26 height 26
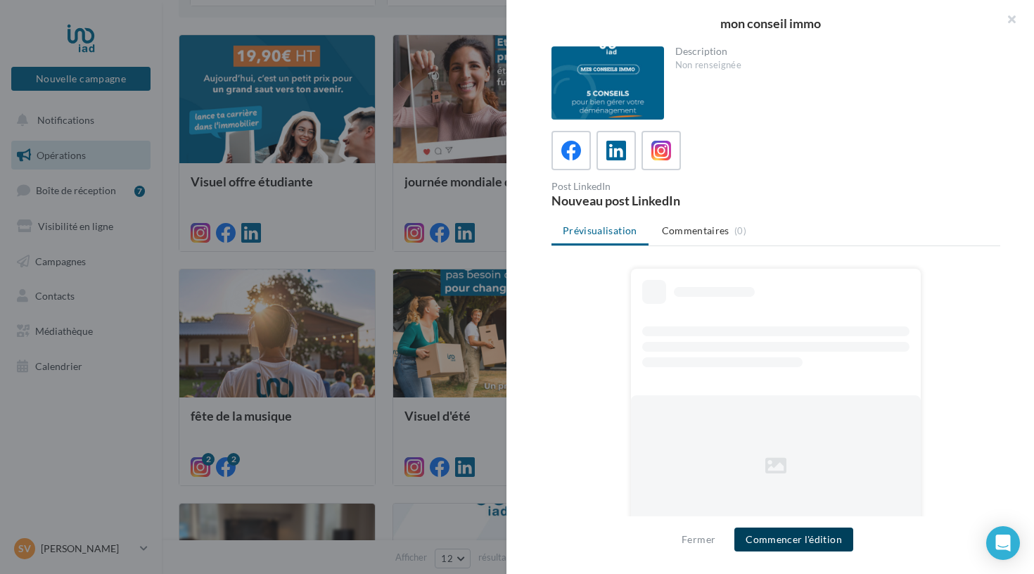
click at [751, 532] on button "Commencer l'édition" at bounding box center [793, 540] width 119 height 24
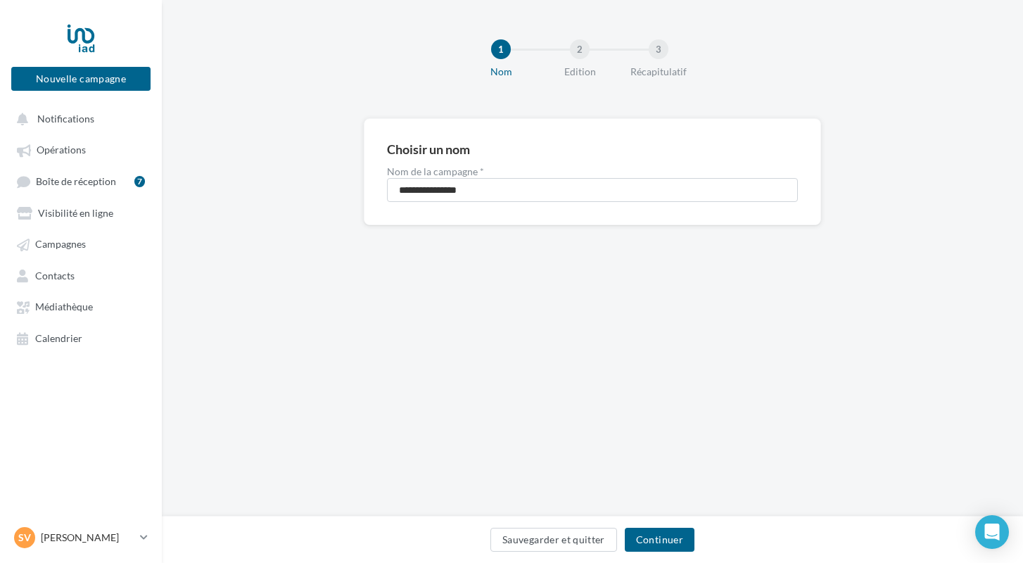
click at [649, 538] on button "Continuer" at bounding box center [660, 540] width 70 height 24
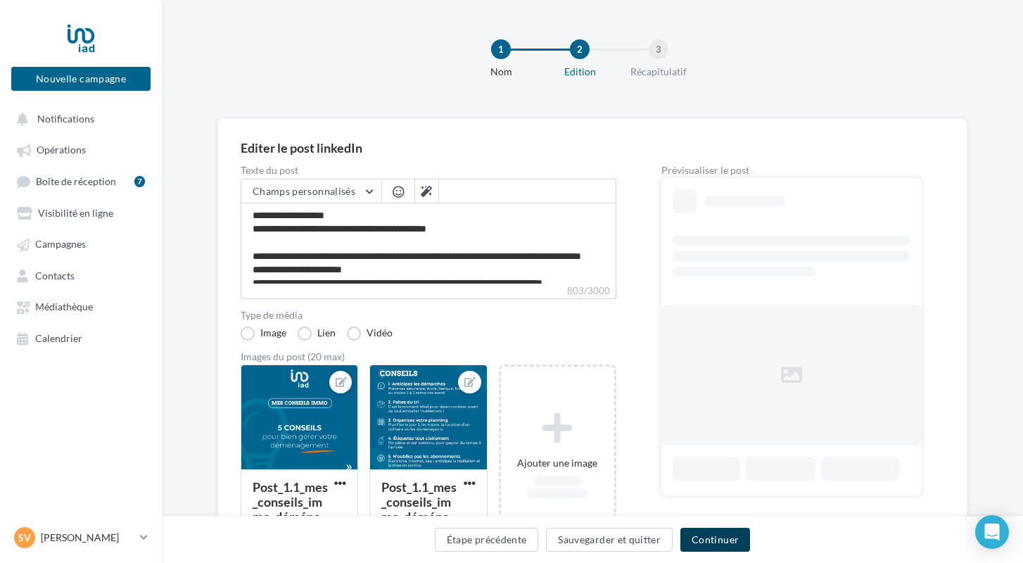
click at [701, 541] on button "Continuer" at bounding box center [715, 540] width 70 height 24
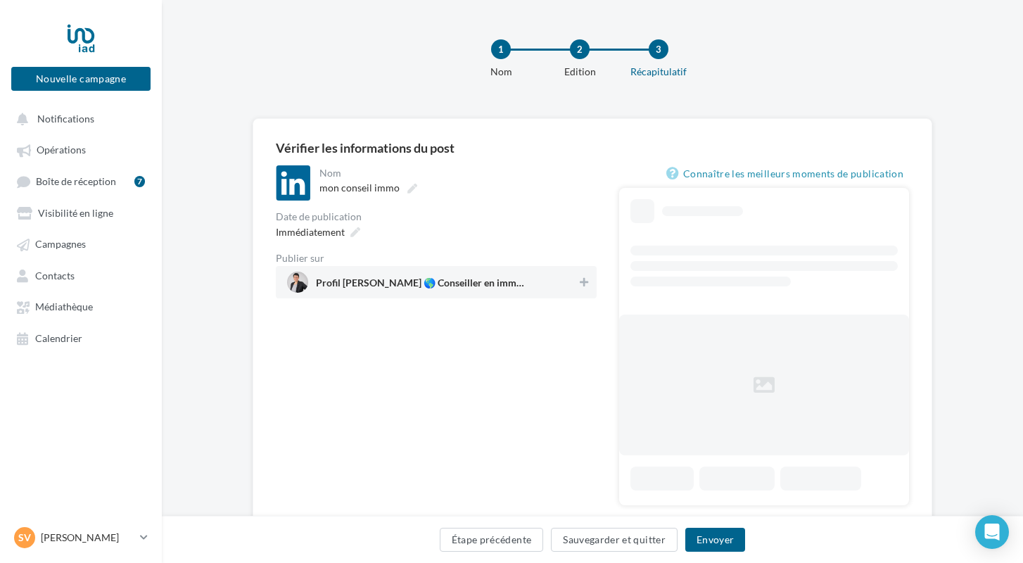
click at [435, 275] on span "Profil [PERSON_NAME] 🌎 Conseiller en immobilier, Manager, Formatrice" at bounding box center [432, 282] width 290 height 21
click at [352, 233] on icon at bounding box center [355, 232] width 10 height 10
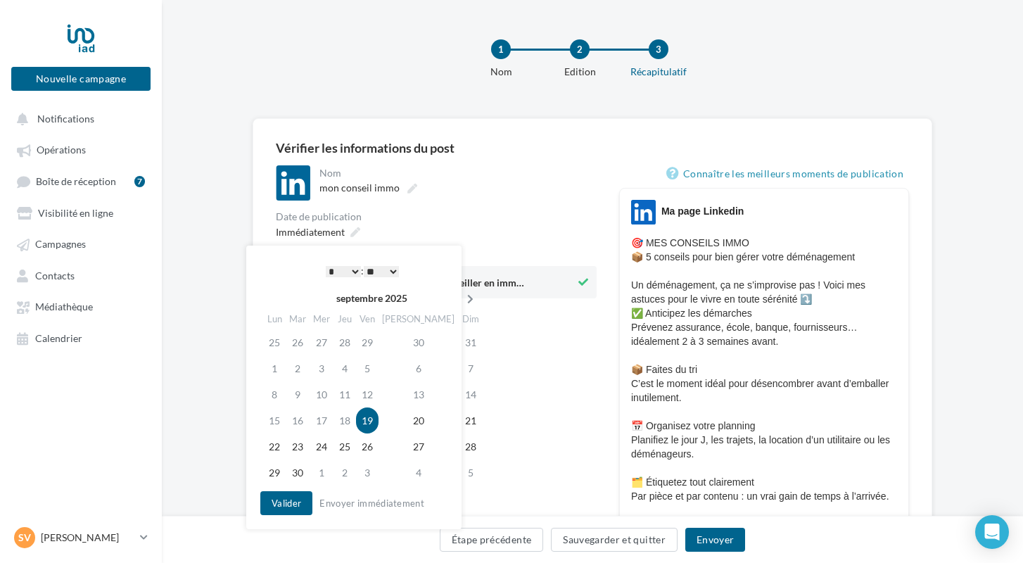
click at [461, 298] on icon at bounding box center [470, 299] width 18 height 10
click at [275, 419] on td "20" at bounding box center [275, 420] width 25 height 26
click at [283, 501] on button "Valider" at bounding box center [286, 503] width 52 height 24
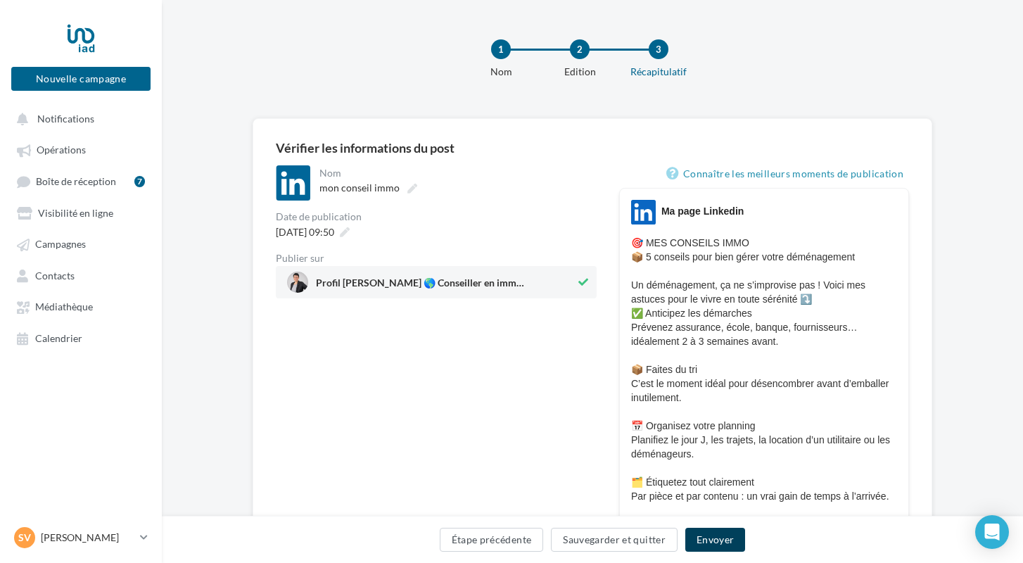
click at [718, 540] on button "Envoyer" at bounding box center [715, 540] width 60 height 24
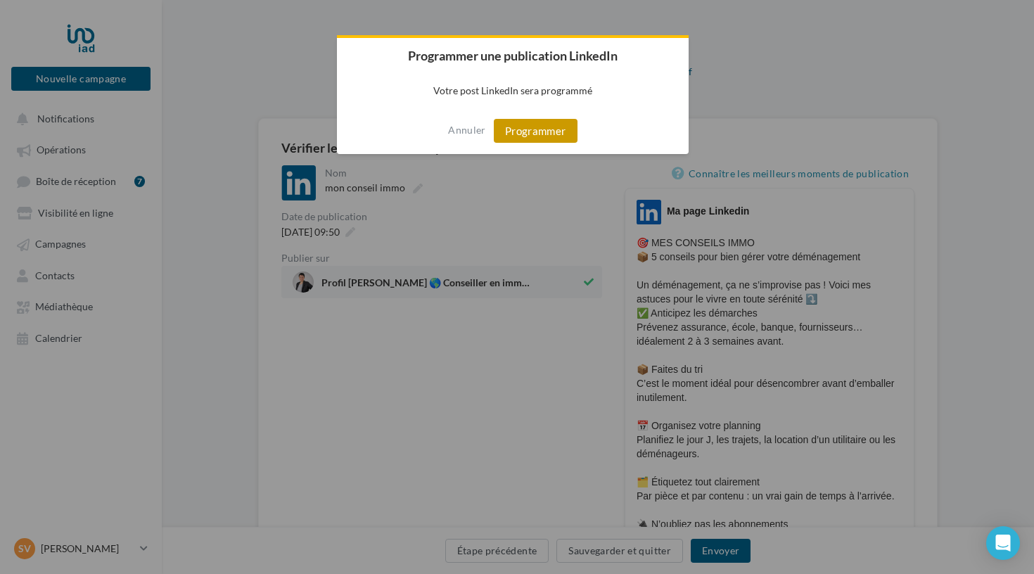
click at [528, 127] on button "Programmer" at bounding box center [536, 131] width 84 height 24
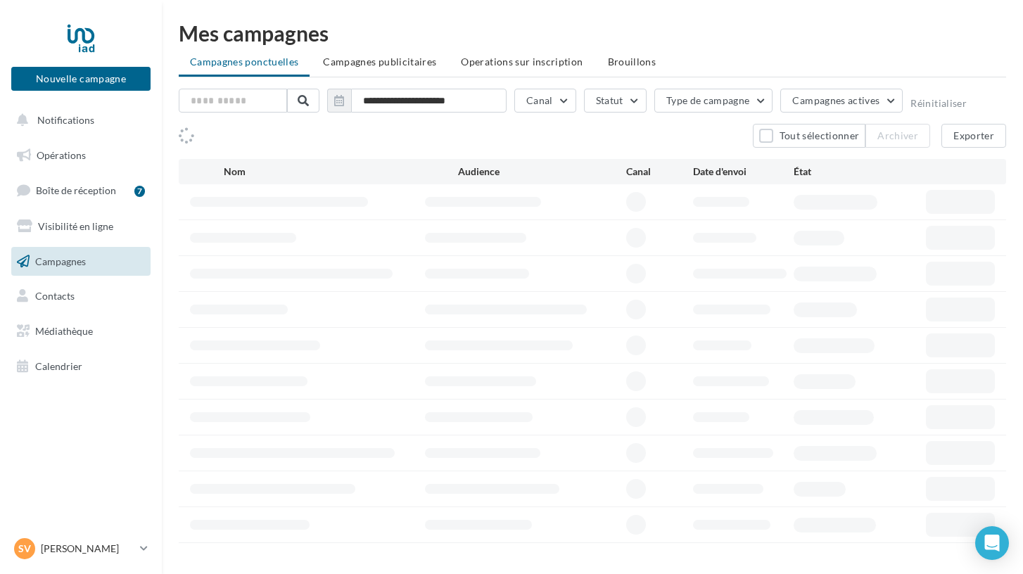
click at [82, 153] on span "Opérations" at bounding box center [61, 155] width 49 height 12
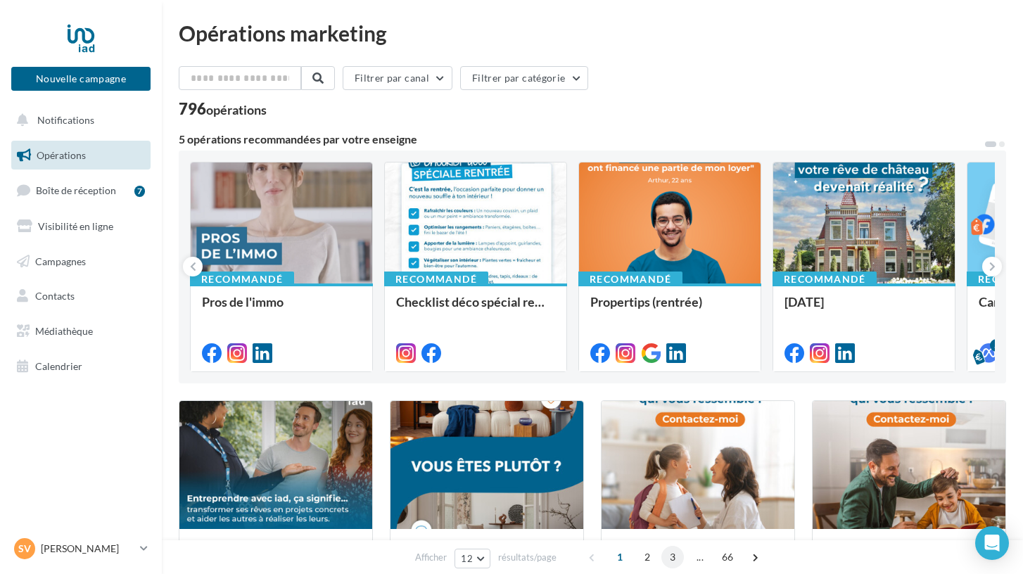
click at [670, 561] on span "3" at bounding box center [672, 557] width 23 height 23
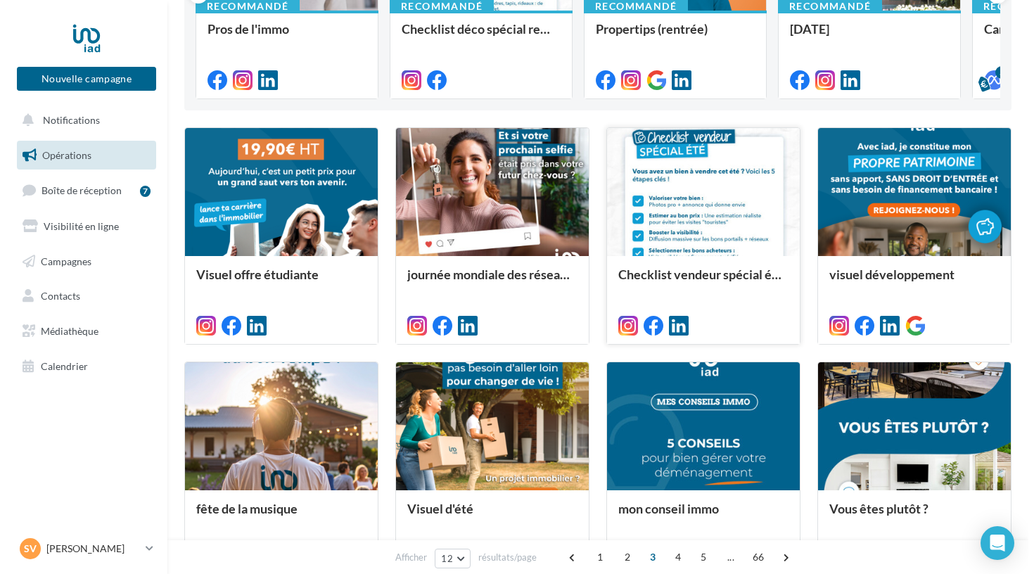
scroll to position [278, 0]
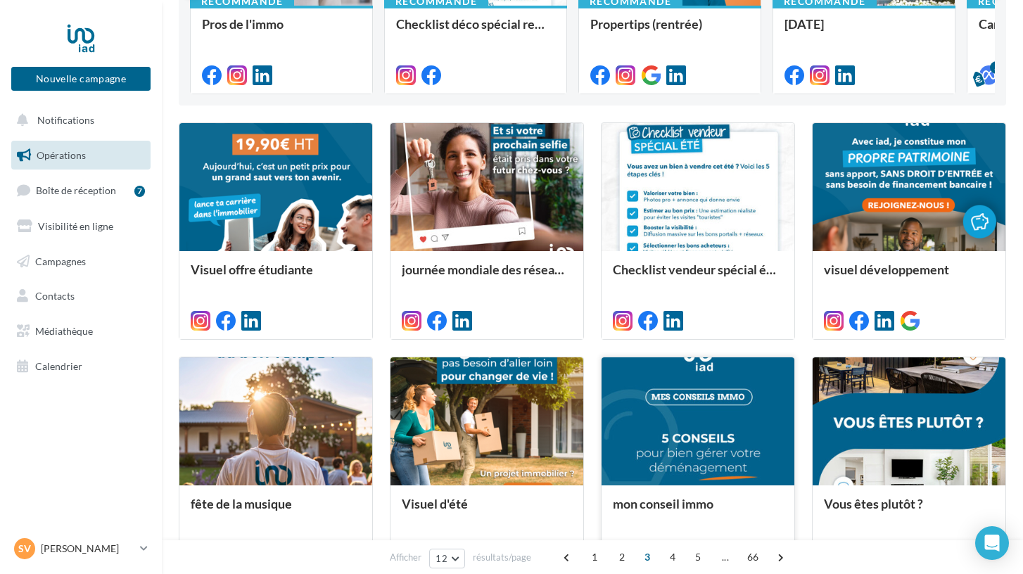
click at [682, 493] on div "mon conseil immo" at bounding box center [697, 528] width 193 height 87
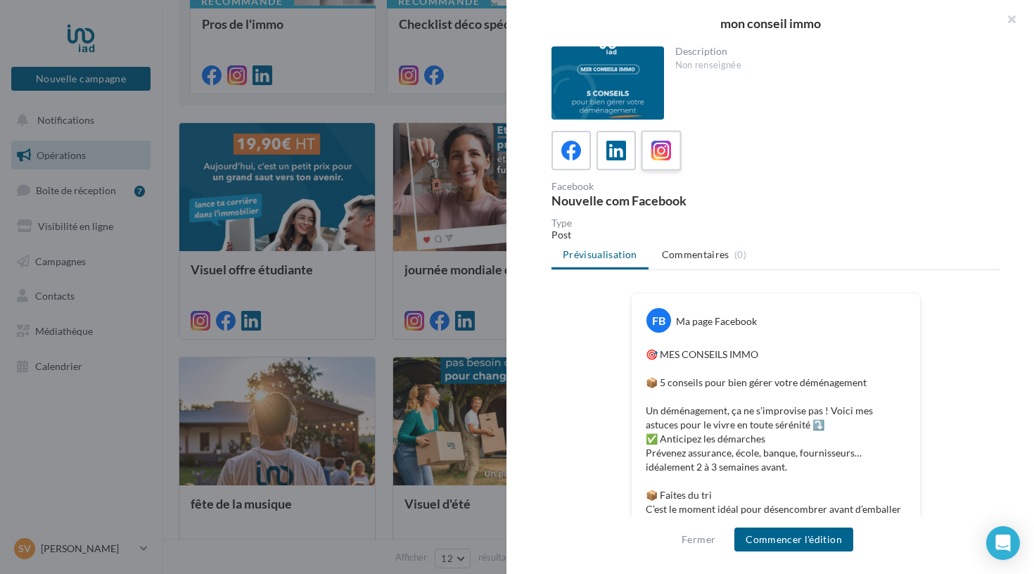
click at [668, 144] on icon at bounding box center [661, 151] width 20 height 20
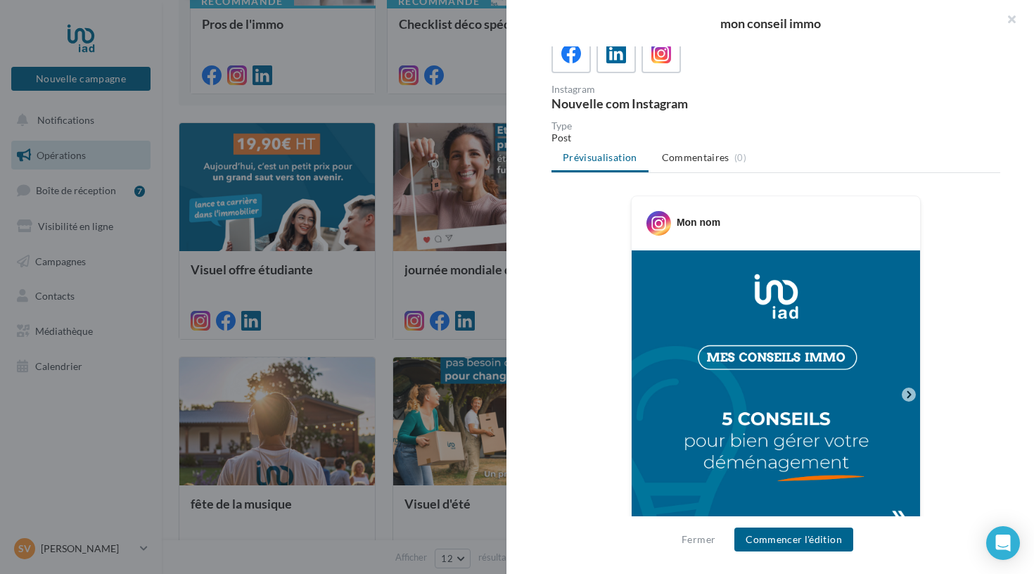
scroll to position [99, 0]
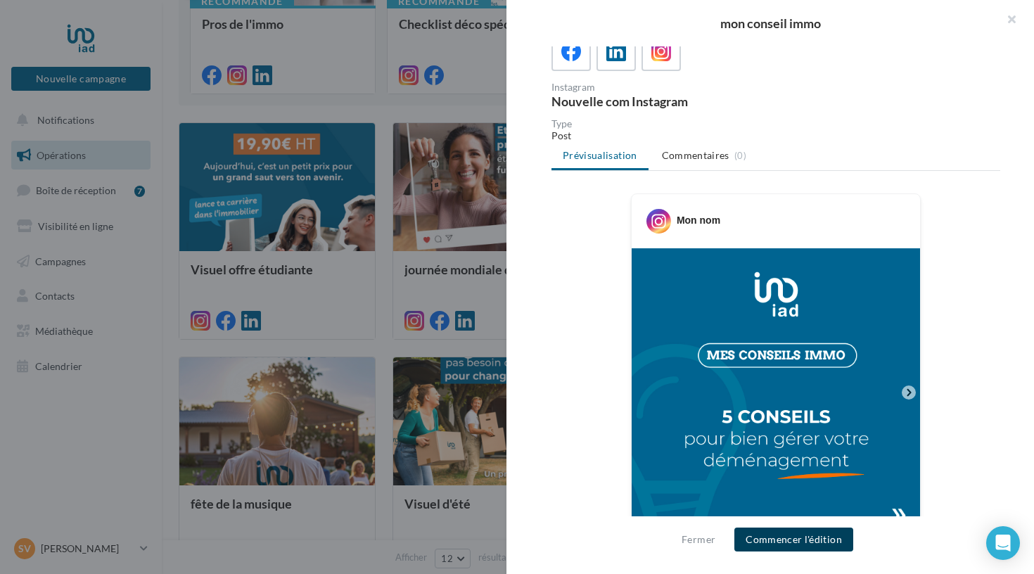
click at [779, 551] on button "Commencer l'édition" at bounding box center [793, 540] width 119 height 24
click at [779, 541] on span "Commencer l'édition" at bounding box center [793, 540] width 119 height 24
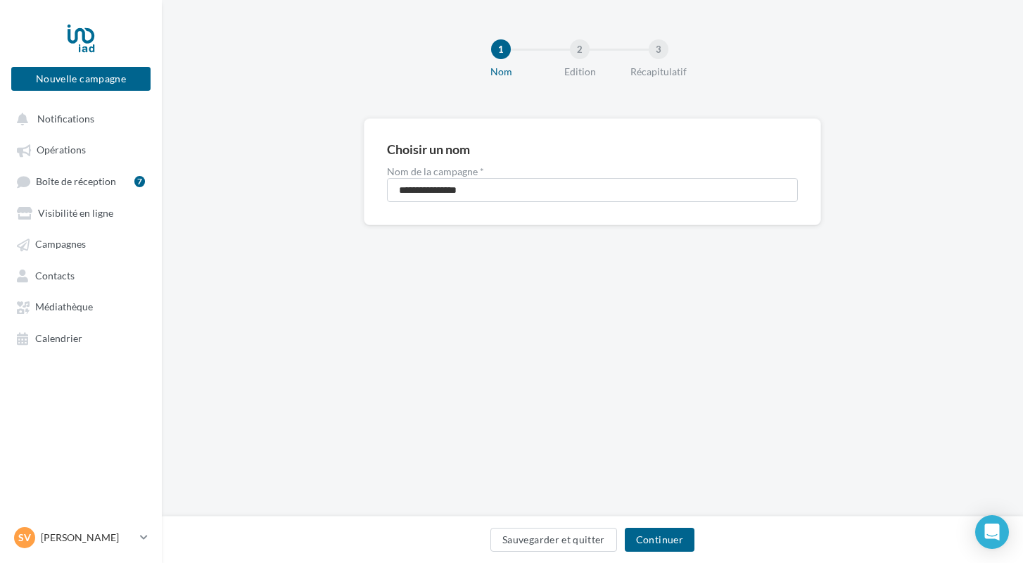
click at [663, 539] on button "Continuer" at bounding box center [660, 540] width 70 height 24
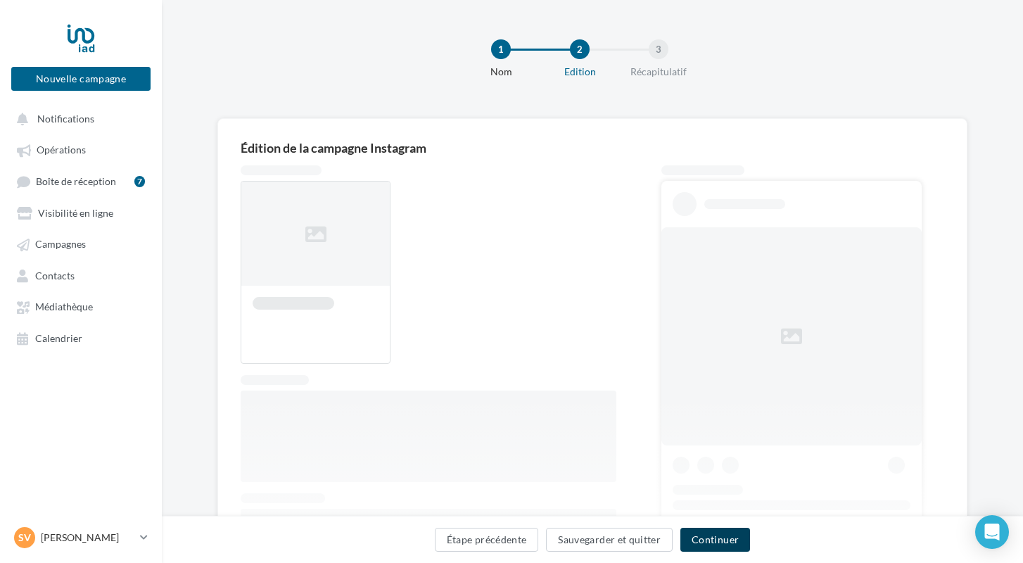
click at [709, 542] on button "Continuer" at bounding box center [715, 540] width 70 height 24
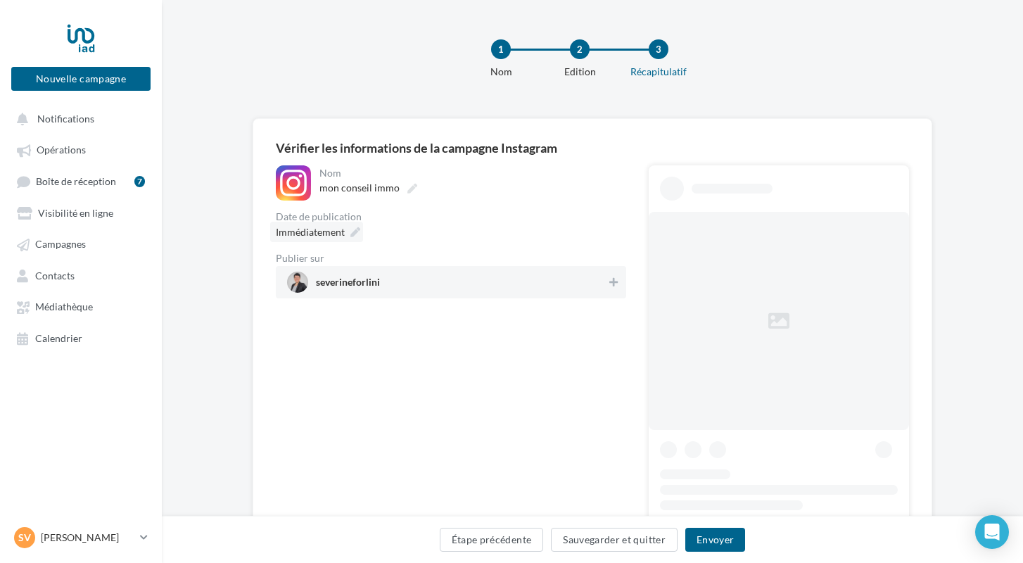
click at [343, 235] on span "Immédiatement" at bounding box center [310, 232] width 69 height 12
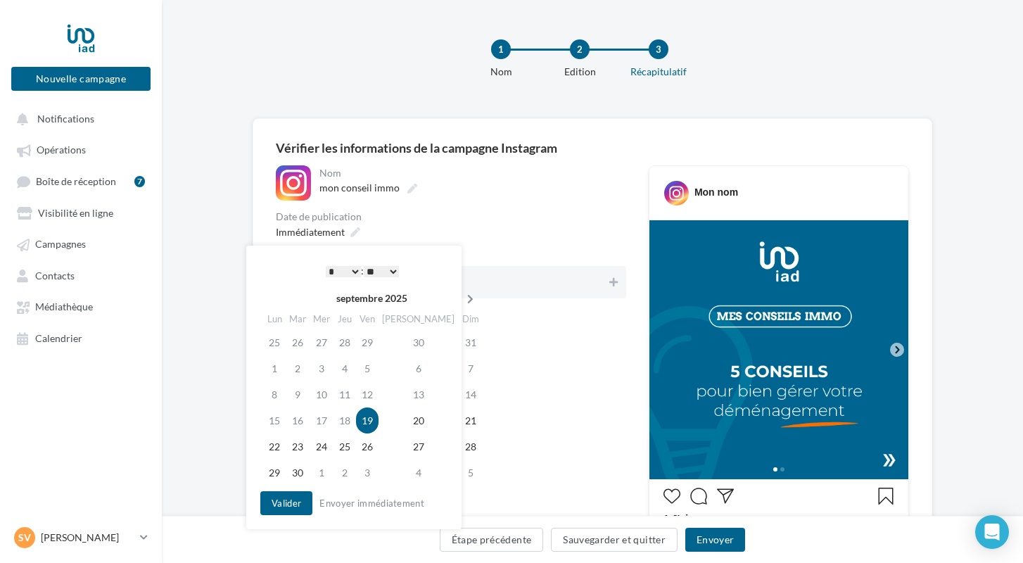
click at [461, 296] on icon at bounding box center [470, 299] width 18 height 10
click at [278, 421] on td "20" at bounding box center [275, 420] width 25 height 26
click at [288, 497] on button "Valider" at bounding box center [286, 503] width 52 height 24
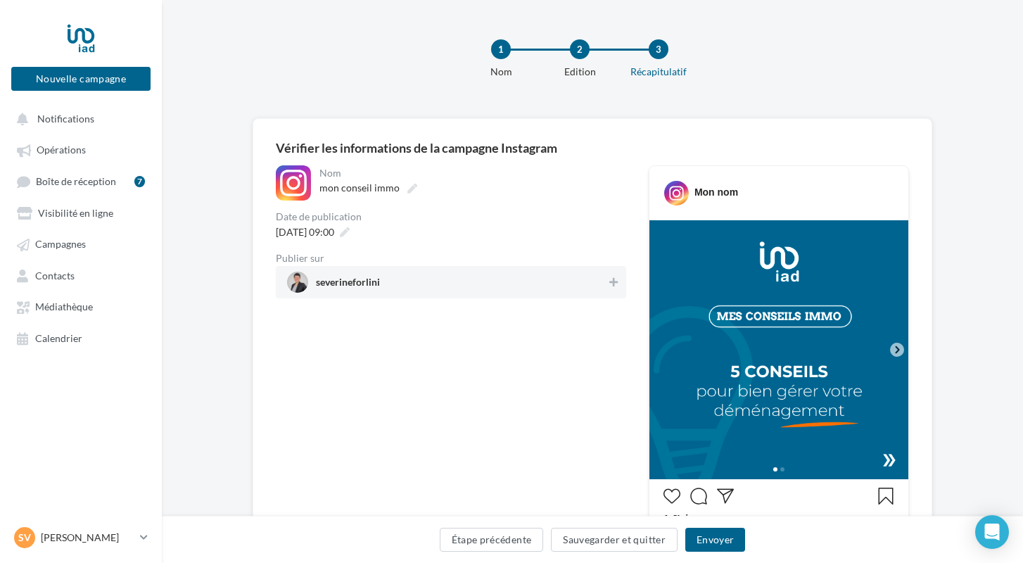
click at [438, 281] on span "severineforlini" at bounding box center [446, 282] width 319 height 21
click at [706, 535] on button "Envoyer" at bounding box center [715, 540] width 60 height 24
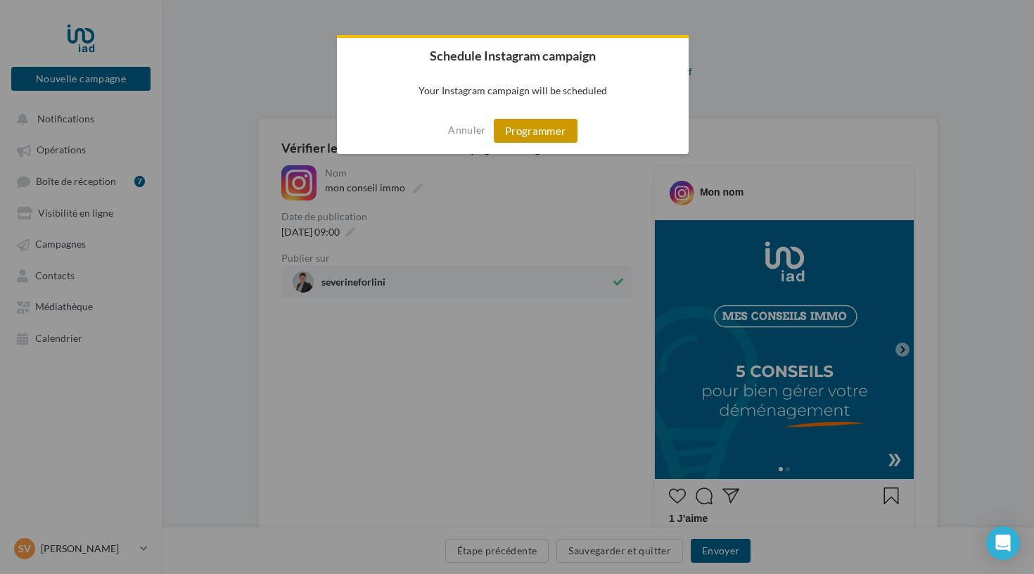
click at [553, 129] on button "Programmer" at bounding box center [536, 131] width 84 height 24
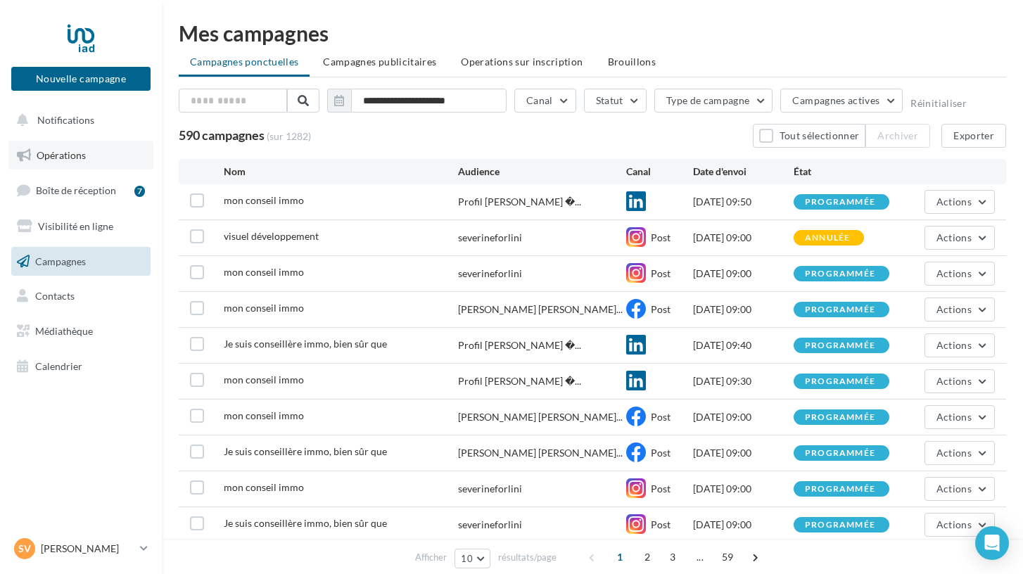
click at [60, 150] on span "Opérations" at bounding box center [61, 155] width 49 height 12
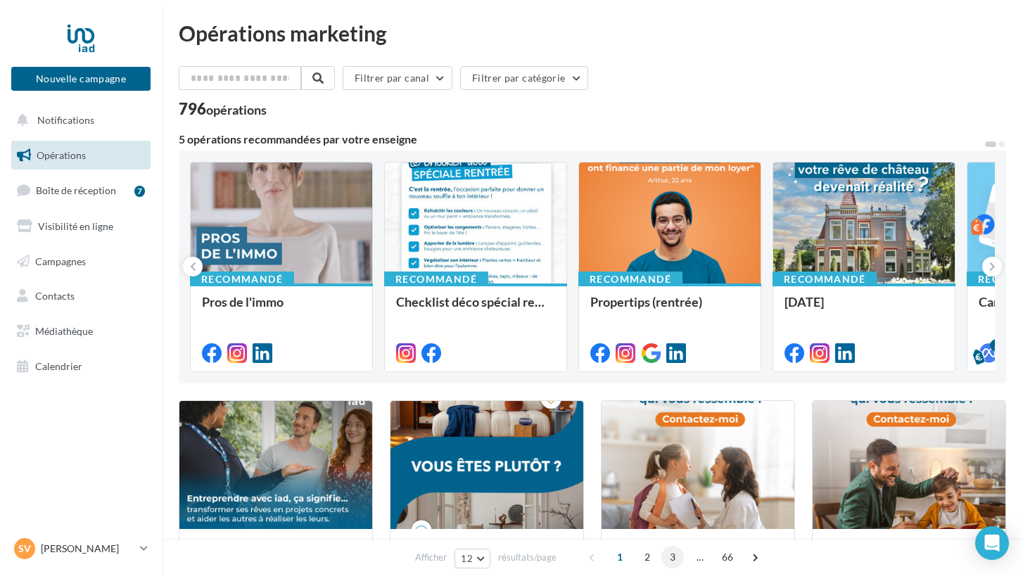
click at [670, 555] on span "3" at bounding box center [672, 557] width 23 height 23
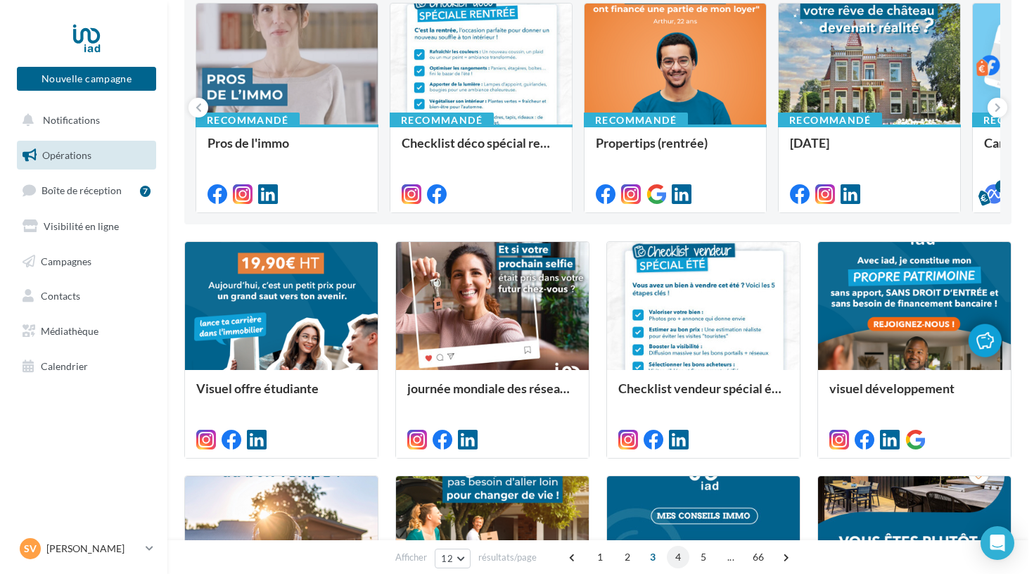
scroll to position [164, 0]
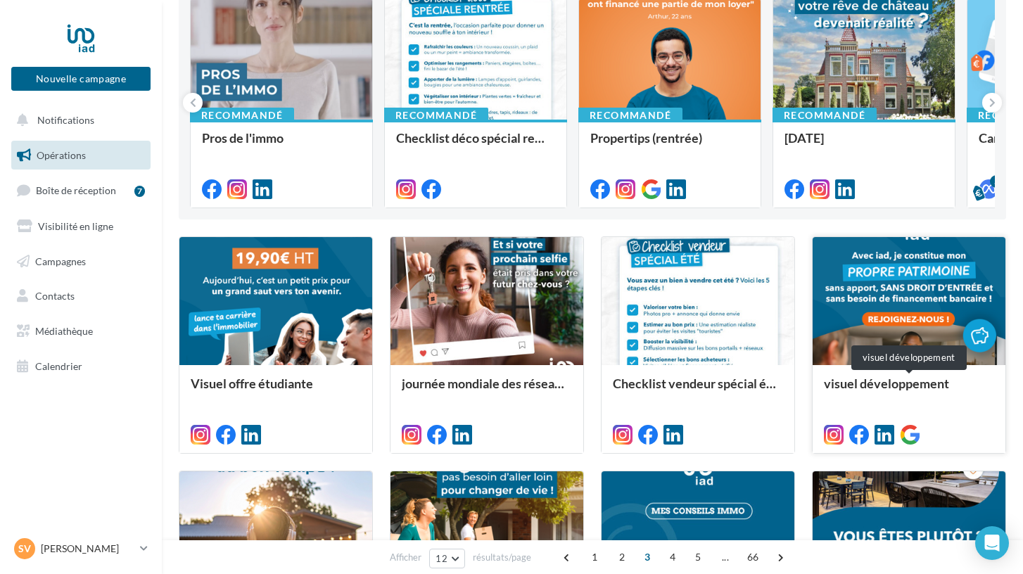
click at [832, 397] on div "visuel développement" at bounding box center [909, 390] width 170 height 28
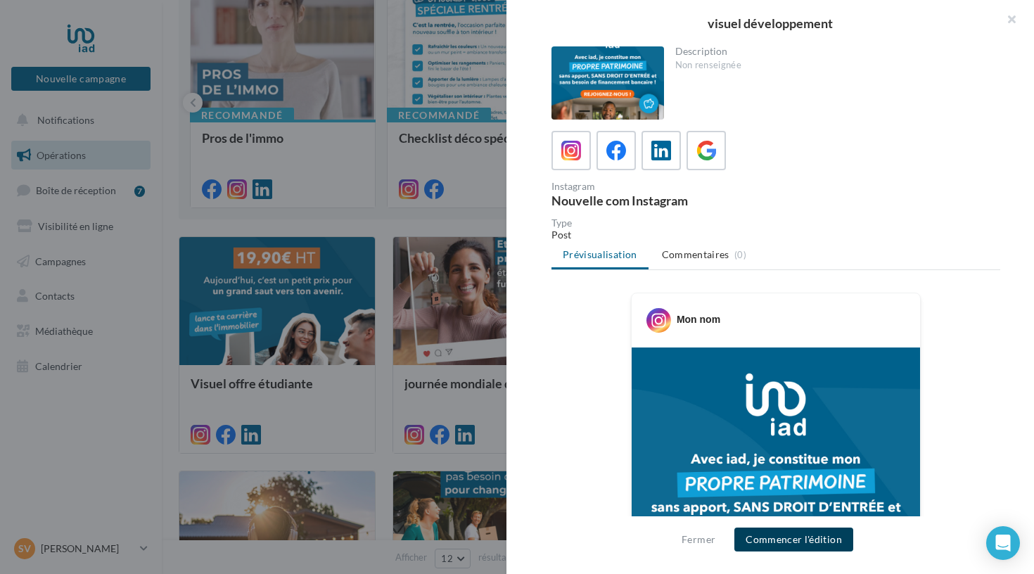
click at [791, 542] on button "Commencer l'édition" at bounding box center [793, 540] width 119 height 24
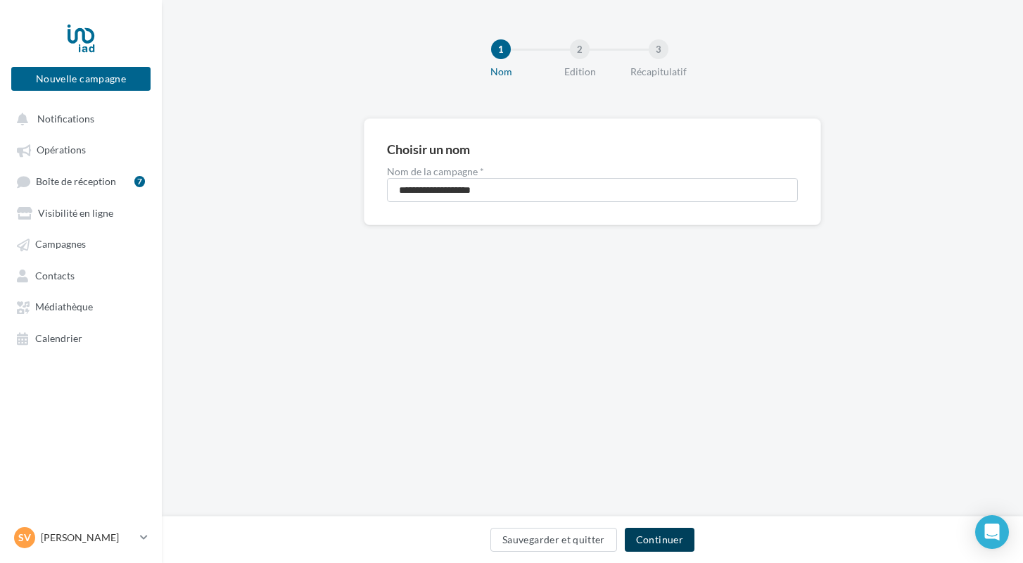
click at [663, 536] on button "Continuer" at bounding box center [660, 540] width 70 height 24
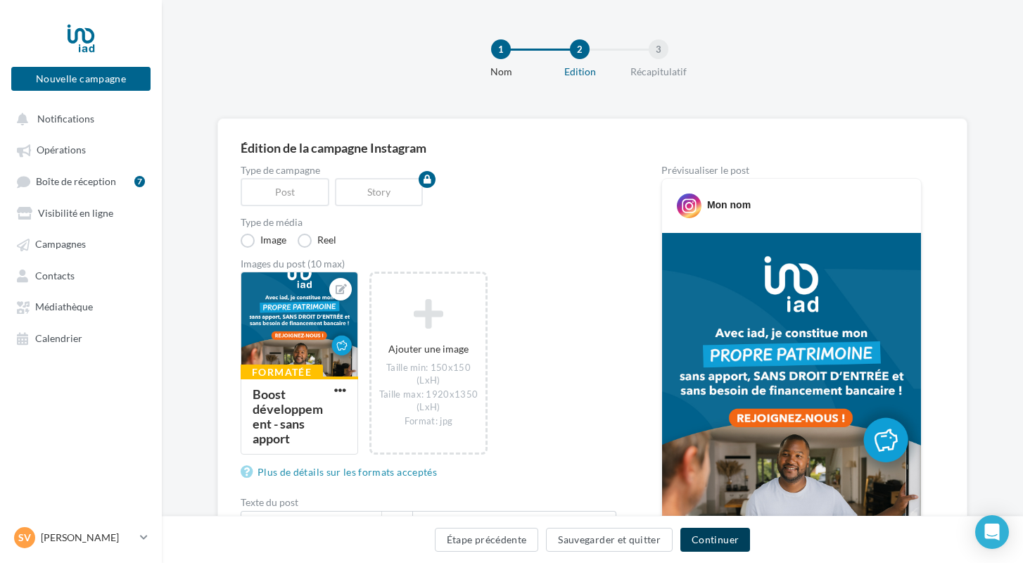
click at [696, 540] on button "Continuer" at bounding box center [715, 540] width 70 height 24
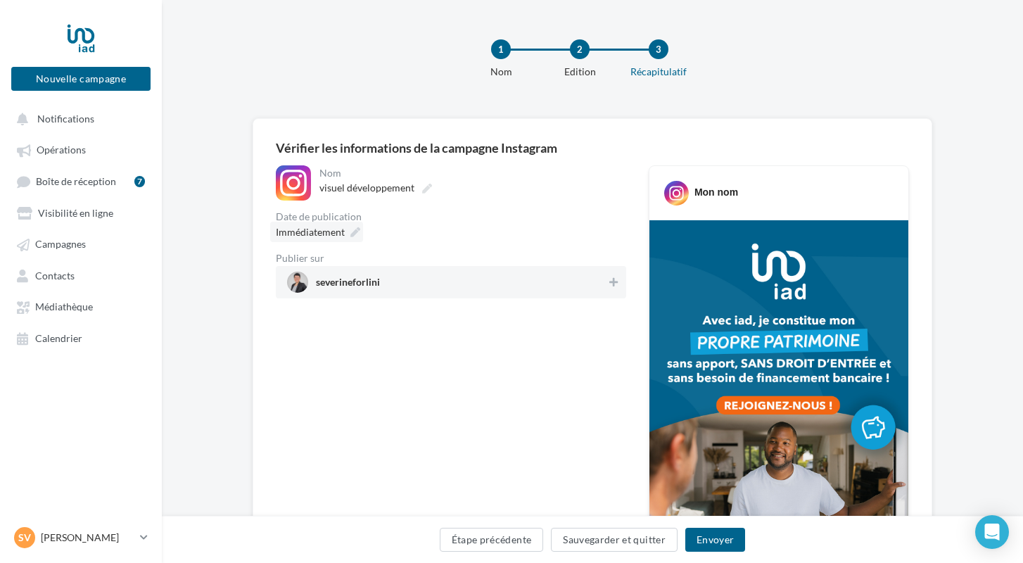
click at [350, 230] on icon at bounding box center [355, 232] width 10 height 10
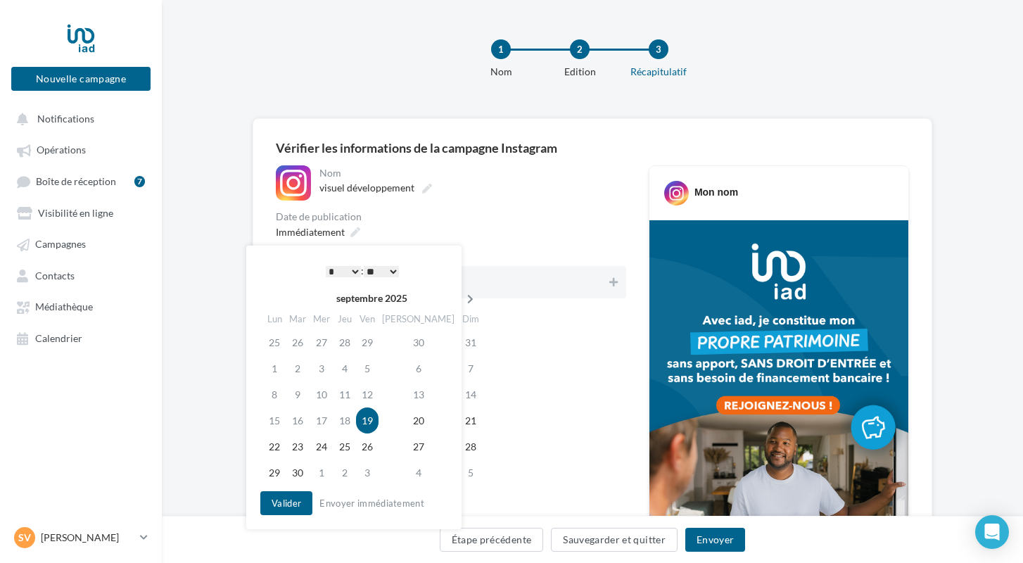
click at [461, 298] on icon at bounding box center [470, 299] width 18 height 10
click at [334, 419] on td "22" at bounding box center [324, 420] width 24 height 26
click at [283, 504] on button "Valider" at bounding box center [286, 503] width 52 height 24
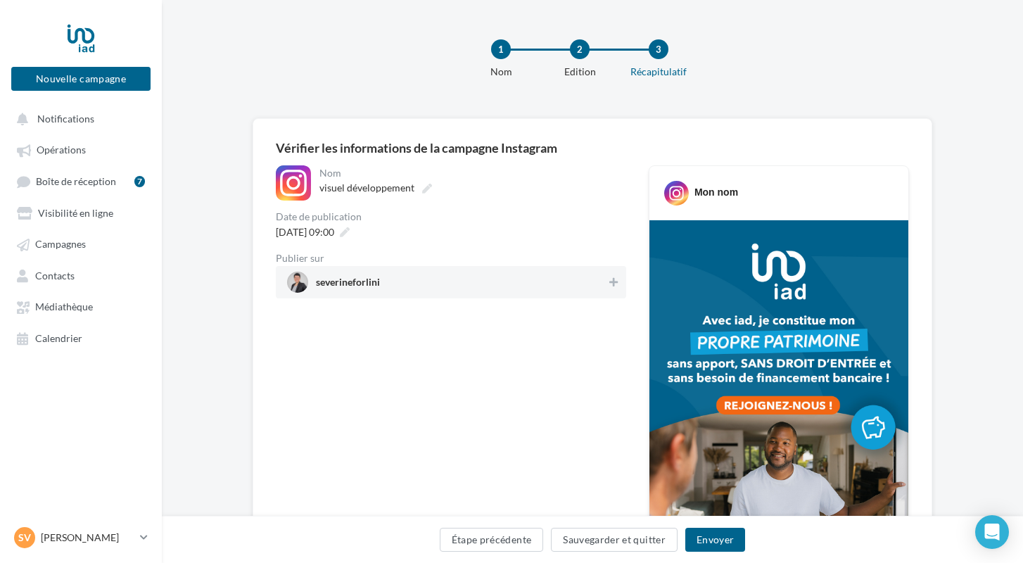
click at [416, 288] on span "severineforlini" at bounding box center [446, 282] width 319 height 21
click at [731, 542] on button "Envoyer" at bounding box center [715, 540] width 60 height 24
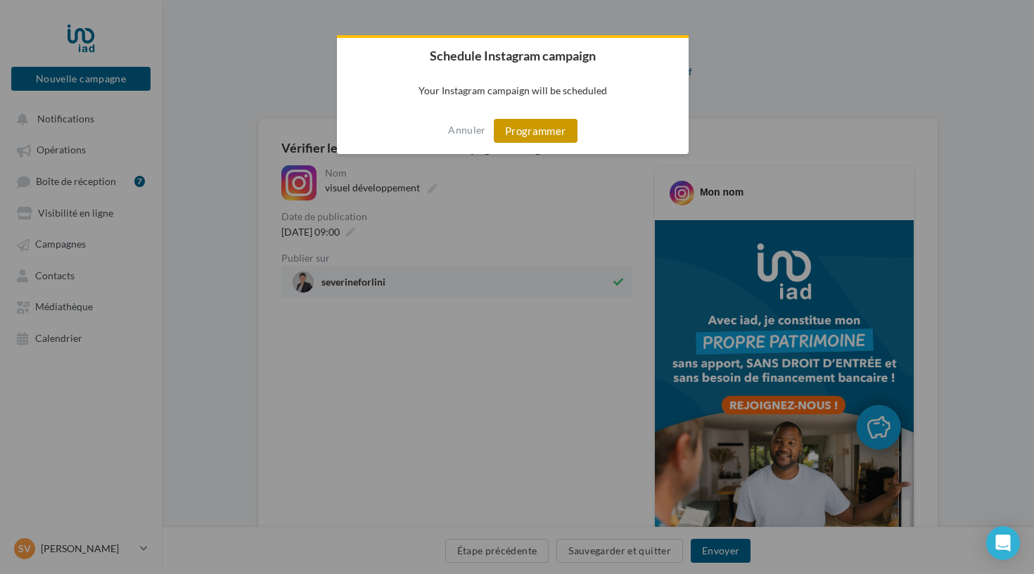
click at [518, 133] on button "Programmer" at bounding box center [536, 131] width 84 height 24
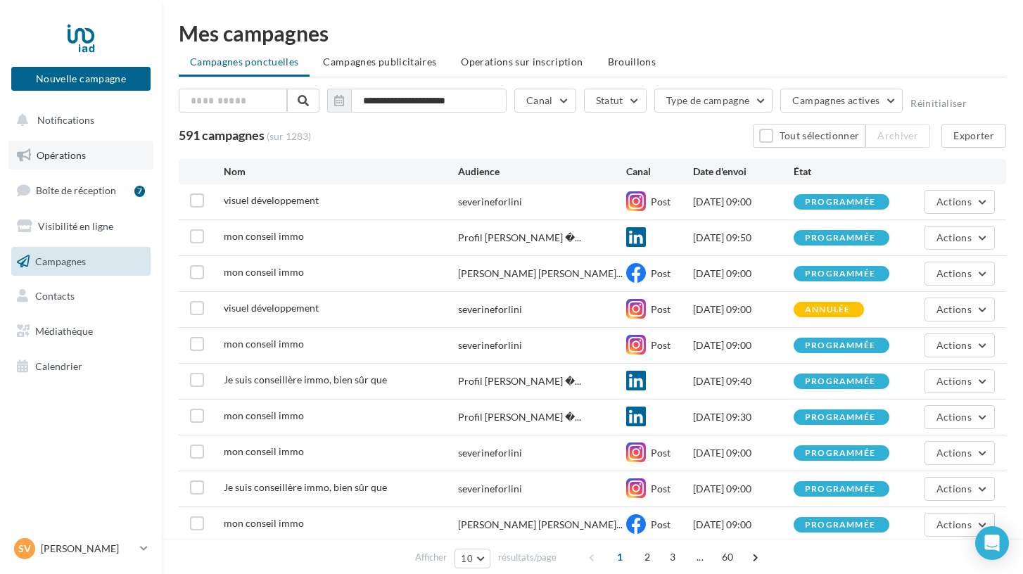
click at [75, 152] on span "Opérations" at bounding box center [61, 155] width 49 height 12
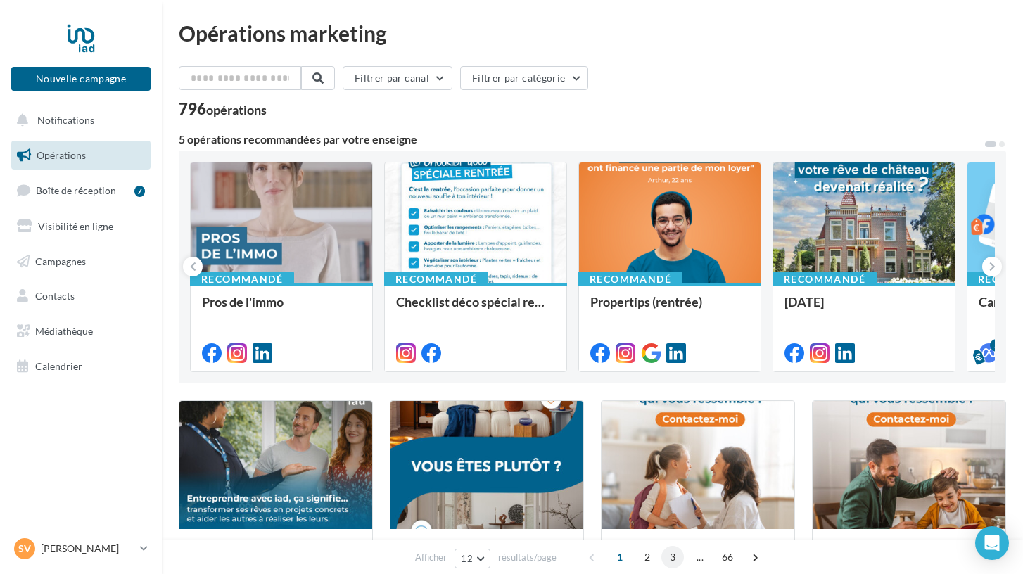
click at [675, 559] on span "3" at bounding box center [672, 557] width 23 height 23
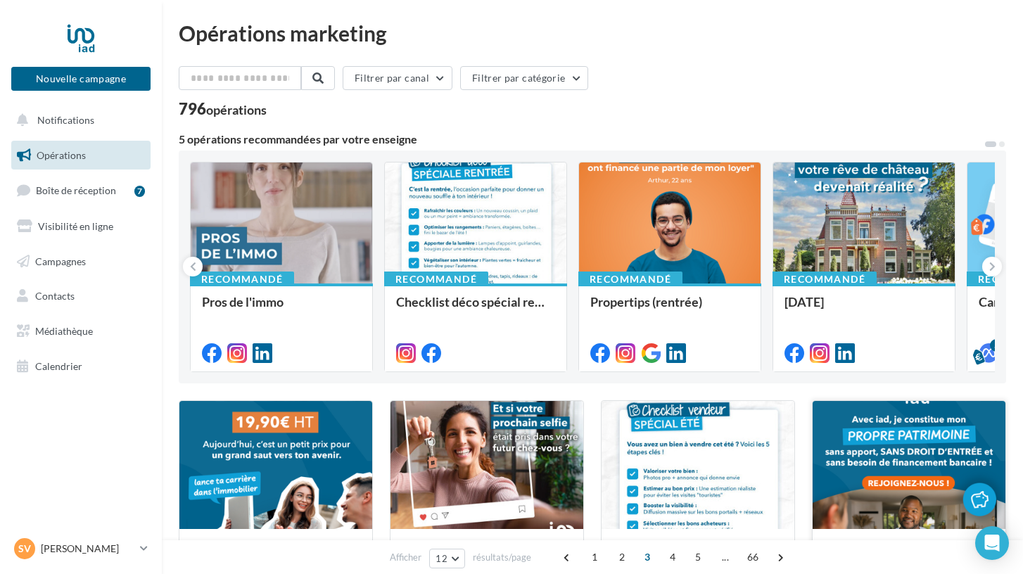
click at [824, 504] on div at bounding box center [908, 465] width 193 height 129
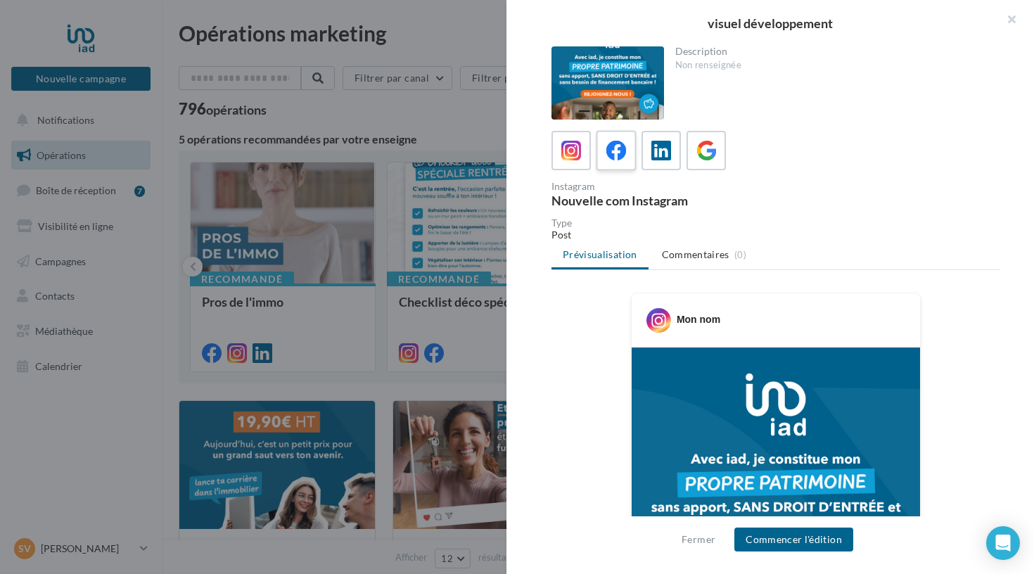
click at [613, 149] on icon at bounding box center [616, 151] width 20 height 20
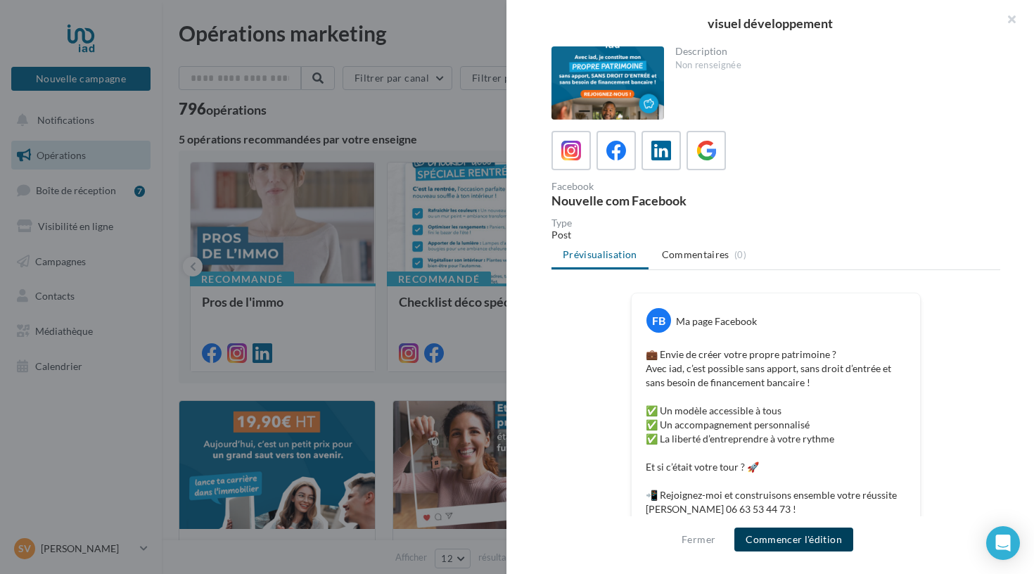
click at [788, 530] on button "Commencer l'édition" at bounding box center [793, 540] width 119 height 24
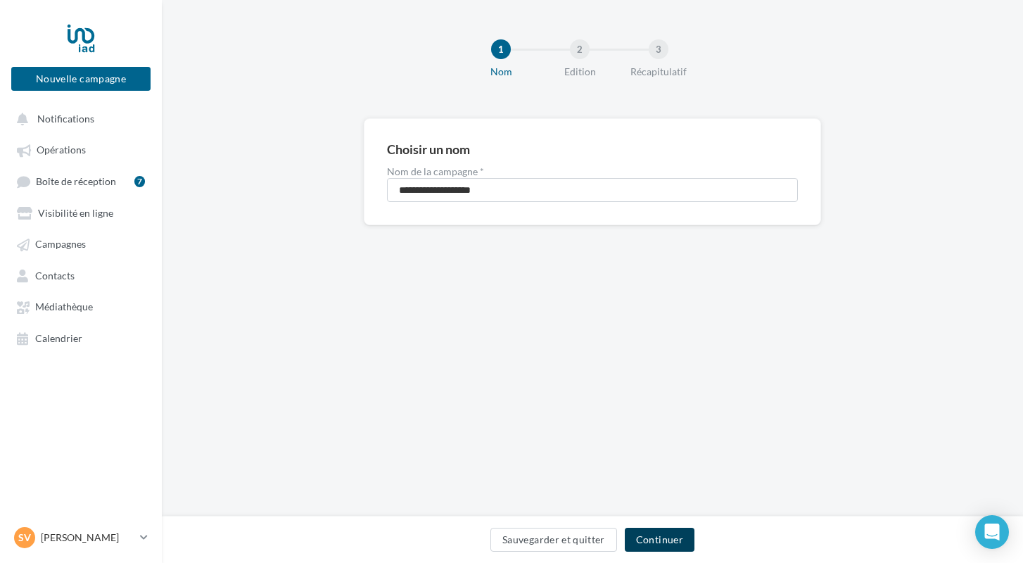
click at [670, 540] on button "Continuer" at bounding box center [660, 540] width 70 height 24
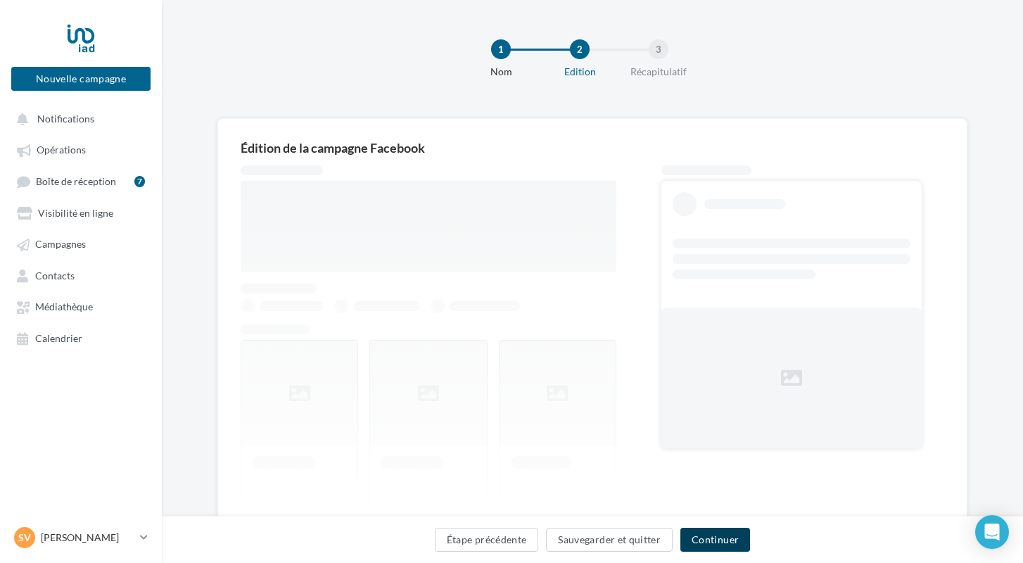
click at [715, 540] on button "Continuer" at bounding box center [715, 540] width 70 height 24
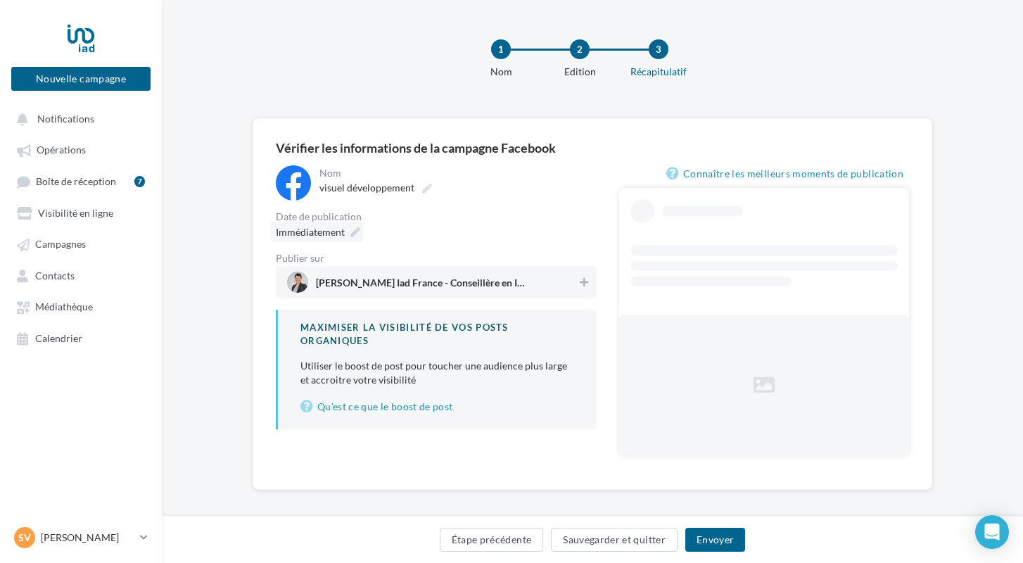
click at [351, 231] on icon at bounding box center [355, 232] width 10 height 10
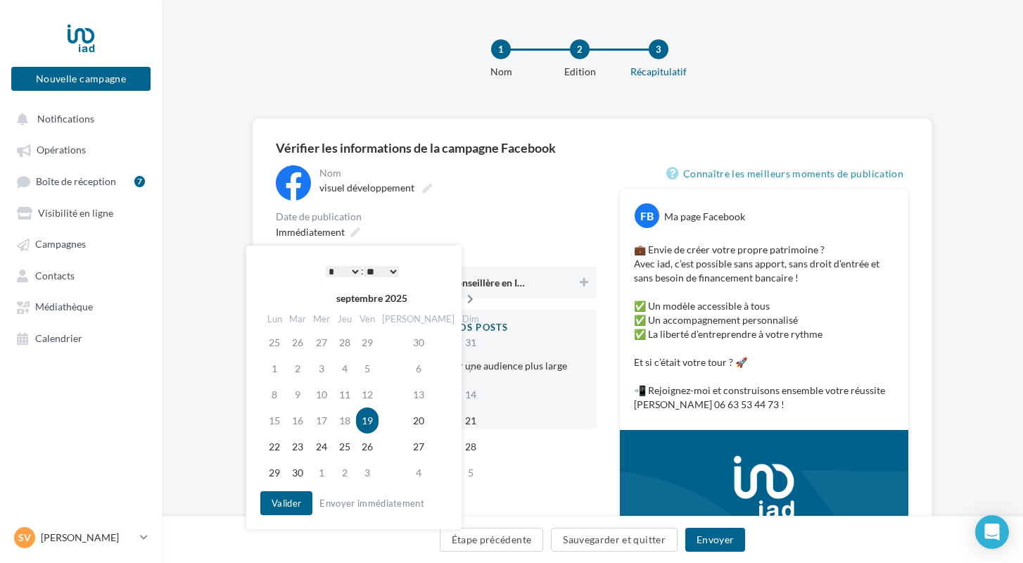
click at [461, 298] on icon at bounding box center [470, 299] width 18 height 10
click at [327, 427] on td "22" at bounding box center [324, 420] width 24 height 26
click at [276, 504] on button "Valider" at bounding box center [286, 503] width 52 height 24
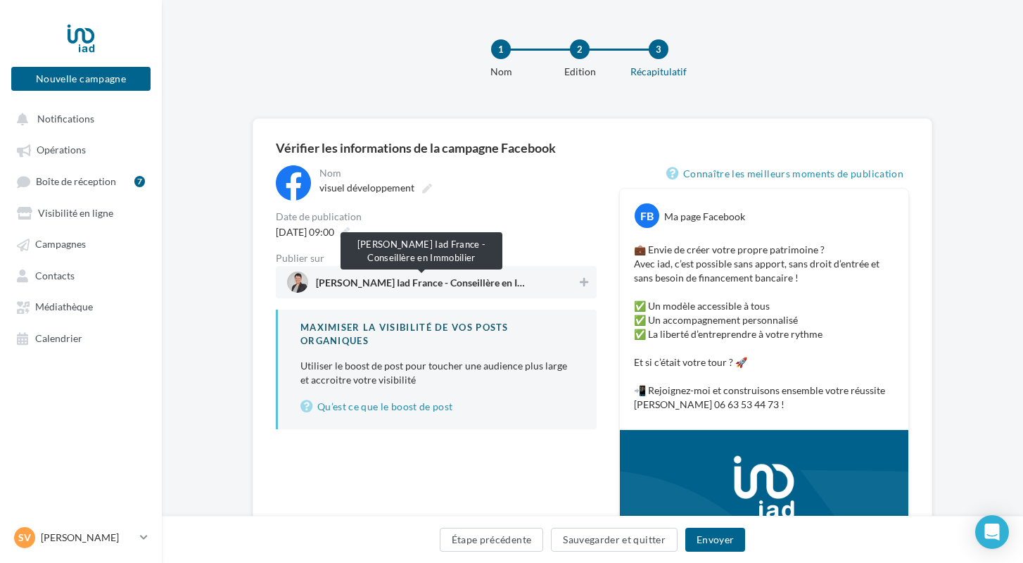
click at [371, 280] on span "Séverine Forlini Iad France - Conseillère en Immobilier" at bounding box center [421, 285] width 211 height 15
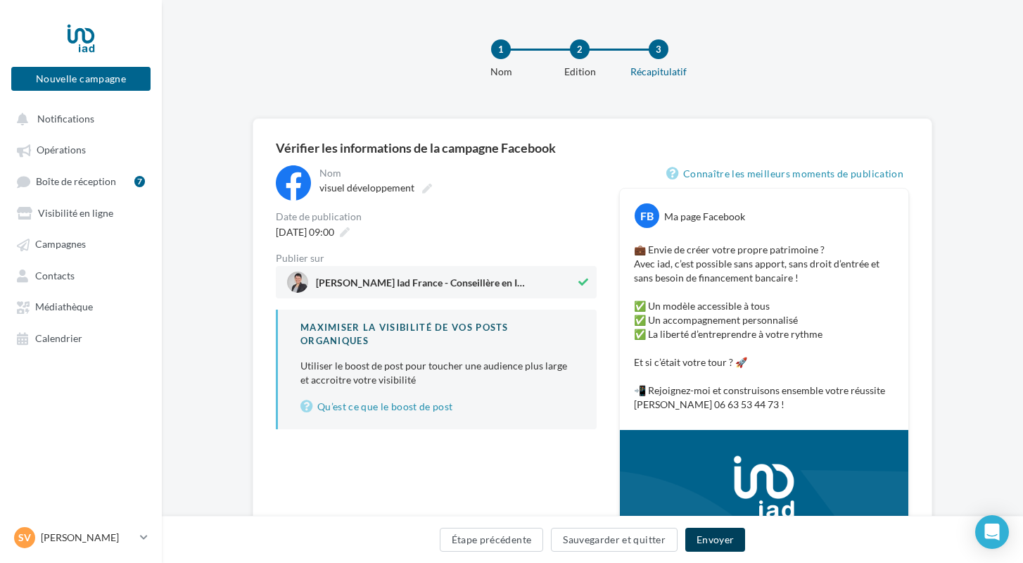
click at [725, 536] on button "Envoyer" at bounding box center [715, 540] width 60 height 24
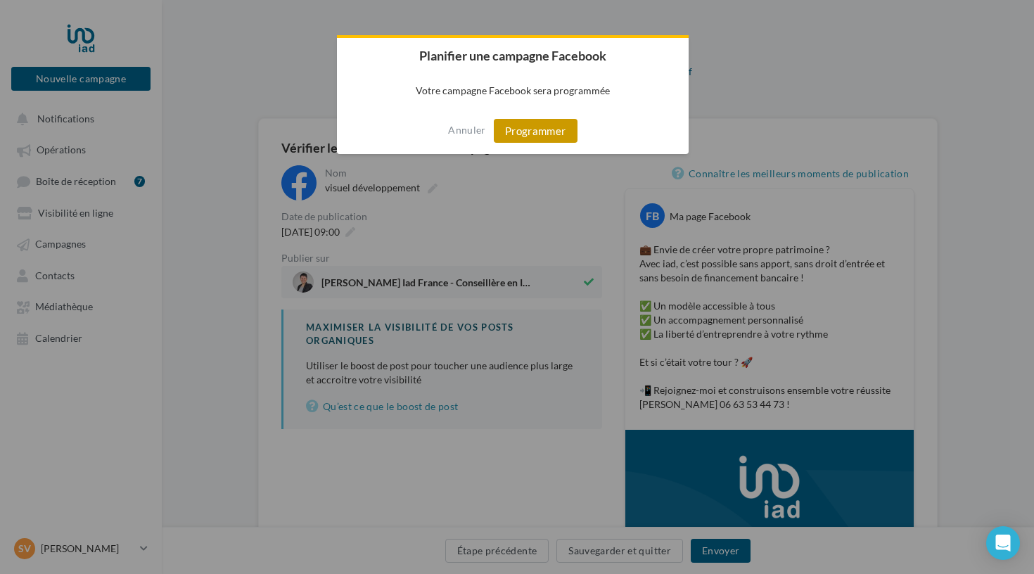
click at [519, 129] on button "Programmer" at bounding box center [536, 131] width 84 height 24
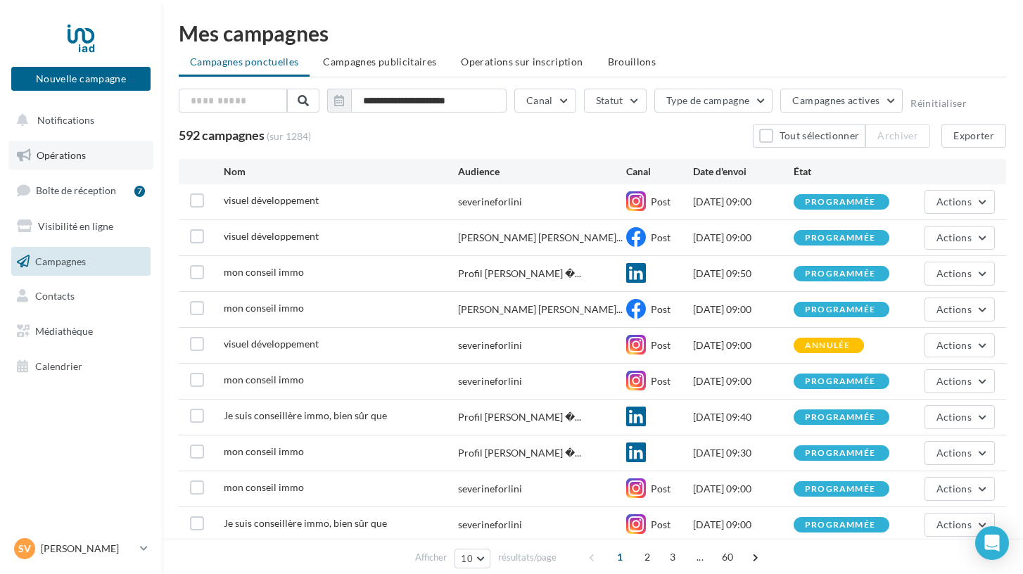
click at [72, 153] on span "Opérations" at bounding box center [61, 155] width 49 height 12
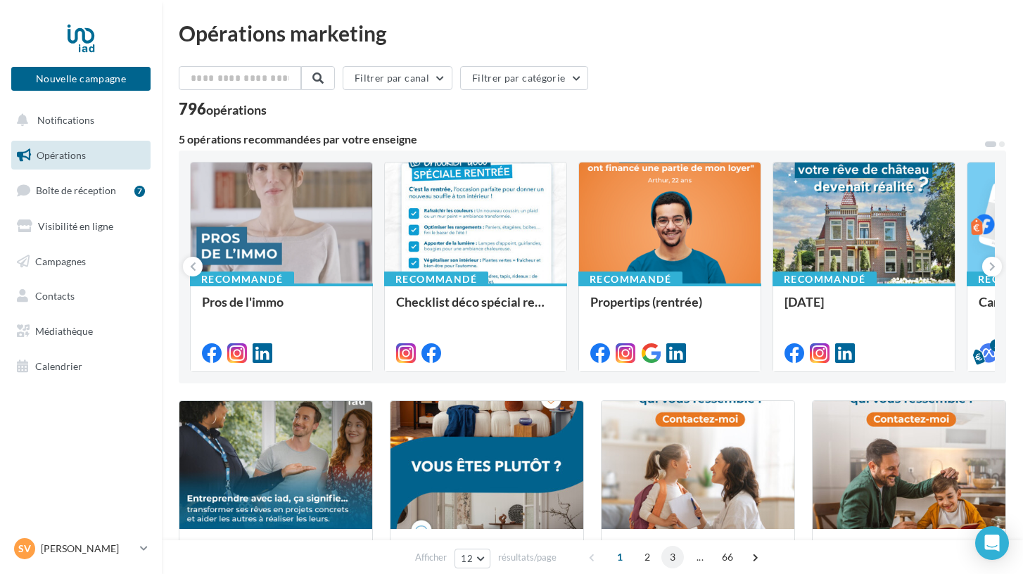
click at [670, 555] on span "3" at bounding box center [672, 557] width 23 height 23
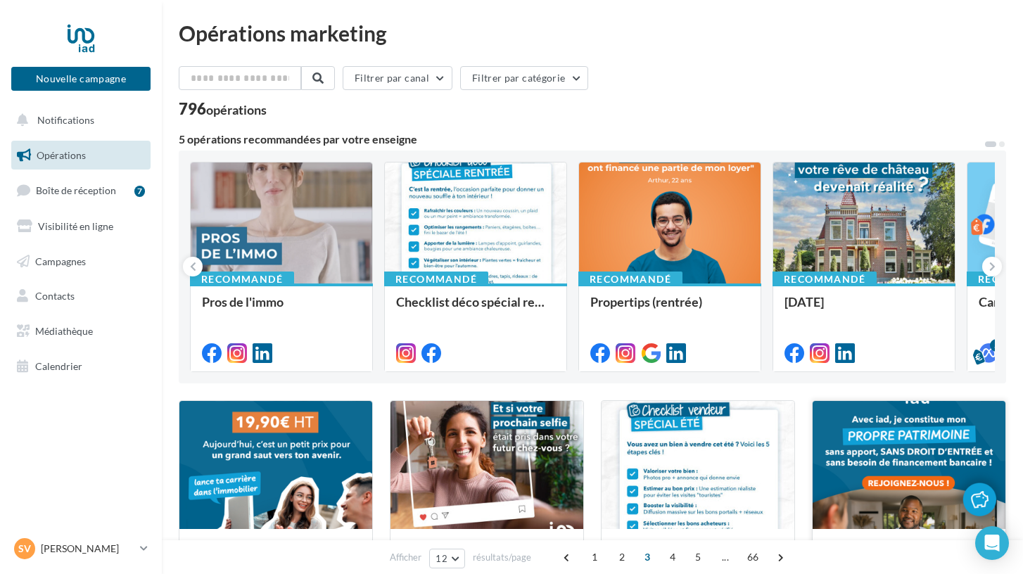
click at [898, 509] on div at bounding box center [908, 465] width 193 height 129
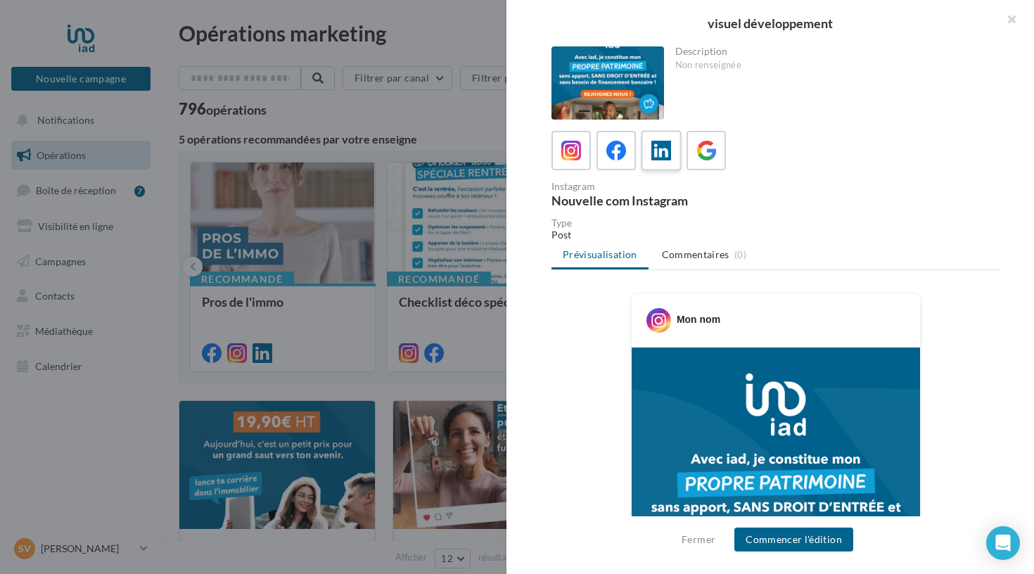
click at [658, 158] on icon at bounding box center [661, 151] width 20 height 20
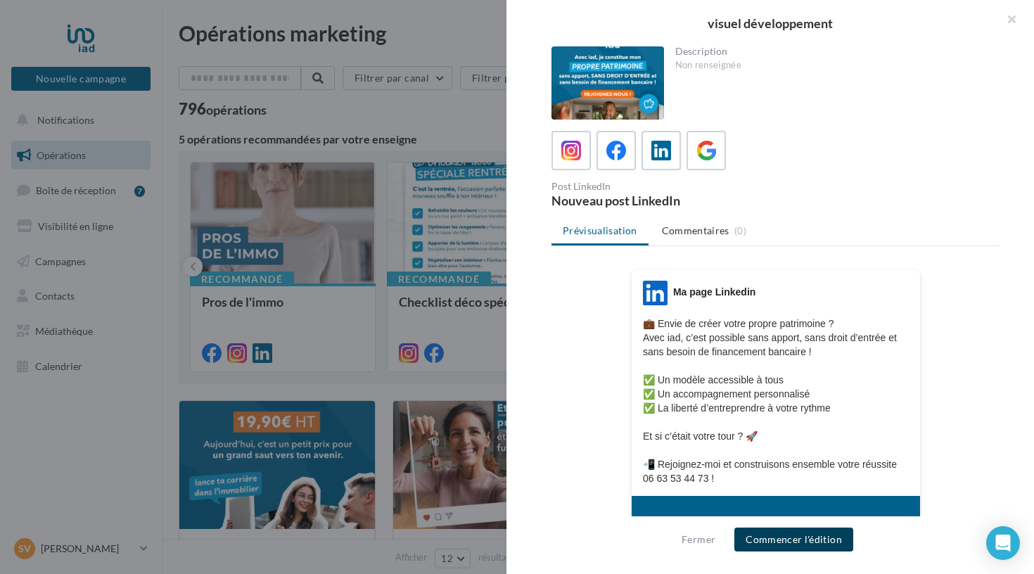
click at [748, 538] on button "Commencer l'édition" at bounding box center [793, 540] width 119 height 24
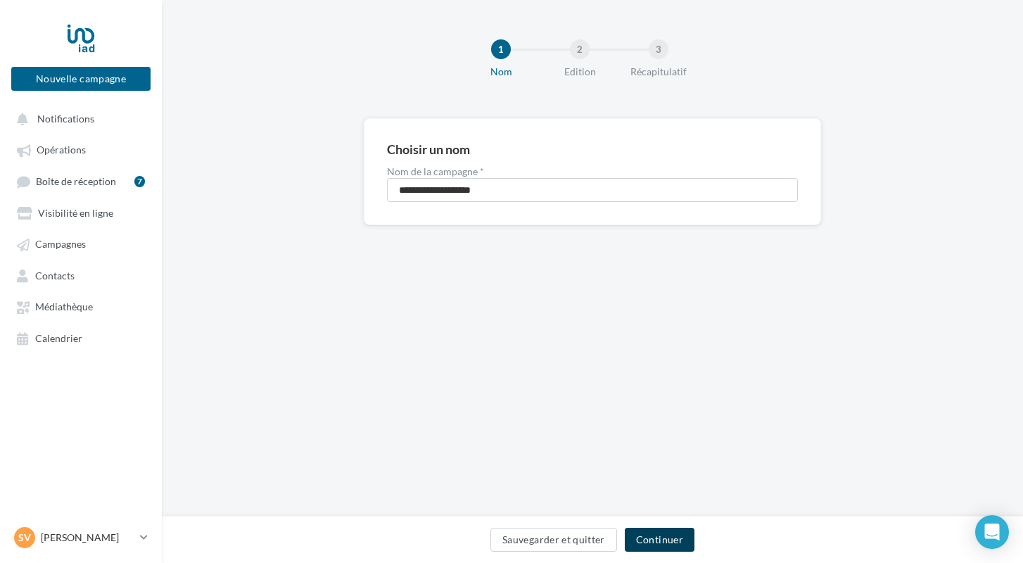
click at [667, 537] on button "Continuer" at bounding box center [660, 540] width 70 height 24
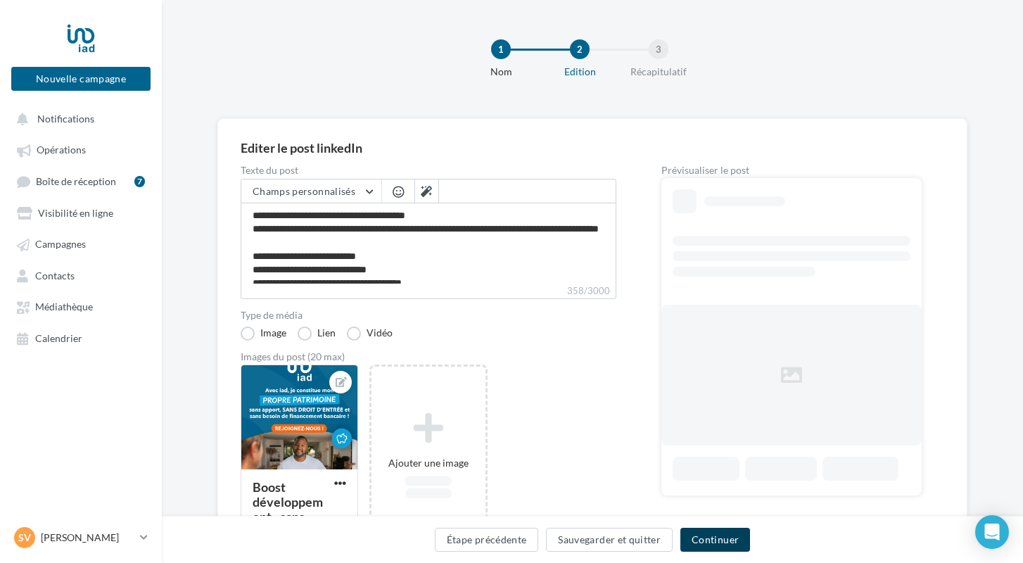
click at [733, 542] on button "Continuer" at bounding box center [715, 540] width 70 height 24
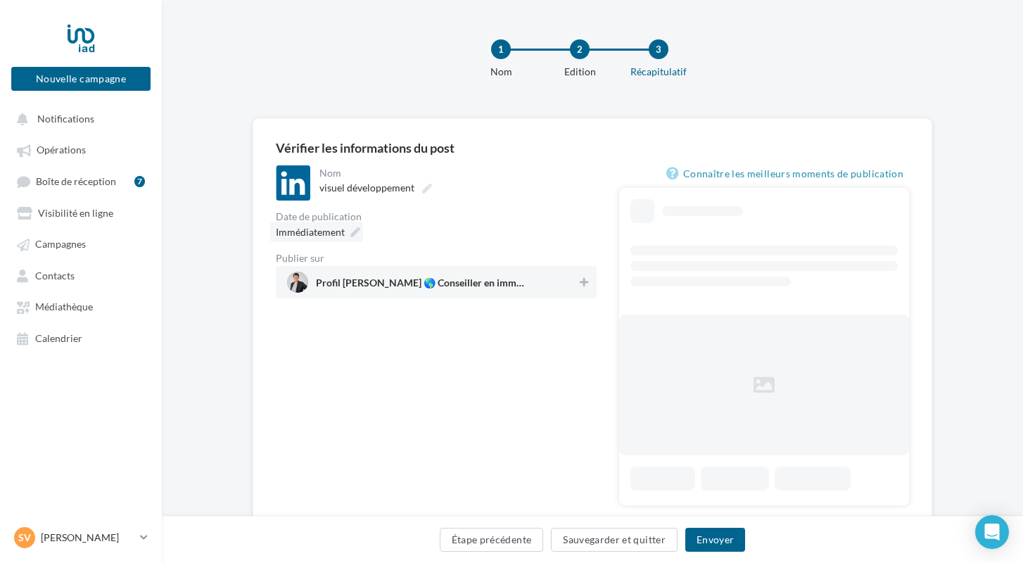
click at [346, 231] on div "Immédiatement" at bounding box center [316, 232] width 93 height 20
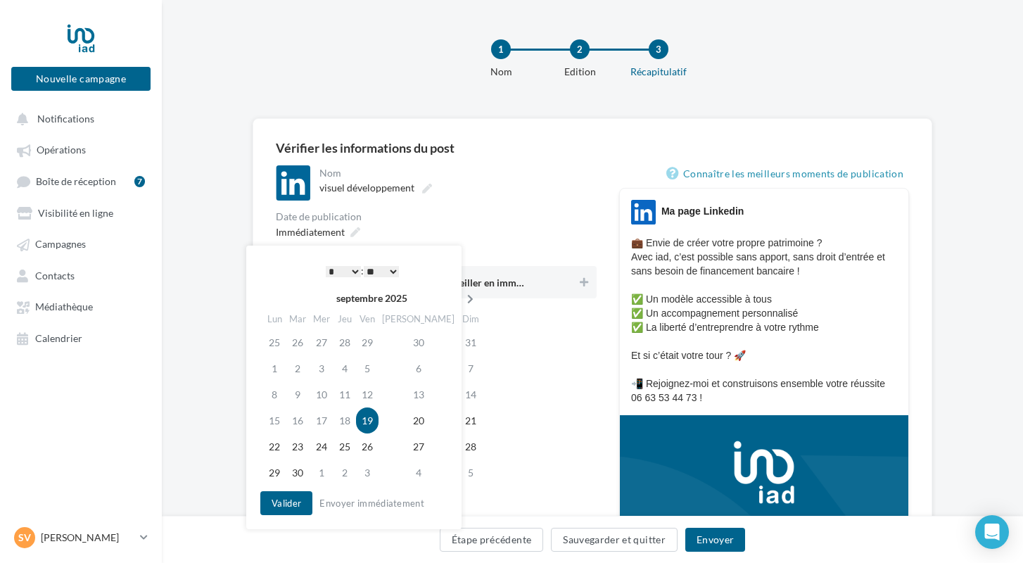
click at [458, 305] on th at bounding box center [470, 298] width 25 height 21
click at [324, 423] on td "22" at bounding box center [324, 420] width 24 height 26
click at [293, 497] on button "Valider" at bounding box center [286, 503] width 52 height 24
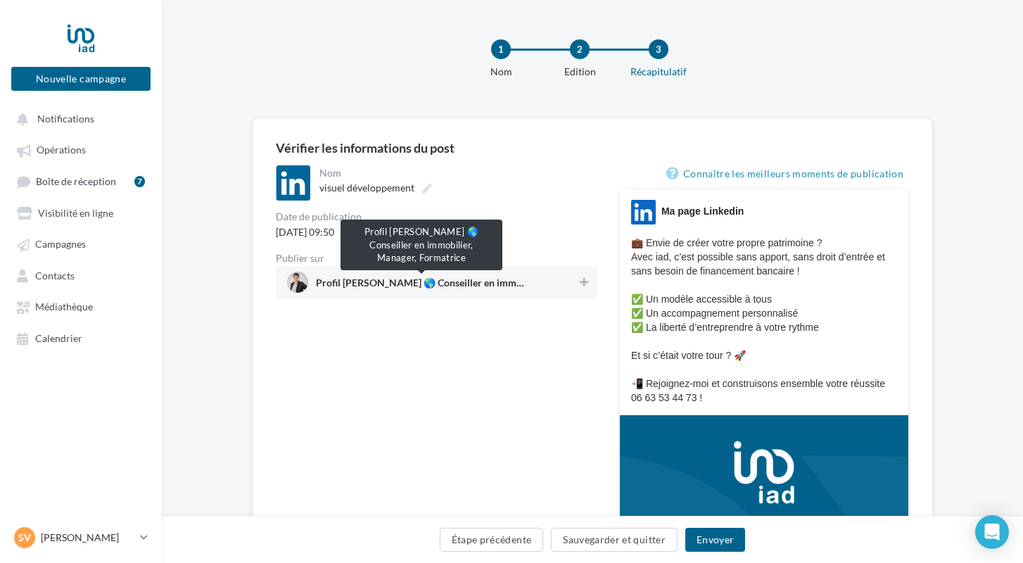
click at [397, 284] on span "Profil Séverine FORLINI 🌎 Conseiller en immobilier, Manager, Formatrice" at bounding box center [421, 285] width 211 height 15
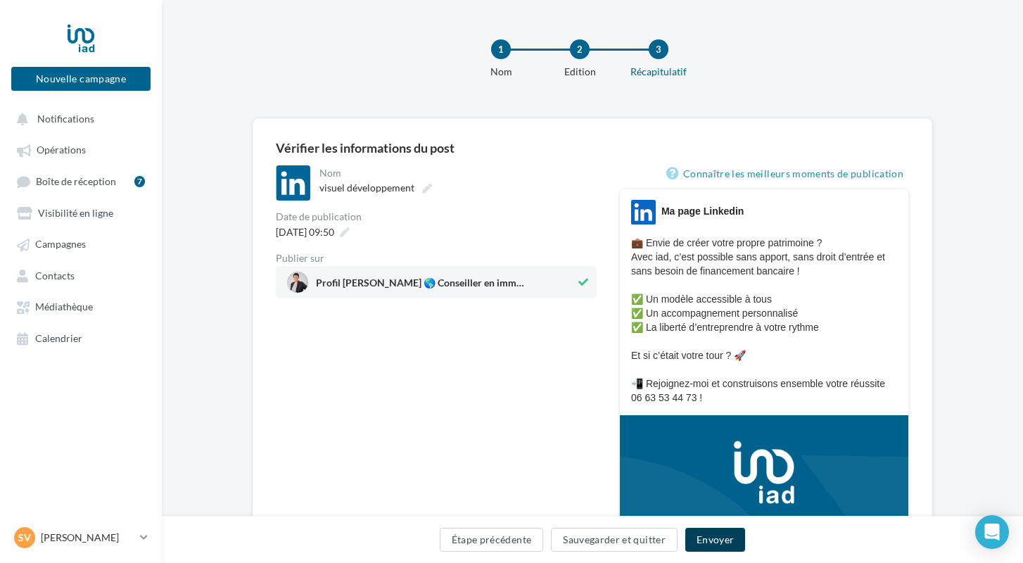
click at [703, 537] on button "Envoyer" at bounding box center [715, 540] width 60 height 24
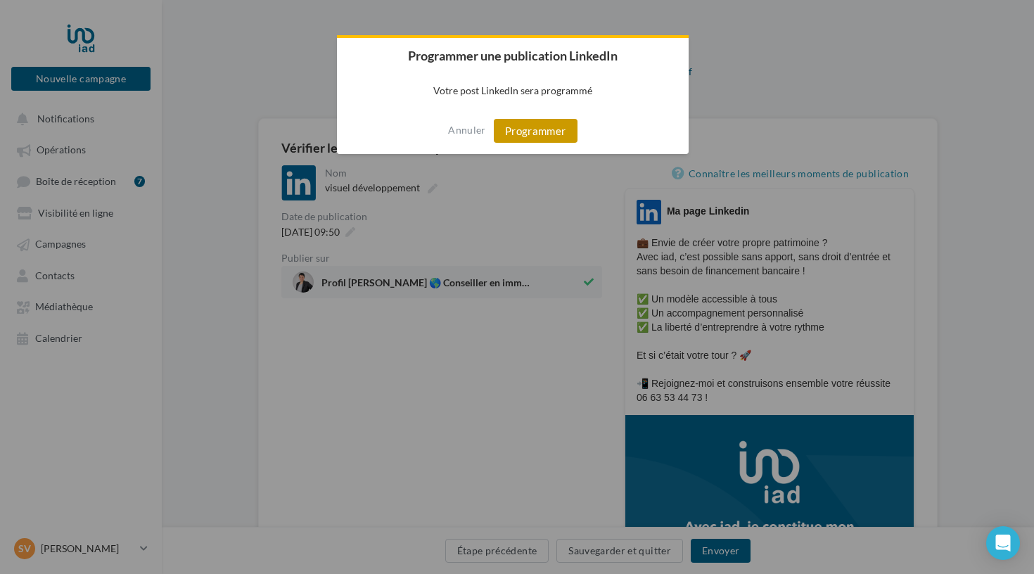
click at [518, 139] on button "Programmer" at bounding box center [536, 131] width 84 height 24
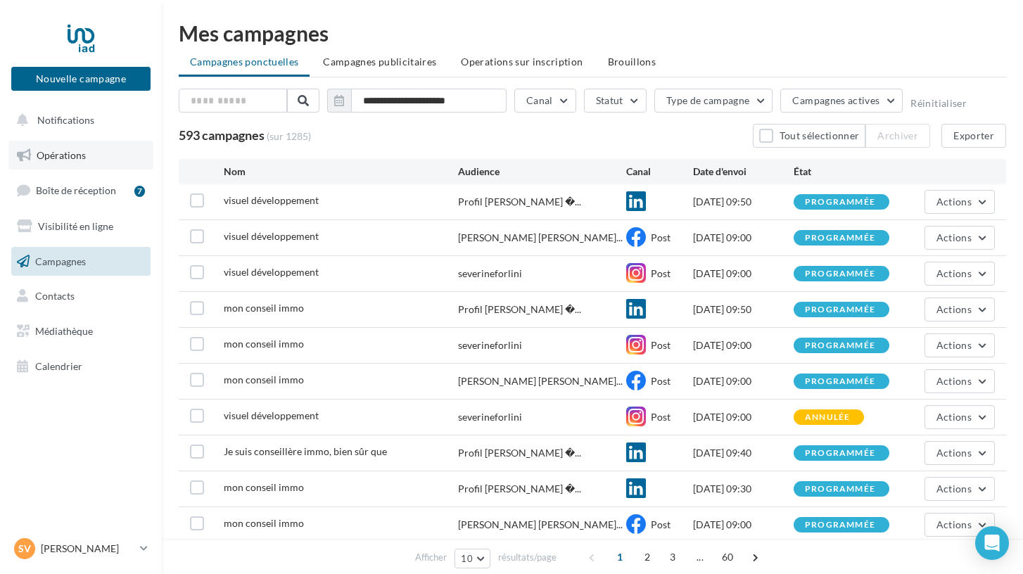
click at [80, 164] on link "Opérations" at bounding box center [80, 156] width 145 height 30
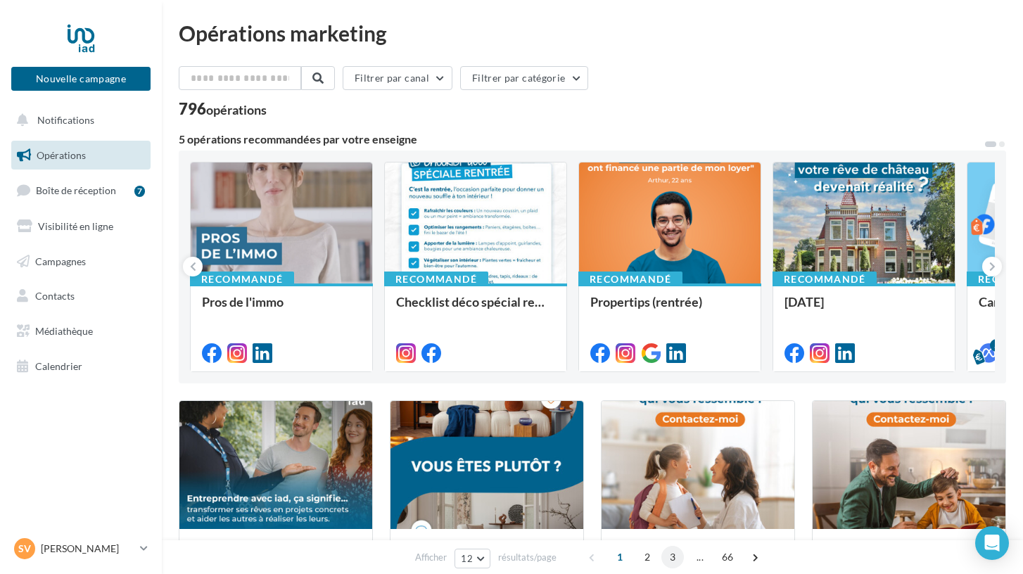
click at [670, 556] on span "3" at bounding box center [672, 557] width 23 height 23
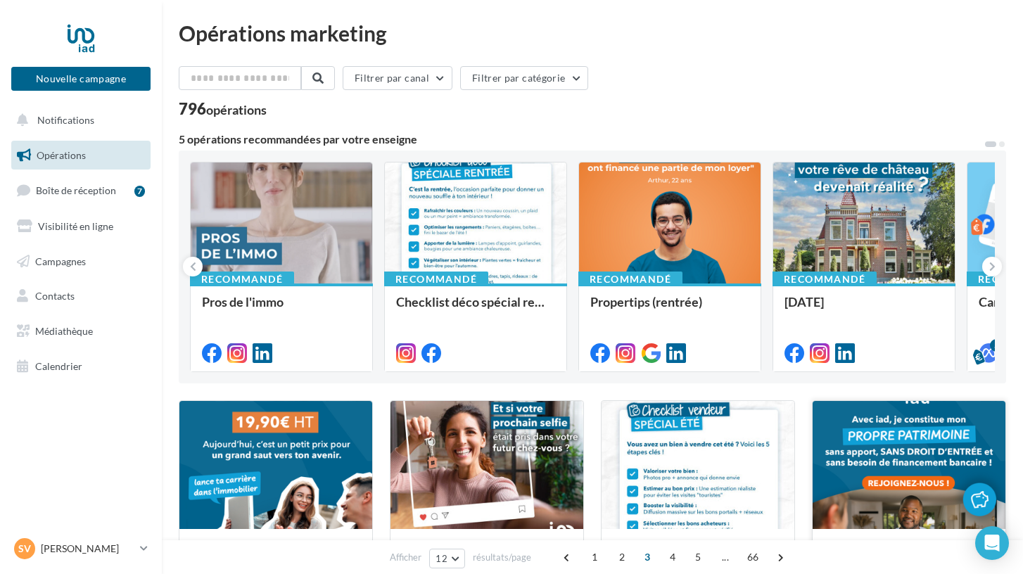
click at [872, 484] on div at bounding box center [908, 465] width 193 height 129
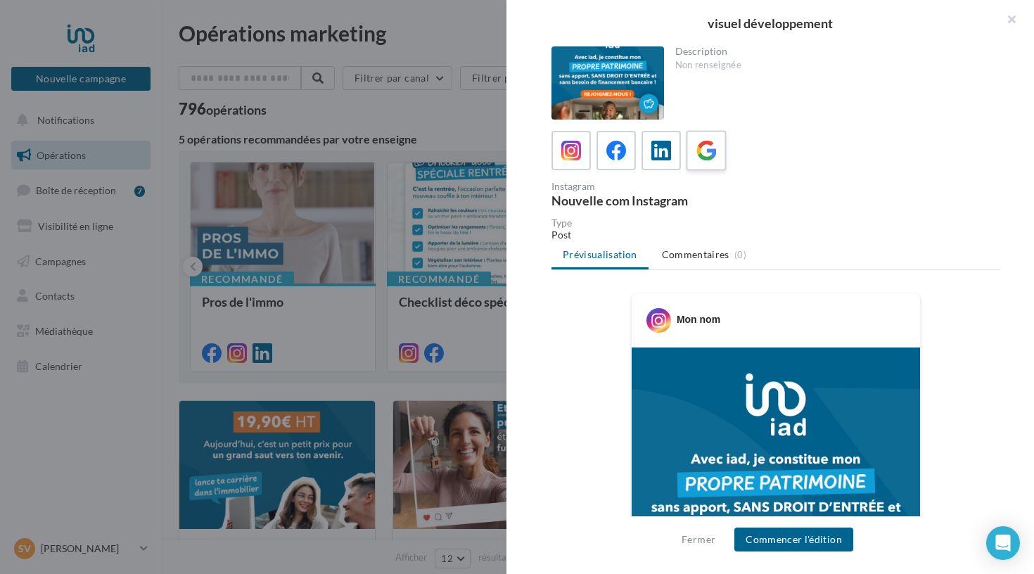
click at [704, 163] on div at bounding box center [707, 151] width 26 height 26
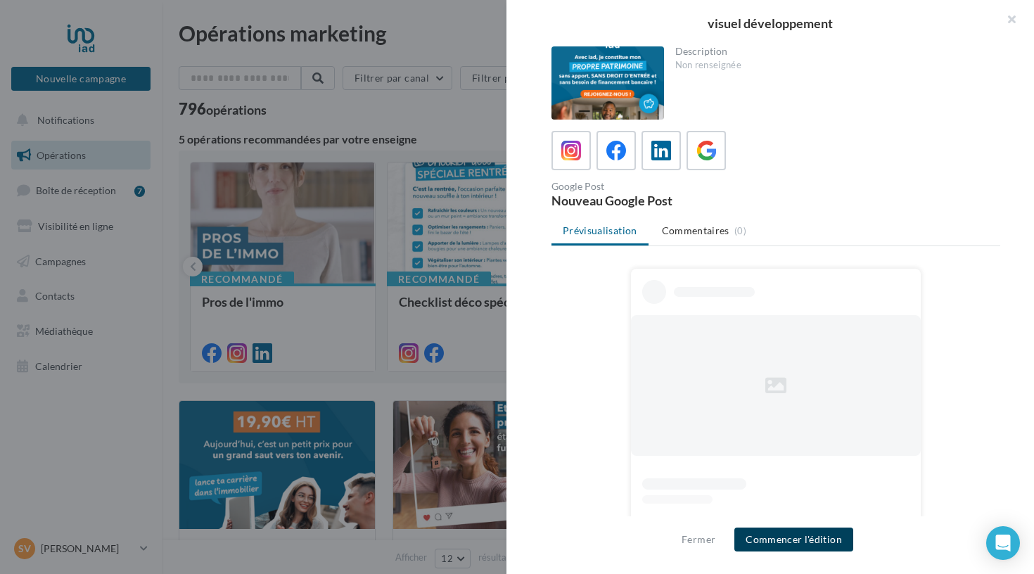
click at [773, 546] on button "Commencer l'édition" at bounding box center [793, 540] width 119 height 24
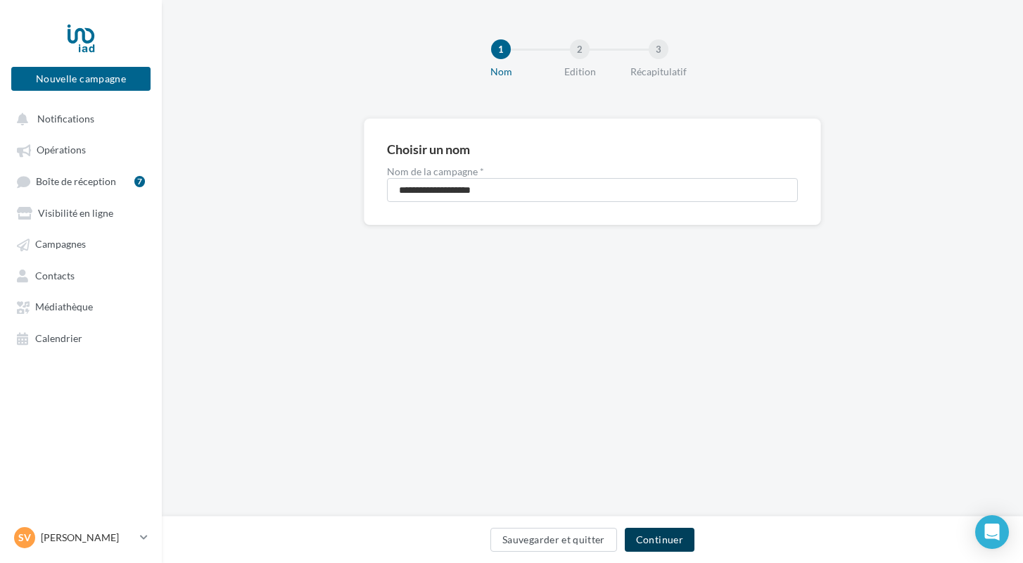
click at [669, 537] on button "Continuer" at bounding box center [660, 540] width 70 height 24
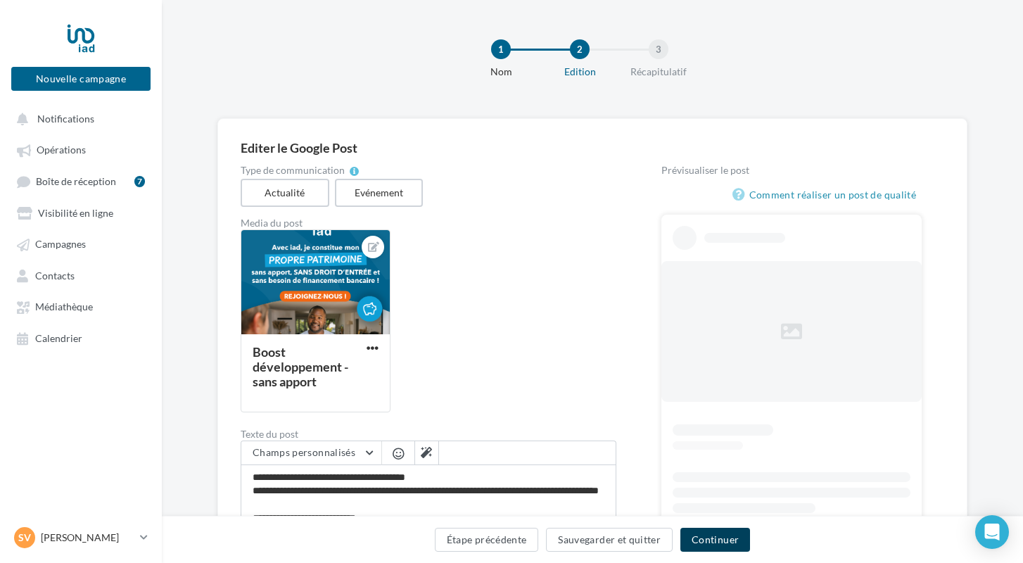
click at [697, 545] on button "Continuer" at bounding box center [715, 540] width 70 height 24
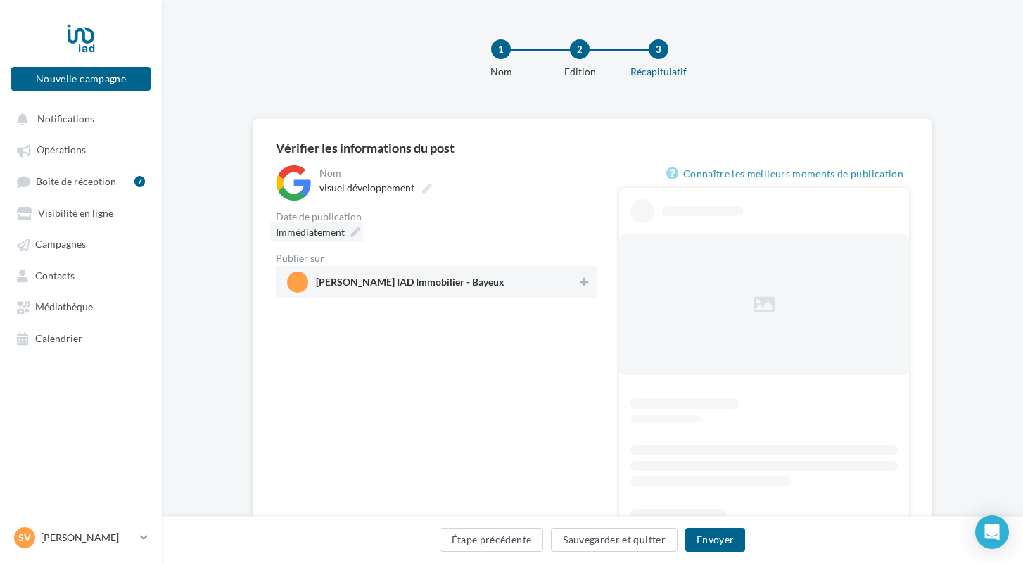
click at [351, 234] on icon at bounding box center [355, 232] width 10 height 10
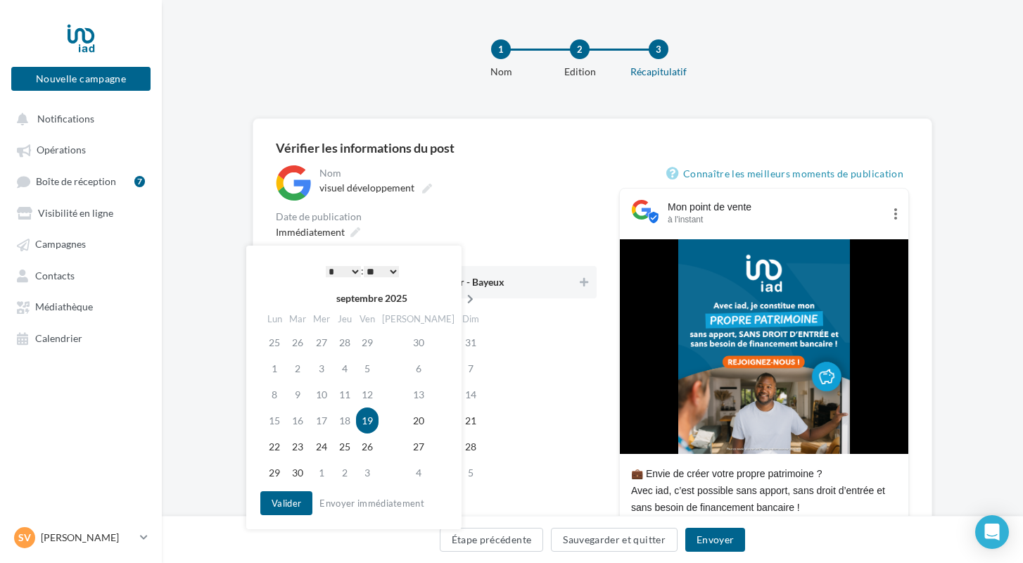
click at [461, 300] on icon at bounding box center [470, 299] width 18 height 10
click at [324, 415] on td "22" at bounding box center [324, 420] width 24 height 26
click at [298, 504] on button "Valider" at bounding box center [286, 503] width 52 height 24
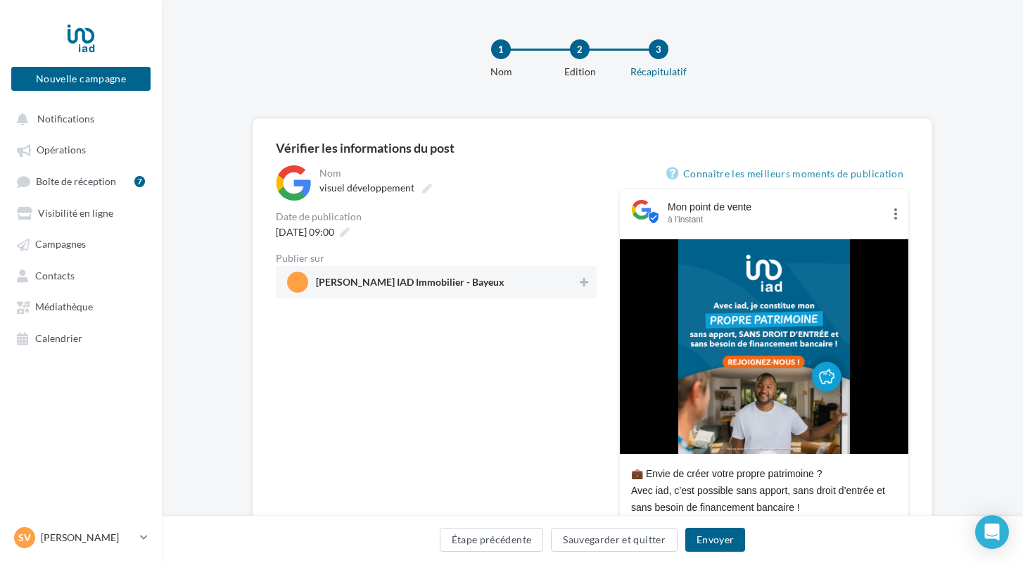
click at [419, 288] on span "Séverine FORLINI IAD Immobilier - Bayeux" at bounding box center [410, 284] width 189 height 15
click at [729, 543] on button "Envoyer" at bounding box center [715, 540] width 60 height 24
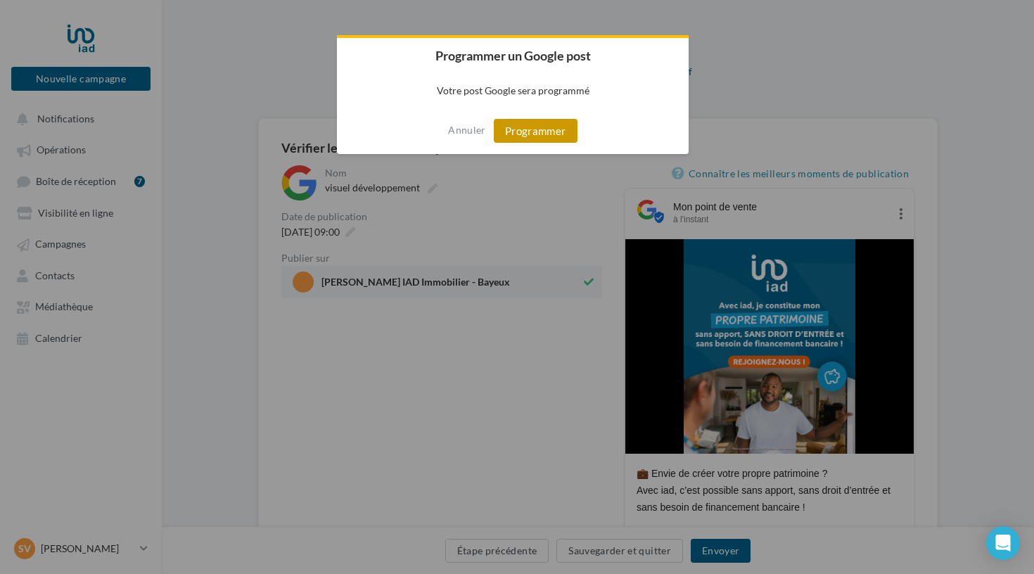
click at [510, 136] on button "Programmer" at bounding box center [536, 131] width 84 height 24
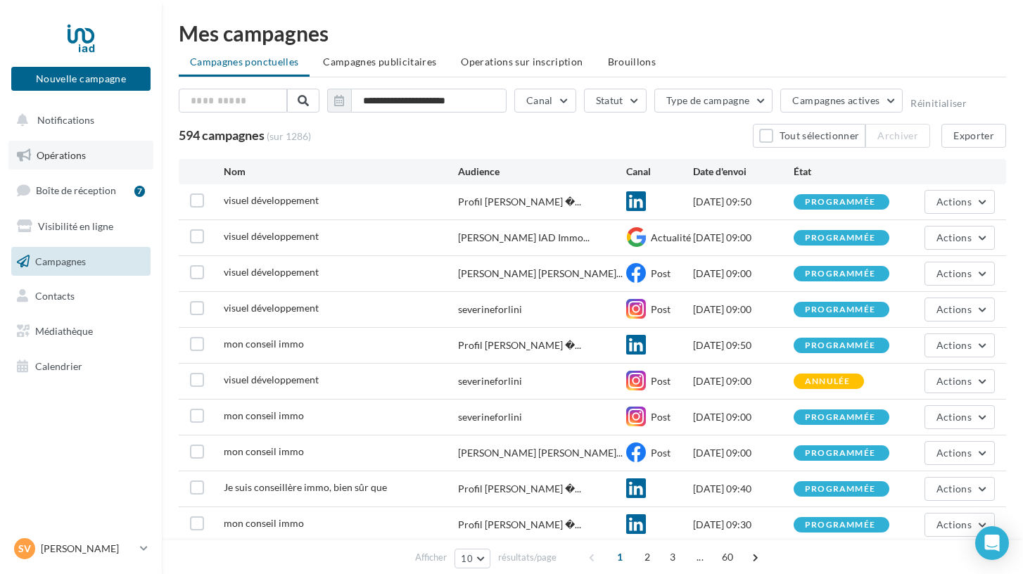
click at [53, 160] on link "Opérations" at bounding box center [80, 156] width 145 height 30
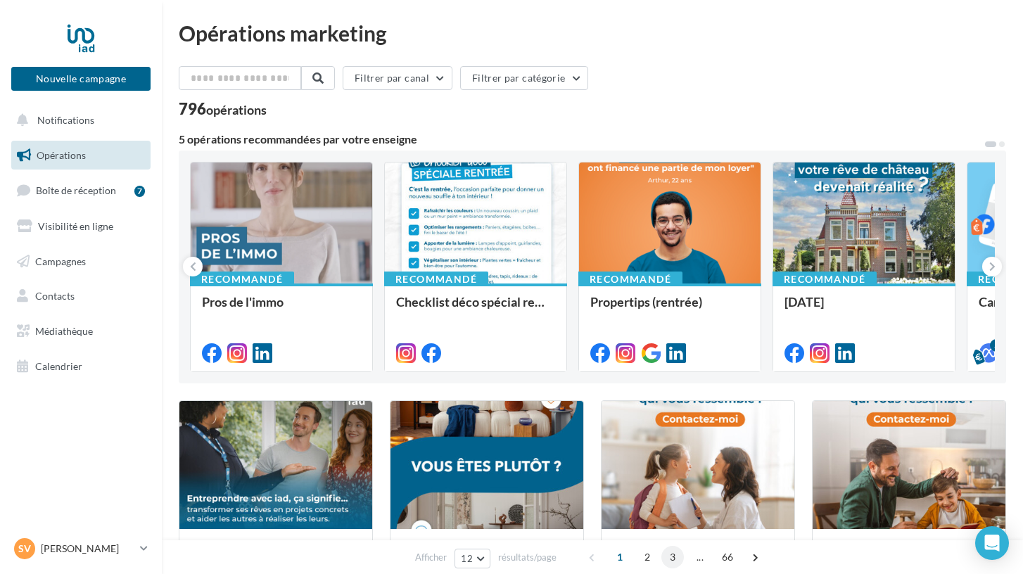
click at [672, 559] on span "3" at bounding box center [672, 557] width 23 height 23
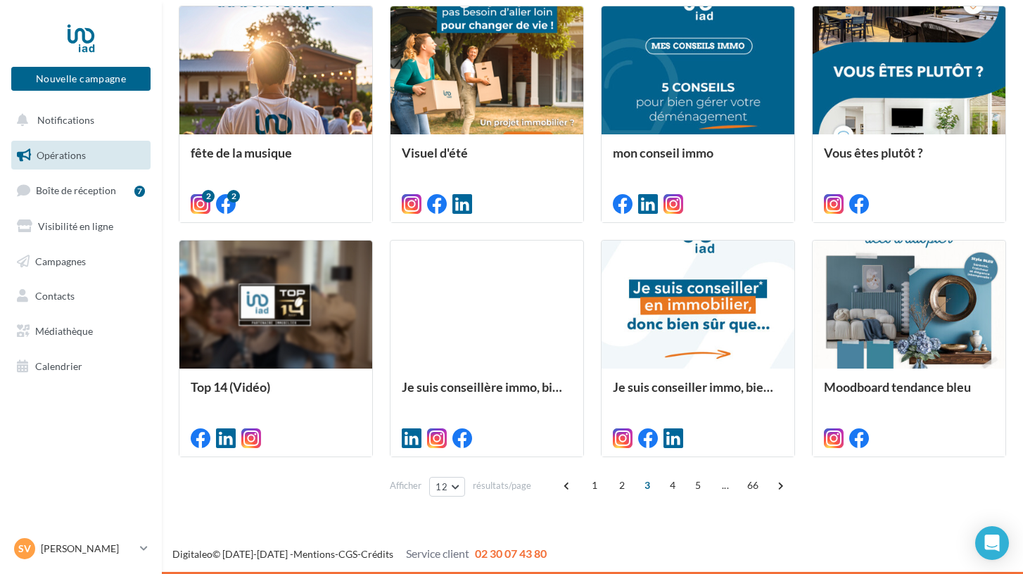
scroll to position [629, 0]
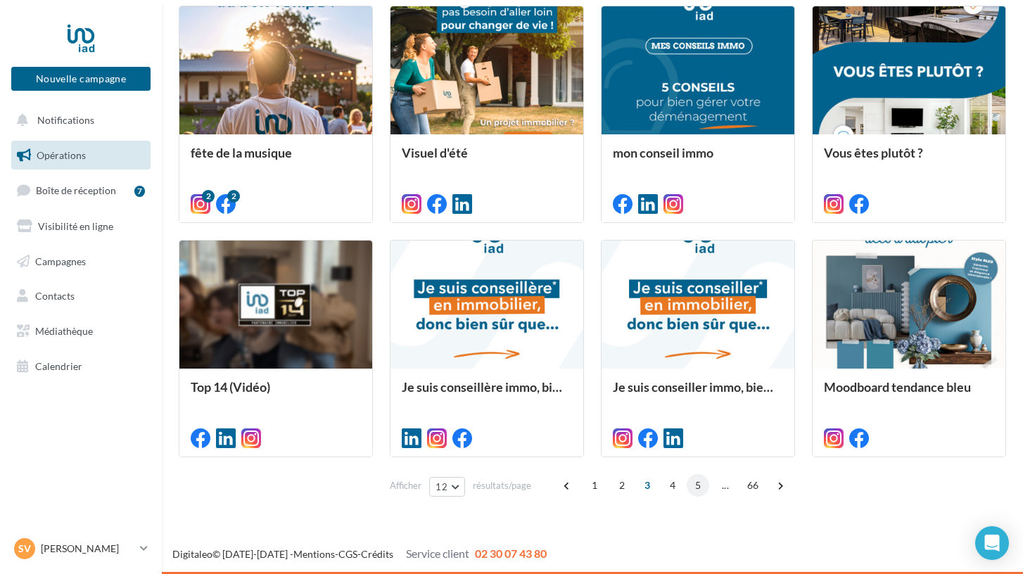
click at [696, 485] on span "5" at bounding box center [698, 485] width 23 height 23
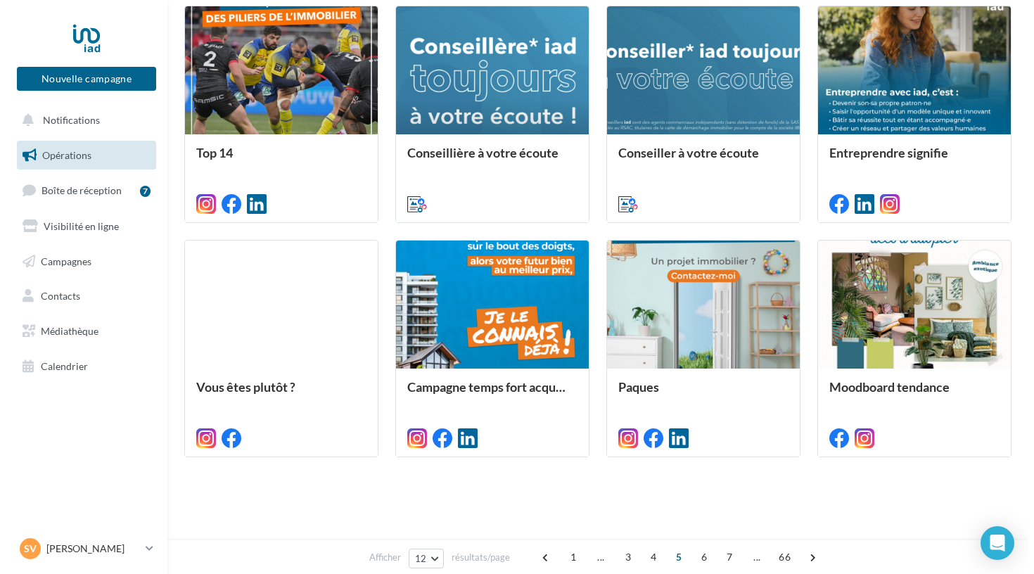
scroll to position [343, 0]
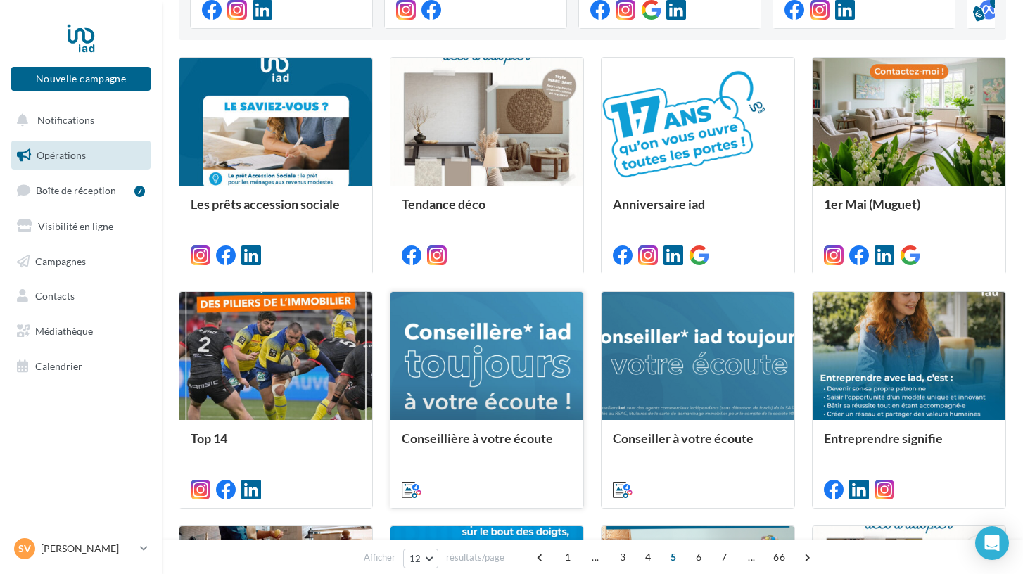
click at [453, 483] on div at bounding box center [487, 488] width 170 height 17
click at [467, 446] on div "Conseillière à votre écoute" at bounding box center [487, 445] width 170 height 28
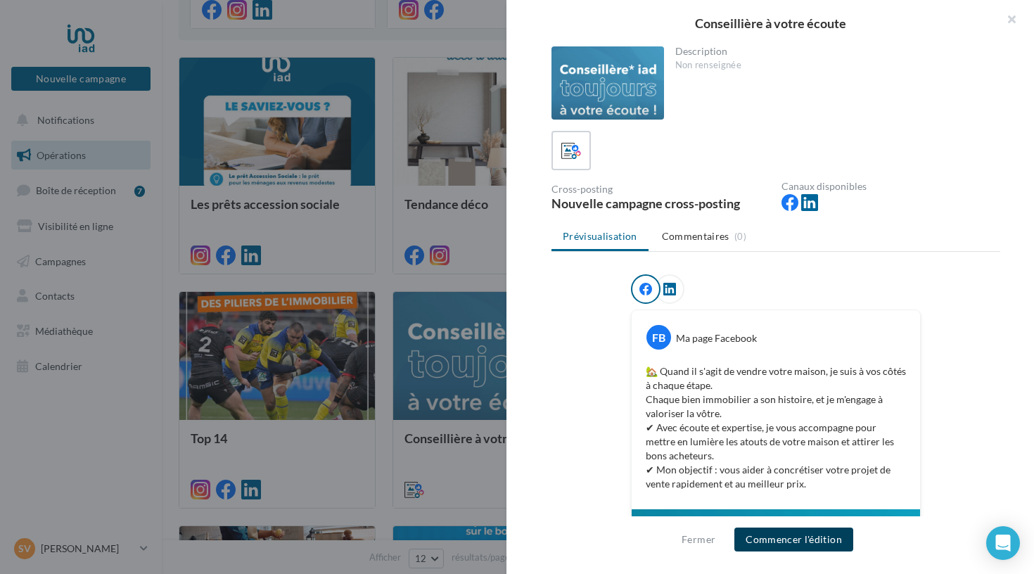
click at [782, 535] on button "Commencer l'édition" at bounding box center [793, 540] width 119 height 24
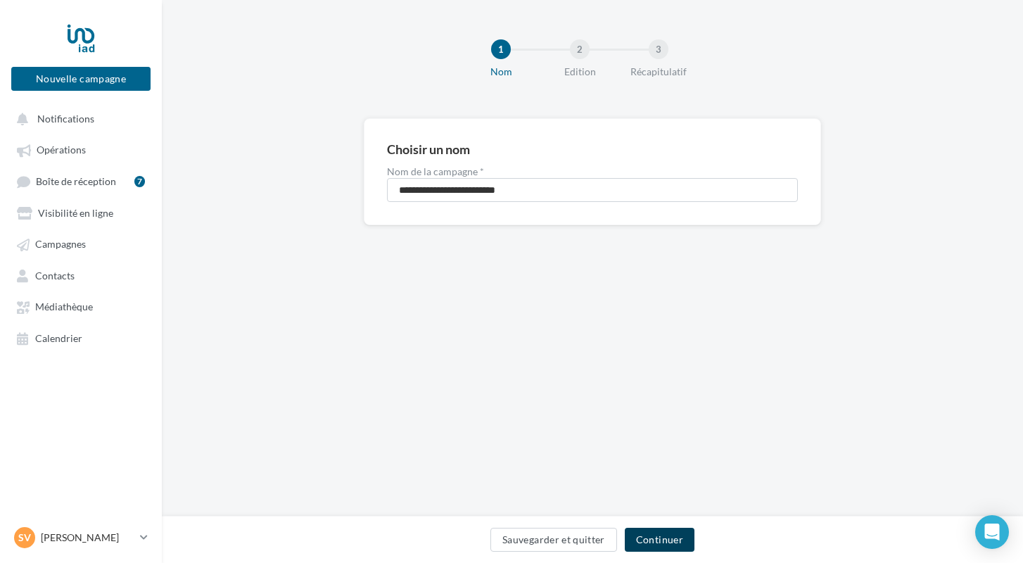
click at [649, 542] on button "Continuer" at bounding box center [660, 540] width 70 height 24
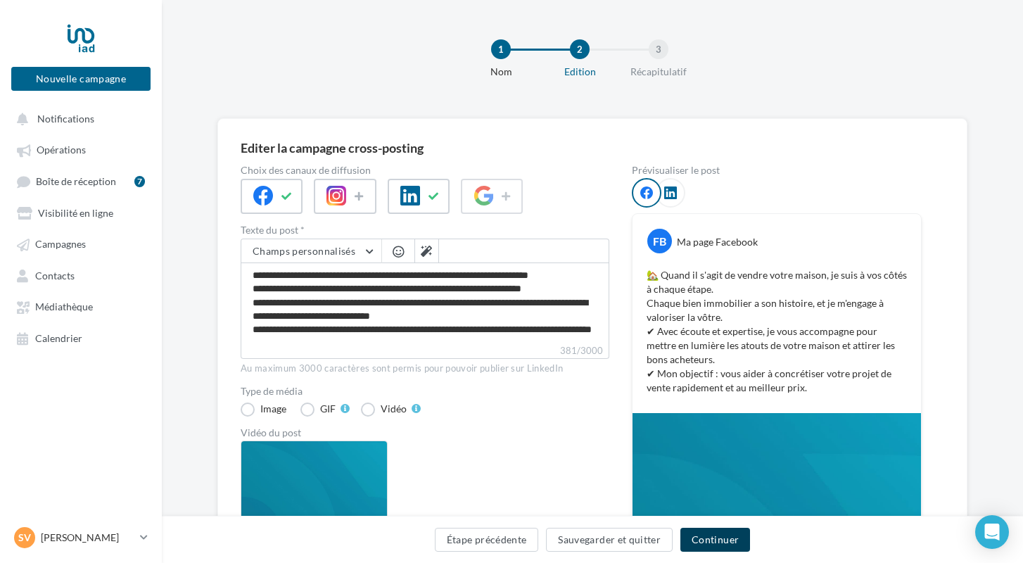
click at [701, 535] on button "Continuer" at bounding box center [715, 540] width 70 height 24
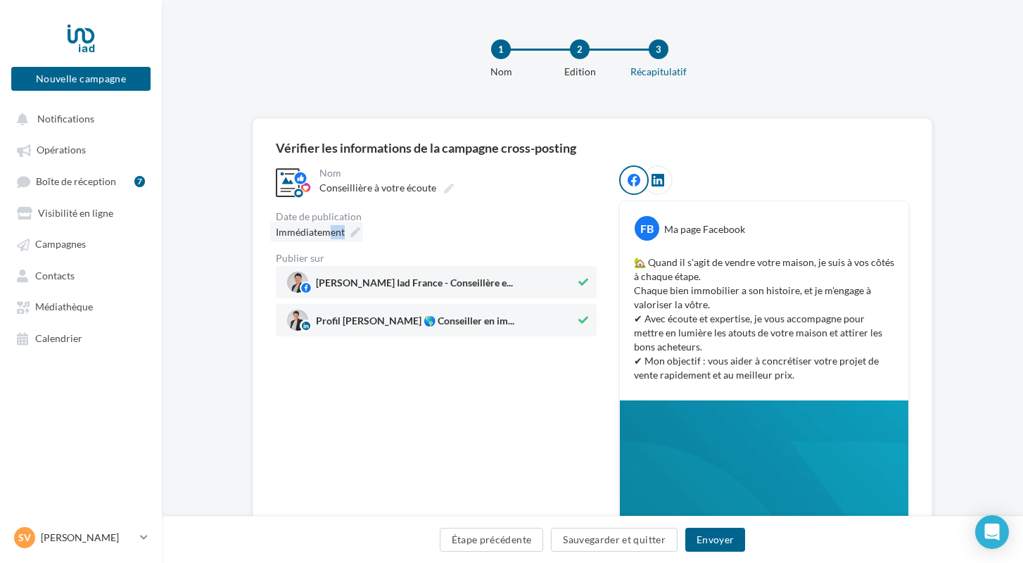
click at [331, 238] on span "Immédiatement" at bounding box center [310, 232] width 69 height 14
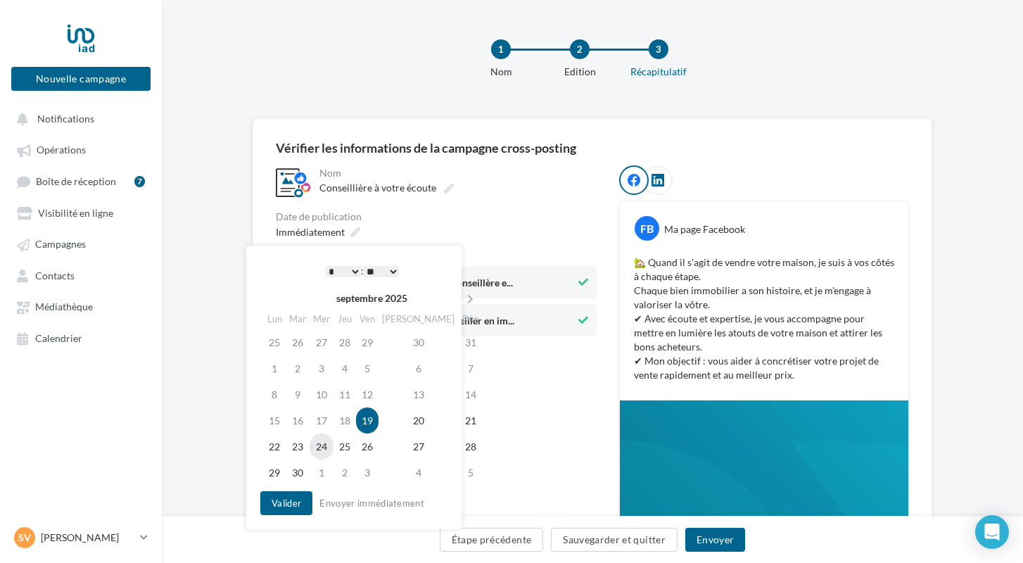
click at [330, 447] on td "24" at bounding box center [322, 446] width 24 height 26
click at [461, 298] on icon at bounding box center [470, 299] width 18 height 10
click at [377, 423] on td "24" at bounding box center [369, 420] width 23 height 26
click at [291, 497] on button "Valider" at bounding box center [286, 503] width 52 height 24
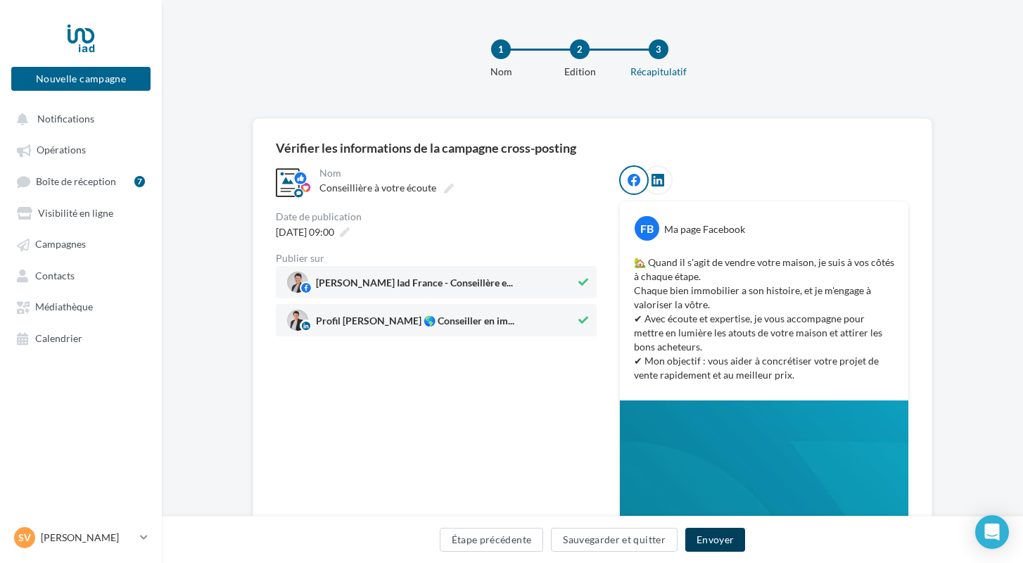
click at [702, 542] on button "Envoyer" at bounding box center [715, 540] width 60 height 24
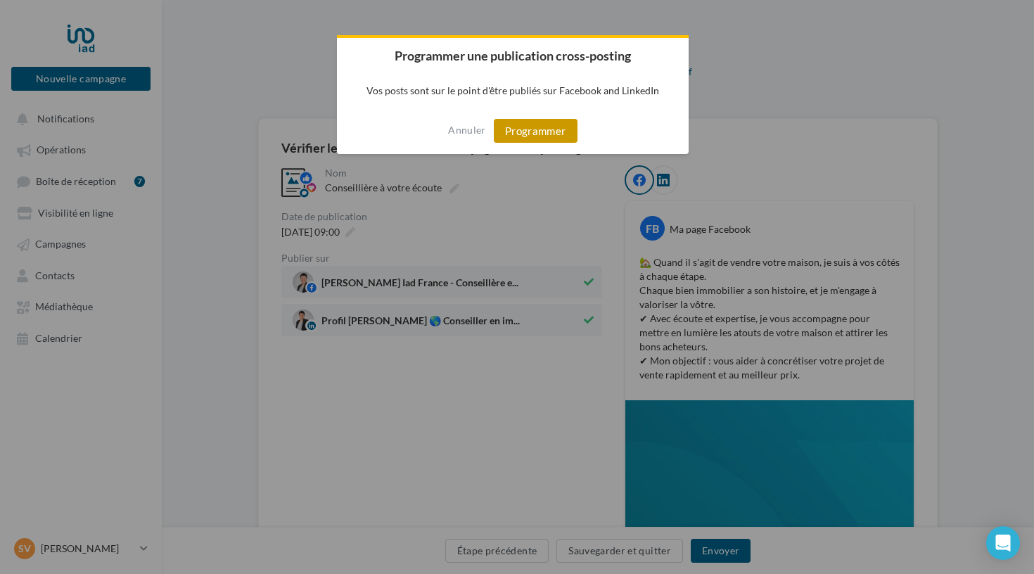
click at [535, 133] on button "Programmer" at bounding box center [536, 131] width 84 height 24
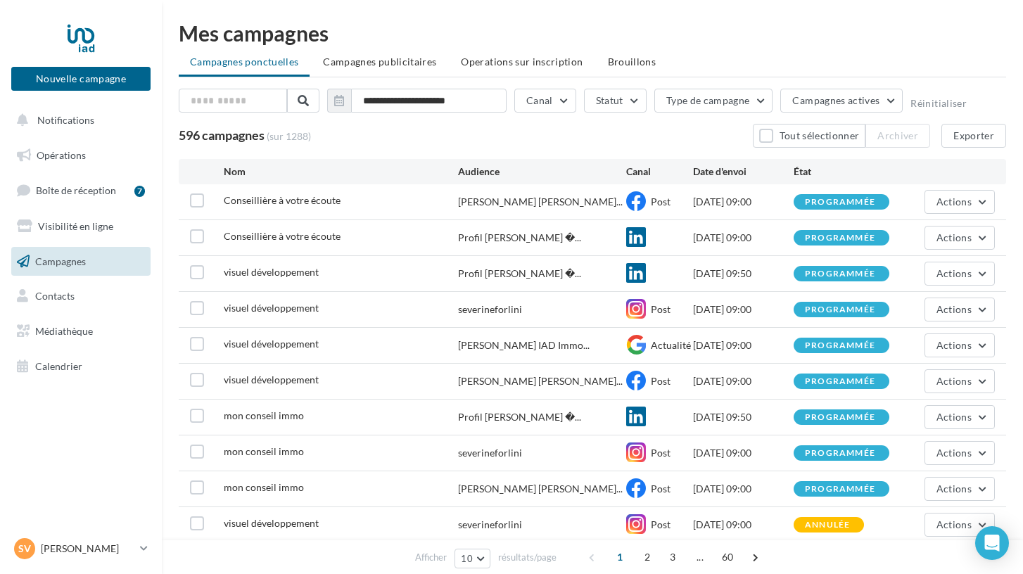
click at [50, 157] on span "Opérations" at bounding box center [61, 155] width 49 height 12
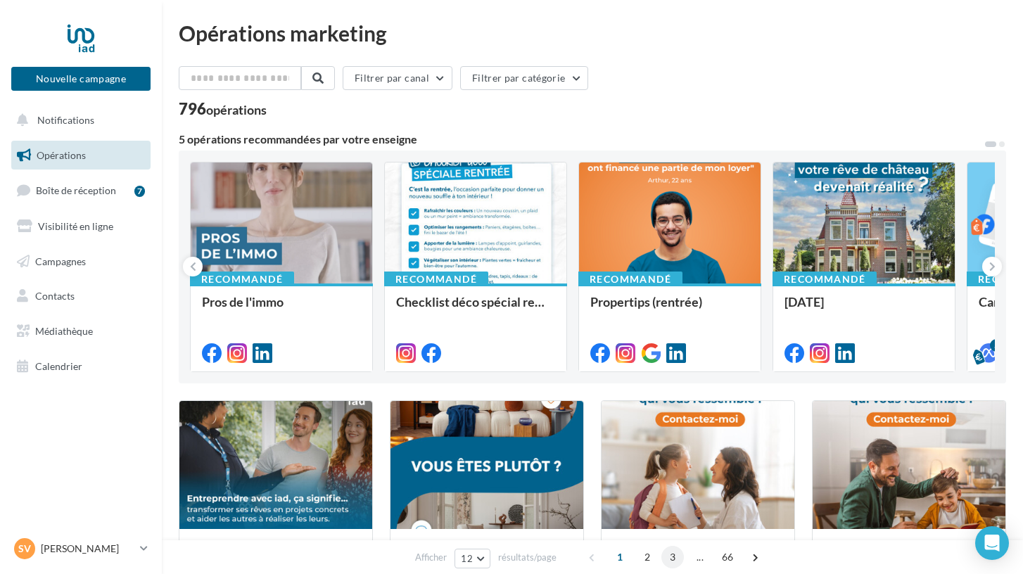
click at [673, 559] on span "3" at bounding box center [672, 557] width 23 height 23
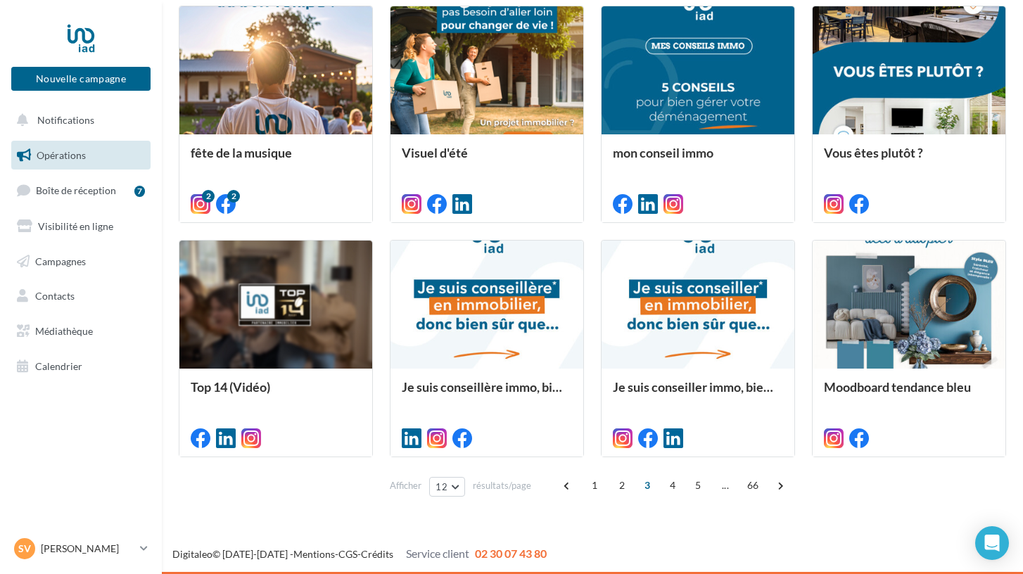
scroll to position [629, 0]
click at [670, 490] on span "4" at bounding box center [672, 485] width 23 height 23
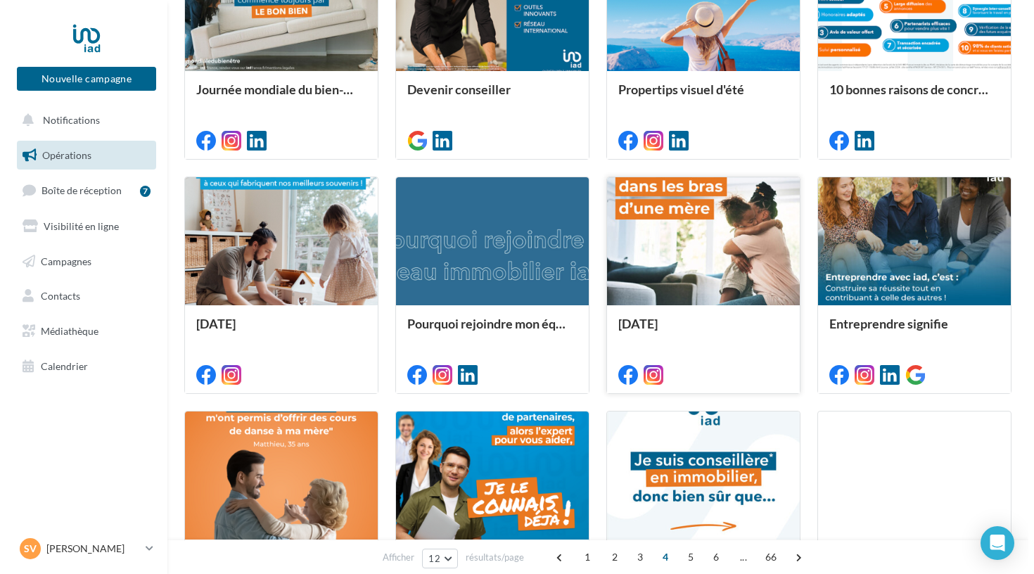
scroll to position [459, 0]
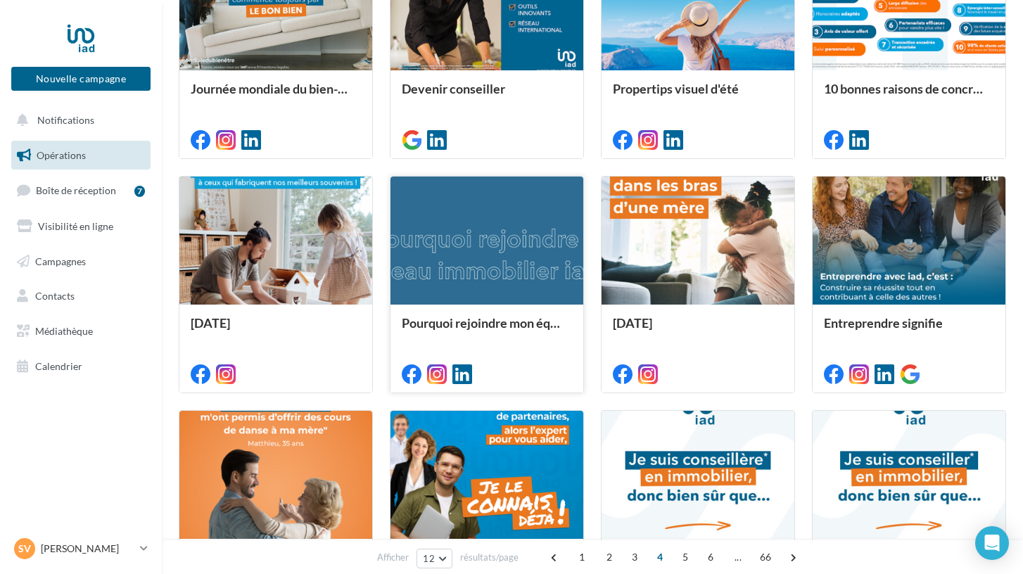
click at [526, 366] on div at bounding box center [487, 372] width 170 height 17
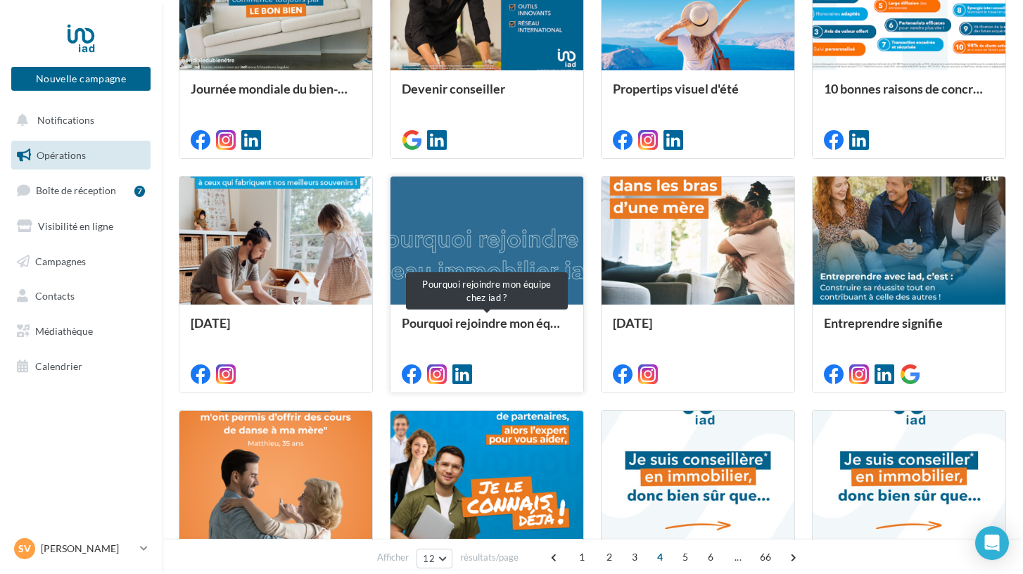
click at [487, 322] on div "Pourquoi rejoindre mon équipe chez iad ?" at bounding box center [487, 330] width 170 height 28
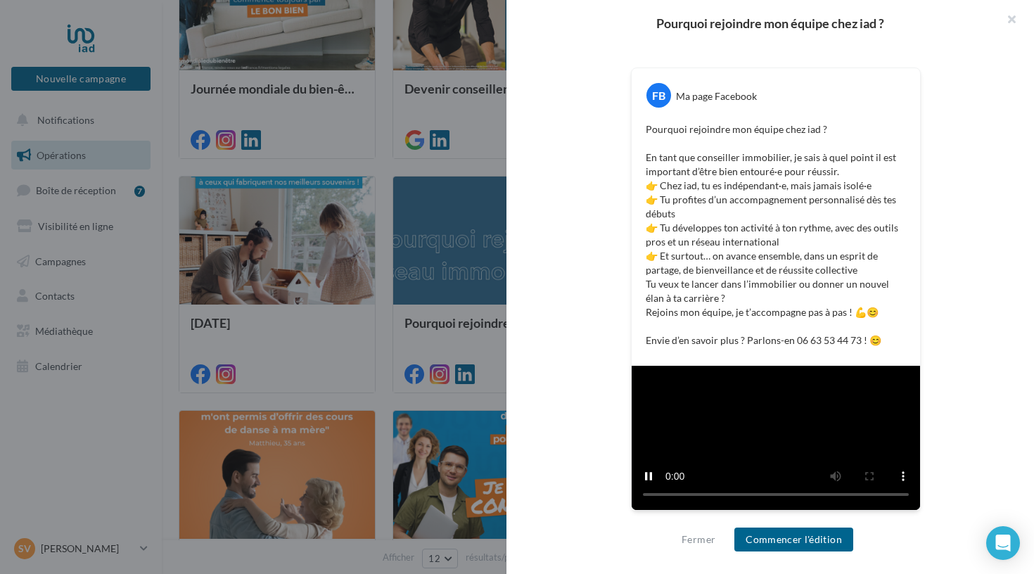
scroll to position [265, 0]
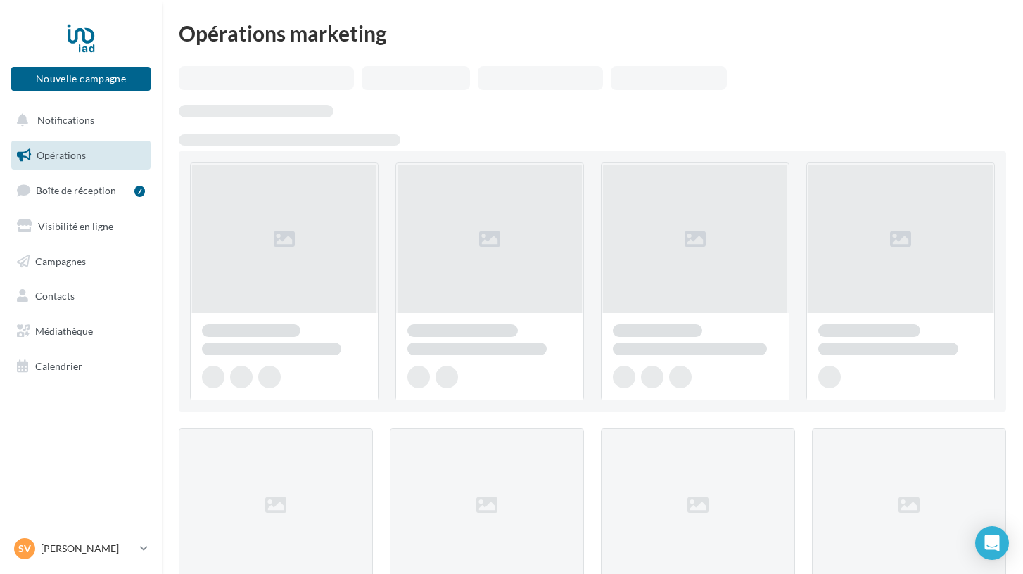
scroll to position [459, 0]
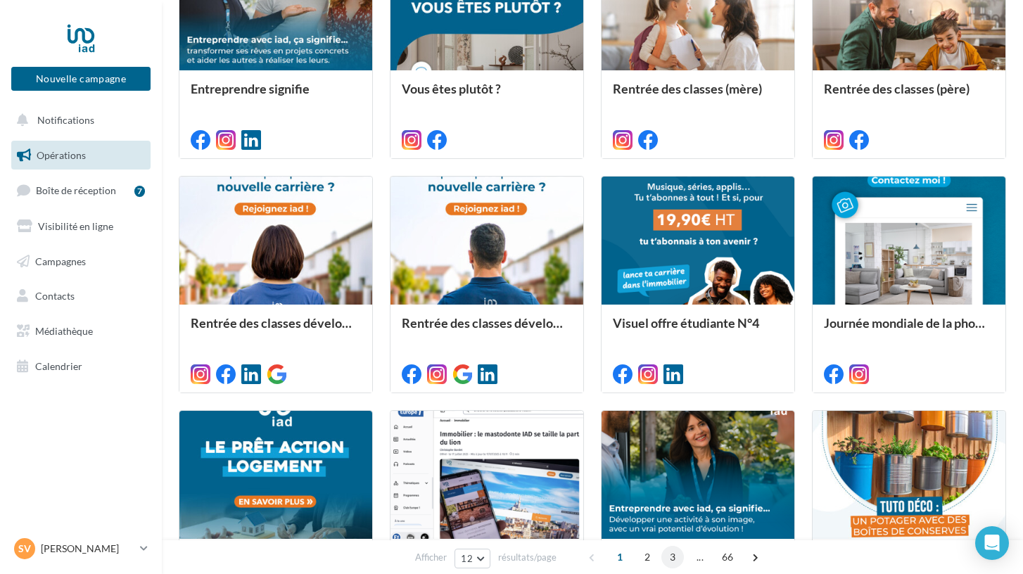
click at [670, 556] on span "3" at bounding box center [672, 557] width 23 height 23
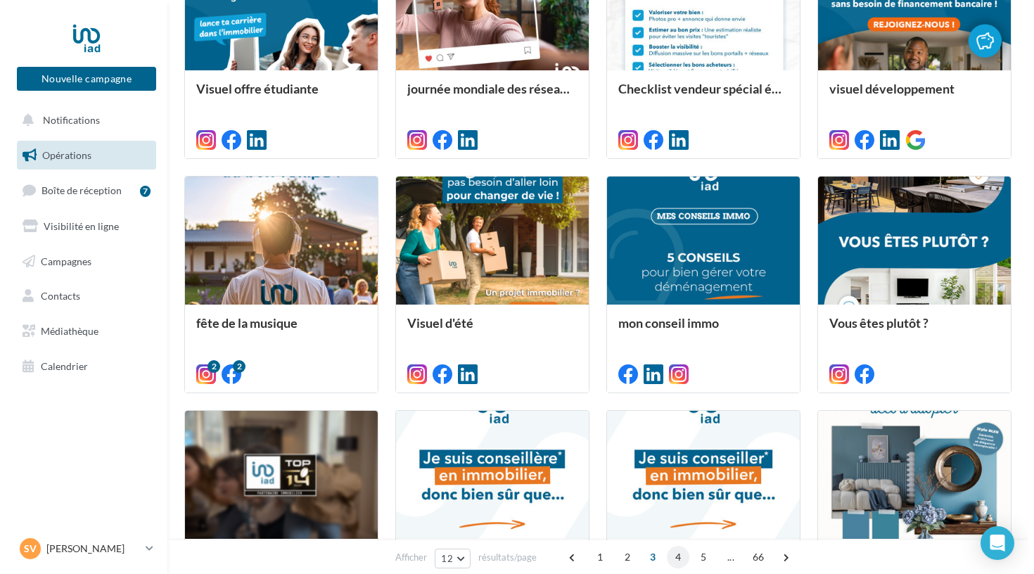
scroll to position [343, 0]
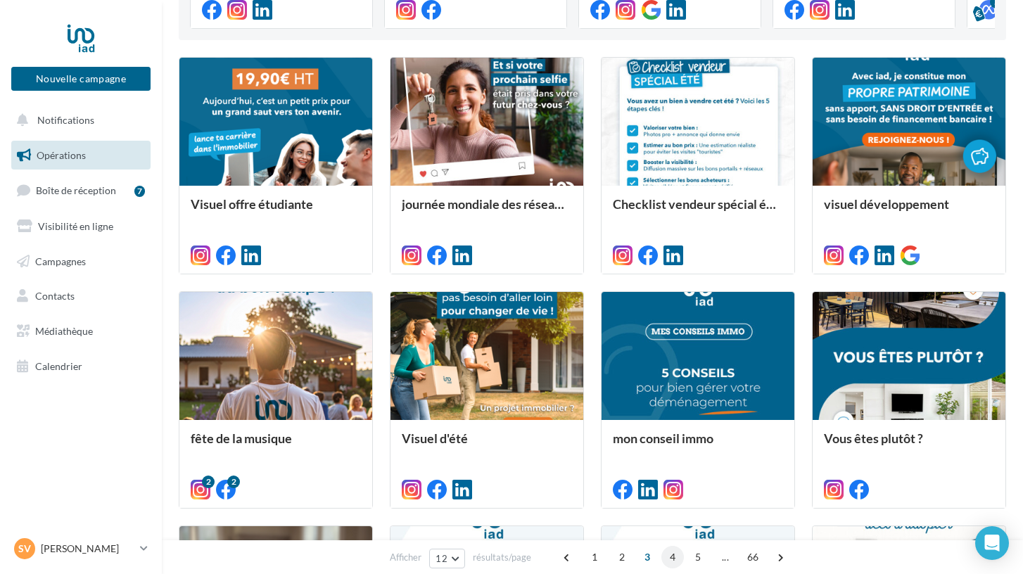
click at [670, 555] on span "4" at bounding box center [672, 557] width 23 height 23
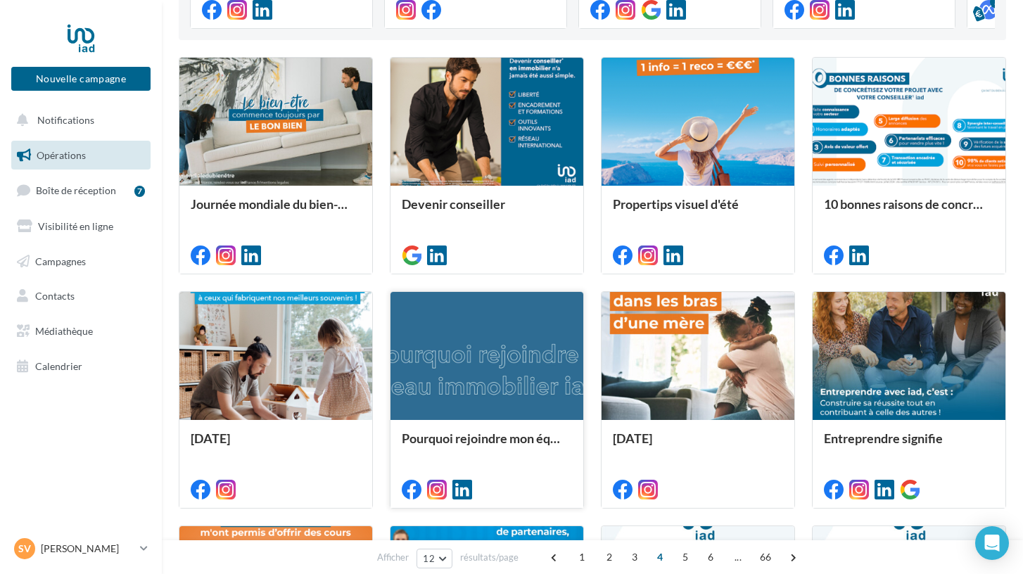
click at [499, 389] on div at bounding box center [486, 356] width 193 height 129
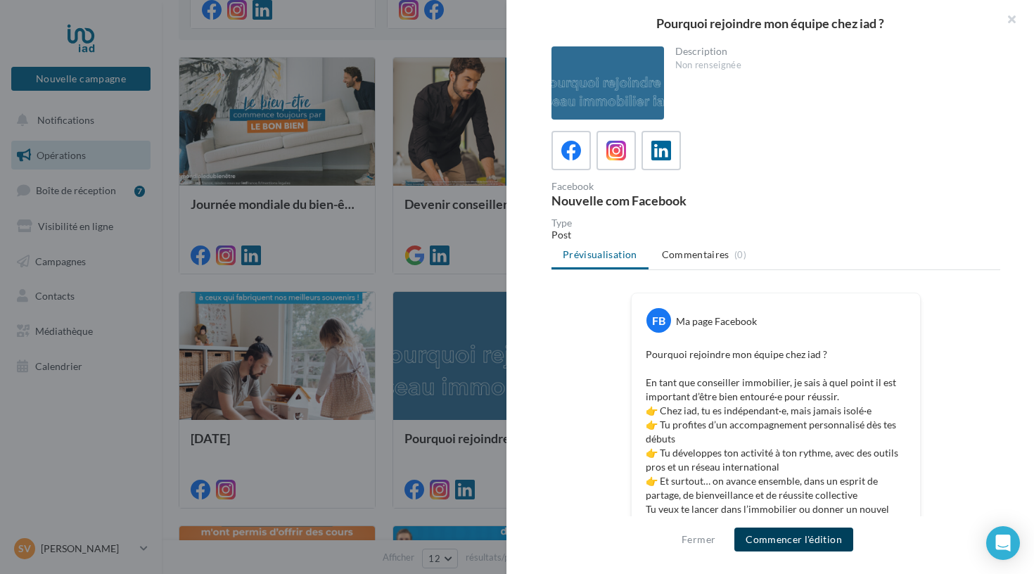
click at [770, 541] on button "Commencer l'édition" at bounding box center [793, 540] width 119 height 24
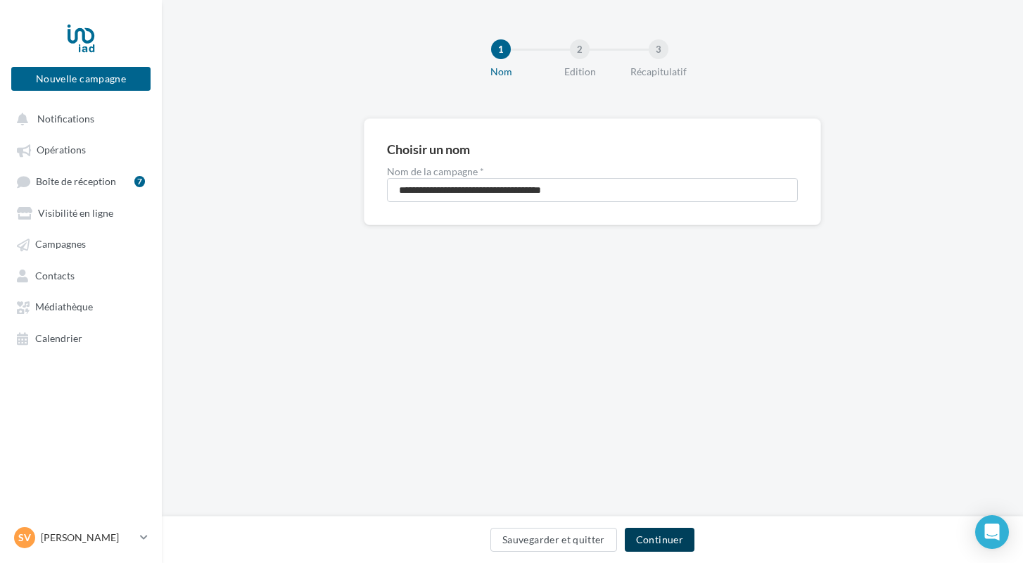
click at [651, 537] on button "Continuer" at bounding box center [660, 540] width 70 height 24
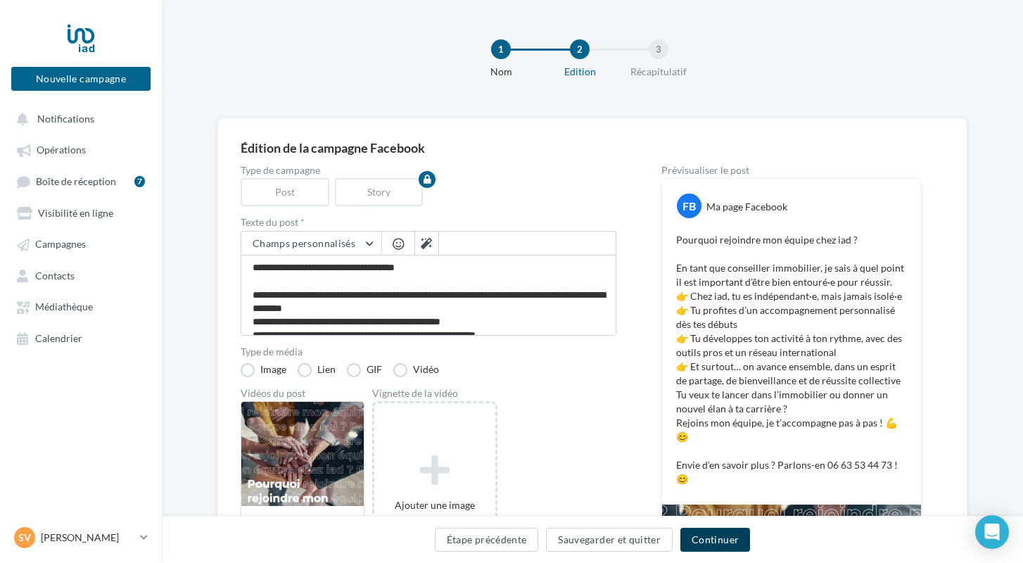
click at [711, 539] on button "Continuer" at bounding box center [715, 540] width 70 height 24
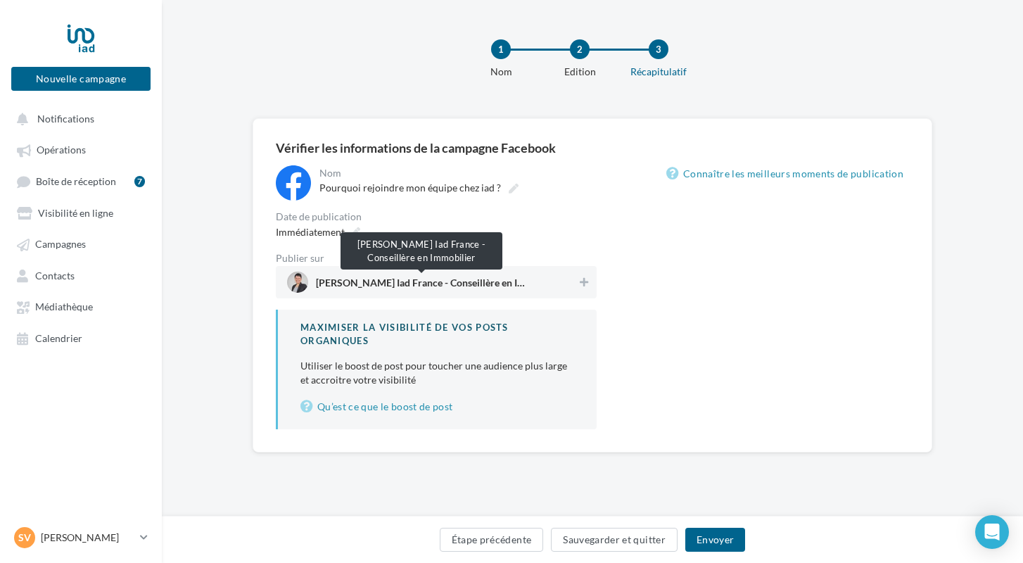
click at [394, 287] on span "Séverine Forlini Iad France - Conseillère en Immobilier" at bounding box center [421, 285] width 211 height 15
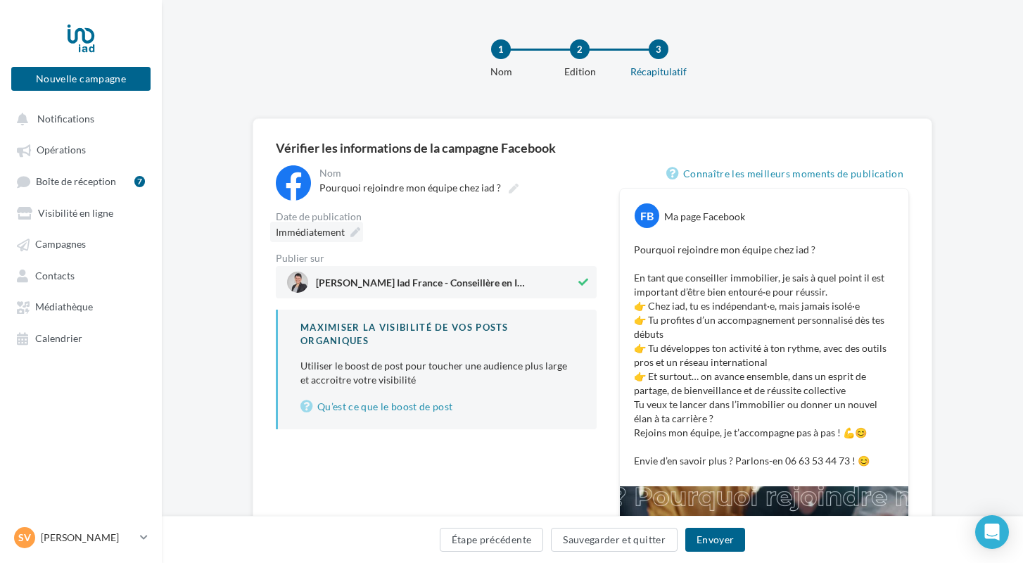
click at [347, 230] on div "Immédiatement" at bounding box center [316, 232] width 93 height 20
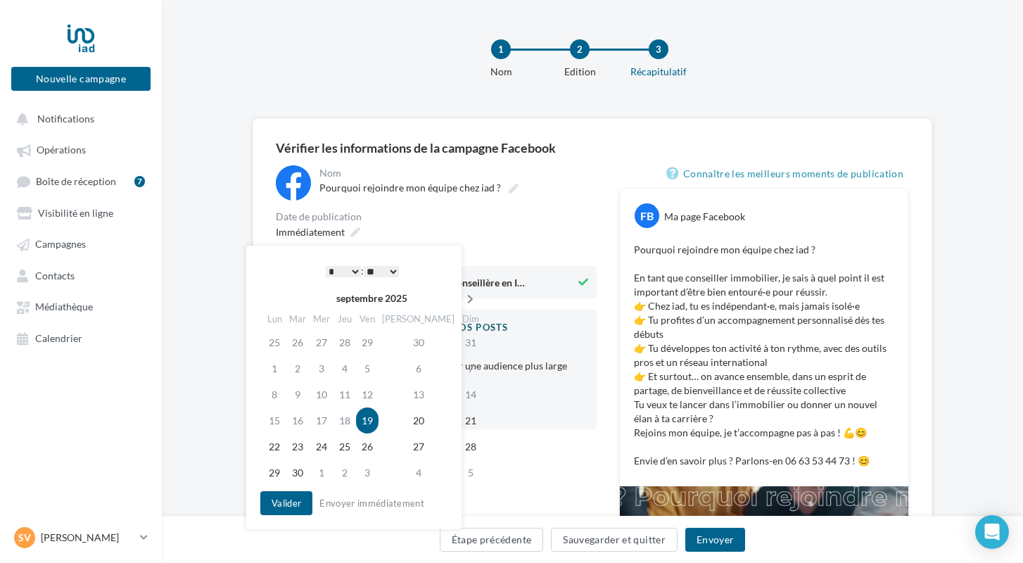
click at [461, 295] on icon at bounding box center [470, 299] width 18 height 10
click at [280, 447] on td "27" at bounding box center [275, 446] width 25 height 26
click at [277, 502] on button "Valider" at bounding box center [286, 503] width 52 height 24
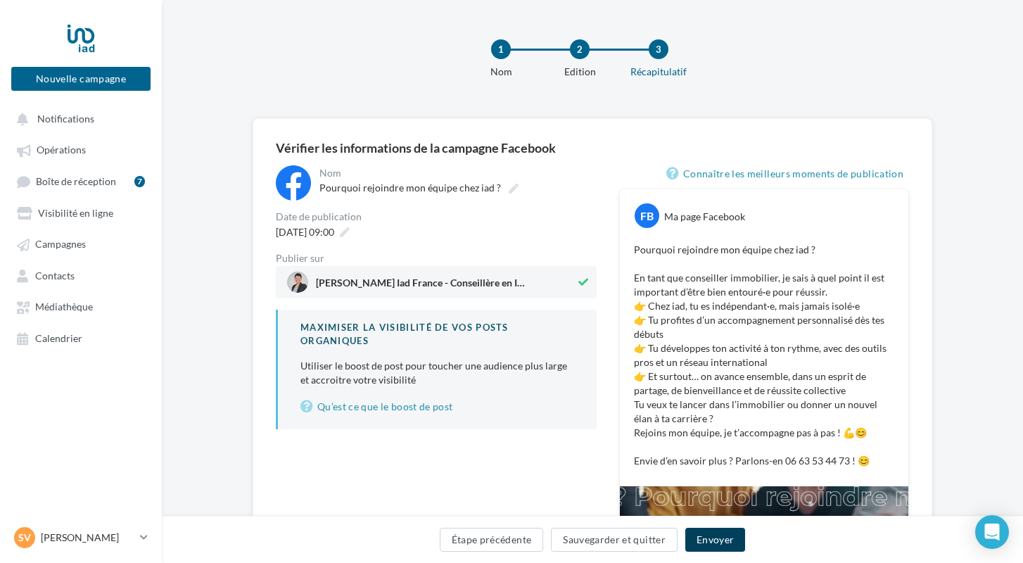
click at [704, 540] on button "Envoyer" at bounding box center [715, 540] width 60 height 24
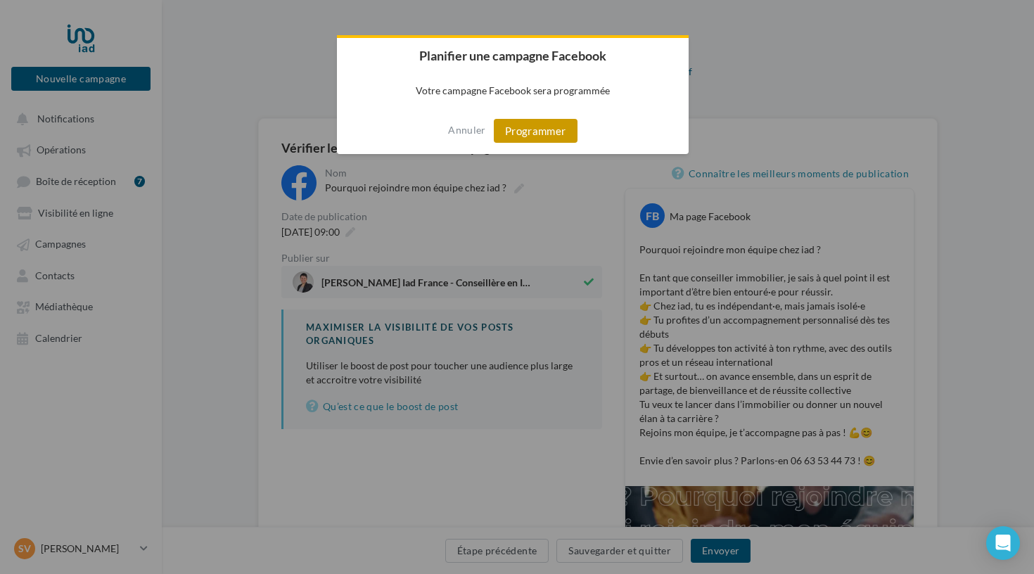
click at [516, 131] on button "Programmer" at bounding box center [536, 131] width 84 height 24
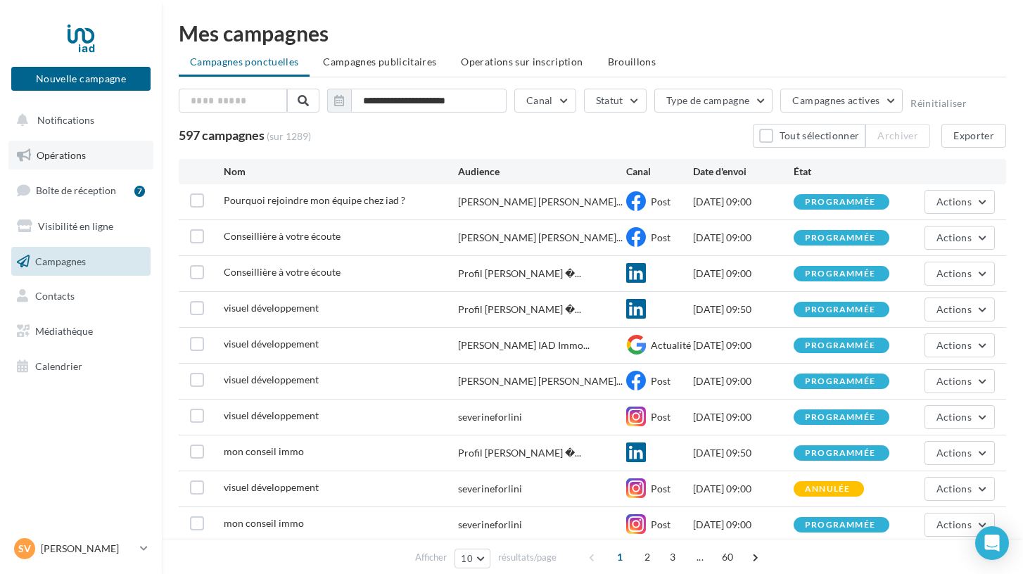
click at [61, 157] on span "Opérations" at bounding box center [61, 155] width 49 height 12
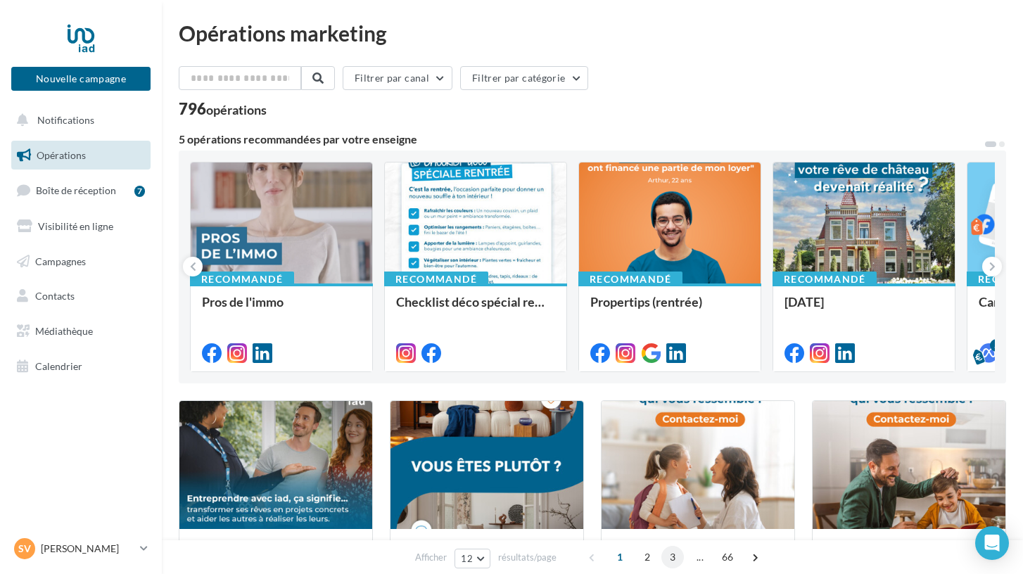
click at [665, 557] on span "3" at bounding box center [672, 557] width 23 height 23
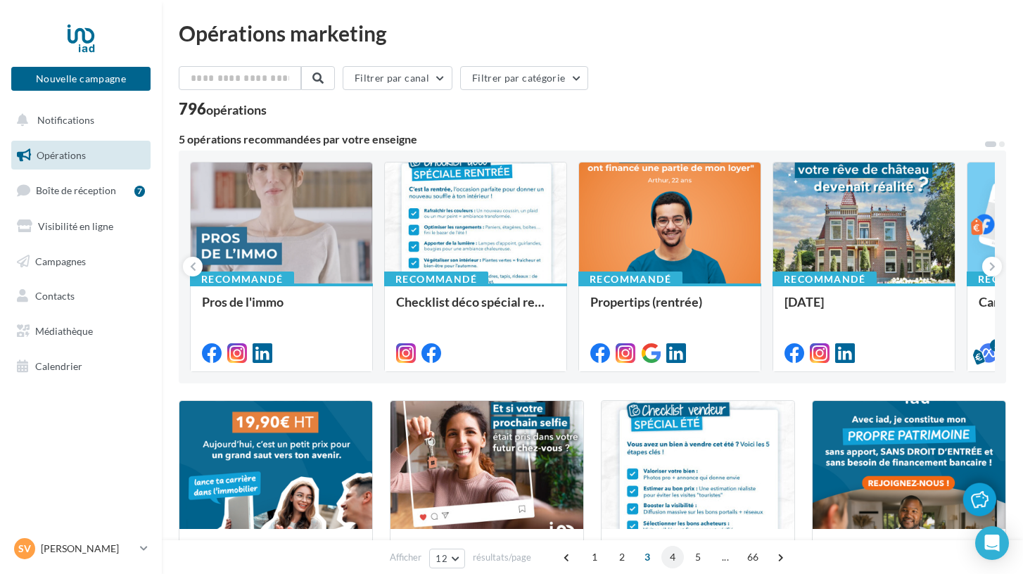
click at [673, 558] on span "4" at bounding box center [672, 557] width 23 height 23
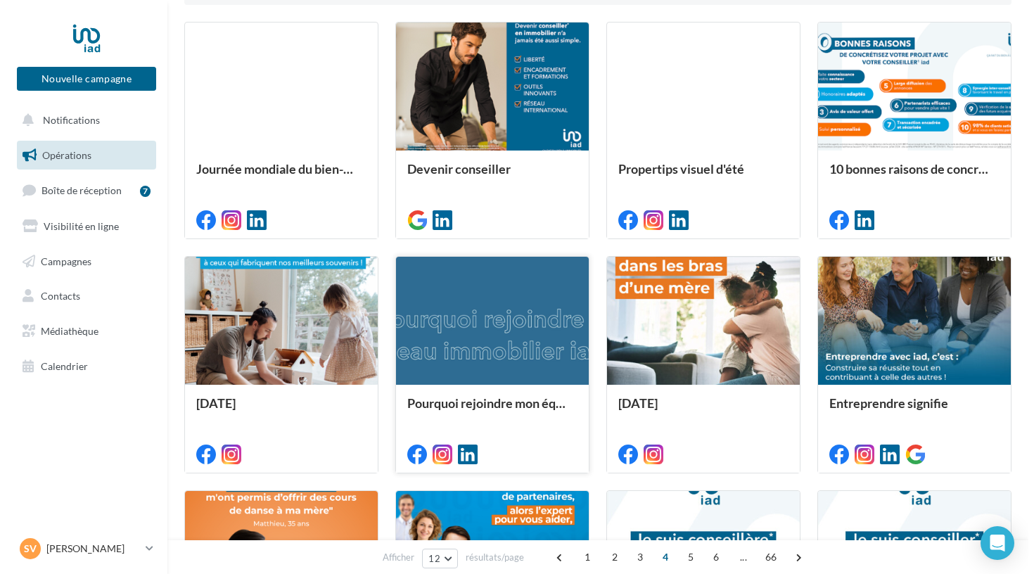
scroll to position [379, 0]
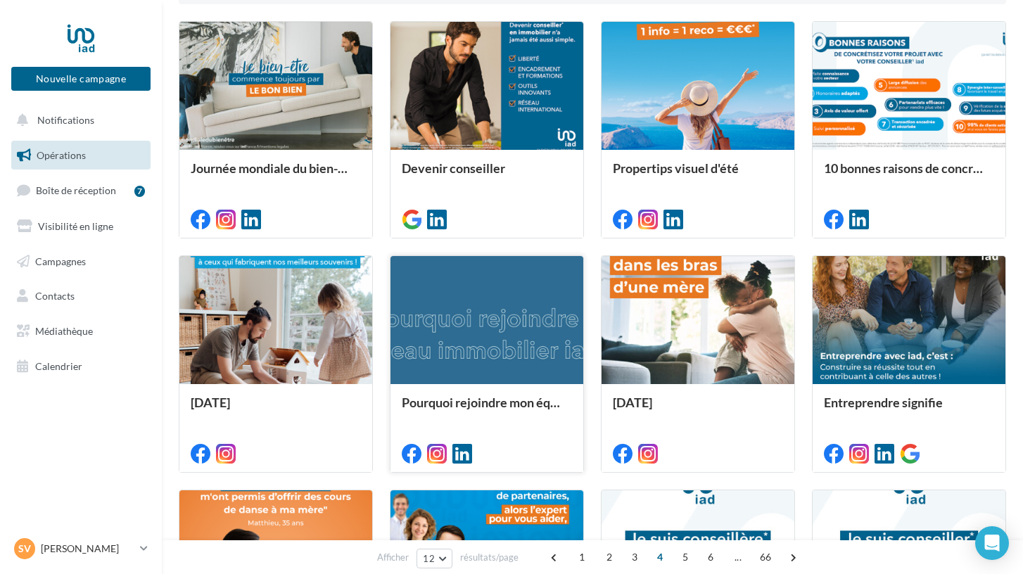
click at [538, 440] on div at bounding box center [486, 452] width 193 height 39
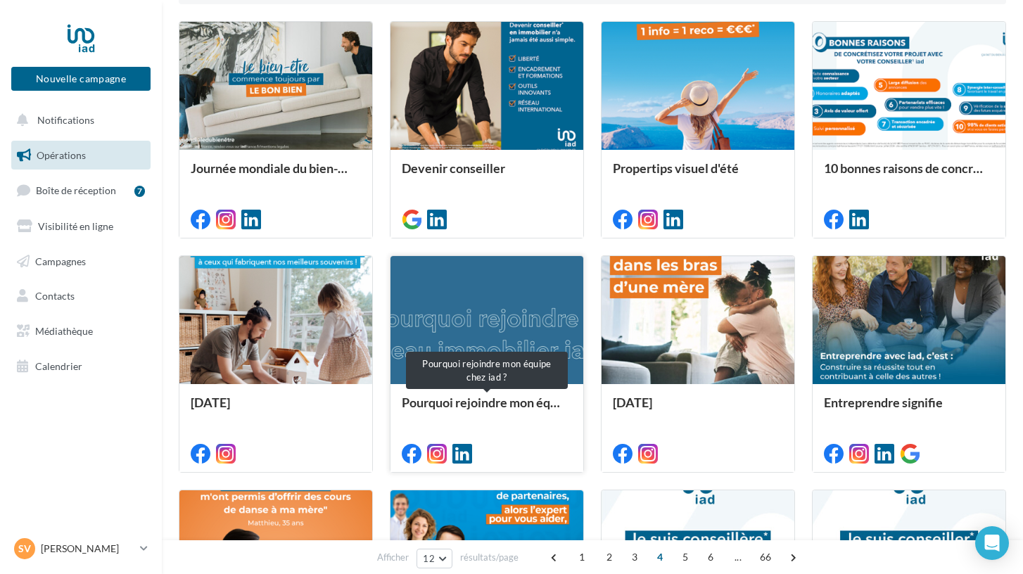
click at [488, 407] on div "Pourquoi rejoindre mon équipe chez iad ?" at bounding box center [487, 409] width 170 height 28
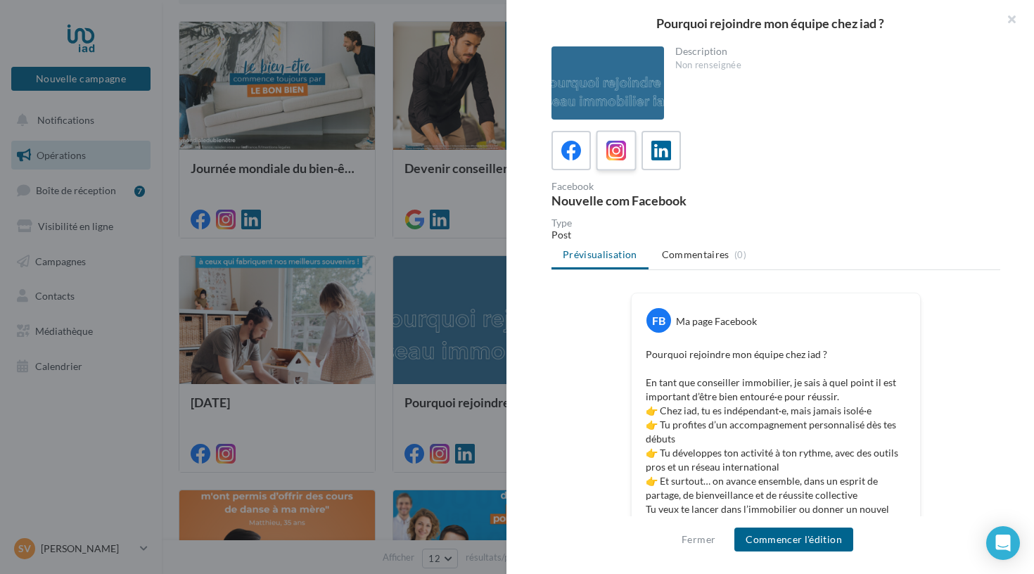
click at [607, 162] on span at bounding box center [616, 152] width 20 height 22
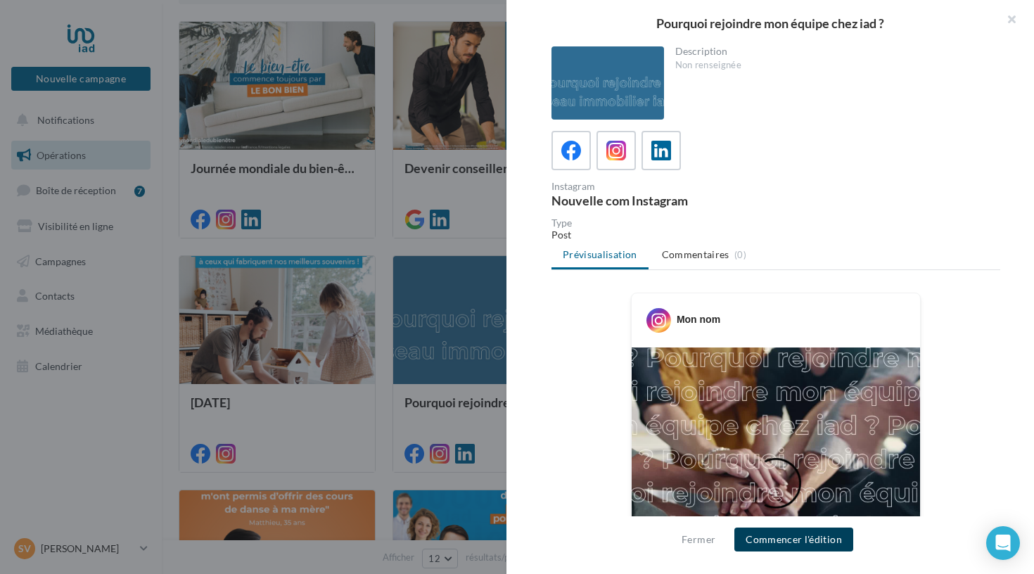
click at [767, 539] on button "Commencer l'édition" at bounding box center [793, 540] width 119 height 24
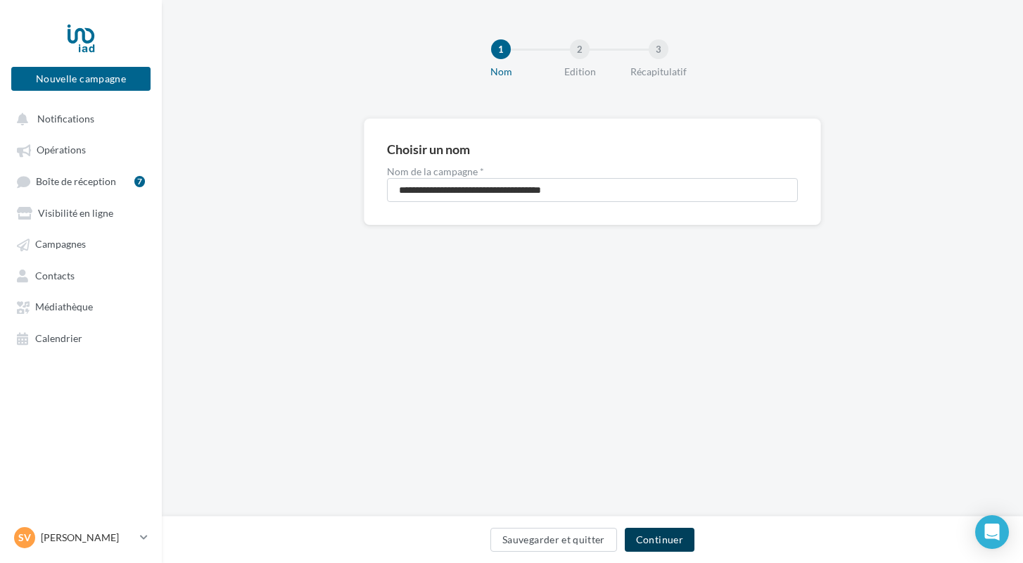
click at [657, 537] on button "Continuer" at bounding box center [660, 540] width 70 height 24
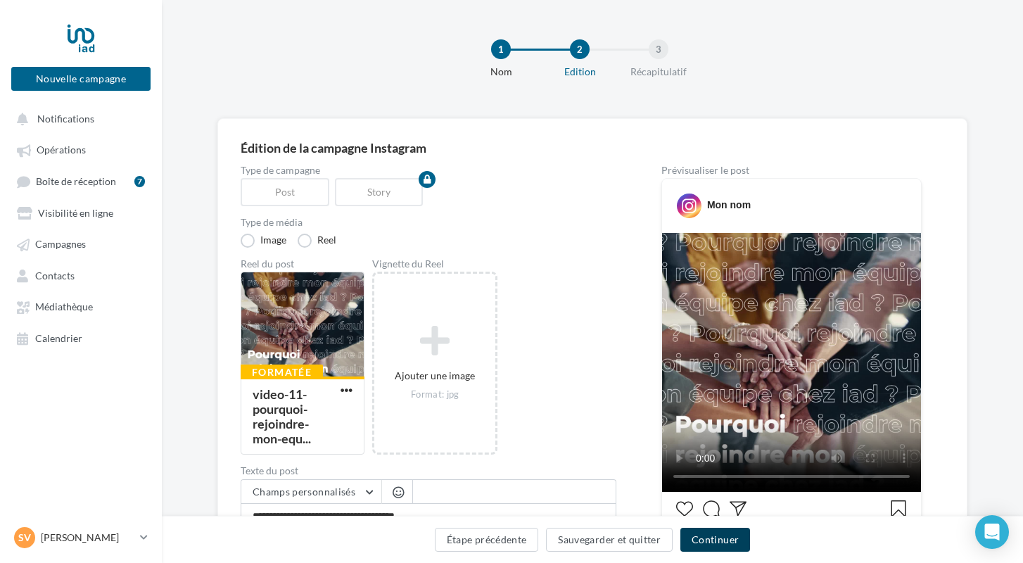
click at [699, 531] on button "Continuer" at bounding box center [715, 540] width 70 height 24
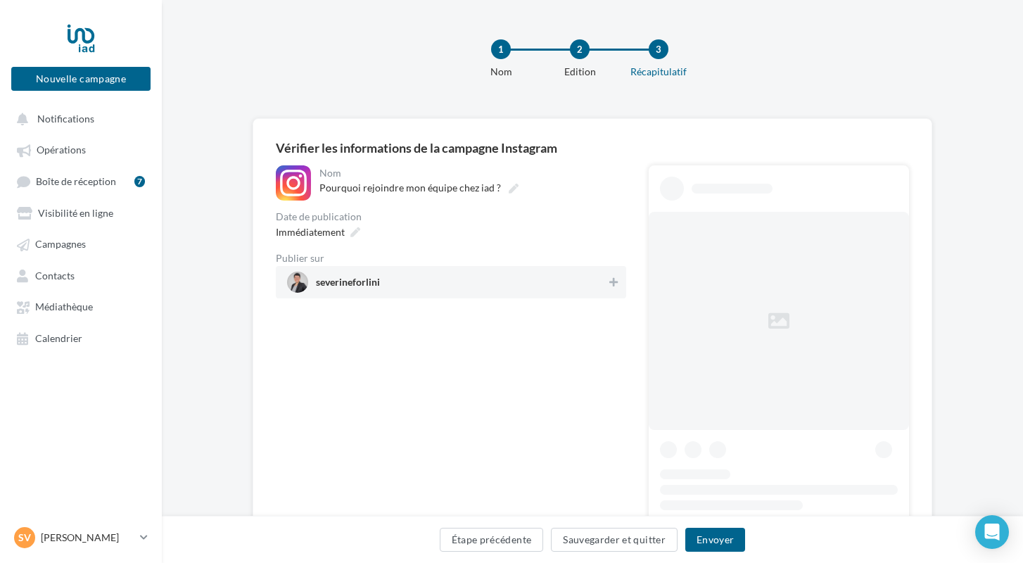
click at [407, 282] on span "severineforlini" at bounding box center [446, 282] width 319 height 21
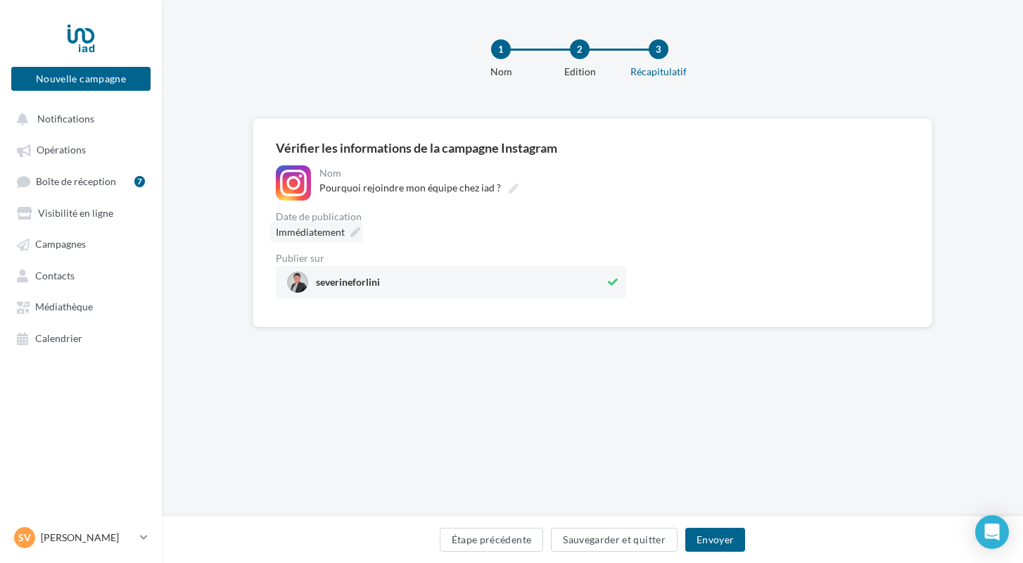
click at [352, 236] on icon at bounding box center [355, 232] width 10 height 10
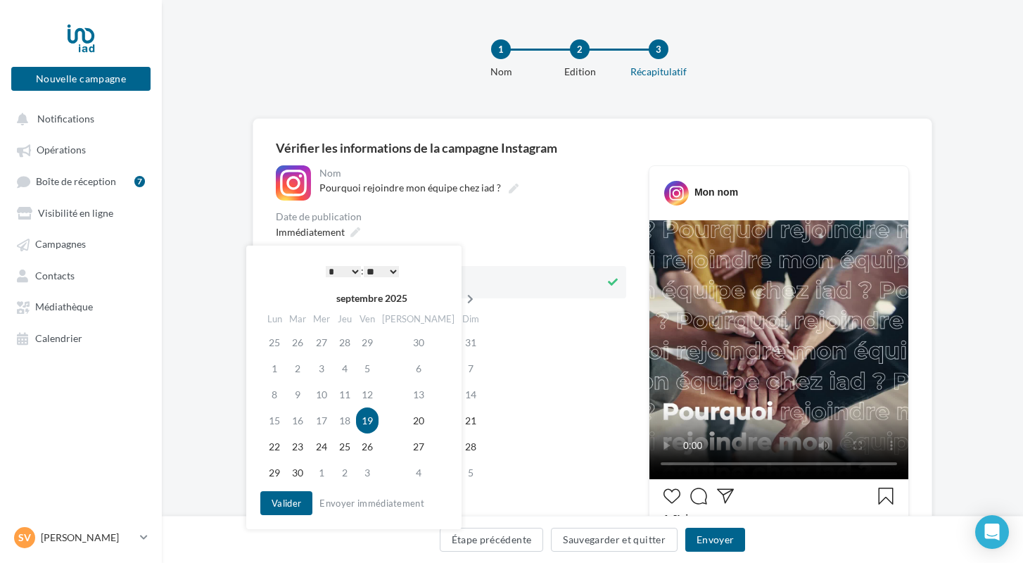
click at [461, 301] on icon at bounding box center [470, 299] width 18 height 10
click at [281, 447] on td "27" at bounding box center [275, 446] width 25 height 26
click at [276, 502] on button "Valider" at bounding box center [286, 503] width 52 height 24
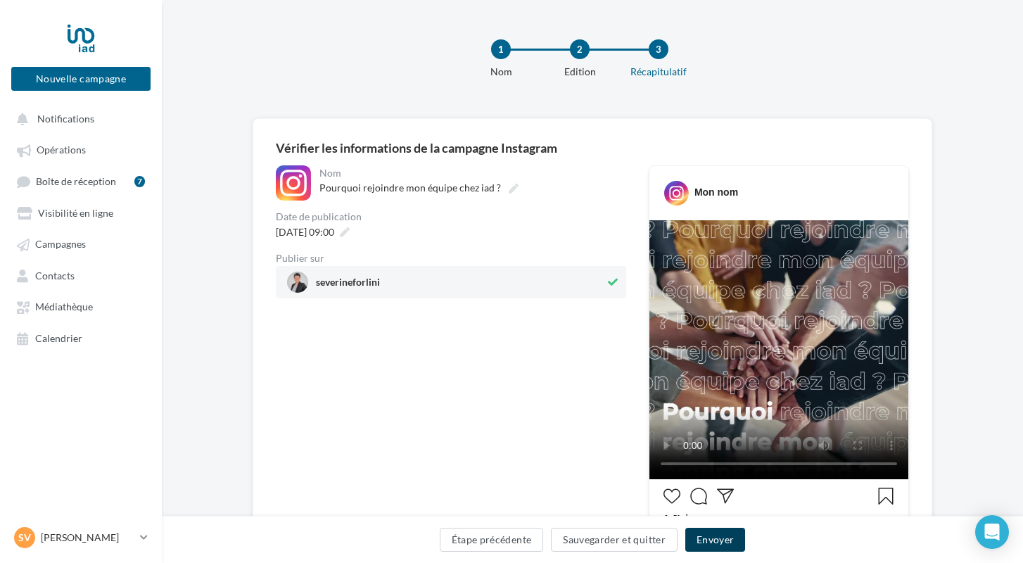
click at [708, 537] on button "Envoyer" at bounding box center [715, 540] width 60 height 24
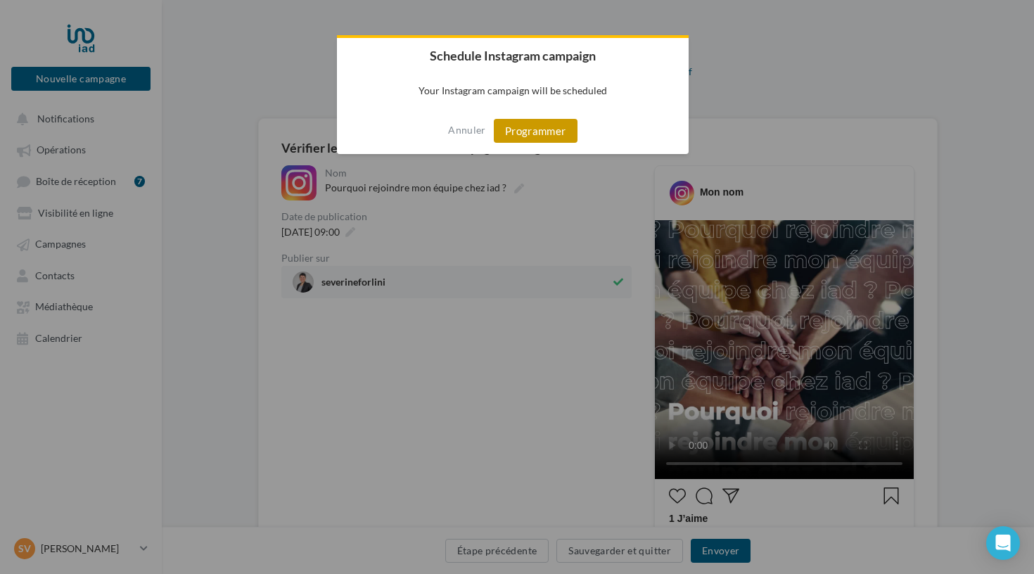
click at [516, 132] on button "Programmer" at bounding box center [536, 131] width 84 height 24
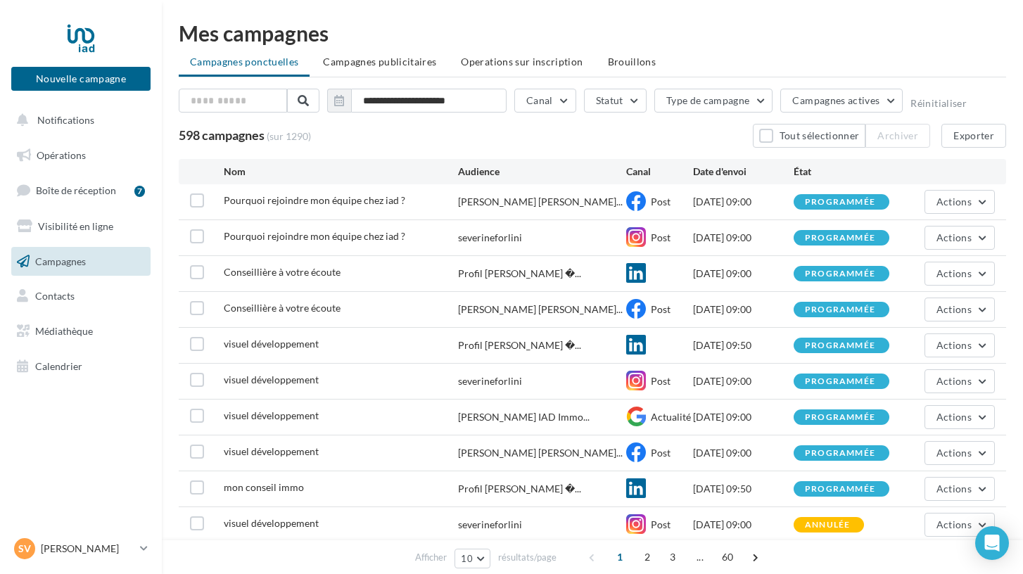
click at [63, 150] on span "Opérations" at bounding box center [61, 155] width 49 height 12
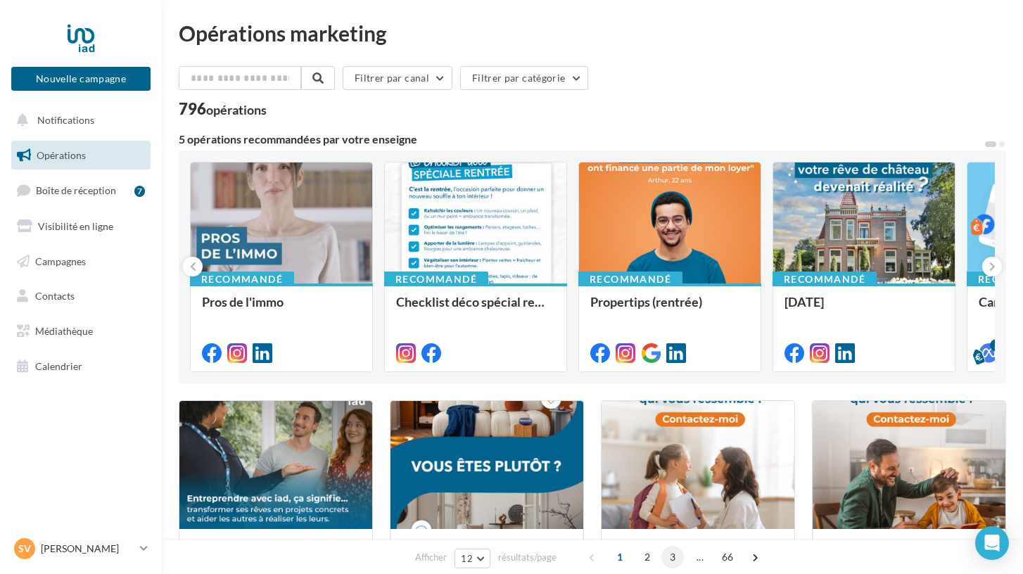
click at [672, 555] on span "3" at bounding box center [672, 557] width 23 height 23
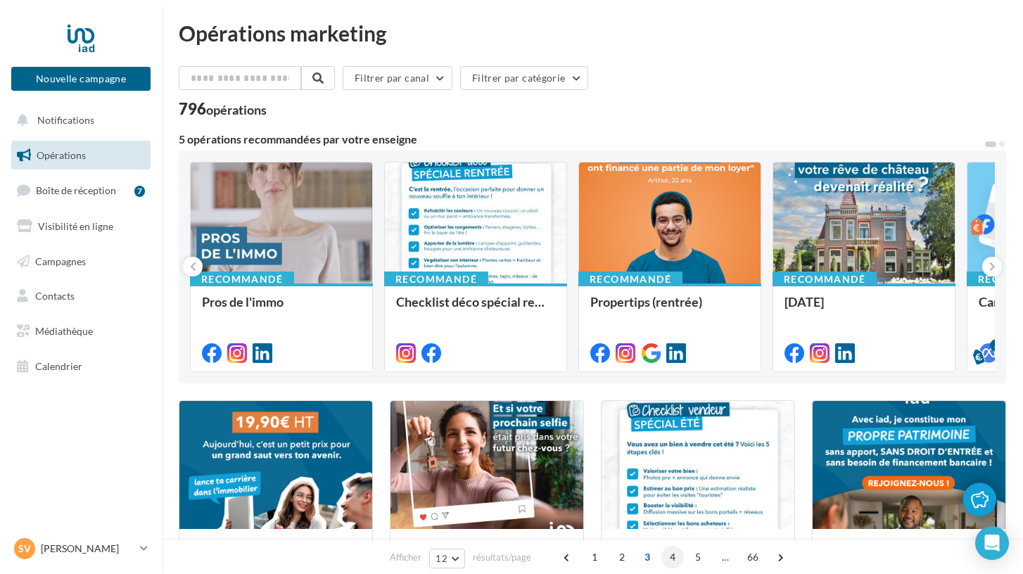
click at [673, 556] on span "4" at bounding box center [672, 557] width 23 height 23
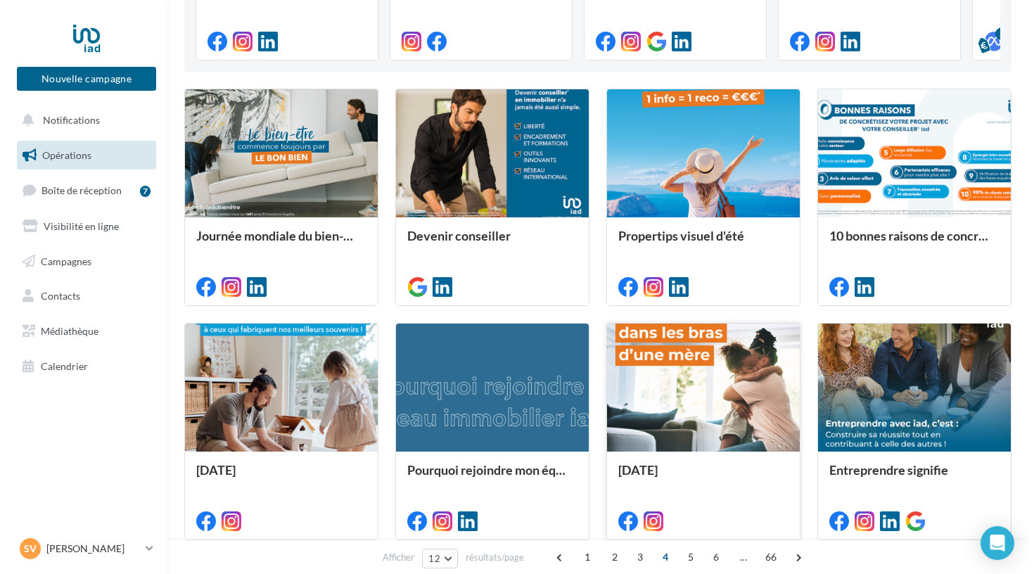
scroll to position [313, 0]
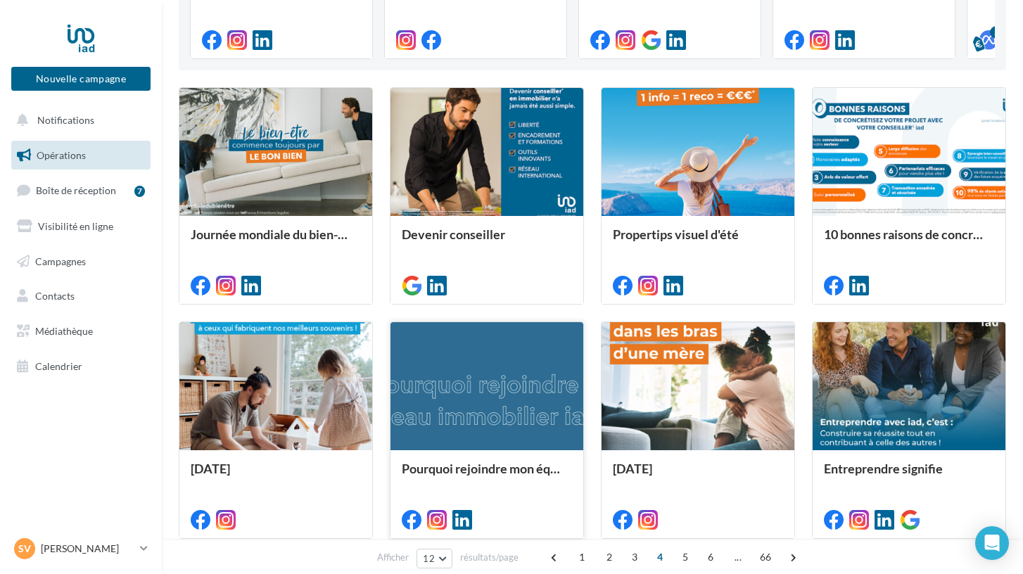
click at [514, 452] on div "Pourquoi rejoindre mon équipe chez iad ?" at bounding box center [486, 493] width 193 height 87
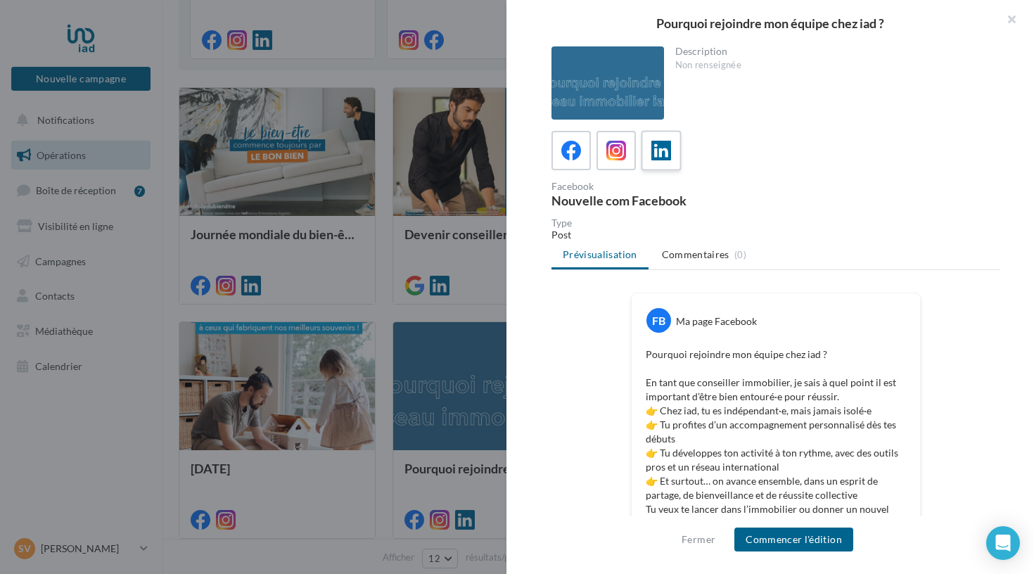
click at [657, 153] on icon at bounding box center [661, 151] width 20 height 20
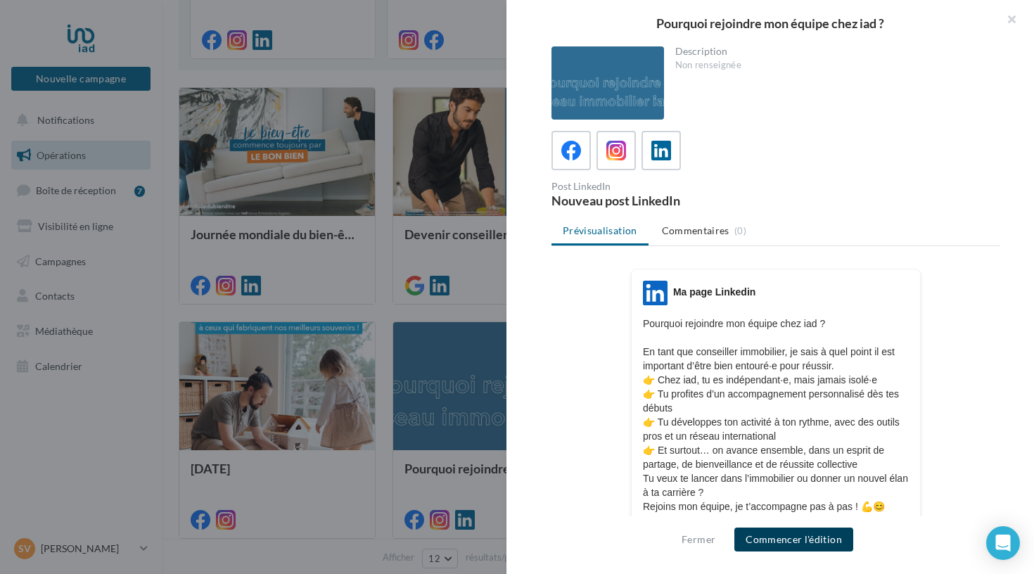
click at [785, 540] on button "Commencer l'édition" at bounding box center [793, 540] width 119 height 24
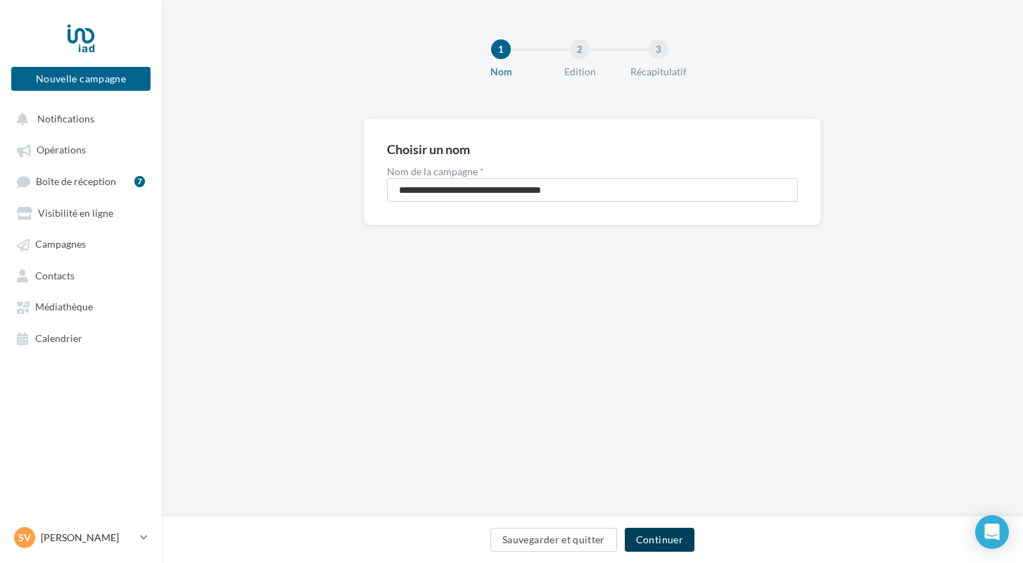
click at [668, 540] on button "Continuer" at bounding box center [660, 540] width 70 height 24
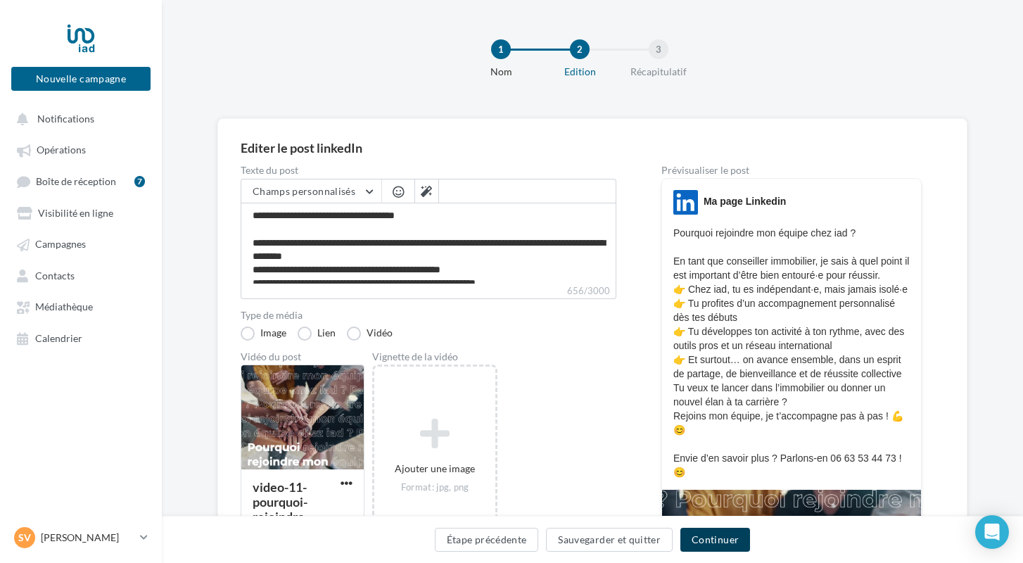
click at [730, 543] on button "Continuer" at bounding box center [715, 540] width 70 height 24
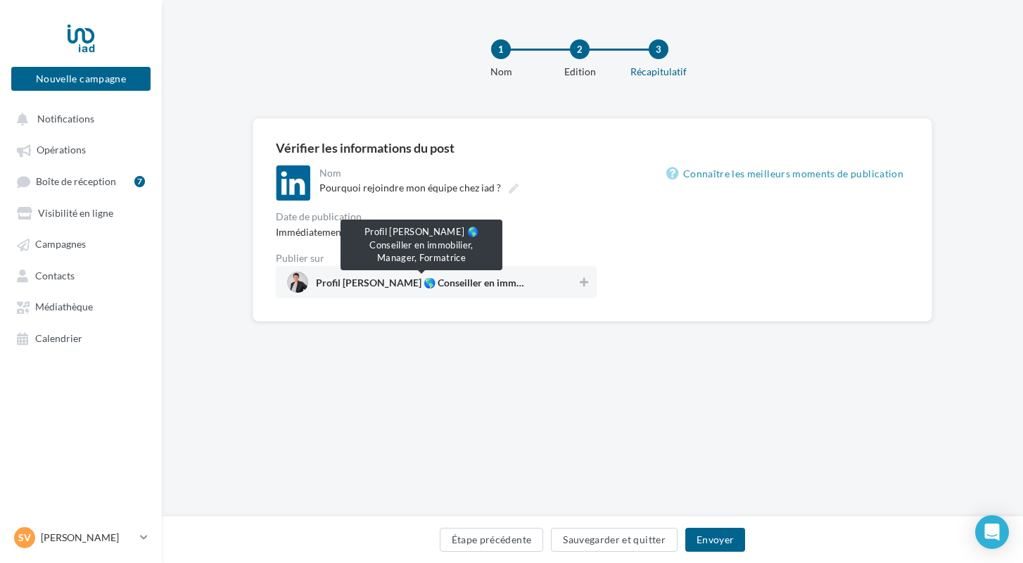
click at [397, 289] on span "Profil [PERSON_NAME] 🌎 Conseiller en immobilier, Manager, Formatrice" at bounding box center [421, 285] width 211 height 15
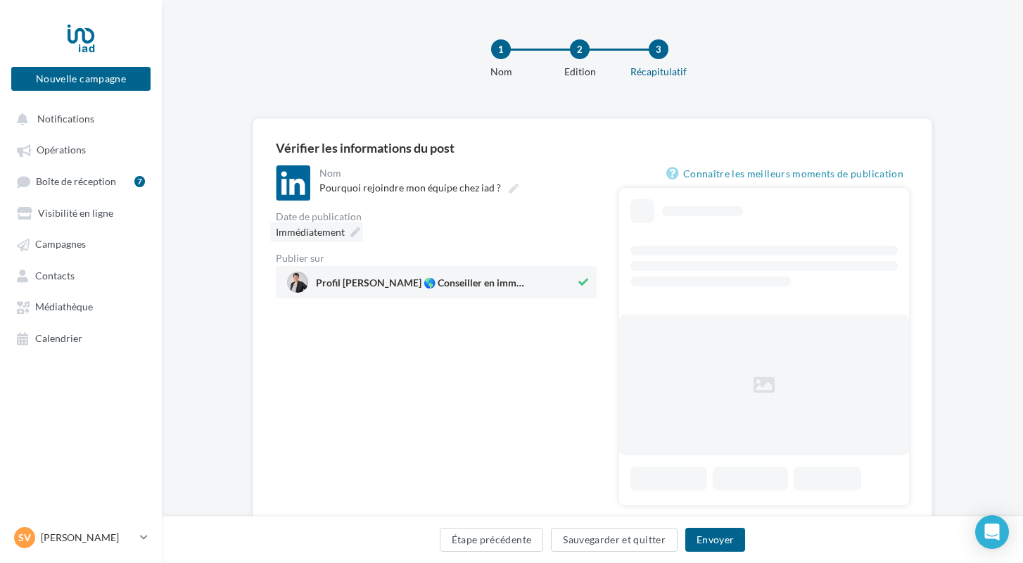
click at [348, 231] on div "Immédiatement" at bounding box center [316, 232] width 93 height 20
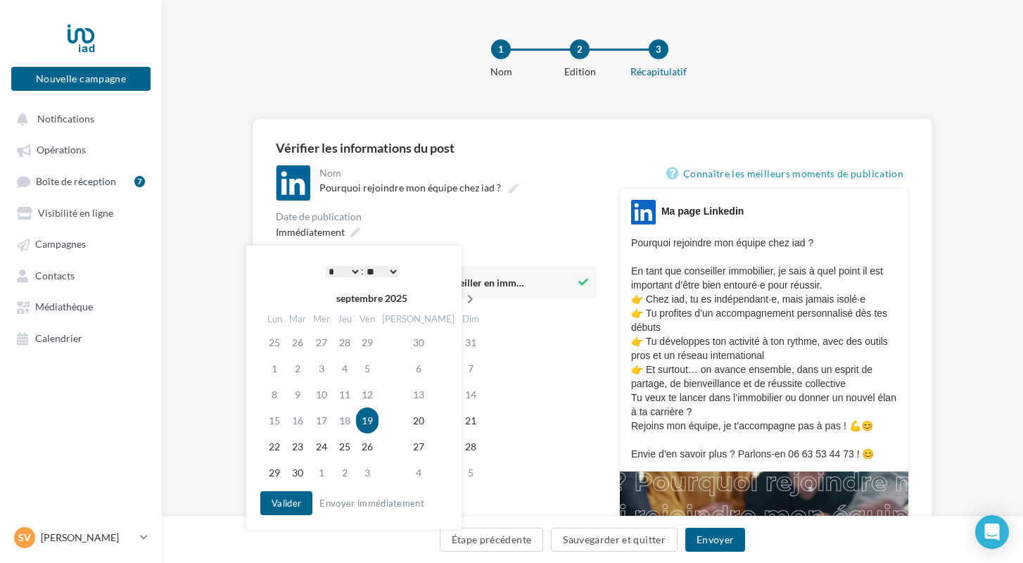
click at [461, 295] on icon at bounding box center [470, 299] width 18 height 10
click at [275, 438] on td "27" at bounding box center [275, 446] width 25 height 26
click at [276, 511] on button "Valider" at bounding box center [286, 503] width 52 height 24
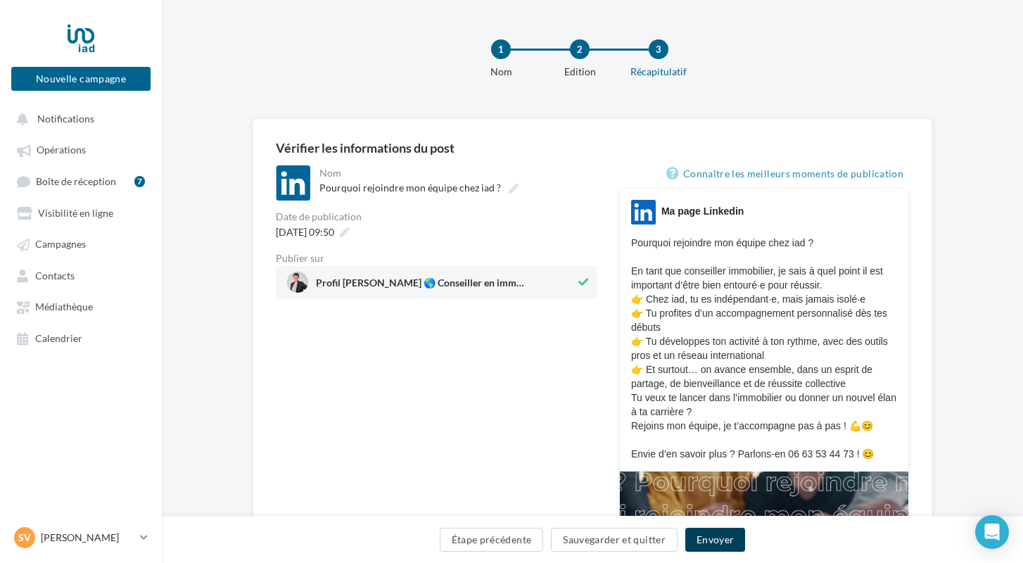
click at [706, 530] on button "Envoyer" at bounding box center [715, 540] width 60 height 24
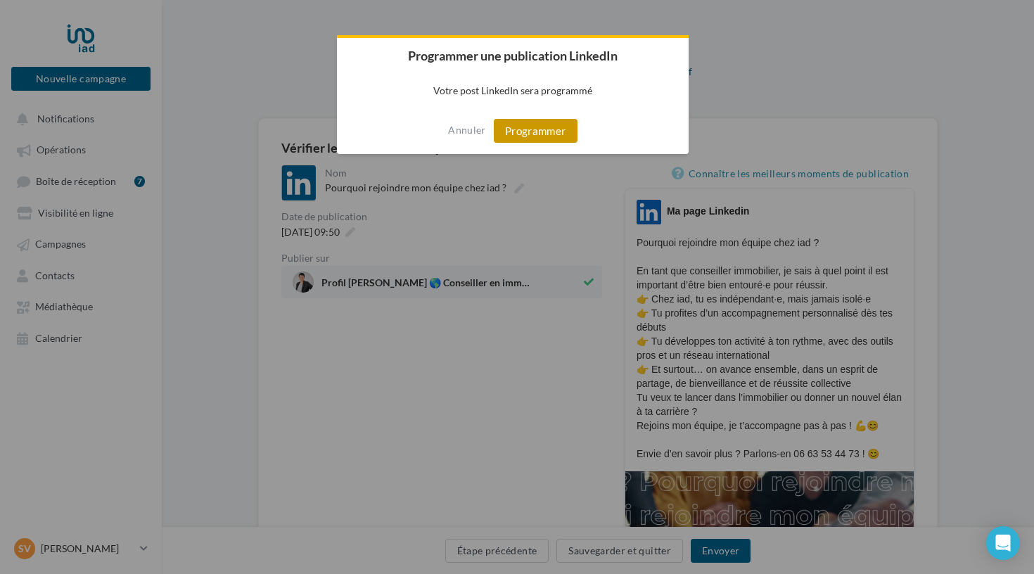
click at [514, 132] on button "Programmer" at bounding box center [536, 131] width 84 height 24
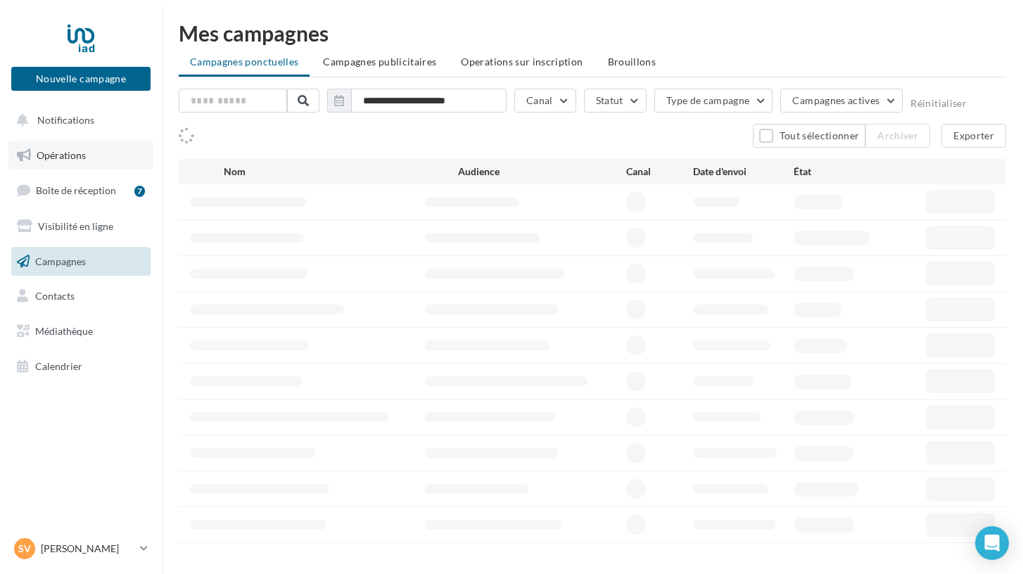
click at [67, 153] on span "Opérations" at bounding box center [61, 155] width 49 height 12
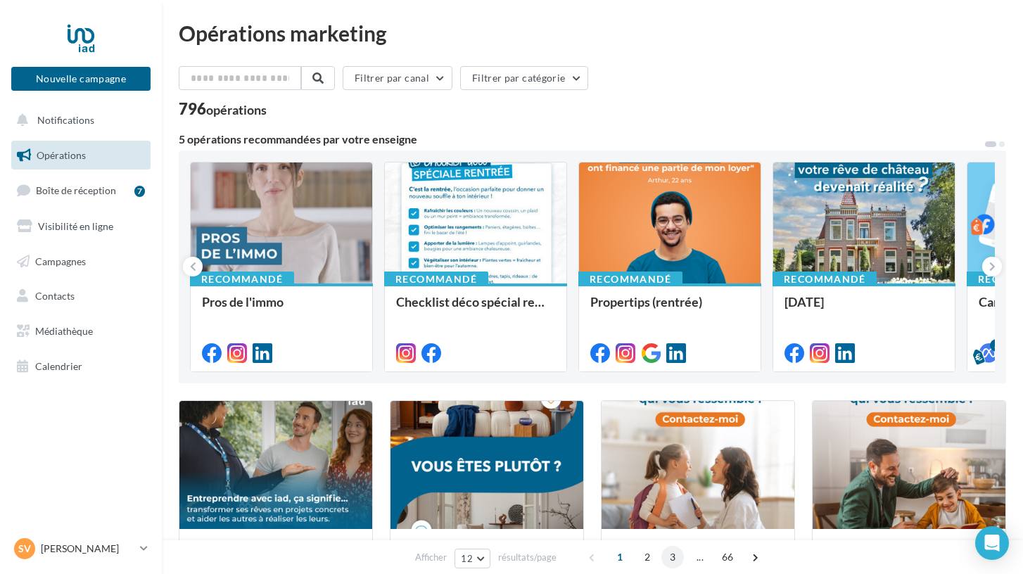
click at [668, 555] on span "3" at bounding box center [672, 557] width 23 height 23
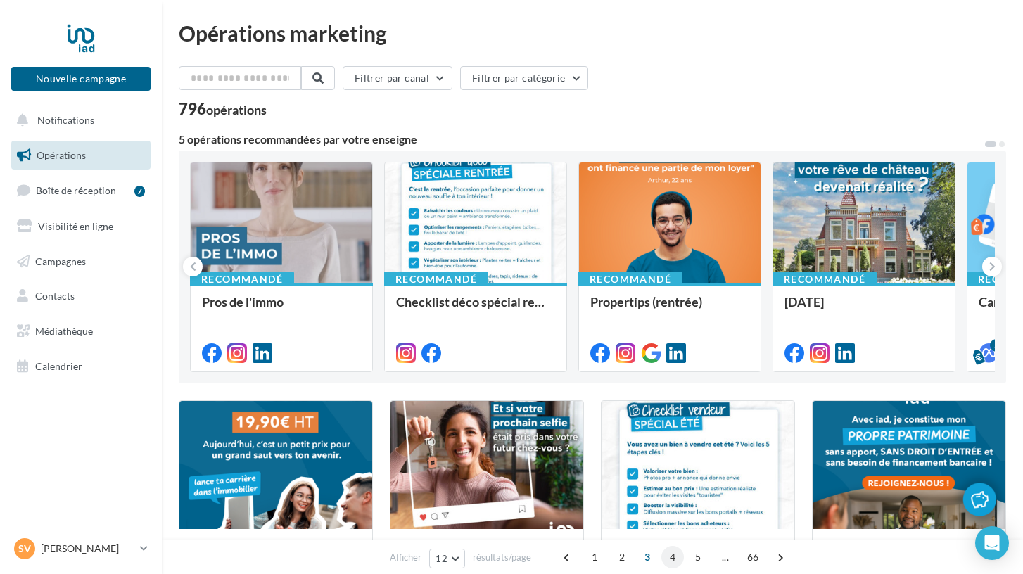
click at [670, 559] on span "4" at bounding box center [672, 557] width 23 height 23
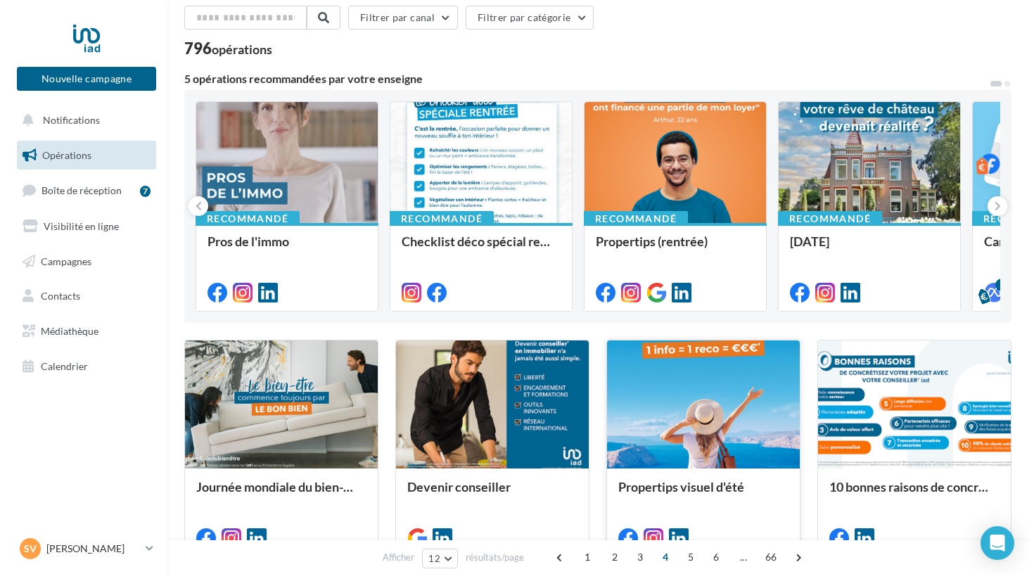
scroll to position [72, 0]
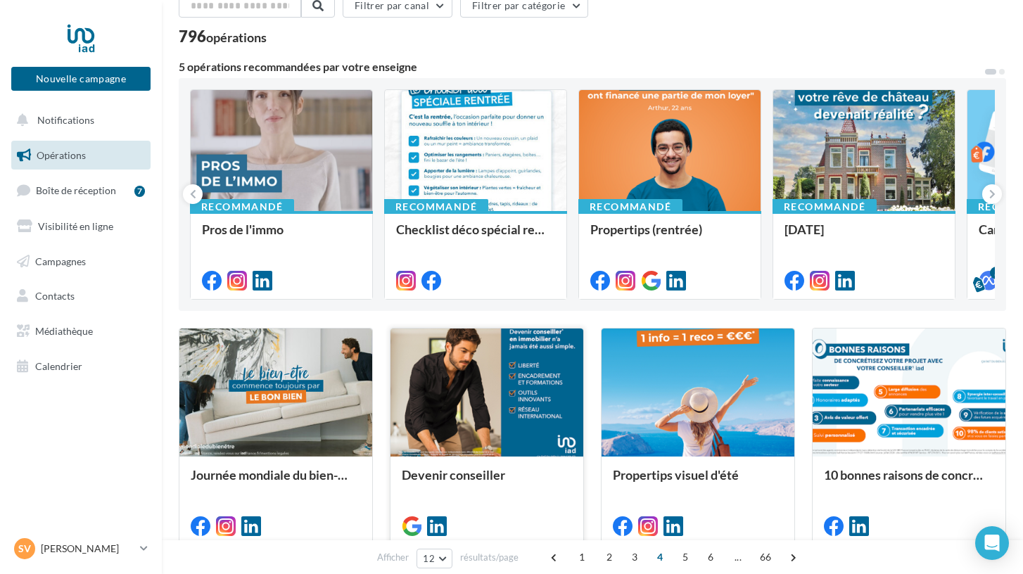
click at [528, 505] on div at bounding box center [486, 524] width 193 height 39
click at [525, 503] on div "Devenir conseiller" at bounding box center [487, 500] width 170 height 64
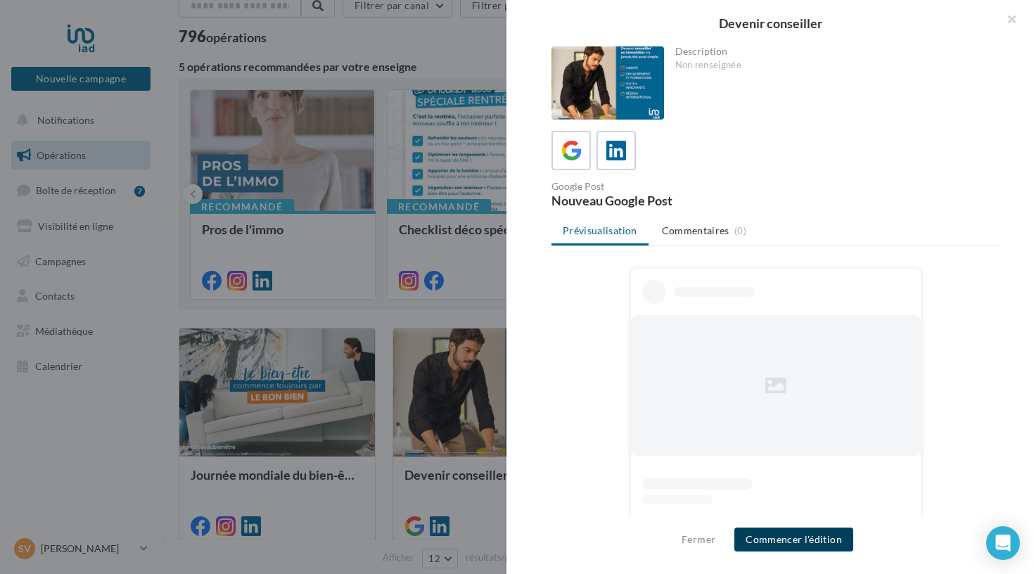
click at [756, 538] on button "Commencer l'édition" at bounding box center [793, 540] width 119 height 24
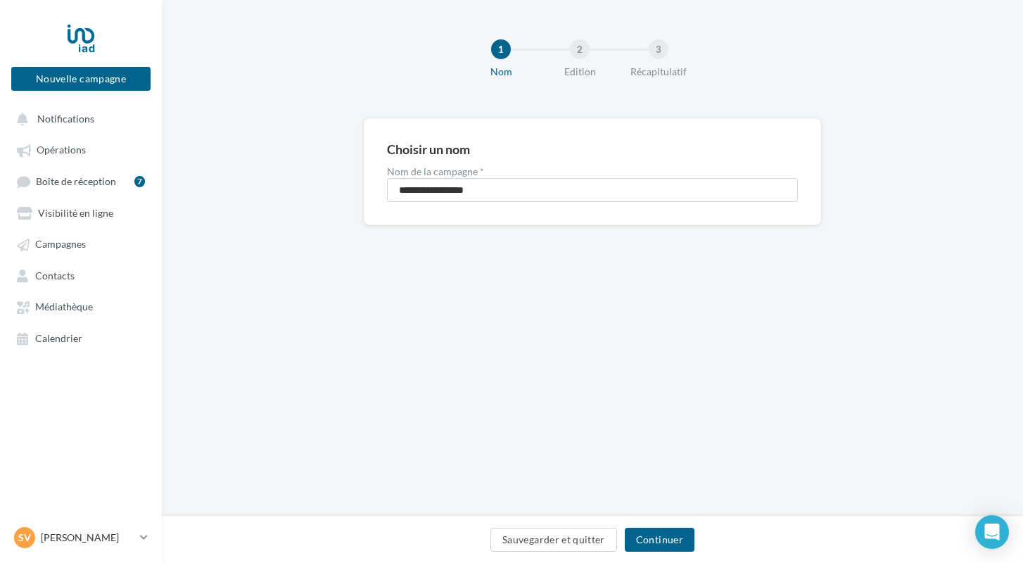
click at [646, 537] on button "Continuer" at bounding box center [660, 540] width 70 height 24
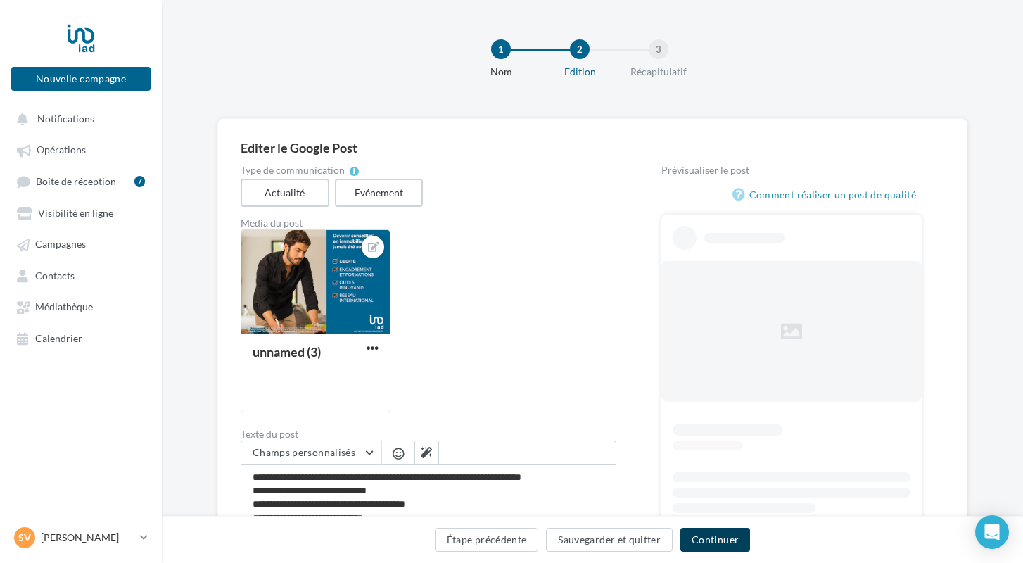
click at [692, 540] on button "Continuer" at bounding box center [715, 540] width 70 height 24
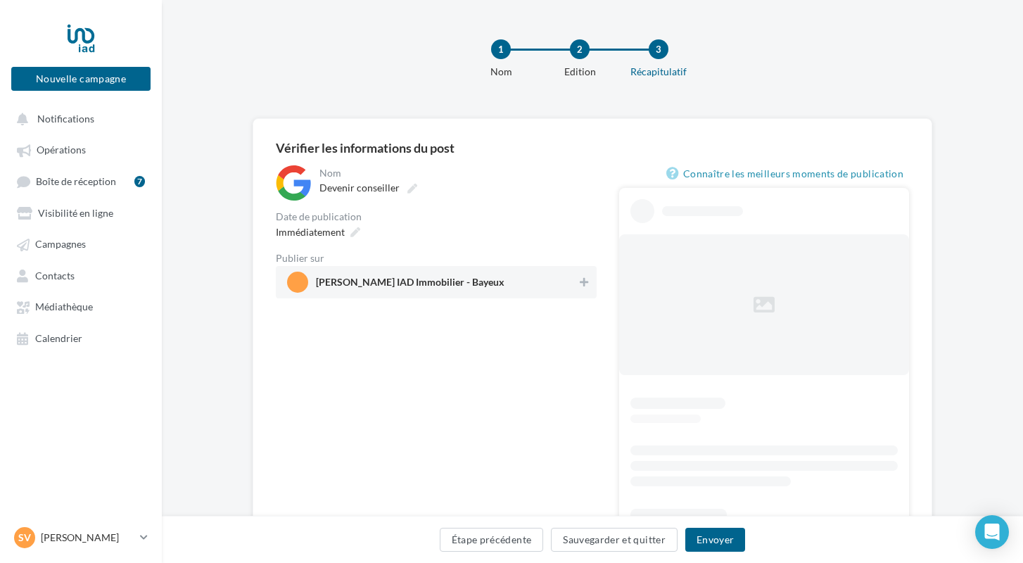
click at [428, 284] on span "[PERSON_NAME] IAD Immobilier - Bayeux" at bounding box center [410, 284] width 189 height 15
click at [342, 229] on span "Immédiatement" at bounding box center [310, 232] width 69 height 12
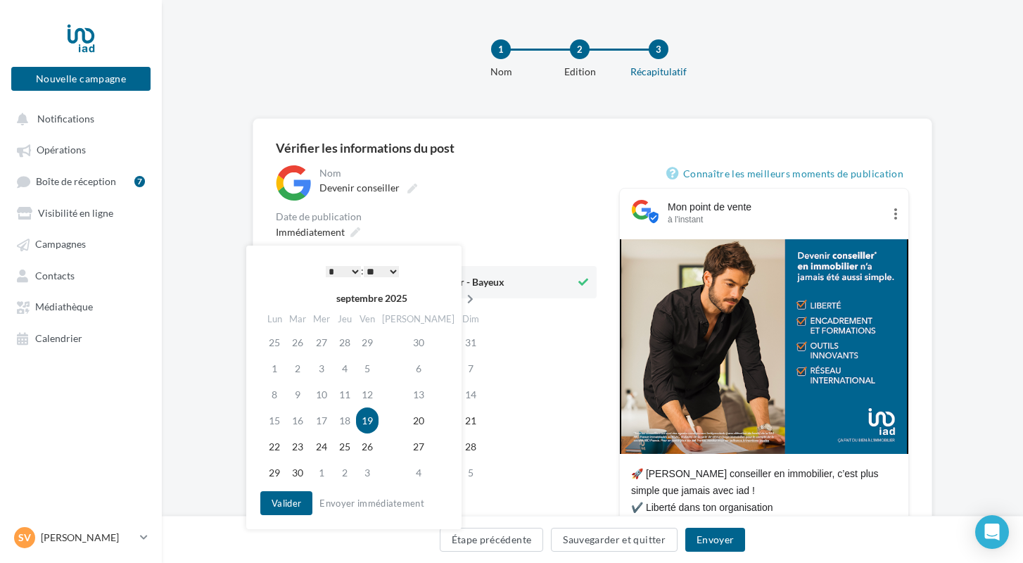
click at [461, 302] on icon at bounding box center [470, 299] width 18 height 10
click at [276, 447] on td "27" at bounding box center [275, 446] width 25 height 26
click at [280, 501] on button "Valider" at bounding box center [286, 503] width 52 height 24
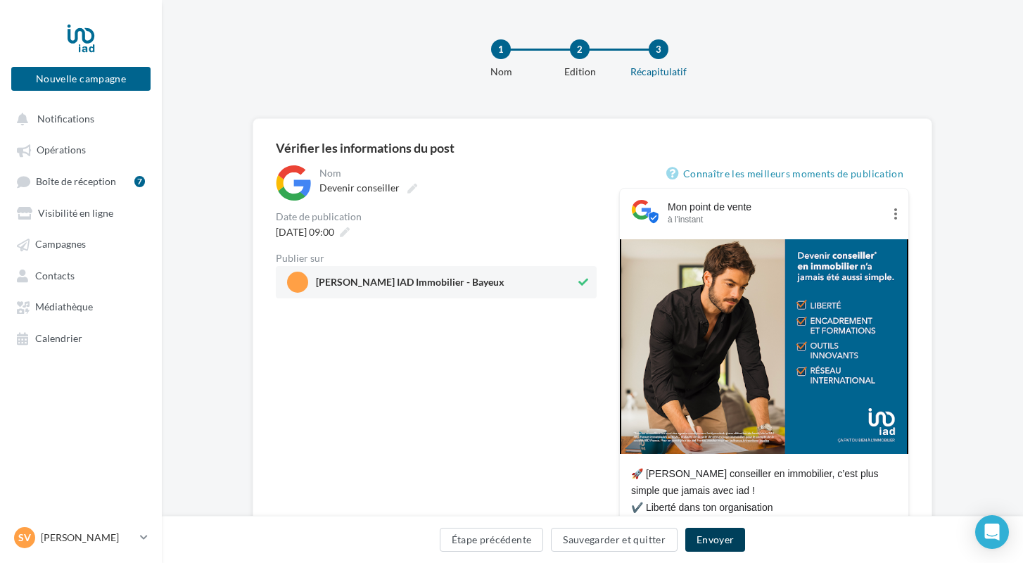
click at [703, 547] on button "Envoyer" at bounding box center [715, 540] width 60 height 24
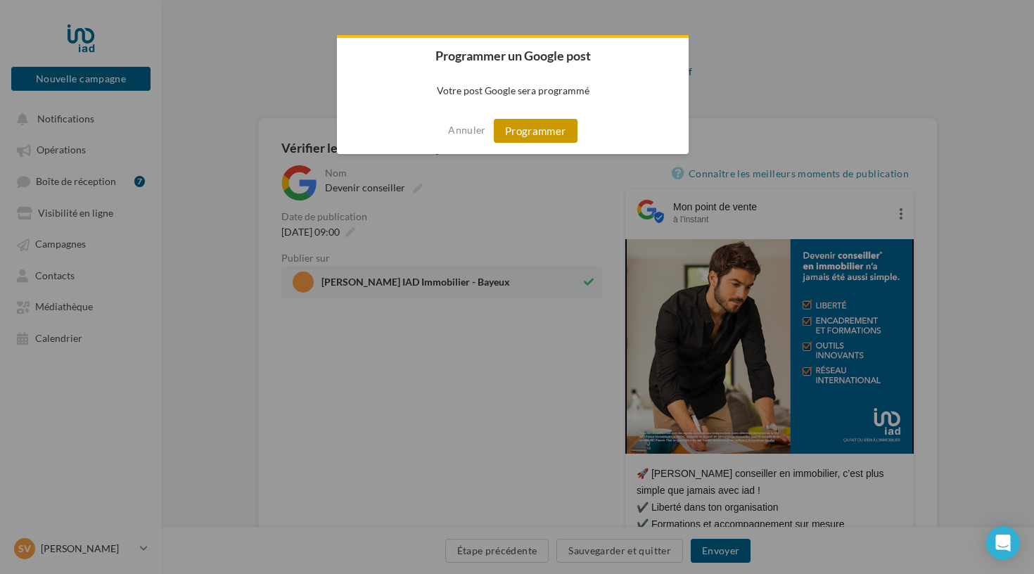
click at [550, 125] on button "Programmer" at bounding box center [536, 131] width 84 height 24
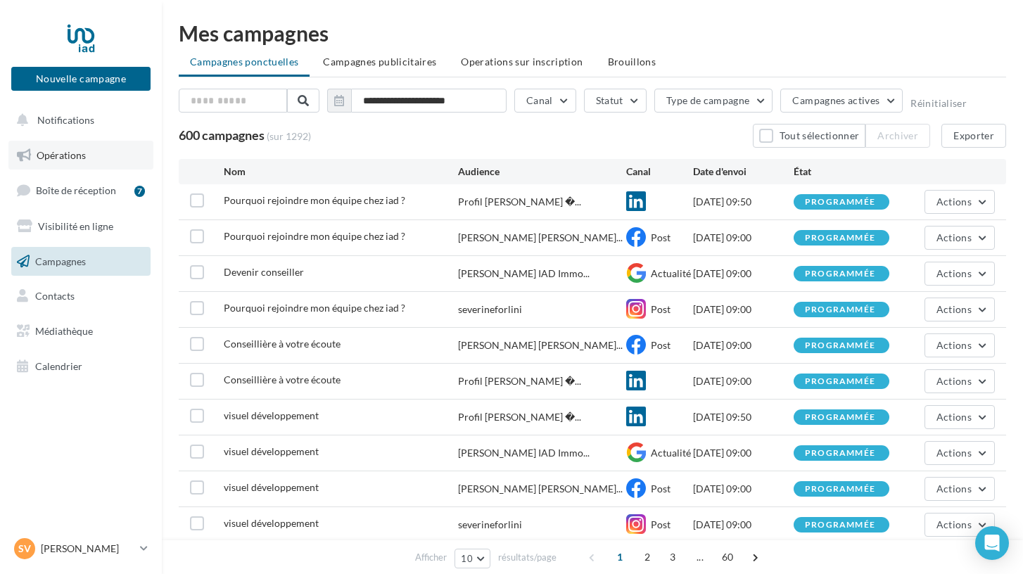
click at [61, 160] on span "Opérations" at bounding box center [61, 155] width 49 height 12
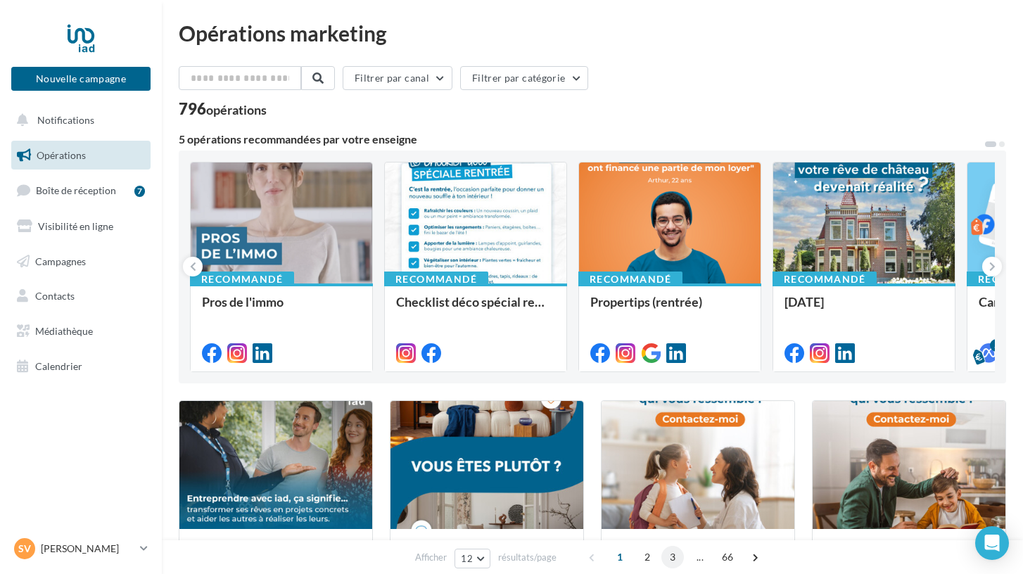
click at [672, 561] on span "3" at bounding box center [672, 557] width 23 height 23
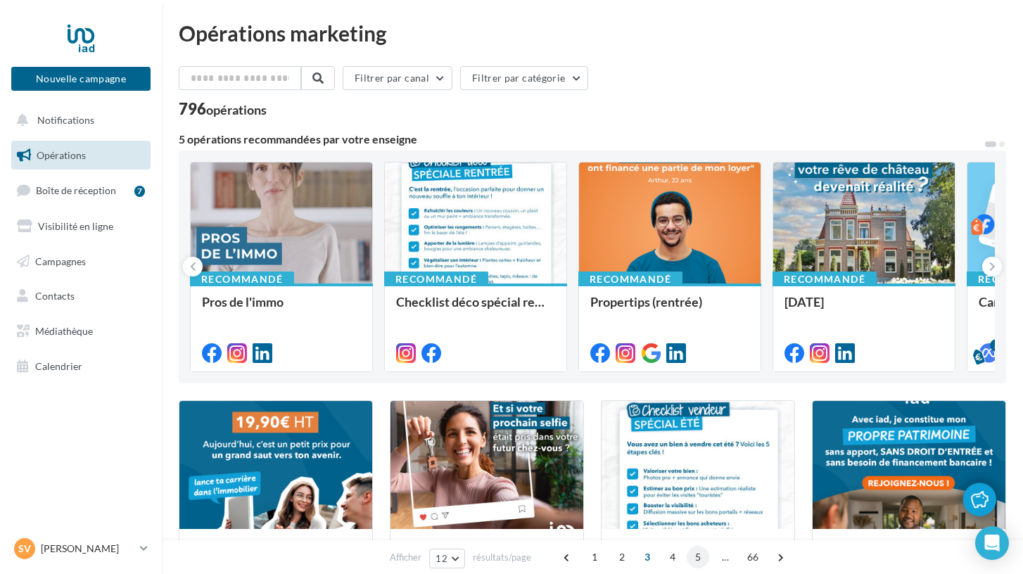
click at [700, 565] on span "5" at bounding box center [698, 557] width 23 height 23
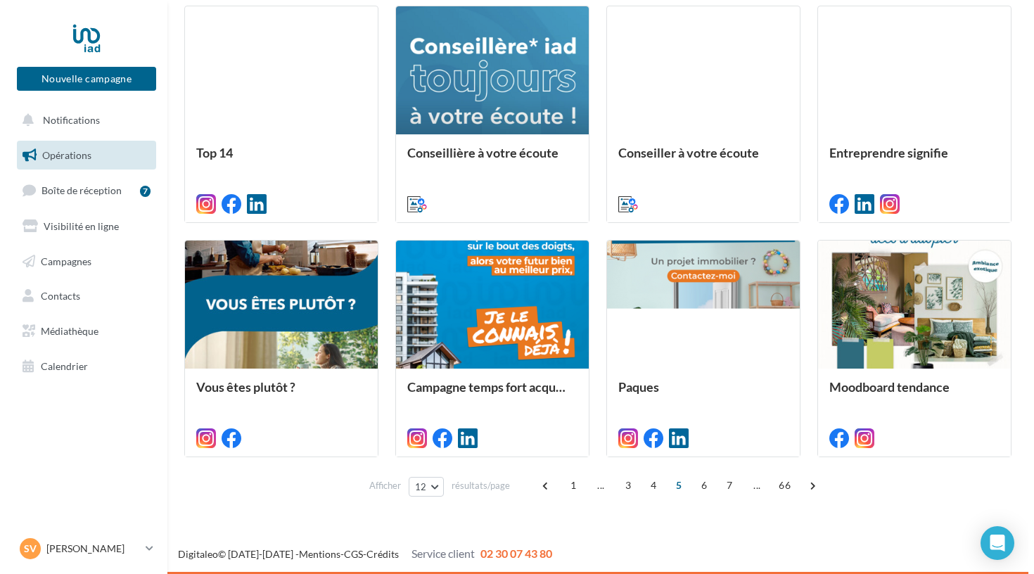
scroll to position [629, 0]
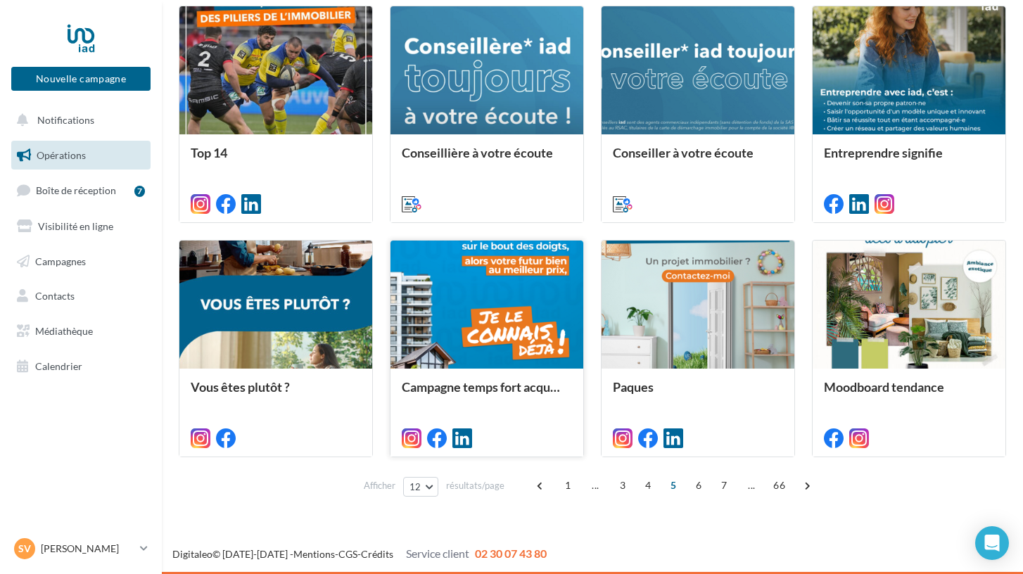
click at [566, 333] on div at bounding box center [486, 305] width 193 height 129
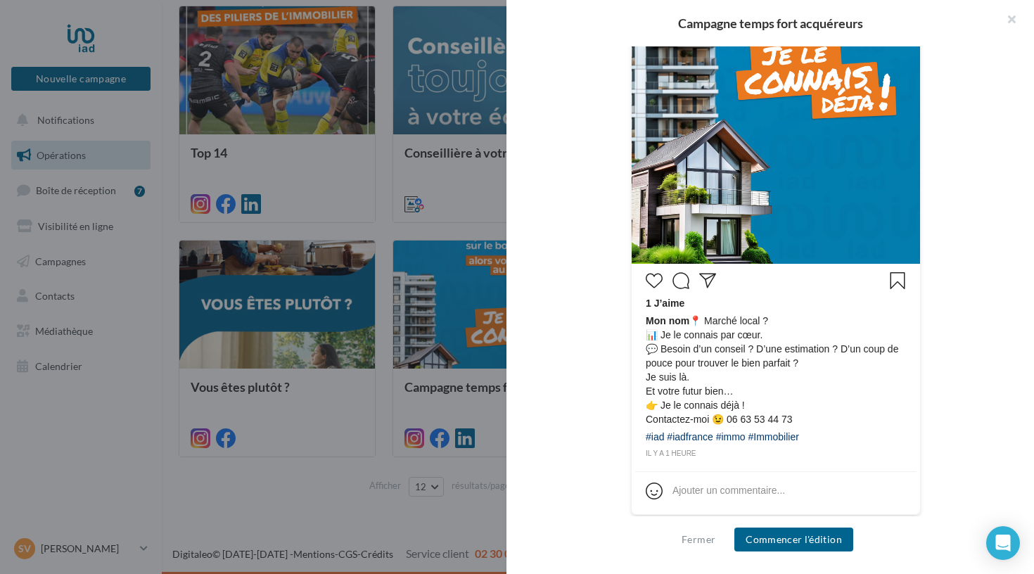
scroll to position [600, 0]
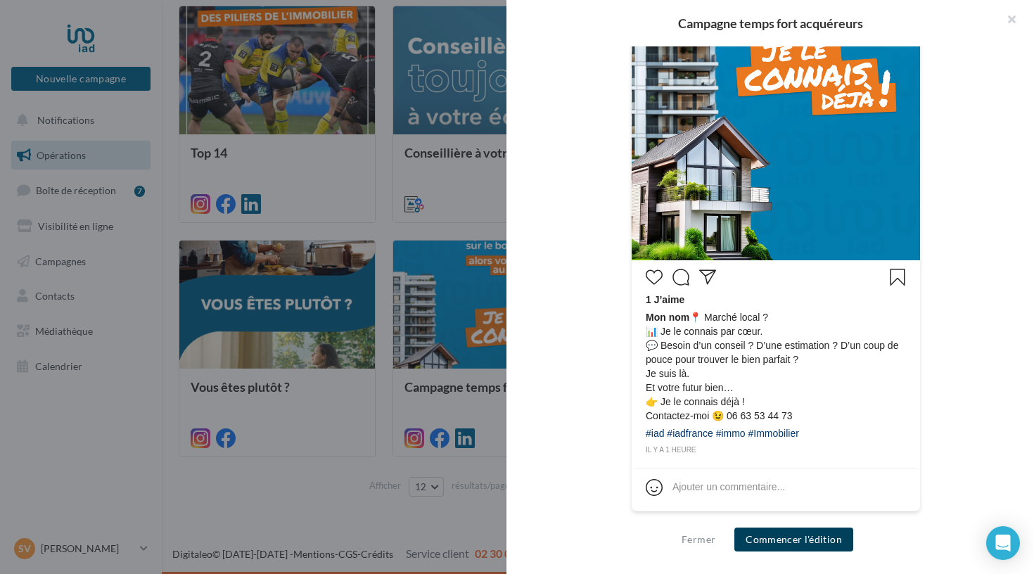
click at [754, 541] on button "Commencer l'édition" at bounding box center [793, 540] width 119 height 24
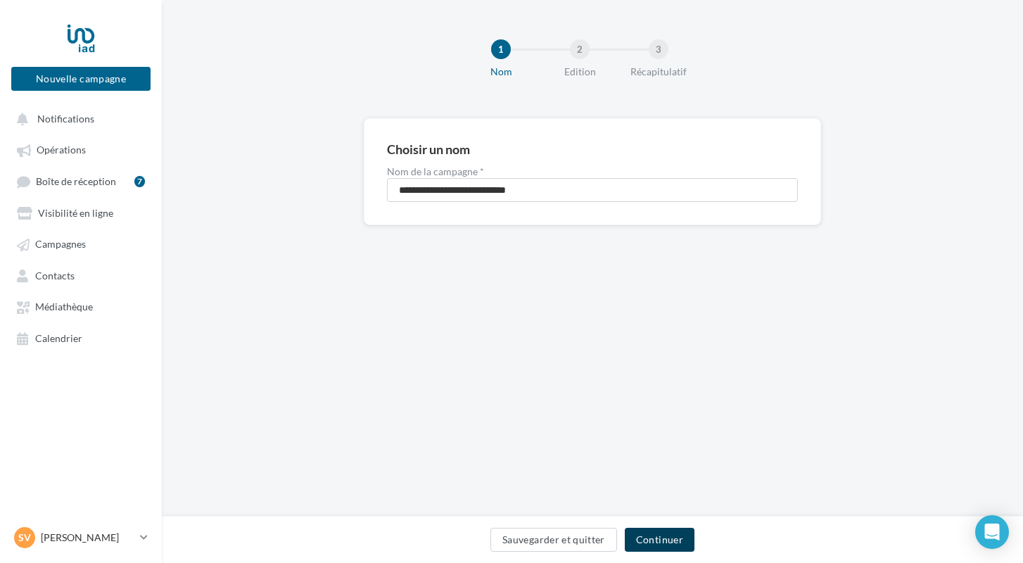
click at [659, 542] on button "Continuer" at bounding box center [660, 540] width 70 height 24
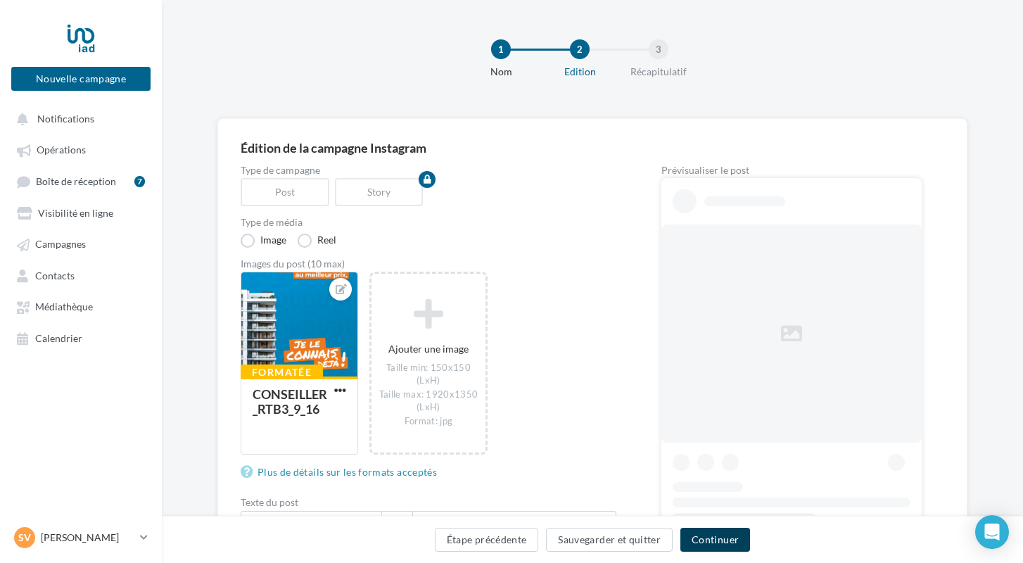
click at [710, 548] on button "Continuer" at bounding box center [715, 540] width 70 height 24
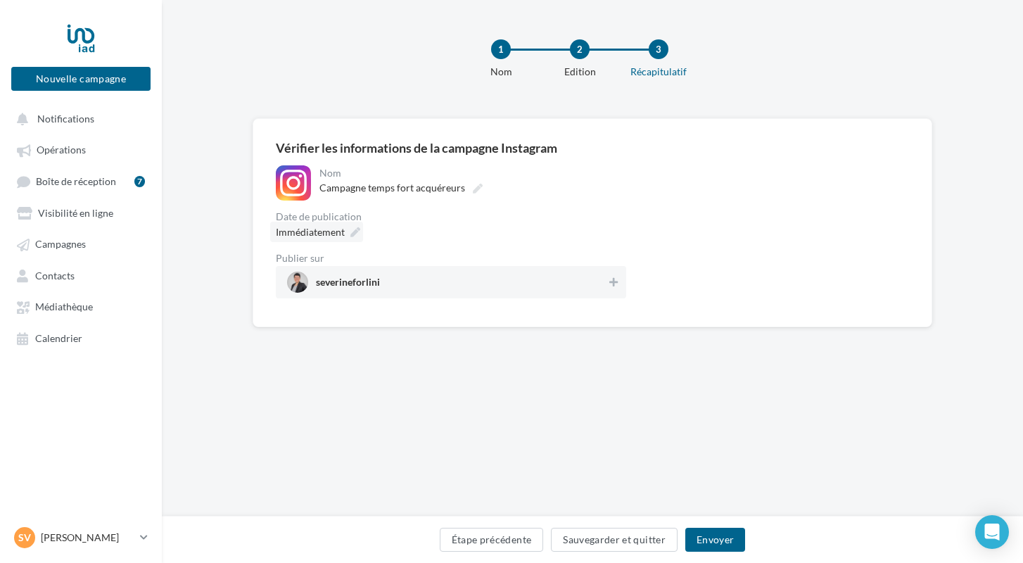
click at [347, 229] on div "Immédiatement" at bounding box center [316, 232] width 93 height 20
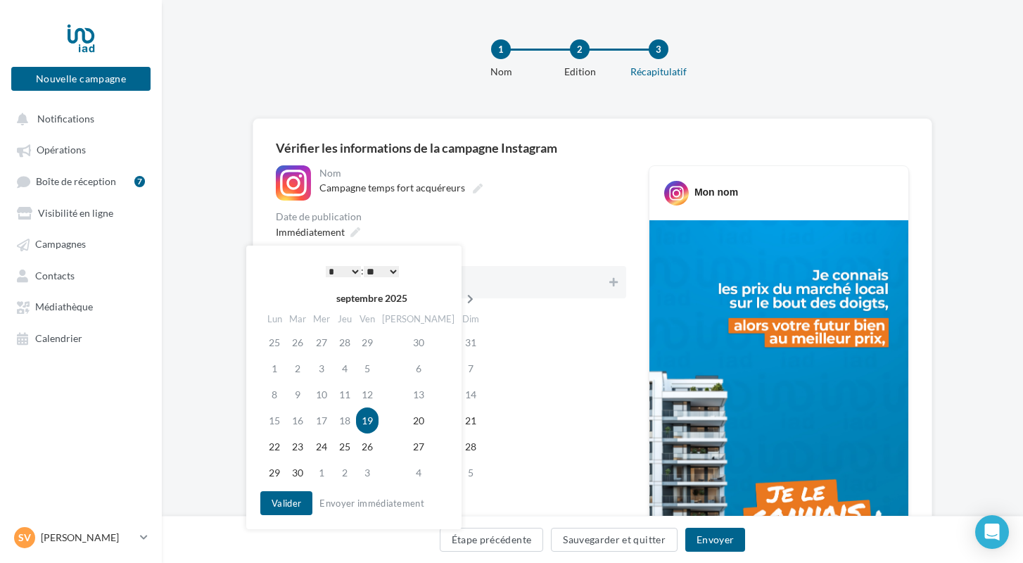
click at [461, 298] on icon at bounding box center [470, 299] width 18 height 10
click at [324, 445] on td "29" at bounding box center [324, 446] width 24 height 26
click at [288, 497] on button "Valider" at bounding box center [286, 503] width 52 height 24
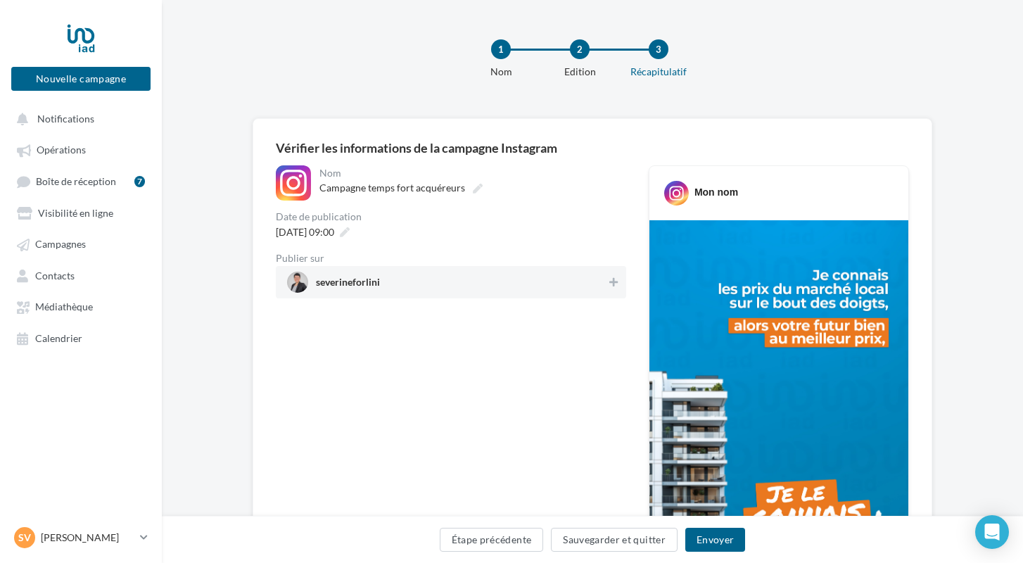
click at [415, 276] on span "severineforlini" at bounding box center [446, 282] width 319 height 21
click at [723, 558] on div "Étape précédente Sauvegarder et quitter Envoyer" at bounding box center [592, 539] width 861 height 47
click at [715, 531] on button "Envoyer" at bounding box center [715, 540] width 60 height 24
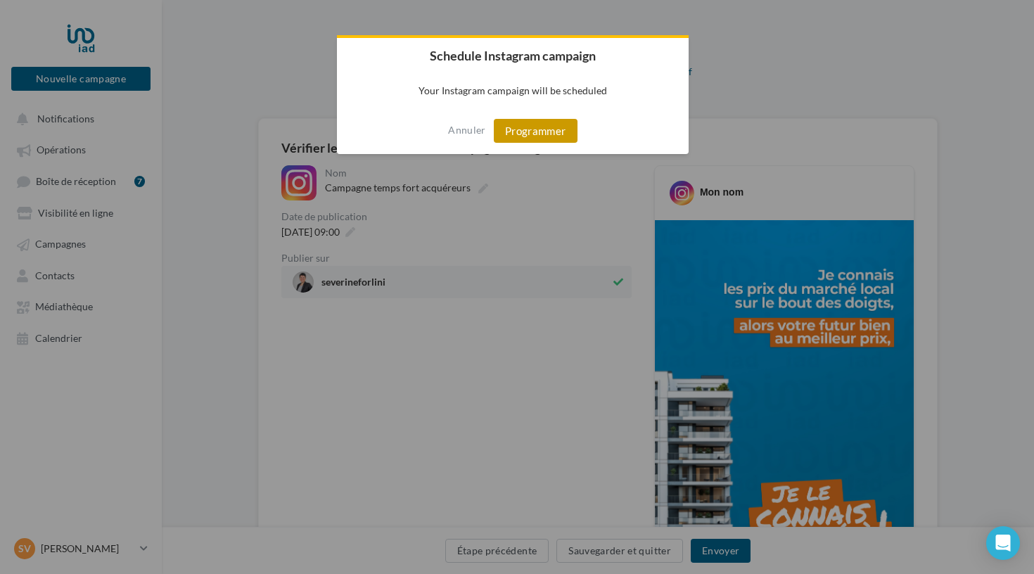
click at [513, 125] on button "Programmer" at bounding box center [536, 131] width 84 height 24
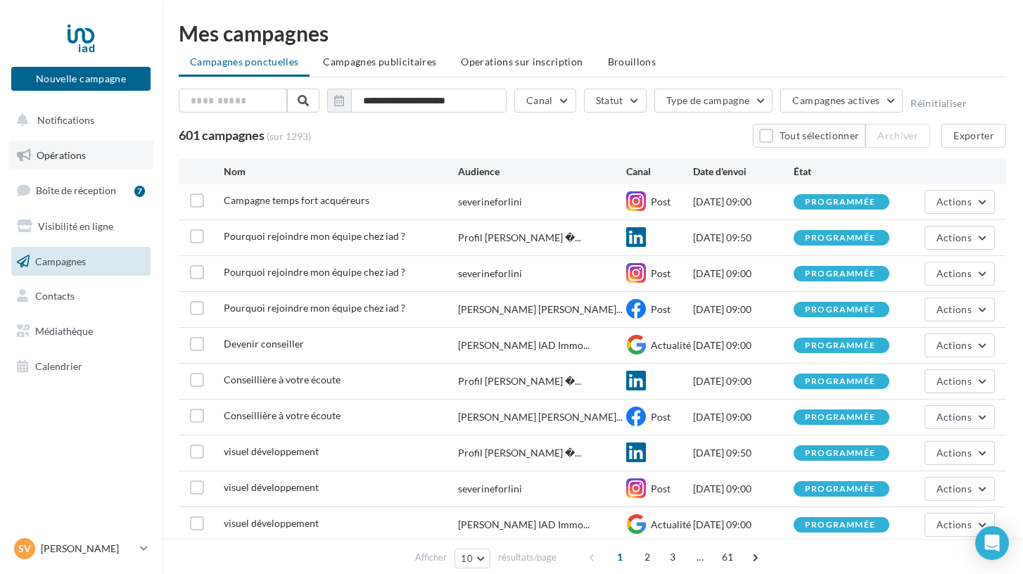
click at [77, 155] on span "Opérations" at bounding box center [61, 155] width 49 height 12
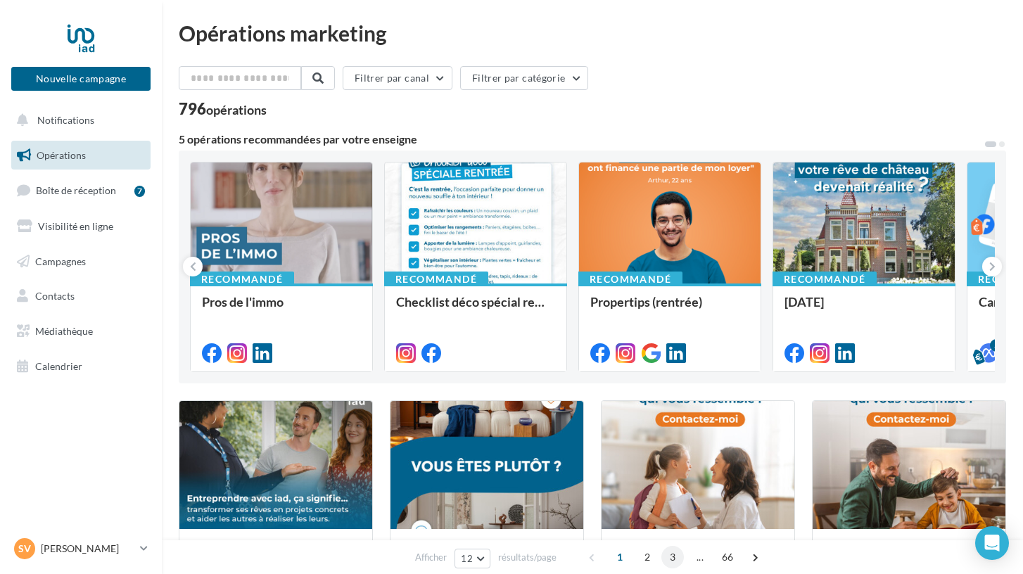
click at [669, 554] on span "3" at bounding box center [672, 557] width 23 height 23
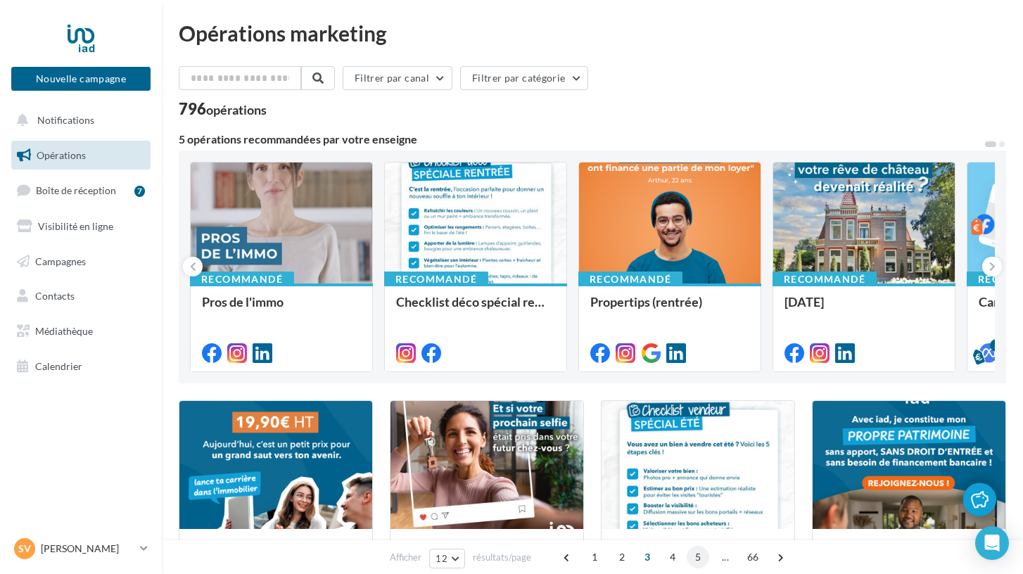
click at [698, 558] on span "5" at bounding box center [698, 557] width 23 height 23
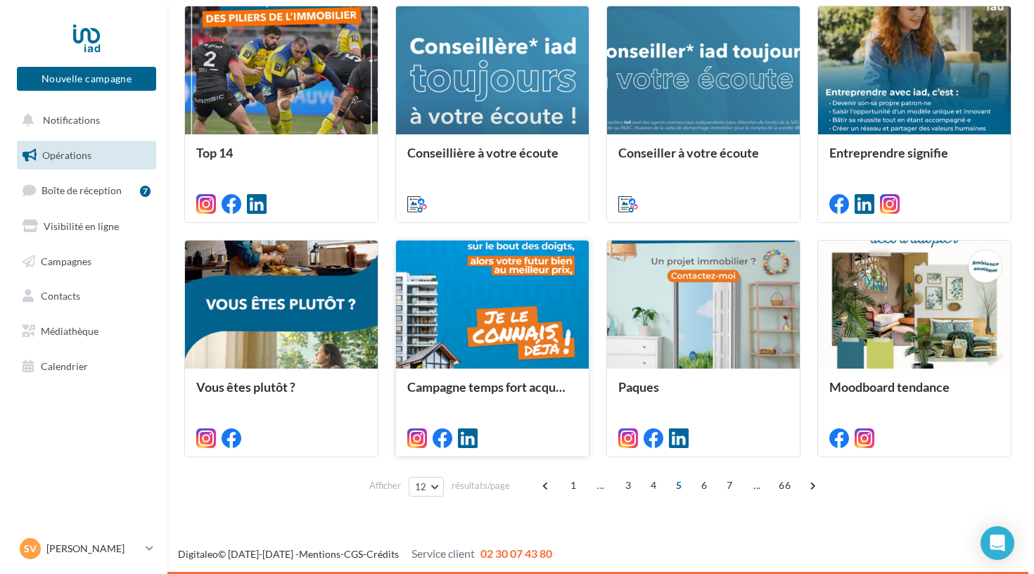
scroll to position [629, 0]
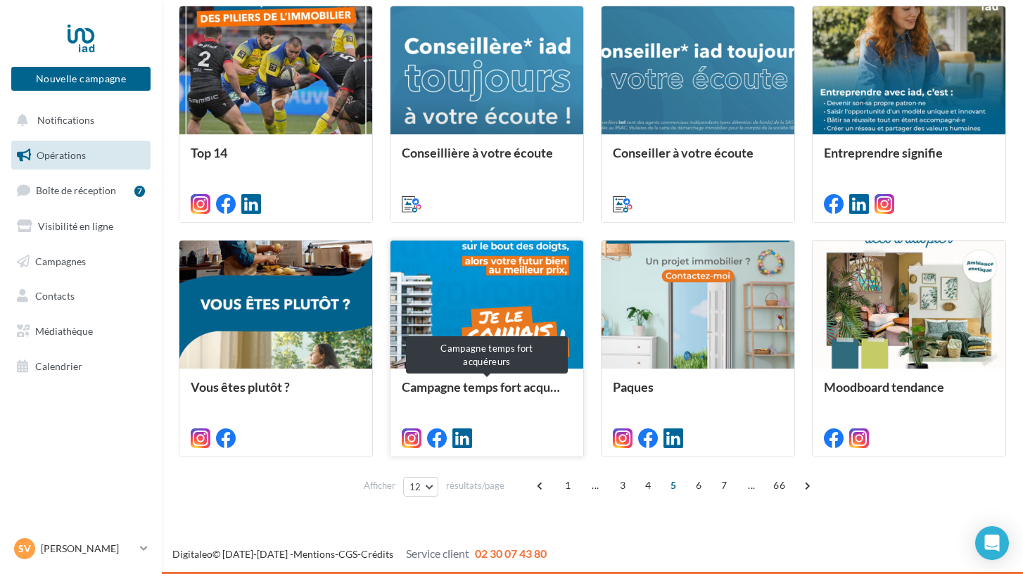
click at [518, 396] on div "Campagne temps fort acquéreurs" at bounding box center [487, 394] width 170 height 28
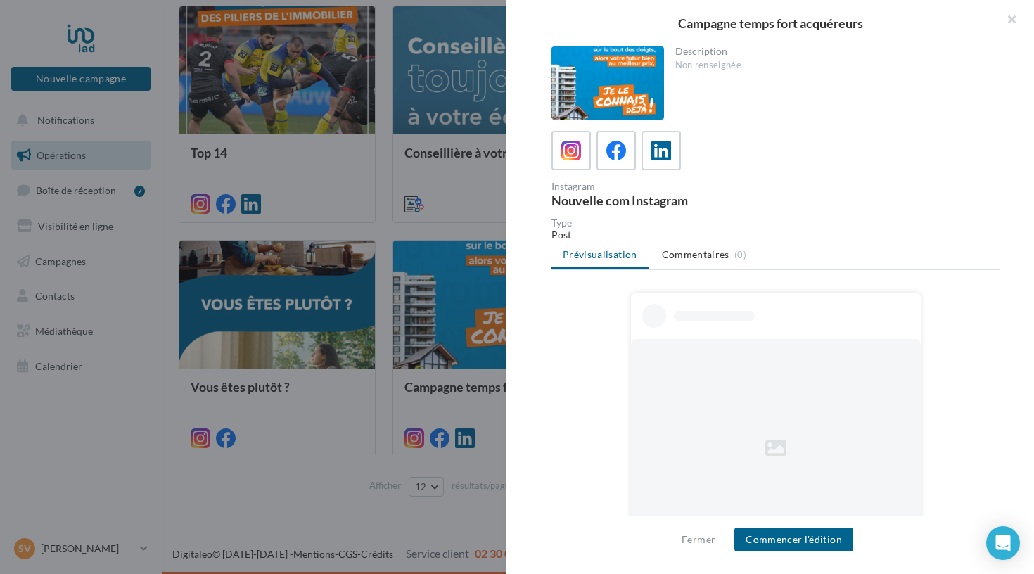
click at [613, 181] on div "Instagram Nouvelle com Instagram" at bounding box center [776, 169] width 449 height 76
click at [619, 155] on icon at bounding box center [616, 151] width 20 height 20
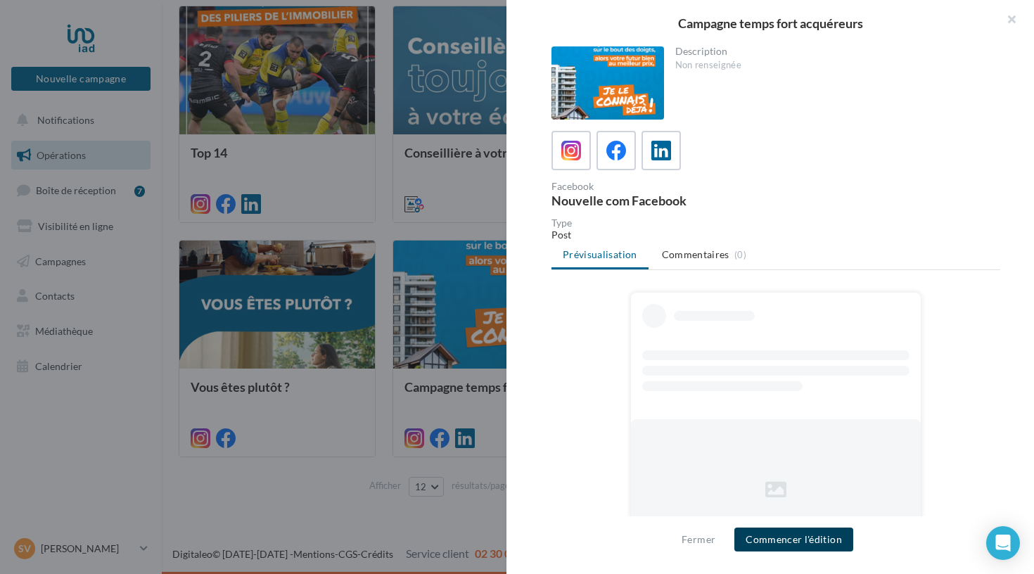
click at [782, 540] on button "Commencer l'édition" at bounding box center [793, 540] width 119 height 24
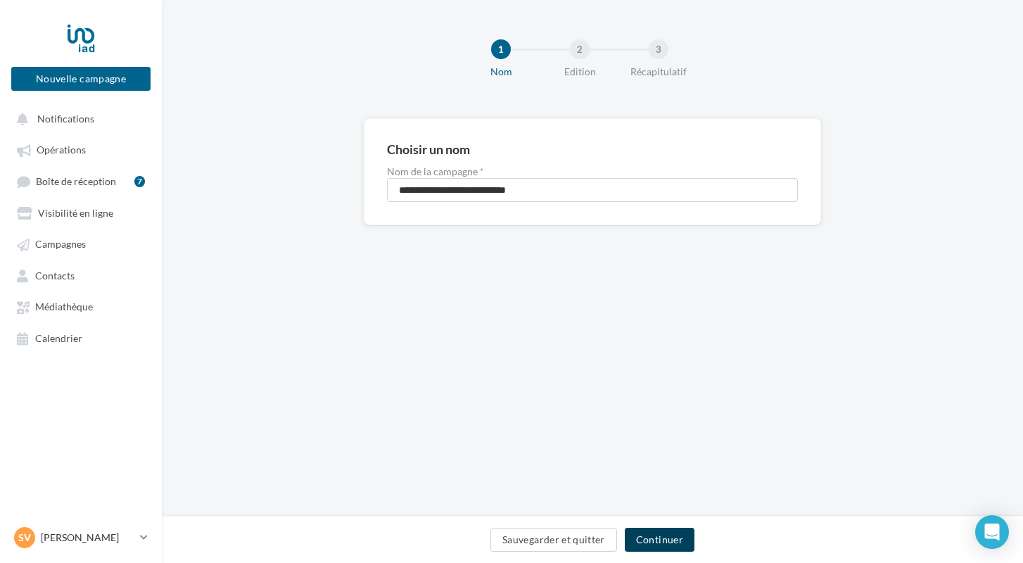
click at [671, 533] on button "Continuer" at bounding box center [660, 540] width 70 height 24
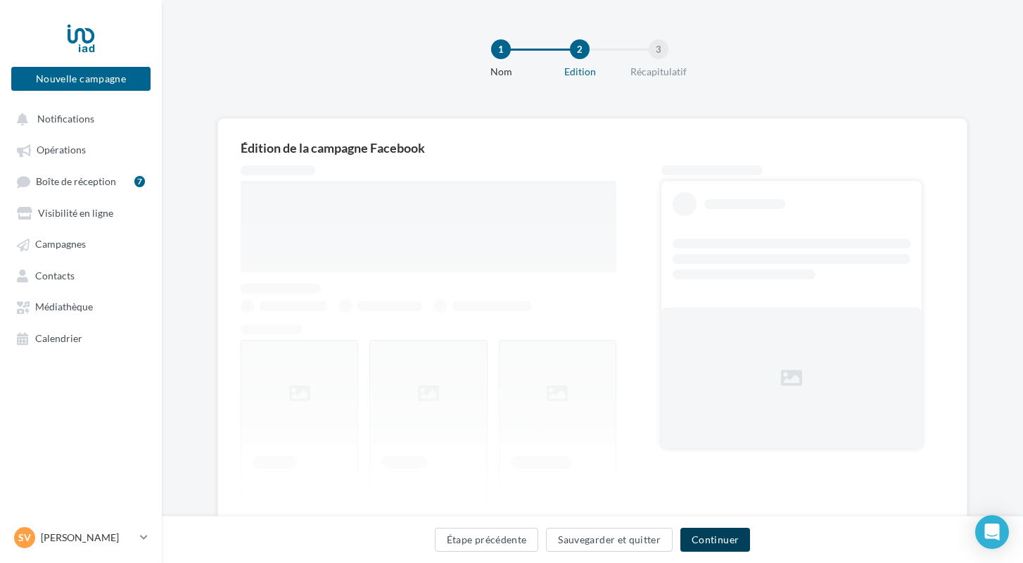
click at [722, 539] on button "Continuer" at bounding box center [715, 540] width 70 height 24
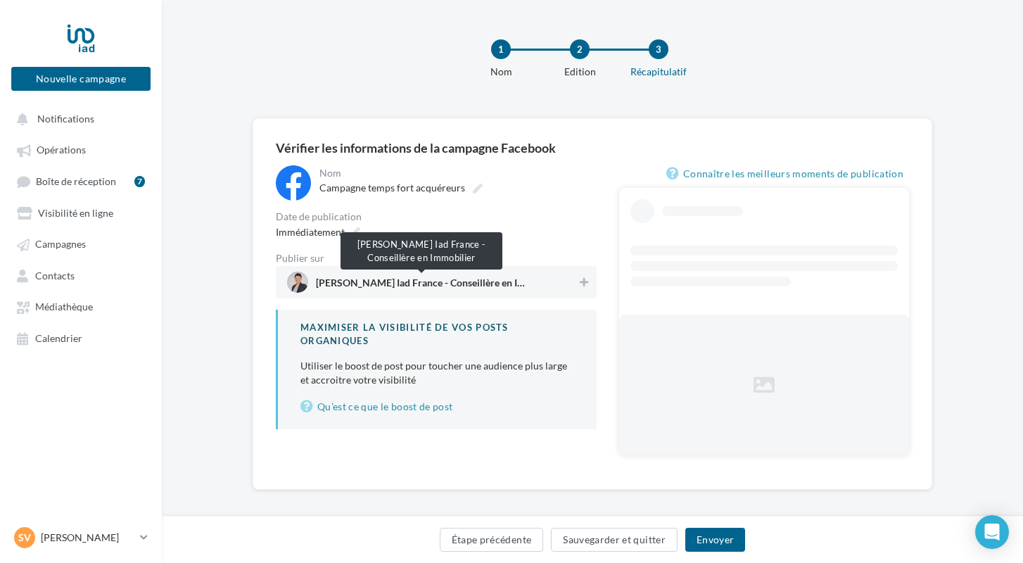
click at [400, 283] on span "Séverine Forlini Iad France - Conseillère en Immobilier" at bounding box center [421, 285] width 211 height 15
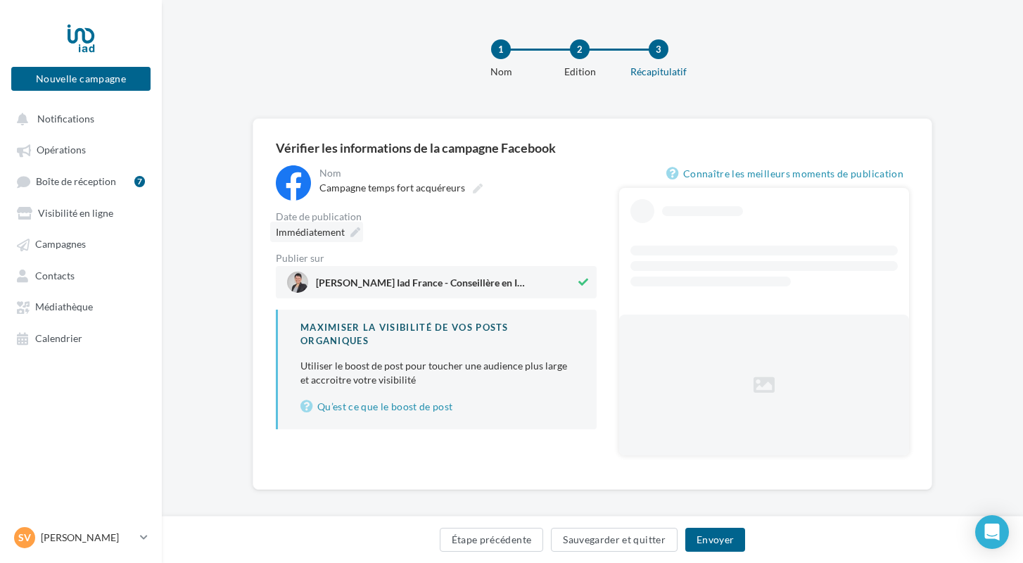
click at [354, 233] on icon at bounding box center [355, 232] width 10 height 10
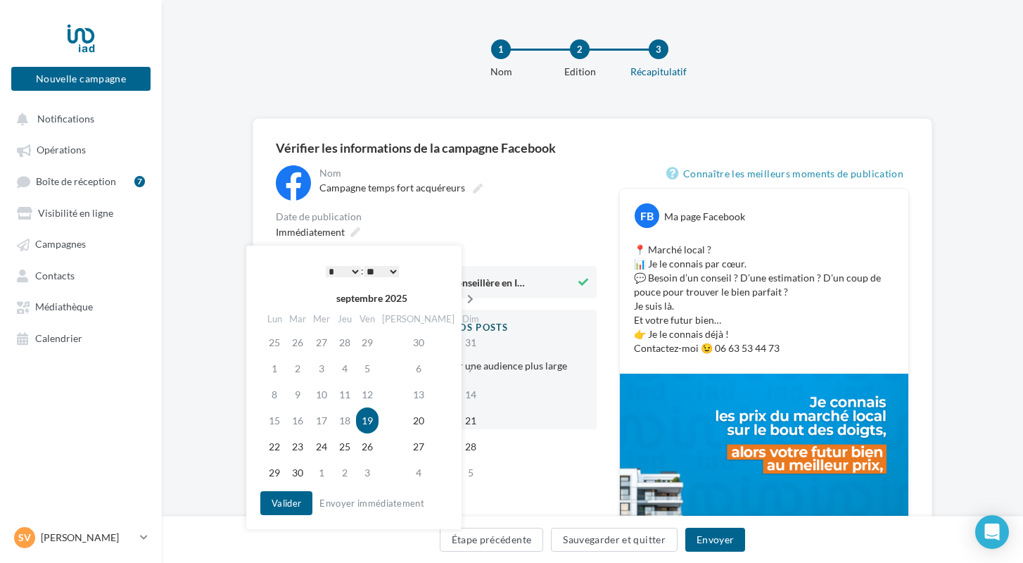
click at [461, 298] on icon at bounding box center [470, 299] width 18 height 10
click at [330, 445] on td "29" at bounding box center [324, 446] width 24 height 26
click at [274, 506] on button "Valider" at bounding box center [286, 503] width 52 height 24
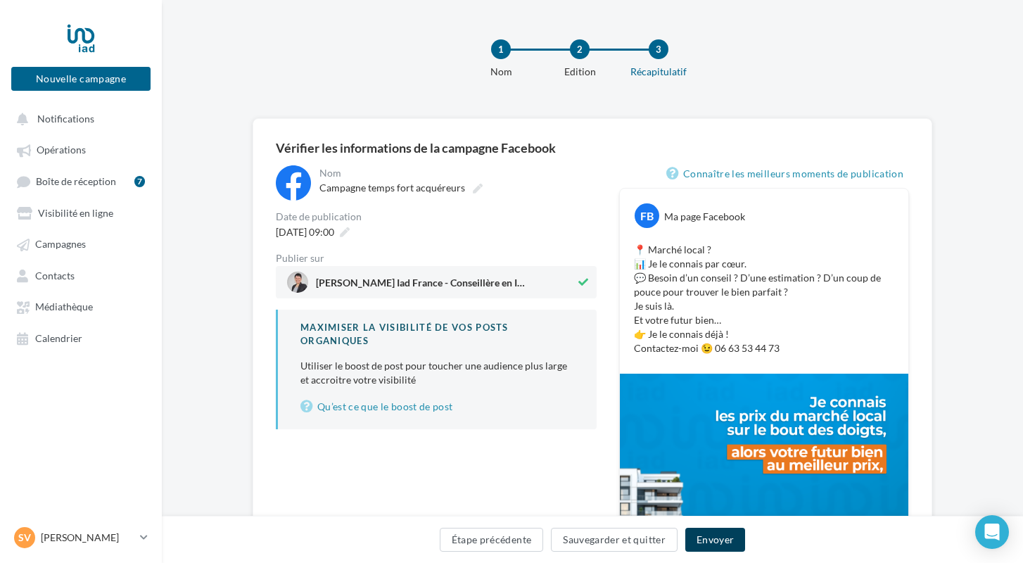
click at [706, 542] on button "Envoyer" at bounding box center [715, 540] width 60 height 24
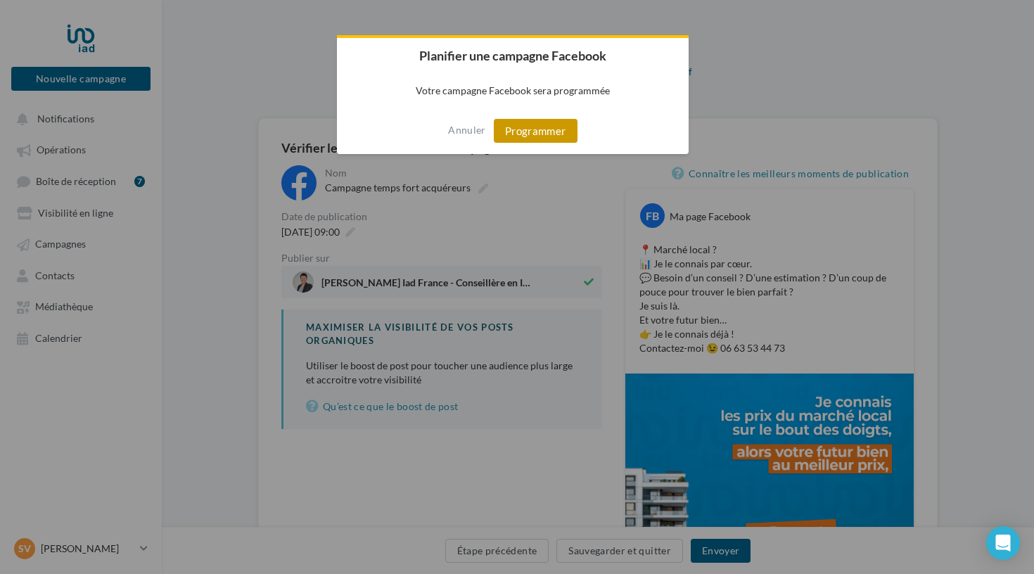
click at [526, 133] on button "Programmer" at bounding box center [536, 131] width 84 height 24
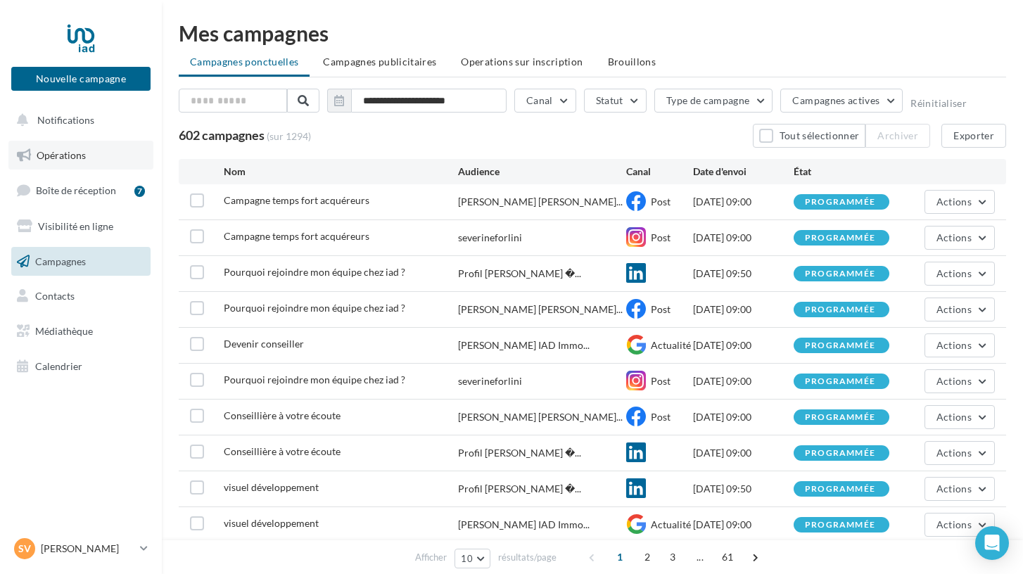
click at [63, 151] on span "Opérations" at bounding box center [61, 155] width 49 height 12
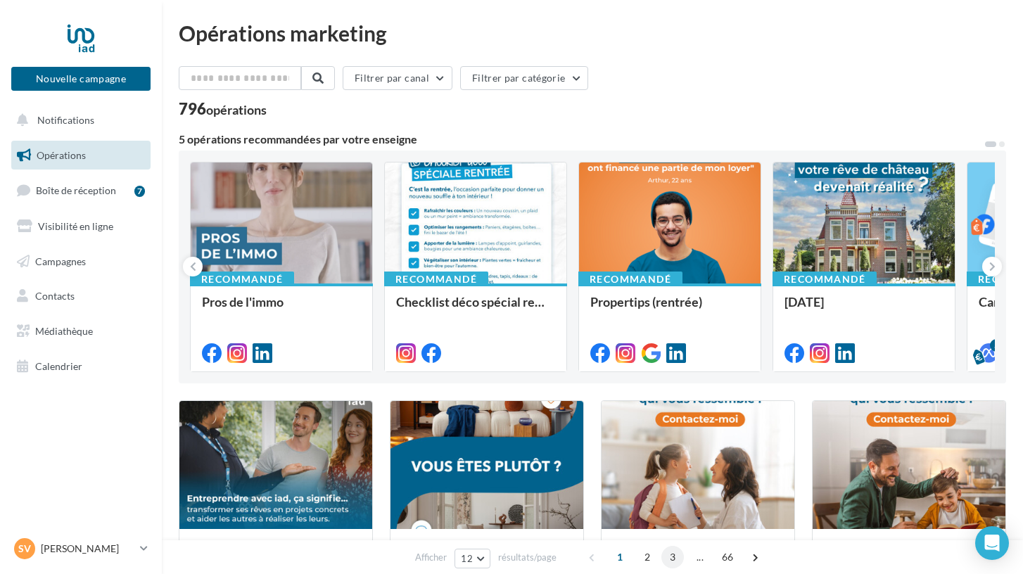
click at [670, 551] on span "3" at bounding box center [672, 557] width 23 height 23
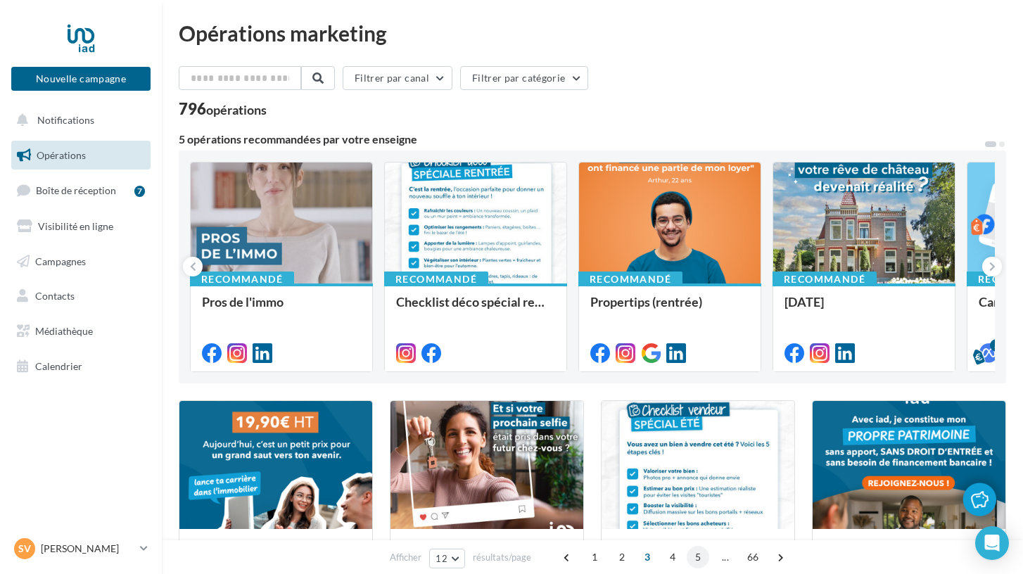
click at [696, 561] on span "5" at bounding box center [698, 557] width 23 height 23
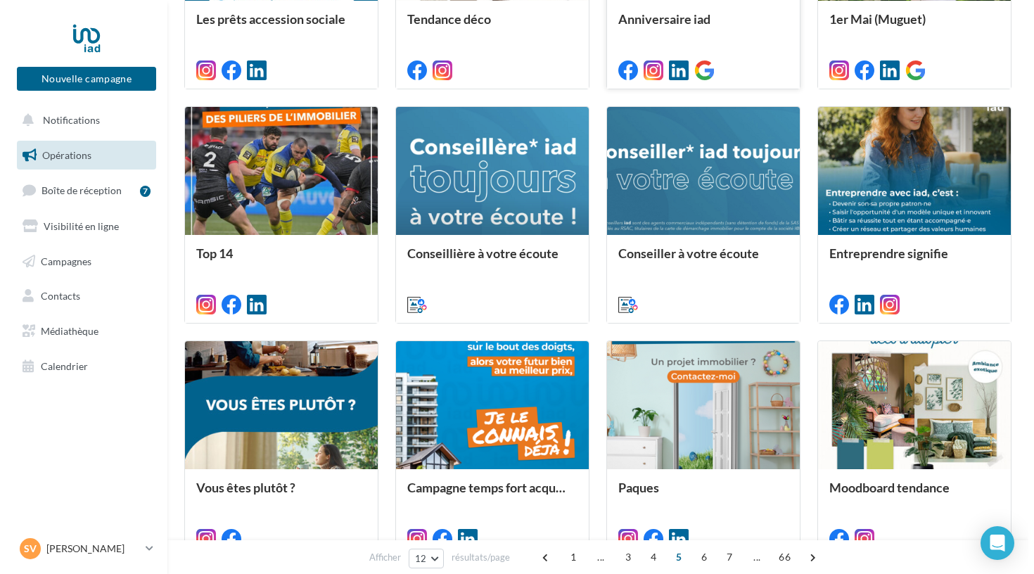
scroll to position [530, 0]
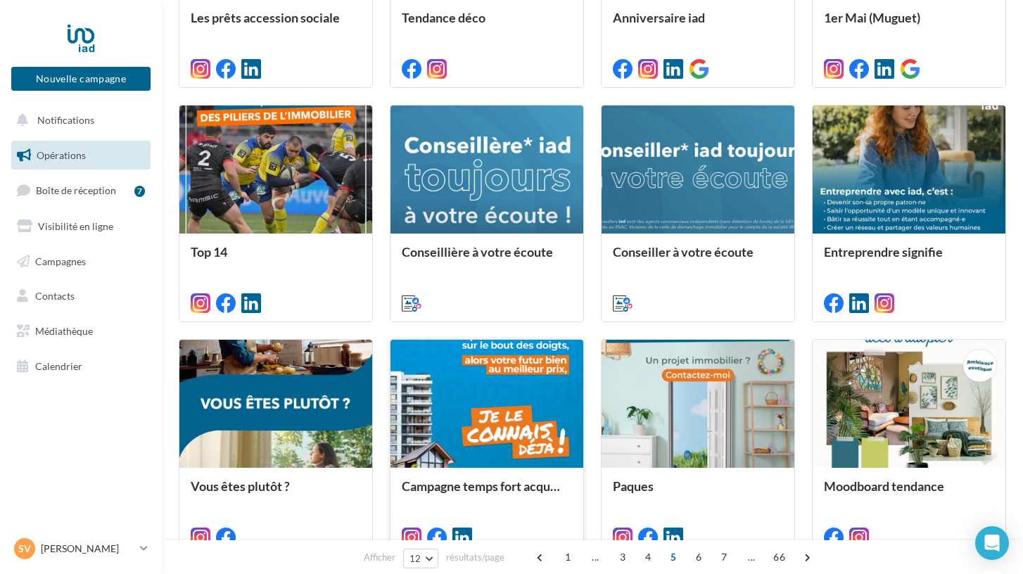
click at [511, 457] on div at bounding box center [486, 404] width 193 height 129
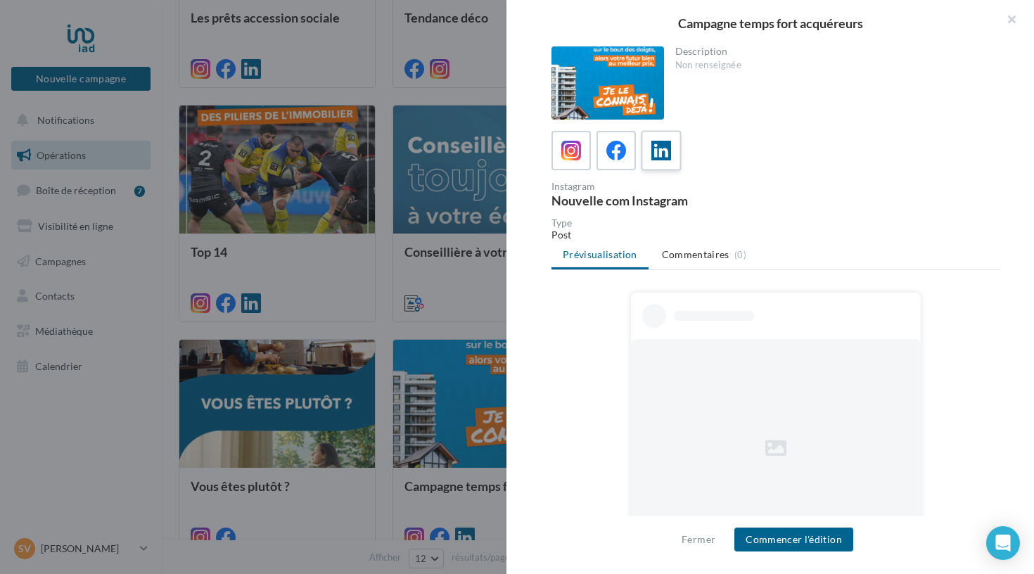
click at [649, 152] on div at bounding box center [662, 151] width 26 height 26
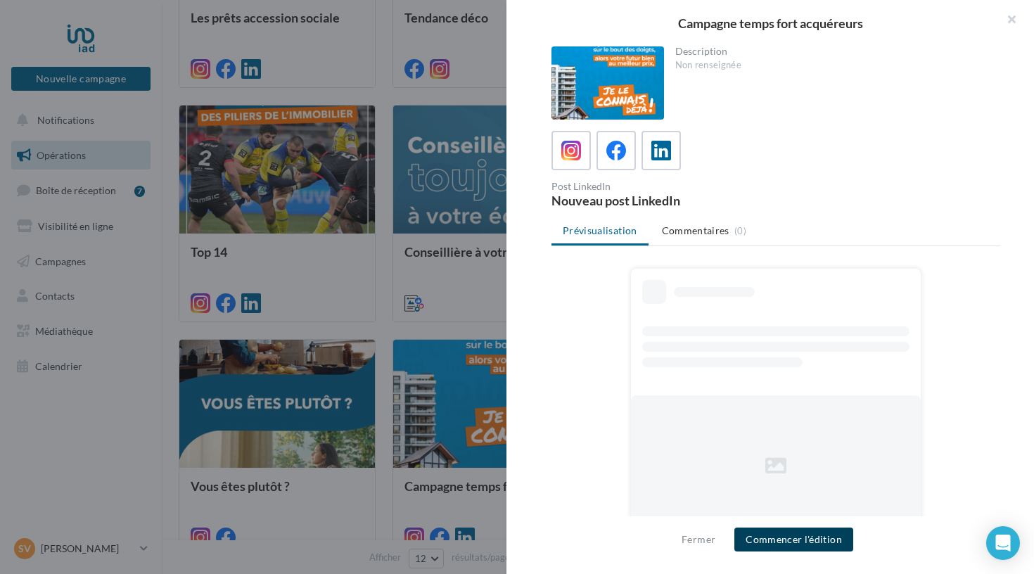
click at [756, 541] on button "Commencer l'édition" at bounding box center [793, 540] width 119 height 24
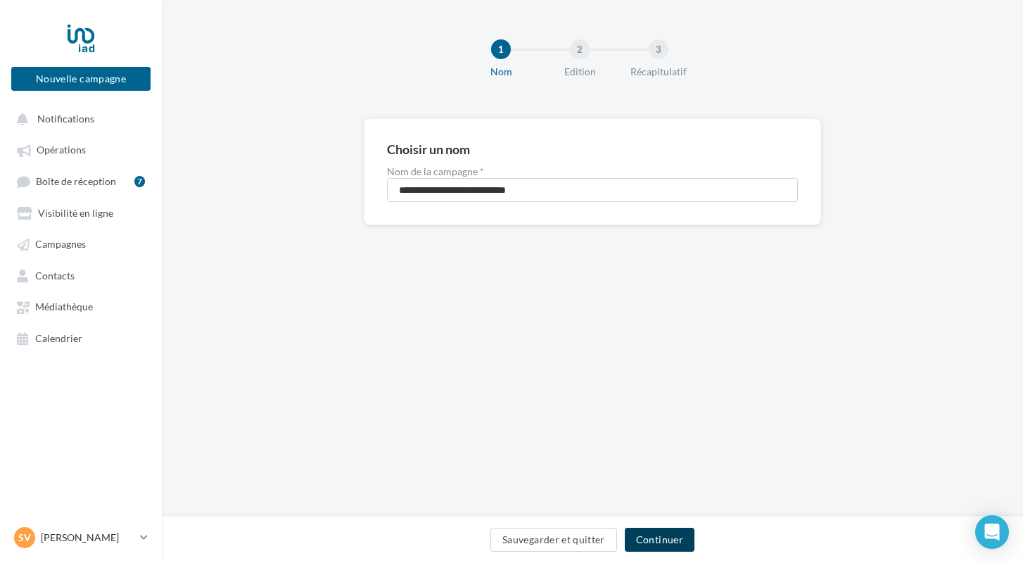
click at [655, 538] on button "Continuer" at bounding box center [660, 540] width 70 height 24
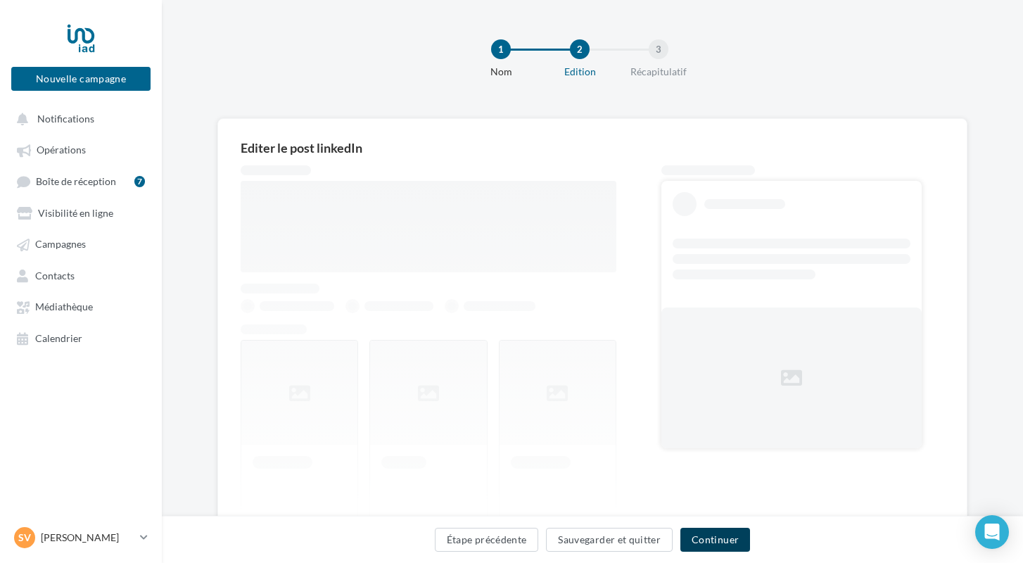
click at [720, 542] on button "Continuer" at bounding box center [715, 540] width 70 height 24
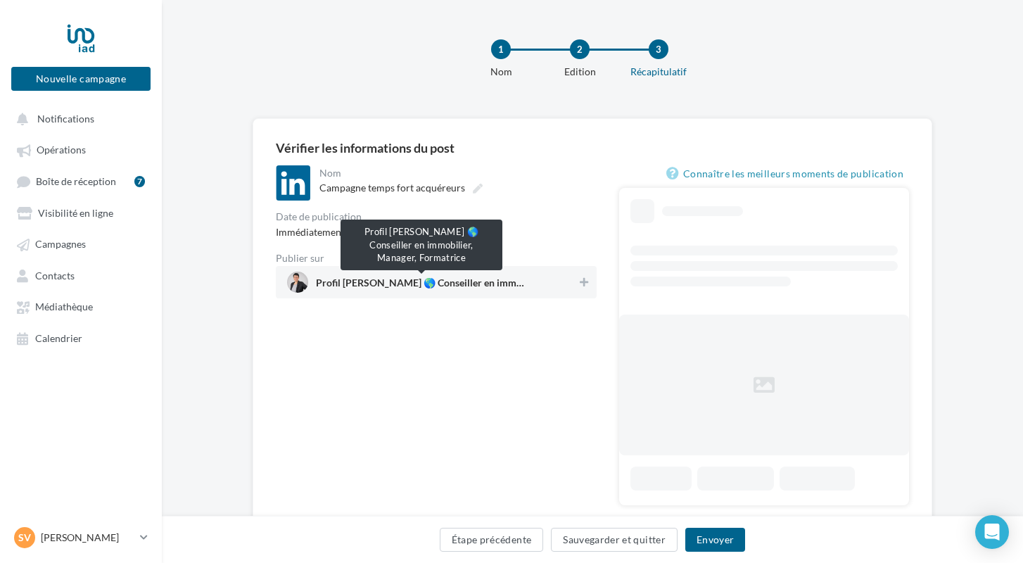
click at [393, 286] on span "Profil [PERSON_NAME] 🌎 Conseiller en immobilier, Manager, Formatrice" at bounding box center [421, 285] width 211 height 15
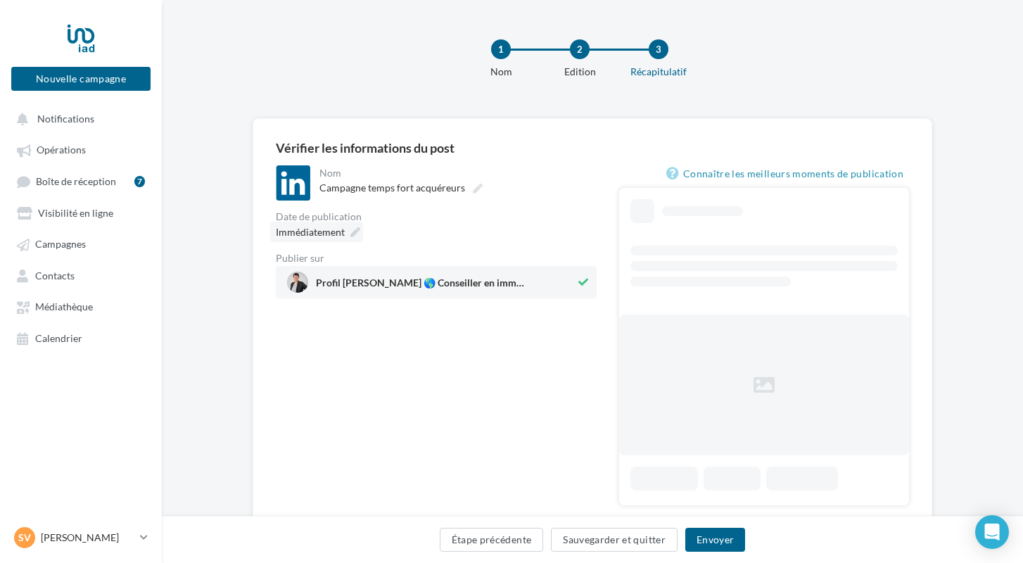
click at [357, 235] on icon at bounding box center [355, 232] width 10 height 10
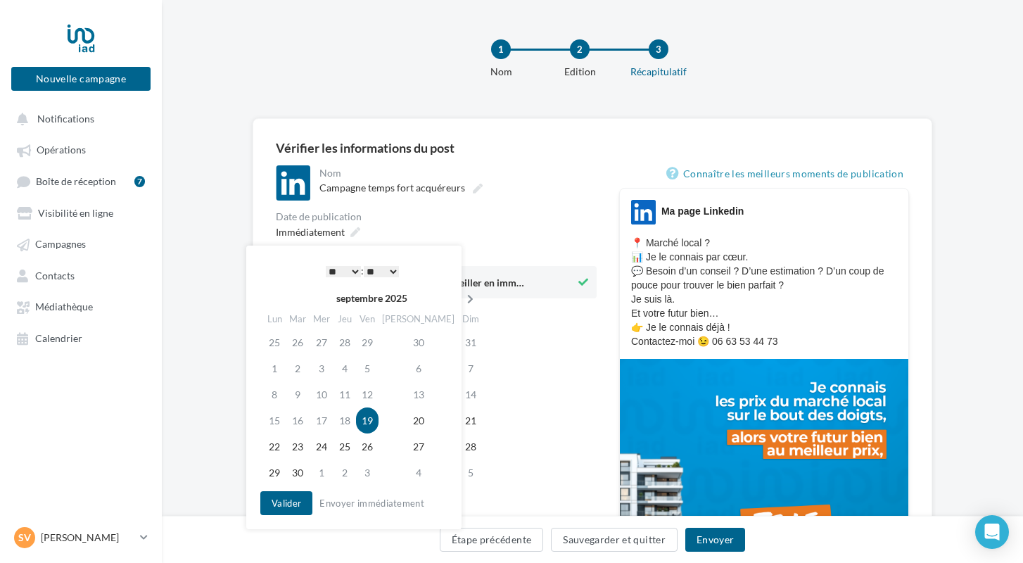
click at [458, 294] on th at bounding box center [470, 298] width 25 height 21
click at [322, 447] on td "29" at bounding box center [324, 446] width 24 height 26
click at [298, 502] on button "Valider" at bounding box center [286, 503] width 52 height 24
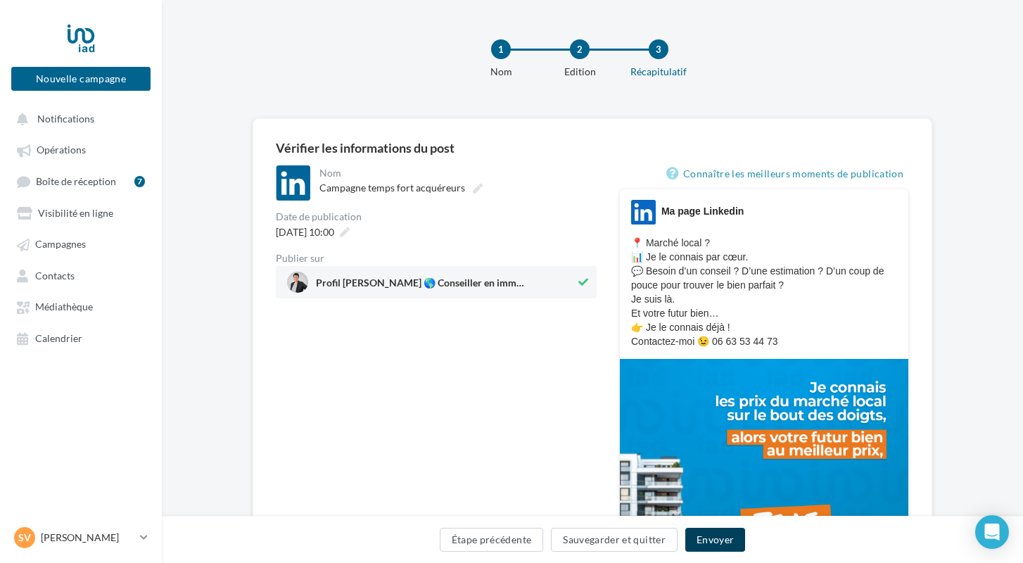
click at [710, 538] on button "Envoyer" at bounding box center [715, 540] width 60 height 24
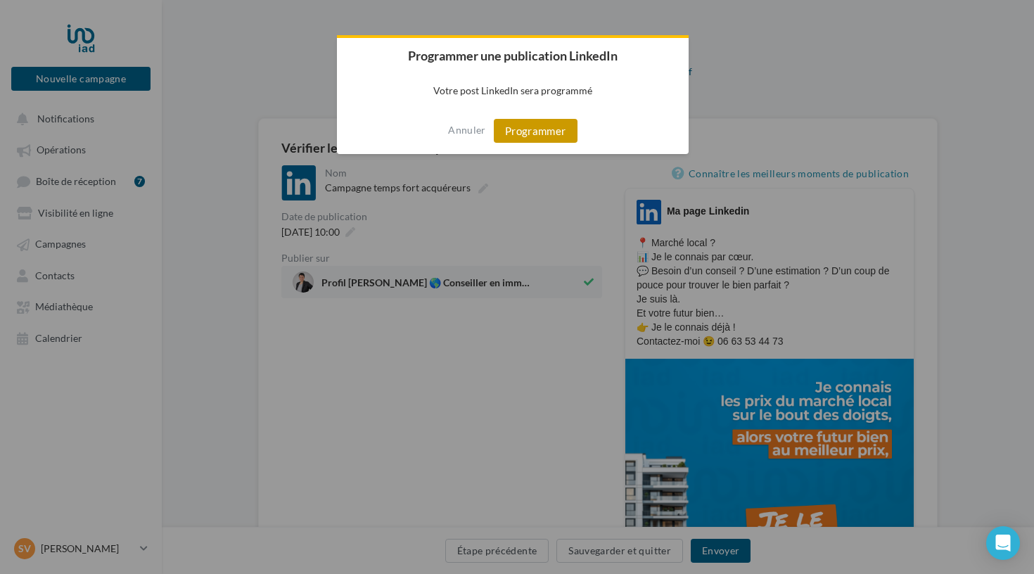
click at [536, 137] on button "Programmer" at bounding box center [536, 131] width 84 height 24
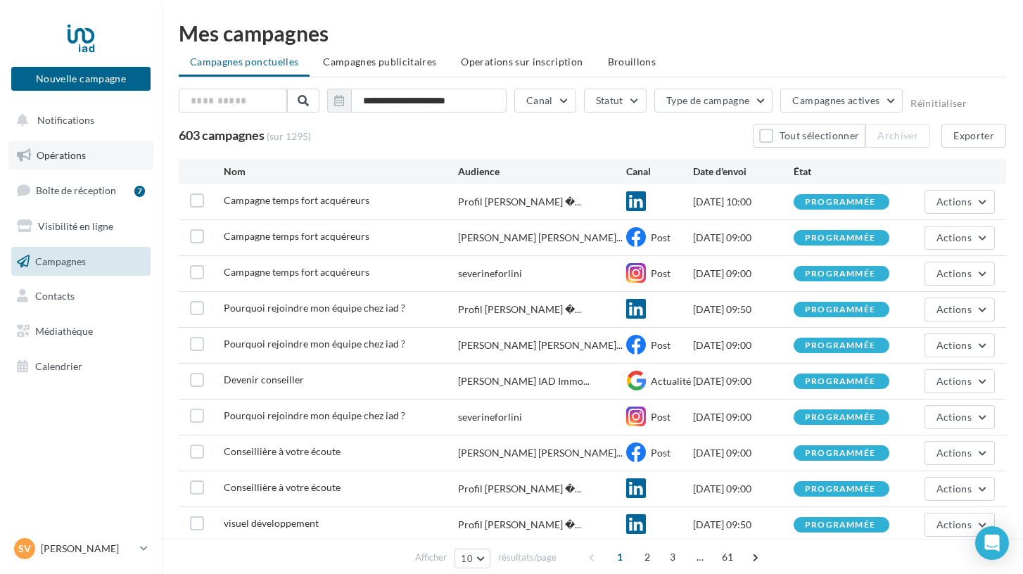
click at [66, 159] on span "Opérations" at bounding box center [61, 155] width 49 height 12
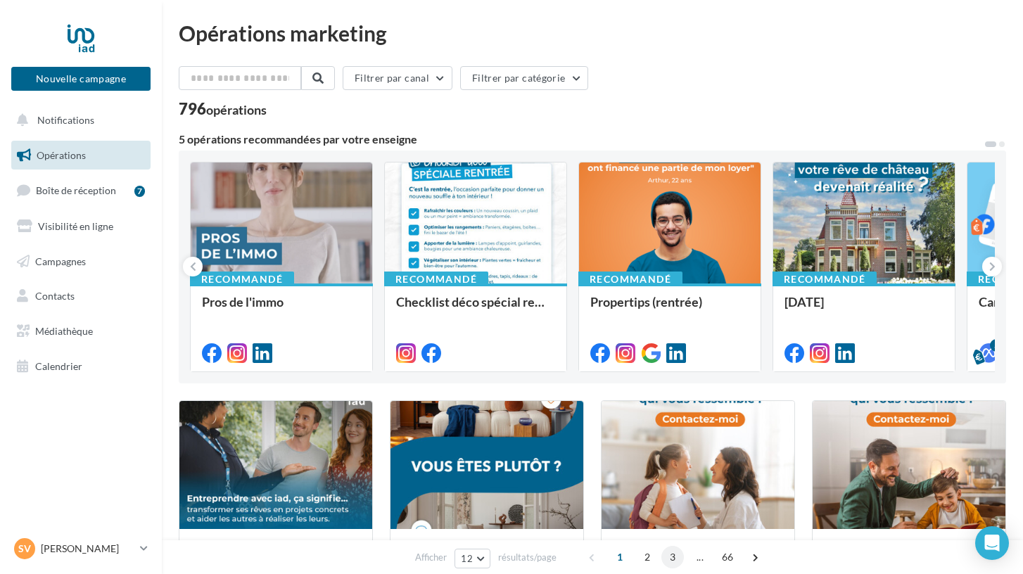
click at [673, 559] on span "3" at bounding box center [672, 557] width 23 height 23
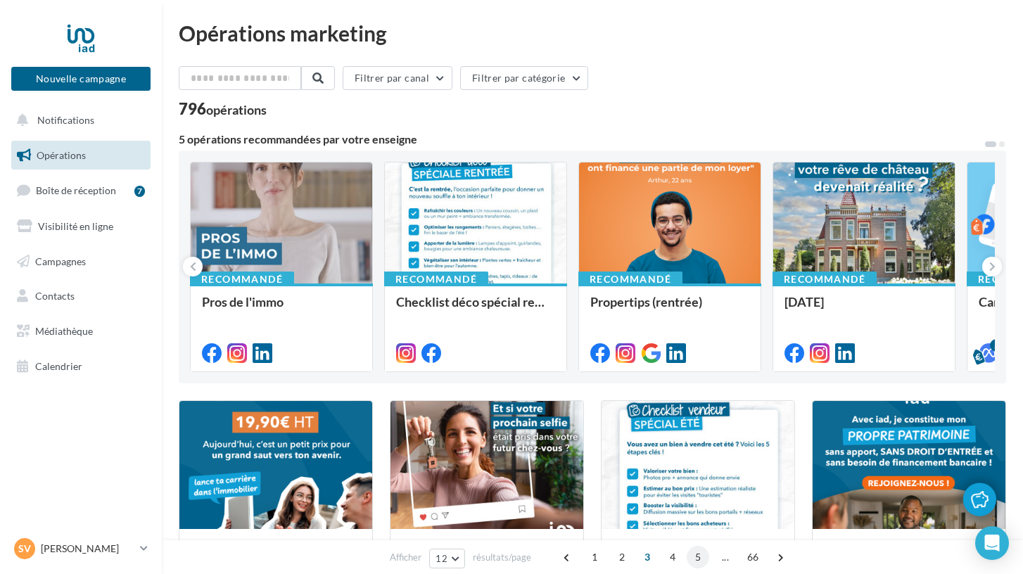
click at [695, 562] on span "5" at bounding box center [698, 557] width 23 height 23
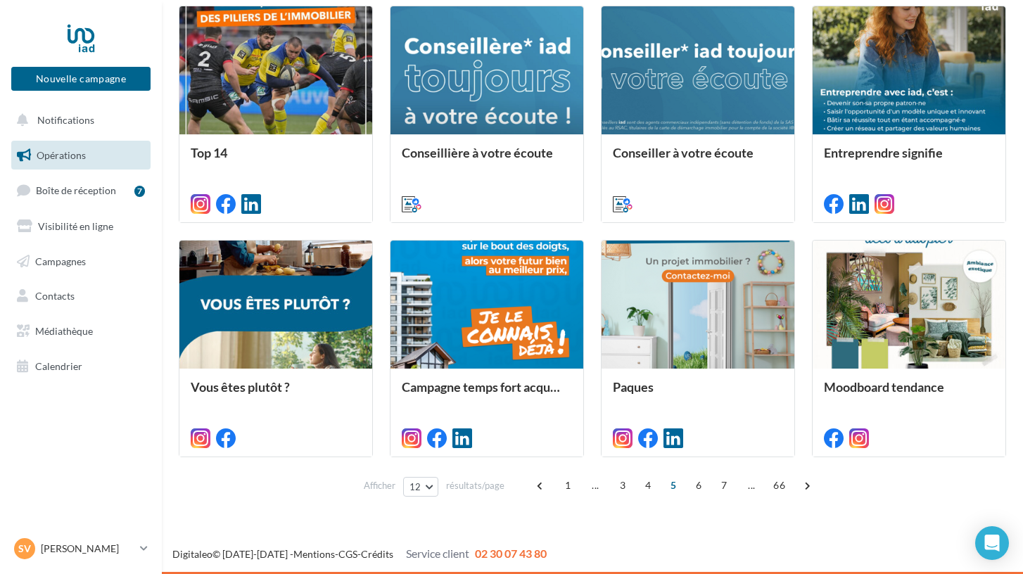
scroll to position [629, 0]
click at [696, 486] on span "6" at bounding box center [698, 485] width 23 height 23
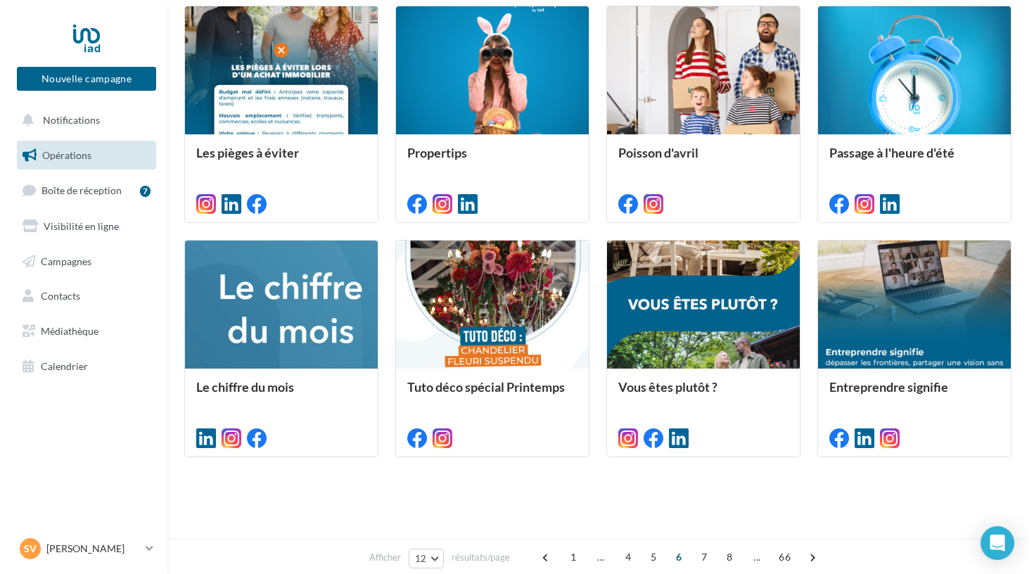
scroll to position [343, 0]
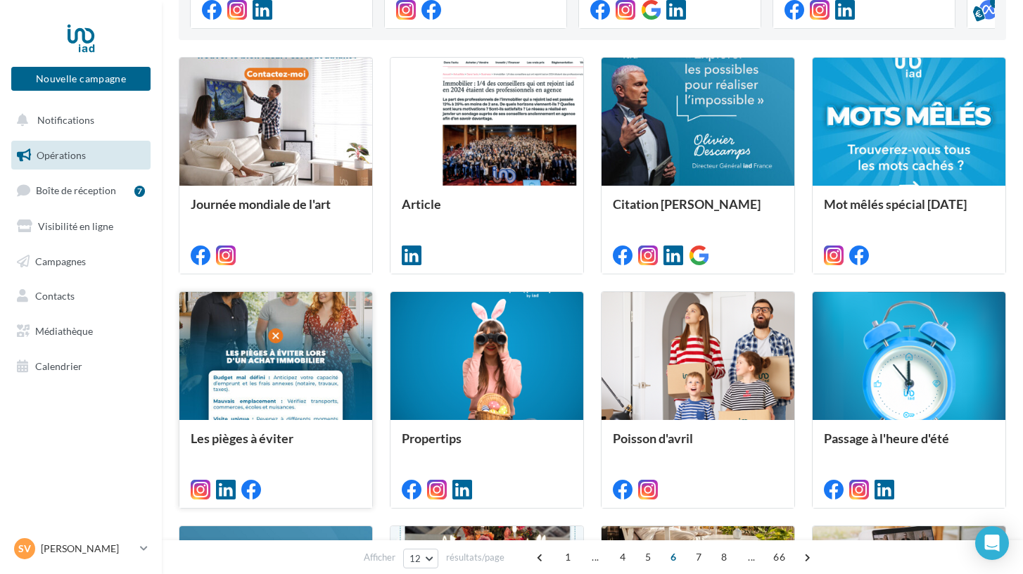
click at [340, 331] on div at bounding box center [275, 356] width 193 height 129
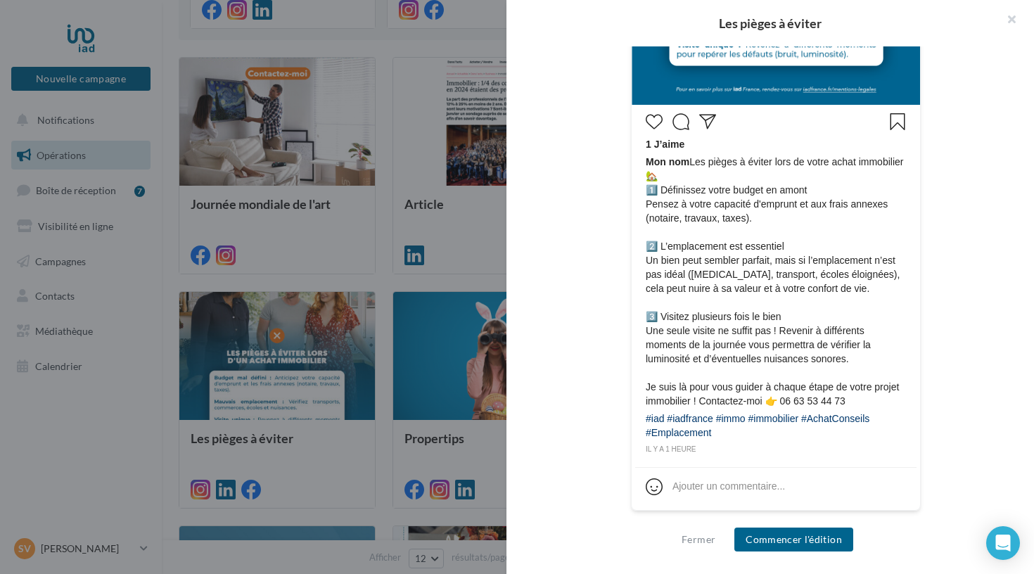
scroll to position [608, 0]
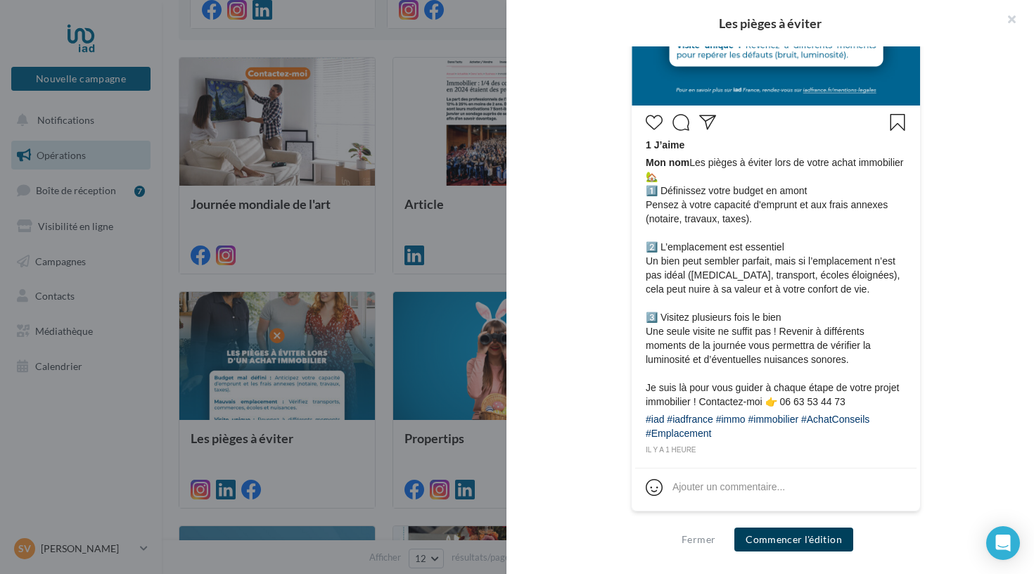
click at [756, 541] on button "Commencer l'édition" at bounding box center [793, 540] width 119 height 24
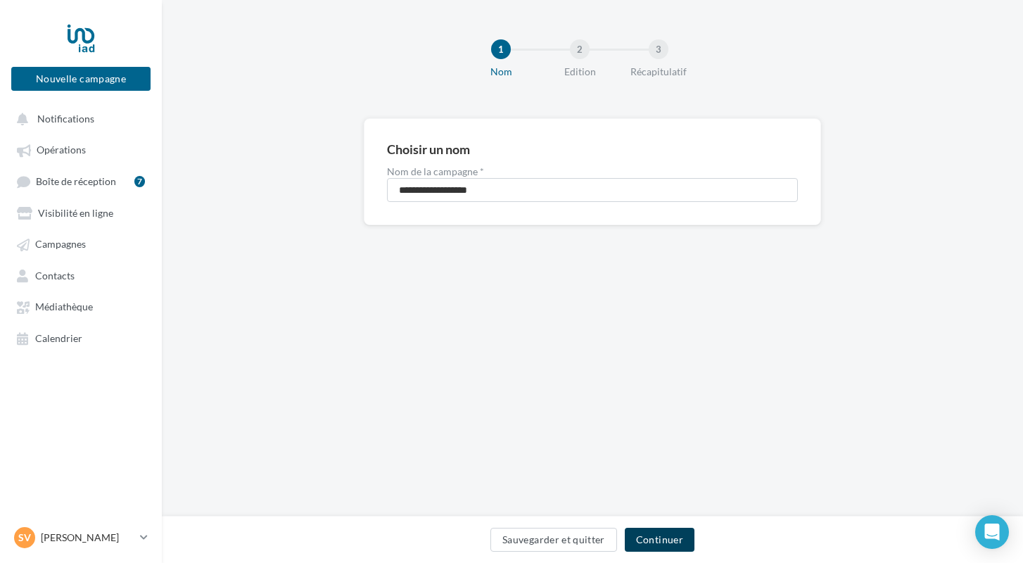
click at [649, 542] on button "Continuer" at bounding box center [660, 540] width 70 height 24
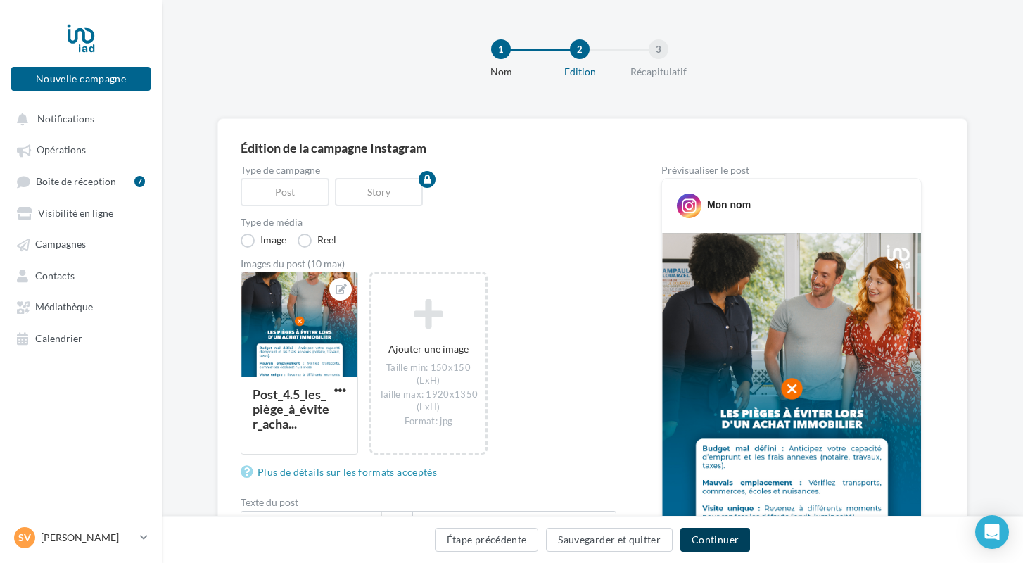
click at [699, 539] on button "Continuer" at bounding box center [715, 540] width 70 height 24
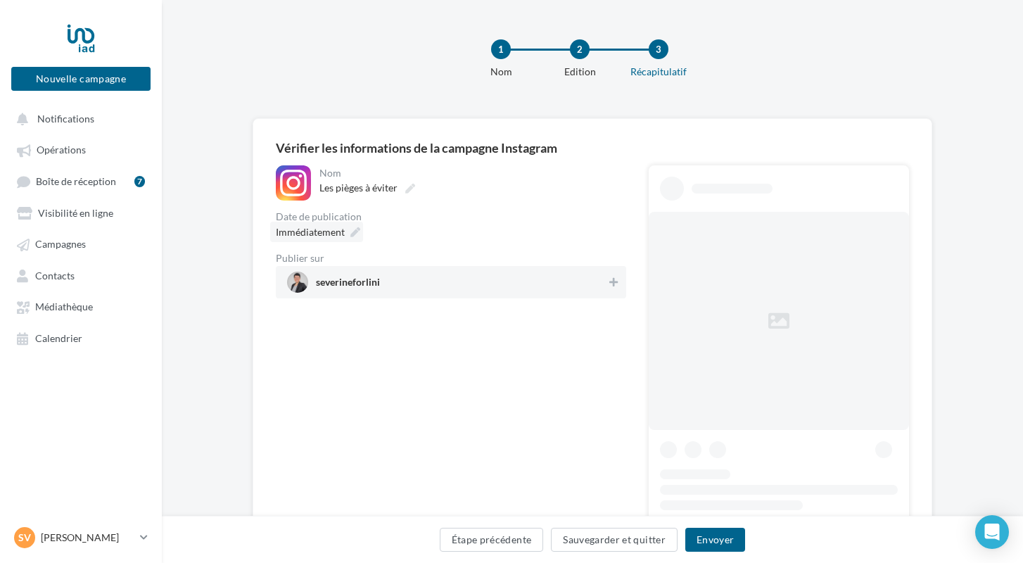
click at [354, 237] on icon at bounding box center [355, 232] width 10 height 10
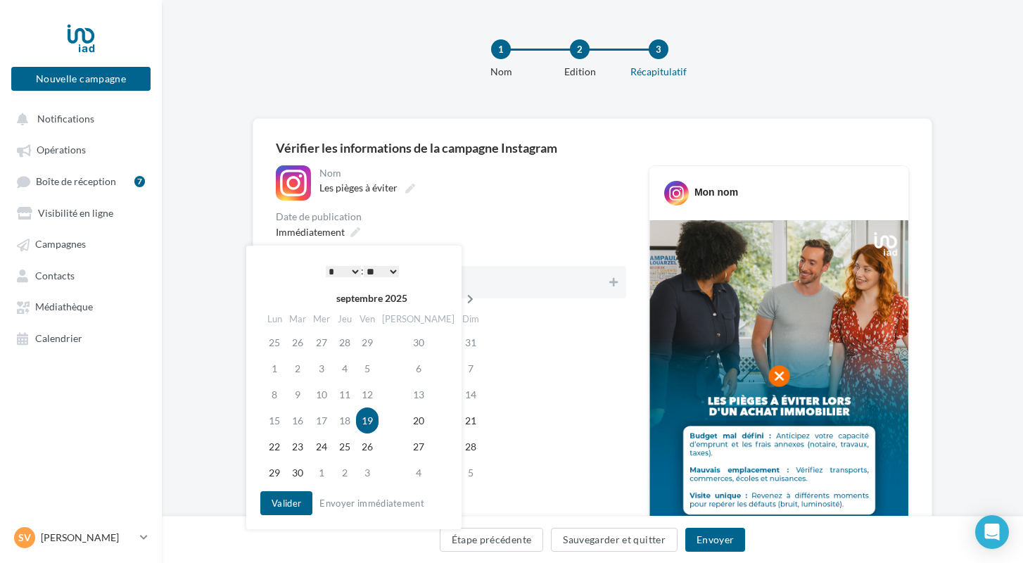
click at [458, 292] on th at bounding box center [470, 298] width 25 height 21
click at [347, 447] on td "30" at bounding box center [347, 446] width 23 height 26
click at [378, 445] on td "31" at bounding box center [369, 446] width 23 height 26
click at [290, 498] on button "Valider" at bounding box center [286, 503] width 52 height 24
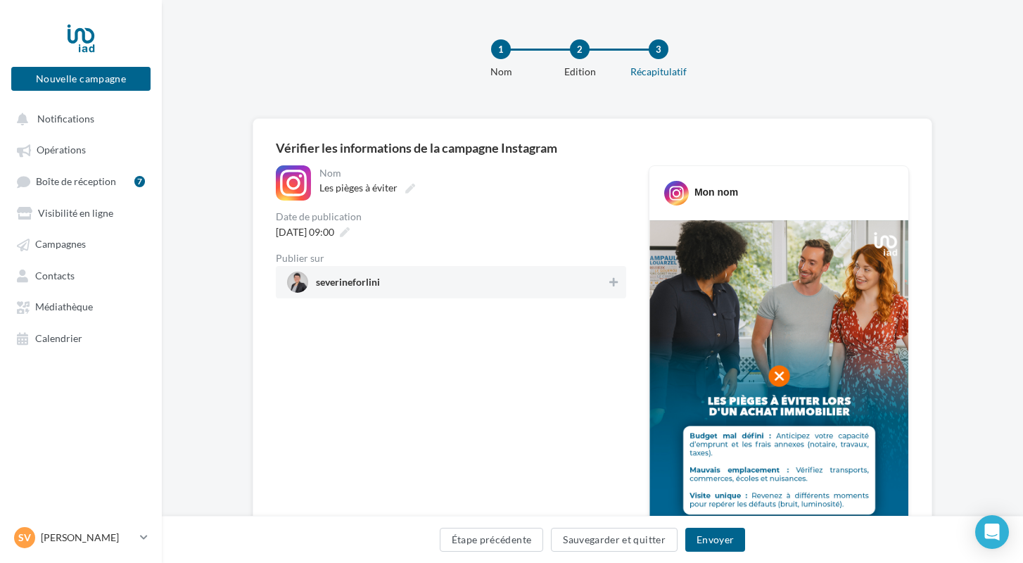
click at [377, 293] on div "severineforlini" at bounding box center [451, 282] width 350 height 32
click at [699, 540] on button "Envoyer" at bounding box center [715, 540] width 60 height 24
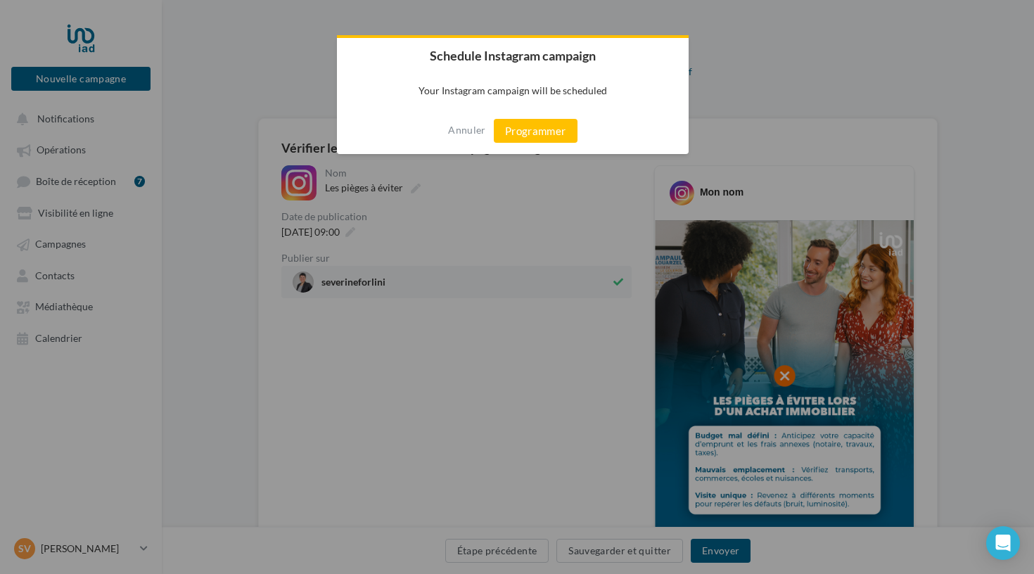
click at [523, 146] on div "Annuler Programmer" at bounding box center [513, 131] width 352 height 46
click at [518, 140] on button "Programmer" at bounding box center [536, 131] width 84 height 24
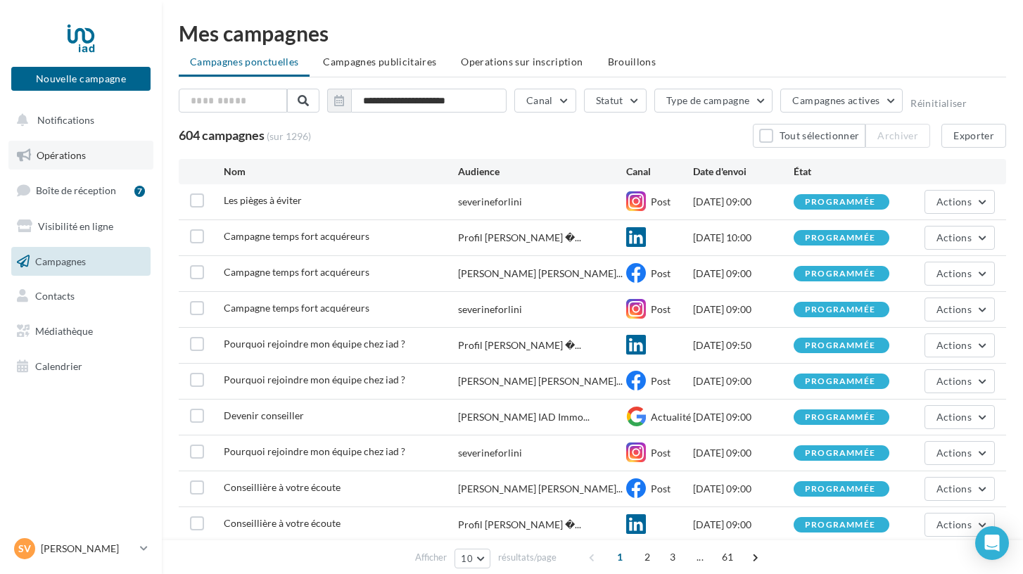
click at [92, 155] on link "Opérations" at bounding box center [80, 156] width 145 height 30
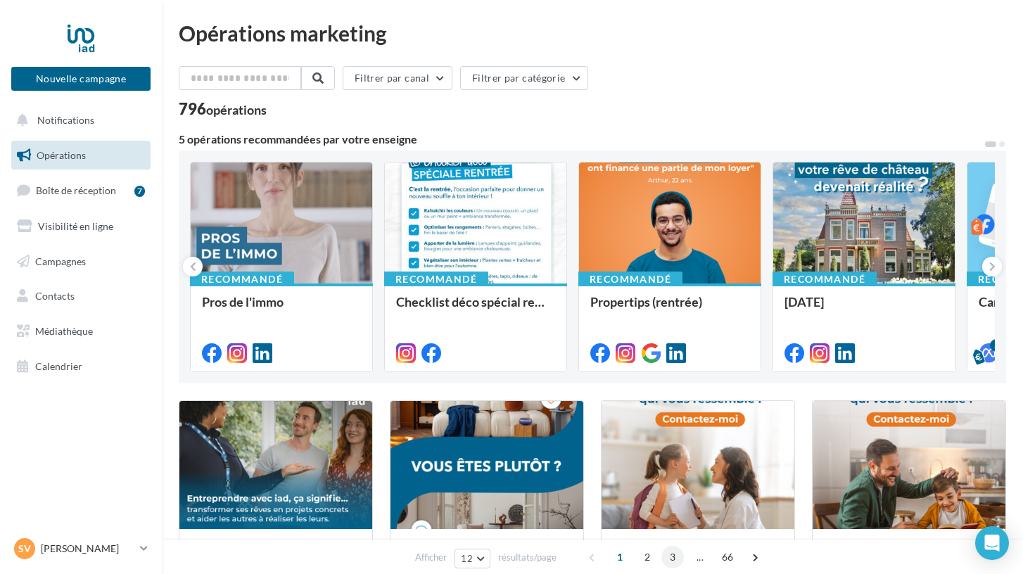
click at [673, 561] on span "3" at bounding box center [672, 557] width 23 height 23
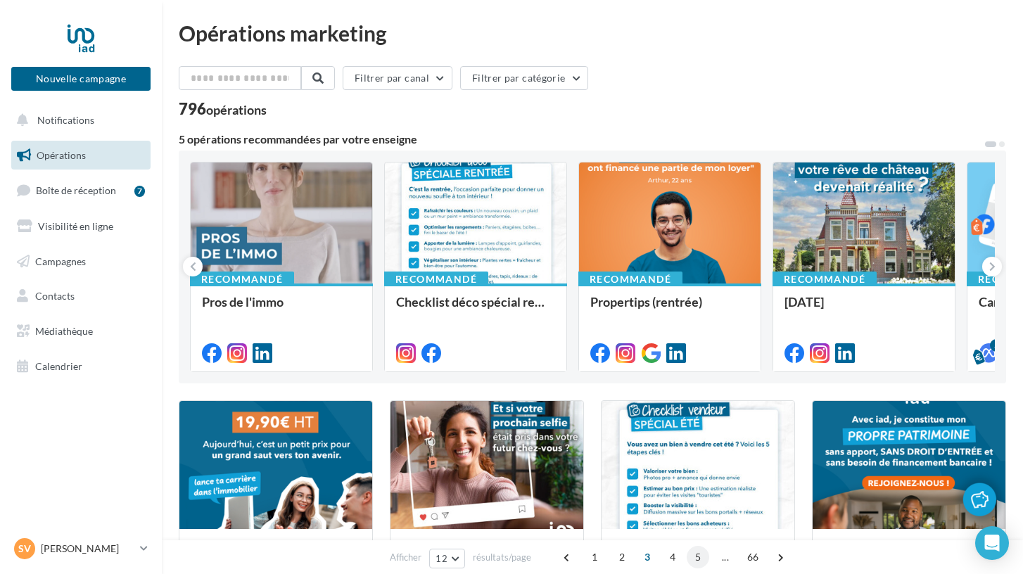
click at [700, 559] on span "5" at bounding box center [698, 557] width 23 height 23
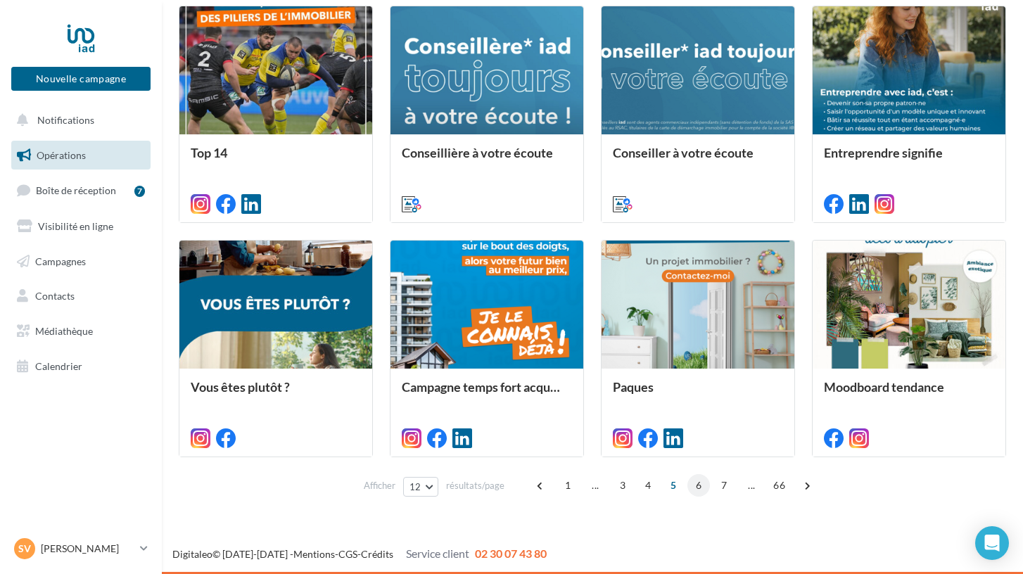
click at [694, 485] on span "6" at bounding box center [698, 485] width 23 height 23
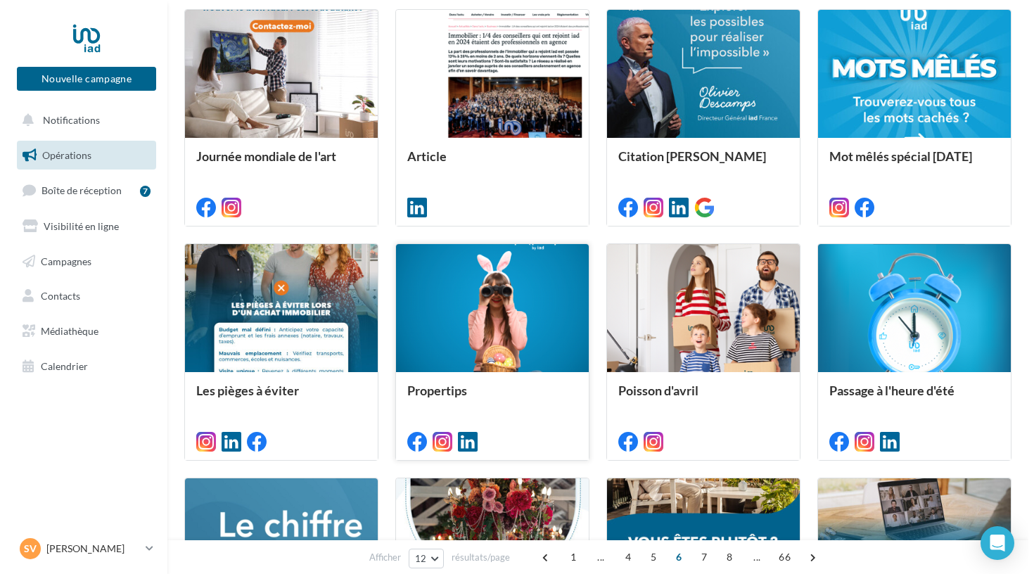
scroll to position [392, 0]
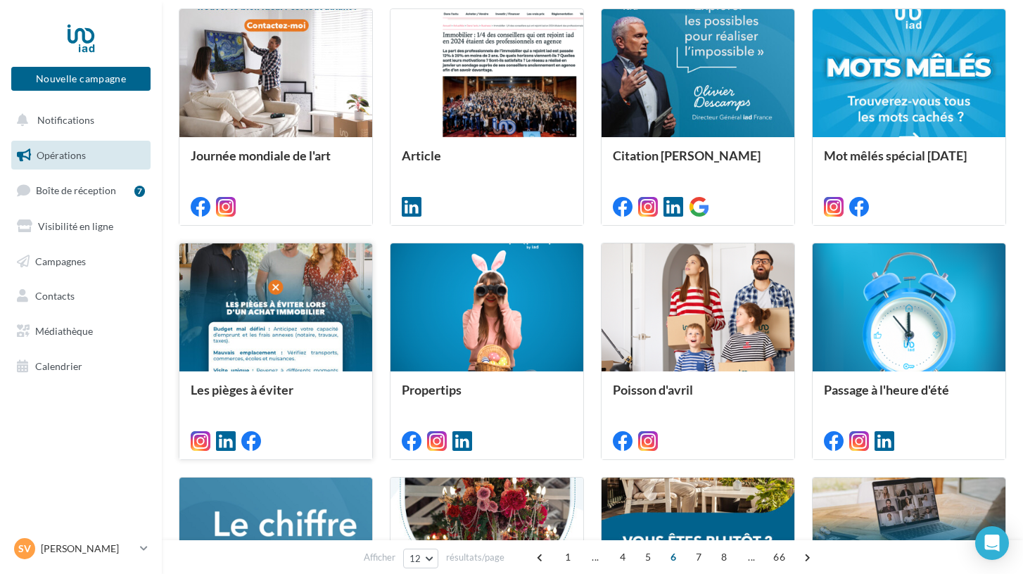
click at [316, 419] on div "Les pièges à éviter" at bounding box center [276, 415] width 170 height 64
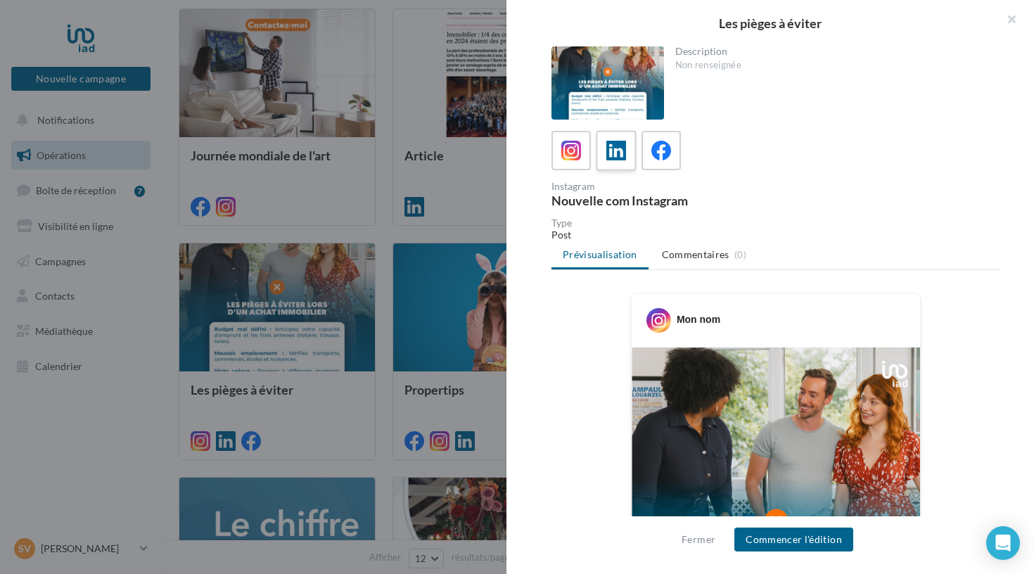
click at [616, 157] on icon at bounding box center [616, 151] width 20 height 20
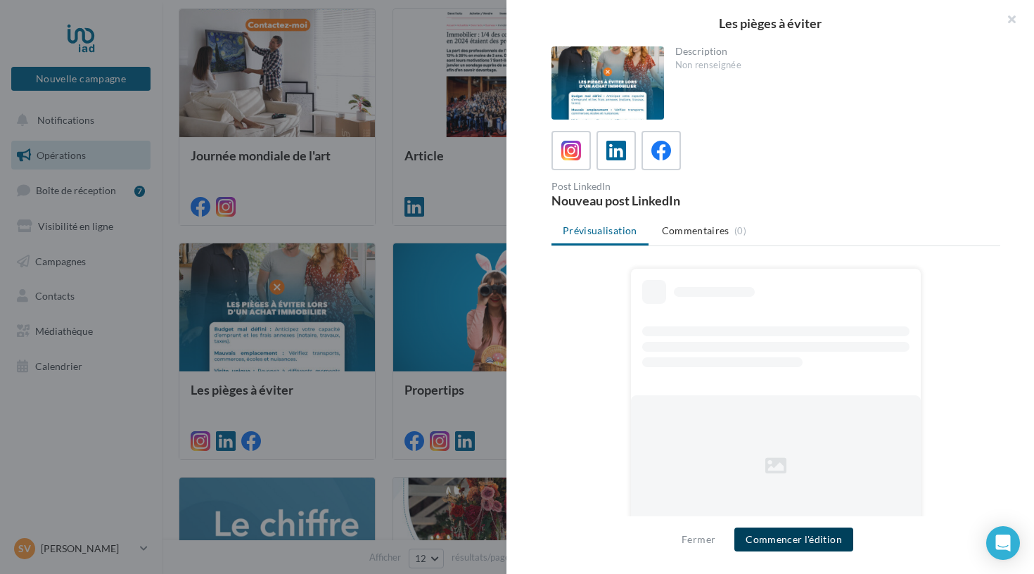
click at [772, 547] on button "Commencer l'édition" at bounding box center [793, 540] width 119 height 24
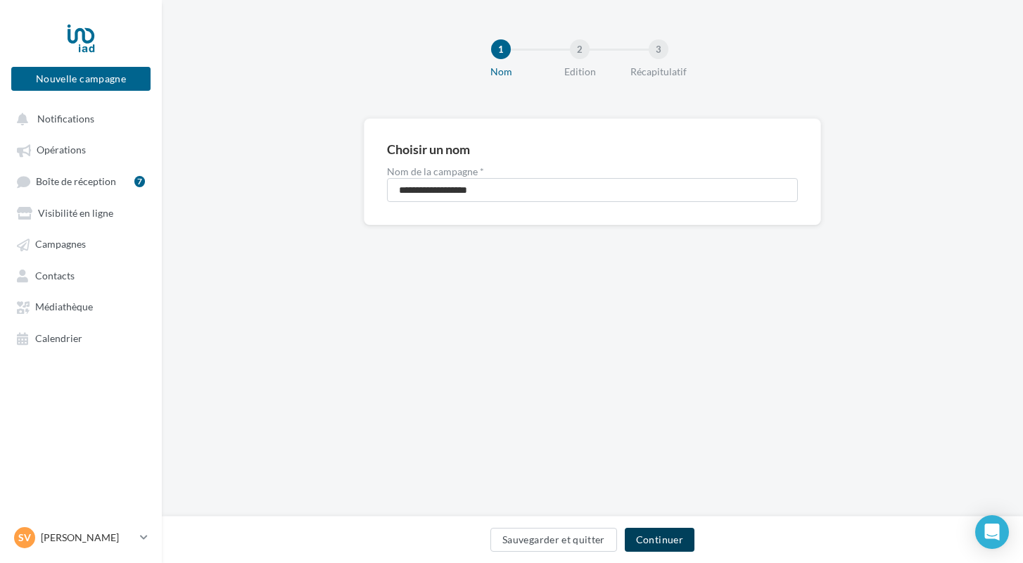
click at [658, 540] on button "Continuer" at bounding box center [660, 540] width 70 height 24
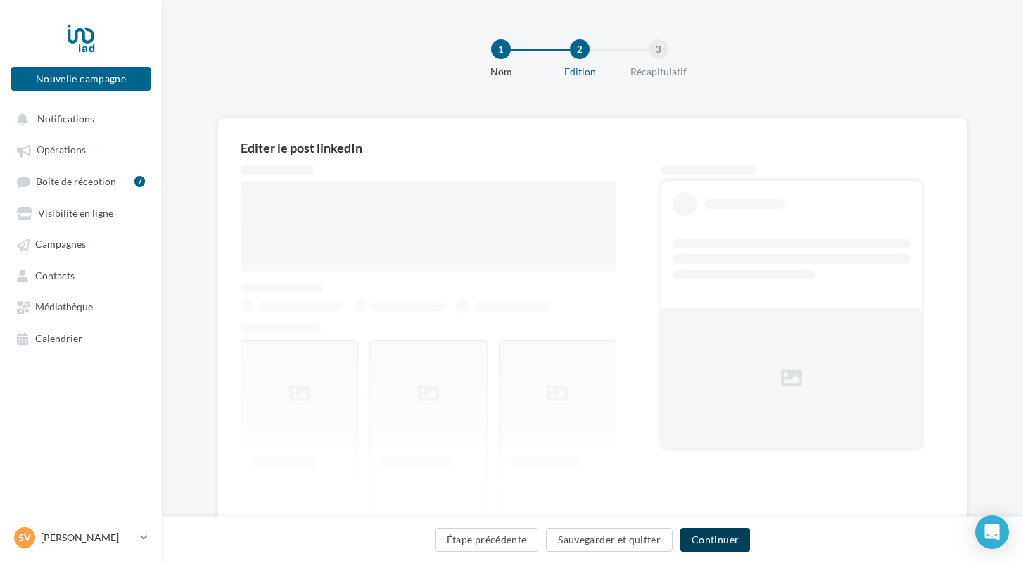
click at [717, 540] on button "Continuer" at bounding box center [715, 540] width 70 height 24
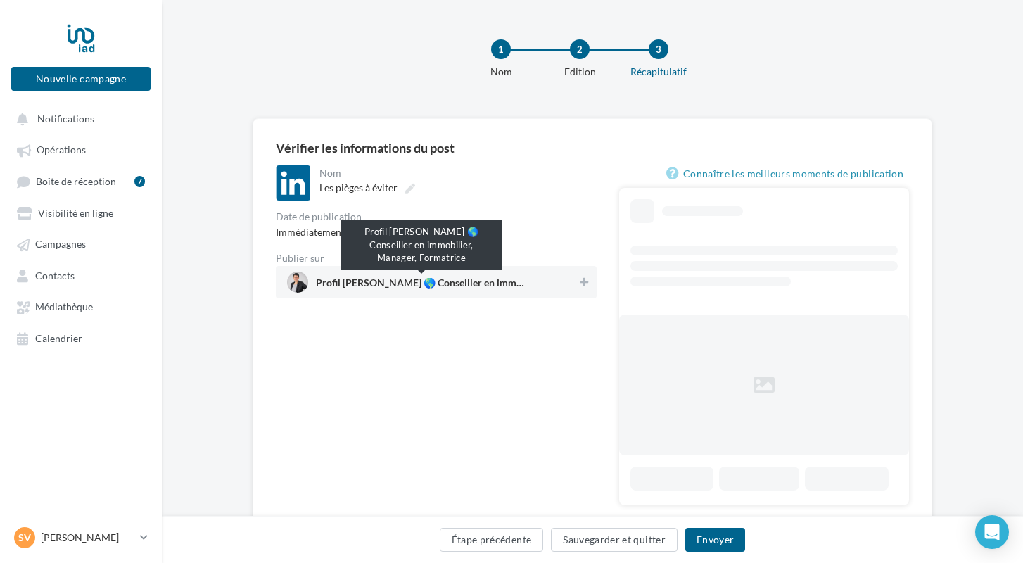
click at [382, 281] on span "Profil [PERSON_NAME] 🌎 Conseiller en immobilier, Manager, Formatrice" at bounding box center [421, 285] width 211 height 15
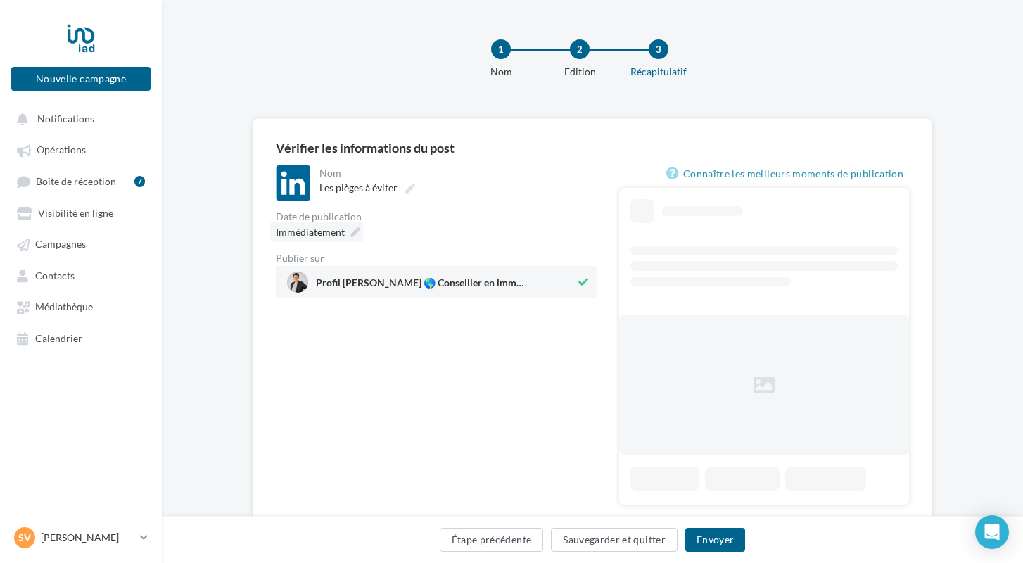
click at [333, 231] on span "Immédiatement" at bounding box center [310, 232] width 69 height 12
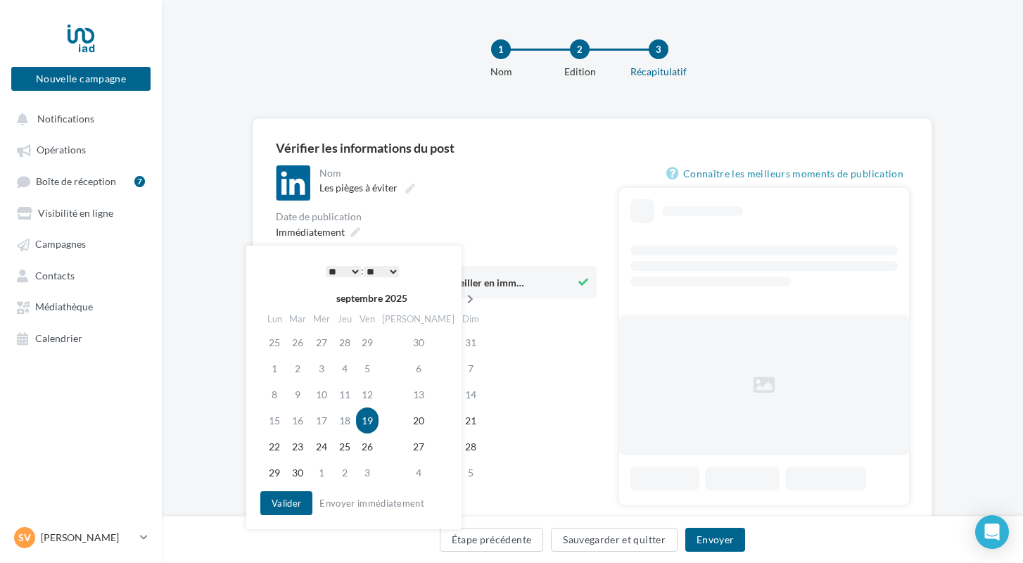
click at [461, 299] on icon at bounding box center [470, 299] width 18 height 10
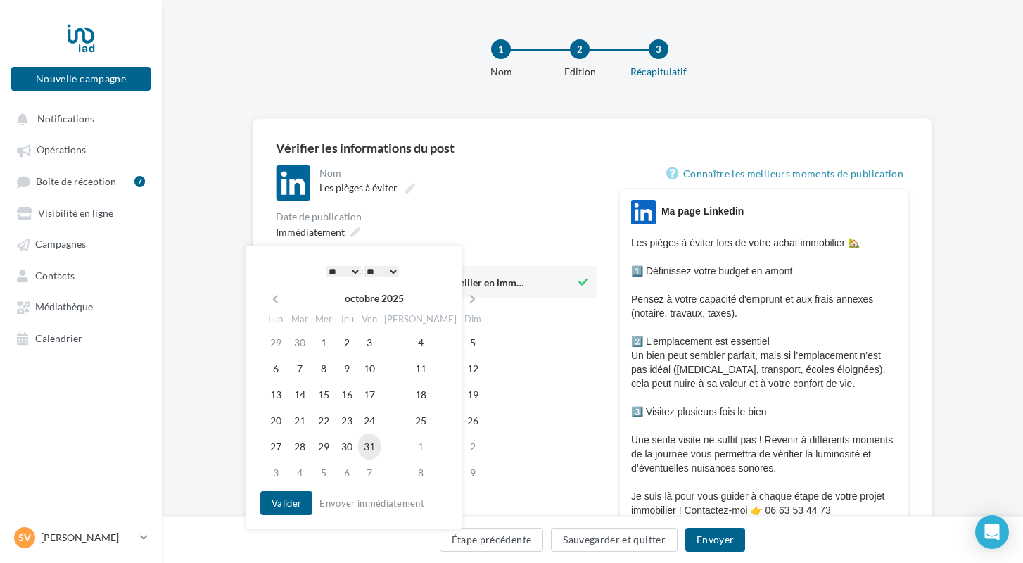
click at [381, 452] on td "31" at bounding box center [369, 446] width 23 height 26
click at [286, 509] on button "Valider" at bounding box center [286, 503] width 52 height 24
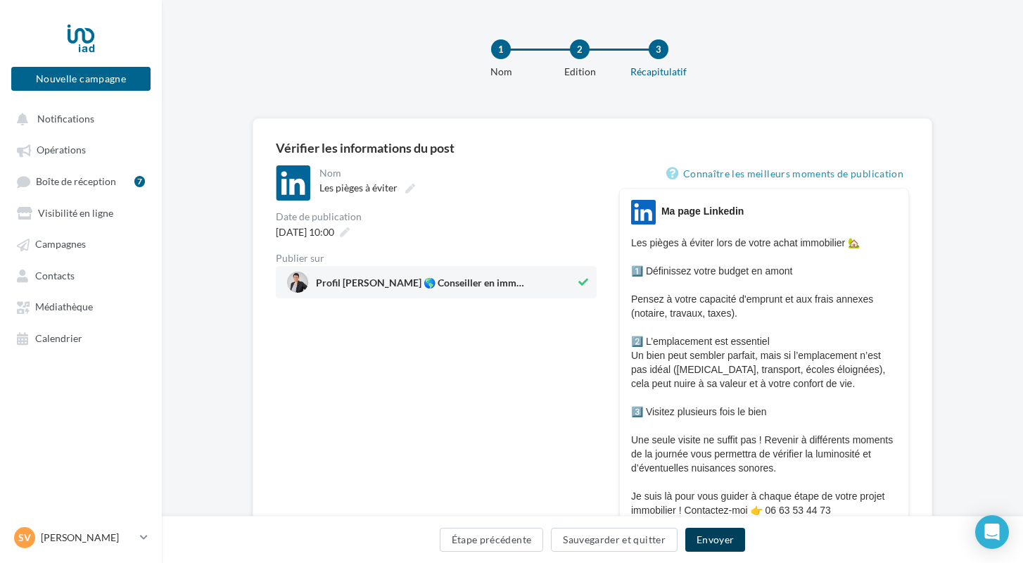
click at [713, 540] on button "Envoyer" at bounding box center [715, 540] width 60 height 24
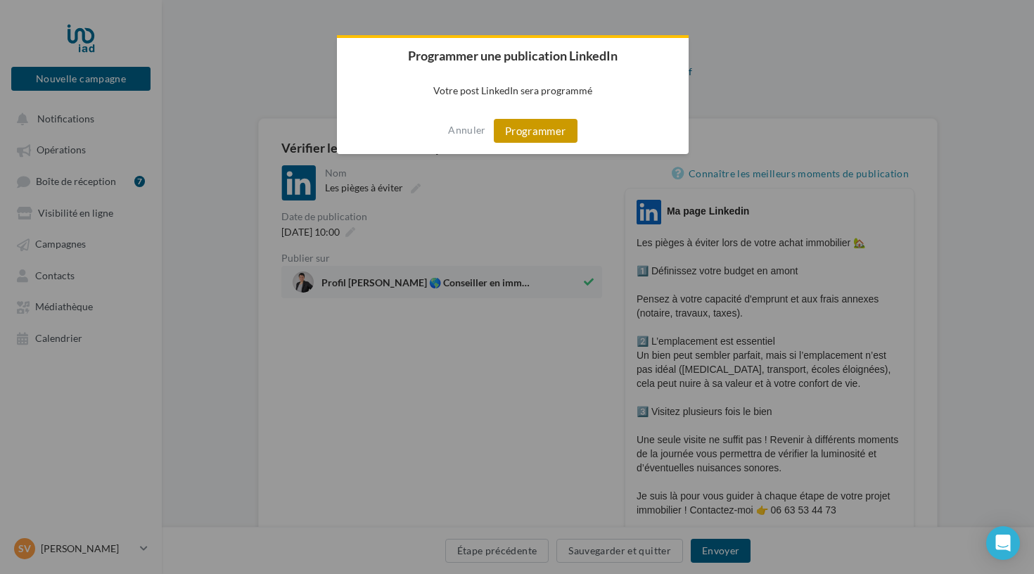
click at [540, 141] on button "Programmer" at bounding box center [536, 131] width 84 height 24
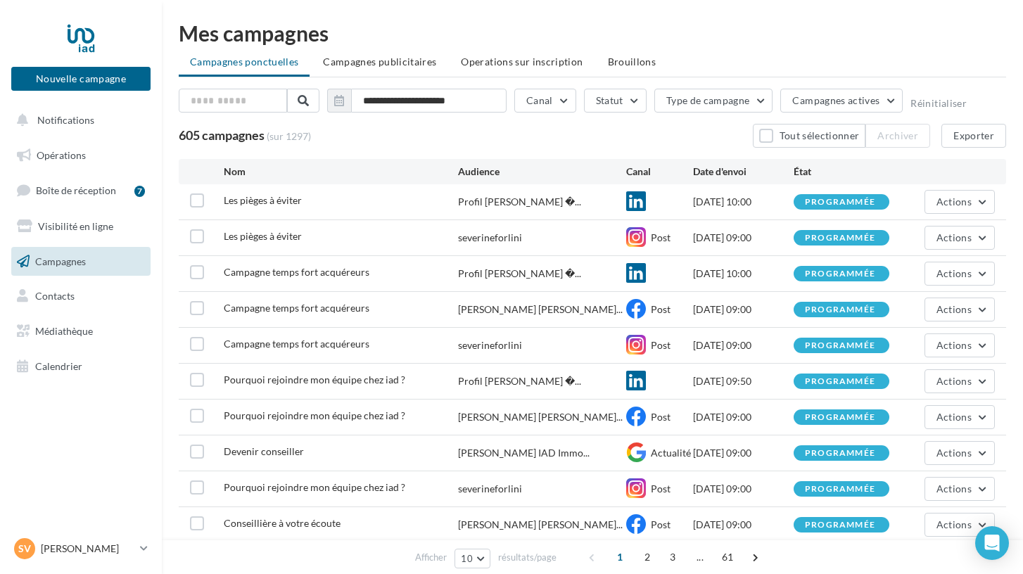
click at [51, 153] on span "Opérations" at bounding box center [61, 155] width 49 height 12
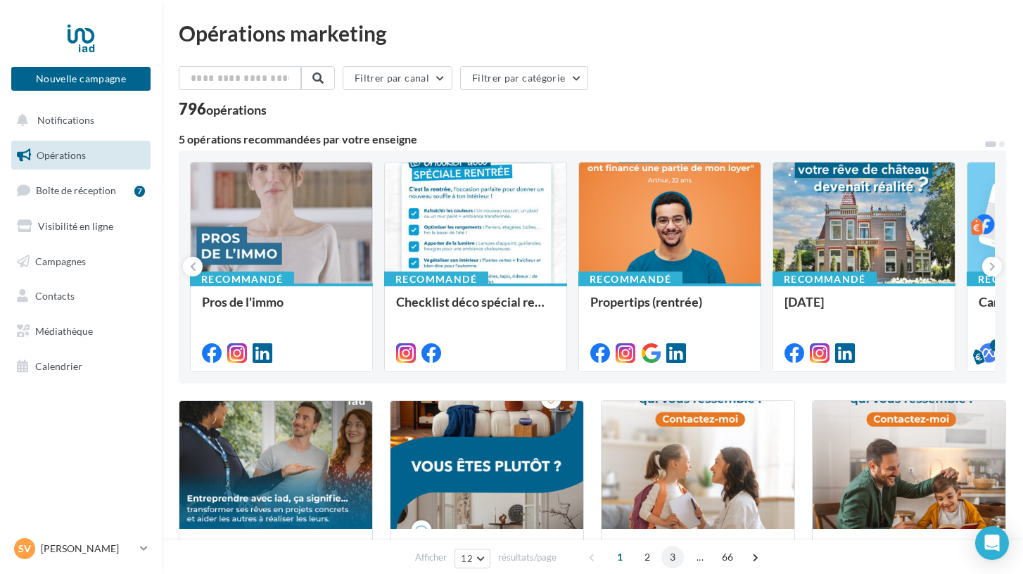
click at [676, 561] on span "3" at bounding box center [672, 557] width 23 height 23
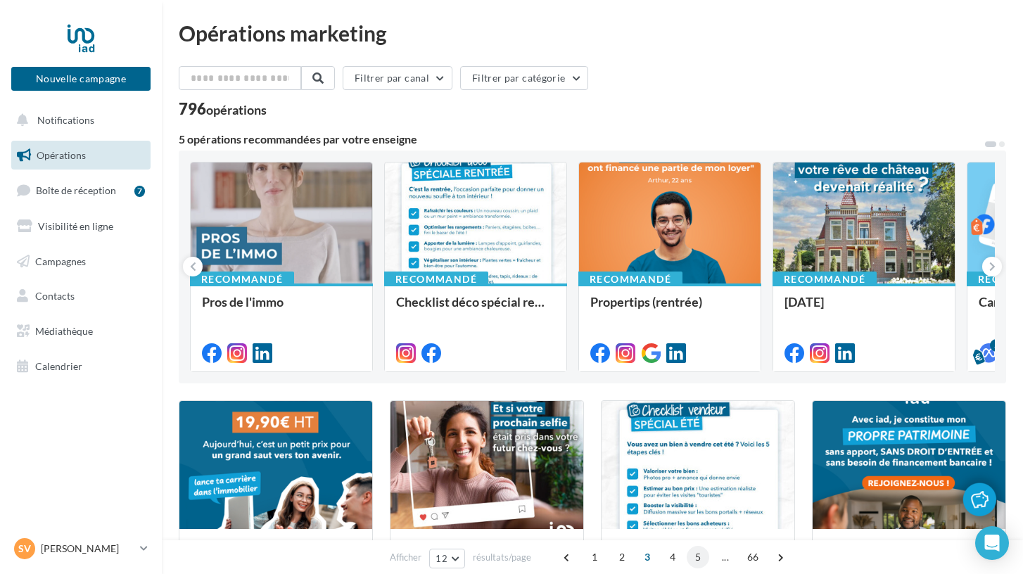
click at [704, 558] on span "5" at bounding box center [698, 557] width 23 height 23
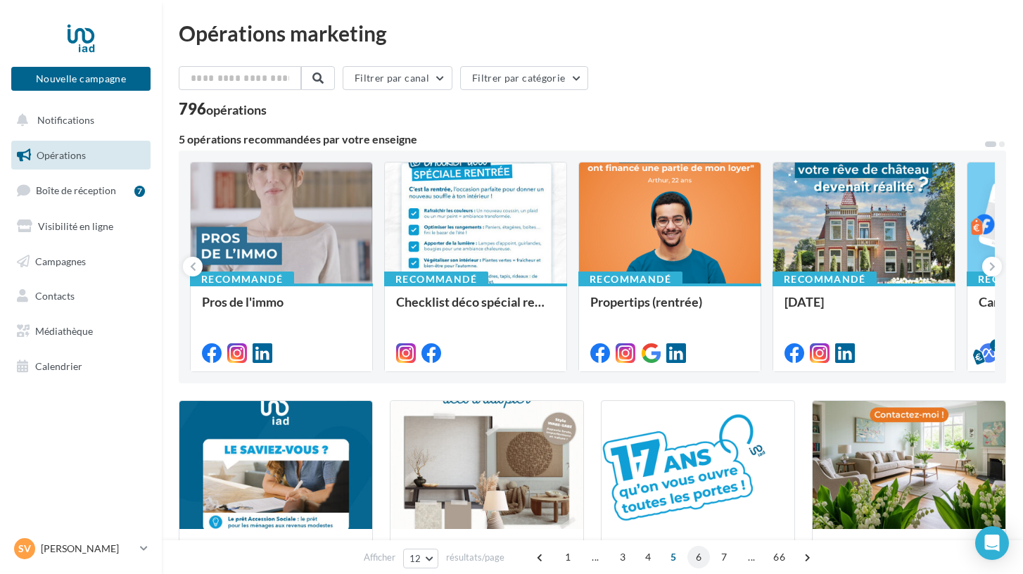
click at [694, 559] on span "6" at bounding box center [698, 557] width 23 height 23
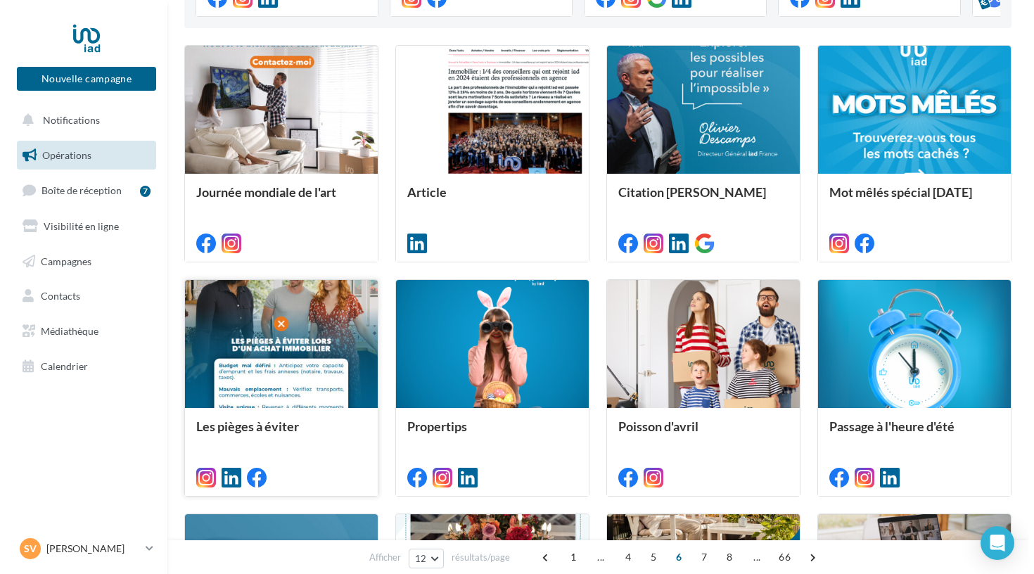
scroll to position [376, 0]
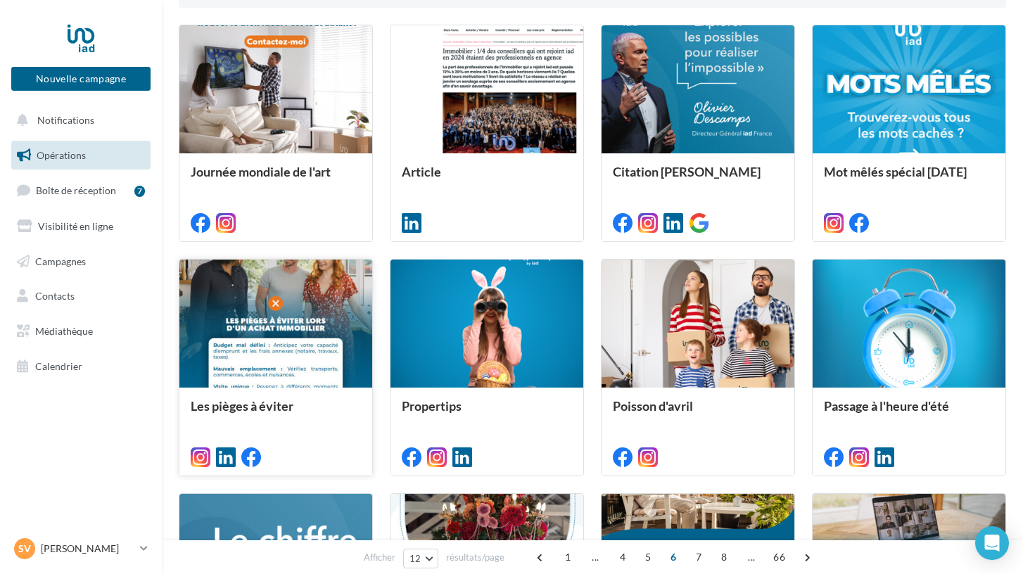
click at [346, 446] on div at bounding box center [275, 455] width 193 height 39
click at [346, 447] on div at bounding box center [275, 455] width 193 height 39
click at [267, 364] on div at bounding box center [275, 324] width 193 height 129
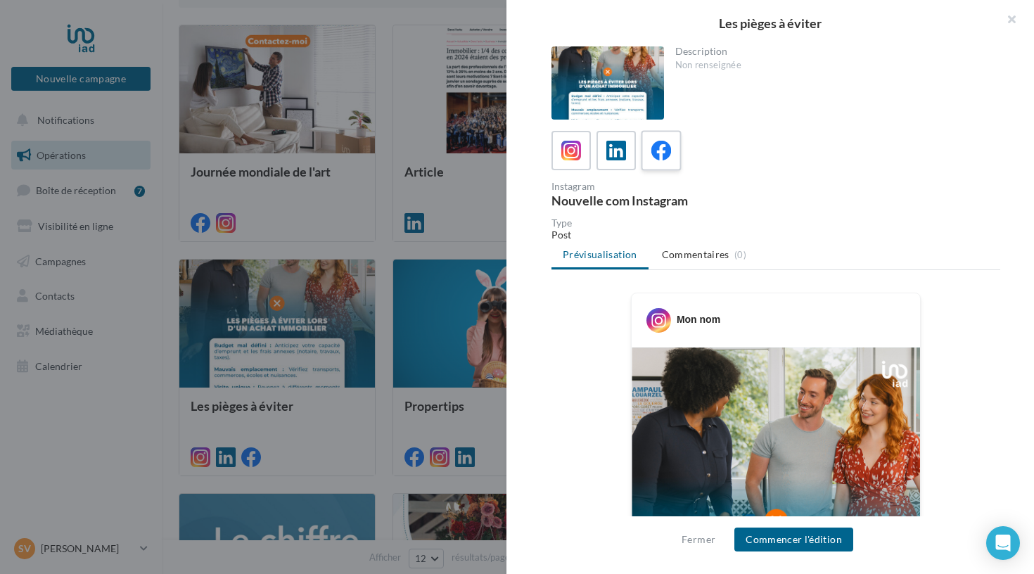
click at [655, 158] on icon at bounding box center [661, 151] width 20 height 20
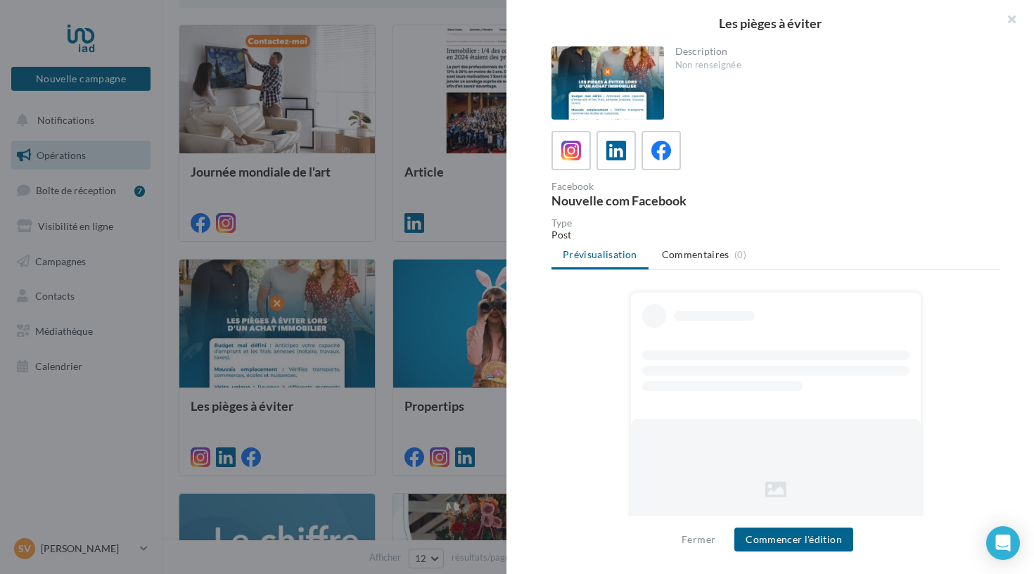
click at [763, 553] on div "Fermer Commencer l'édition" at bounding box center [770, 545] width 528 height 58
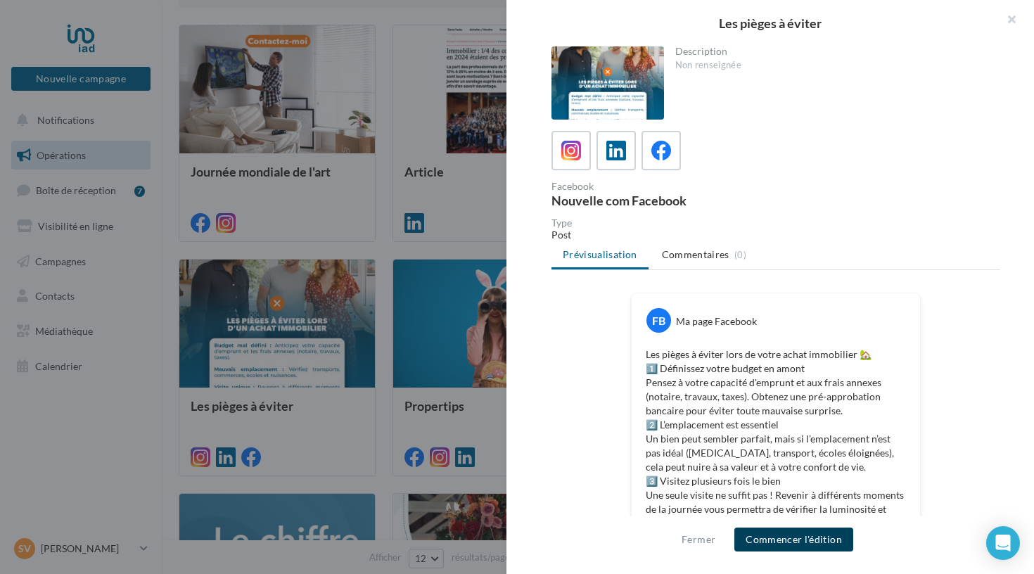
click at [762, 540] on button "Commencer l'édition" at bounding box center [793, 540] width 119 height 24
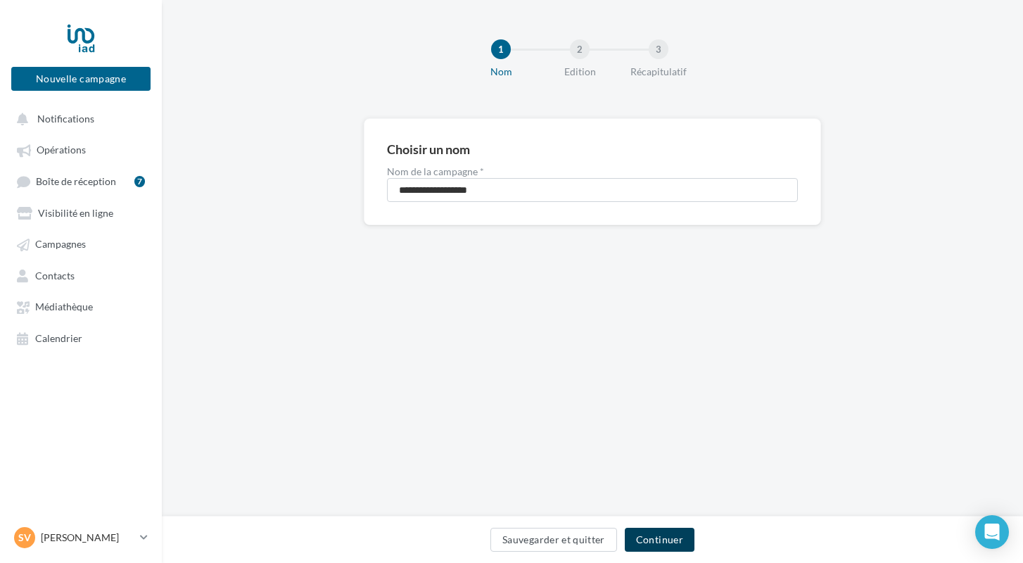
click at [641, 532] on button "Continuer" at bounding box center [660, 540] width 70 height 24
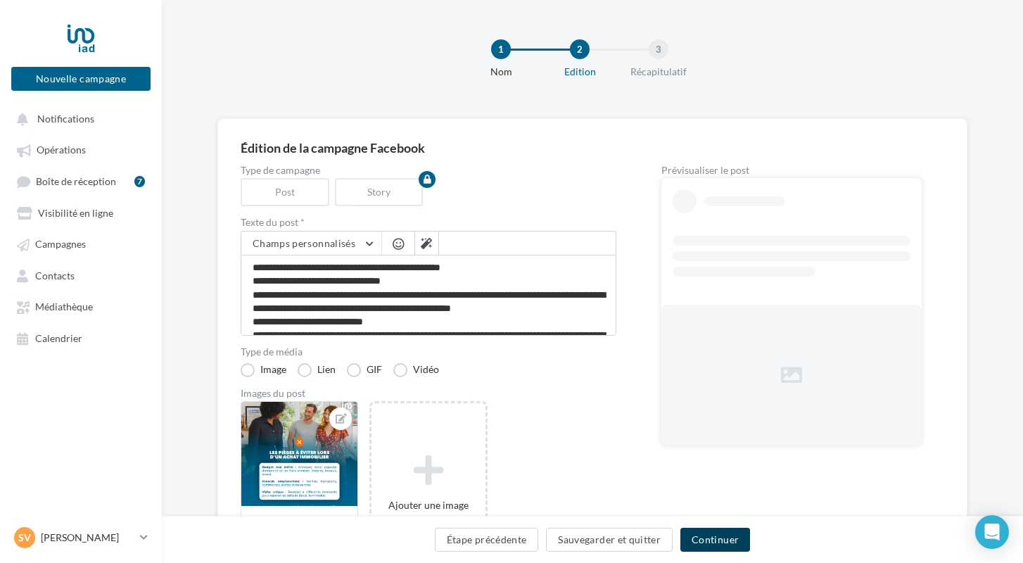
click at [684, 534] on button "Continuer" at bounding box center [715, 540] width 70 height 24
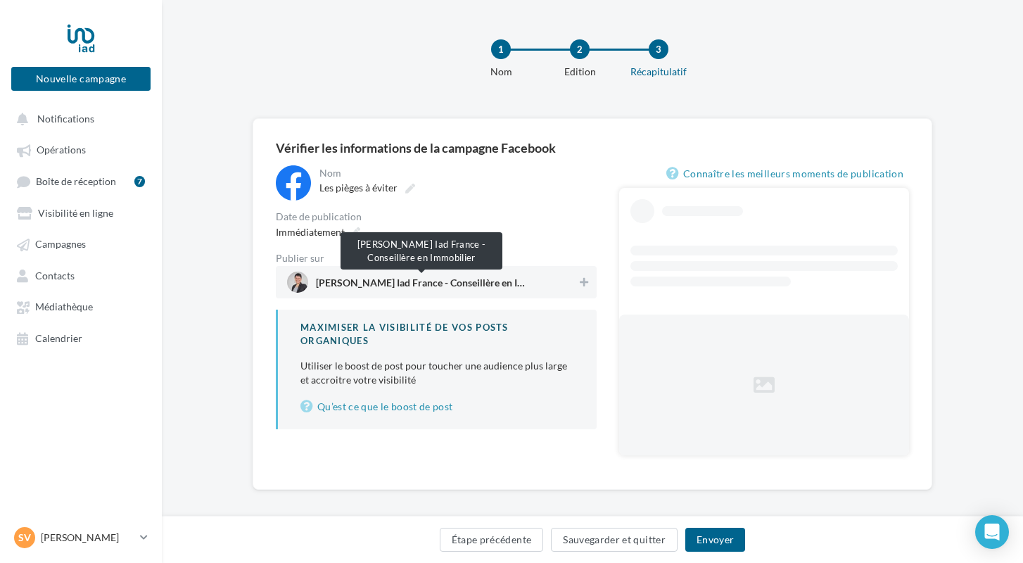
click at [423, 289] on span "Séverine Forlini Iad France - Conseillère en Immobilier" at bounding box center [421, 285] width 211 height 15
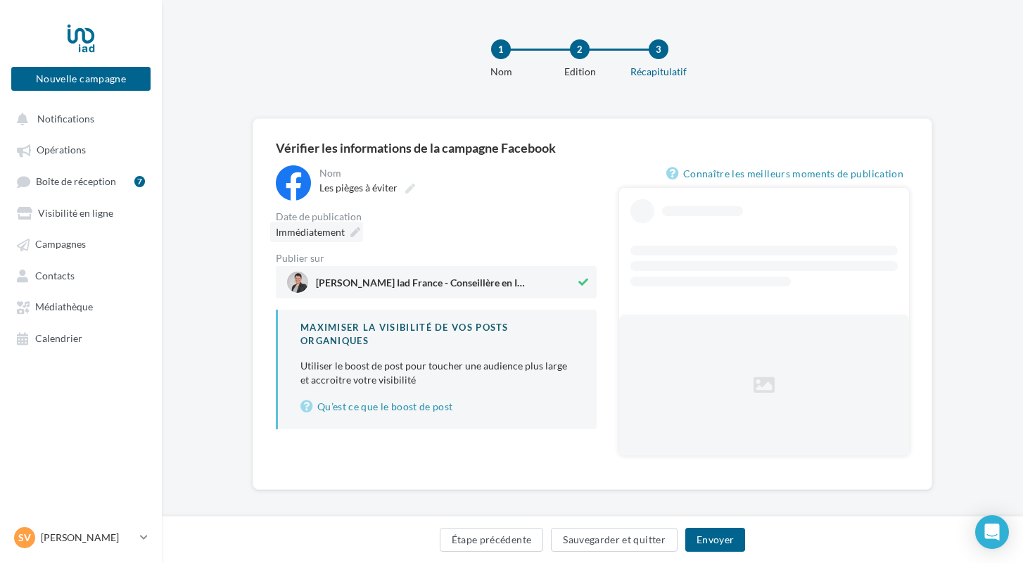
click at [354, 233] on icon at bounding box center [355, 232] width 10 height 10
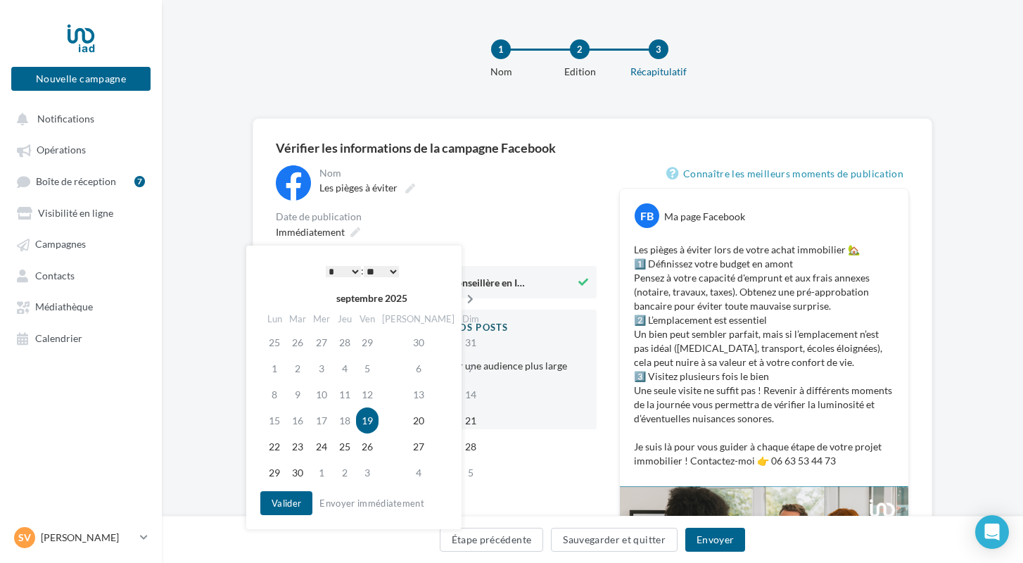
click at [461, 300] on icon at bounding box center [470, 299] width 18 height 10
click at [377, 449] on td "31" at bounding box center [369, 446] width 23 height 26
click at [289, 500] on button "Valider" at bounding box center [286, 503] width 52 height 24
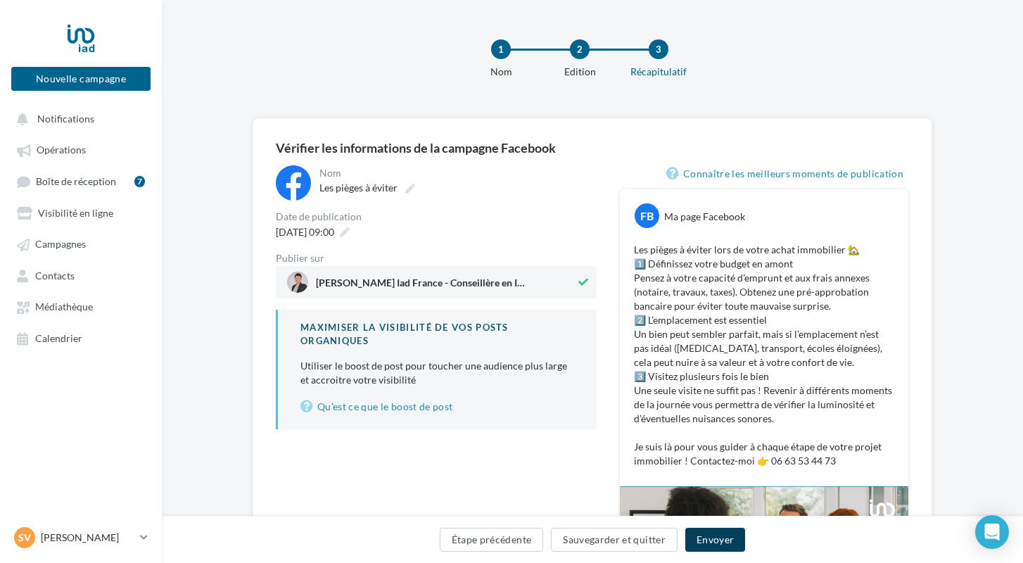
click at [720, 535] on button "Envoyer" at bounding box center [715, 540] width 60 height 24
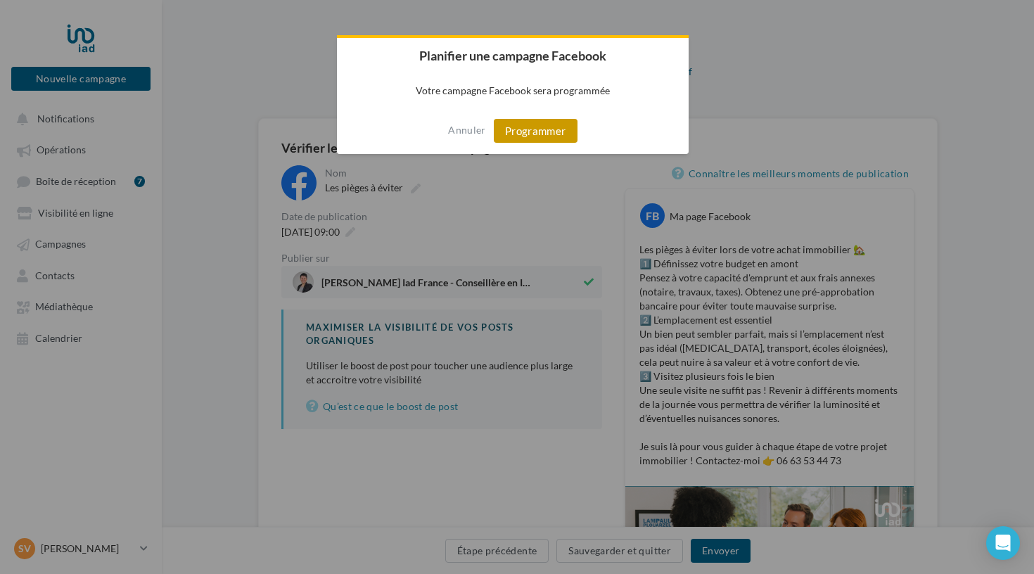
click at [526, 134] on button "Programmer" at bounding box center [536, 131] width 84 height 24
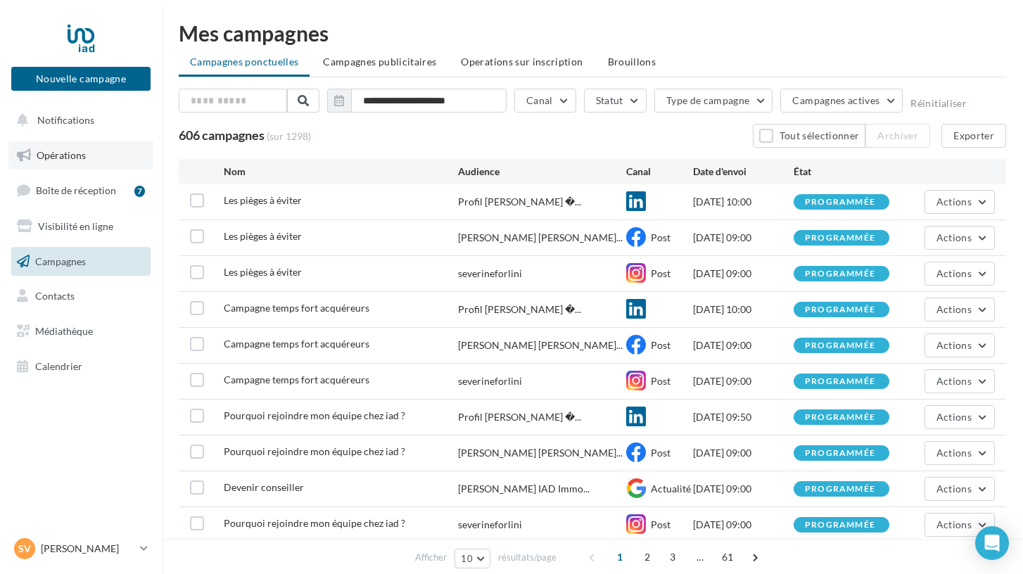
click at [63, 158] on span "Opérations" at bounding box center [61, 155] width 49 height 12
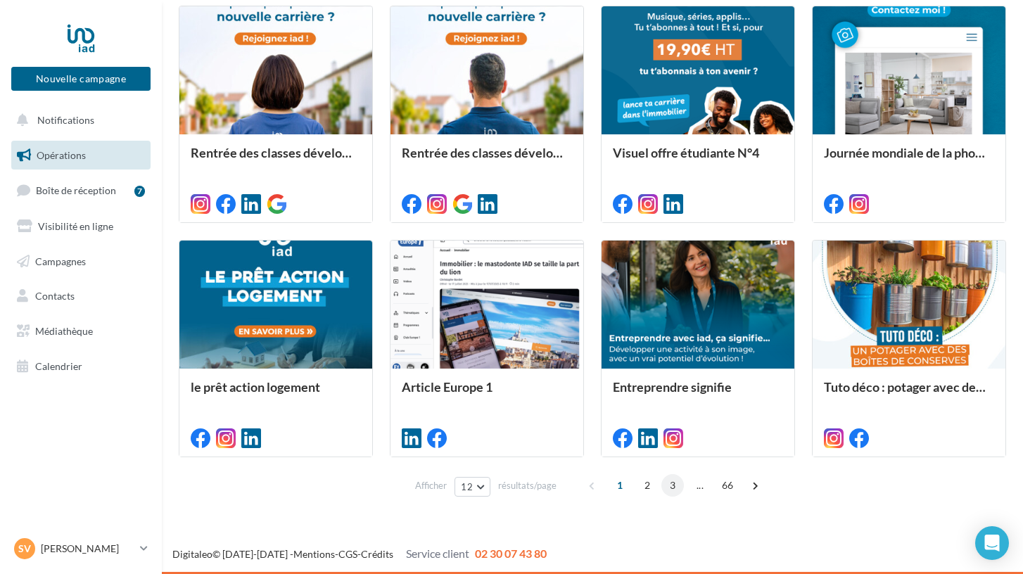
click at [672, 484] on span "3" at bounding box center [672, 485] width 23 height 23
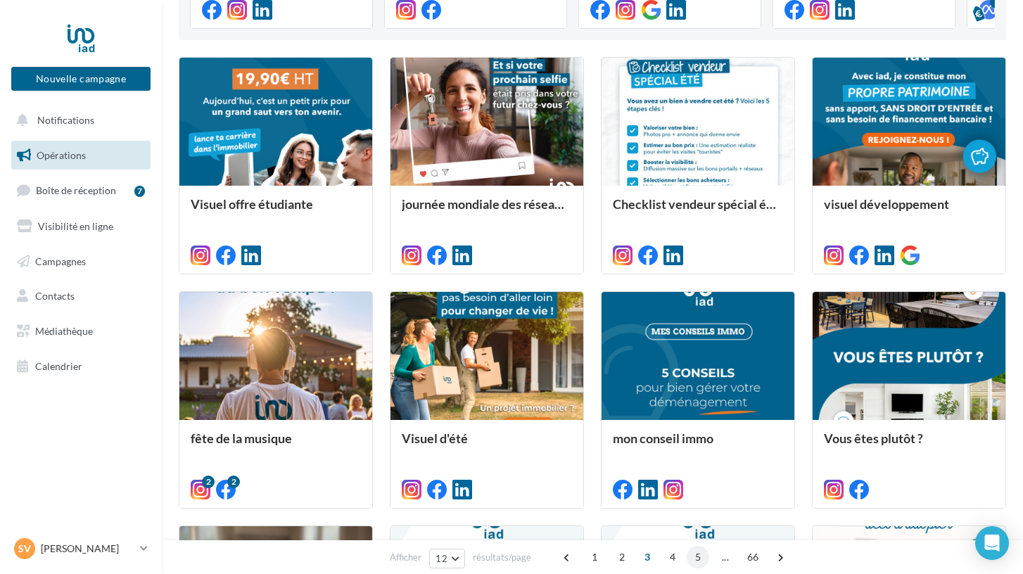
click at [694, 550] on span "5" at bounding box center [698, 557] width 23 height 23
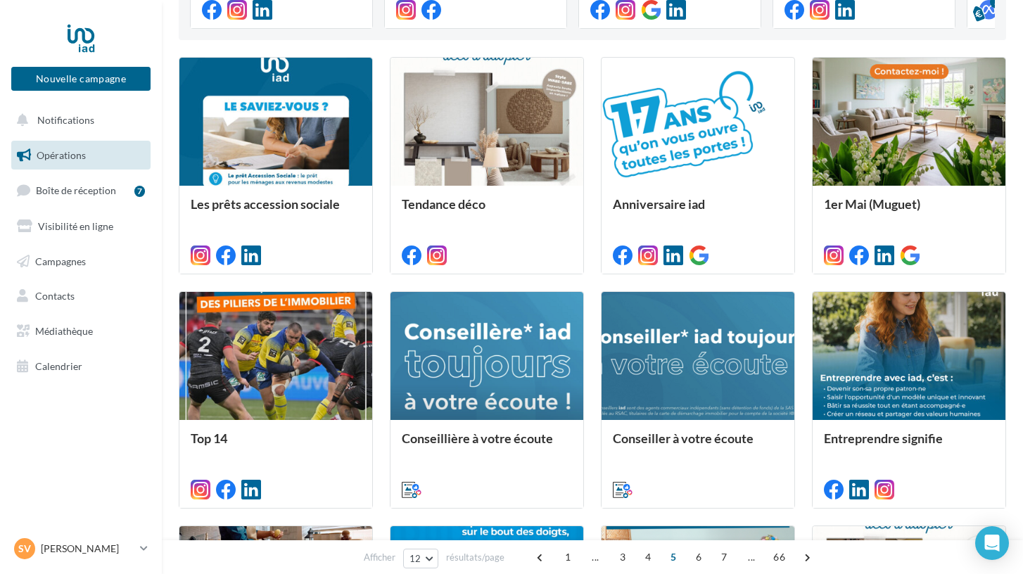
click at [694, 550] on span "6" at bounding box center [698, 557] width 23 height 23
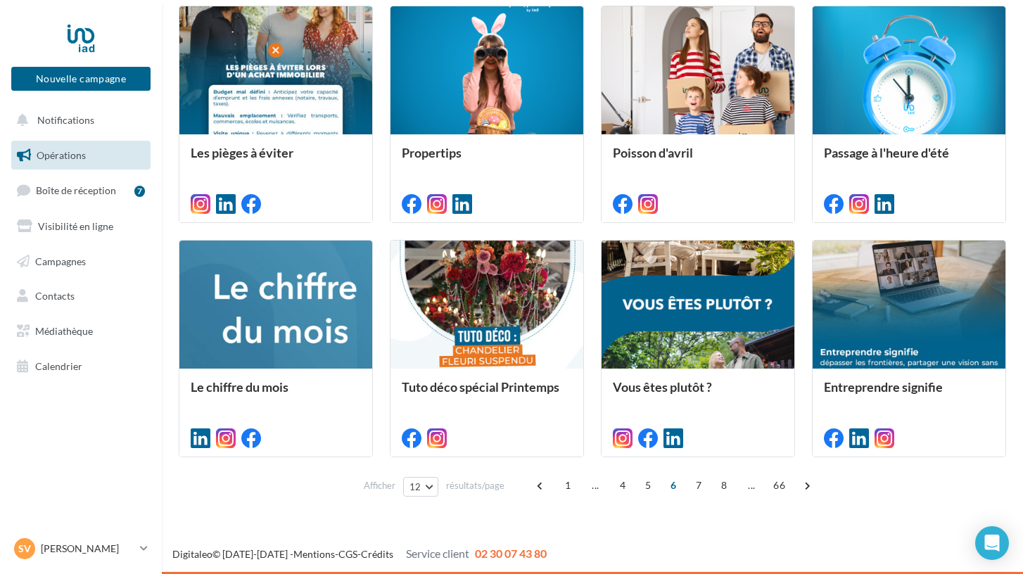
scroll to position [629, 0]
click at [699, 486] on span "7" at bounding box center [698, 485] width 23 height 23
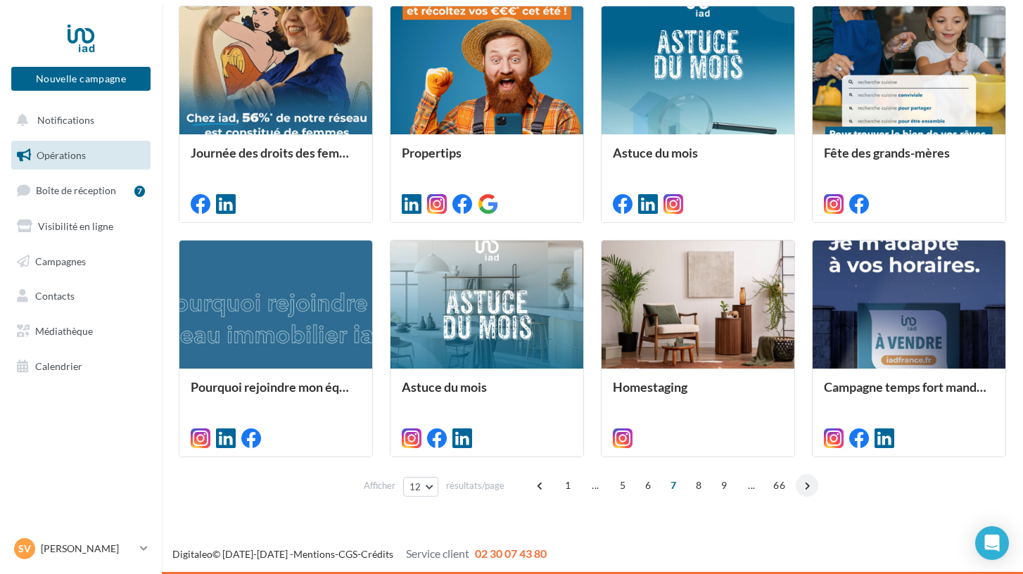
click at [809, 485] on span at bounding box center [807, 485] width 23 height 23
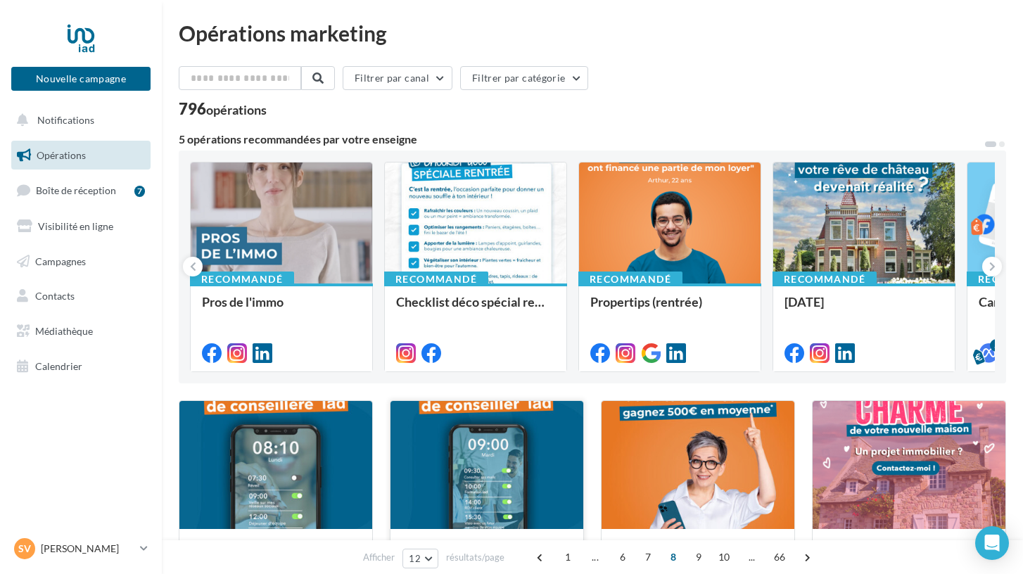
scroll to position [0, 0]
click at [805, 558] on span at bounding box center [807, 557] width 23 height 23
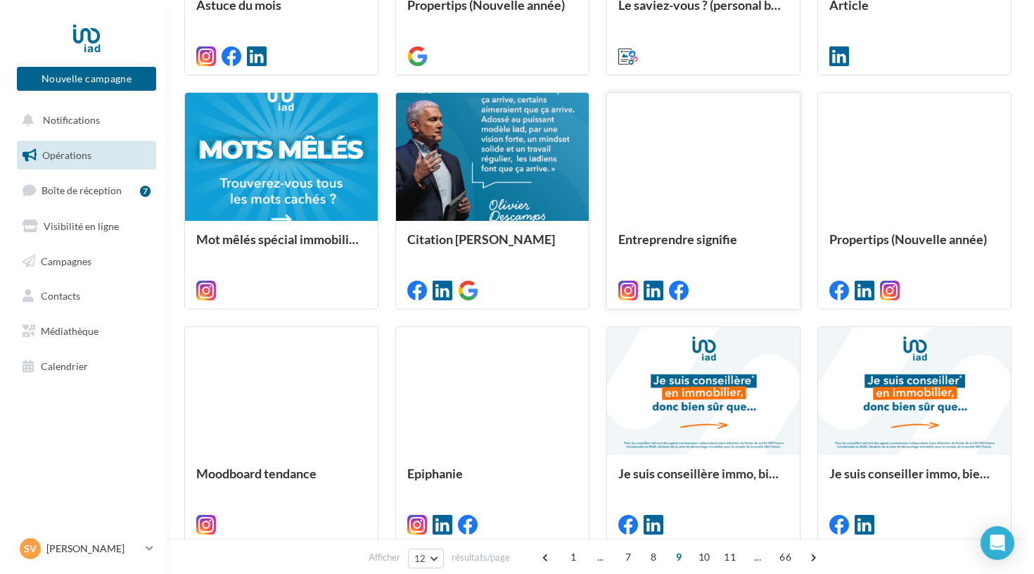
scroll to position [542, 0]
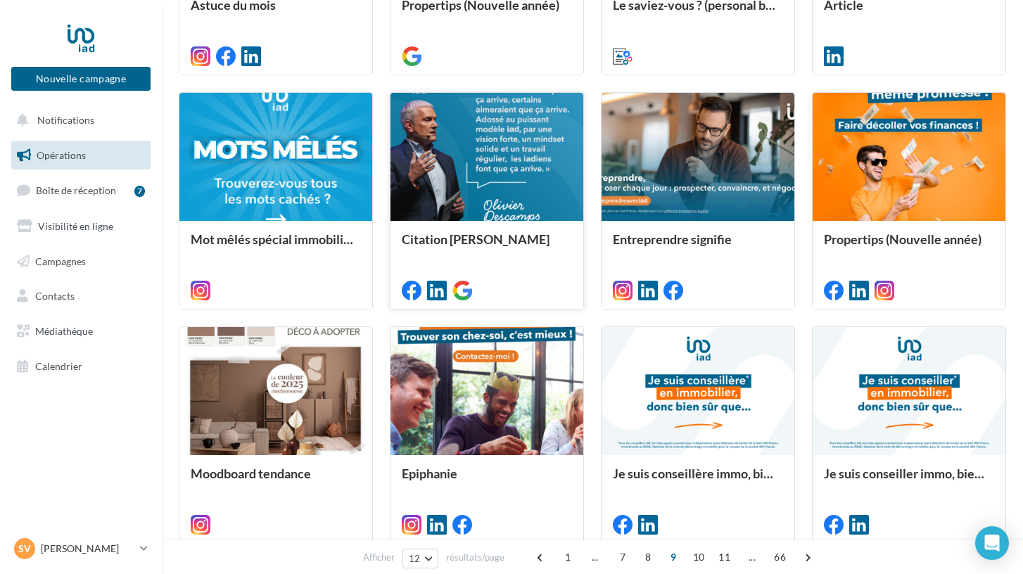
click at [518, 265] on div "Citation [PERSON_NAME]" at bounding box center [487, 264] width 170 height 64
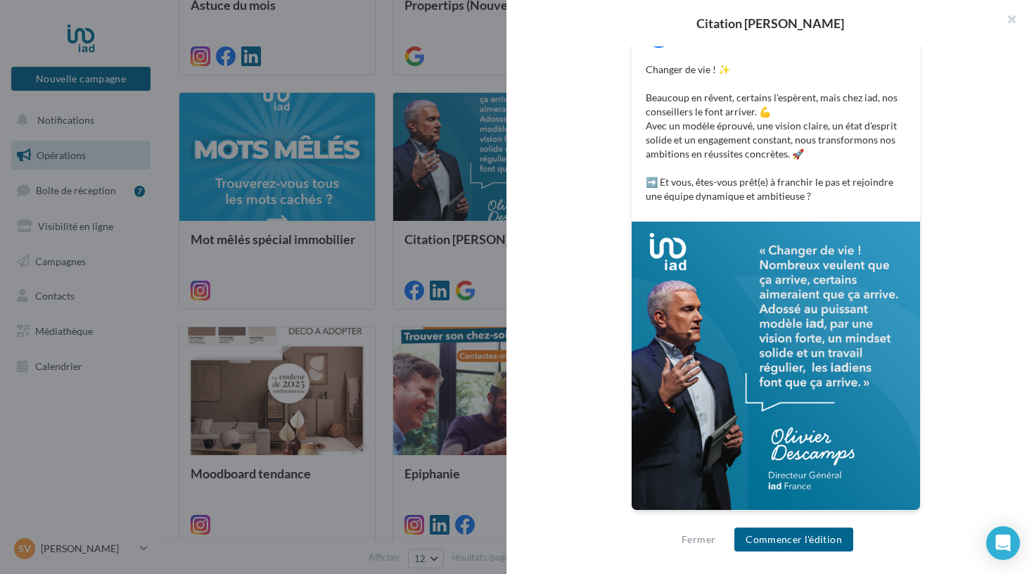
scroll to position [284, 0]
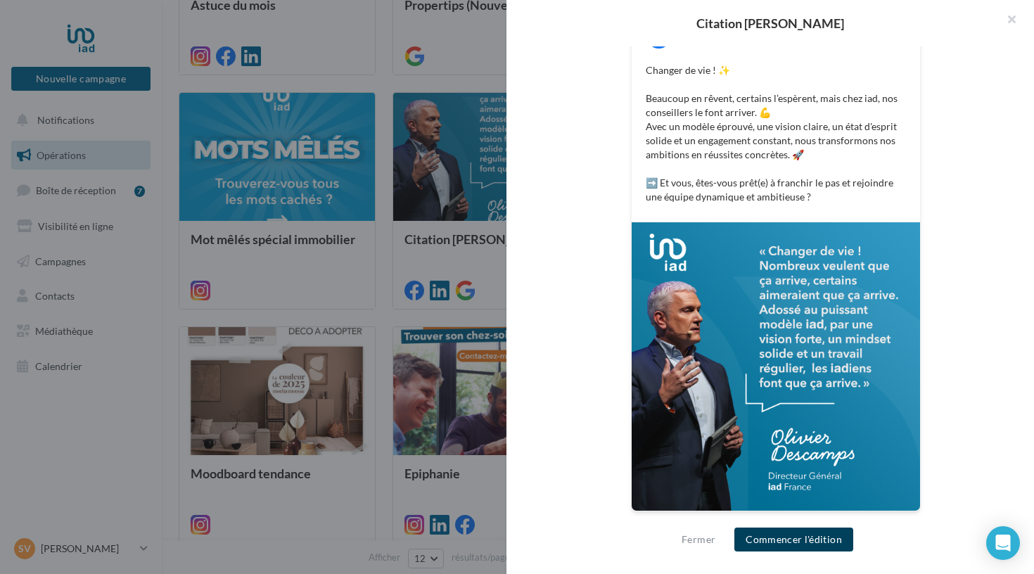
click at [770, 536] on button "Commencer l'édition" at bounding box center [793, 540] width 119 height 24
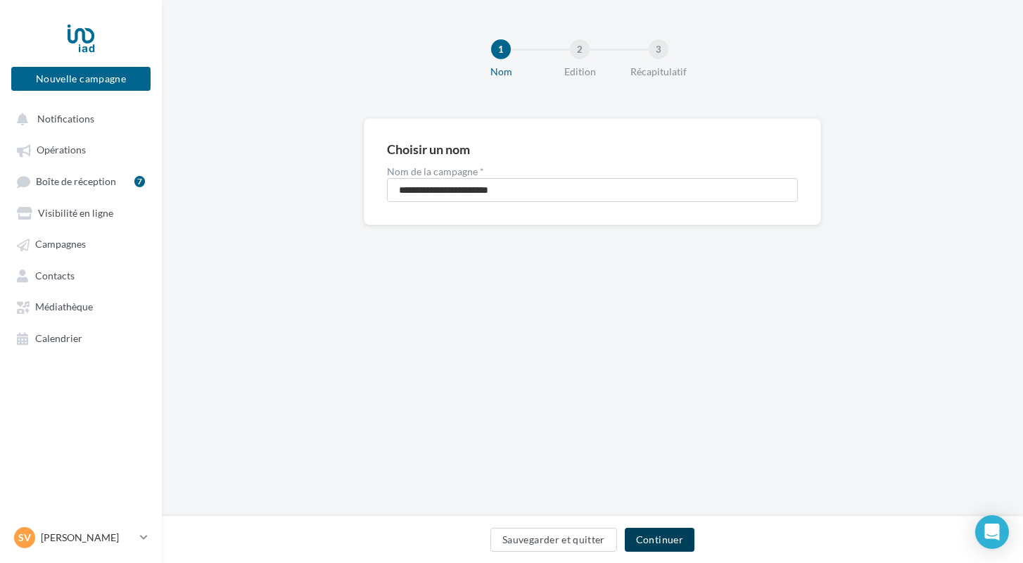
click at [652, 542] on button "Continuer" at bounding box center [660, 540] width 70 height 24
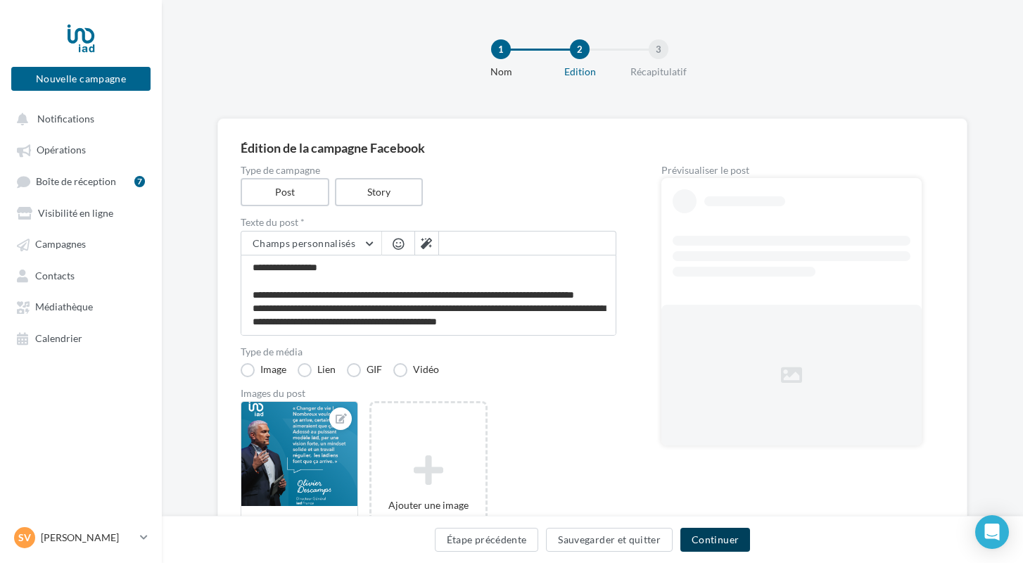
click at [710, 539] on button "Continuer" at bounding box center [715, 540] width 70 height 24
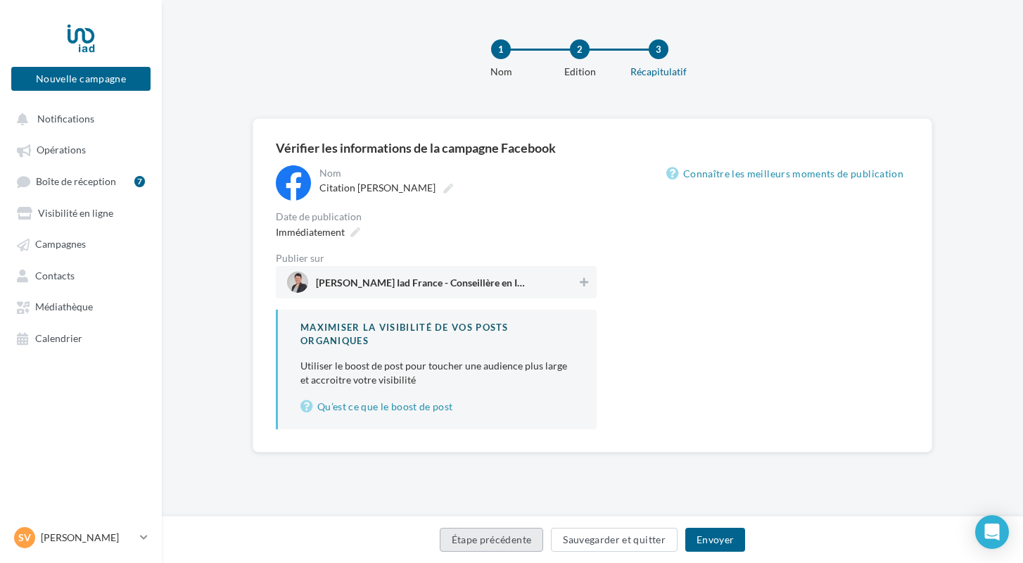
click at [510, 537] on button "Étape précédente" at bounding box center [492, 540] width 104 height 24
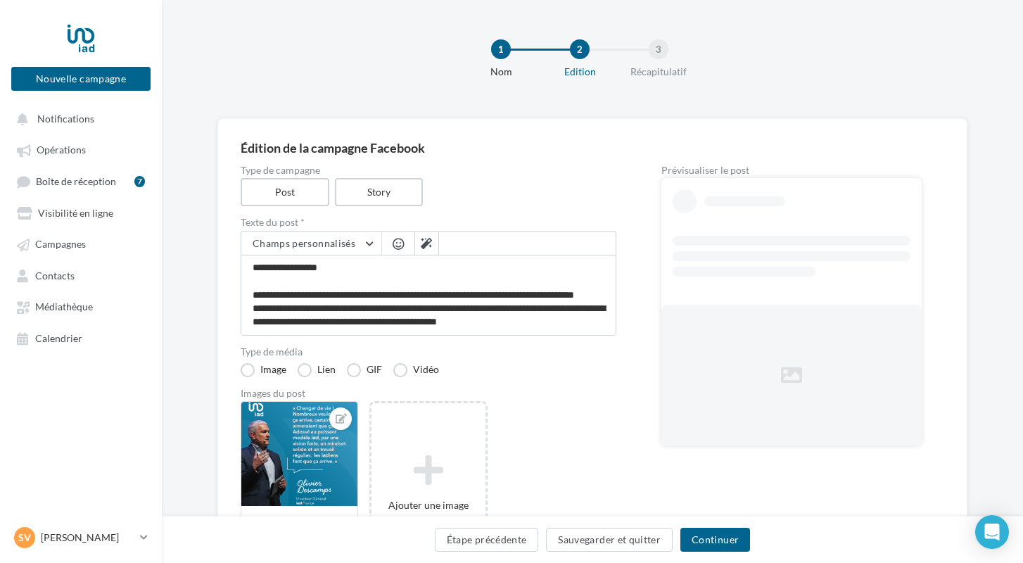
click at [510, 537] on button "Étape précédente" at bounding box center [487, 540] width 104 height 24
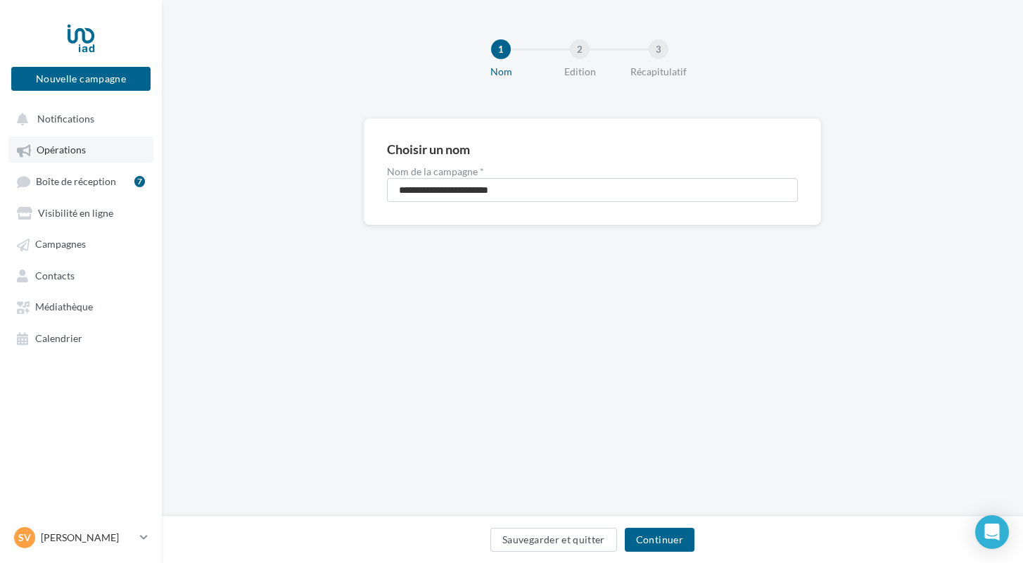
click at [114, 159] on link "Opérations" at bounding box center [80, 148] width 145 height 25
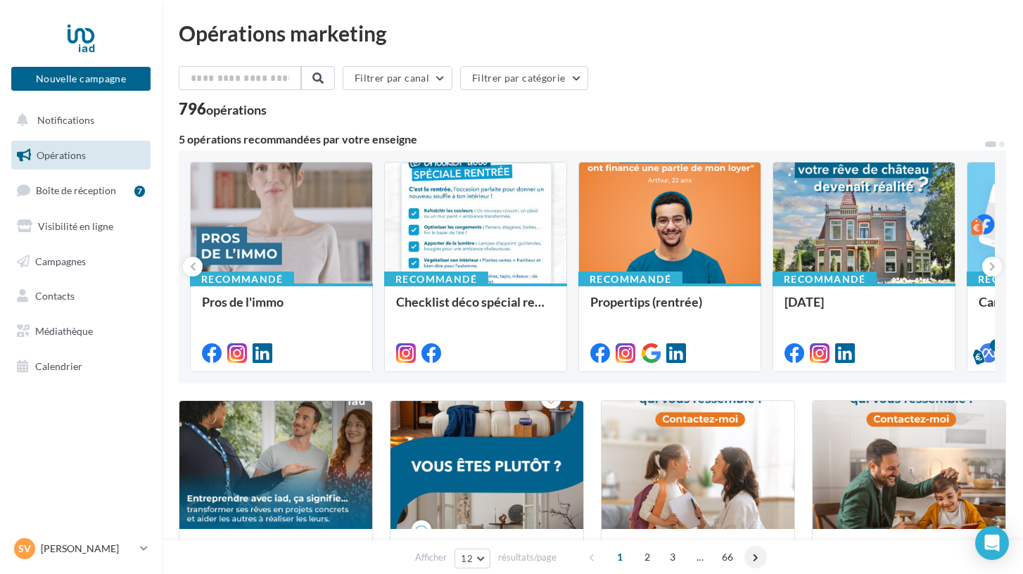
click at [753, 560] on span at bounding box center [755, 557] width 23 height 23
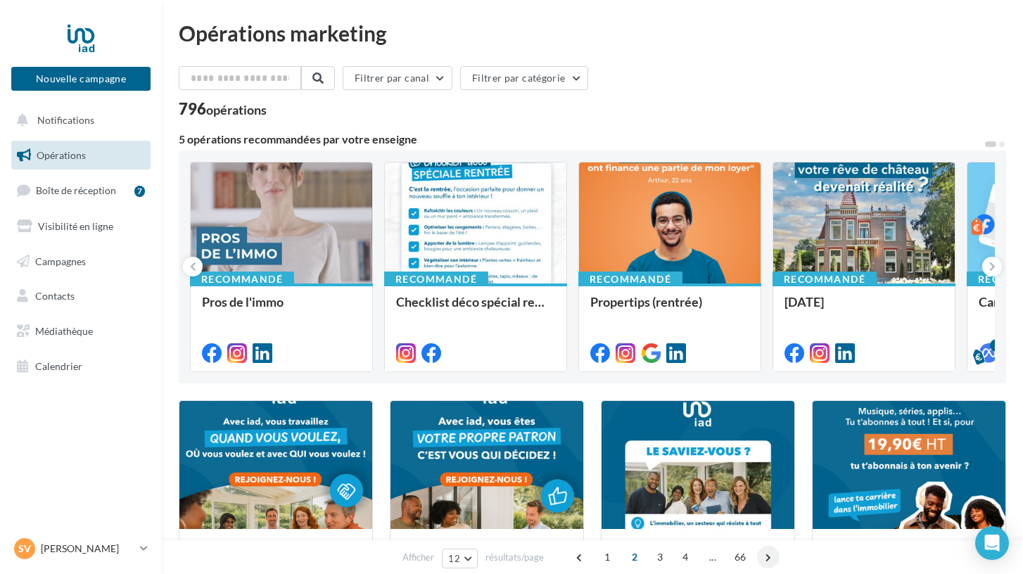
click at [753, 560] on div "1 2 3 4 ... 66" at bounding box center [675, 557] width 214 height 23
click at [690, 561] on span "4" at bounding box center [685, 557] width 23 height 23
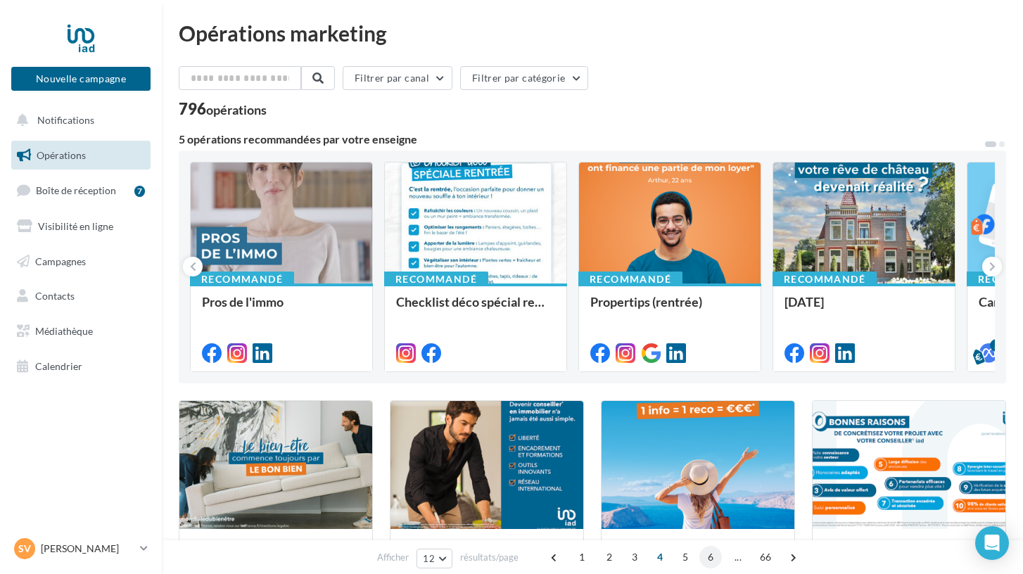
click at [706, 561] on span "6" at bounding box center [710, 557] width 23 height 23
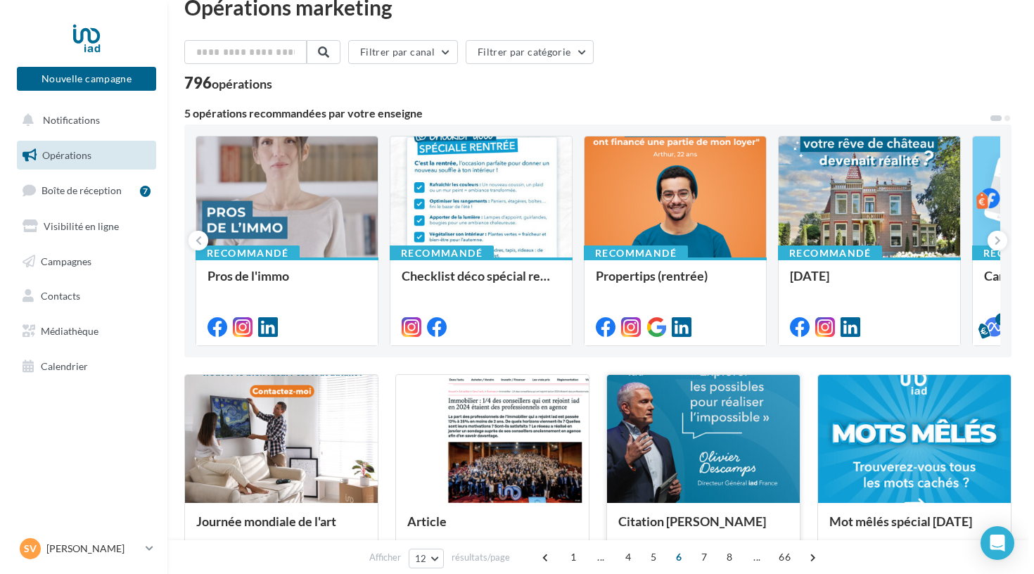
scroll to position [58, 0]
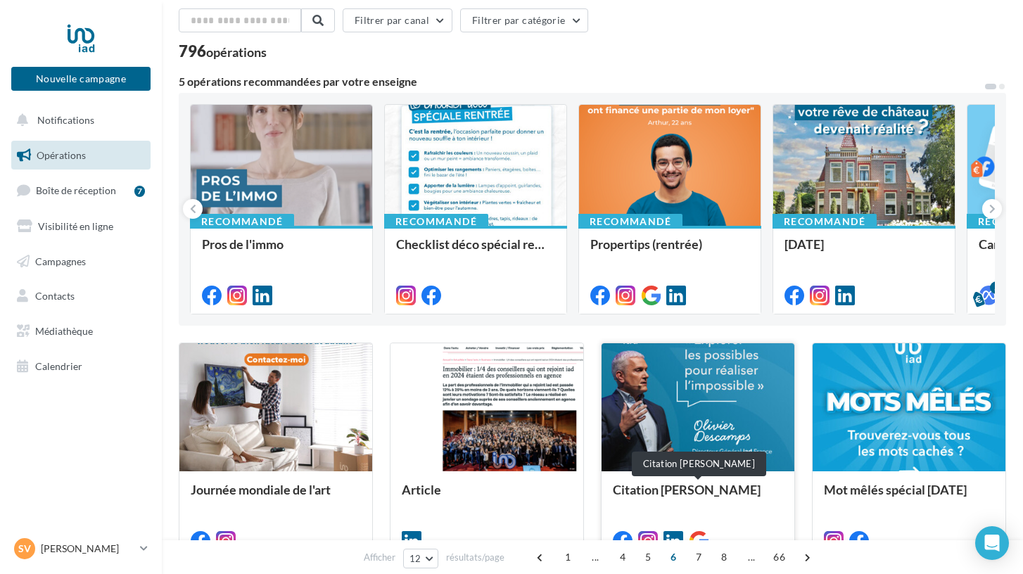
click at [737, 503] on div "Citation [PERSON_NAME]" at bounding box center [698, 497] width 170 height 28
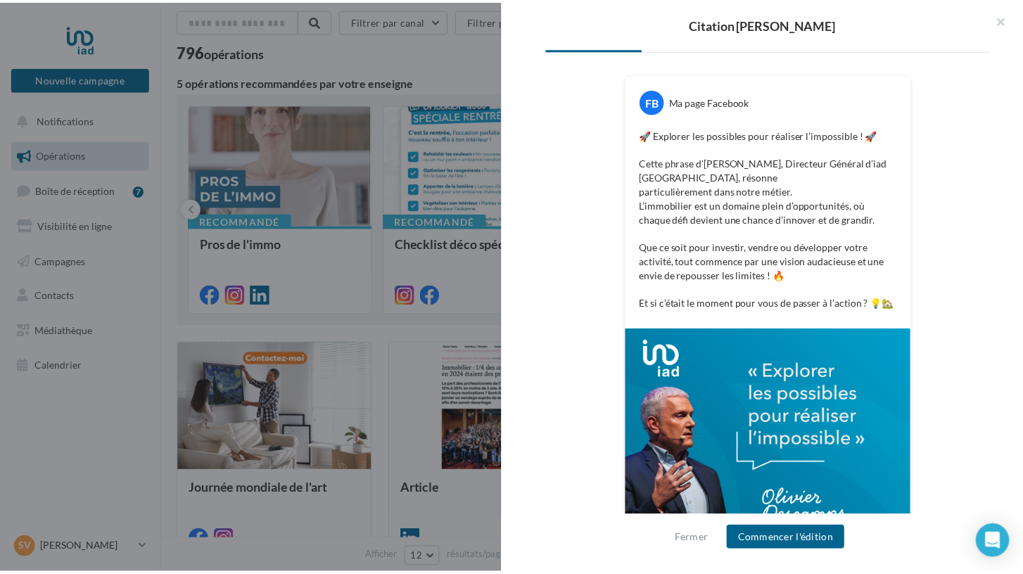
scroll to position [216, 0]
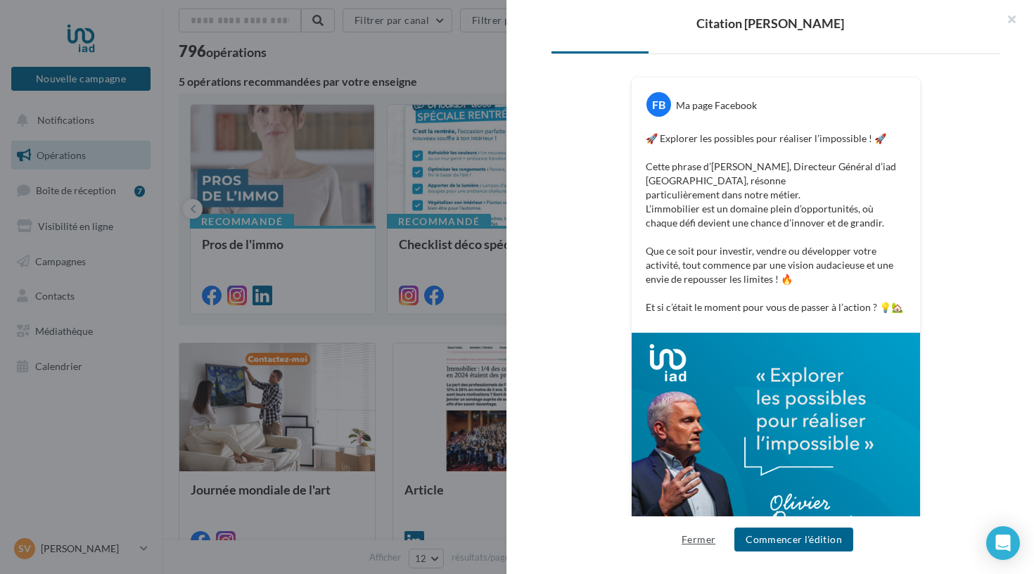
click at [690, 535] on button "Fermer" at bounding box center [698, 539] width 45 height 17
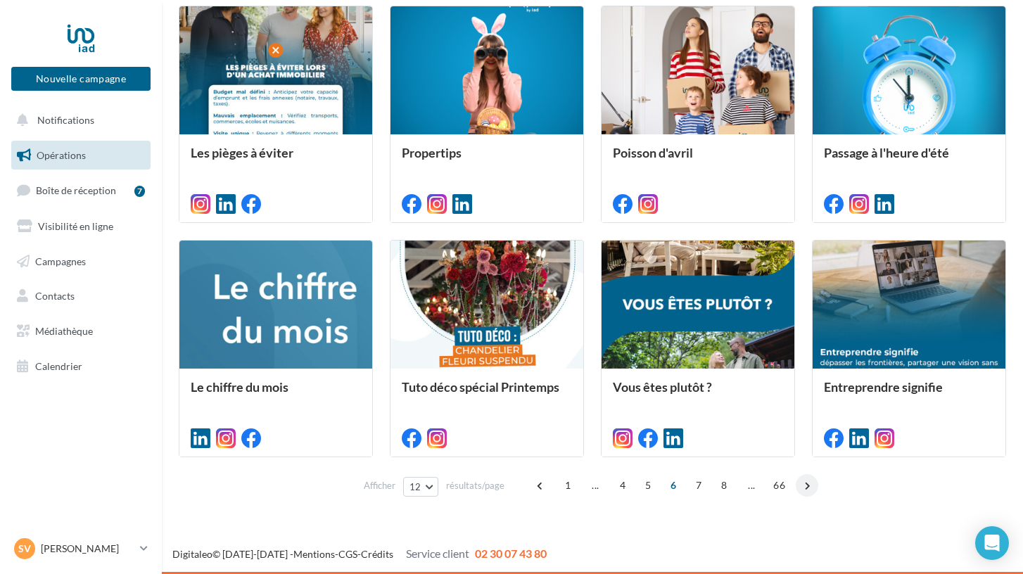
click at [804, 488] on span at bounding box center [807, 485] width 23 height 23
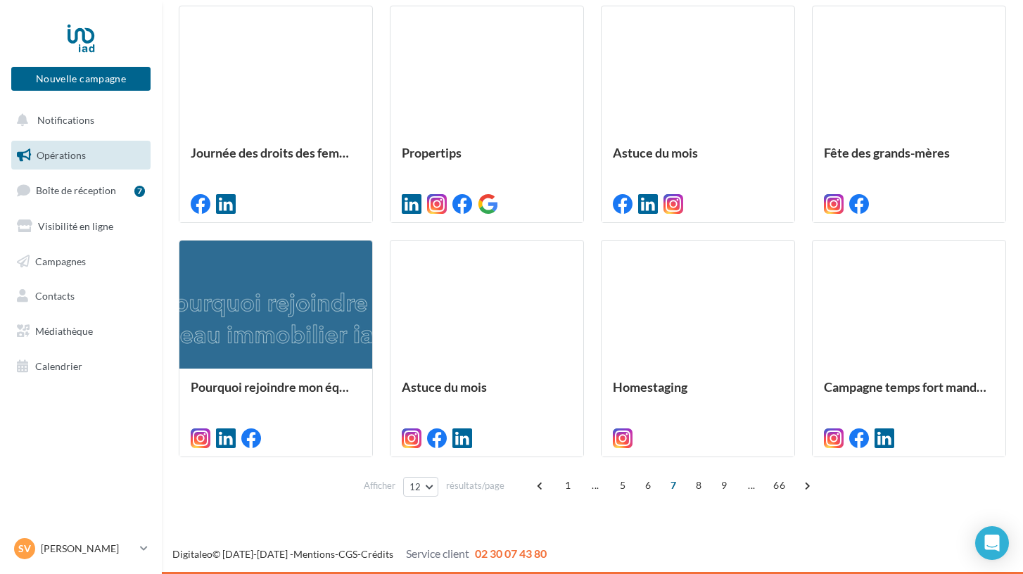
scroll to position [629, 0]
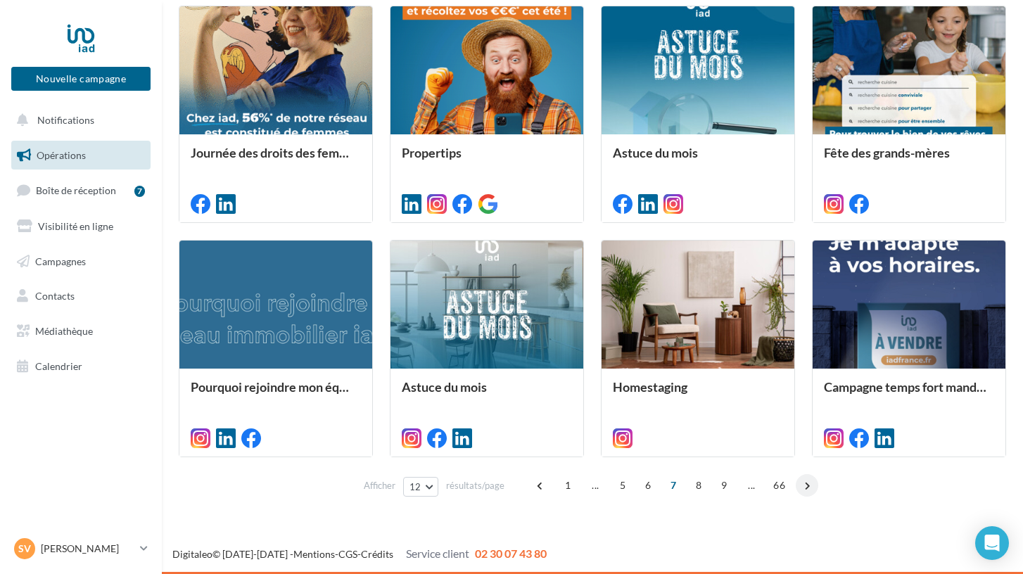
click at [802, 487] on span at bounding box center [807, 485] width 23 height 23
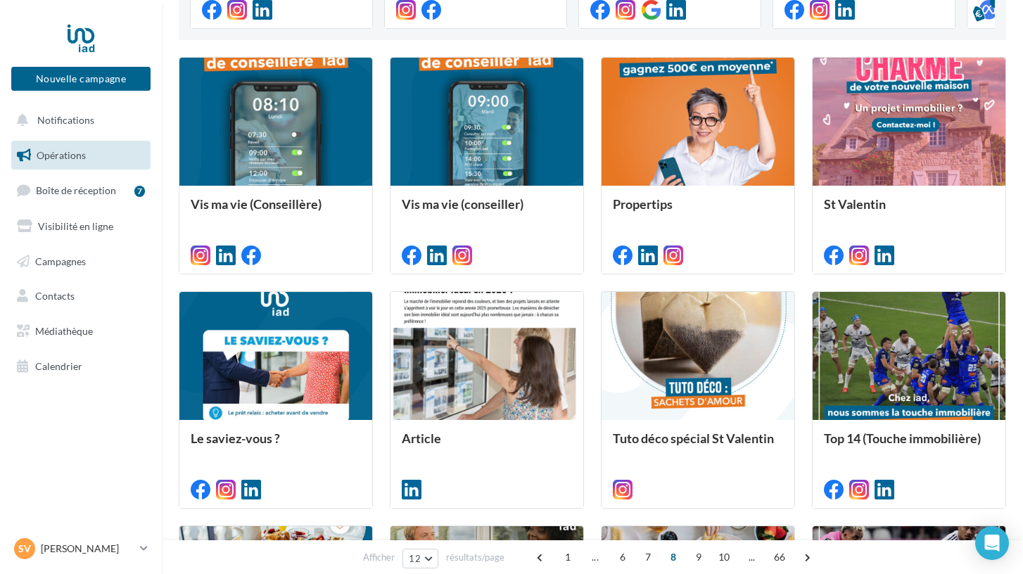
scroll to position [447, 1]
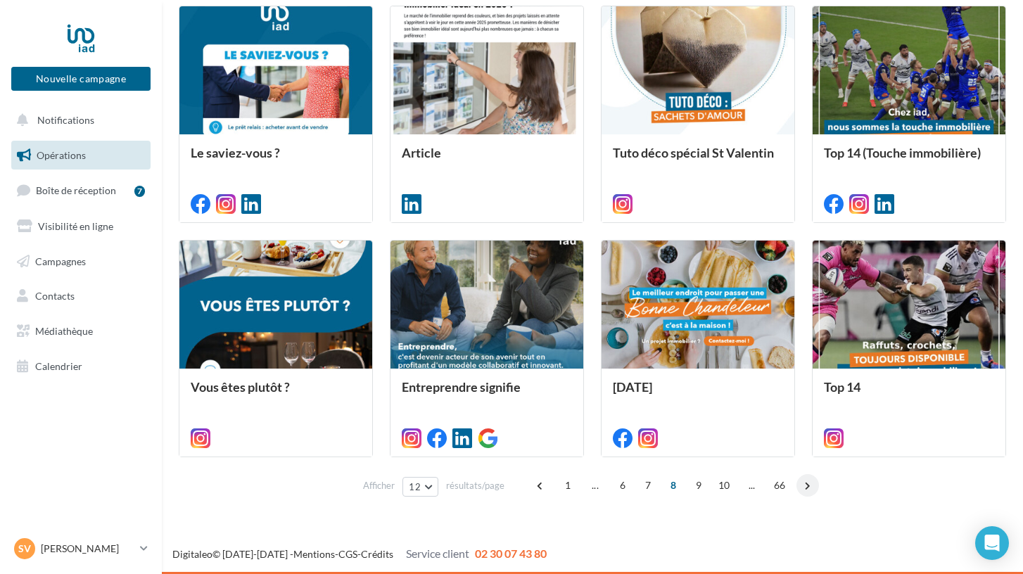
click at [808, 485] on span at bounding box center [807, 485] width 23 height 23
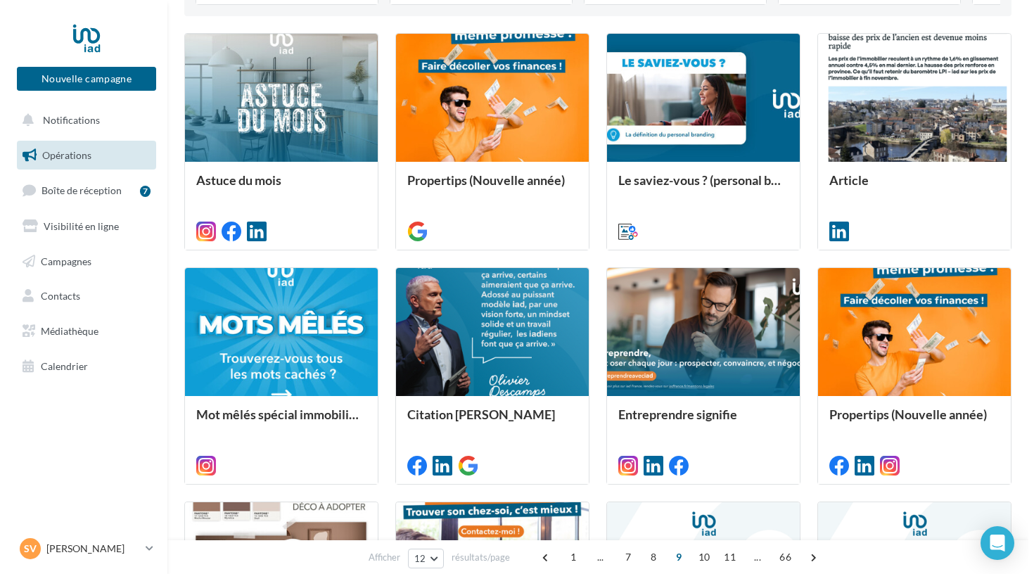
scroll to position [374, 0]
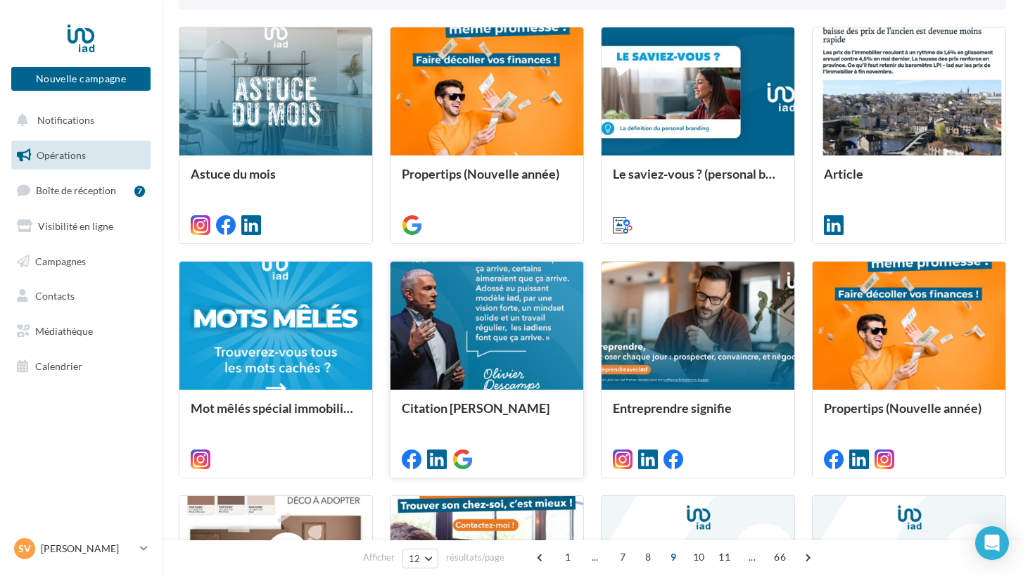
click at [547, 454] on div at bounding box center [487, 458] width 170 height 17
click at [508, 445] on div at bounding box center [486, 457] width 193 height 39
click at [467, 406] on div "Citation [PERSON_NAME]" at bounding box center [487, 415] width 170 height 28
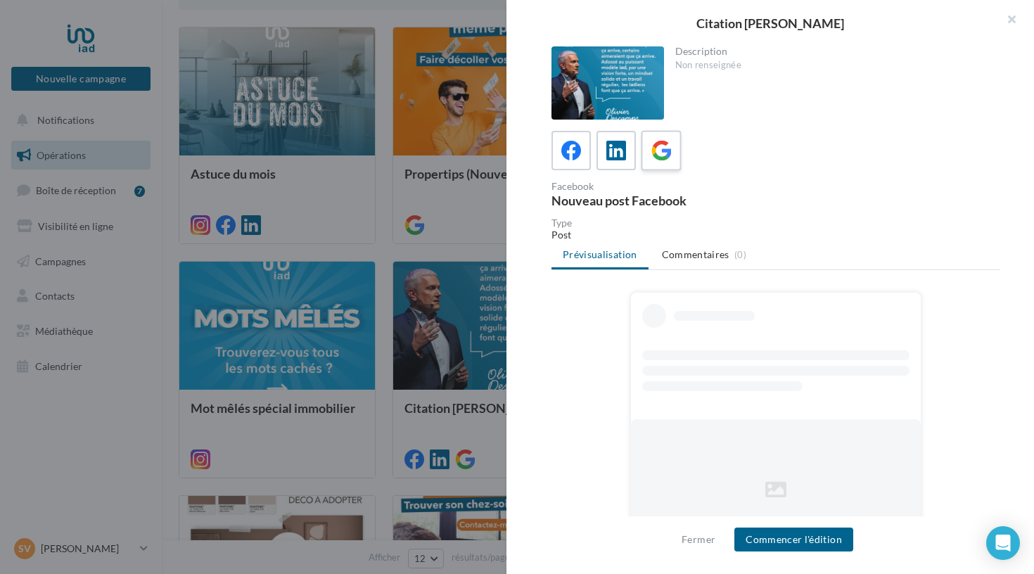
click at [659, 156] on icon at bounding box center [661, 151] width 20 height 20
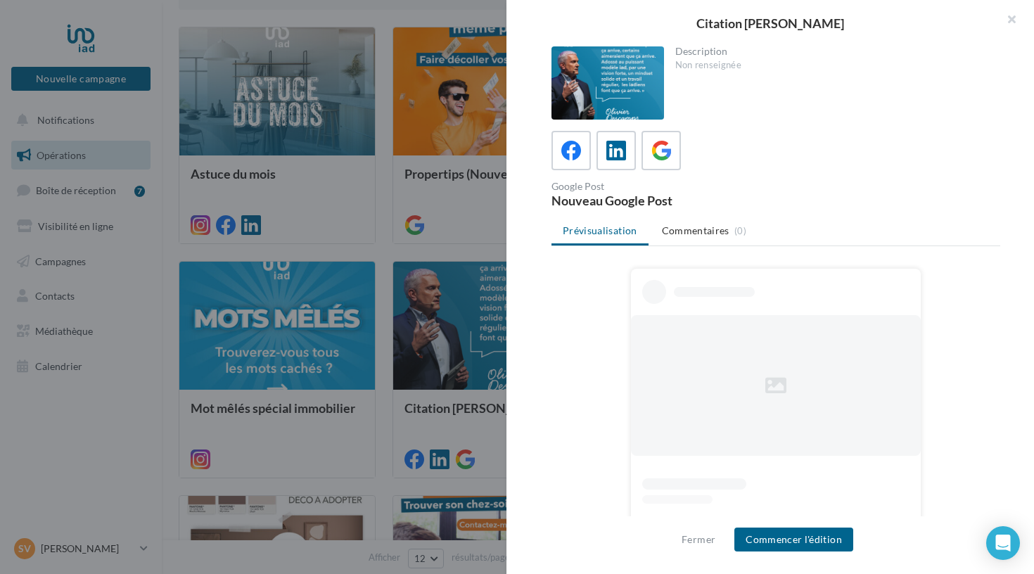
click at [789, 535] on button "Commencer l'édition" at bounding box center [793, 540] width 119 height 24
